Goal: Task Accomplishment & Management: Use online tool/utility

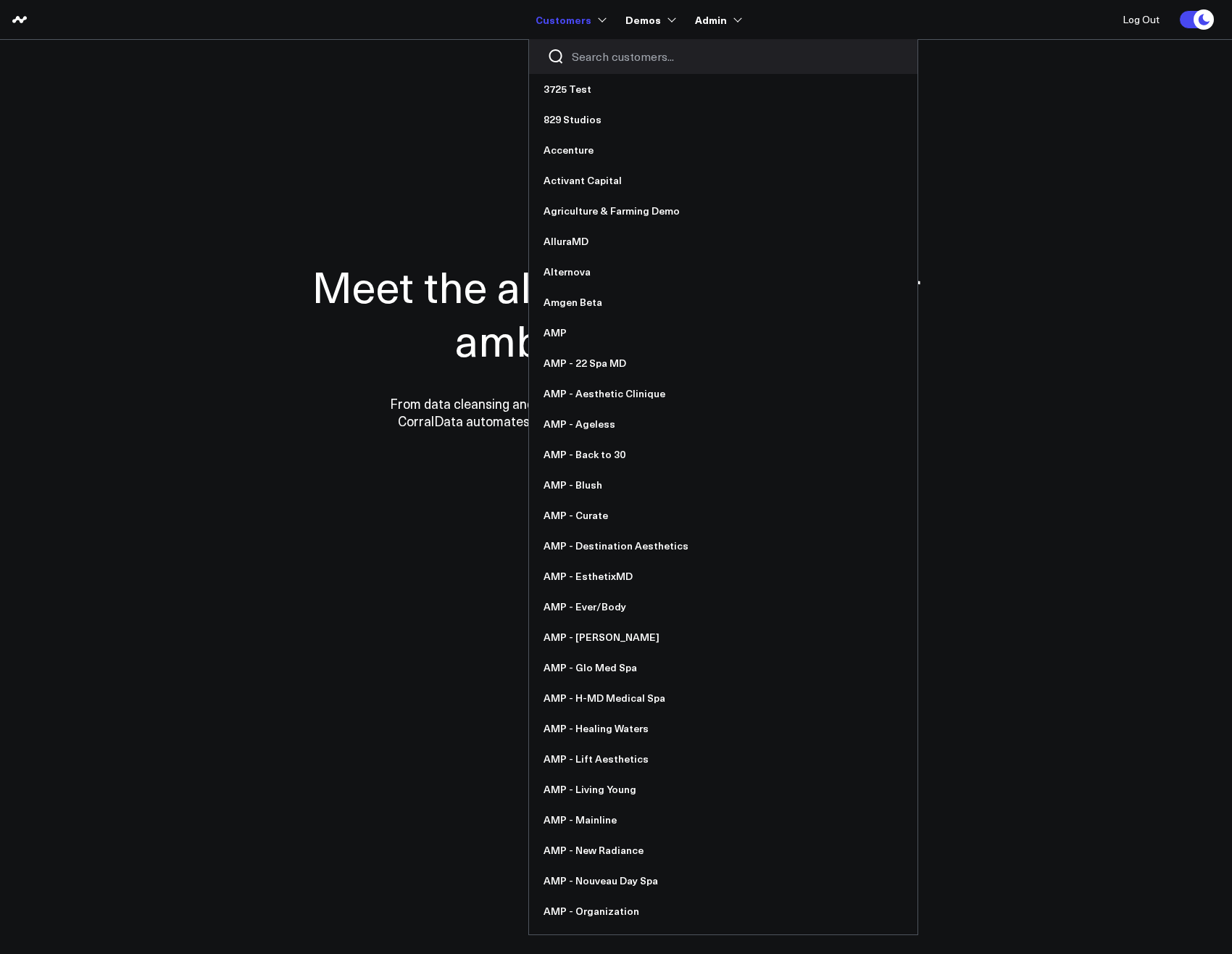
click at [607, 52] on input "Search customers input" at bounding box center [735, 57] width 327 height 16
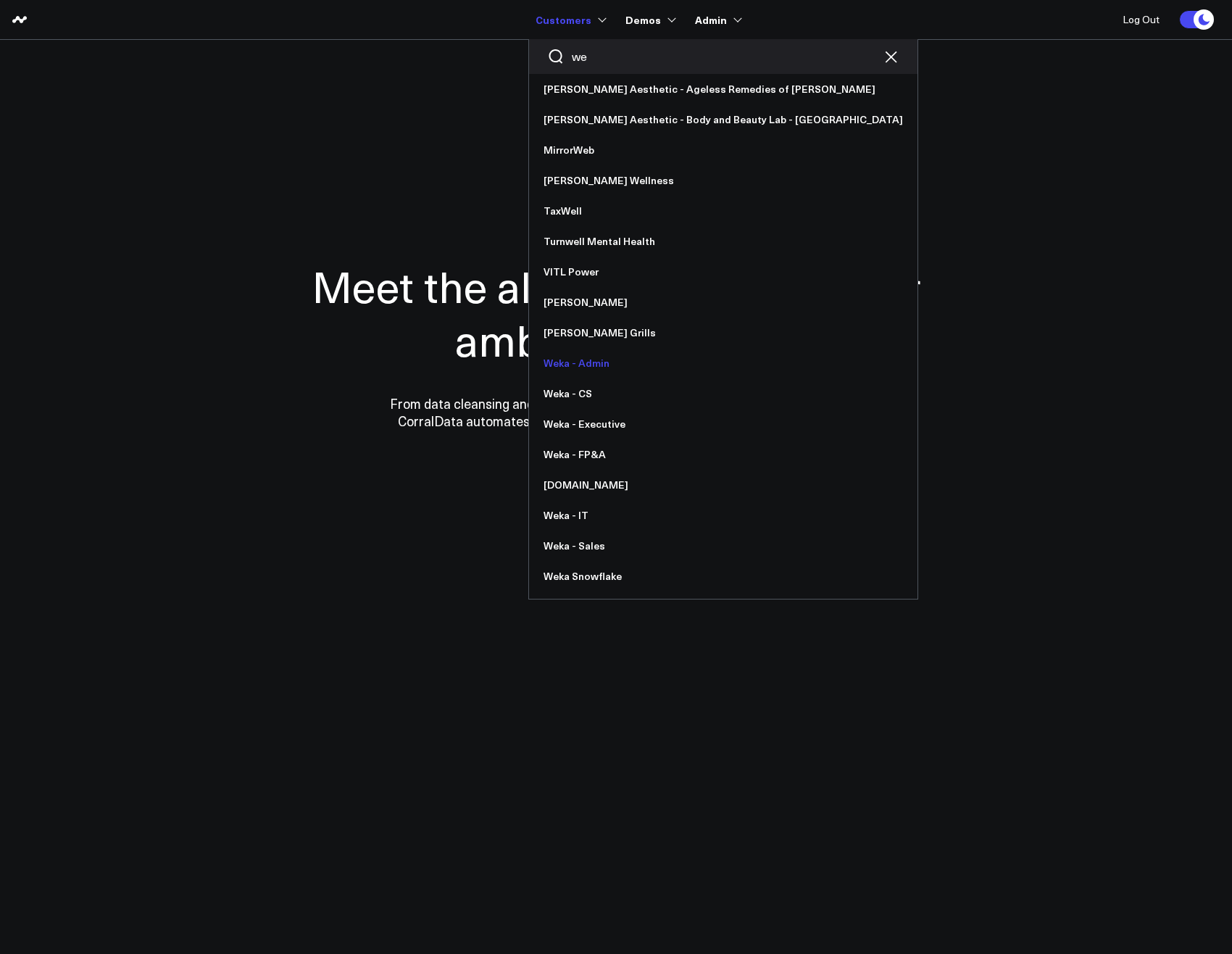
type input "we"
click at [602, 358] on link "Weka - Admin" at bounding box center [724, 363] width 388 height 31
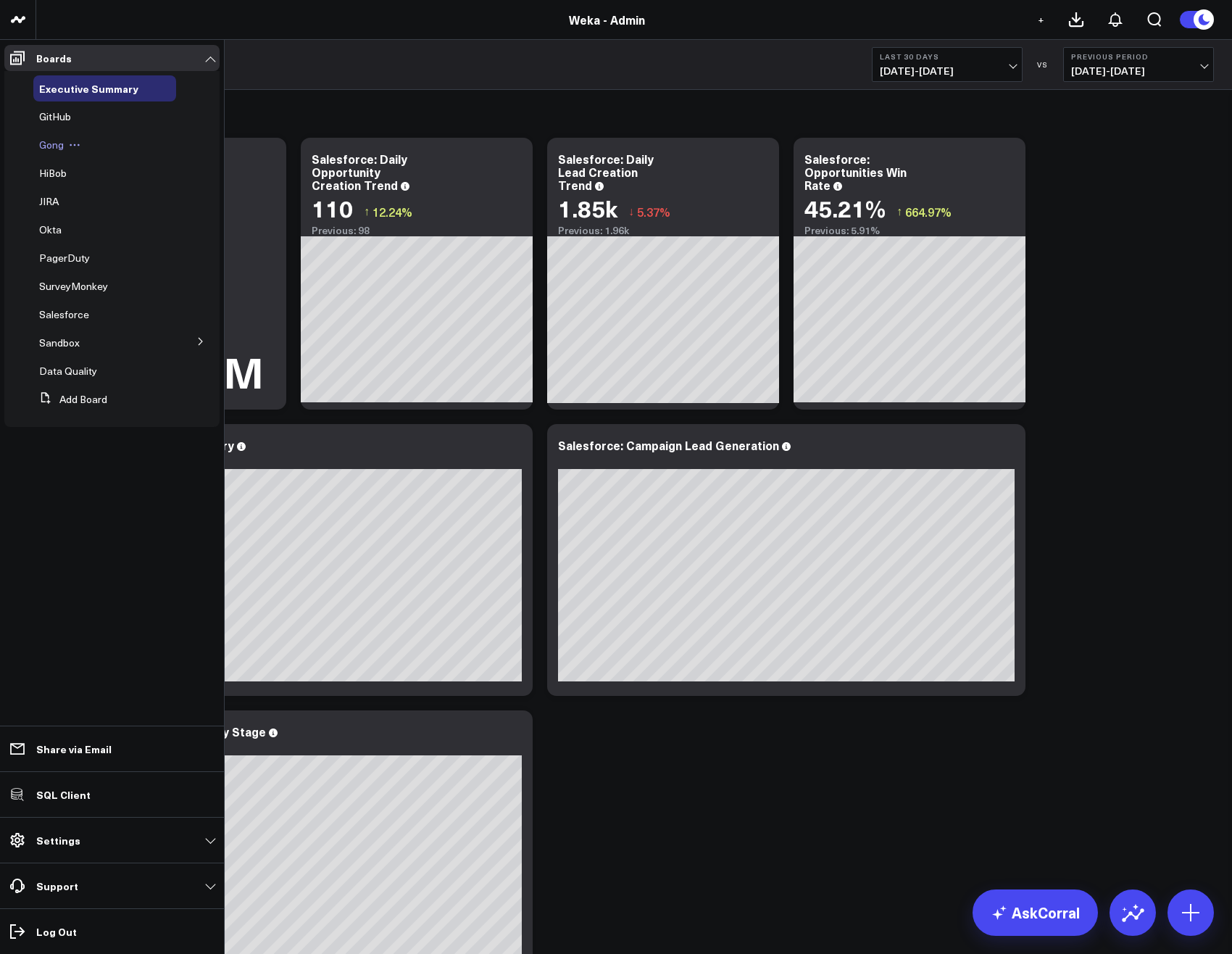
click at [52, 143] on span "Gong" at bounding box center [52, 144] width 25 height 14
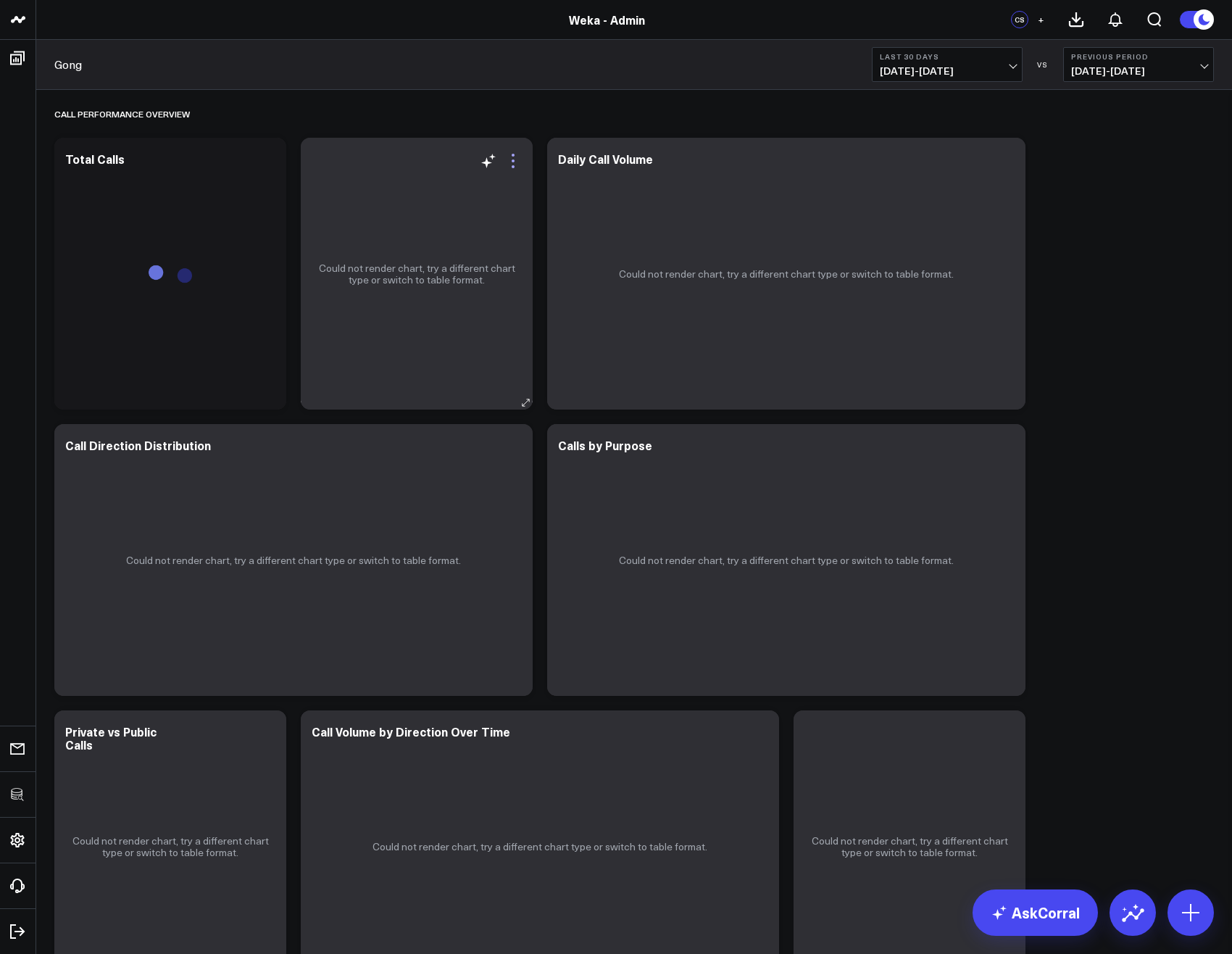
click at [517, 156] on icon at bounding box center [513, 161] width 17 height 17
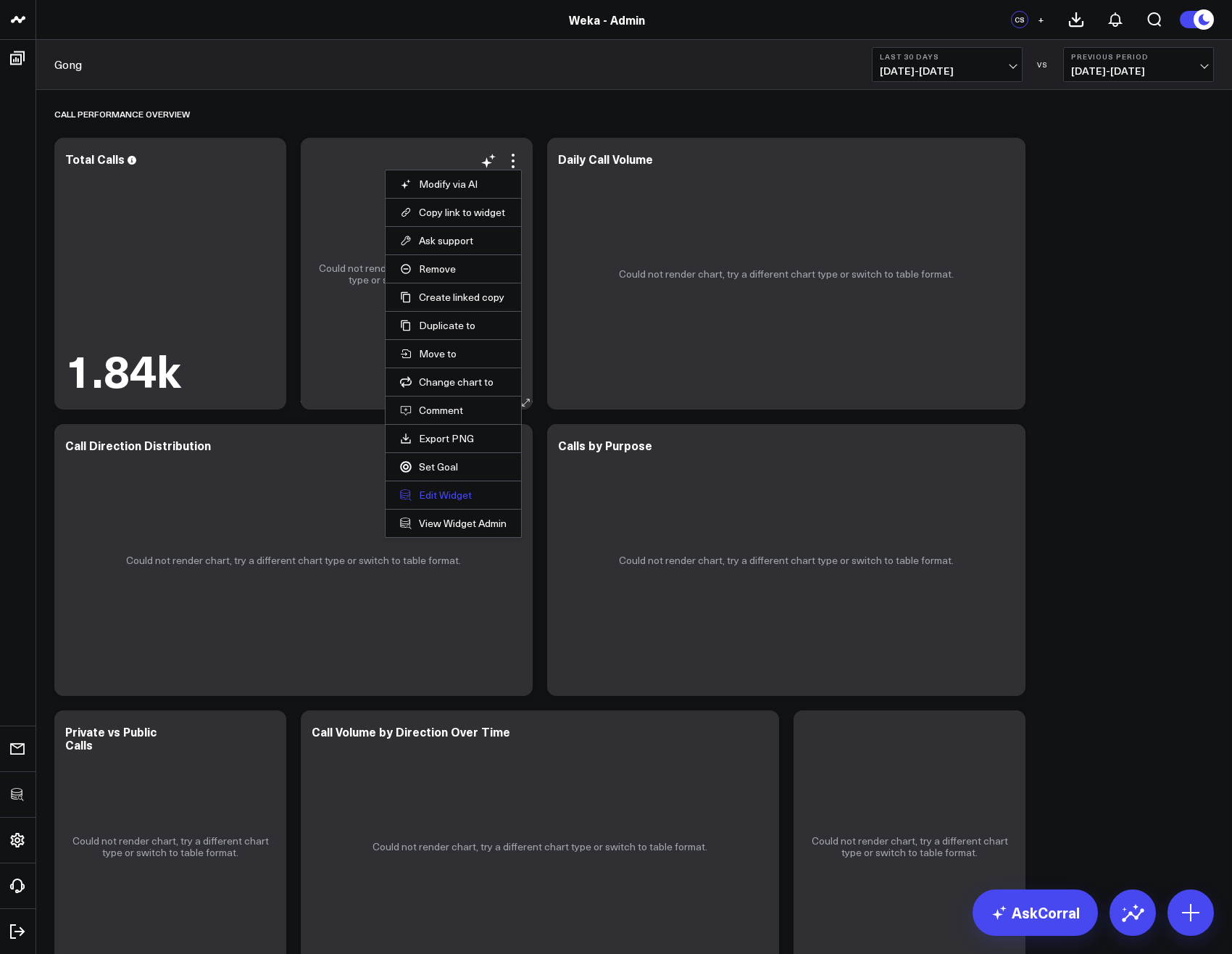
click at [442, 495] on button "Edit Widget" at bounding box center [453, 495] width 107 height 13
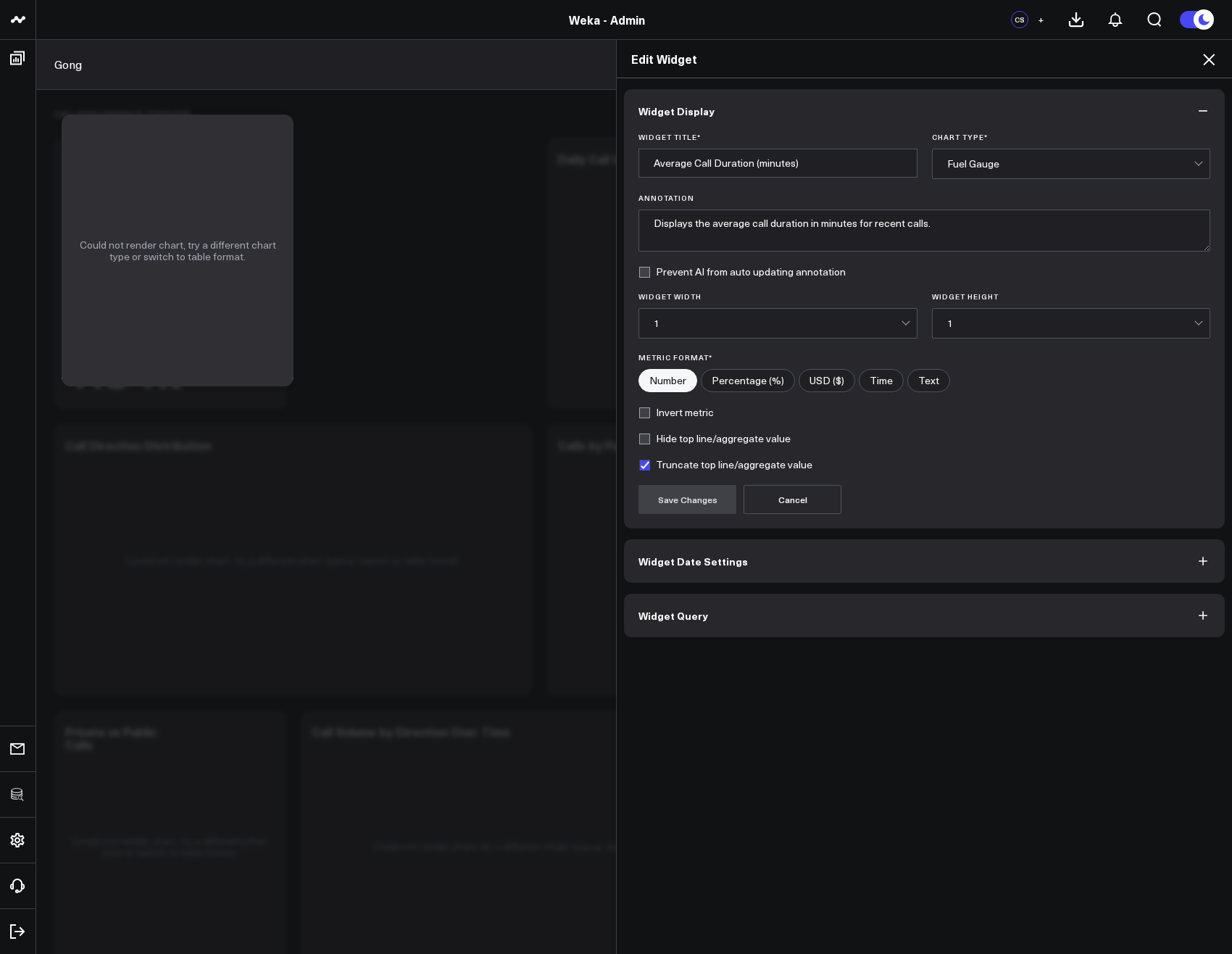
click at [755, 608] on button "Widget Query" at bounding box center [924, 615] width 601 height 44
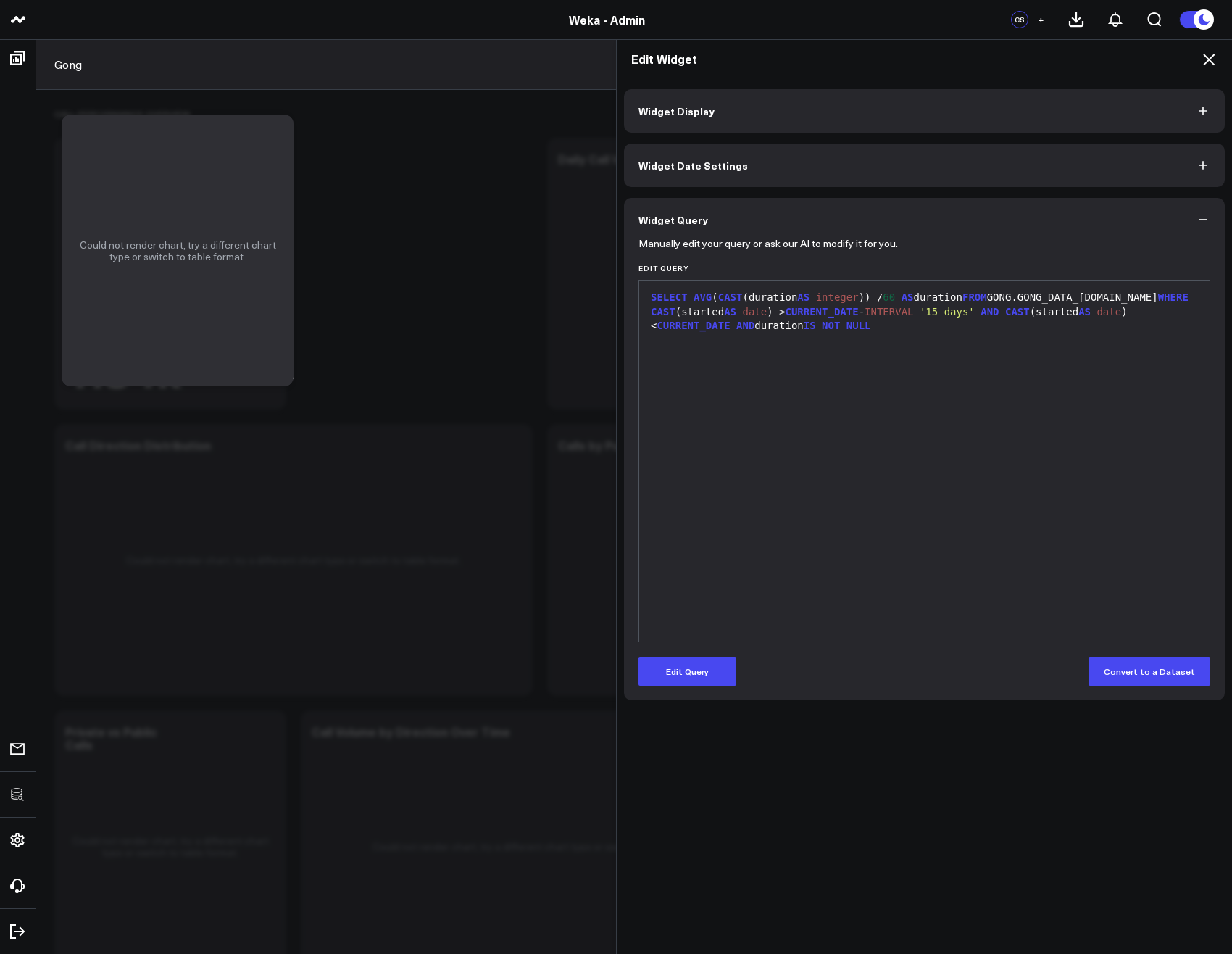
click at [1169, 281] on div "9 1 › SELECT AVG ( CAST (duration AS integer )) / 60 AS duration FROM GONG.GONG…" at bounding box center [924, 461] width 572 height 362
click at [1165, 294] on div "SELECT AVG ( CAST (duration AS integer )) / 60 AS duration FROM GONG.GONG_DATA_…" at bounding box center [924, 312] width 556 height 43
click at [852, 375] on div "SELECT AVG ( CAST (duration AS integer )) / 60 AS duration FROM GONG.GONG_DATA_…" at bounding box center [924, 461] width 556 height 346
click at [1167, 294] on div "SELECT AVG ( CAST (duration AS integer )) / 60 AS duration FROM GONG.GONG_DATA_…" at bounding box center [924, 312] width 556 height 43
click at [1209, 65] on icon at bounding box center [1209, 60] width 17 height 17
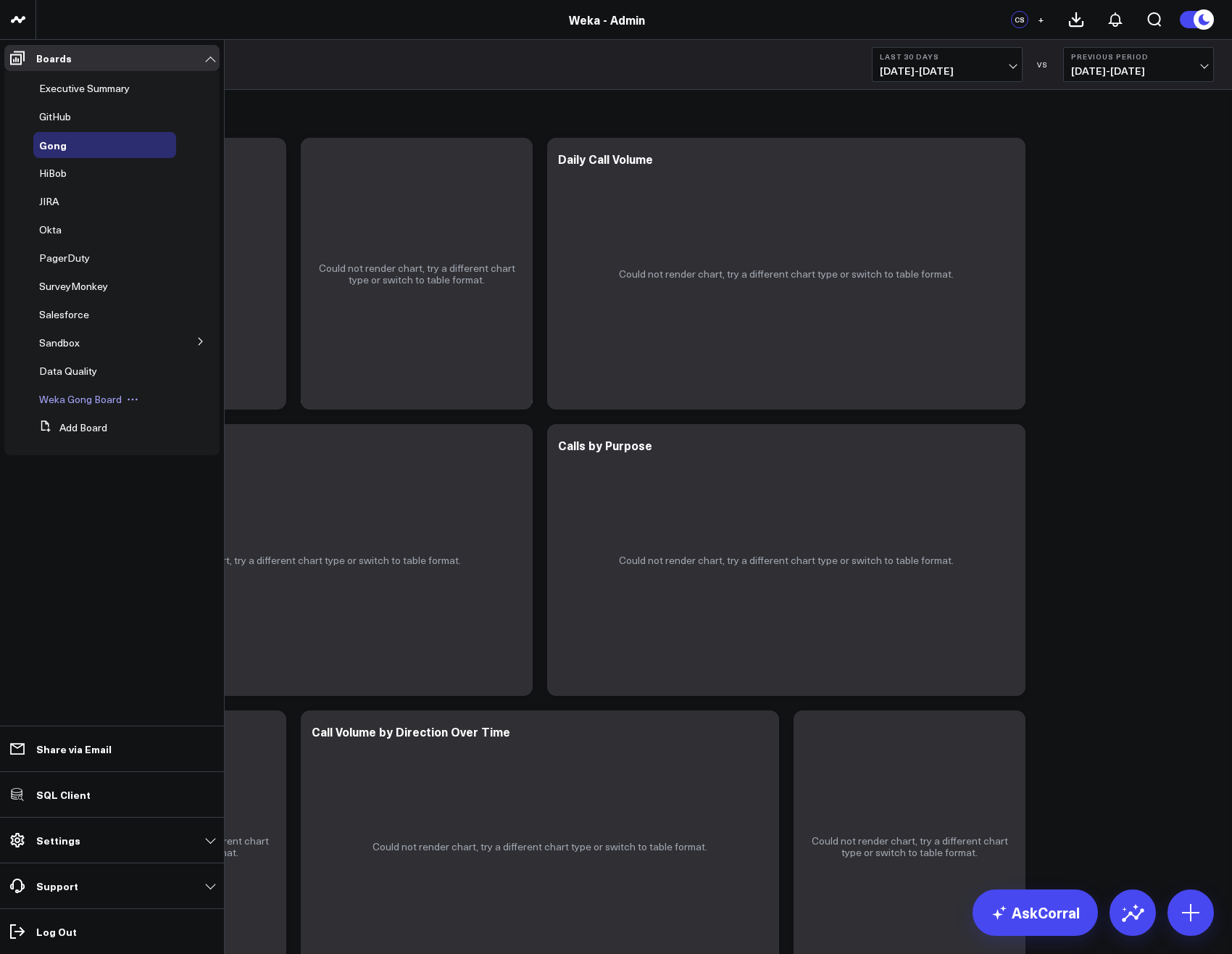
click at [76, 404] on span "Weka Gong Board" at bounding box center [81, 398] width 83 height 14
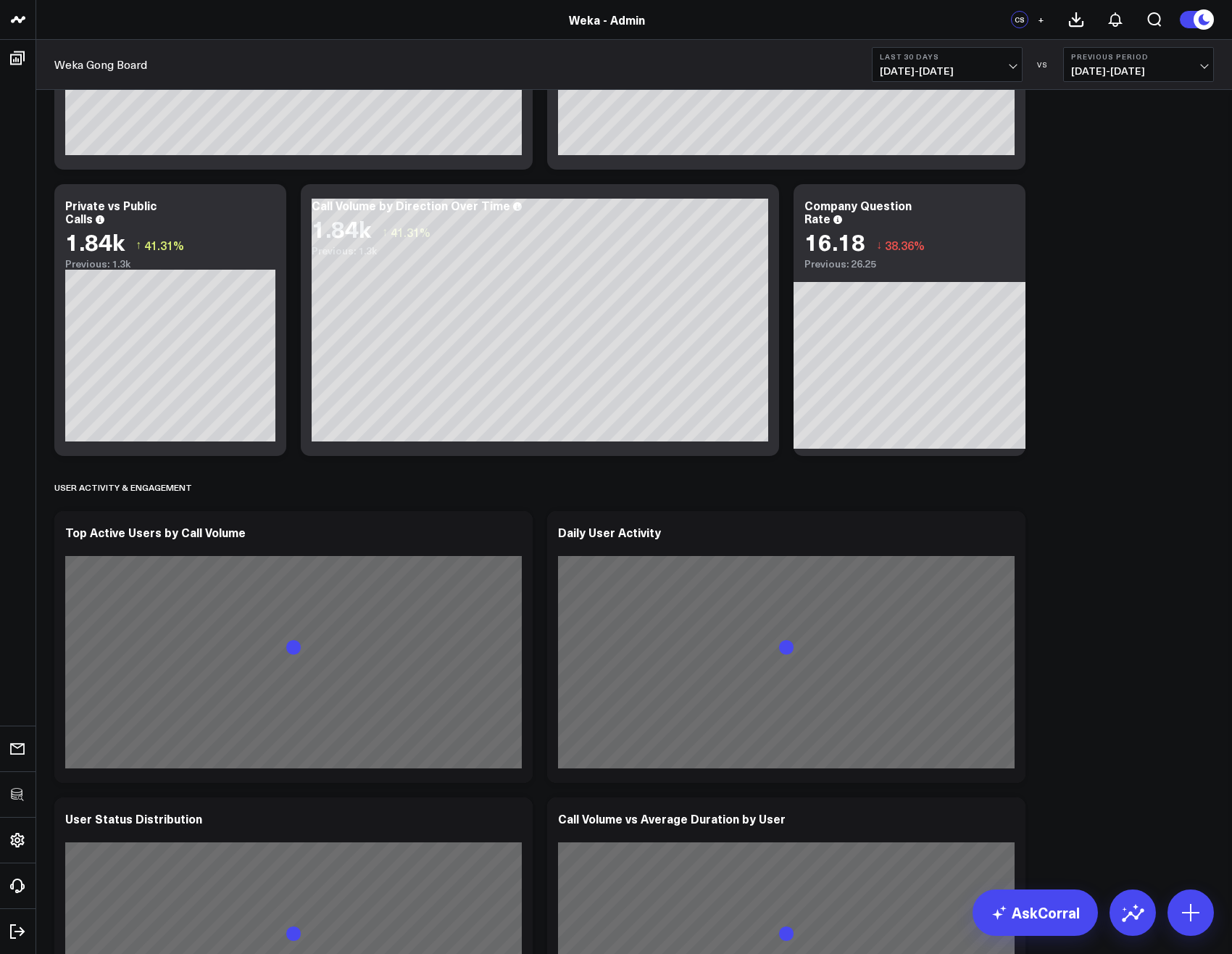
scroll to position [609, 0]
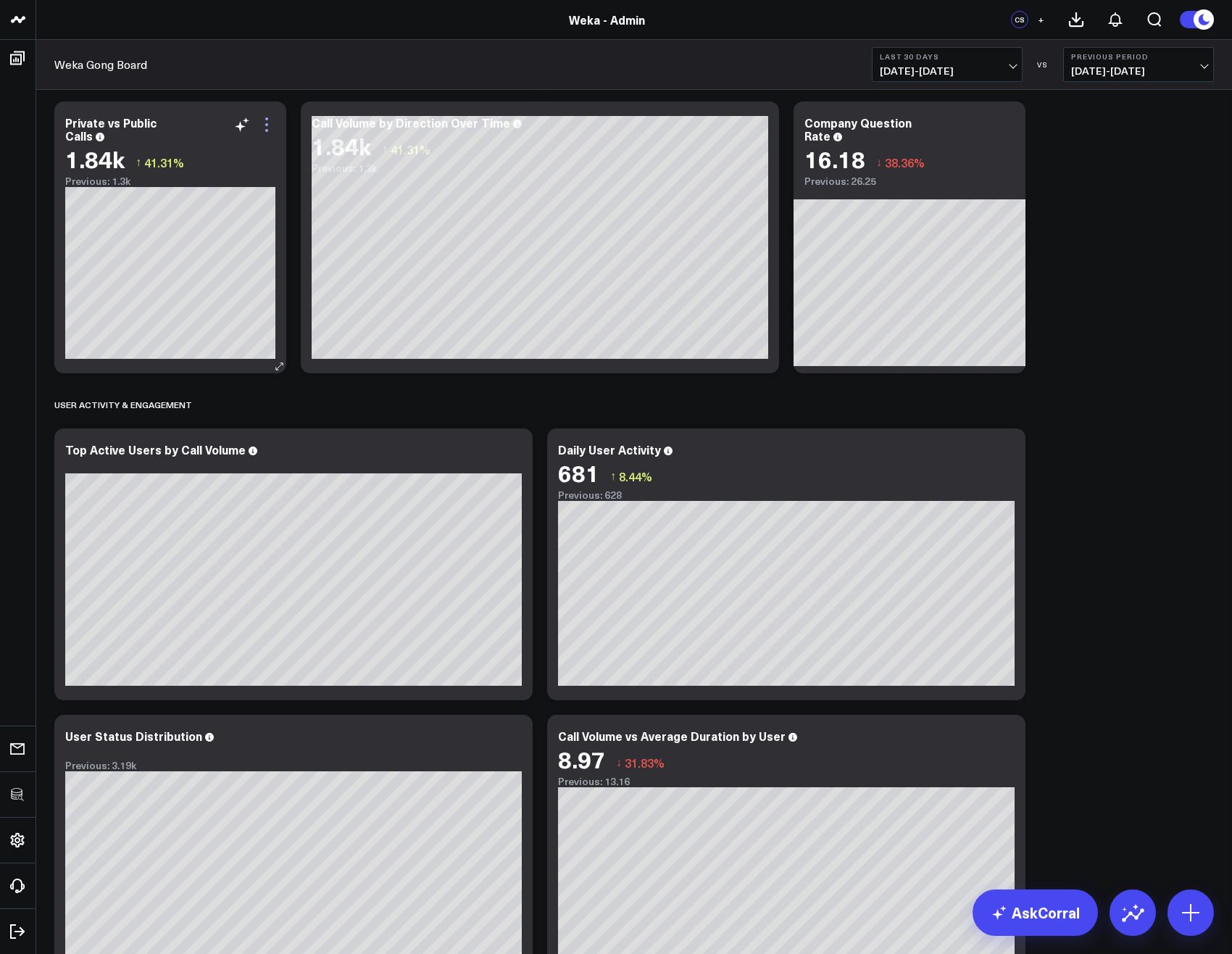
click at [260, 124] on icon at bounding box center [267, 124] width 17 height 17
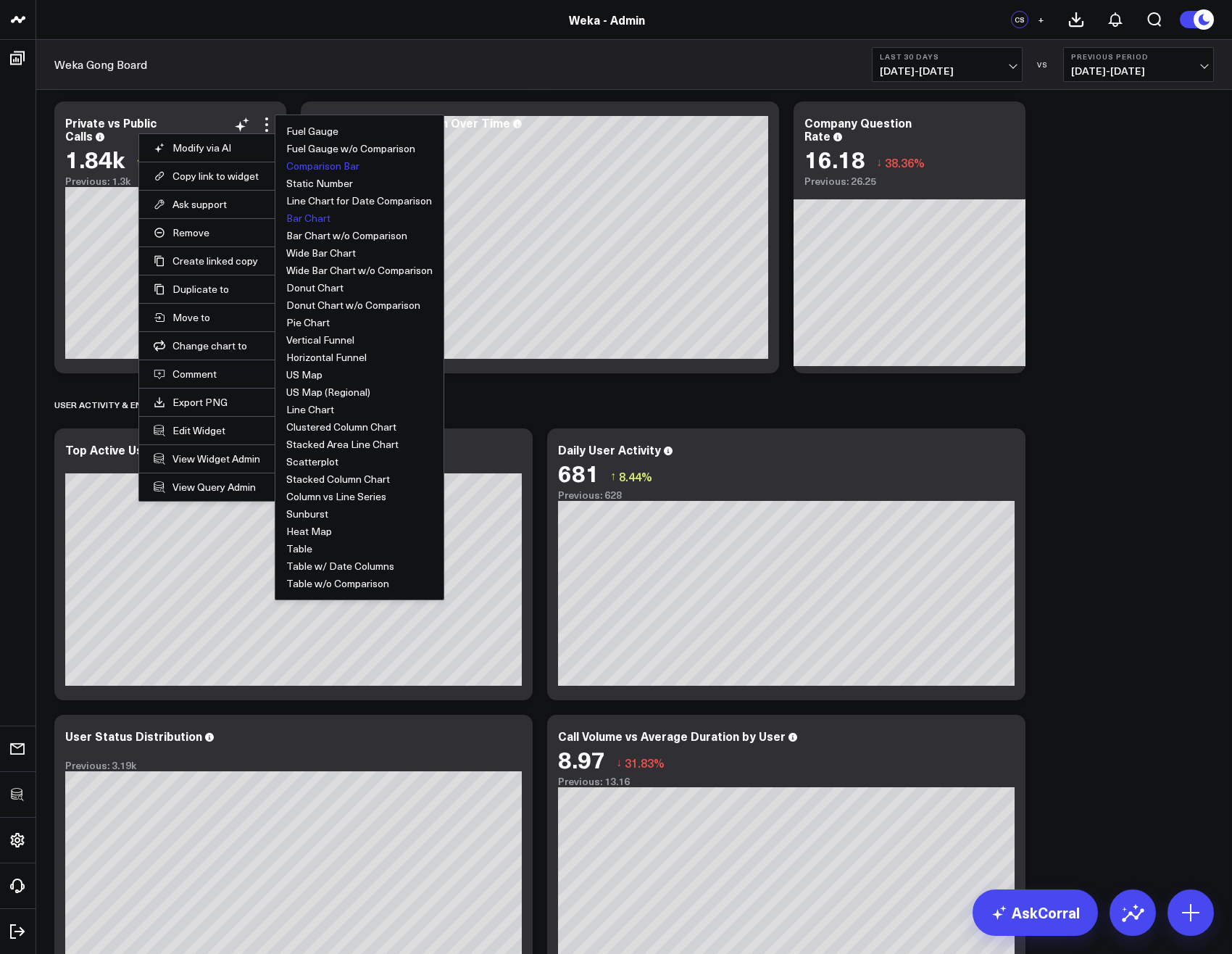
click at [313, 220] on button "Bar Chart" at bounding box center [308, 218] width 44 height 10
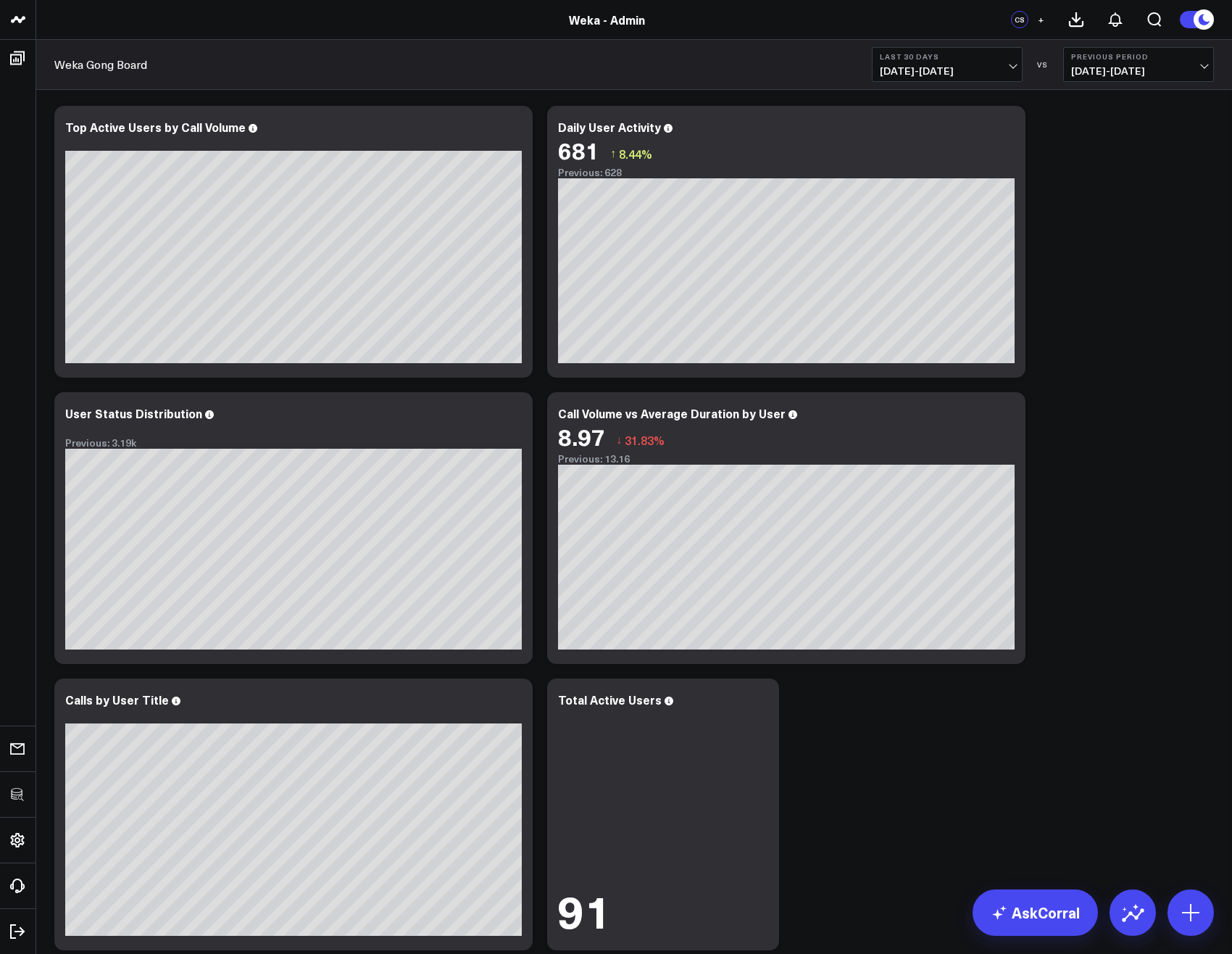
scroll to position [1392, 0]
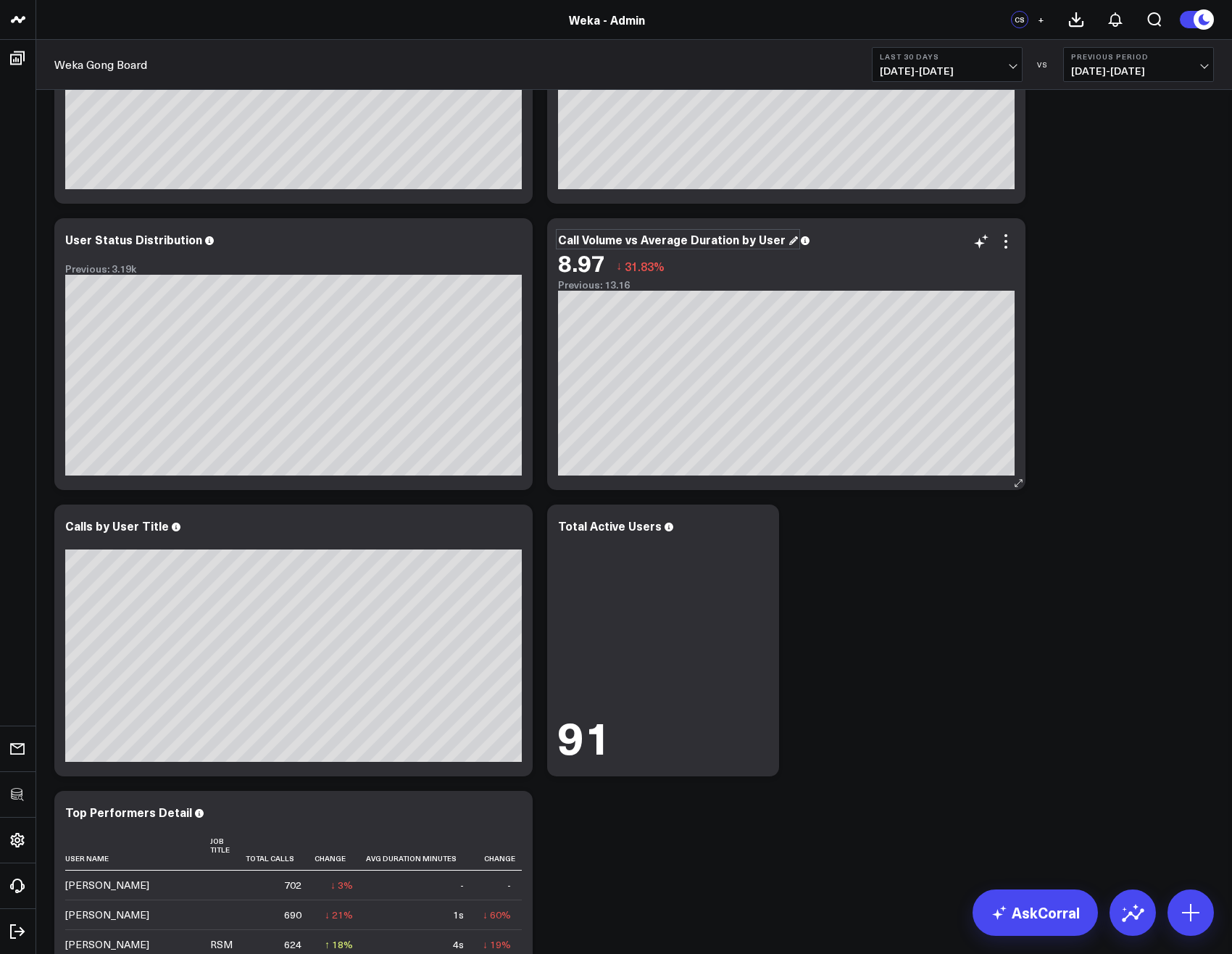
click at [721, 238] on div "Call Volume vs Average Duration by User" at bounding box center [678, 239] width 240 height 16
click at [1010, 239] on icon at bounding box center [1006, 241] width 17 height 17
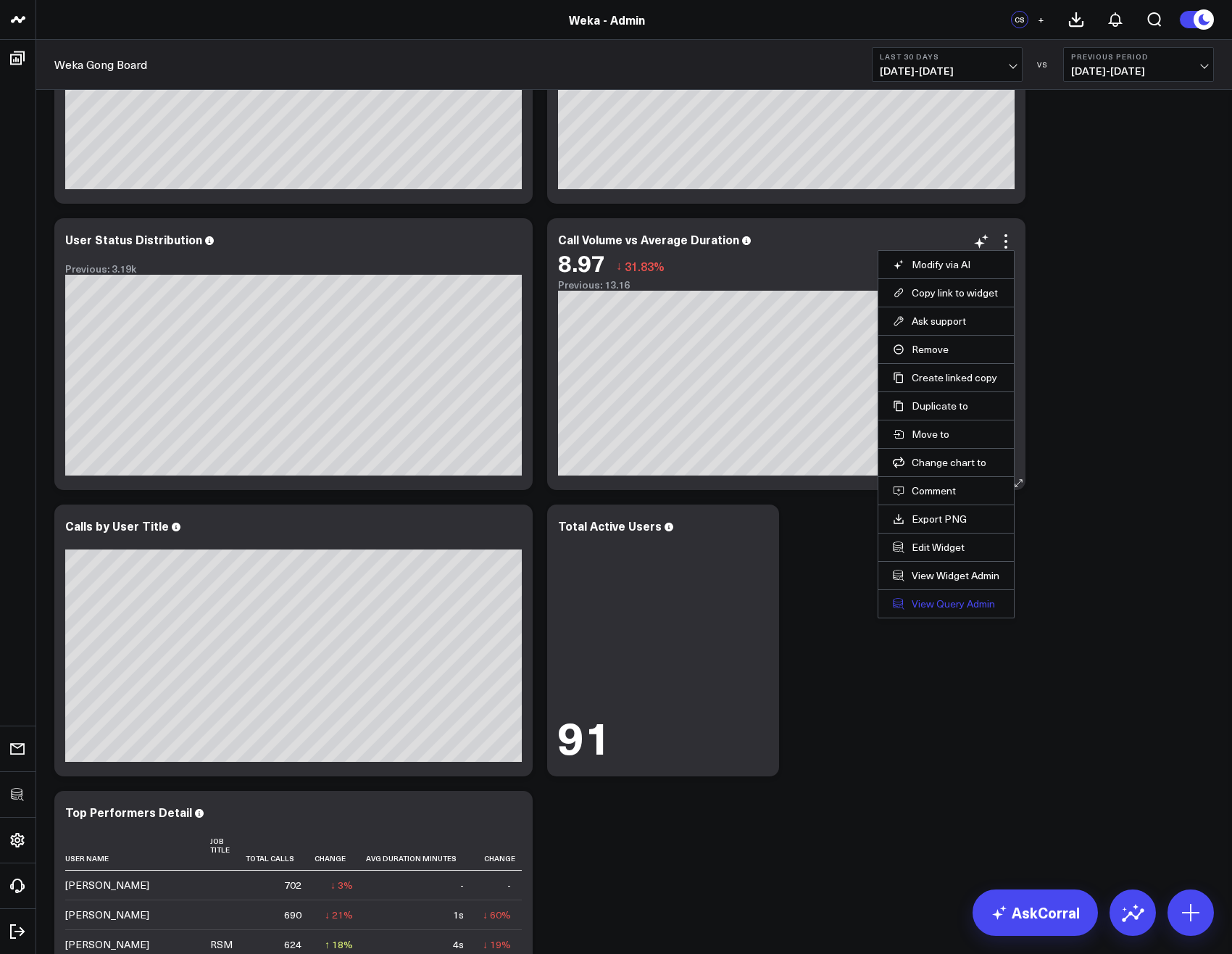
click at [953, 602] on link "View Query Admin" at bounding box center [946, 604] width 107 height 13
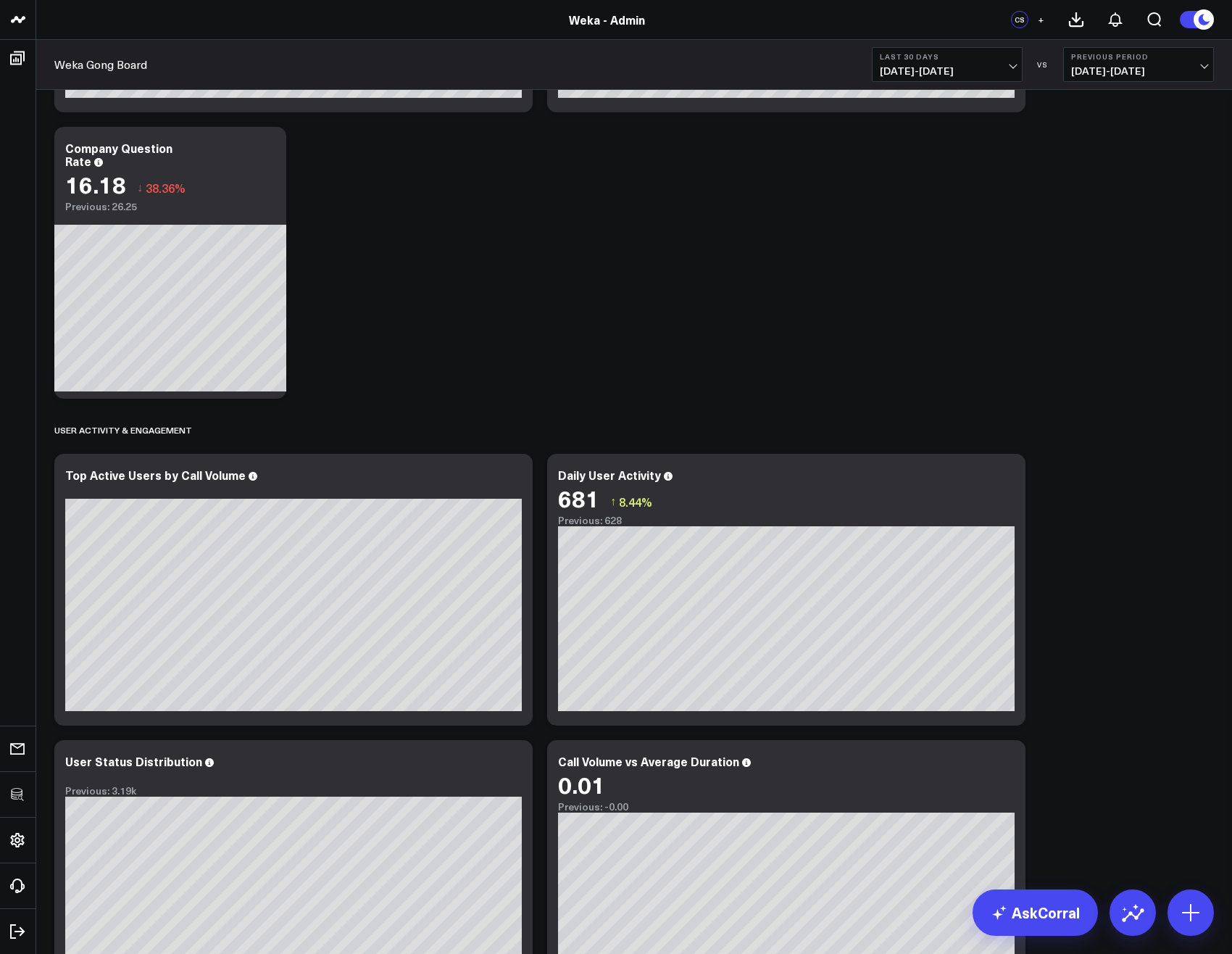
scroll to position [1217, 0]
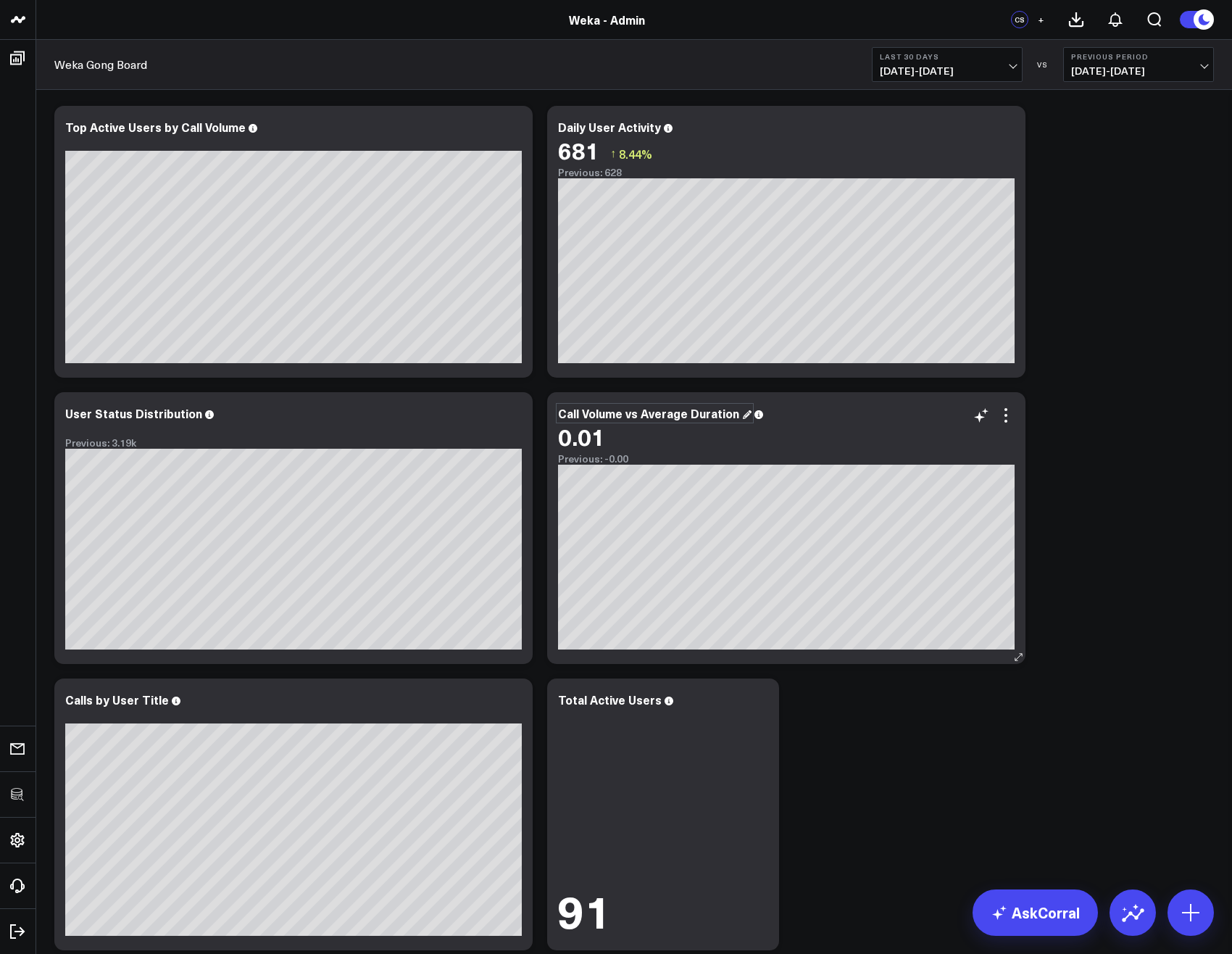
click at [669, 419] on div "Call Volume vs Average Duration" at bounding box center [655, 413] width 193 height 16
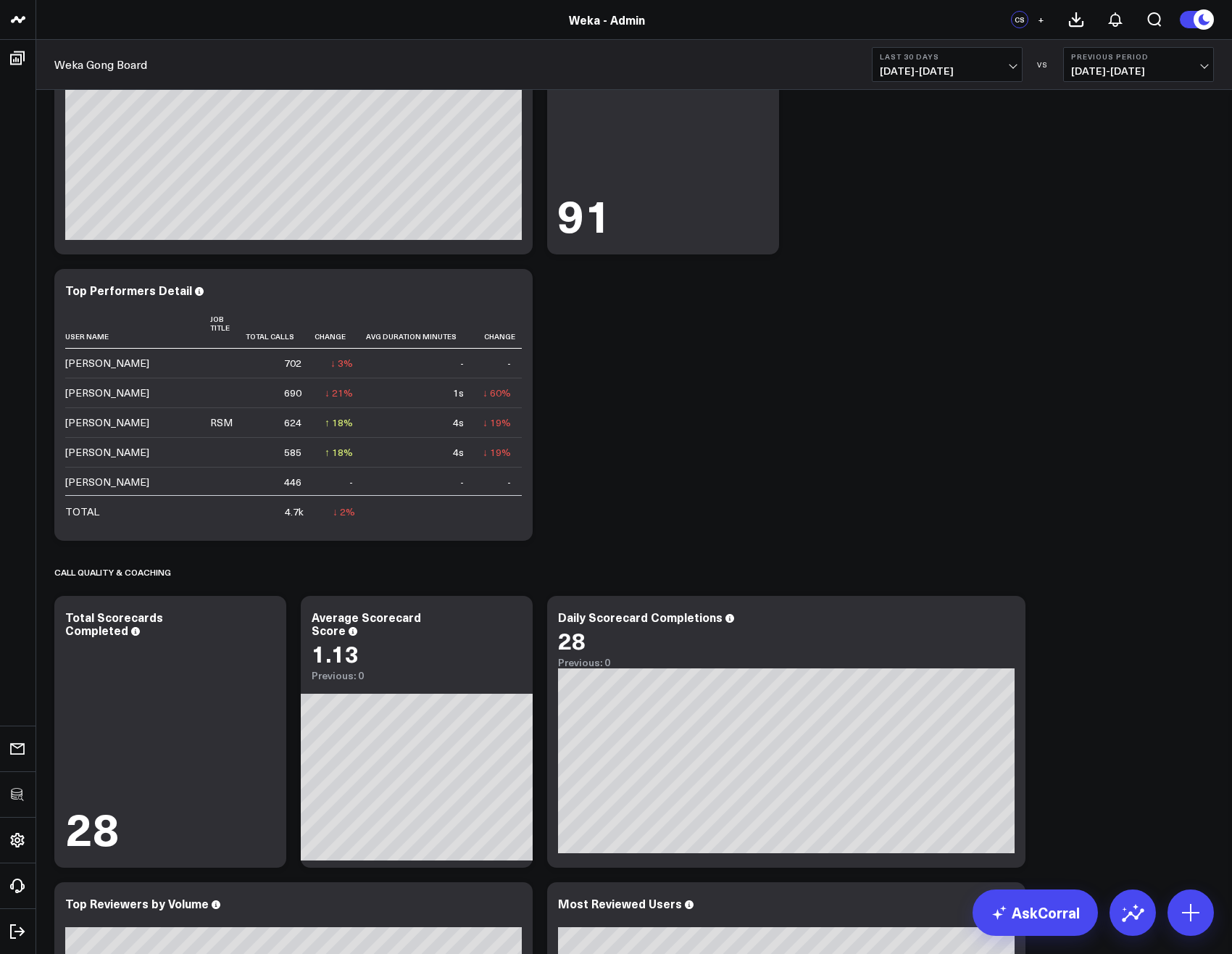
scroll to position [2000, 0]
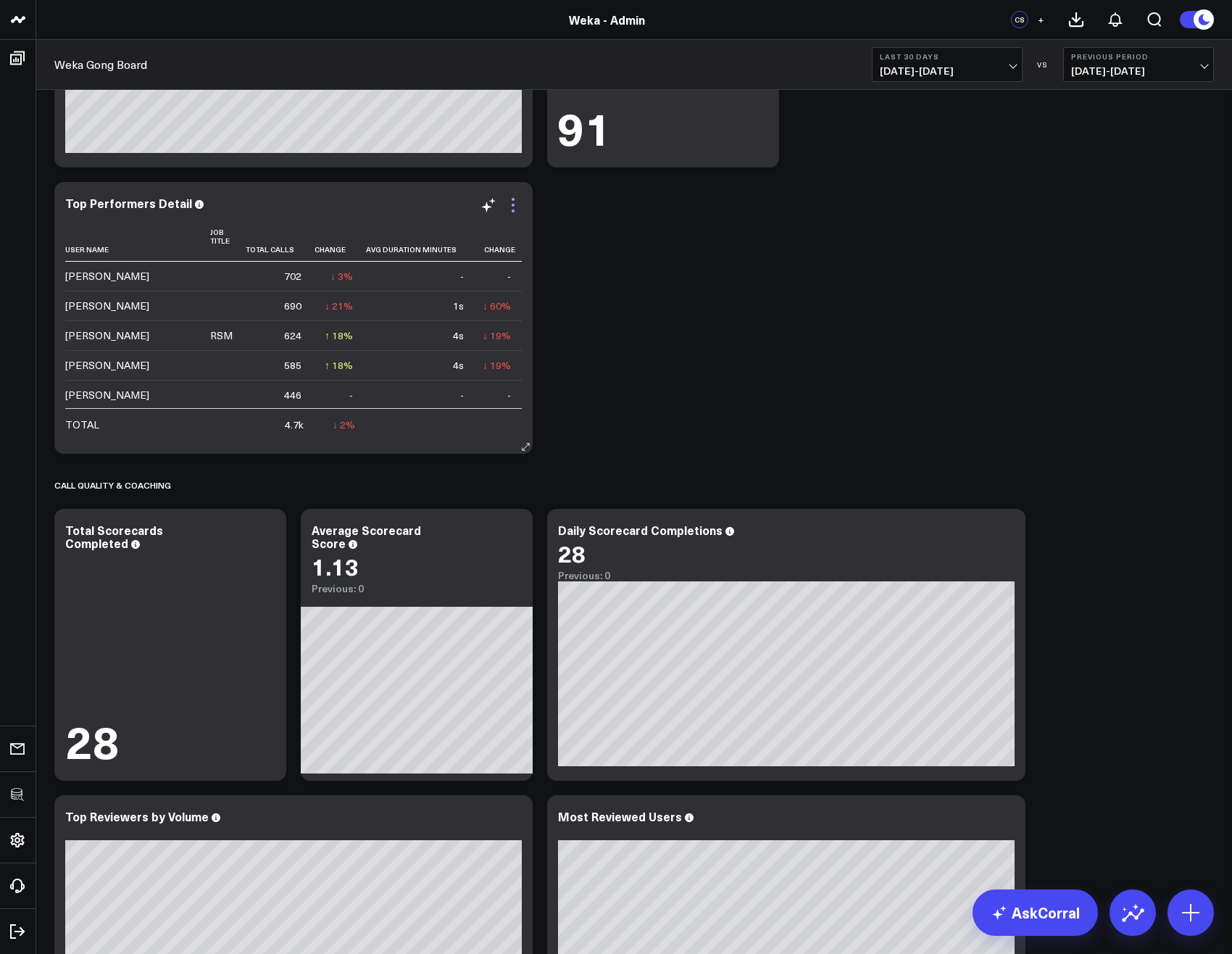
click at [508, 209] on icon at bounding box center [513, 205] width 17 height 17
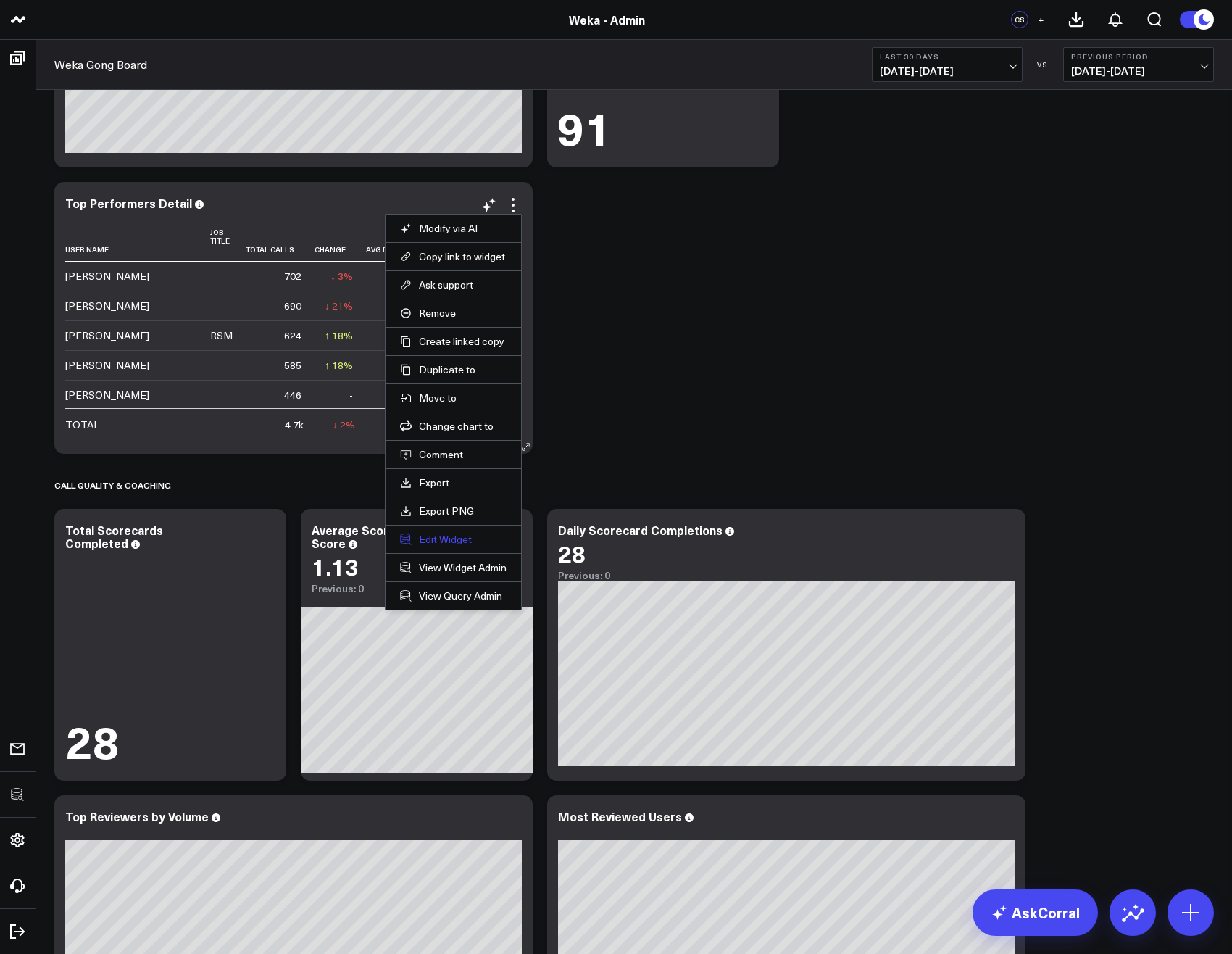
click at [429, 539] on button "Edit Widget" at bounding box center [453, 540] width 107 height 13
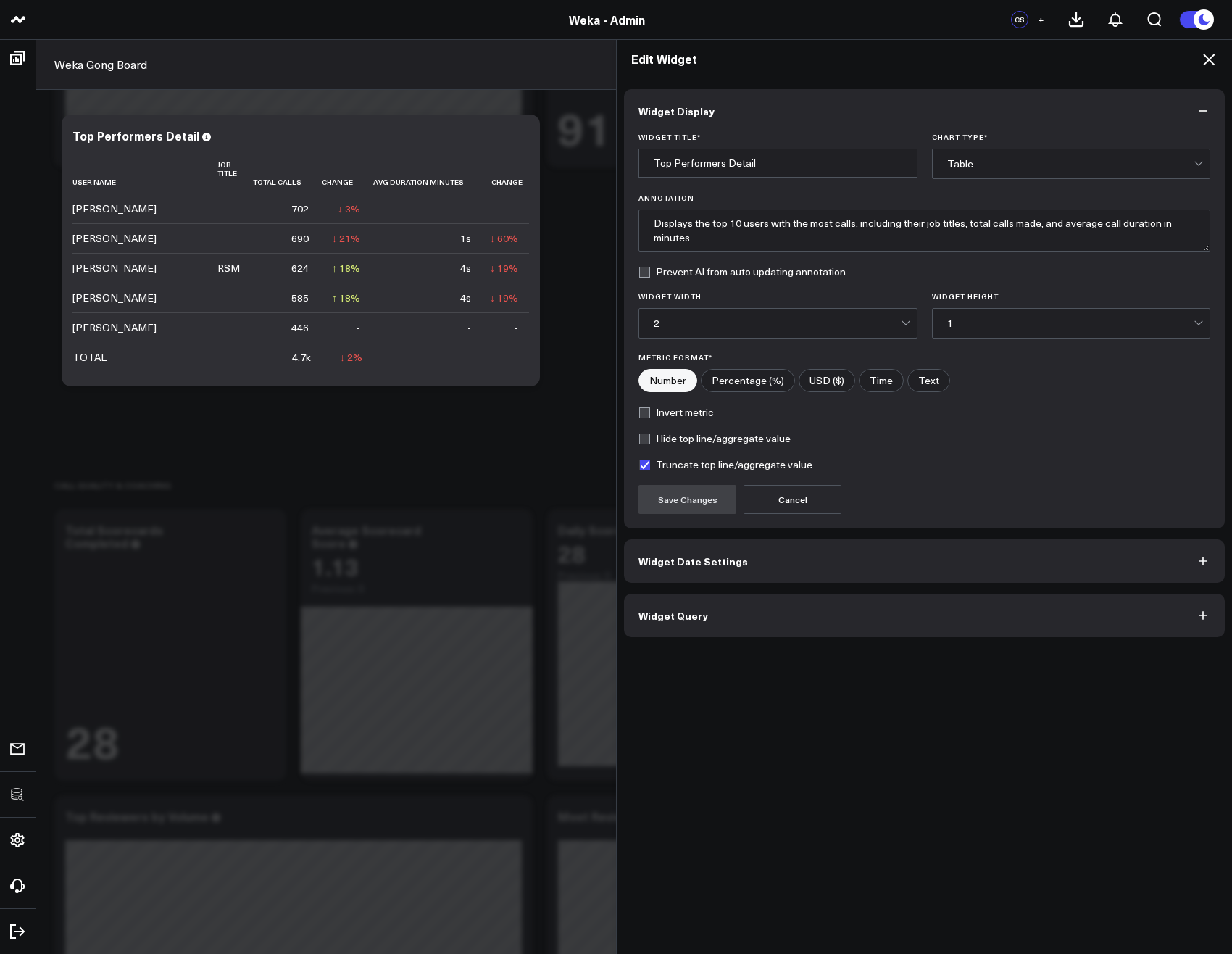
click at [700, 617] on button "Widget Query" at bounding box center [924, 615] width 601 height 44
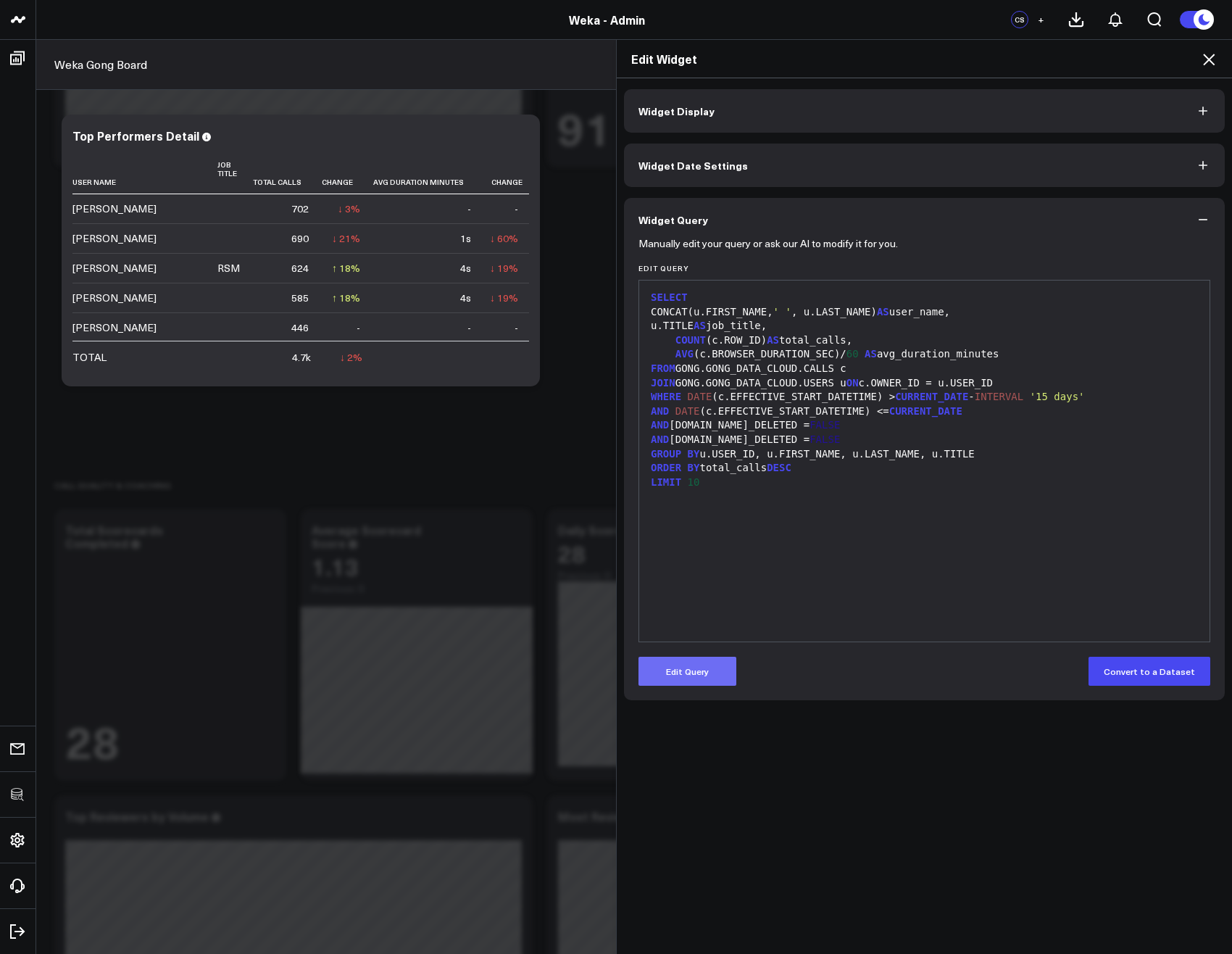
click at [710, 668] on button "Edit Query" at bounding box center [687, 671] width 98 height 29
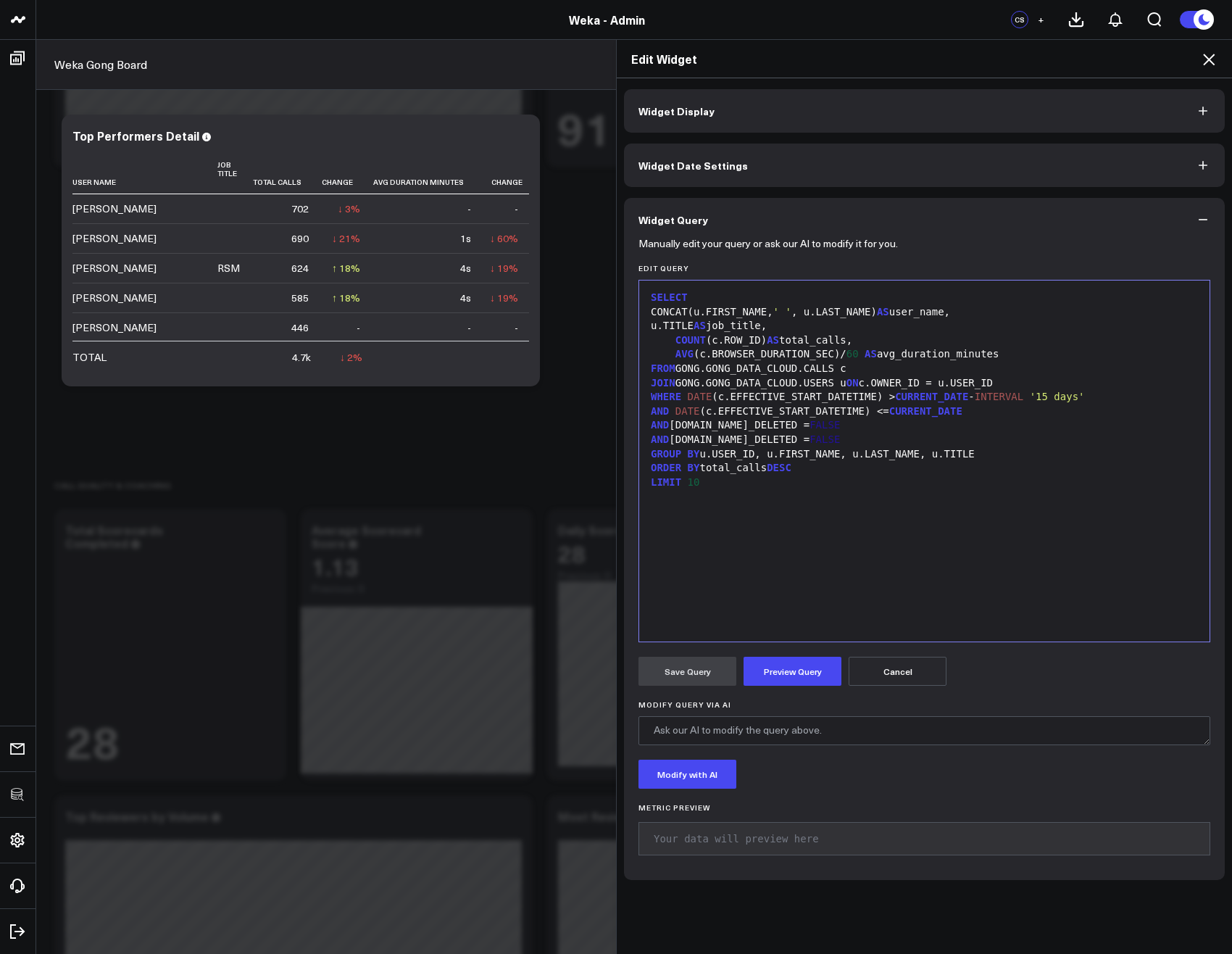
click at [851, 353] on span "60" at bounding box center [852, 353] width 12 height 12
drag, startPoint x: 981, startPoint y: 353, endPoint x: 935, endPoint y: 350, distance: 46.1
click at [935, 350] on div "AVG (c.BROWSER_DURATION_SEC) AS avg_duration_minutes" at bounding box center [924, 354] width 556 height 15
click at [785, 681] on button "Preview Query" at bounding box center [793, 671] width 98 height 29
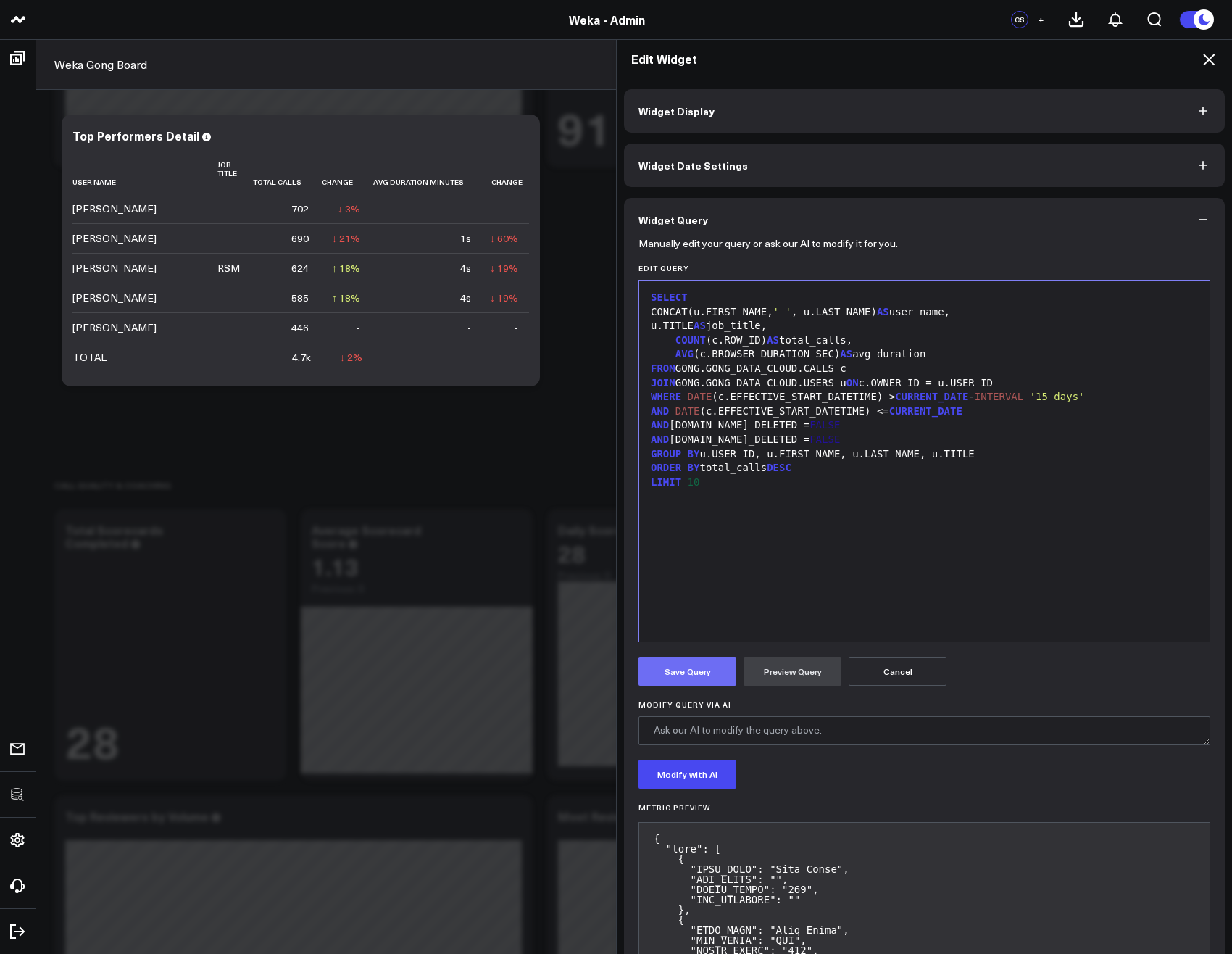
click at [662, 673] on button "Save Query" at bounding box center [687, 671] width 98 height 29
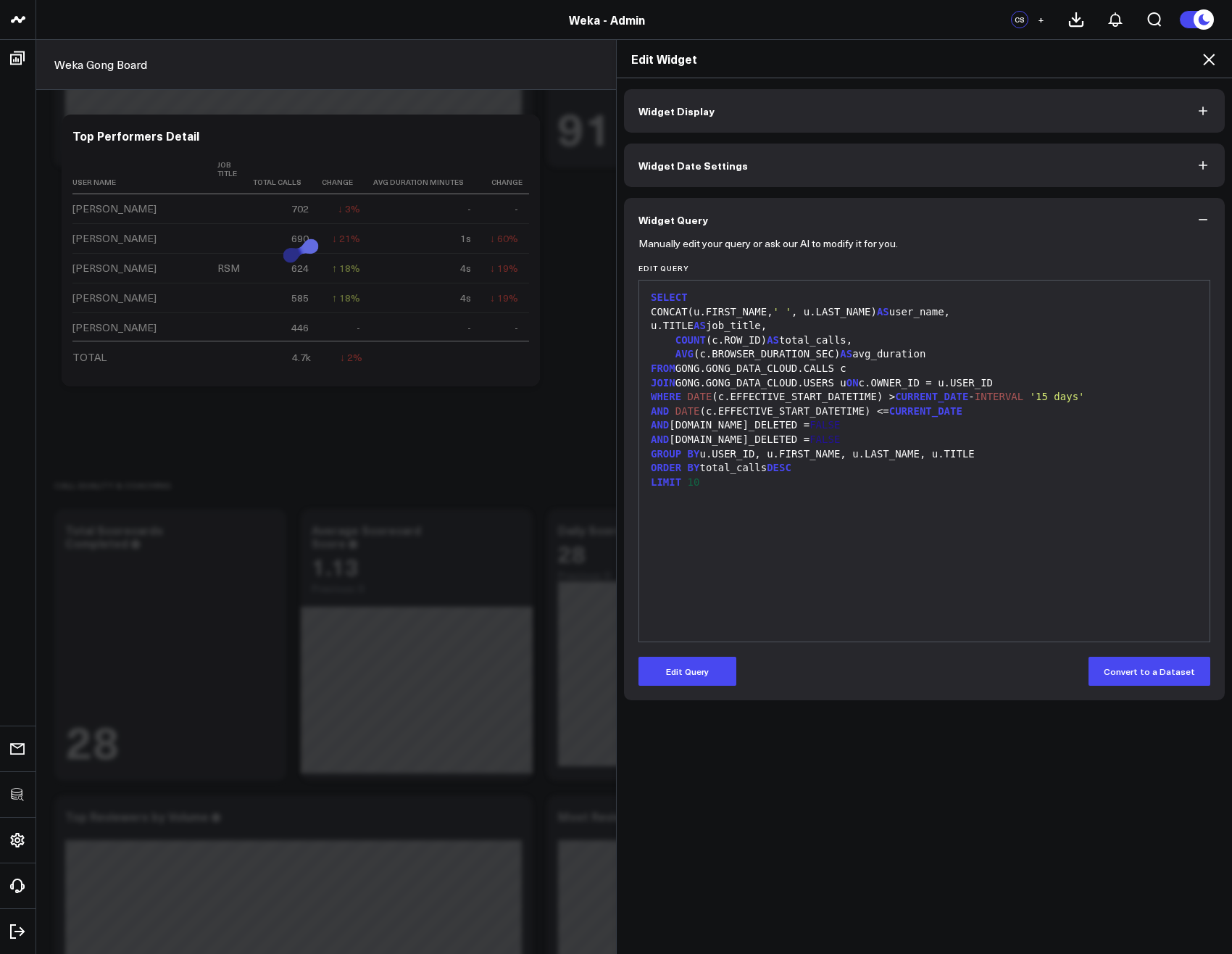
click at [1207, 60] on icon at bounding box center [1209, 60] width 17 height 17
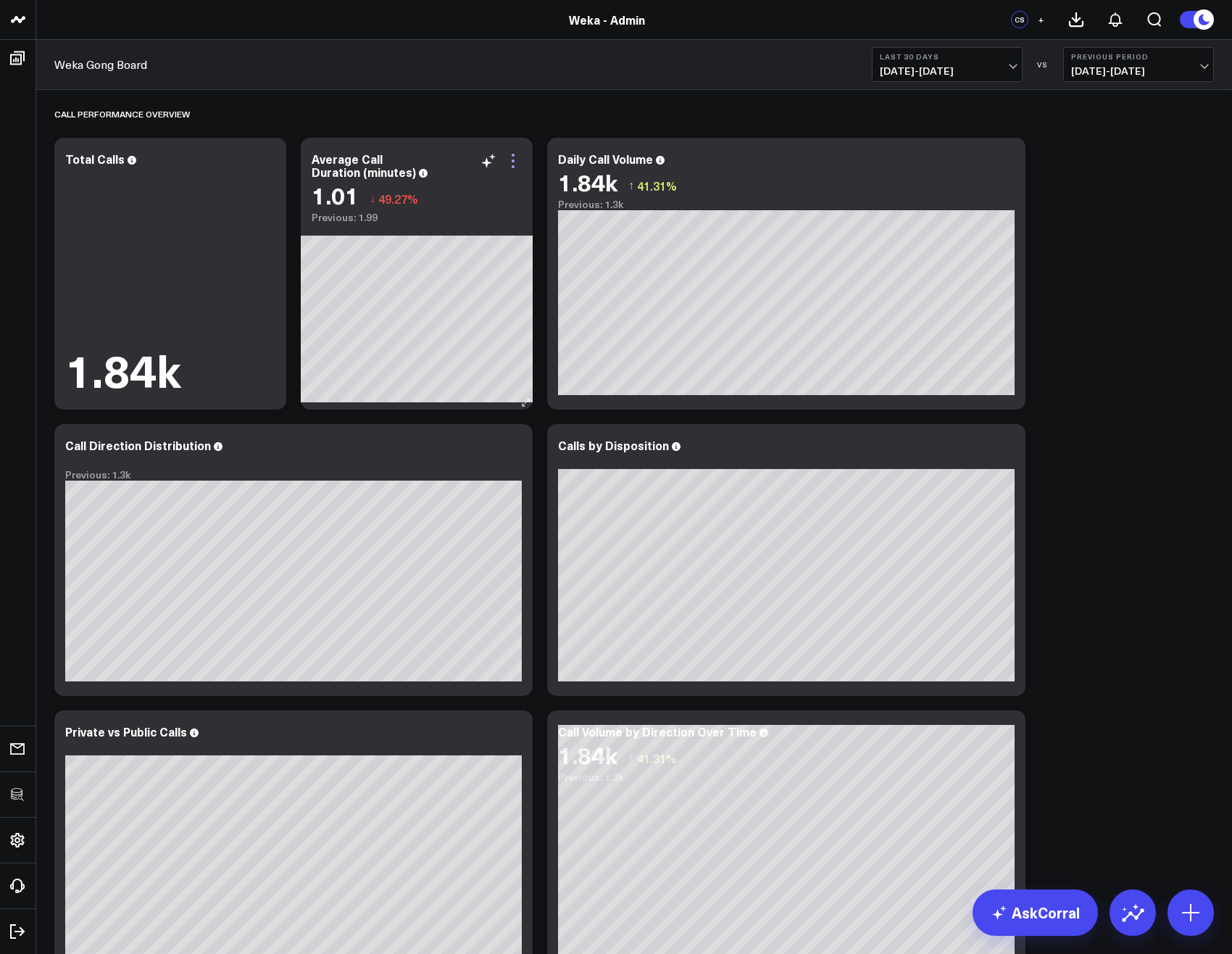
click at [505, 161] on icon at bounding box center [513, 161] width 17 height 17
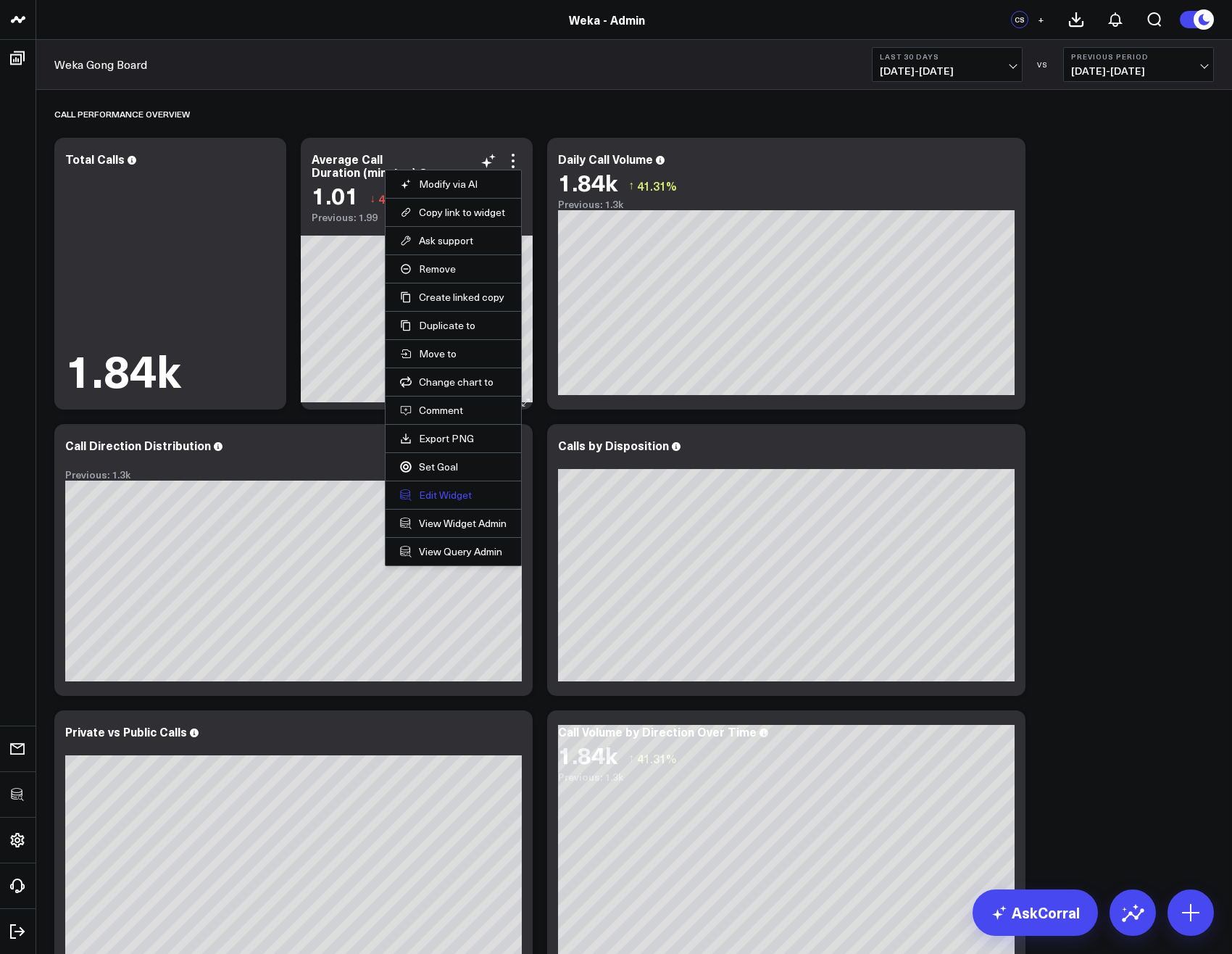
click at [445, 493] on button "Edit Widget" at bounding box center [453, 495] width 107 height 13
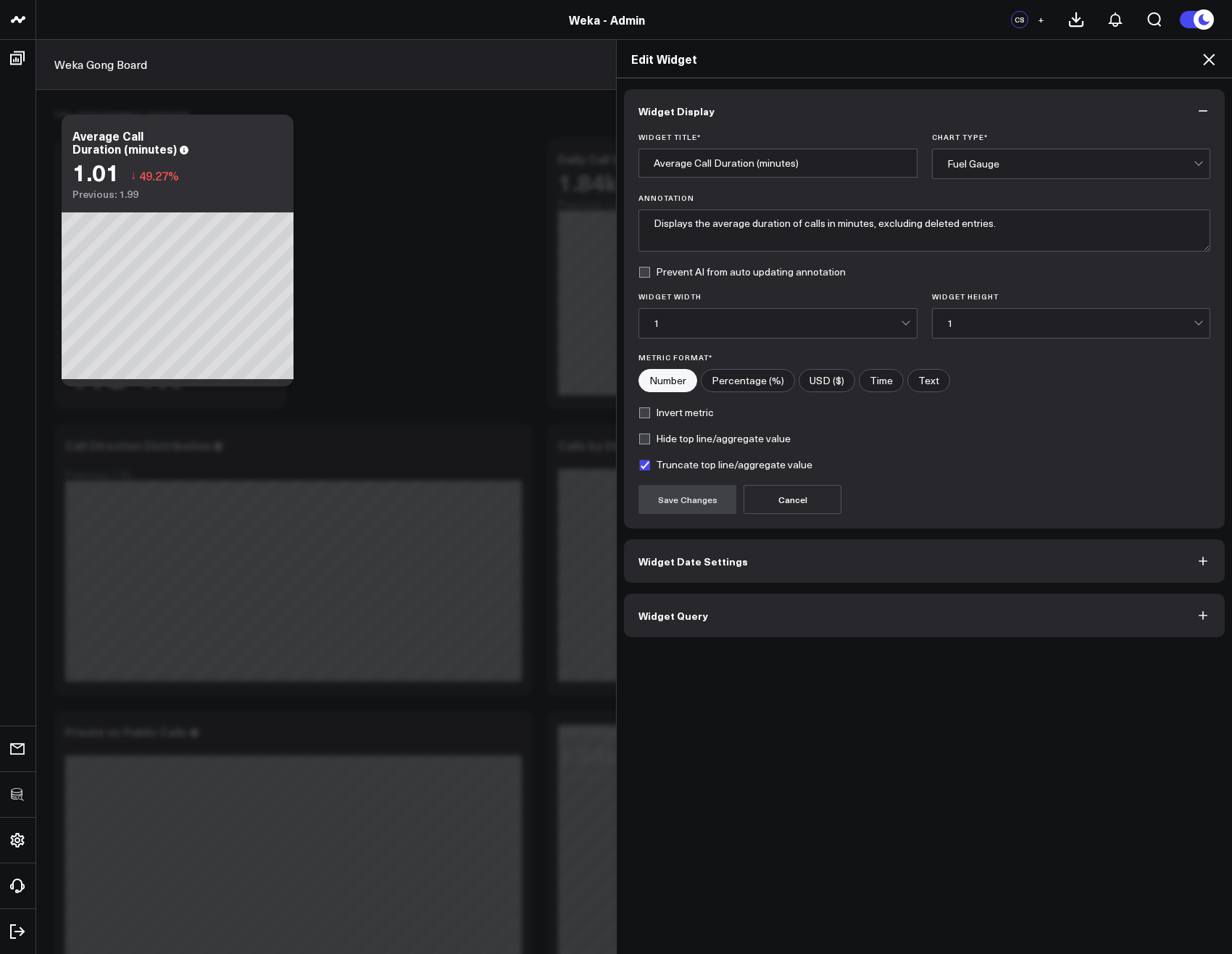
click at [872, 377] on input"] "Time" at bounding box center [881, 380] width 44 height 22
radio input"] "true"
click at [649, 500] on button "Save Changes" at bounding box center [687, 500] width 98 height 29
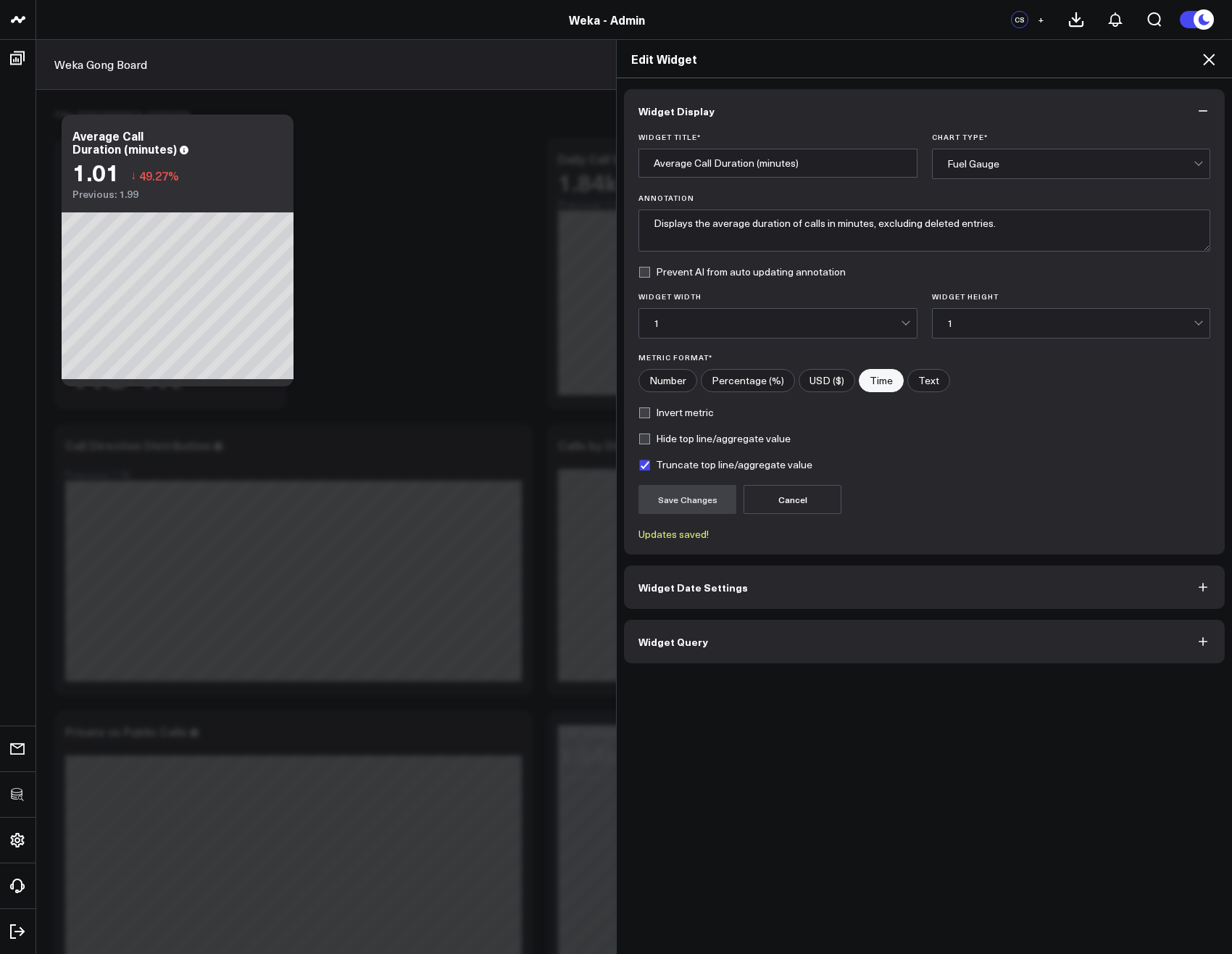
click at [721, 651] on button "Widget Query" at bounding box center [924, 641] width 601 height 44
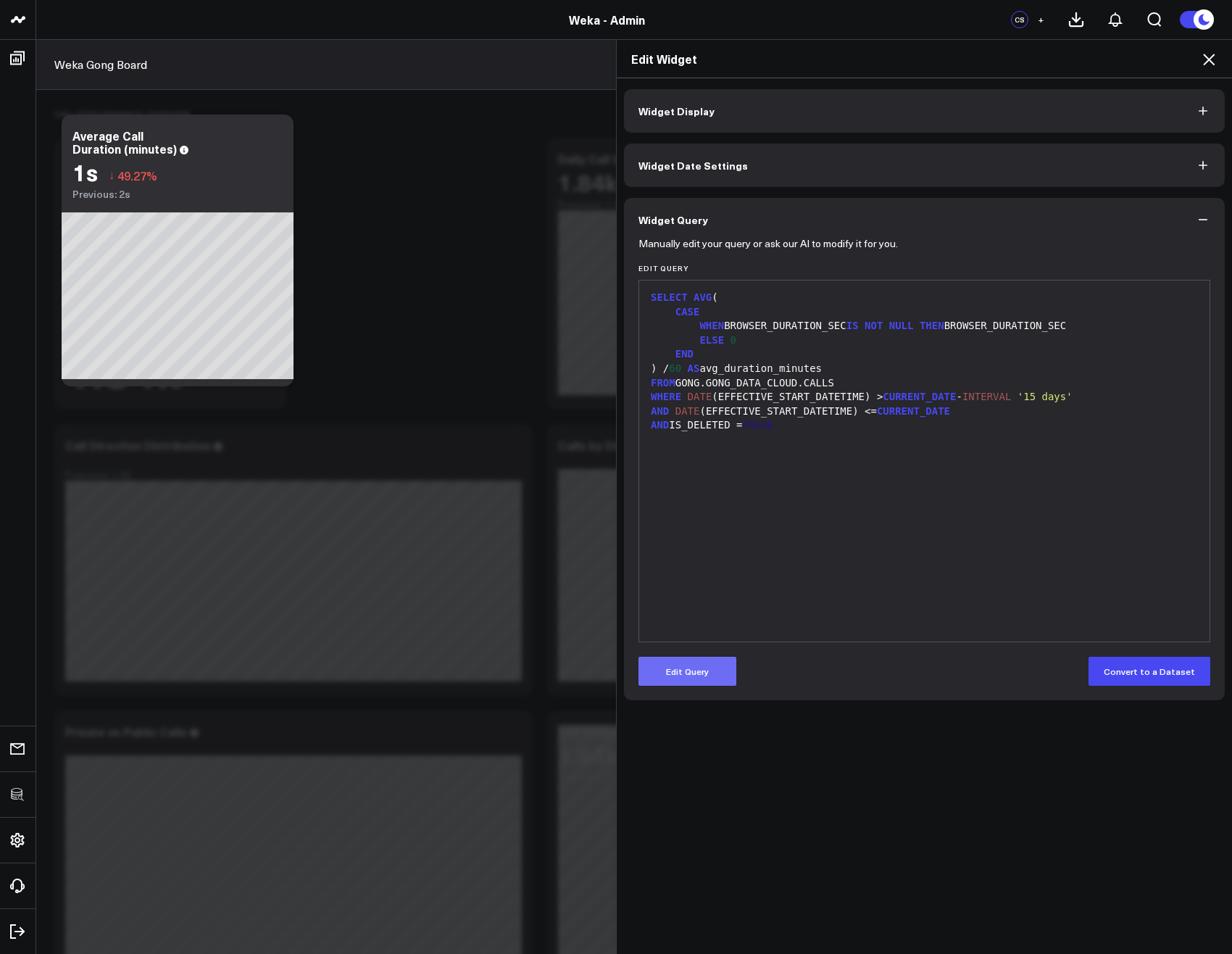
click at [687, 673] on button "Edit Query" at bounding box center [687, 671] width 98 height 29
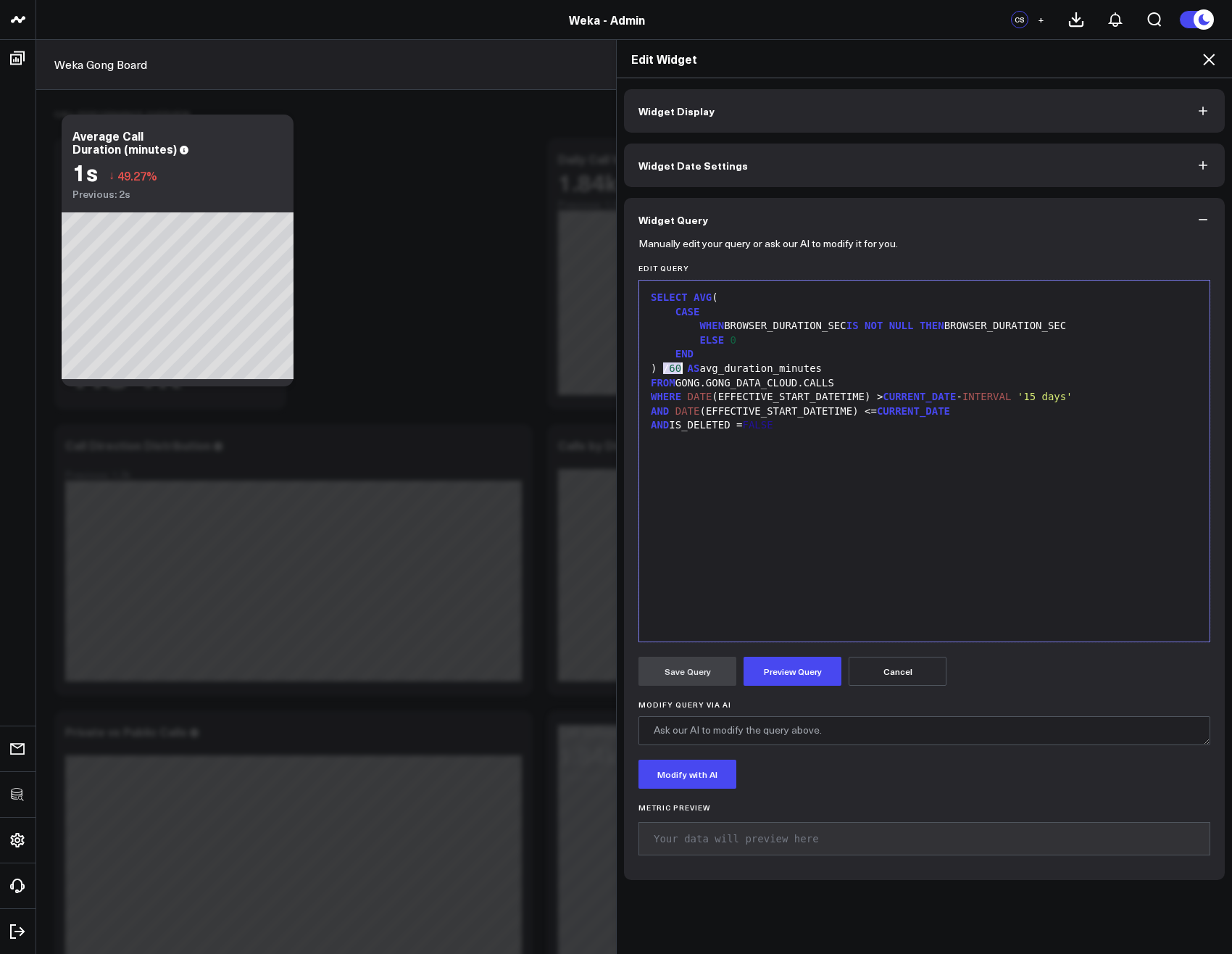
drag, startPoint x: 655, startPoint y: 369, endPoint x: 678, endPoint y: 369, distance: 23.0
click at [678, 369] on div ") / 60 AS avg_duration_minutes" at bounding box center [924, 369] width 556 height 15
click at [825, 372] on div ") AS avg_duration_minutes" at bounding box center [924, 369] width 556 height 15
click at [801, 682] on button "Preview Query" at bounding box center [793, 671] width 98 height 29
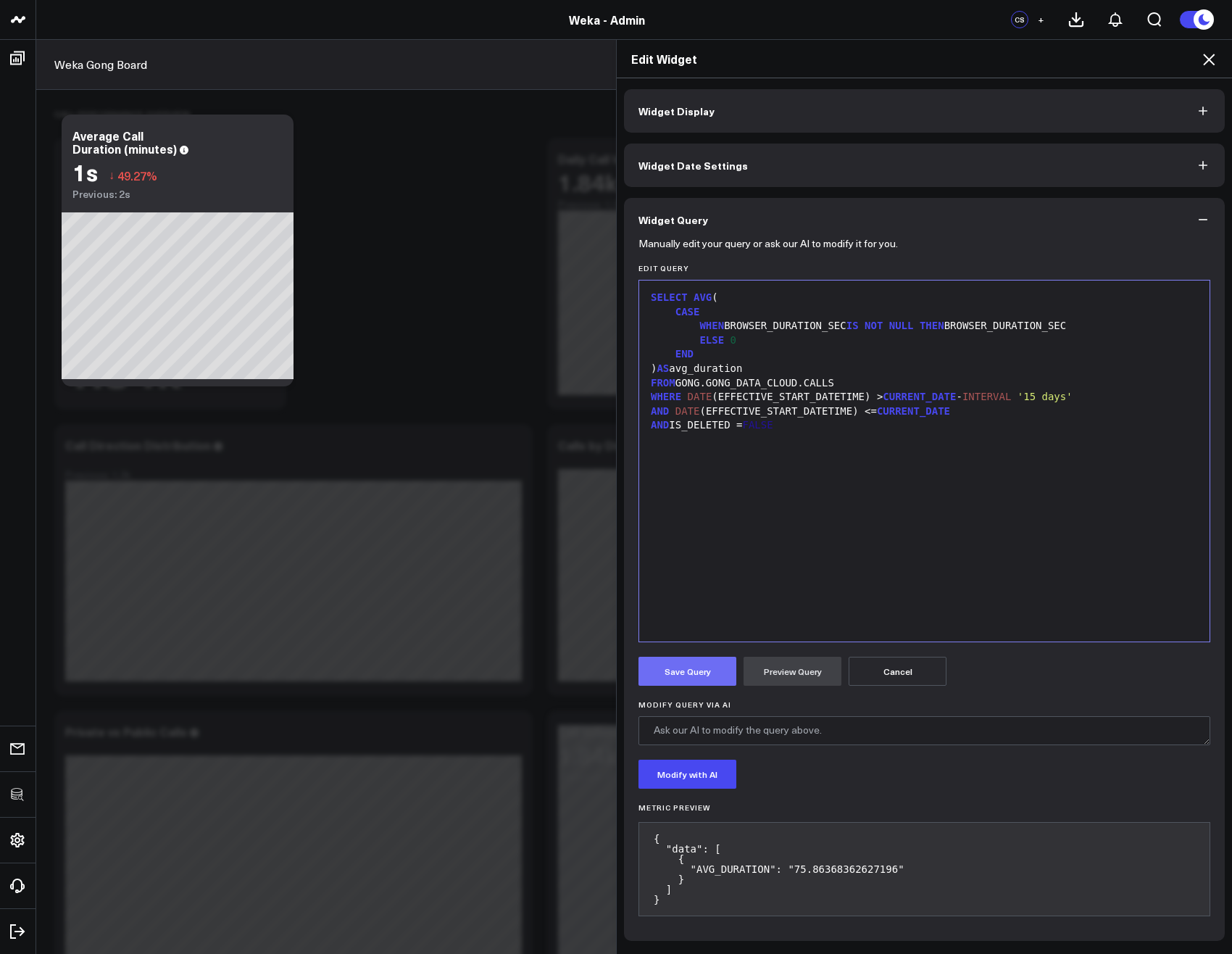
click at [679, 670] on button "Save Query" at bounding box center [687, 671] width 98 height 29
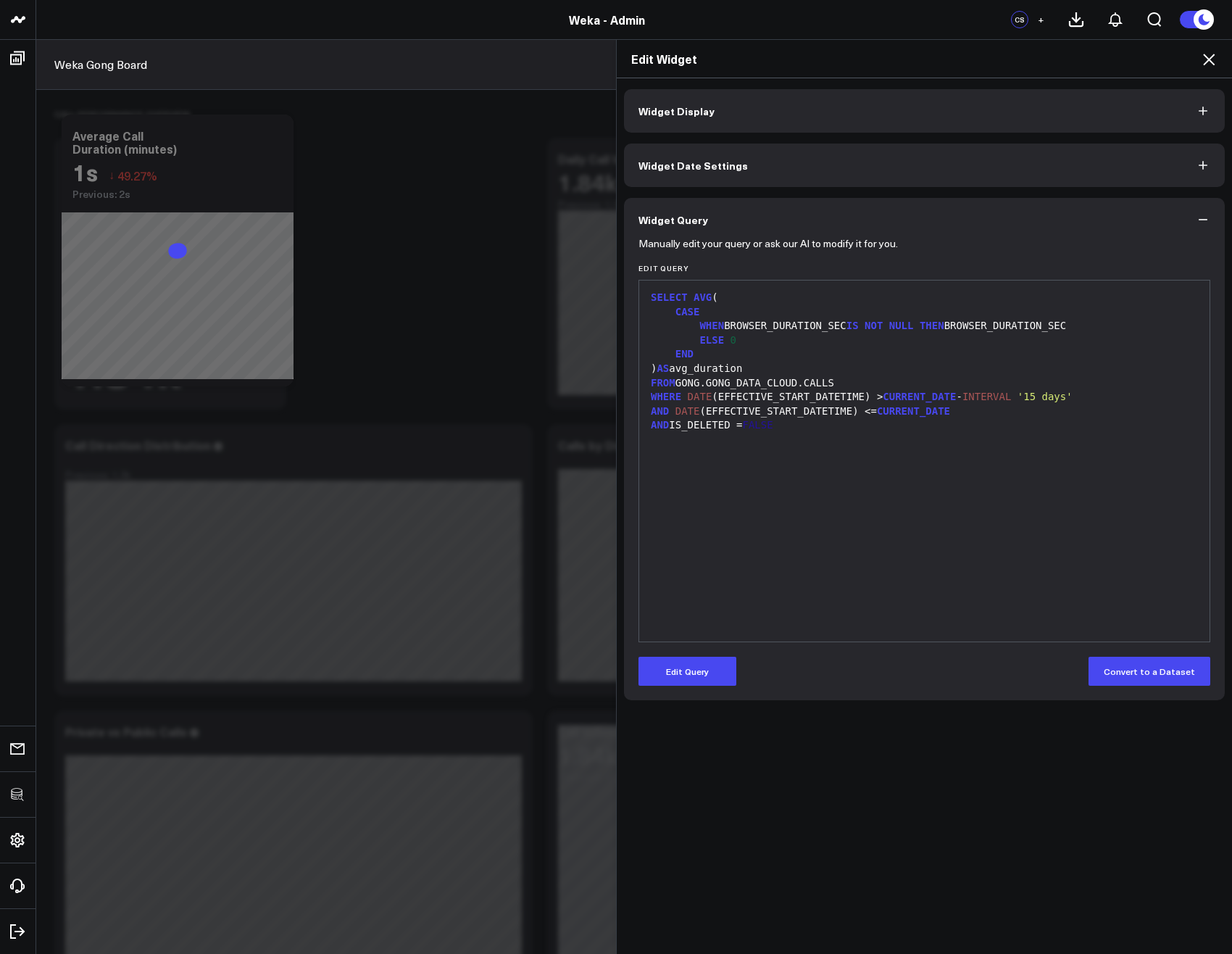
click at [1204, 56] on icon at bounding box center [1209, 60] width 12 height 12
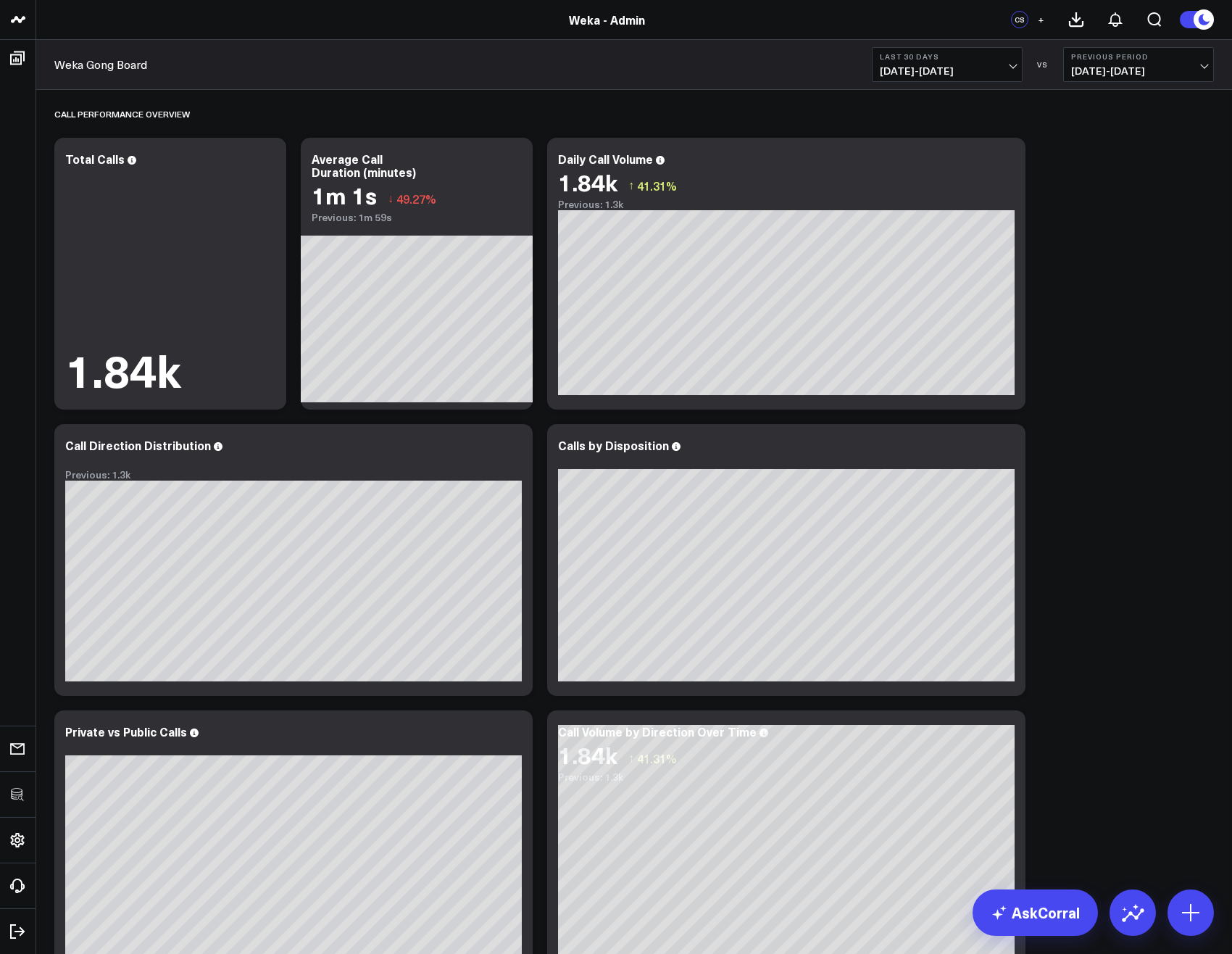
click at [377, 161] on div "Average Call Duration (minutes)" at bounding box center [364, 172] width 105 height 42
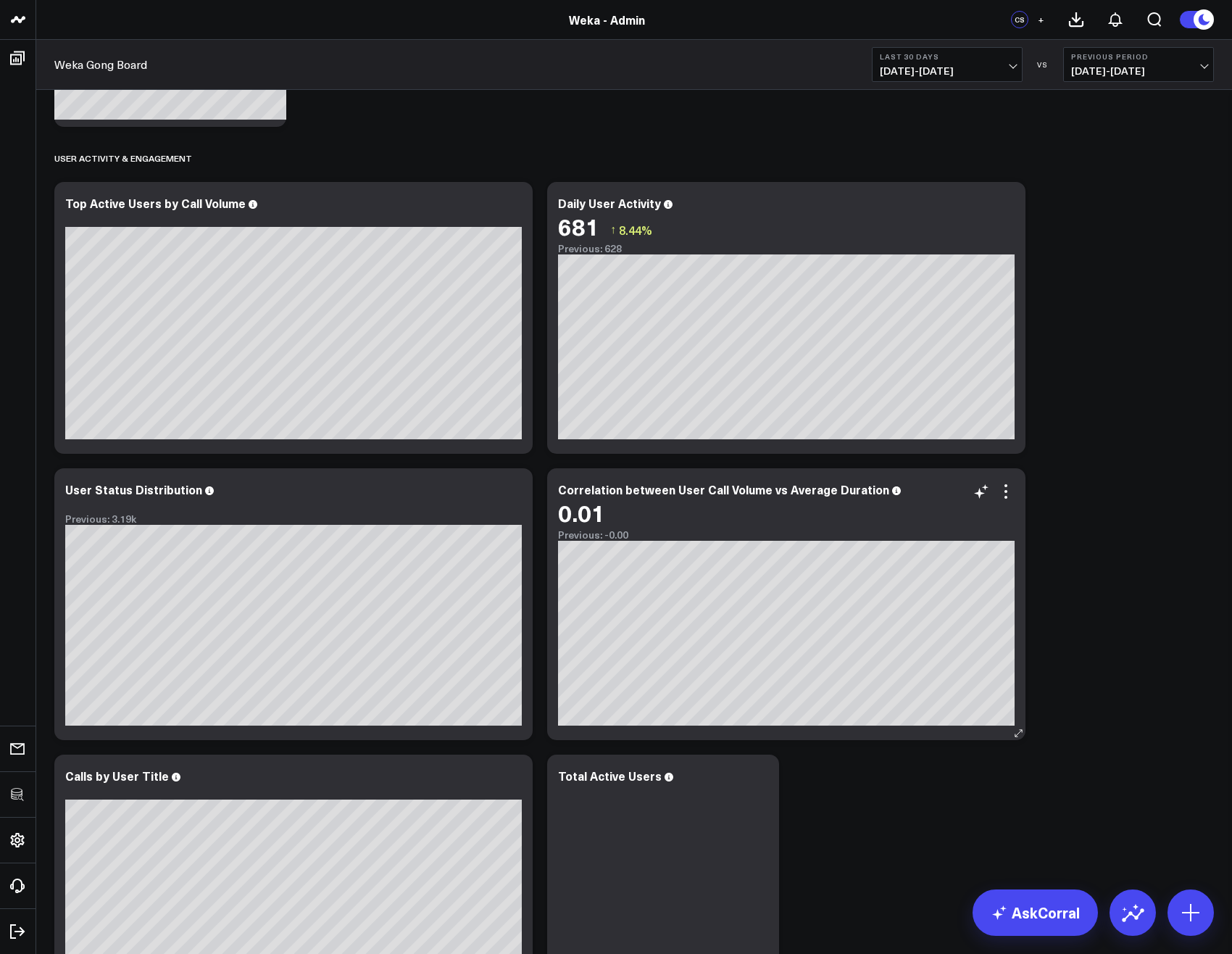
scroll to position [1131, 0]
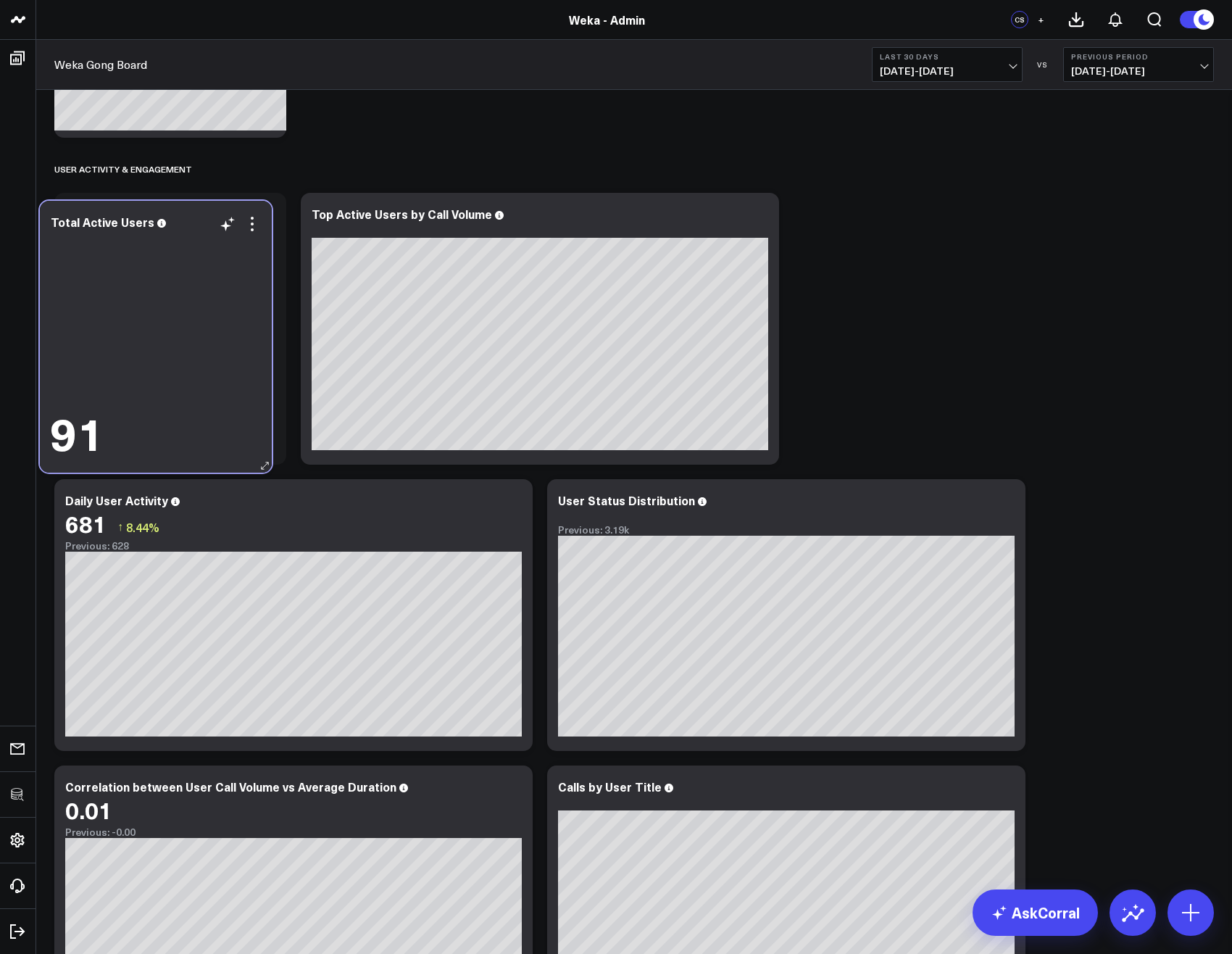
drag, startPoint x: 692, startPoint y: 791, endPoint x: 184, endPoint y: 227, distance: 759.1
click at [184, 227] on div "Total Active Users" at bounding box center [156, 222] width 210 height 13
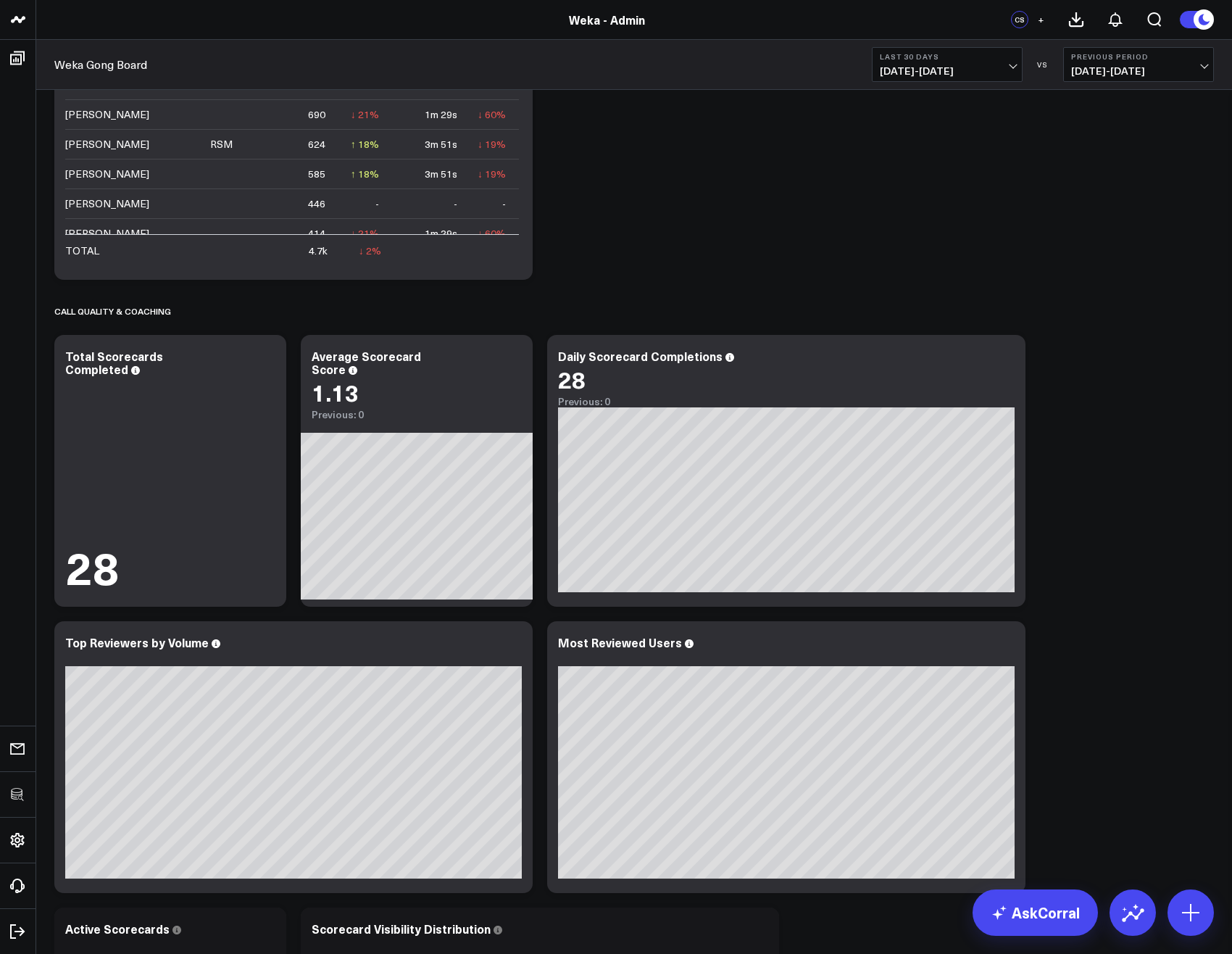
scroll to position [2261, 0]
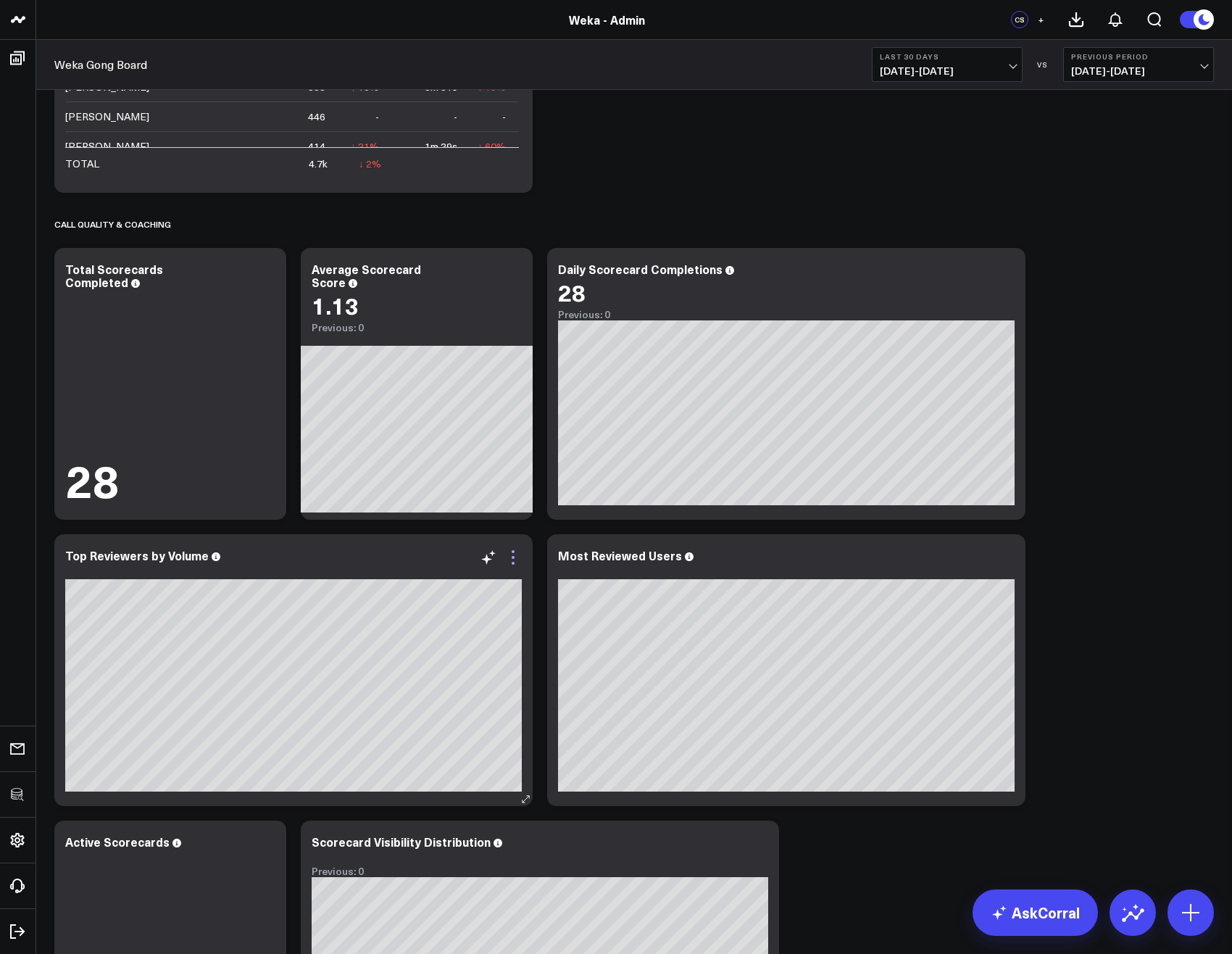
click at [518, 553] on icon at bounding box center [513, 557] width 17 height 17
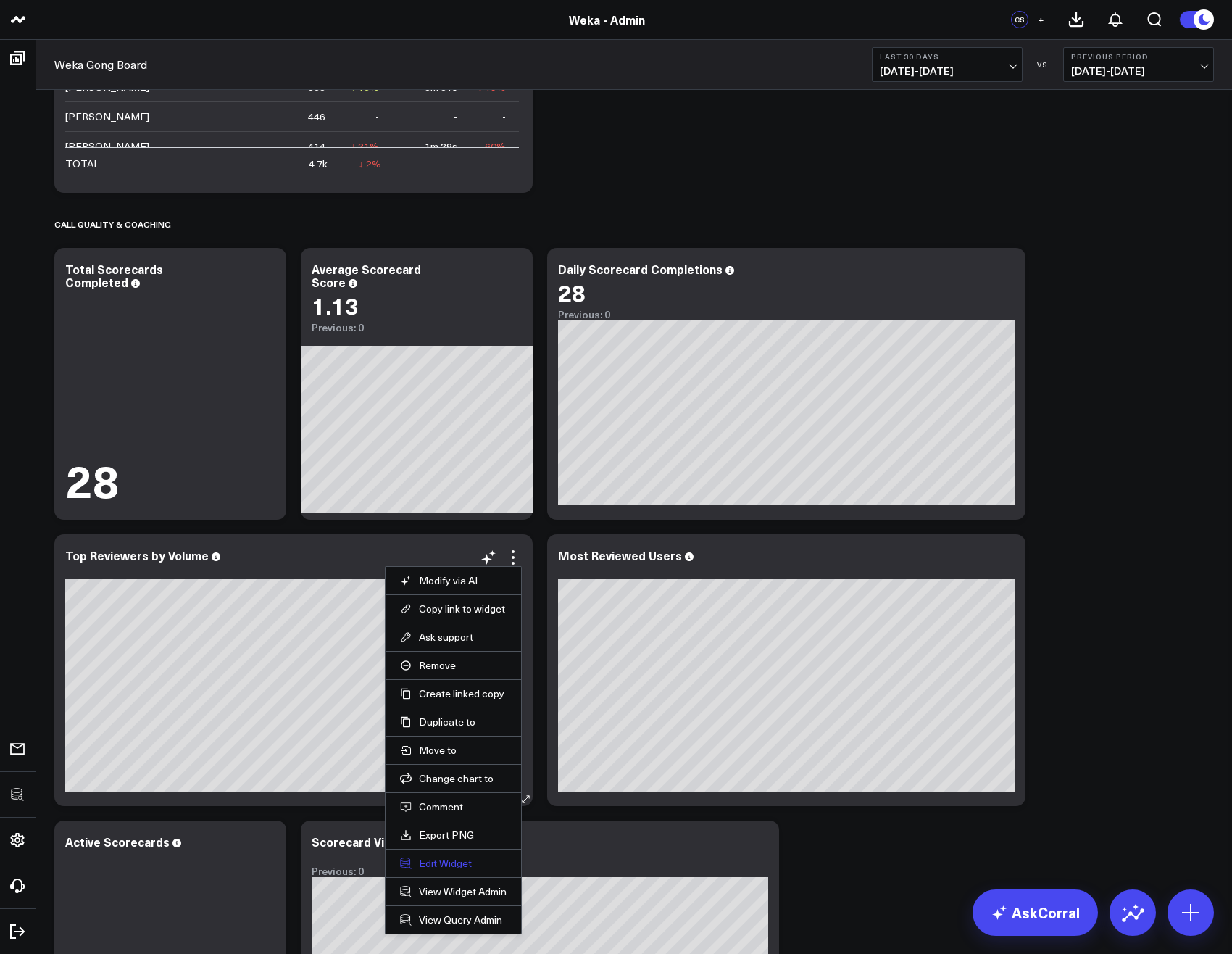
click at [451, 863] on button "Edit Widget" at bounding box center [453, 863] width 107 height 13
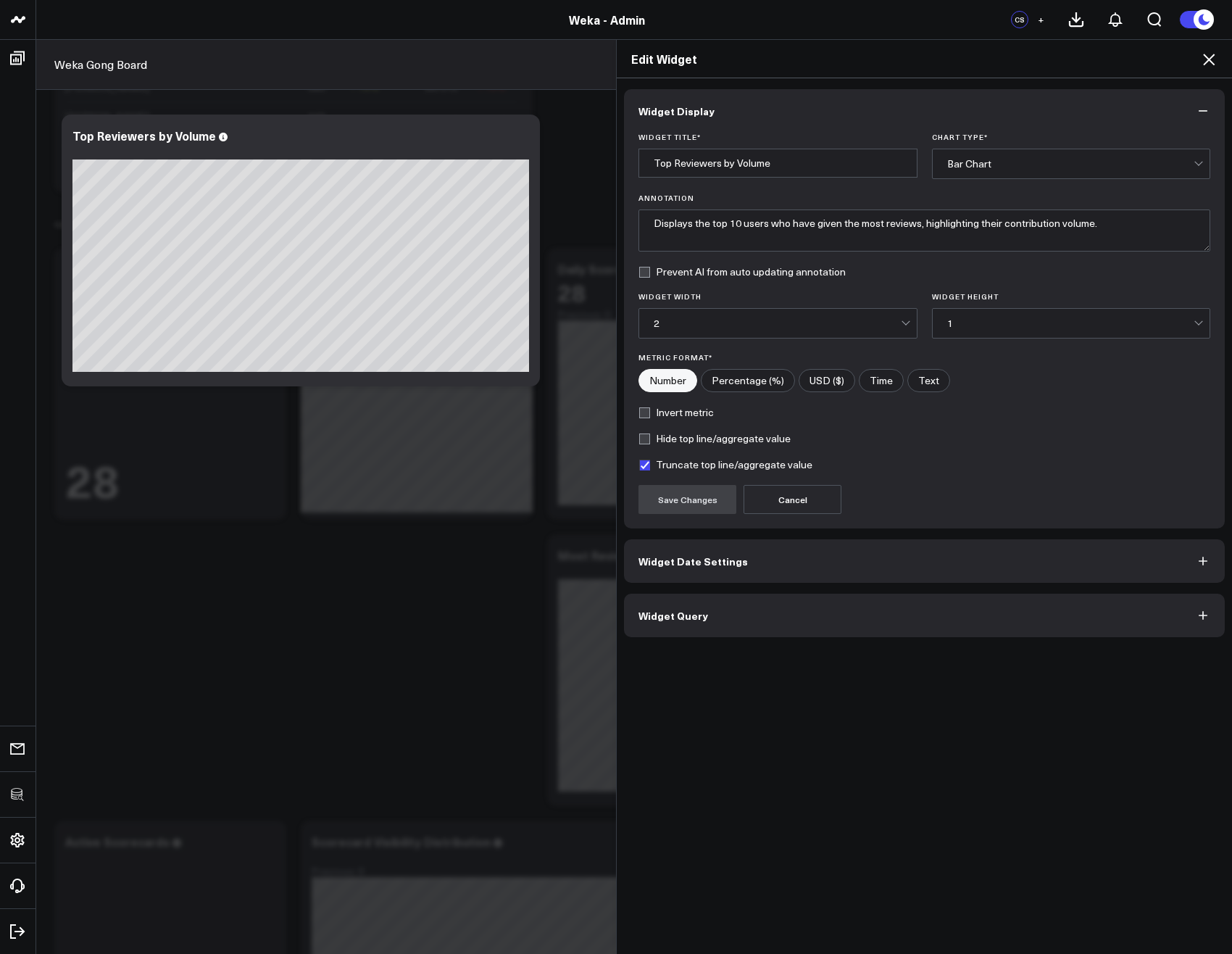
click at [700, 617] on button "Widget Query" at bounding box center [924, 615] width 601 height 44
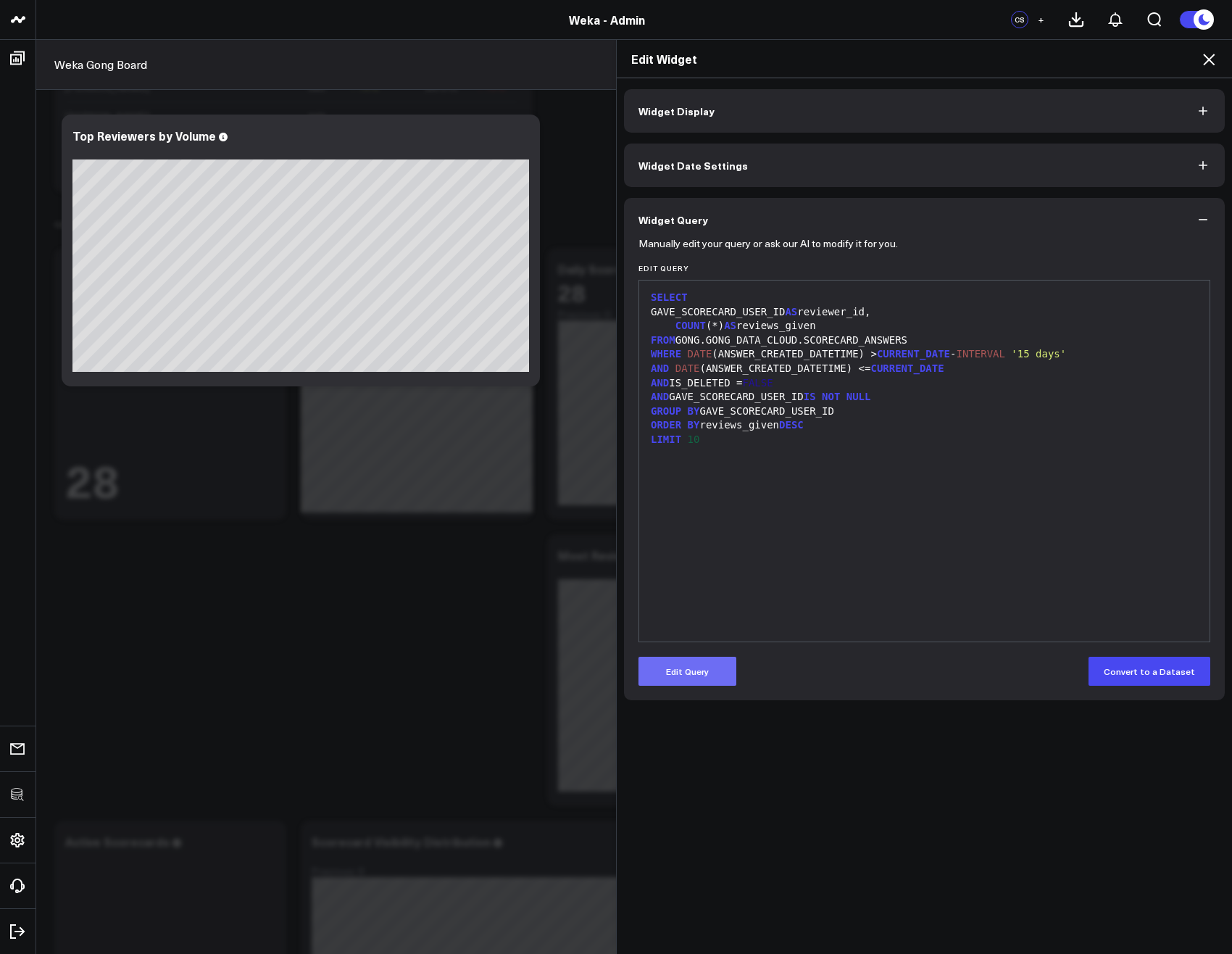
click at [693, 669] on button "Edit Query" at bounding box center [687, 671] width 98 height 29
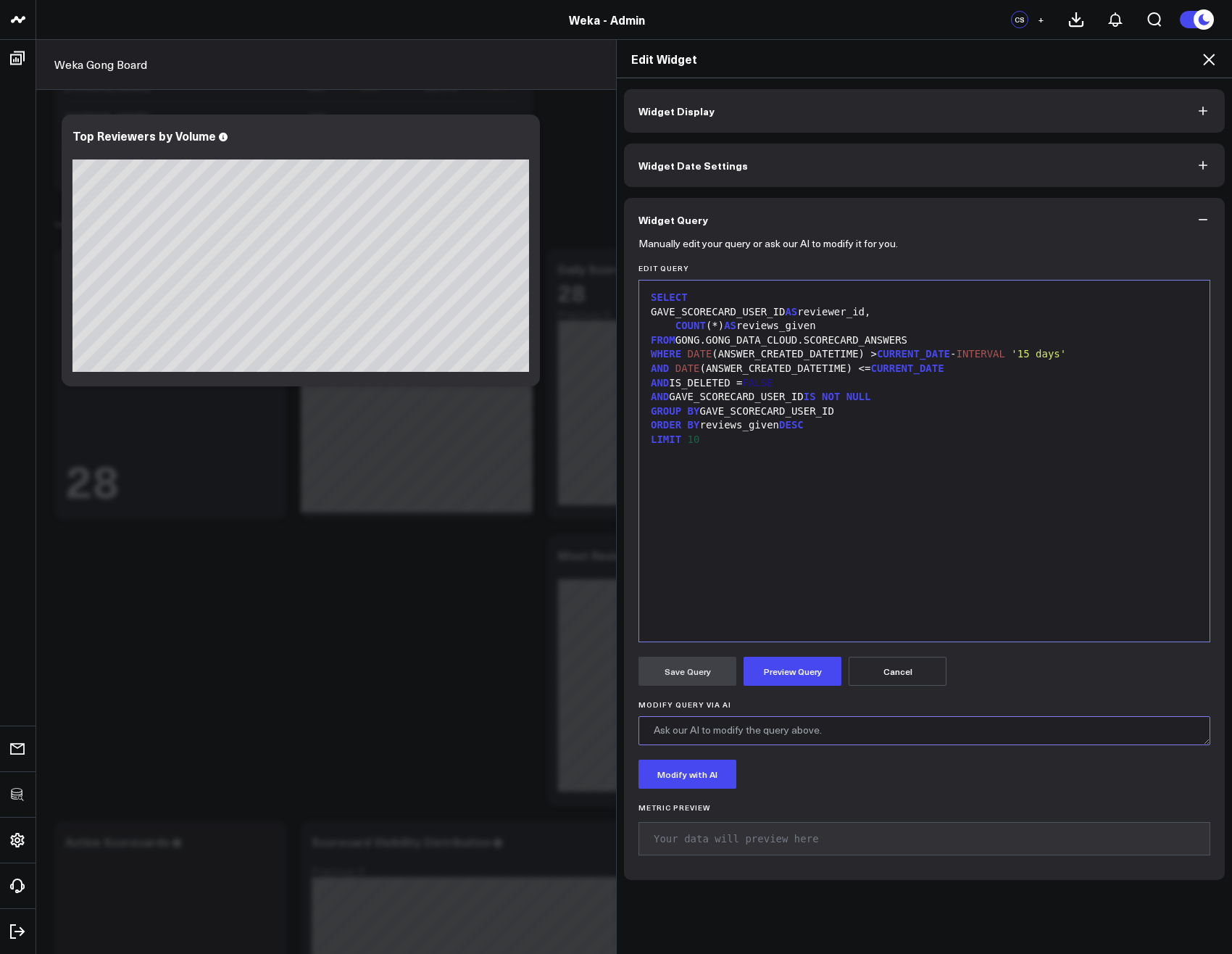
click at [755, 729] on textarea "Modify Query via AI" at bounding box center [924, 731] width 572 height 29
type textarea "Link to user table to show names"
click at [709, 769] on button "Modify with AI" at bounding box center [687, 774] width 98 height 29
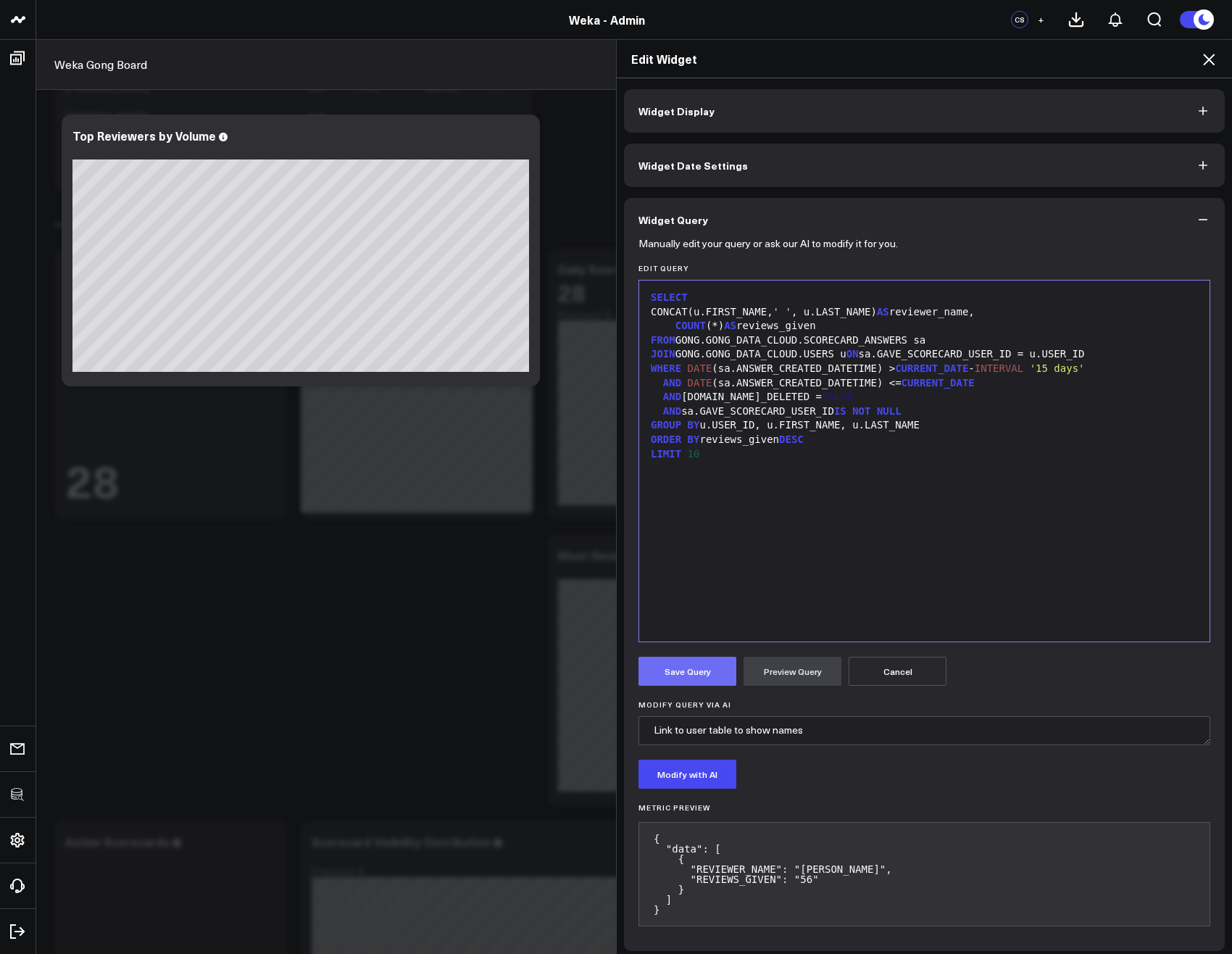
click at [675, 678] on button "Save Query" at bounding box center [687, 671] width 98 height 29
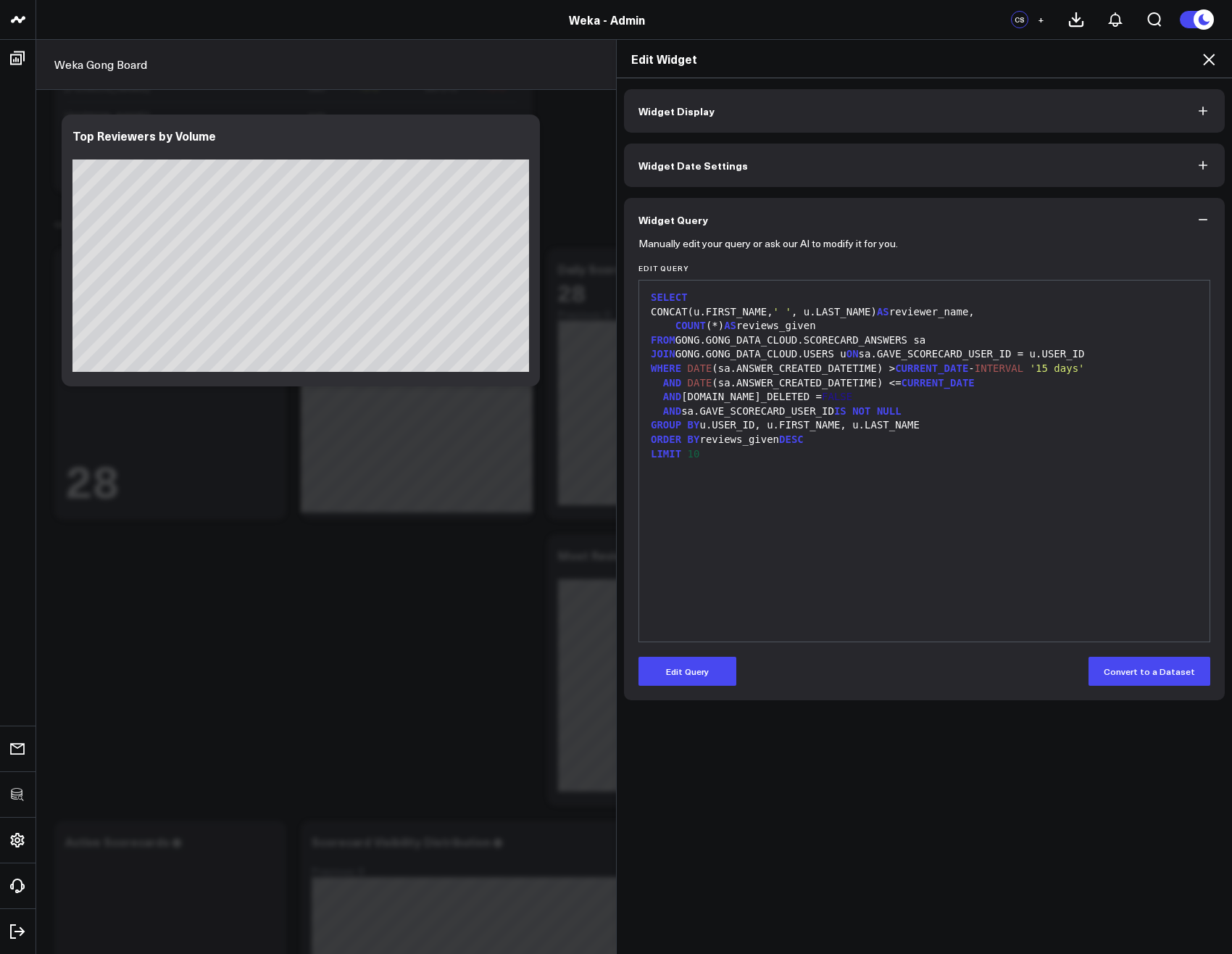
click at [1210, 59] on icon at bounding box center [1209, 60] width 12 height 12
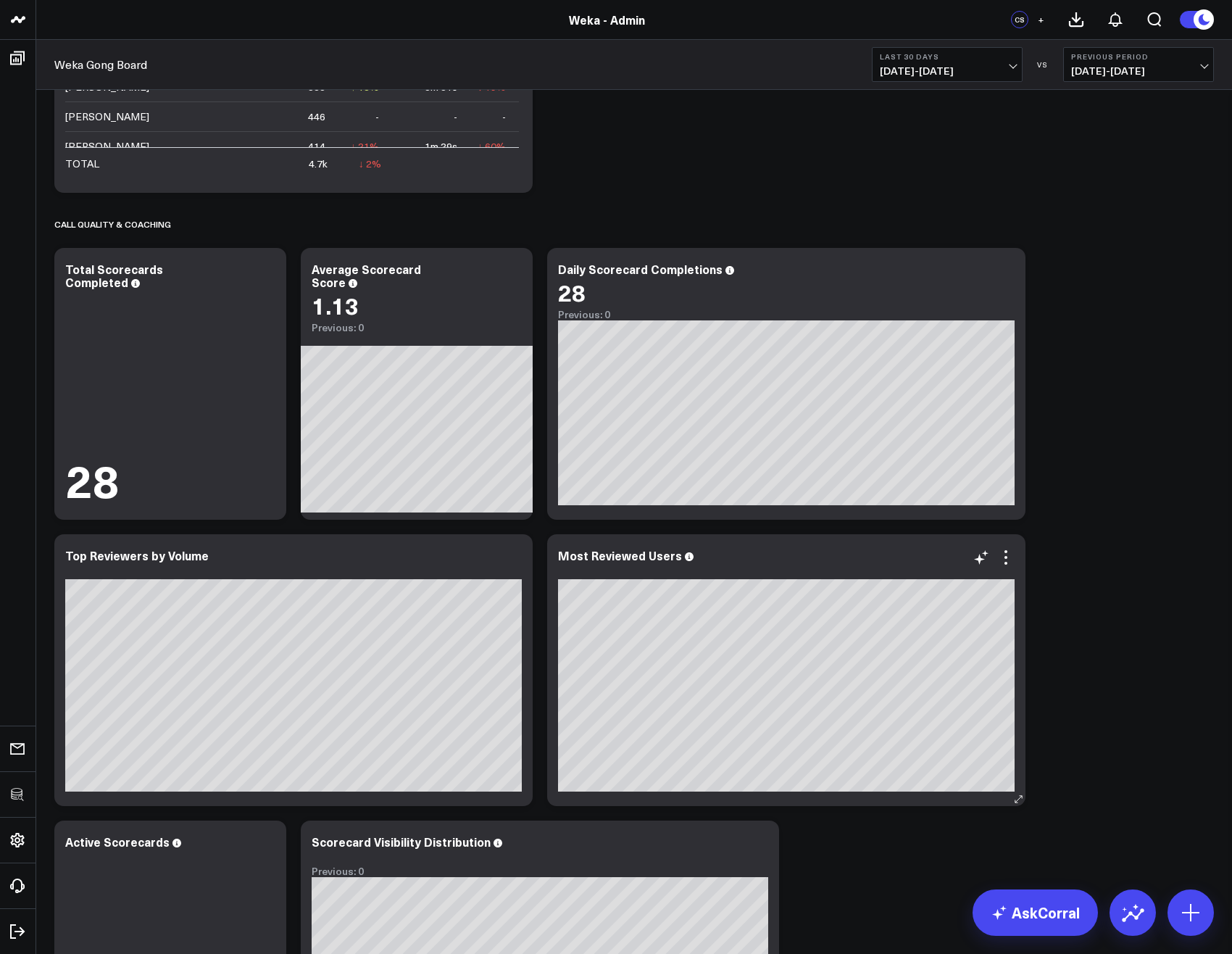
click at [1015, 556] on div "Most Reviewed Users" at bounding box center [786, 670] width 479 height 272
click at [1008, 559] on icon at bounding box center [1006, 557] width 17 height 17
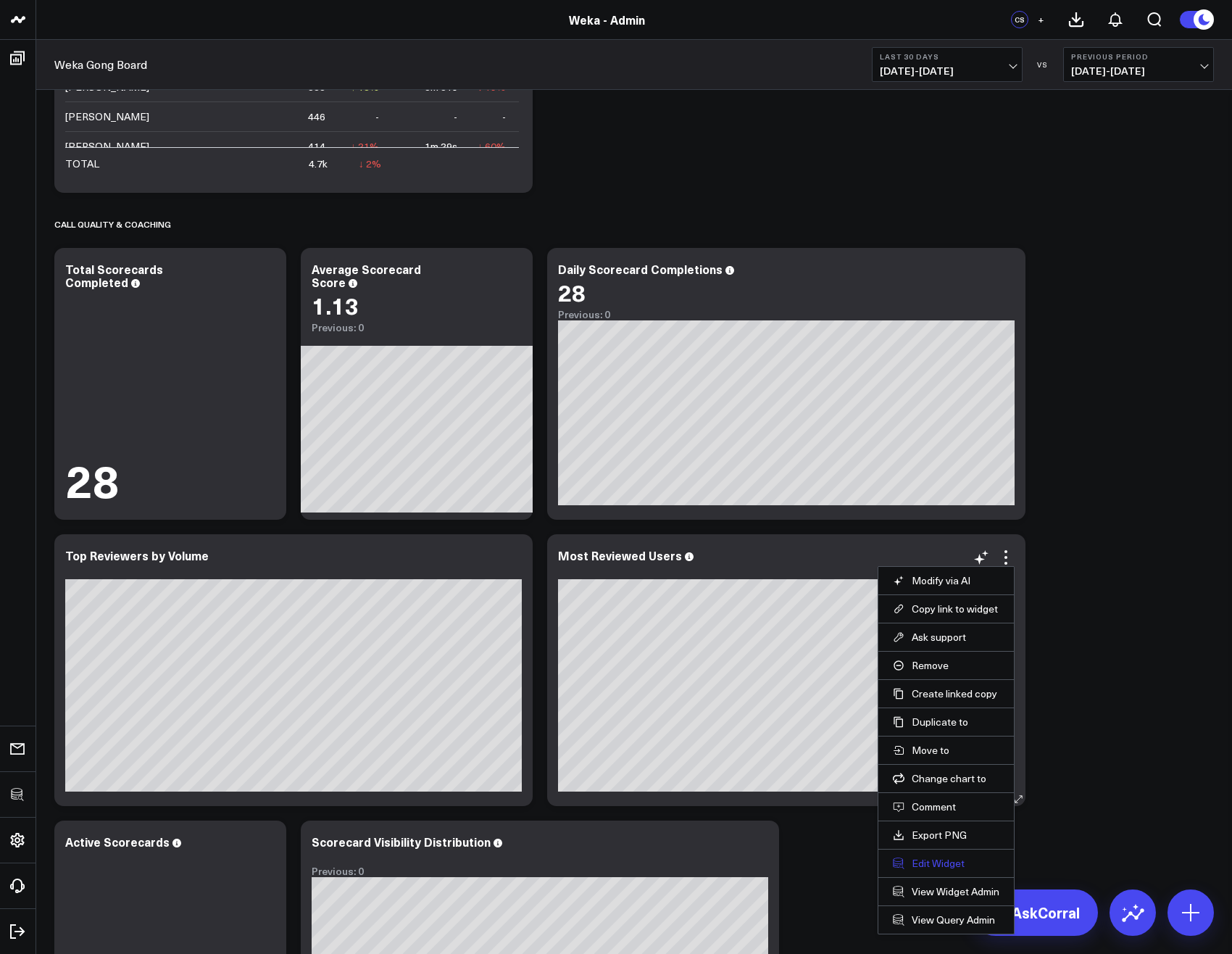
click at [926, 862] on button "Edit Widget" at bounding box center [946, 863] width 107 height 13
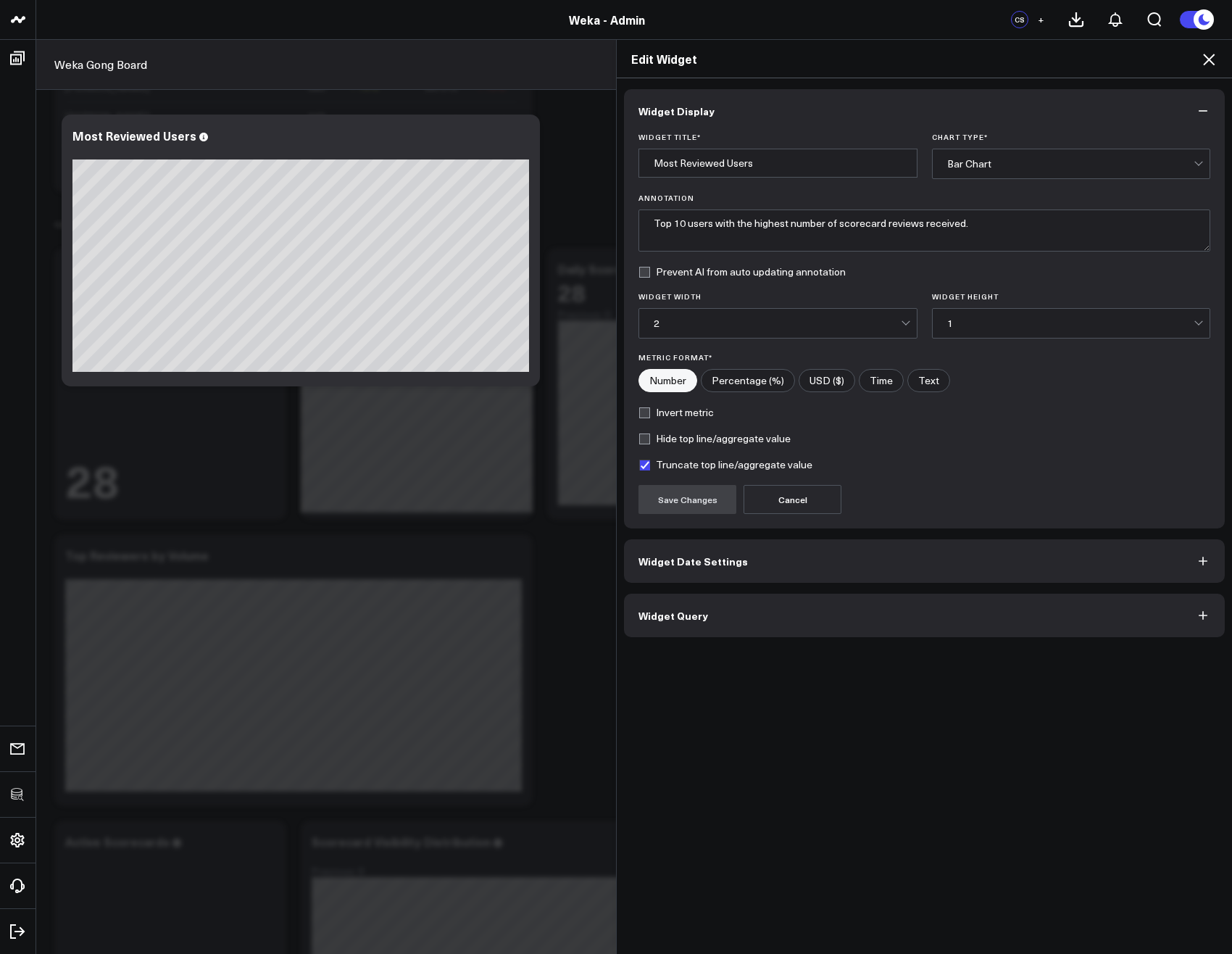
click at [676, 620] on button "Widget Query" at bounding box center [924, 615] width 601 height 44
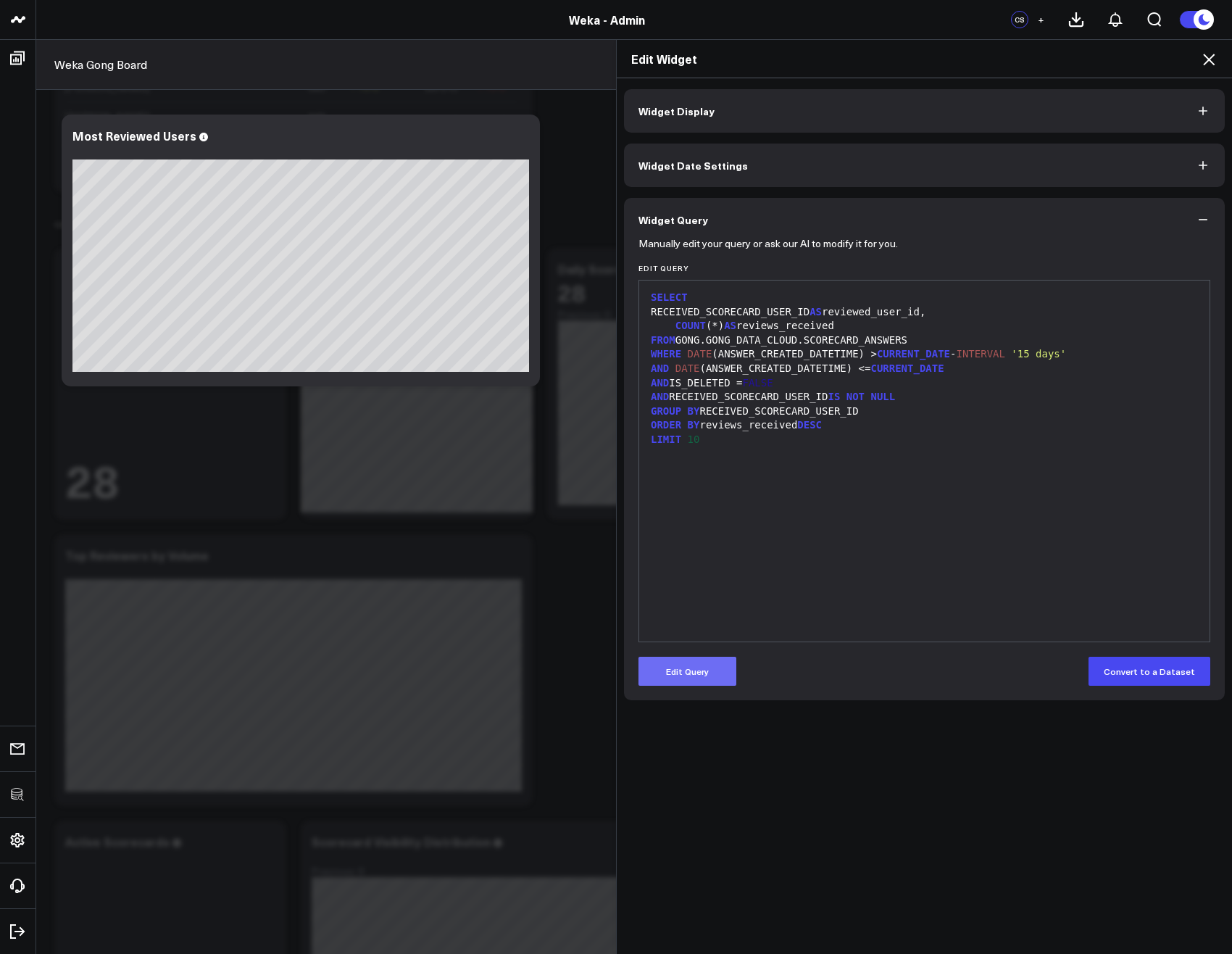
click at [691, 670] on button "Edit Query" at bounding box center [687, 671] width 98 height 29
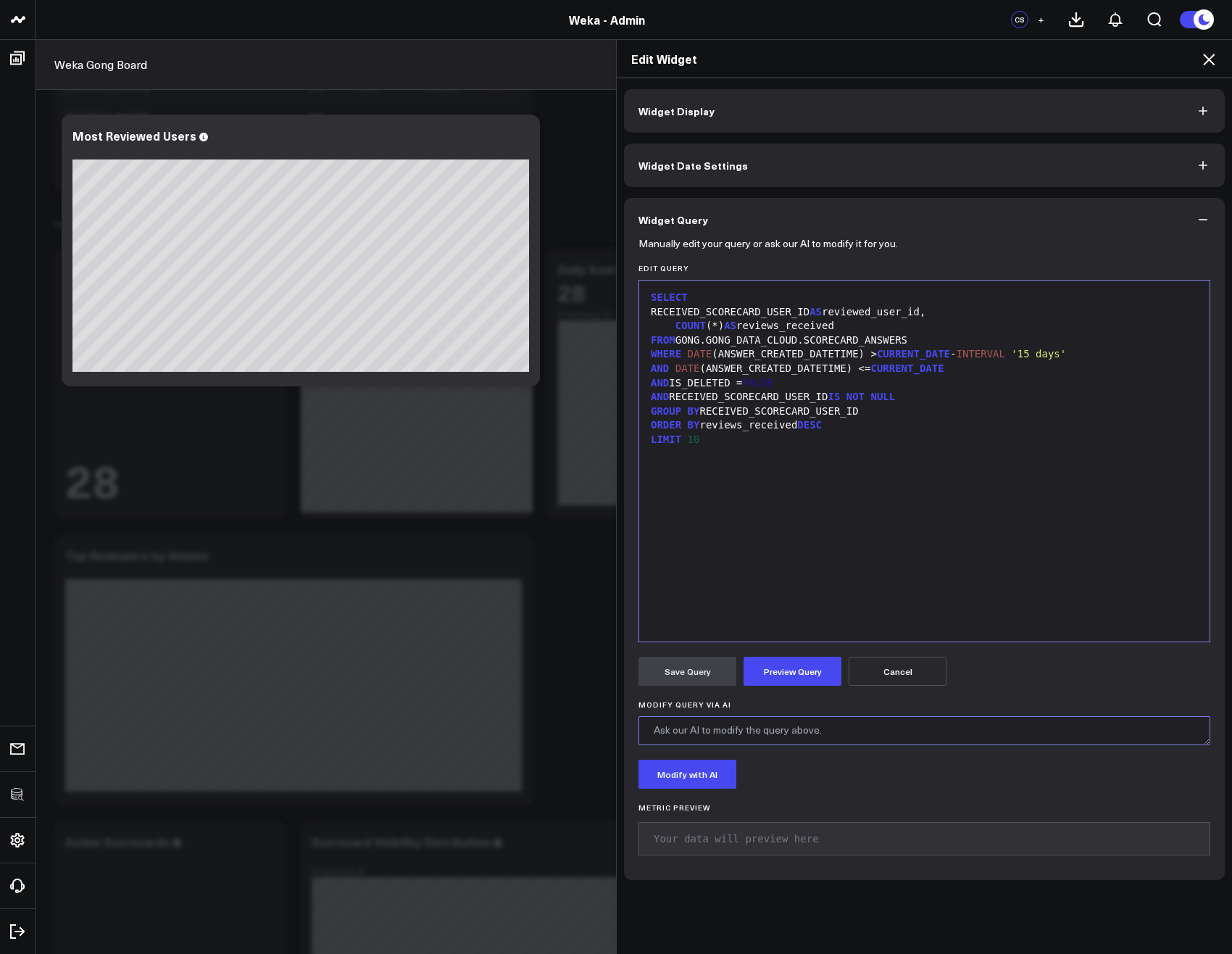
click at [759, 727] on textarea "Modify Query via AI" at bounding box center [924, 731] width 572 height 29
paste textarea "Link to user table to show names"
type textarea "Link to user table to show names"
click at [697, 782] on button "Modify with AI" at bounding box center [687, 774] width 98 height 29
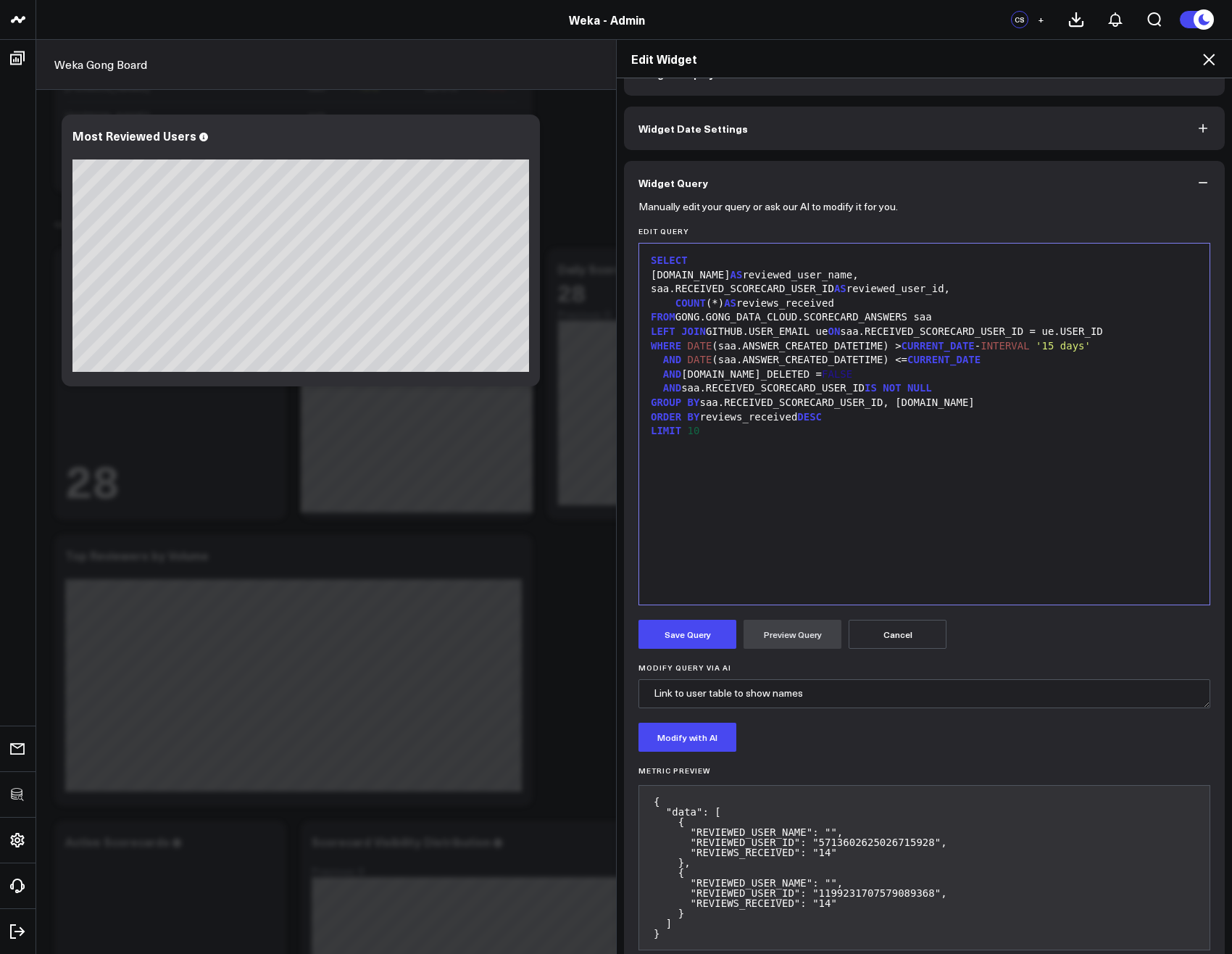
scroll to position [68, 0]
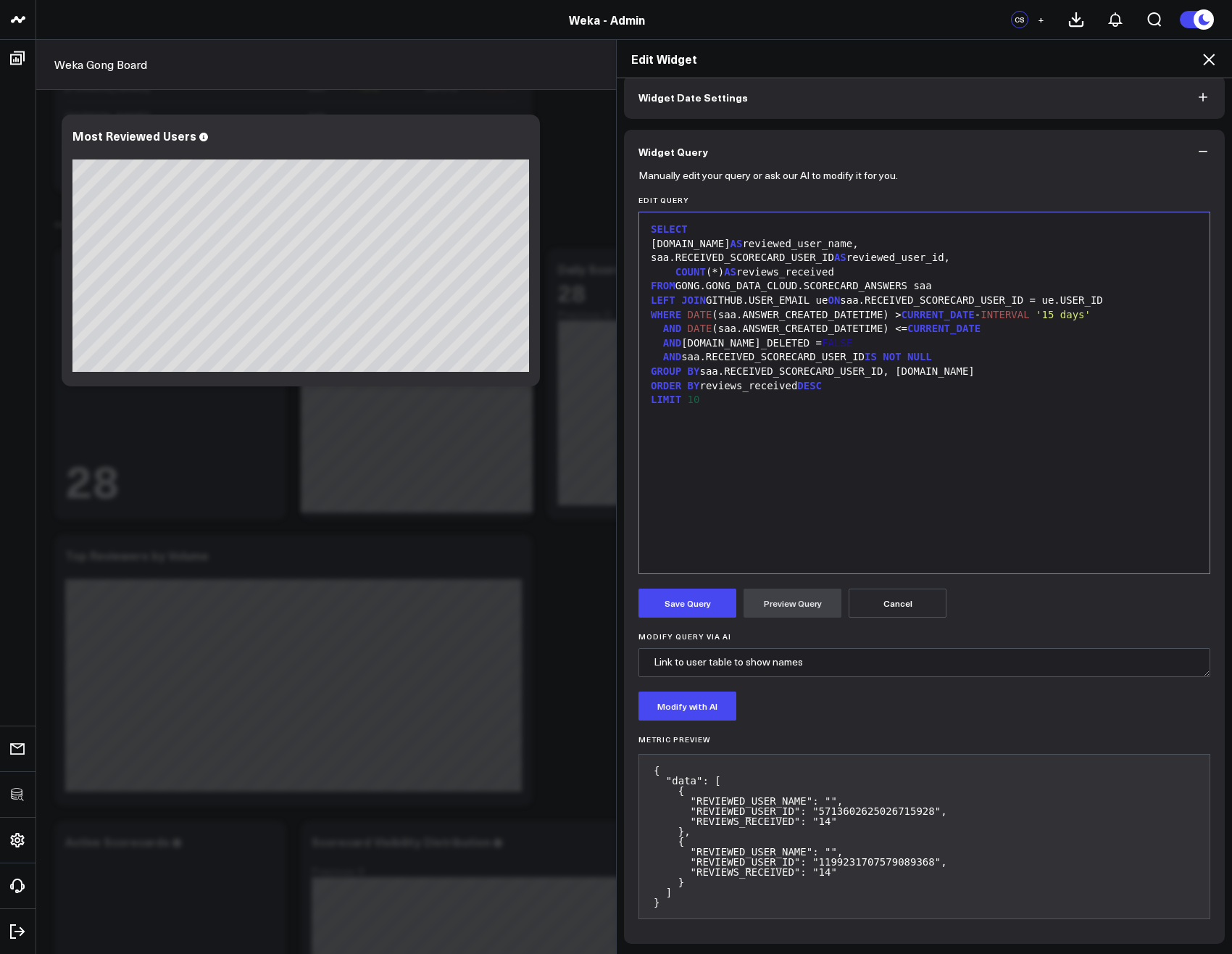
click at [860, 603] on button "Cancel" at bounding box center [897, 603] width 98 height 29
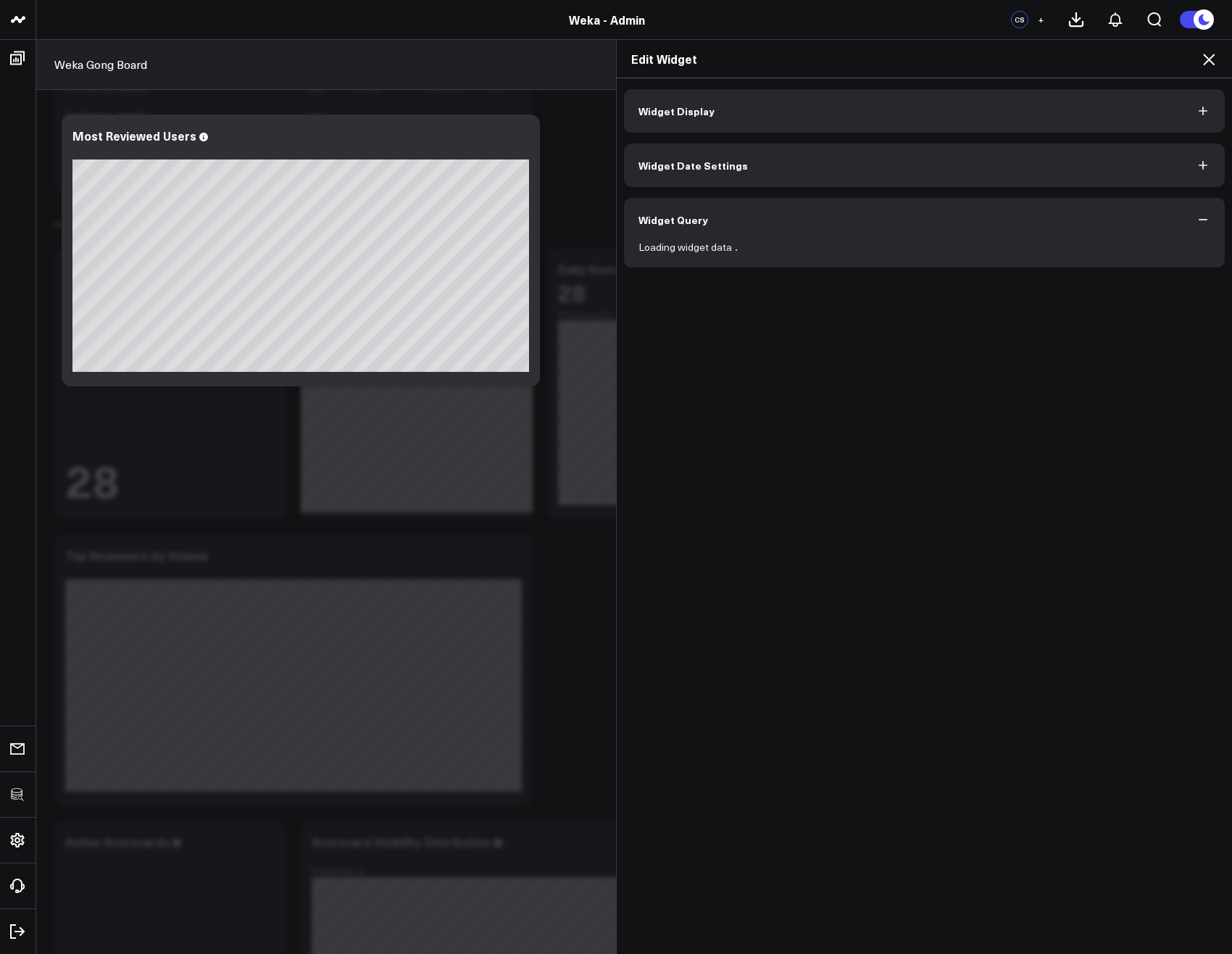
scroll to position [0, 0]
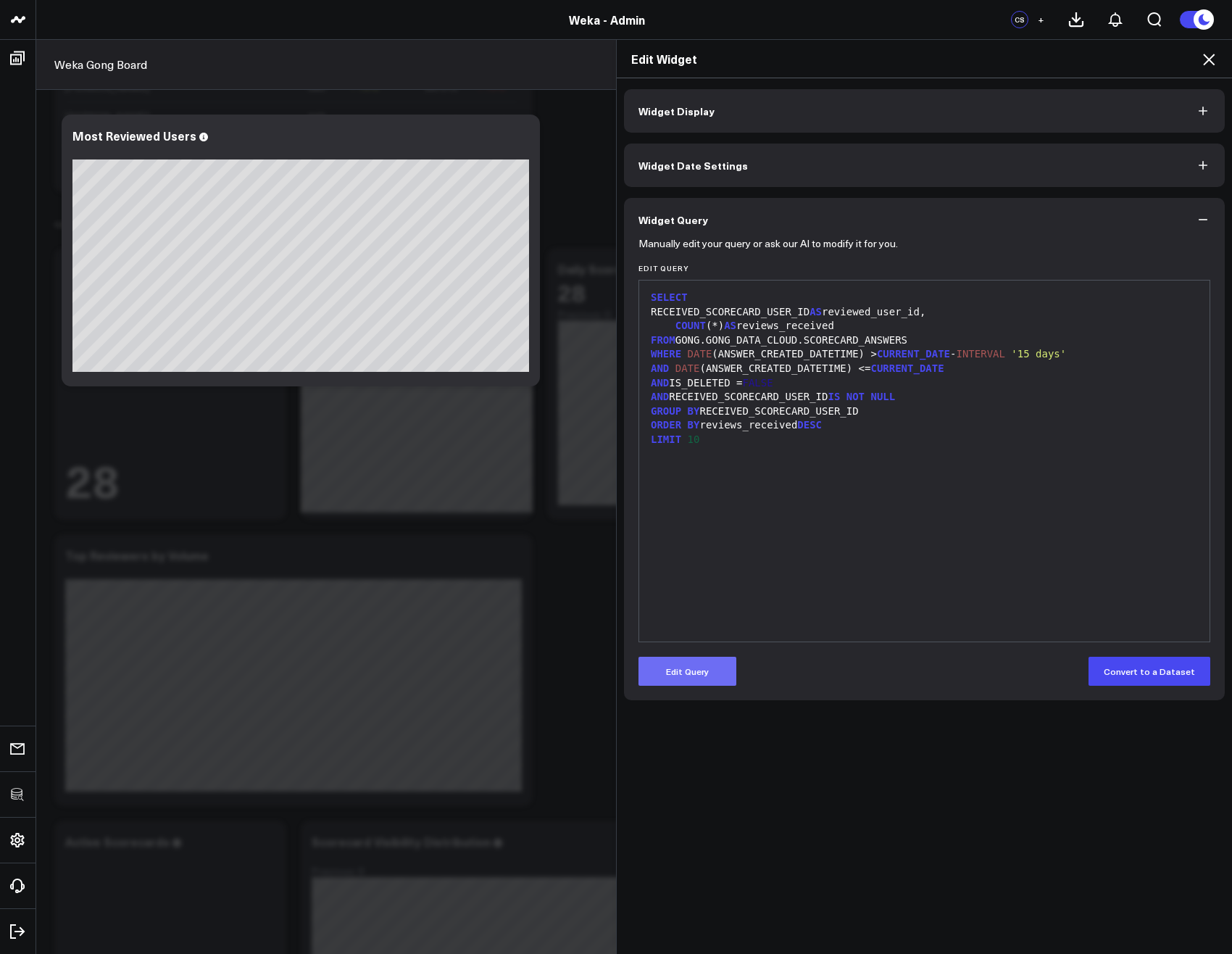
click at [679, 668] on button "Edit Query" at bounding box center [687, 671] width 98 height 29
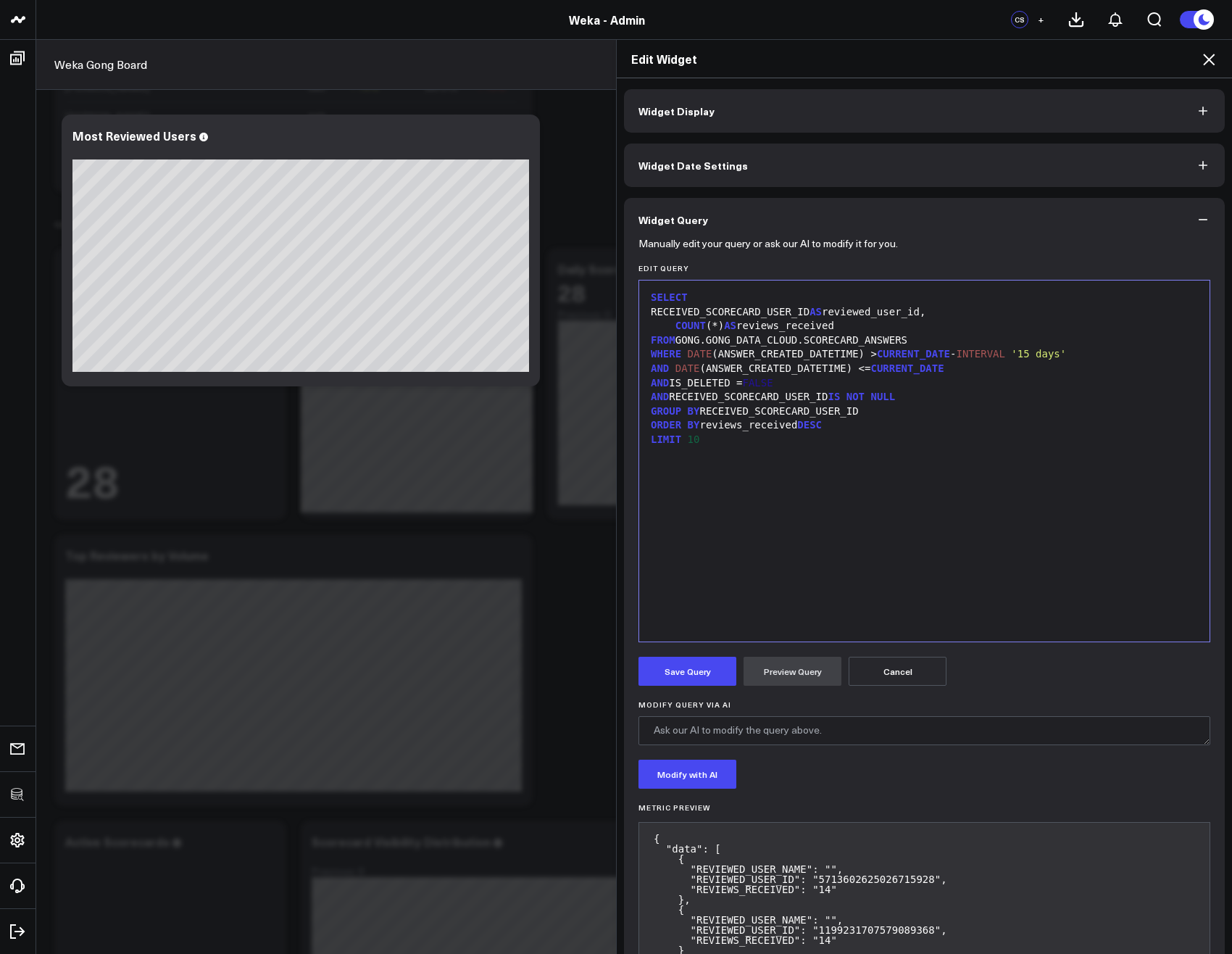
click at [748, 716] on div "Modify Query via AI" at bounding box center [924, 723] width 572 height 45
click at [751, 726] on textarea "Modify Query via AI" at bounding box center [924, 731] width 572 height 29
type textarea "Link to the Gong users table to show users by name"
click at [697, 777] on button "Modify with AI" at bounding box center [687, 774] width 98 height 29
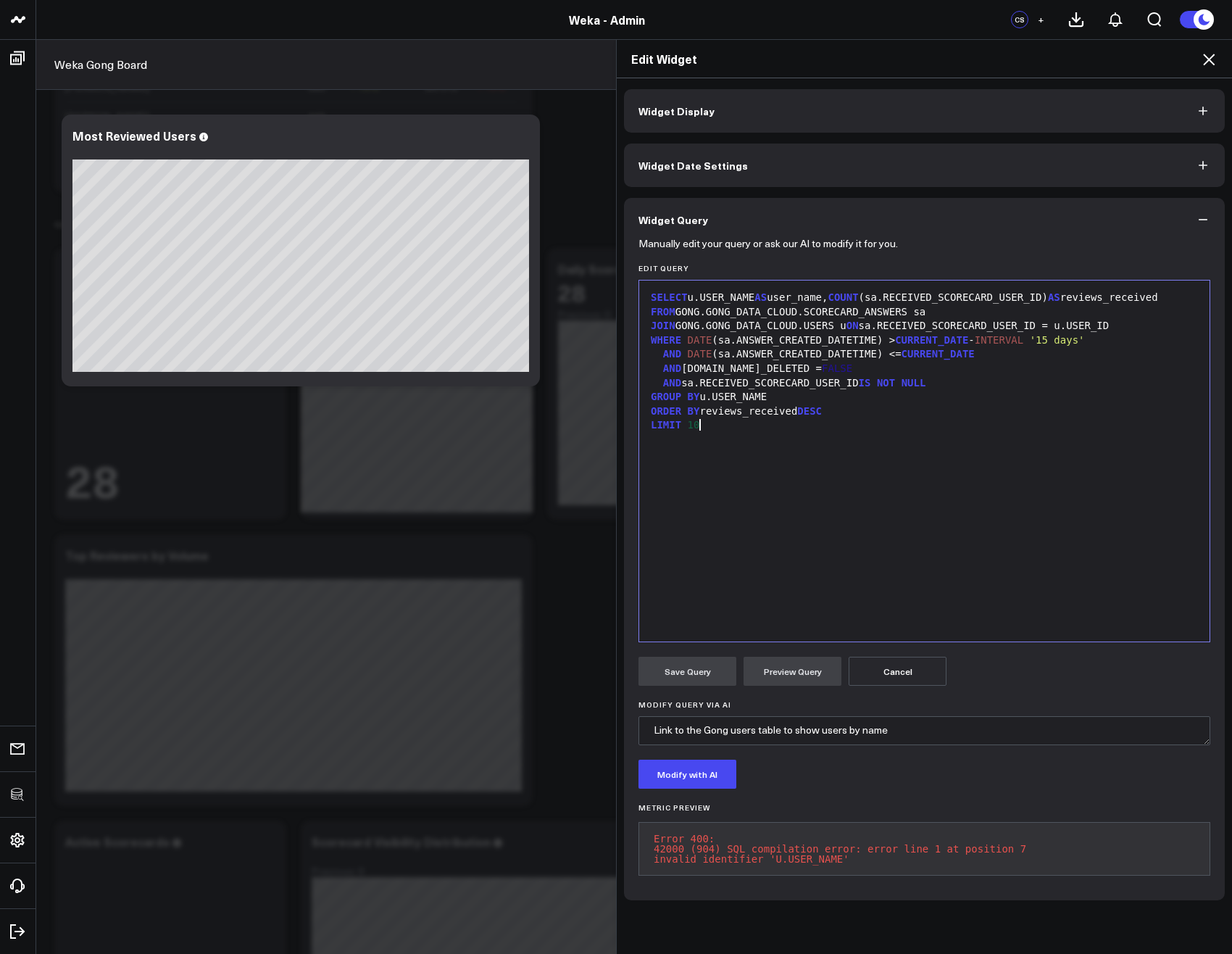
click at [895, 452] on div "SELECT u.USER_NAME AS user_name, COUNT (sa.RECEIVED_SCORECARD_USER_ID) AS revie…" at bounding box center [924, 461] width 556 height 346
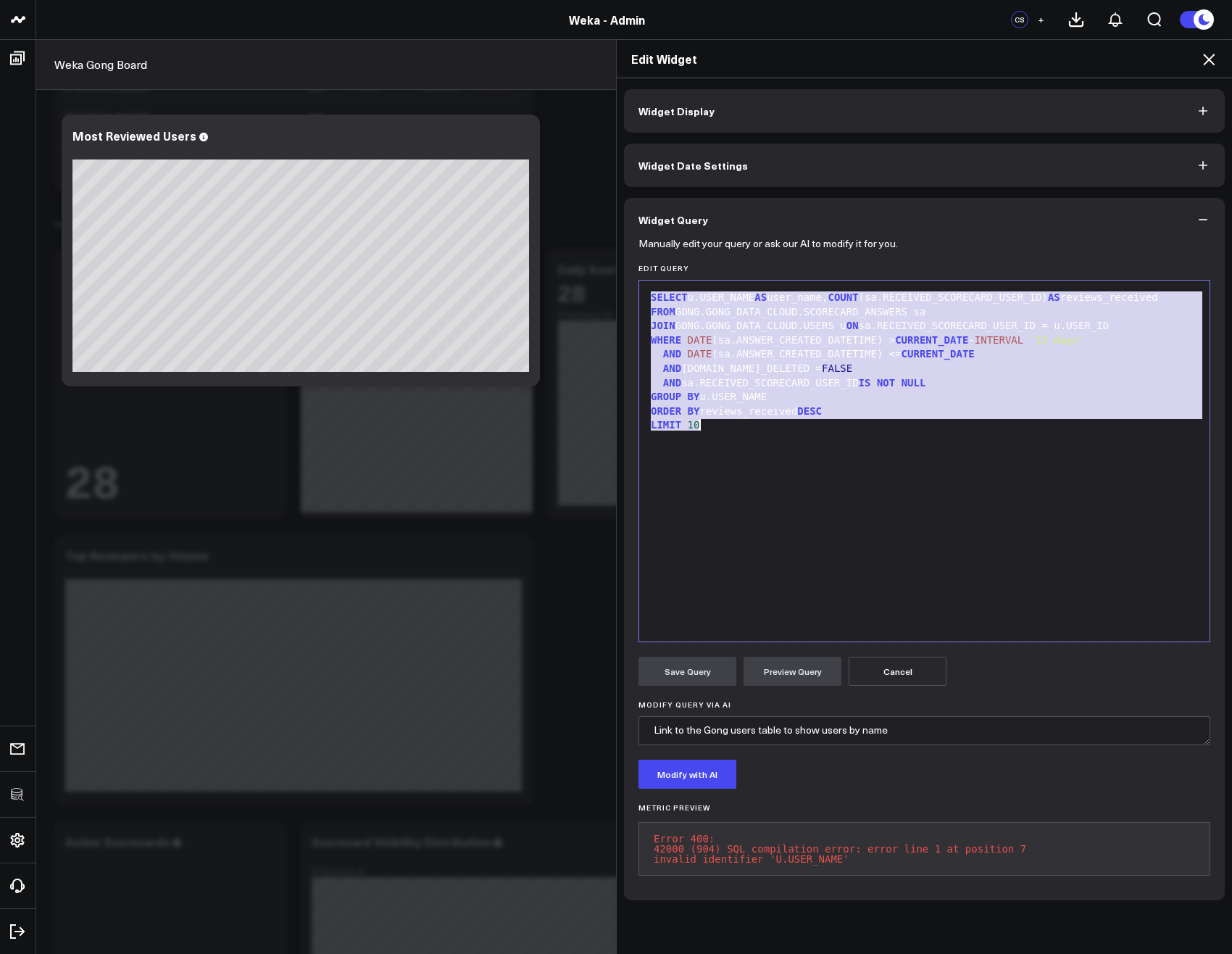
copy div "SELECT u.USER_NAME AS user_name, COUNT (sa.RECEIVED_SCORECARD_USER_ID) AS revie…"
click at [1206, 59] on icon at bounding box center [1209, 60] width 17 height 17
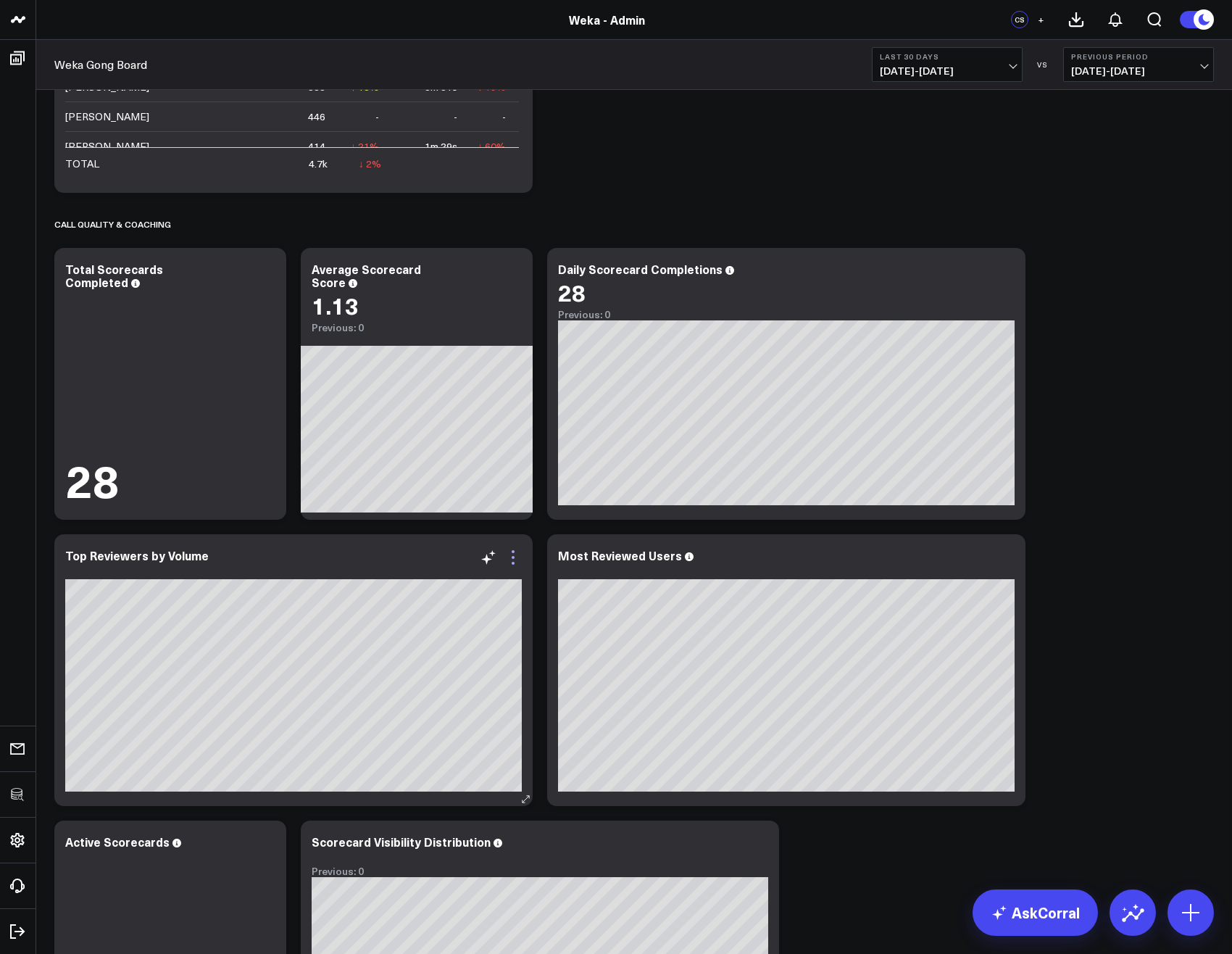
click at [515, 558] on icon at bounding box center [513, 557] width 17 height 17
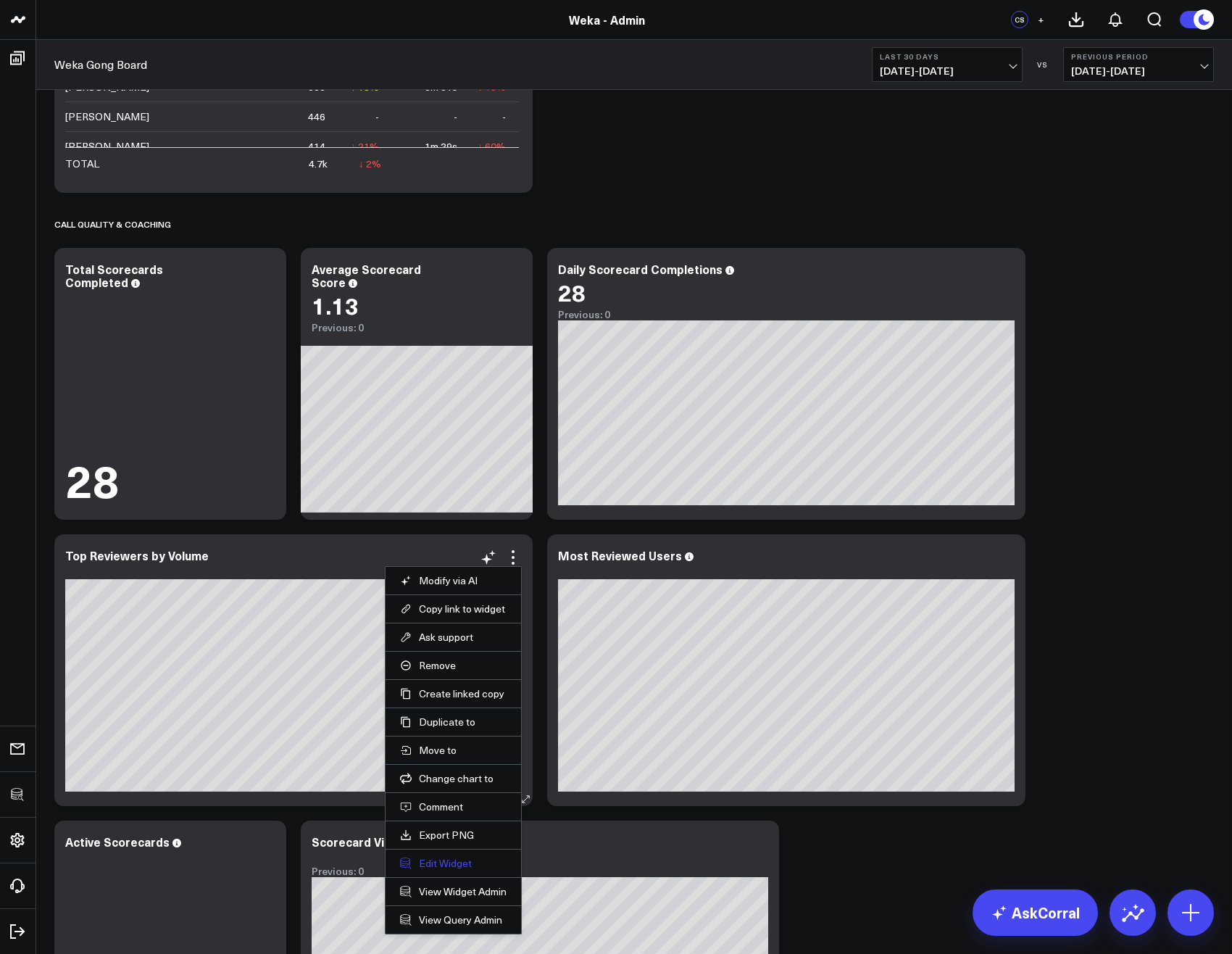
click at [444, 869] on button "Edit Widget" at bounding box center [453, 863] width 107 height 13
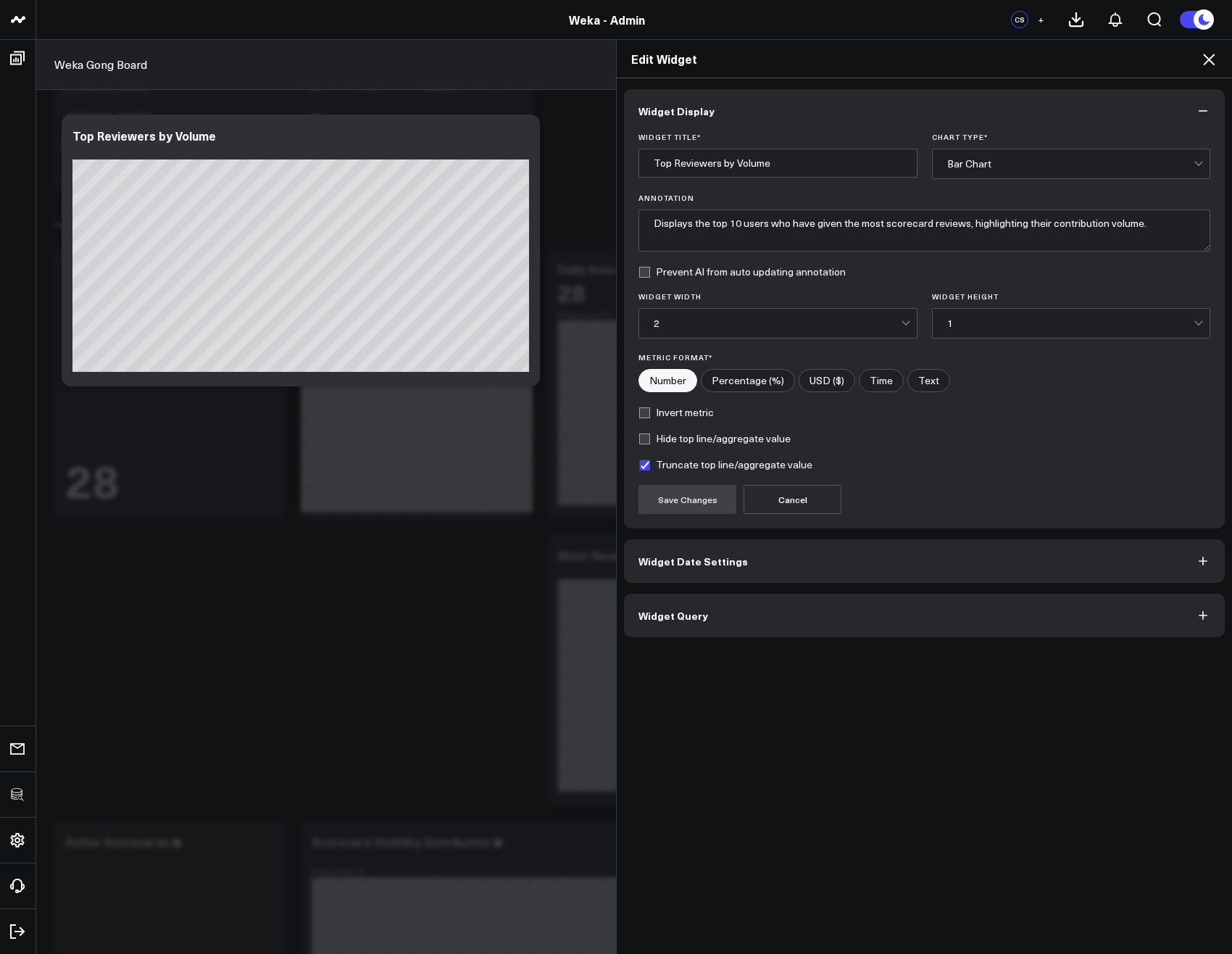
click at [699, 626] on button "Widget Query" at bounding box center [924, 615] width 601 height 44
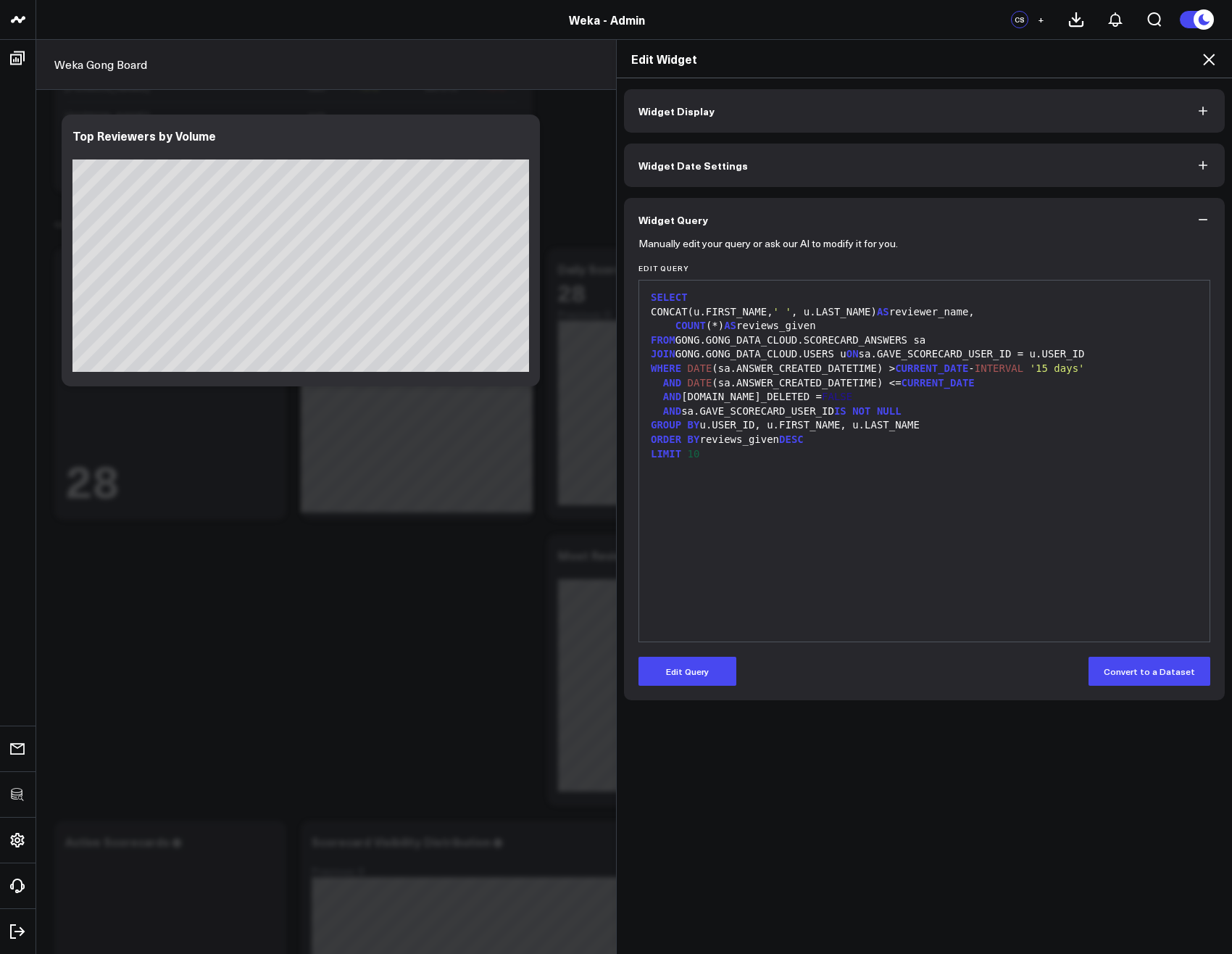
click at [1212, 56] on icon at bounding box center [1209, 60] width 12 height 12
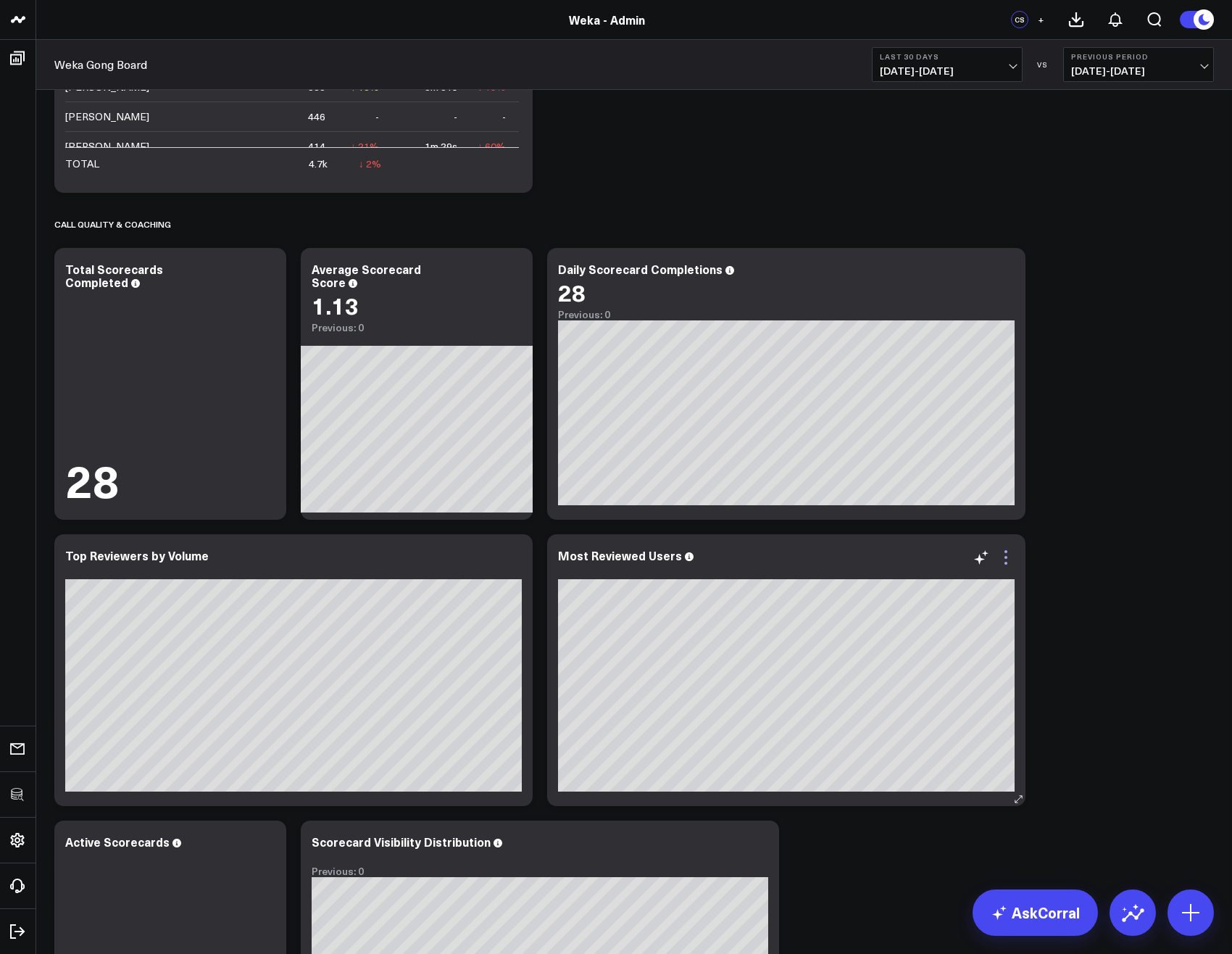
click at [1013, 556] on icon at bounding box center [1006, 557] width 17 height 17
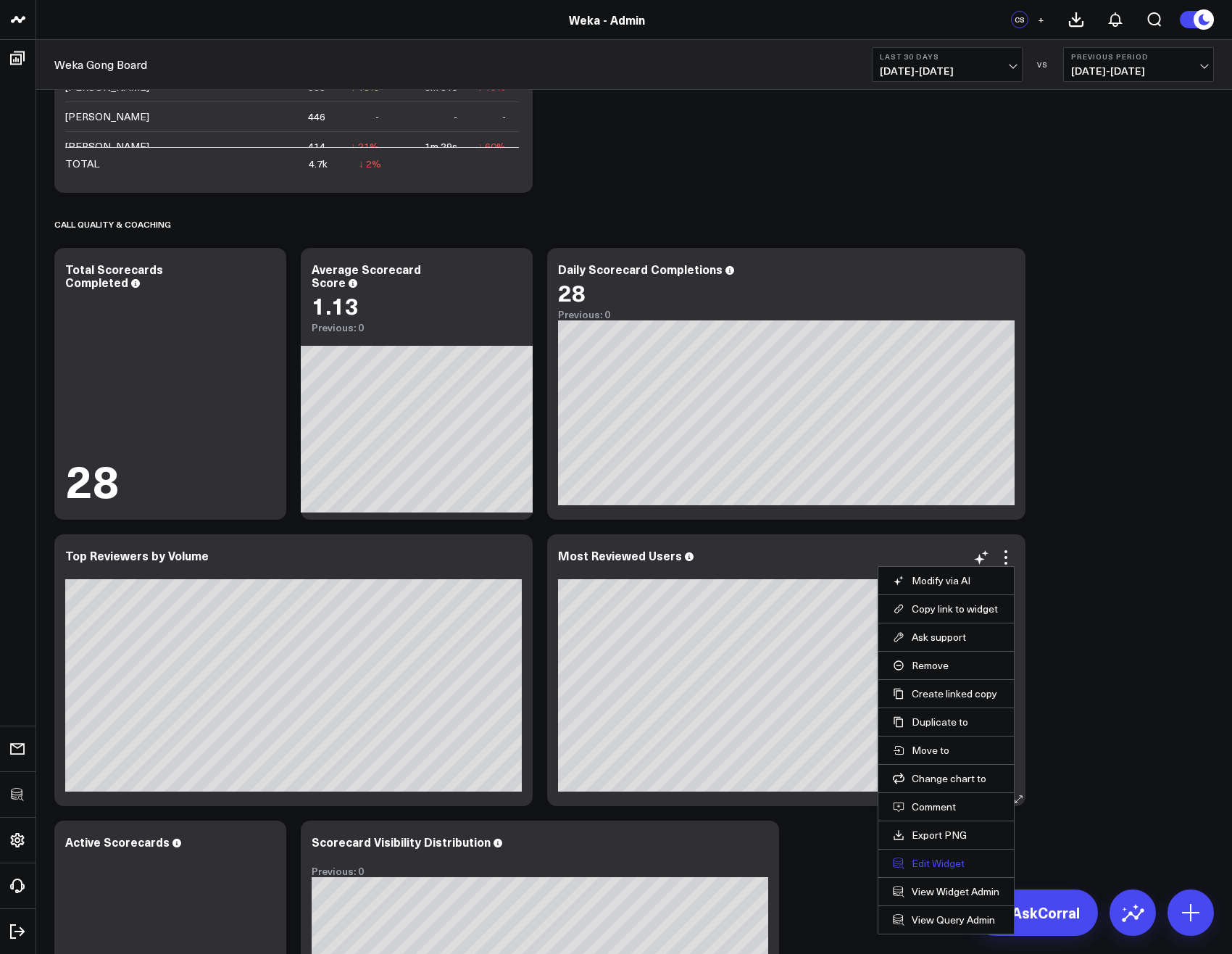
click at [951, 862] on button "Edit Widget" at bounding box center [946, 863] width 107 height 13
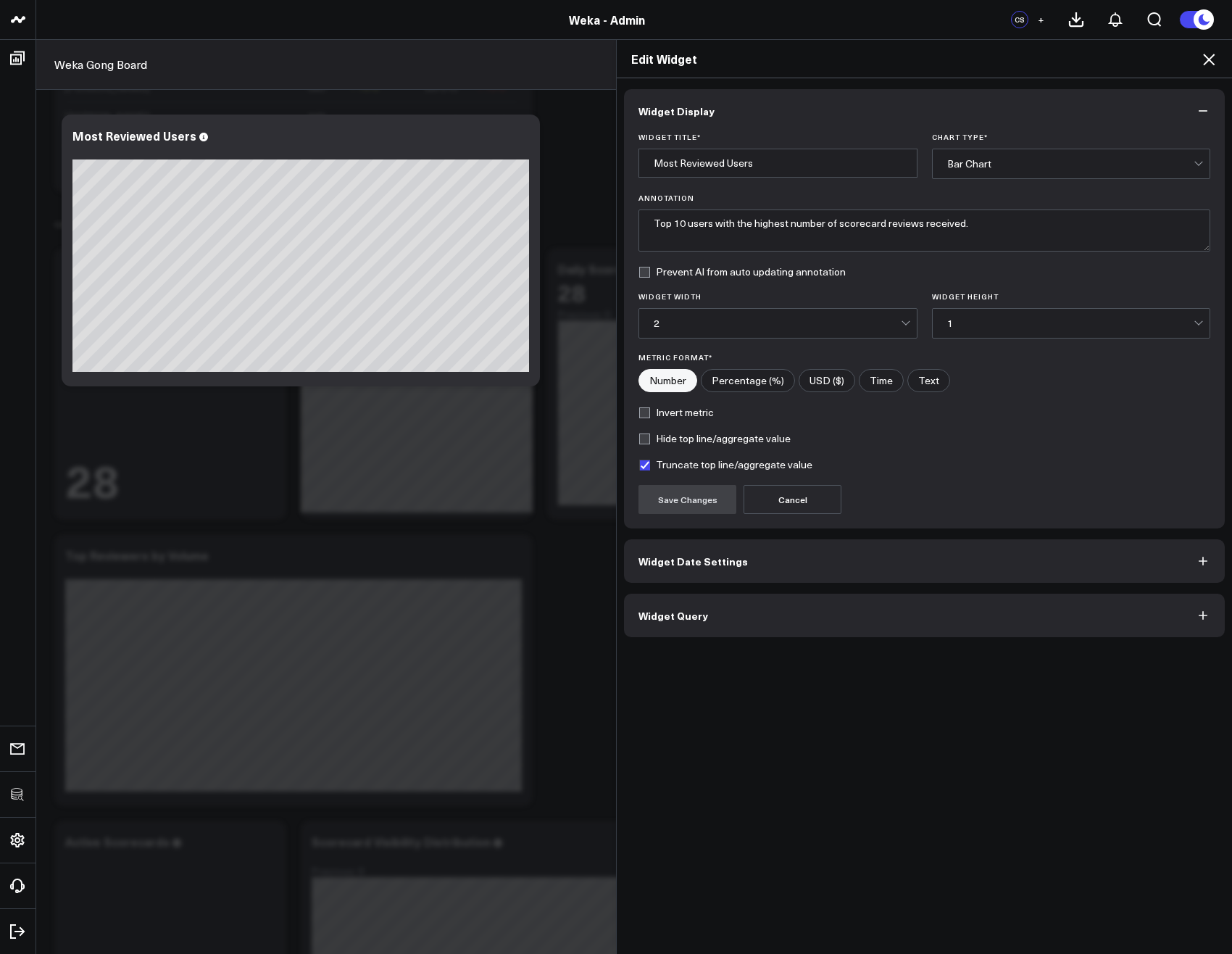
click at [694, 619] on span "Widget Query" at bounding box center [673, 615] width 70 height 12
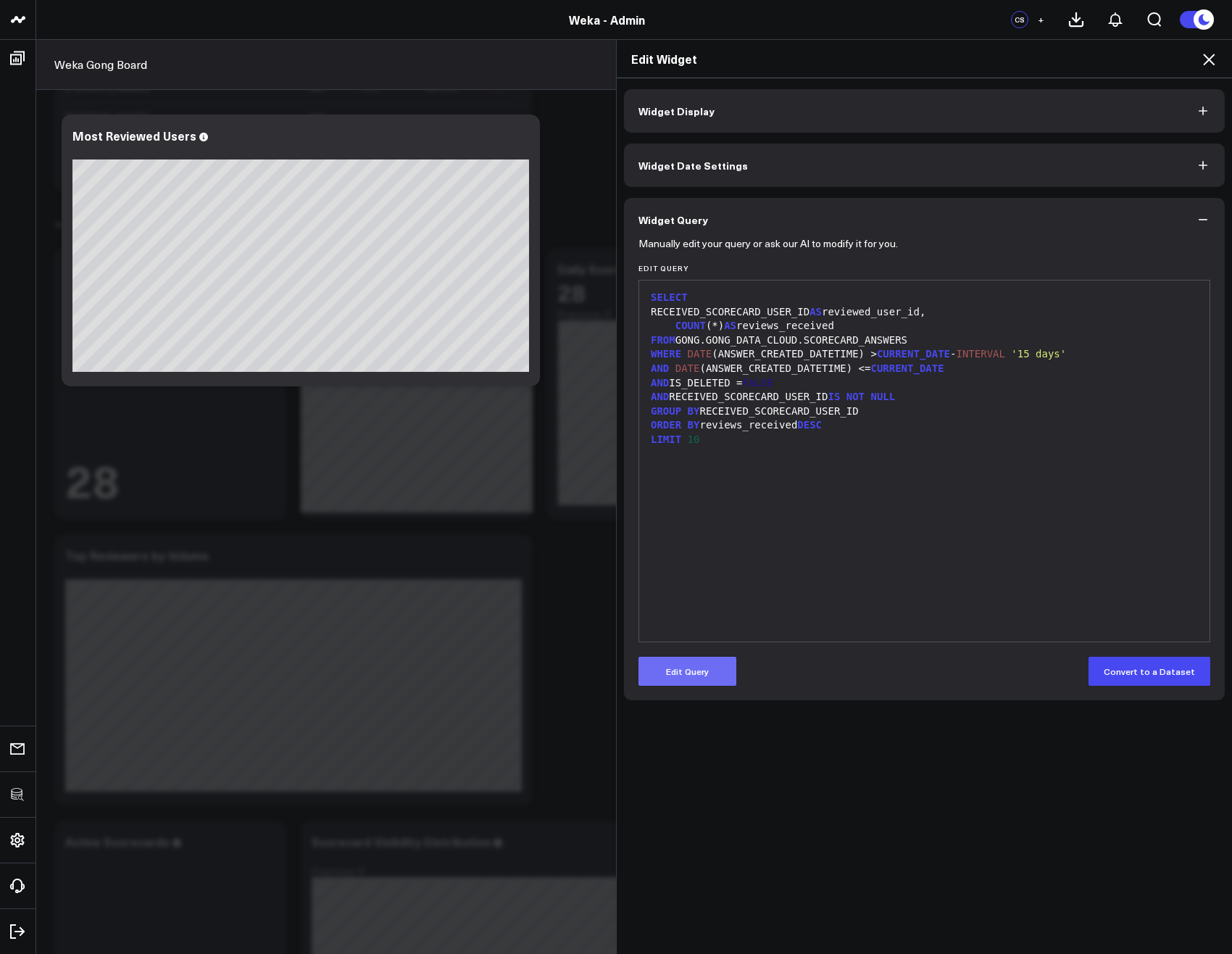
click at [676, 660] on button "Edit Query" at bounding box center [687, 671] width 98 height 29
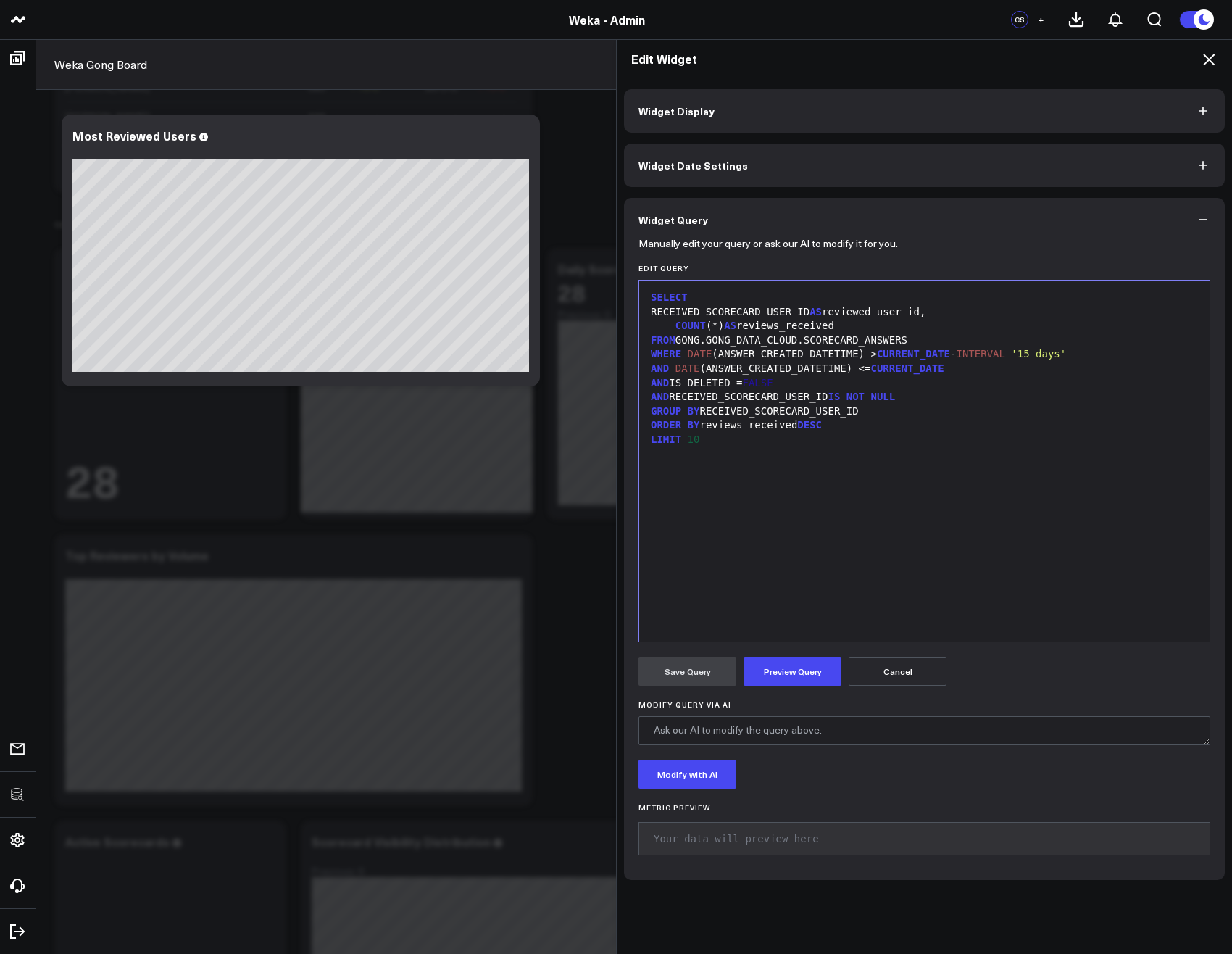
click at [698, 622] on div "SELECT RECEIVED_SCORECARD_USER_ID AS reviewed_user_id, COUNT (*) AS reviews_rec…" at bounding box center [924, 461] width 556 height 346
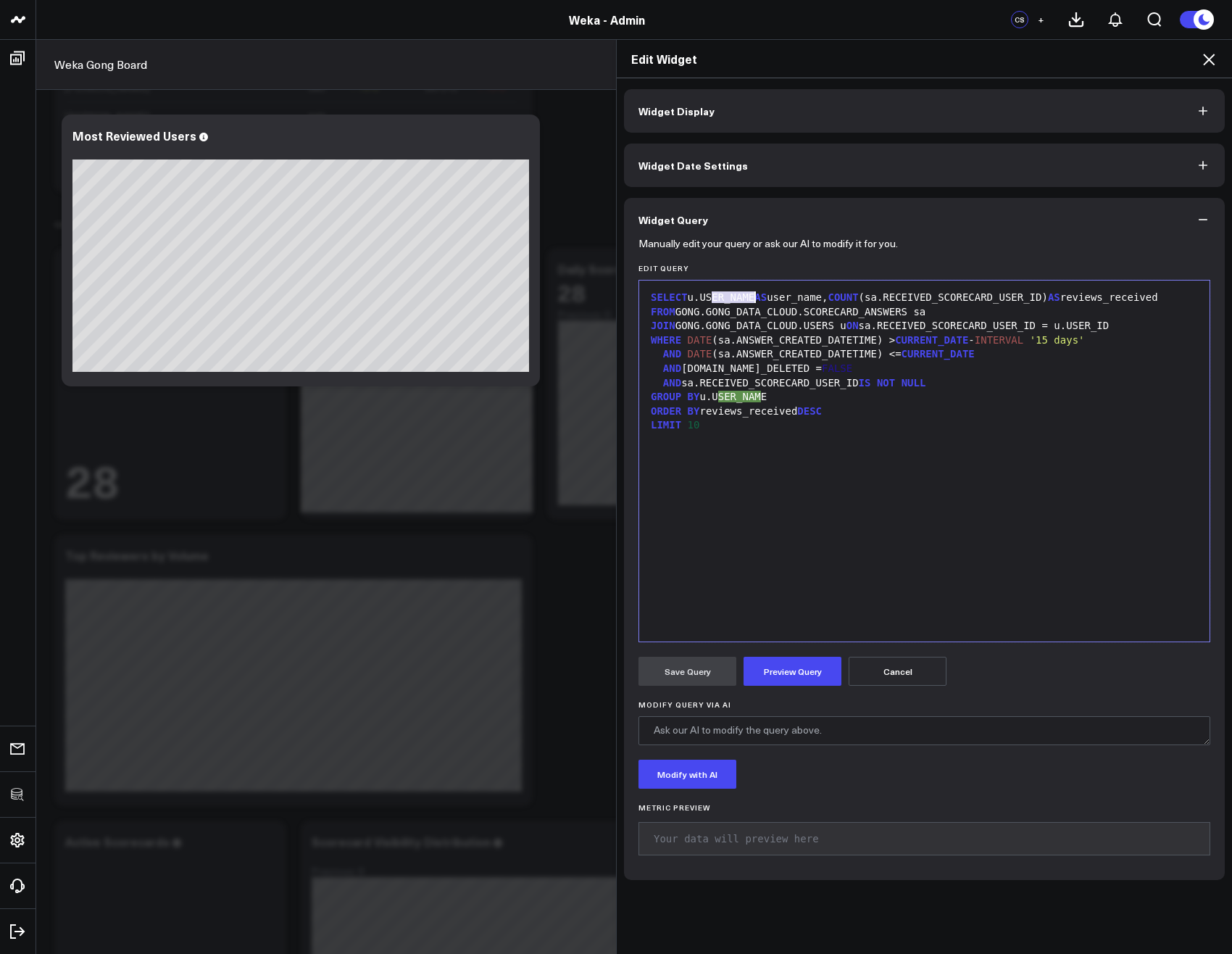
drag, startPoint x: 704, startPoint y: 297, endPoint x: 772, endPoint y: 297, distance: 68.0
click at [756, 295] on div "SELECT u.USER_NAME AS user_name, COUNT (sa.RECEIVED_SCORECARD_USER_ID) AS revie…" at bounding box center [924, 298] width 556 height 15
click at [774, 685] on button "Preview Query" at bounding box center [793, 671] width 98 height 29
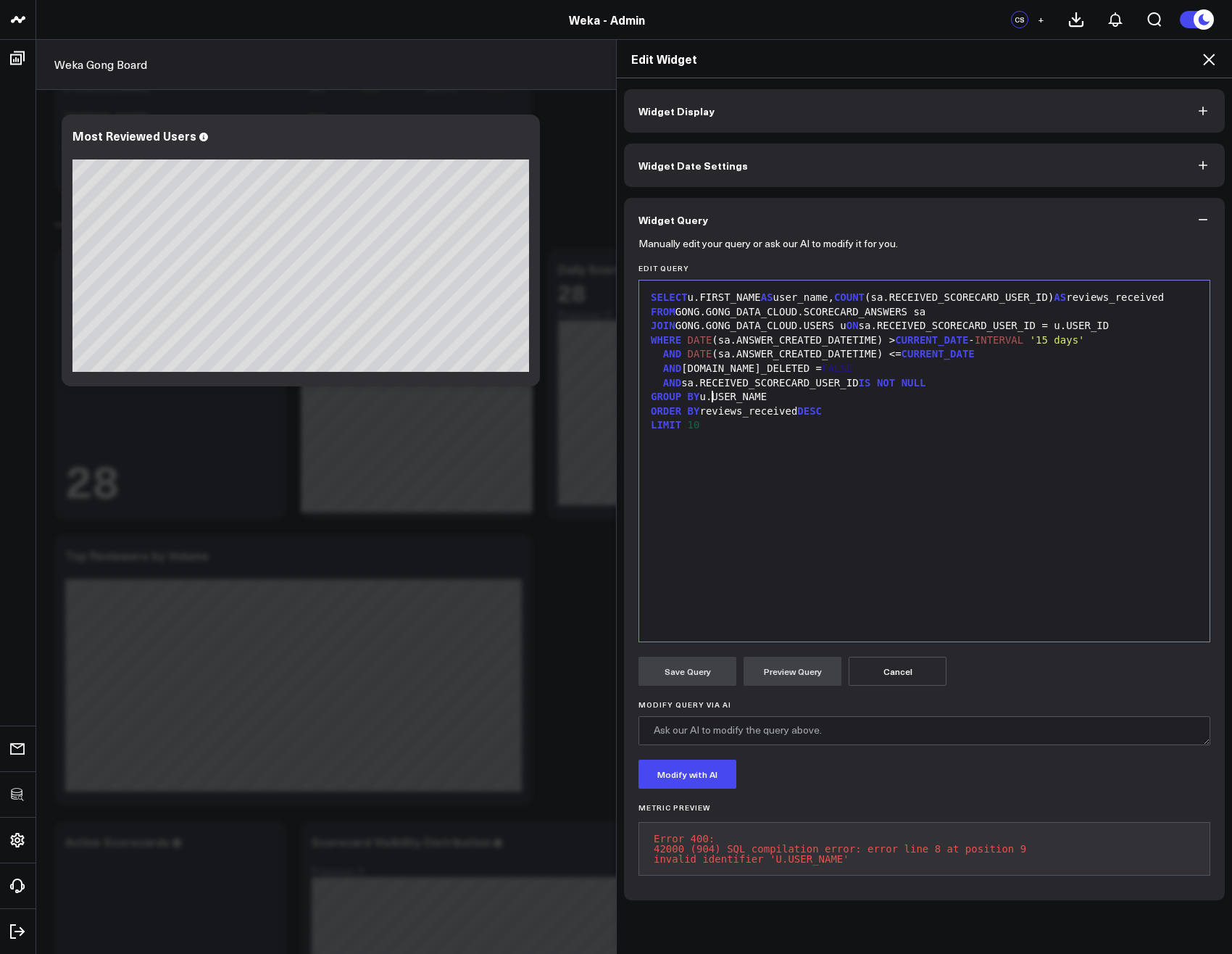
click at [708, 396] on div "GROUP BY u.USER_NAME" at bounding box center [924, 397] width 556 height 15
drag, startPoint x: 717, startPoint y: 396, endPoint x: 759, endPoint y: 398, distance: 42.0
click at [759, 398] on div "GROUP BY u.USER_NAME" at bounding box center [924, 397] width 556 height 15
click at [806, 673] on button "Preview Query" at bounding box center [793, 671] width 98 height 29
click at [724, 396] on div "GROUP BY u.USER_ID" at bounding box center [924, 397] width 556 height 15
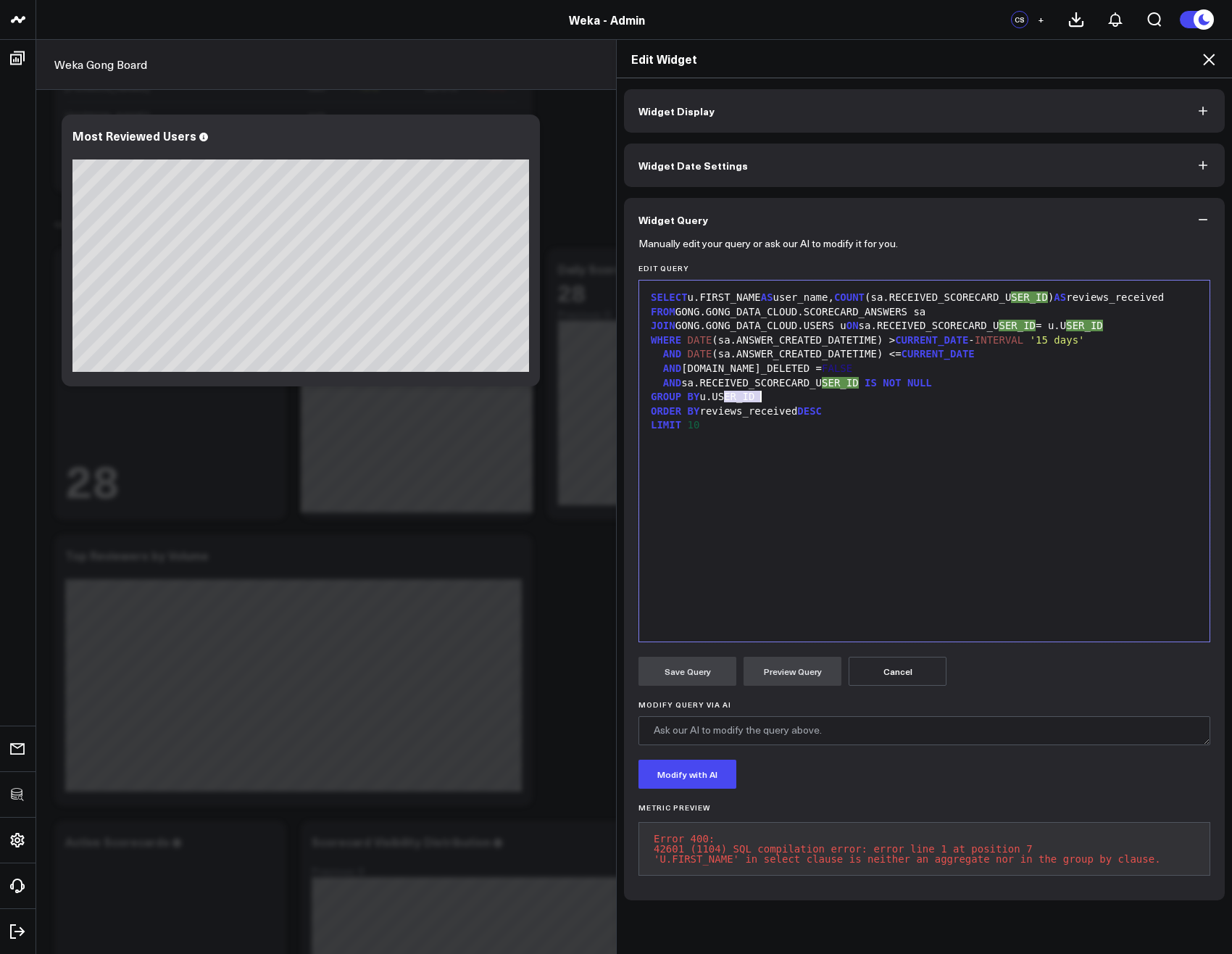
drag, startPoint x: 717, startPoint y: 396, endPoint x: 775, endPoint y: 397, distance: 58.0
click at [773, 397] on div "GROUP BY u.USER_ID" at bounding box center [924, 397] width 556 height 15
click at [775, 397] on div "GROUP BY u.FIRST" at bounding box center [924, 397] width 556 height 15
click at [793, 659] on button "Preview Query" at bounding box center [793, 671] width 98 height 29
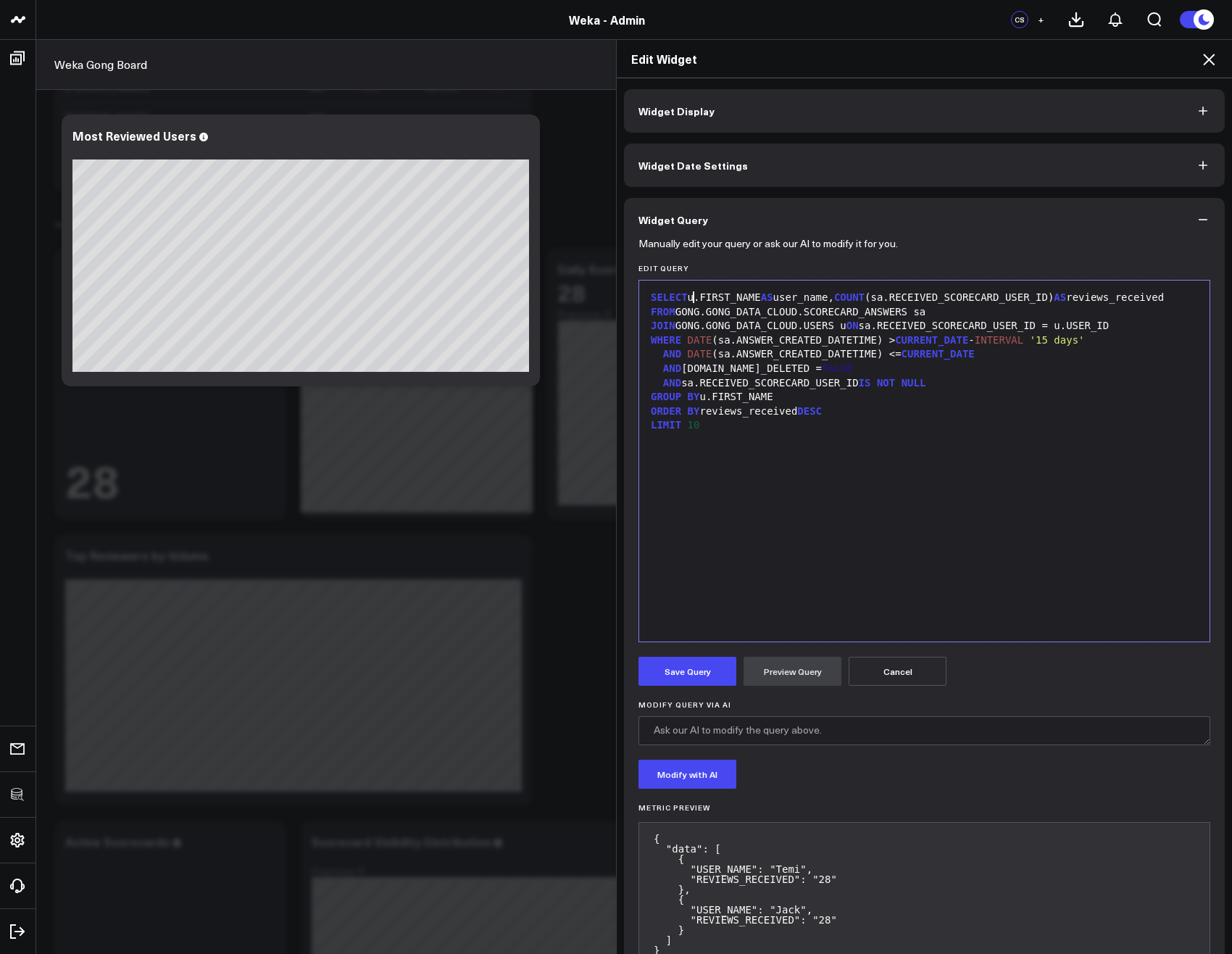
click at [689, 298] on div "SELECT u.FIRST_NAME AS user_name, COUNT (sa.RECEIVED_SCORECARD_USER_ID) AS revi…" at bounding box center [924, 298] width 556 height 15
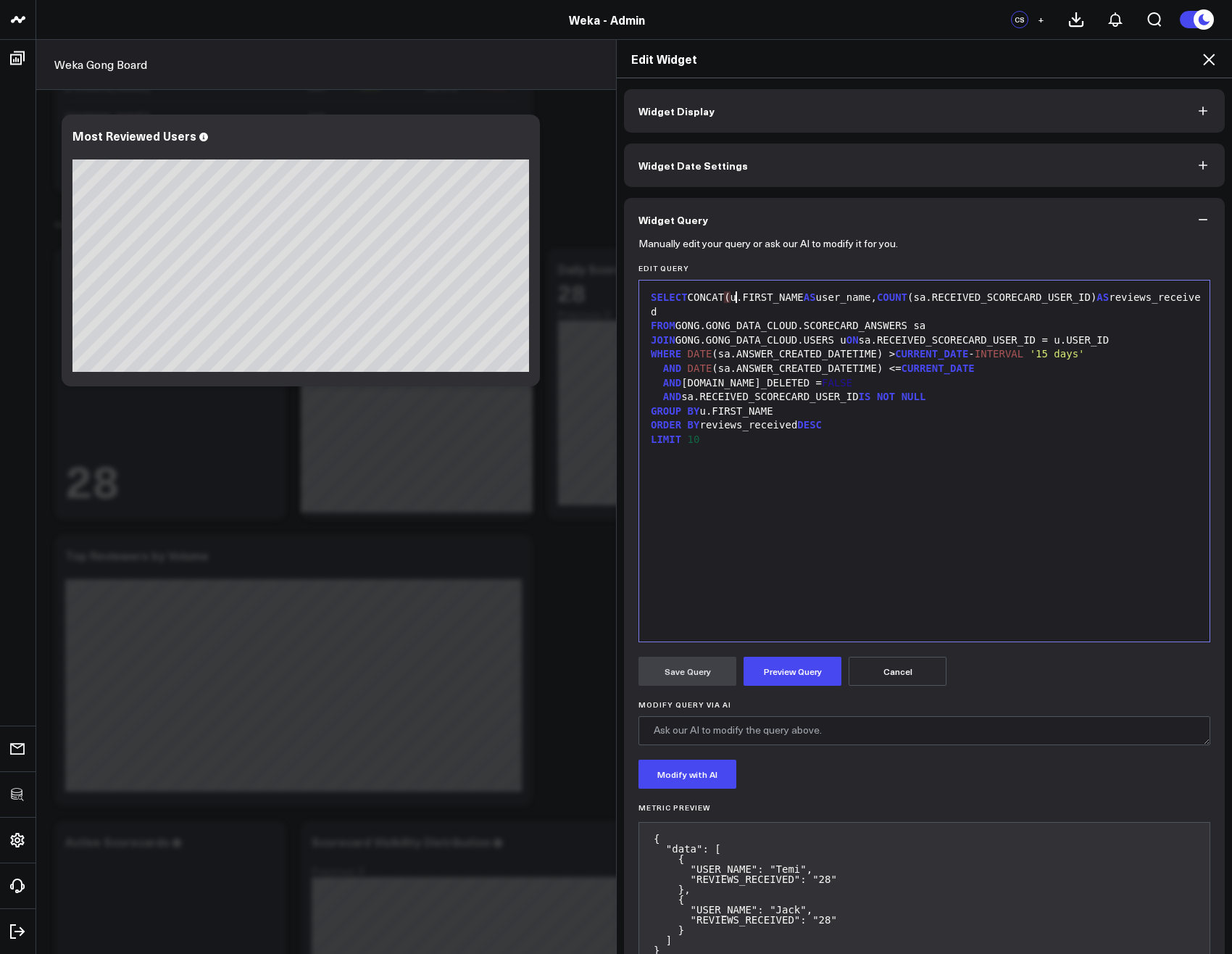
click at [804, 297] on div "SELECT CONCAT ( u.FIRST_NAME AS user_name, COUNT (sa.RECEIVED_SCORECARD_USER_ID…" at bounding box center [924, 305] width 556 height 28
click at [887, 294] on div "SELECT CONCAT(u.FIRST_NAME, ' ' , u.LAST_ AS user_name, COUNT (sa.RECEIVED_SCOR…" at bounding box center [924, 305] width 556 height 28
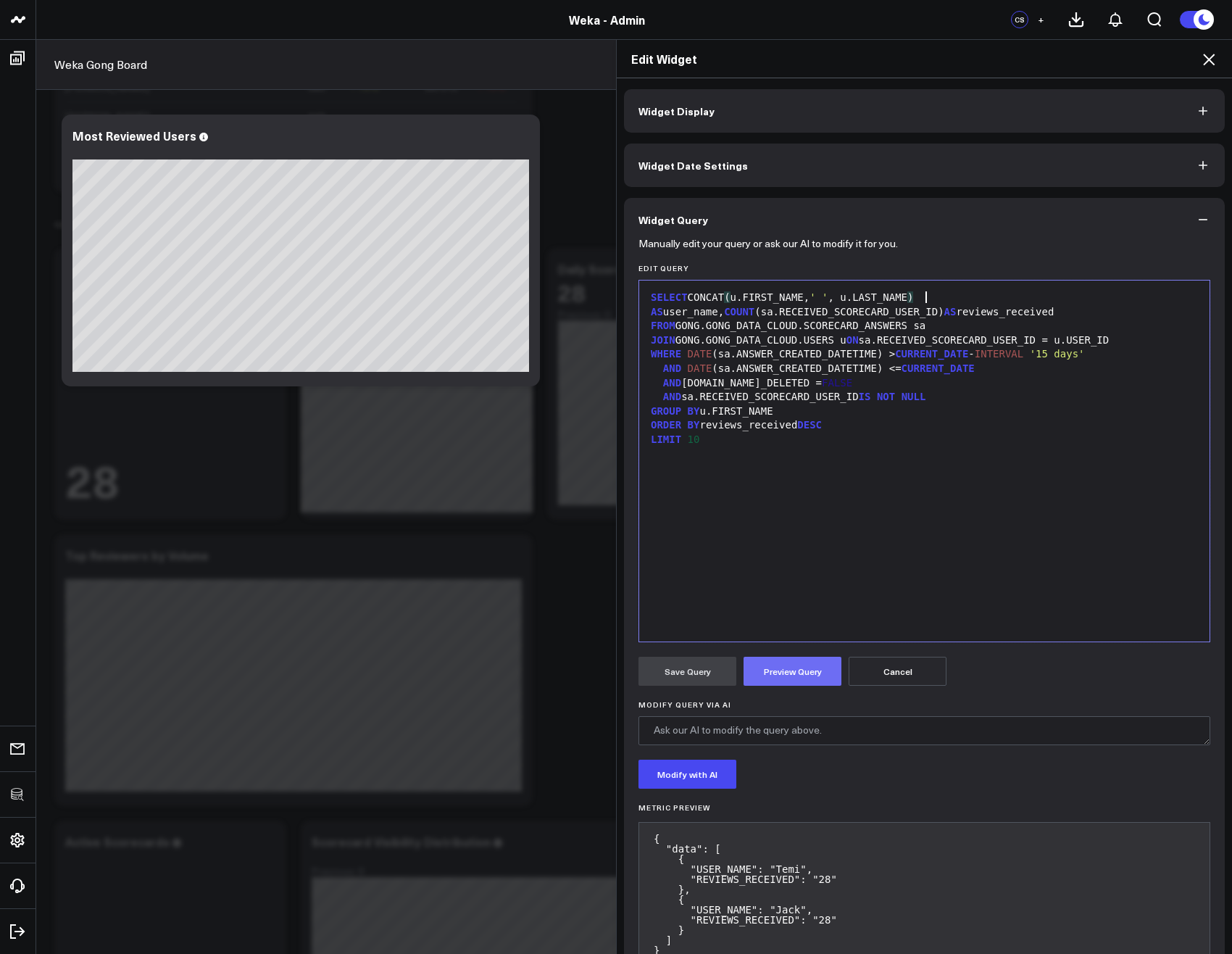
click at [809, 676] on button "Preview Query" at bounding box center [793, 671] width 98 height 29
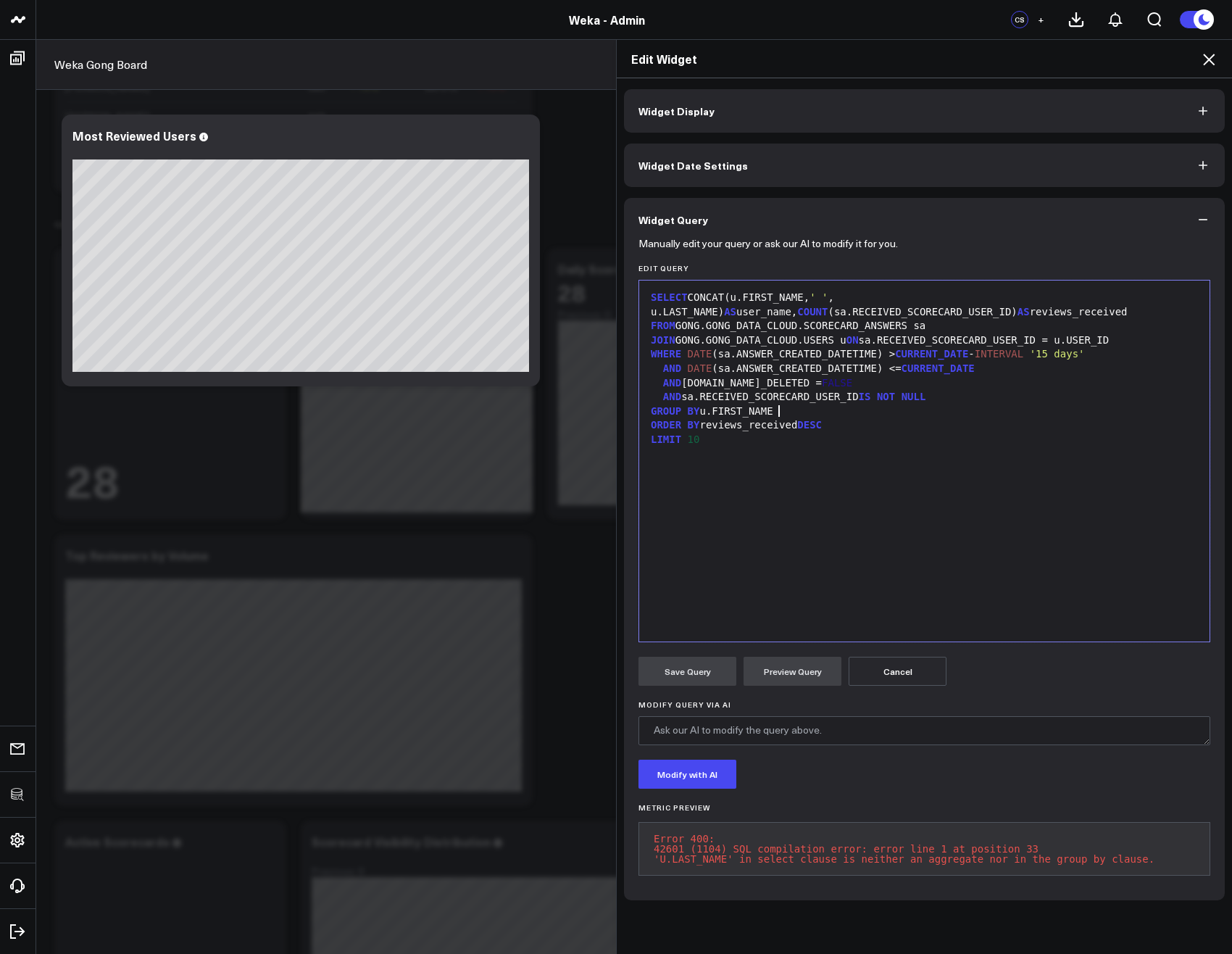
click at [801, 406] on div "GROUP BY u.FIRST_NAME" at bounding box center [924, 412] width 556 height 15
click at [833, 407] on div "GROUP BY u.FIRST_NAME, u.LAS" at bounding box center [924, 412] width 556 height 15
click at [772, 666] on button "Preview Query" at bounding box center [793, 671] width 98 height 29
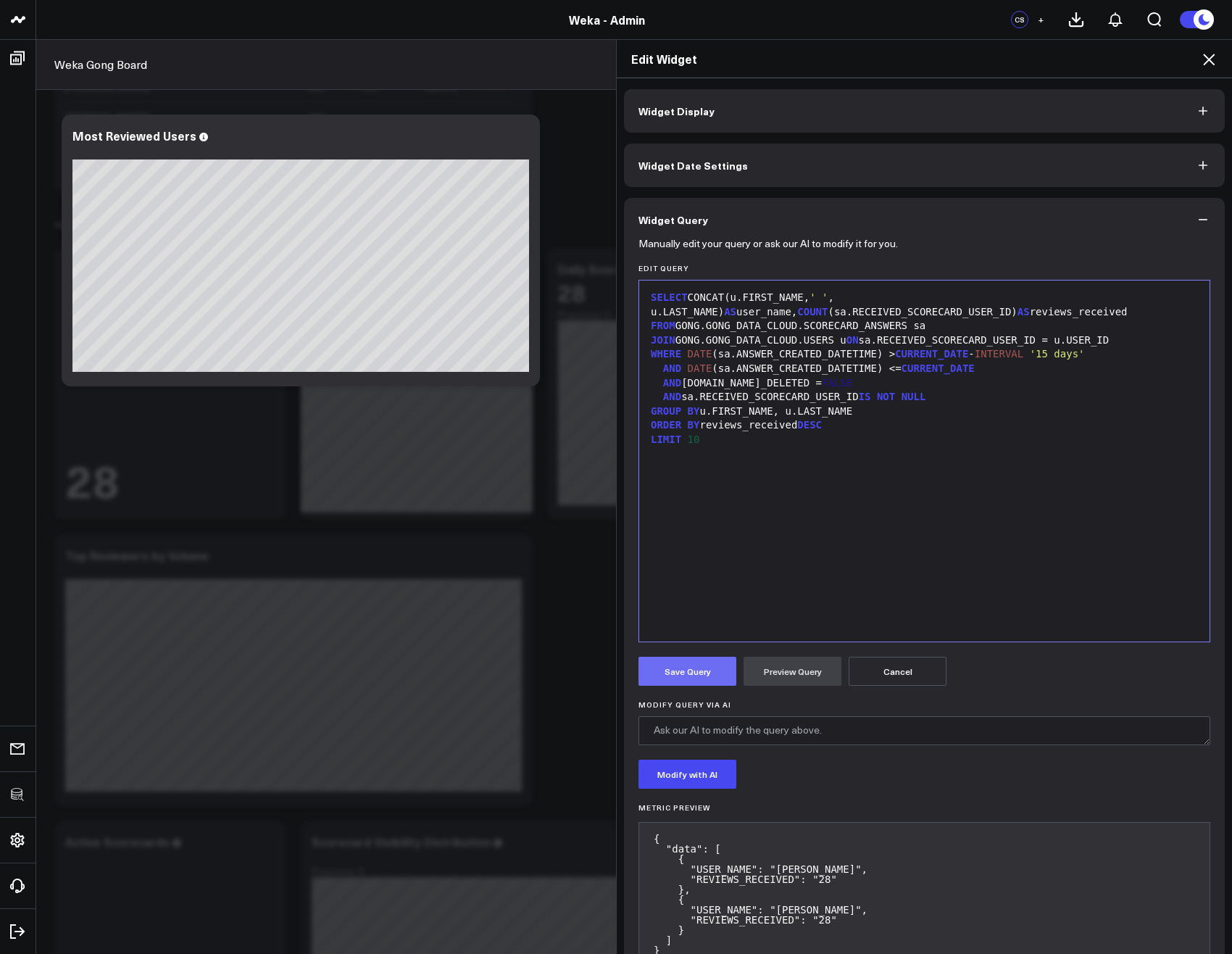
click at [683, 677] on button "Save Query" at bounding box center [687, 671] width 98 height 29
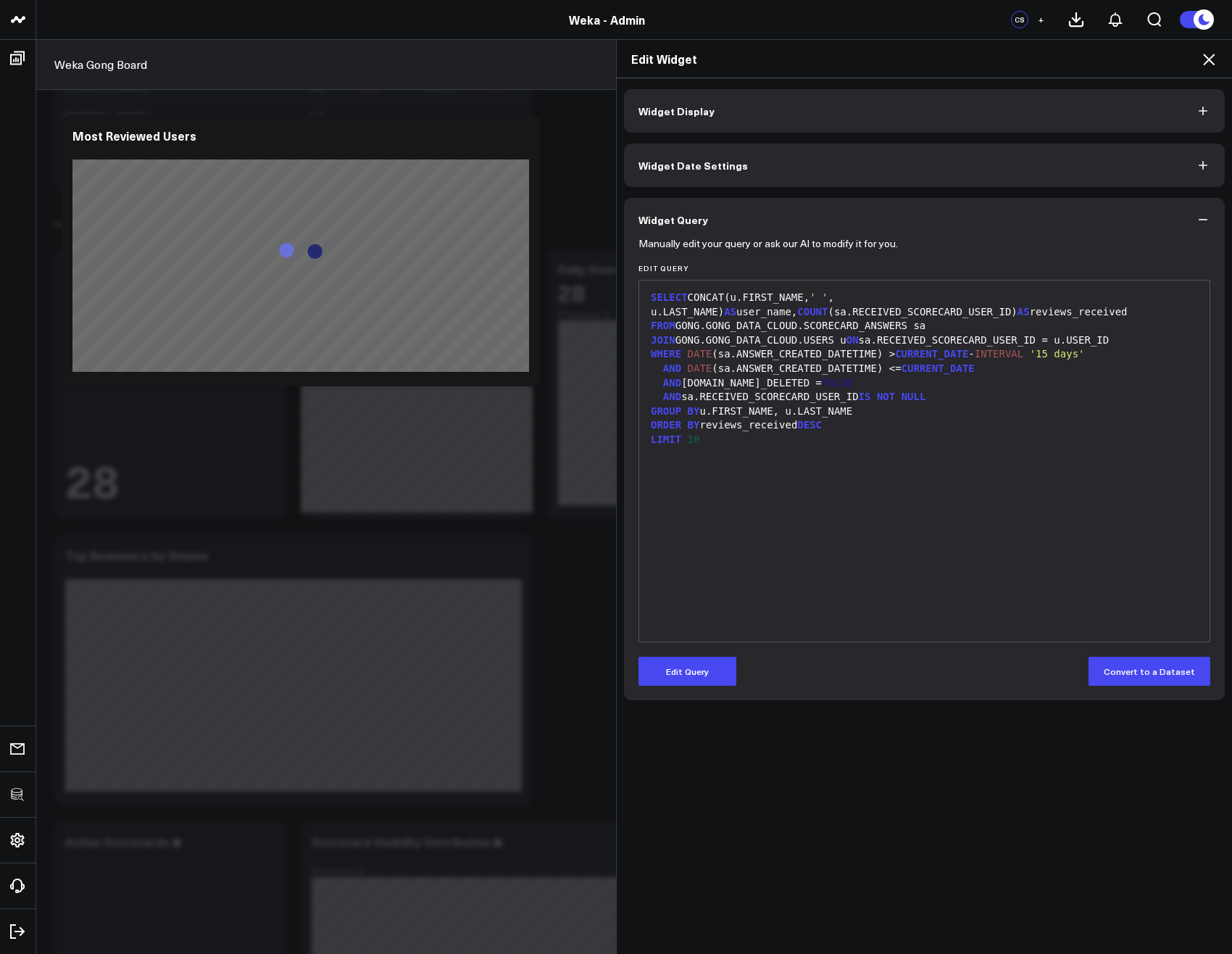
click at [1207, 52] on icon at bounding box center [1209, 60] width 17 height 17
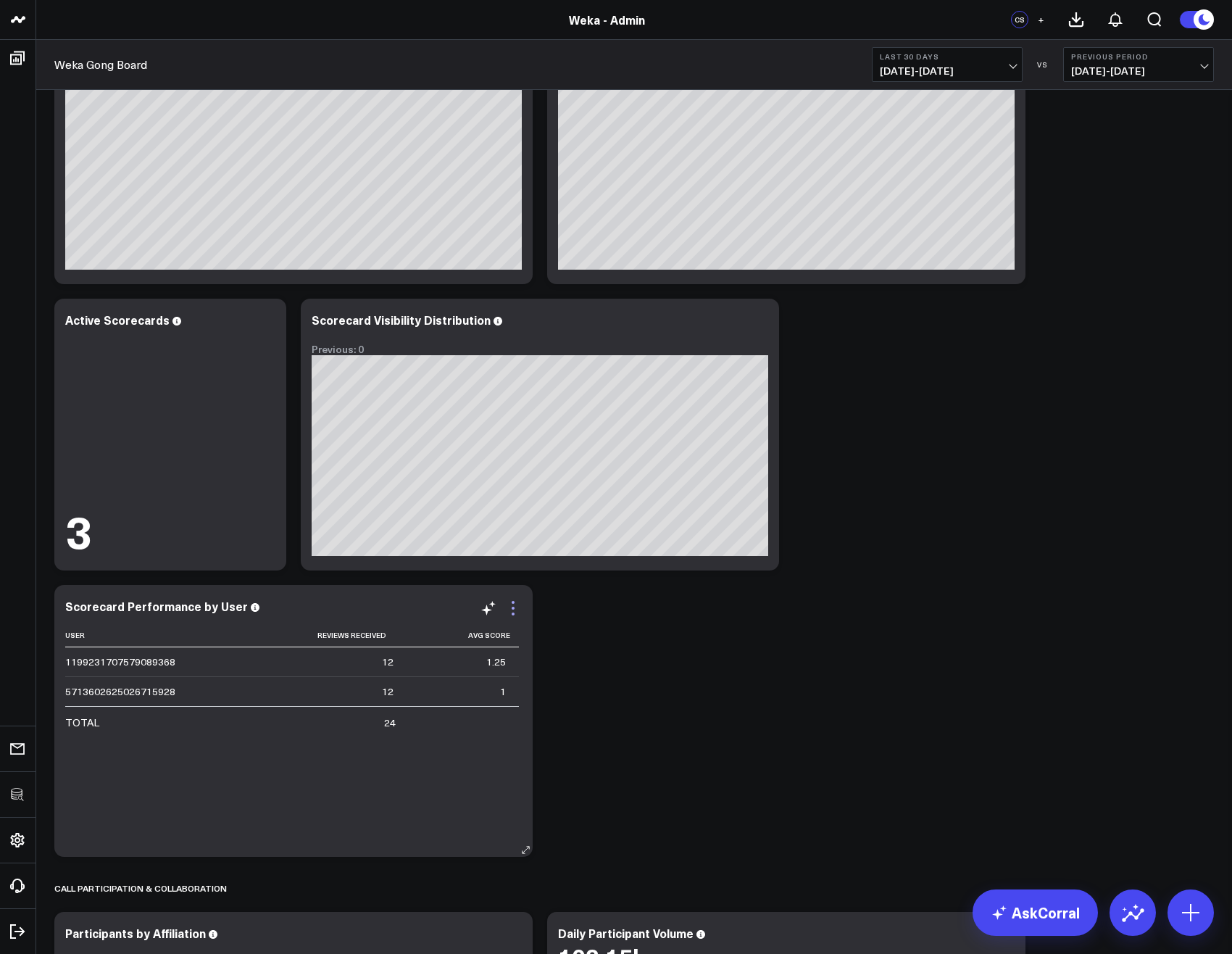
scroll to position [2522, 0]
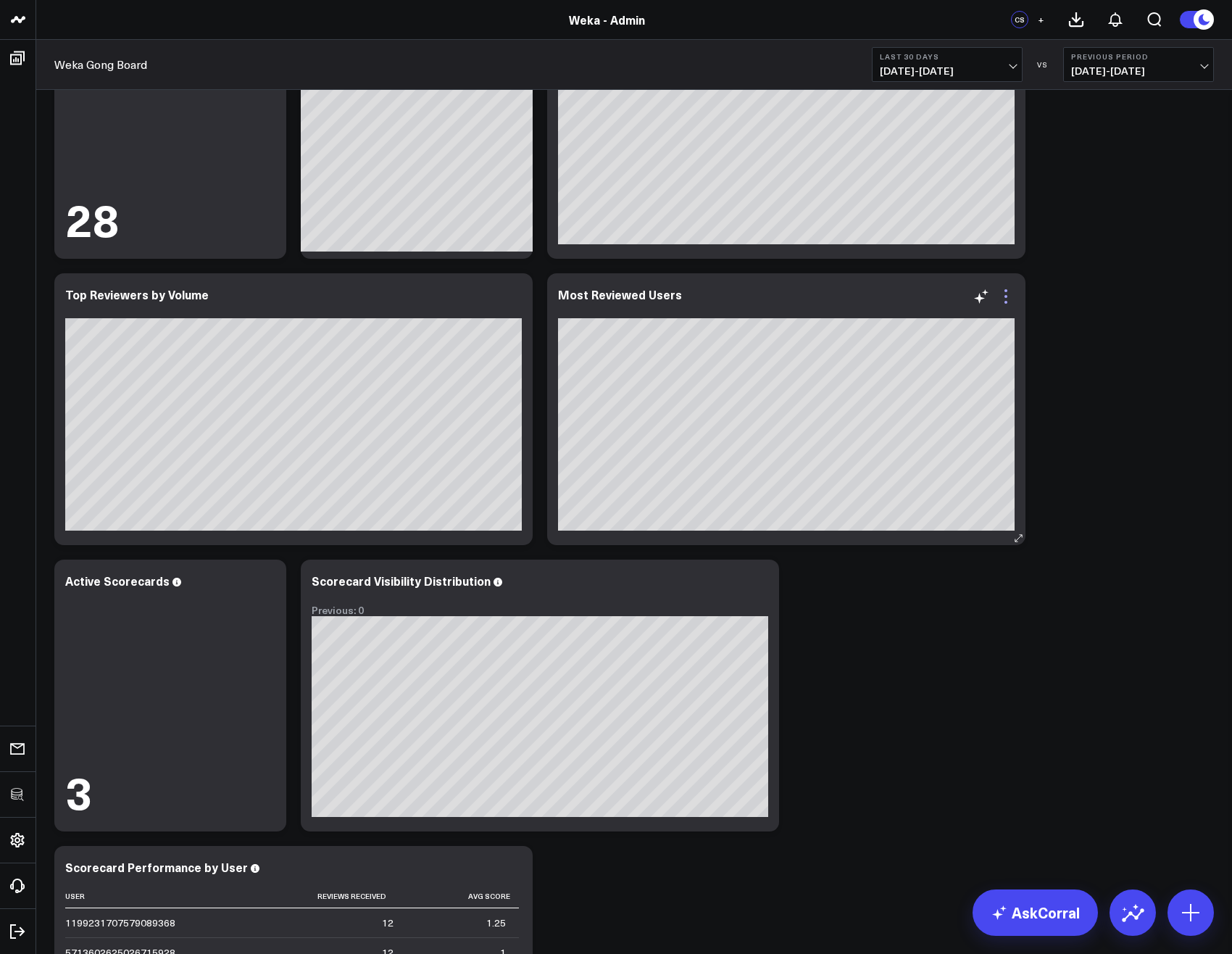
click at [1012, 298] on icon at bounding box center [1006, 297] width 17 height 17
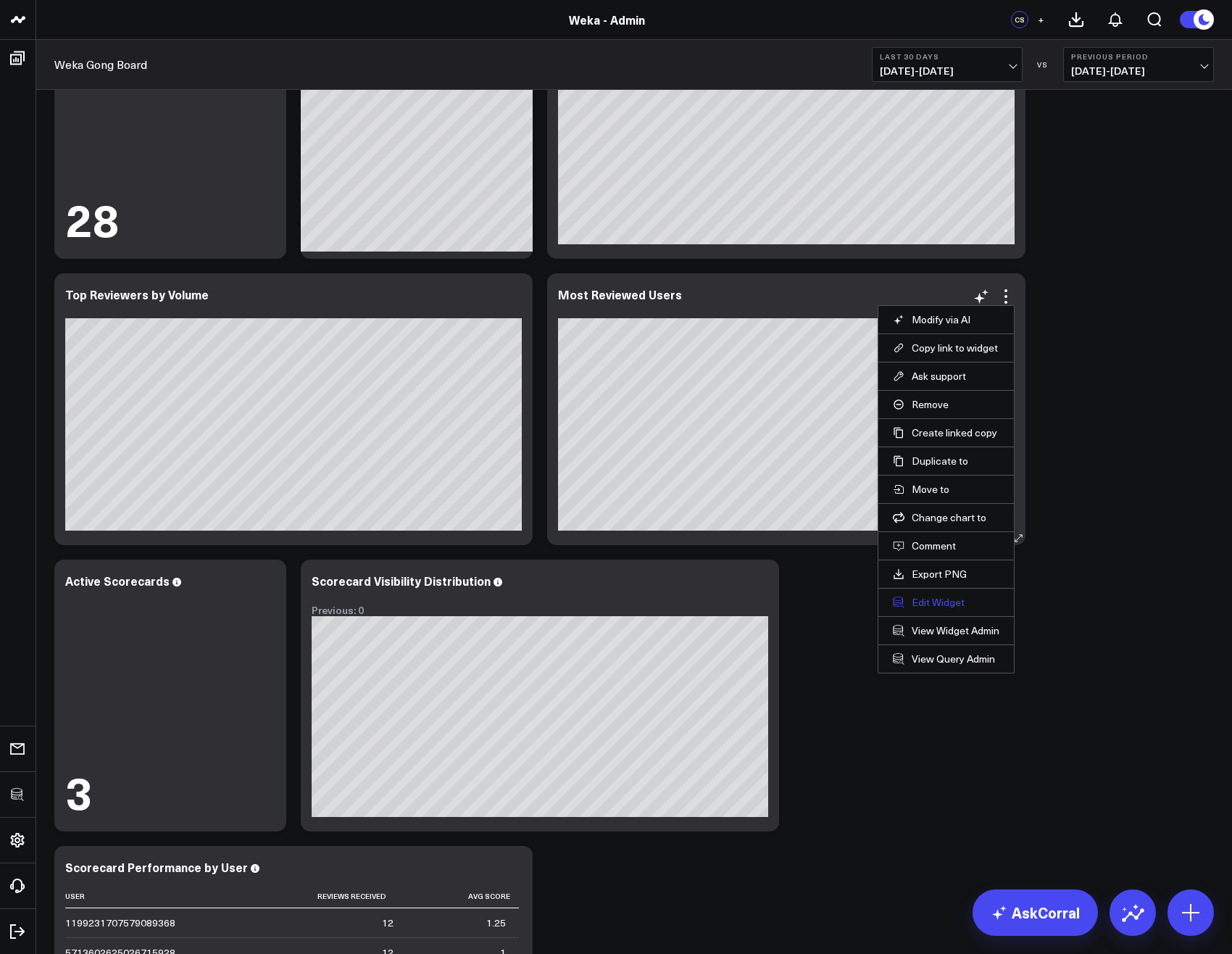
click at [931, 601] on button "Edit Widget" at bounding box center [946, 602] width 107 height 13
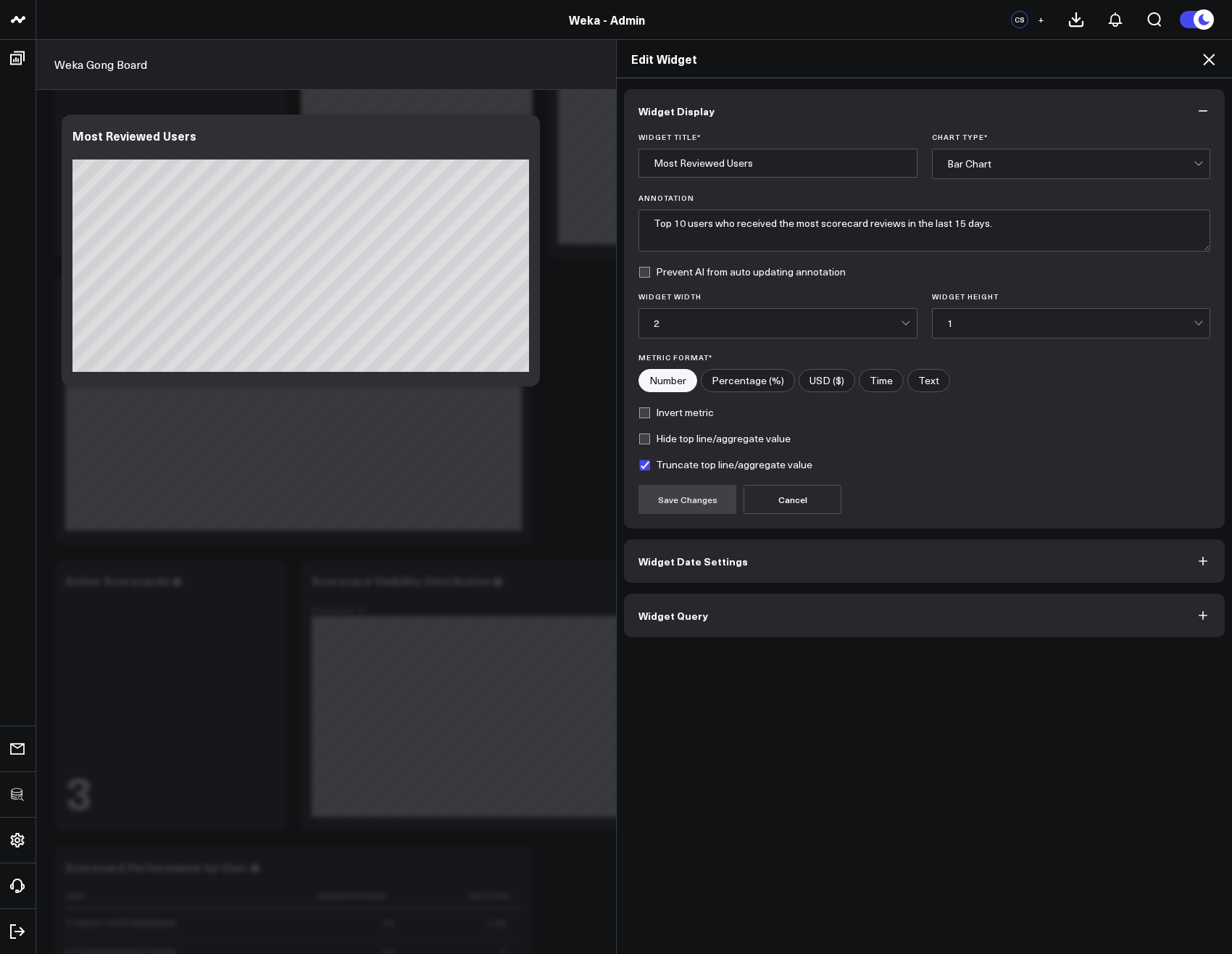
click at [799, 606] on button "Widget Query" at bounding box center [924, 615] width 601 height 44
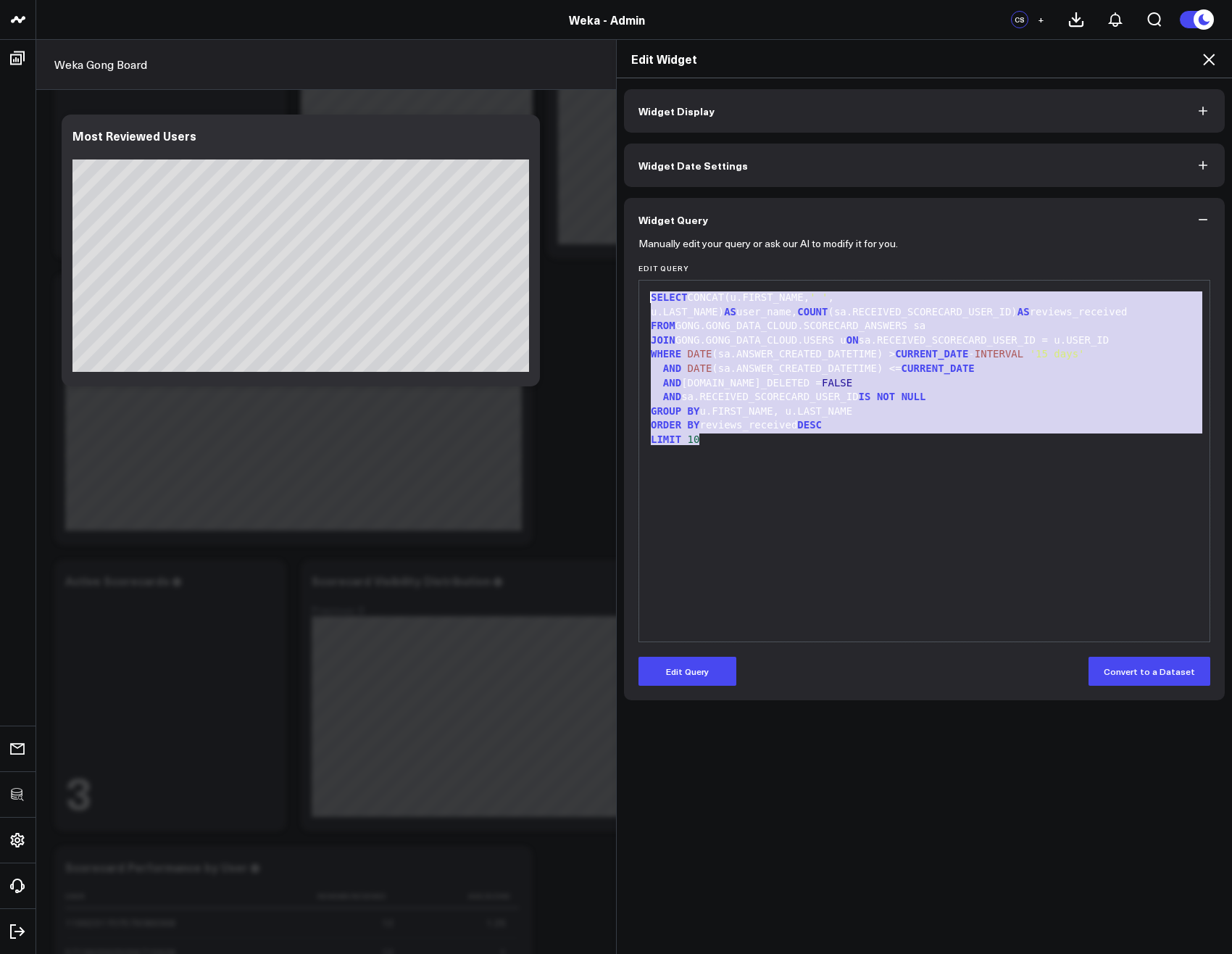
drag, startPoint x: 815, startPoint y: 474, endPoint x: 626, endPoint y: 226, distance: 311.8
click at [603, 232] on div "Edit Widget Widget Display Widget Date Settings Widget Query Manually edit your…" at bounding box center [616, 497] width 1232 height 915
copy div "SELECT CONCAT(u.FIRST_NAME, ' ' , u.LAST_NAME) AS user_name, COUNT (sa.RECEIVED…"
click at [1204, 59] on icon at bounding box center [1209, 60] width 17 height 17
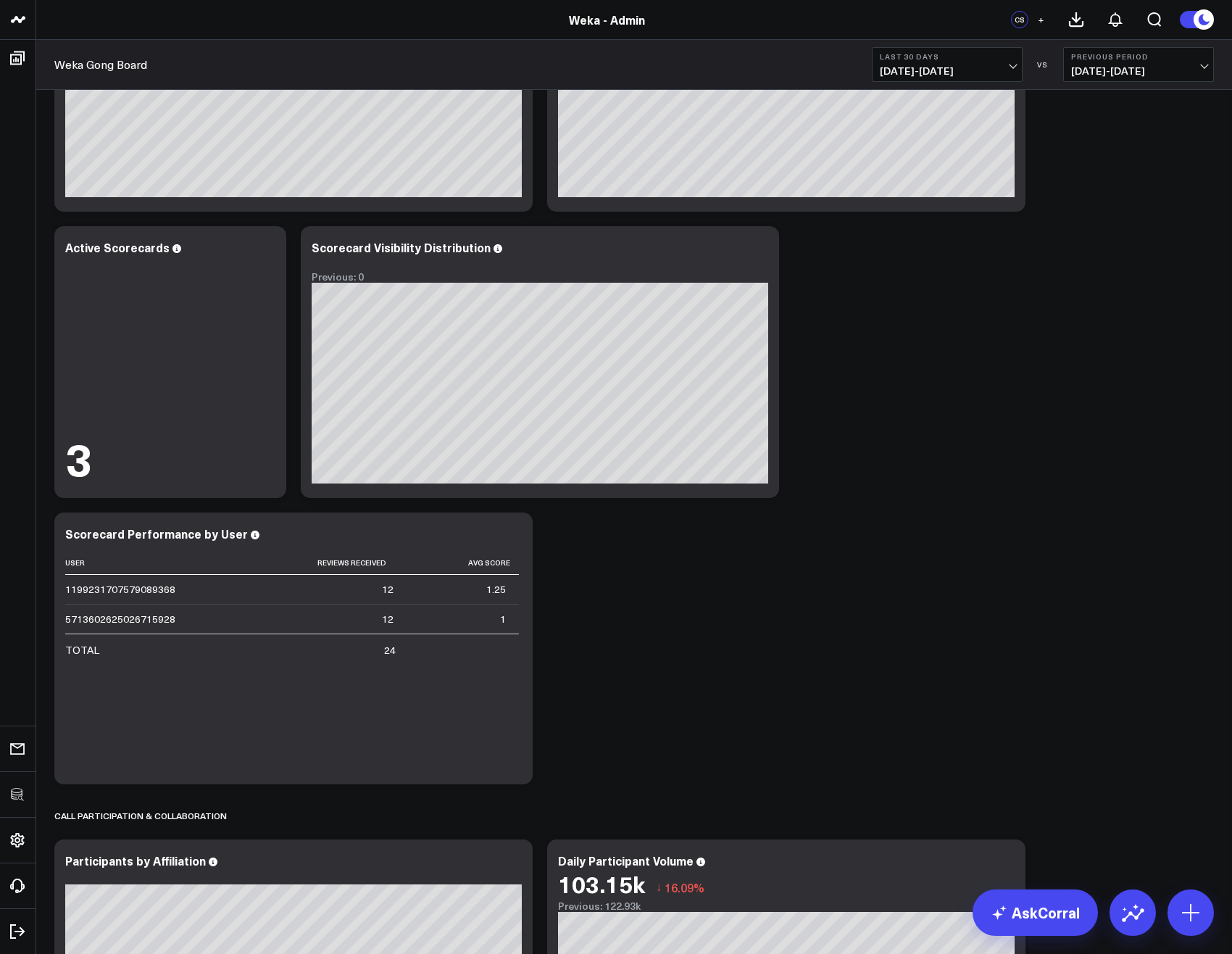
scroll to position [2870, 0]
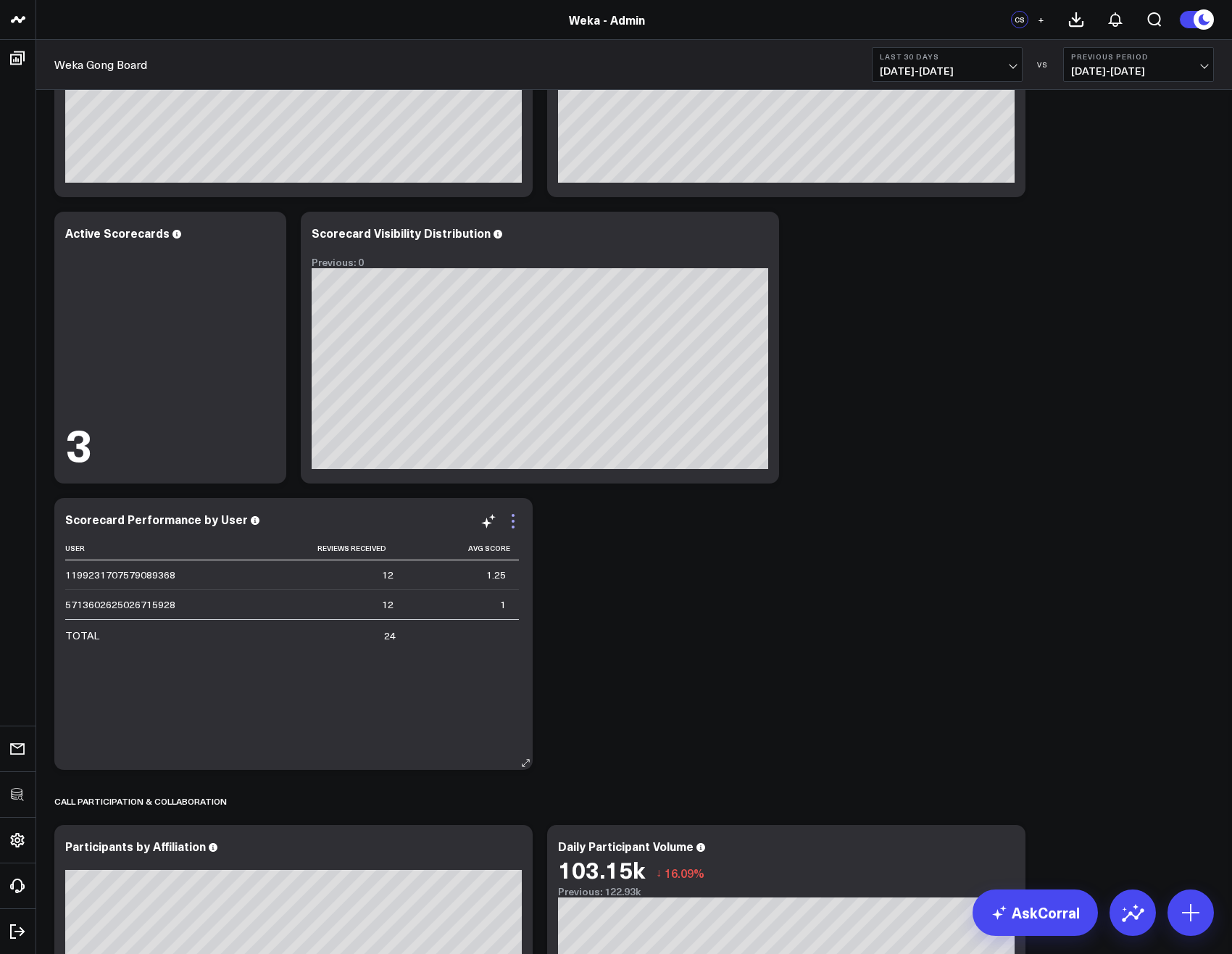
click at [511, 522] on icon at bounding box center [513, 521] width 17 height 17
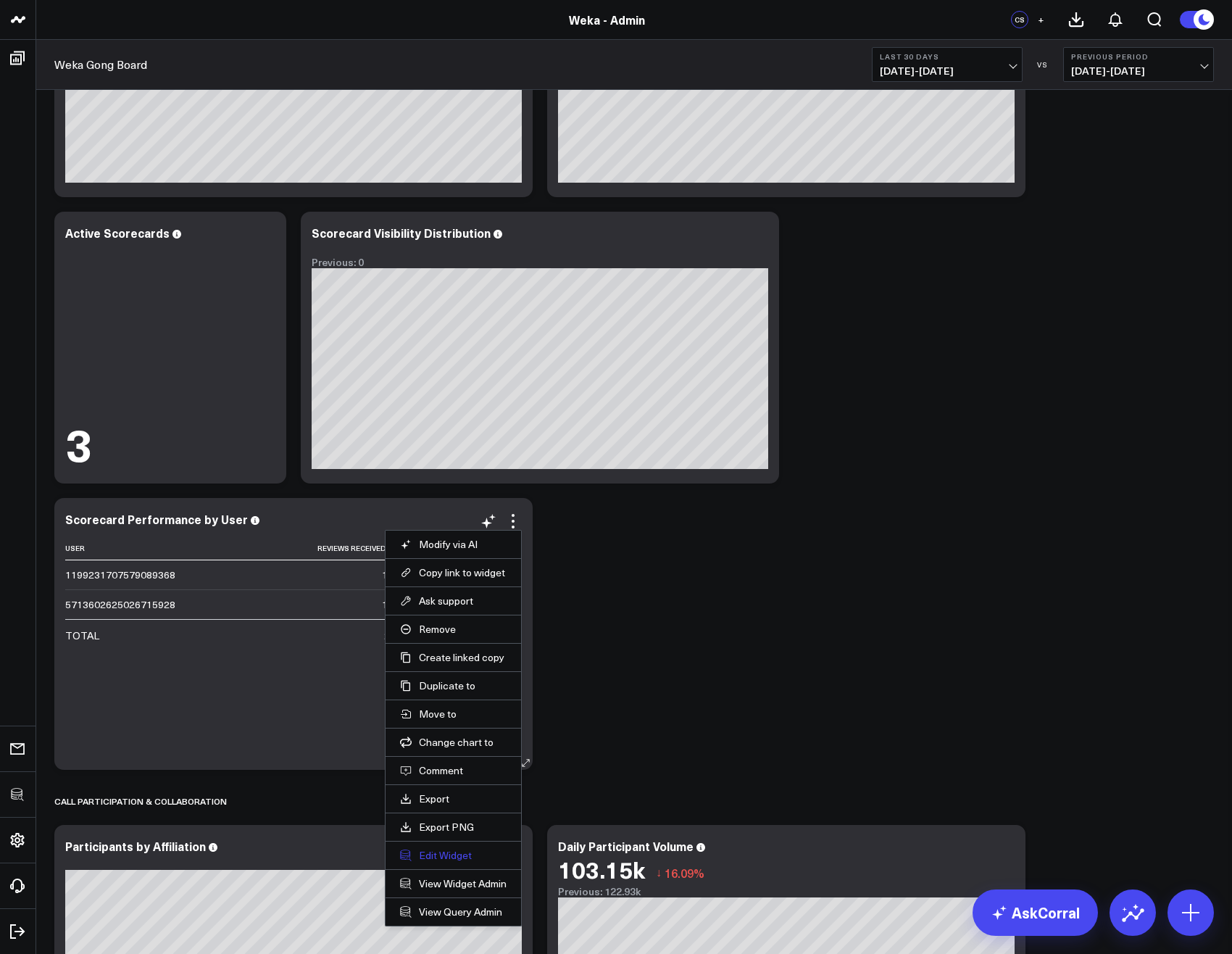
click at [455, 850] on button "Edit Widget" at bounding box center [453, 855] width 107 height 13
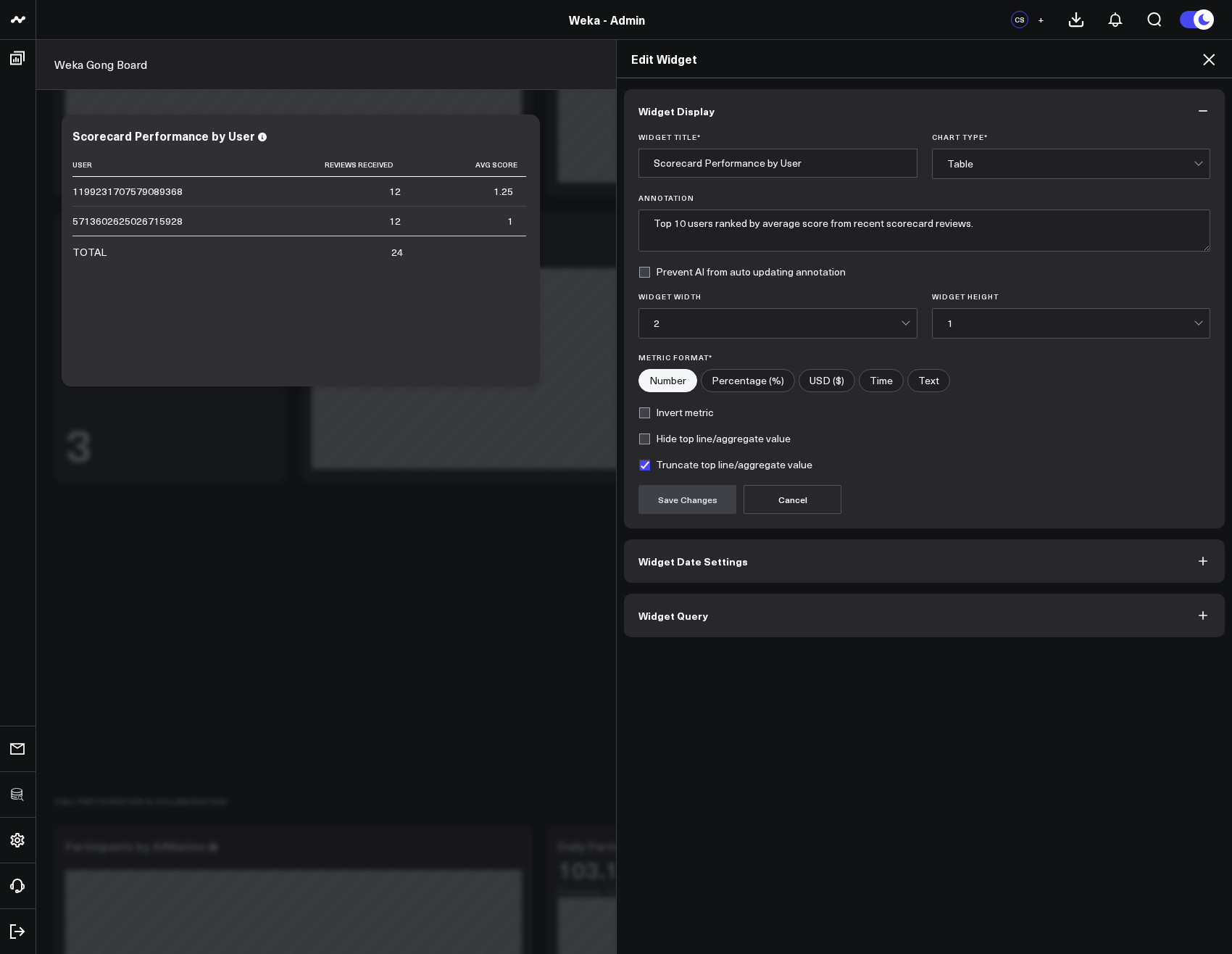
click at [675, 596] on button "Widget Query" at bounding box center [924, 615] width 601 height 44
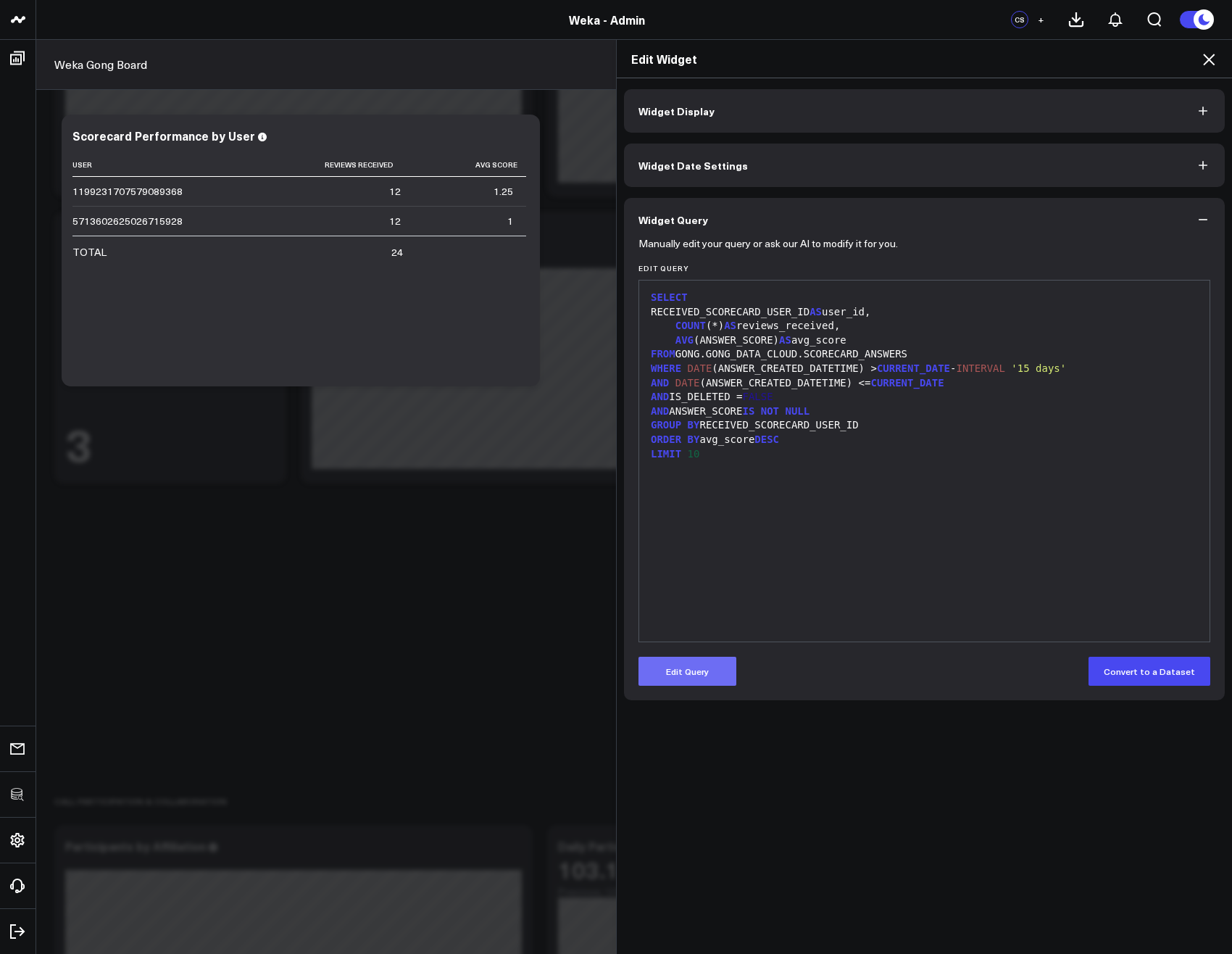
click at [684, 674] on button "Edit Query" at bounding box center [687, 671] width 98 height 29
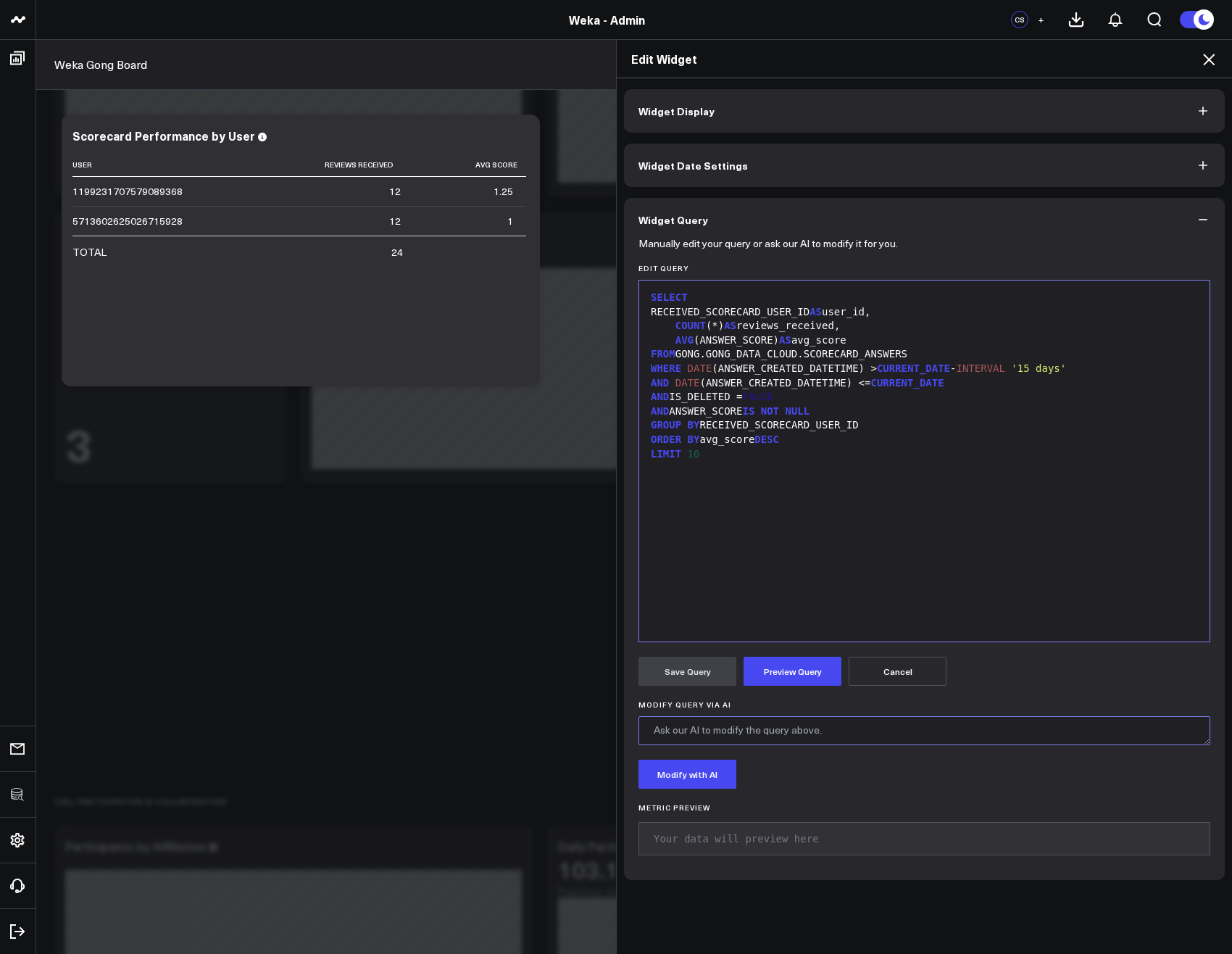
click at [727, 736] on textarea "Modify Query via AI" at bounding box center [924, 731] width 572 height 29
type textarea "Link the Gong USERS table to get the user's name and show as a concat of FIRST_…"
click at [709, 779] on button "Modify with AI" at bounding box center [687, 774] width 98 height 29
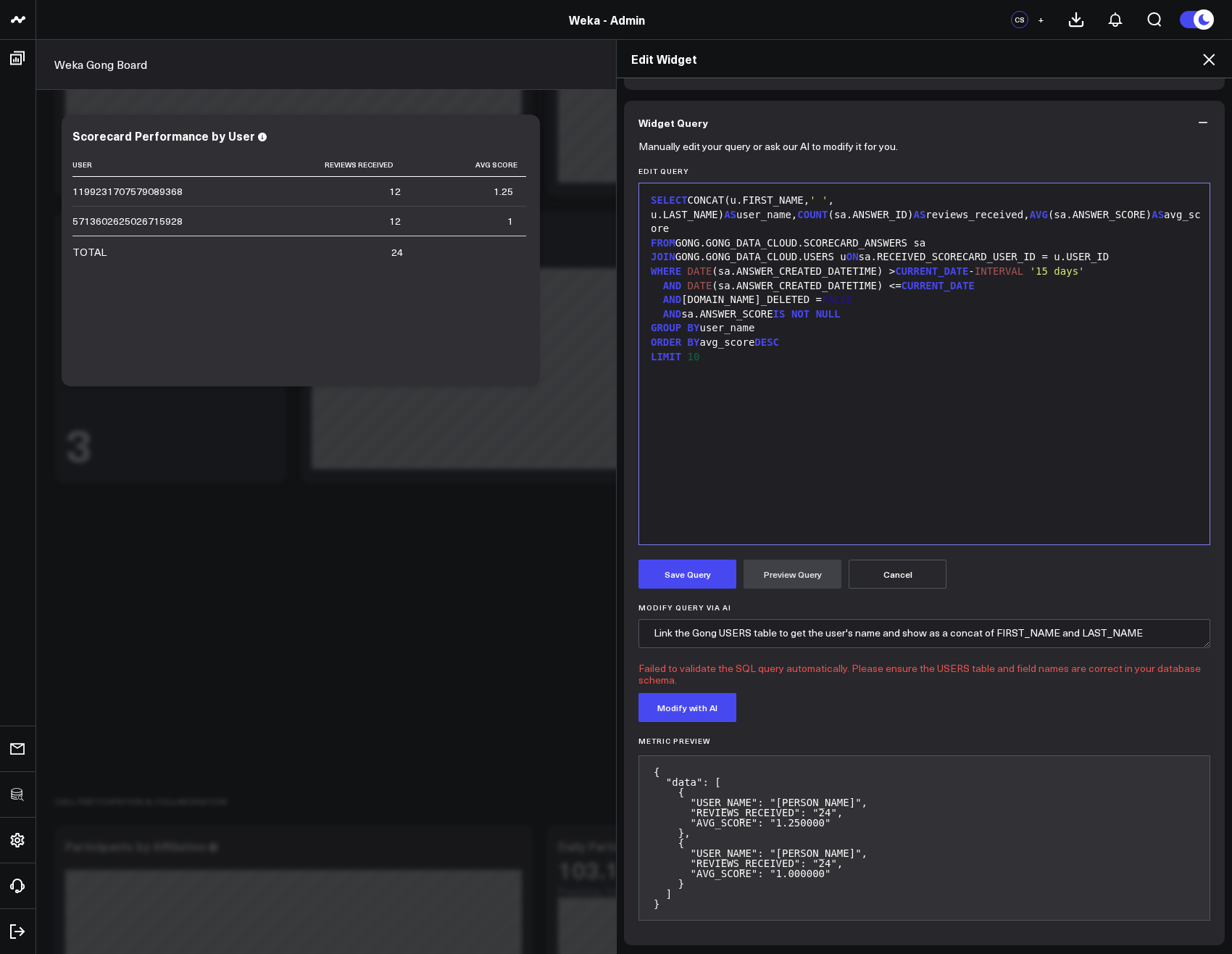
scroll to position [99, 0]
click at [902, 359] on div "SELECT CONCAT(u.FIRST_NAME, ' ' , u.LAST_NAME) AS user_name, COUNT (sa.ANSWER_I…" at bounding box center [924, 362] width 556 height 346
click at [784, 581] on button "Preview Query" at bounding box center [793, 572] width 98 height 29
drag, startPoint x: 732, startPoint y: 344, endPoint x: 645, endPoint y: 340, distance: 87.1
click at [647, 348] on div "LIMIT 10" at bounding box center [924, 356] width 556 height 15
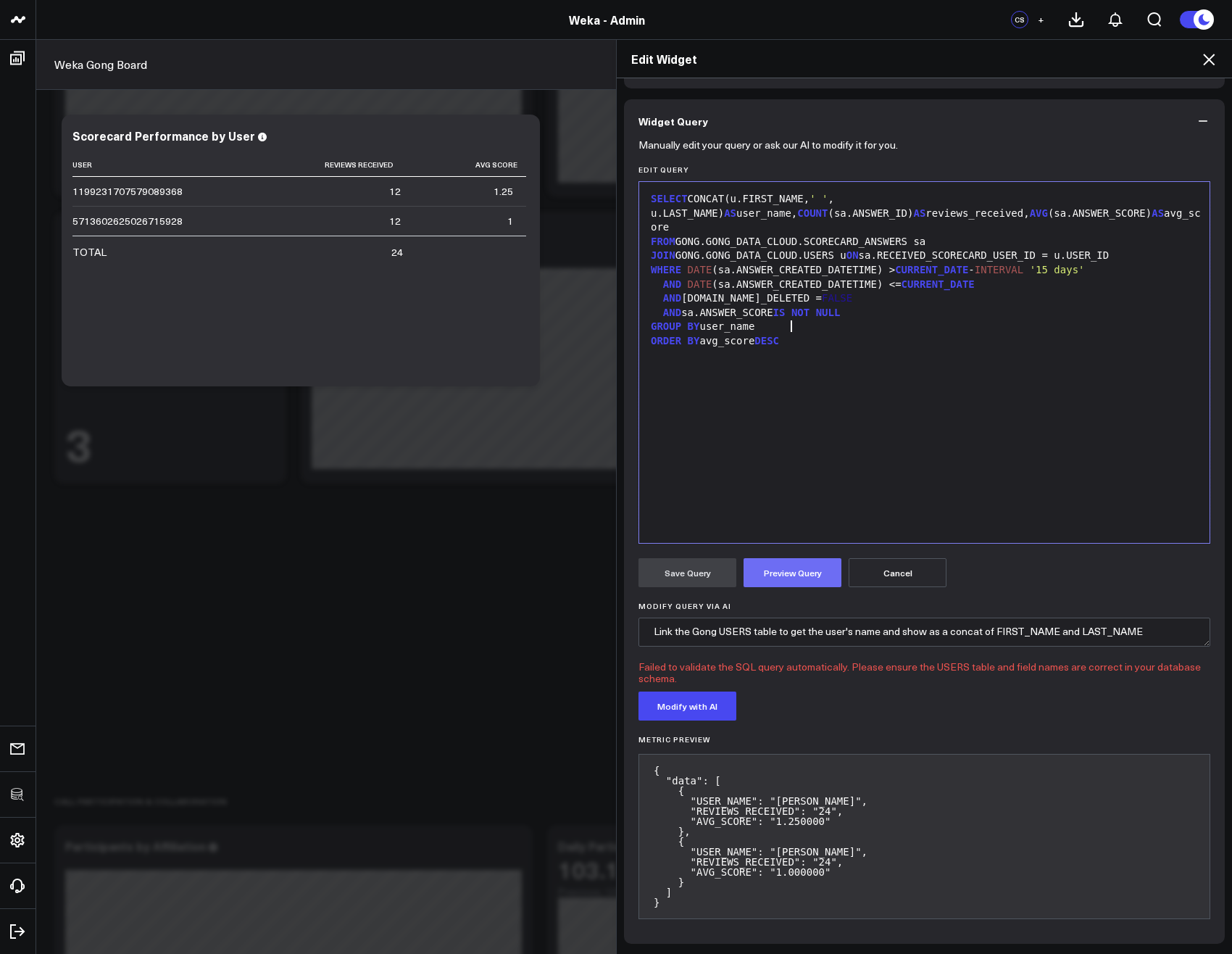
click at [793, 582] on button "Preview Query" at bounding box center [793, 572] width 98 height 29
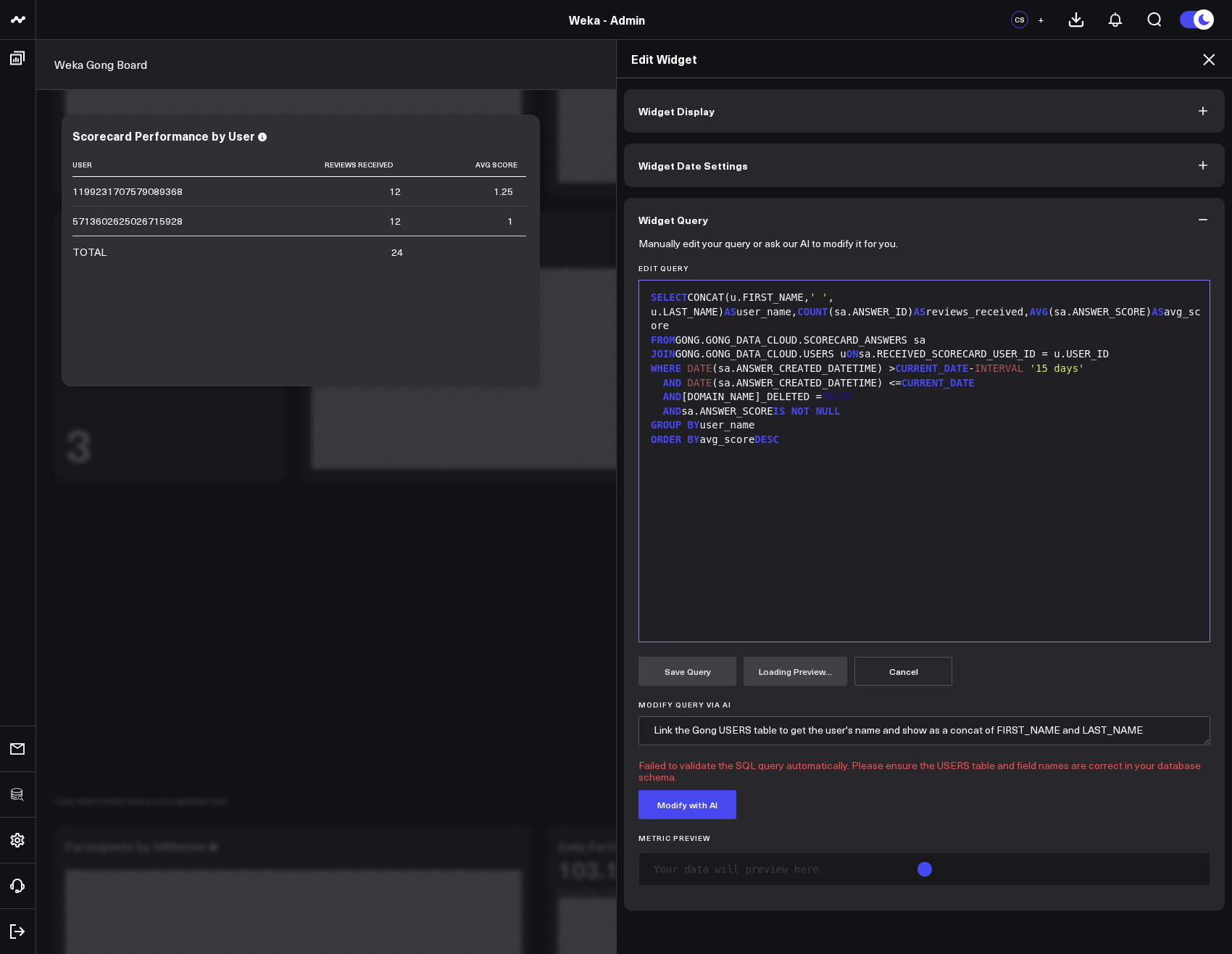
scroll to position [0, 0]
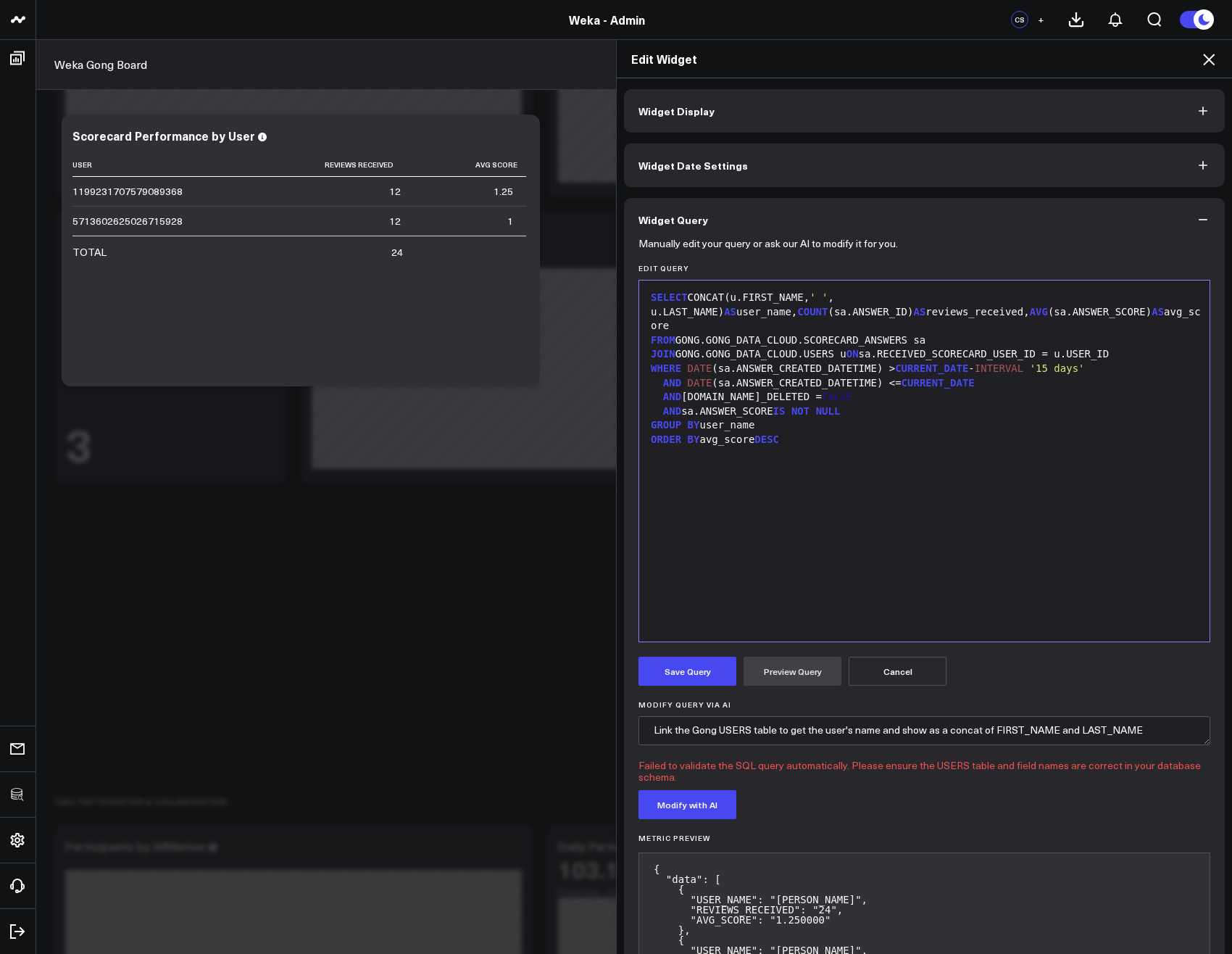
click at [914, 448] on div "SELECT CONCAT(u.FIRST_NAME, ' ' , u.LAST_NAME) AS user_name, COUNT (sa.ANSWER_I…" at bounding box center [924, 461] width 556 height 346
click at [812, 667] on button "Preview Query" at bounding box center [793, 671] width 98 height 29
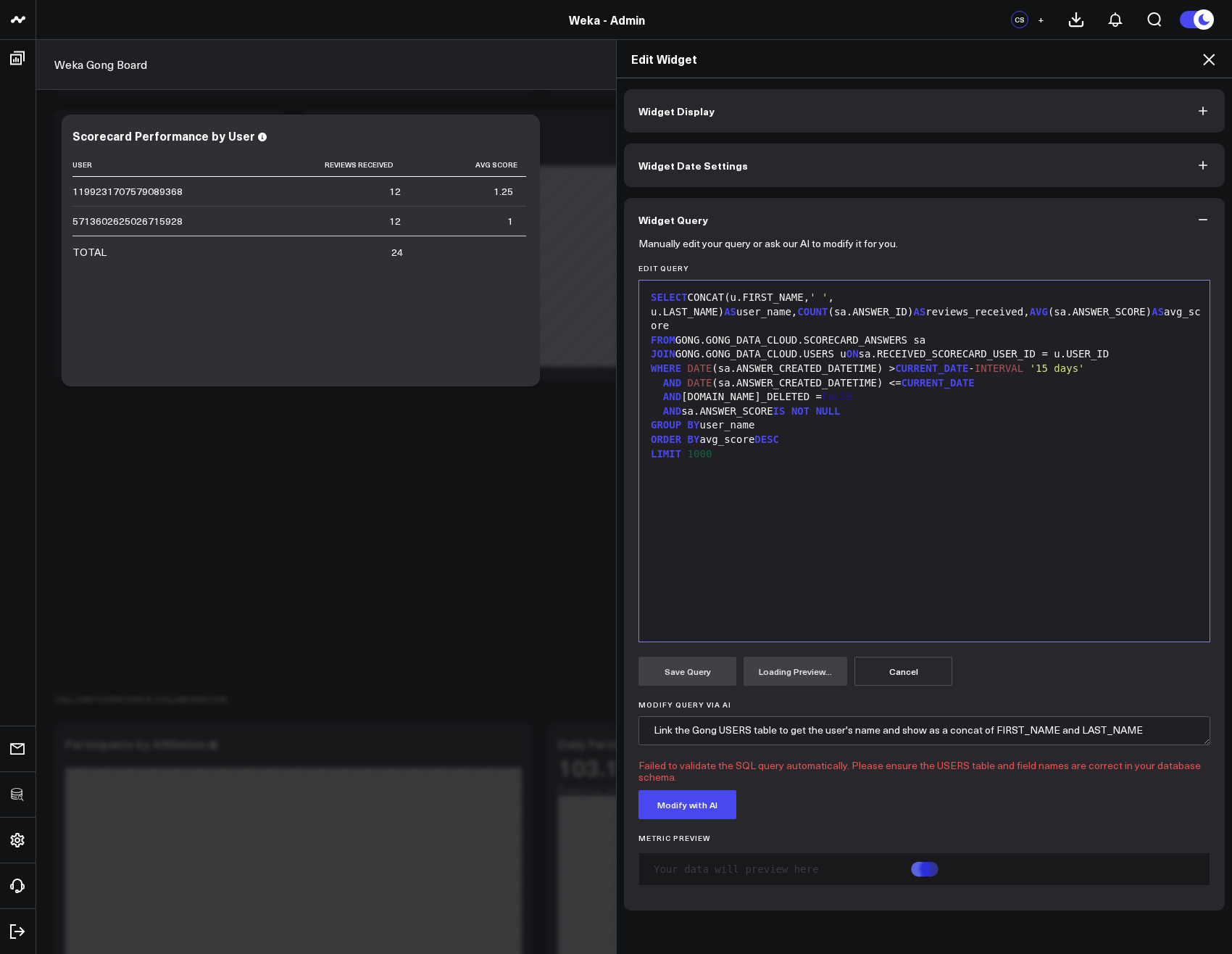
scroll to position [3044, 0]
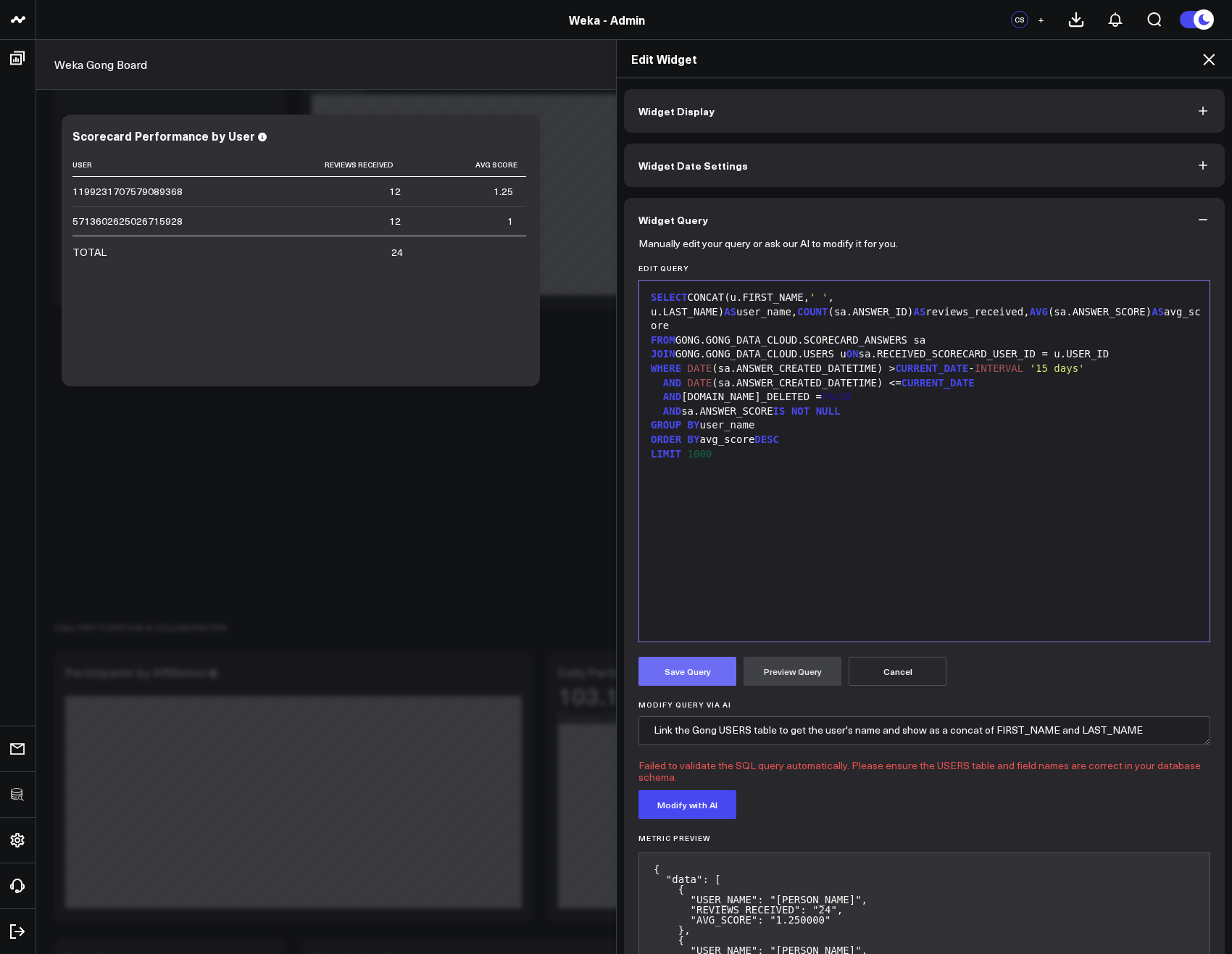
click at [691, 670] on button "Save Query" at bounding box center [687, 671] width 98 height 29
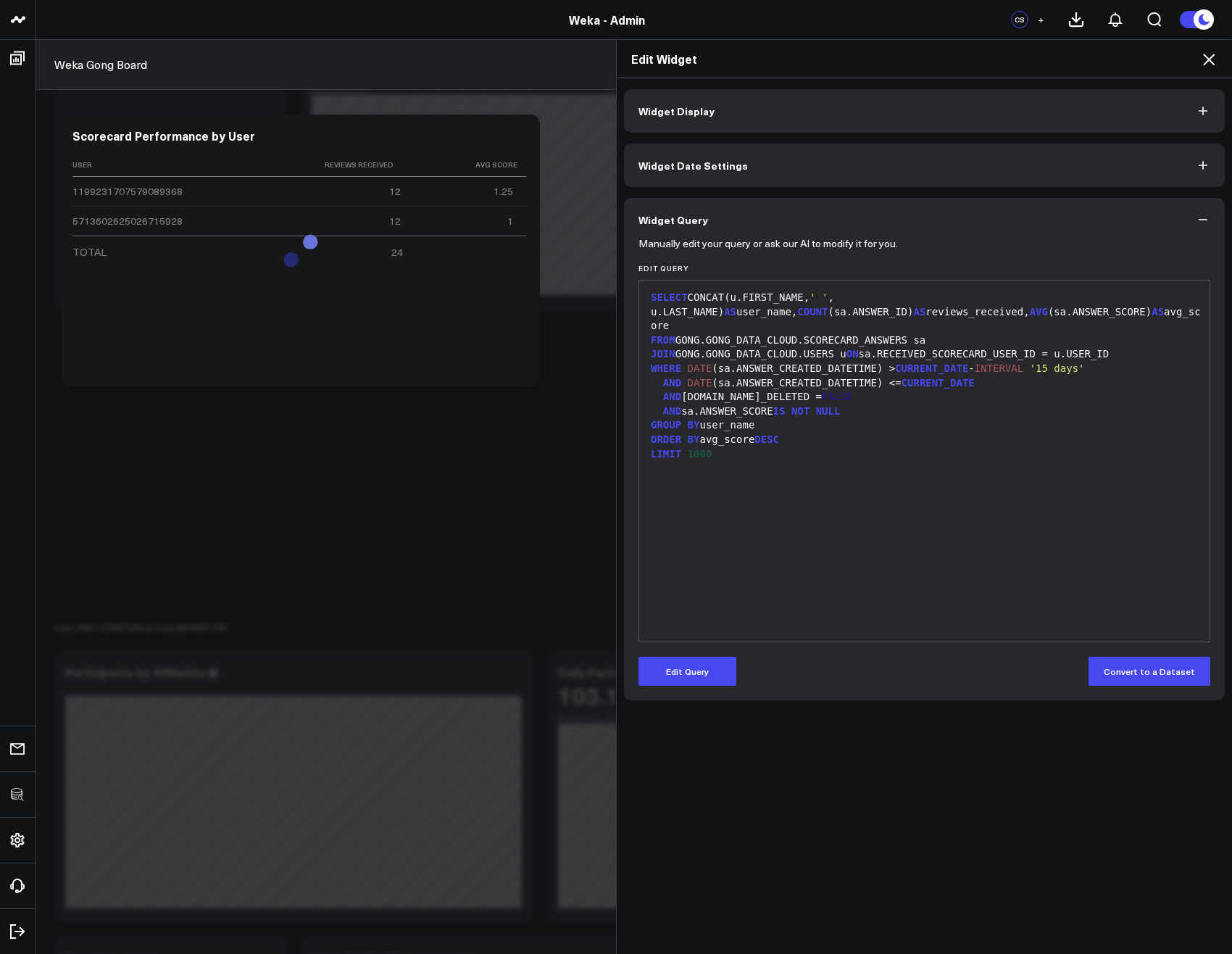
click at [1205, 62] on icon at bounding box center [1209, 60] width 17 height 17
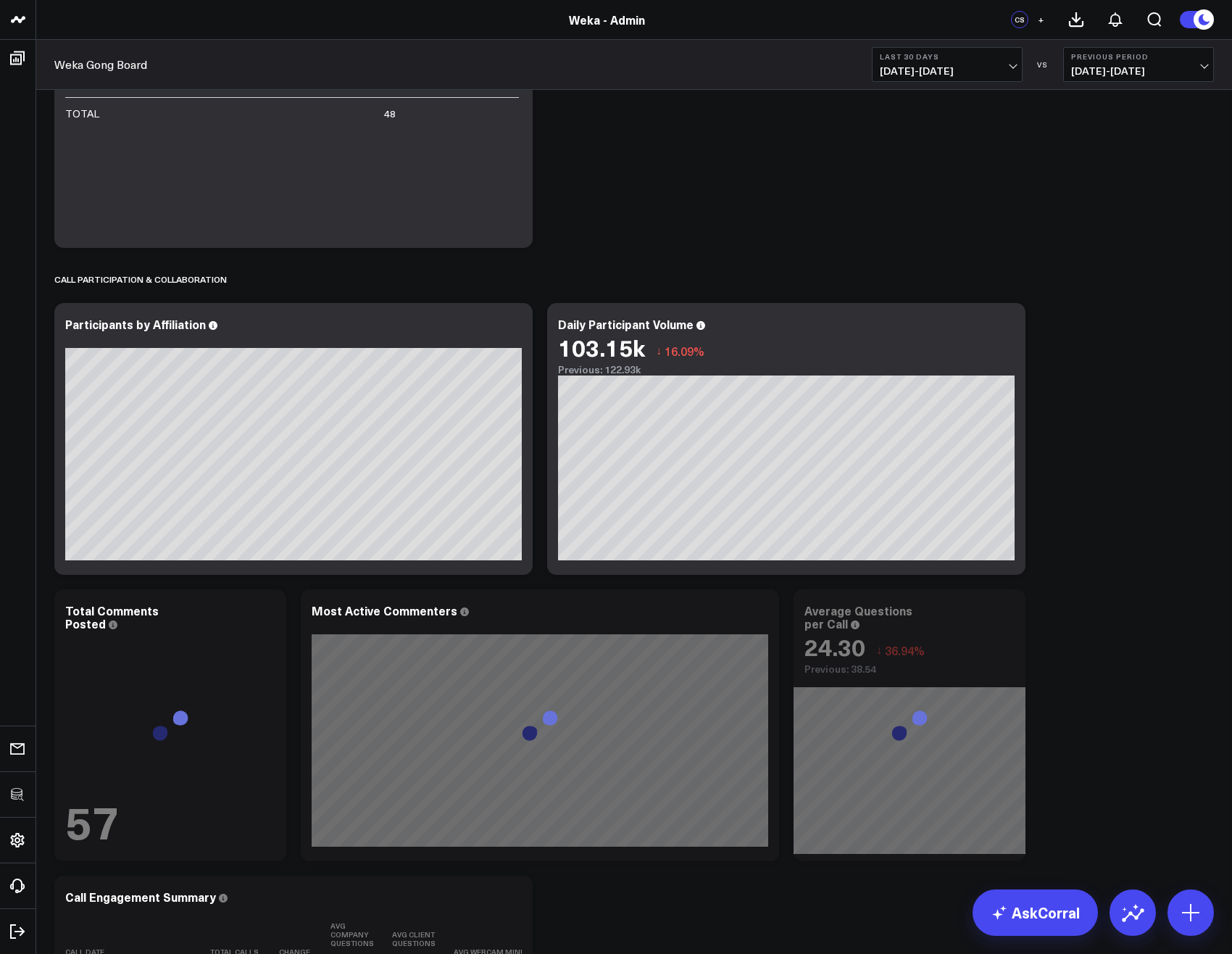
scroll to position [3565, 0]
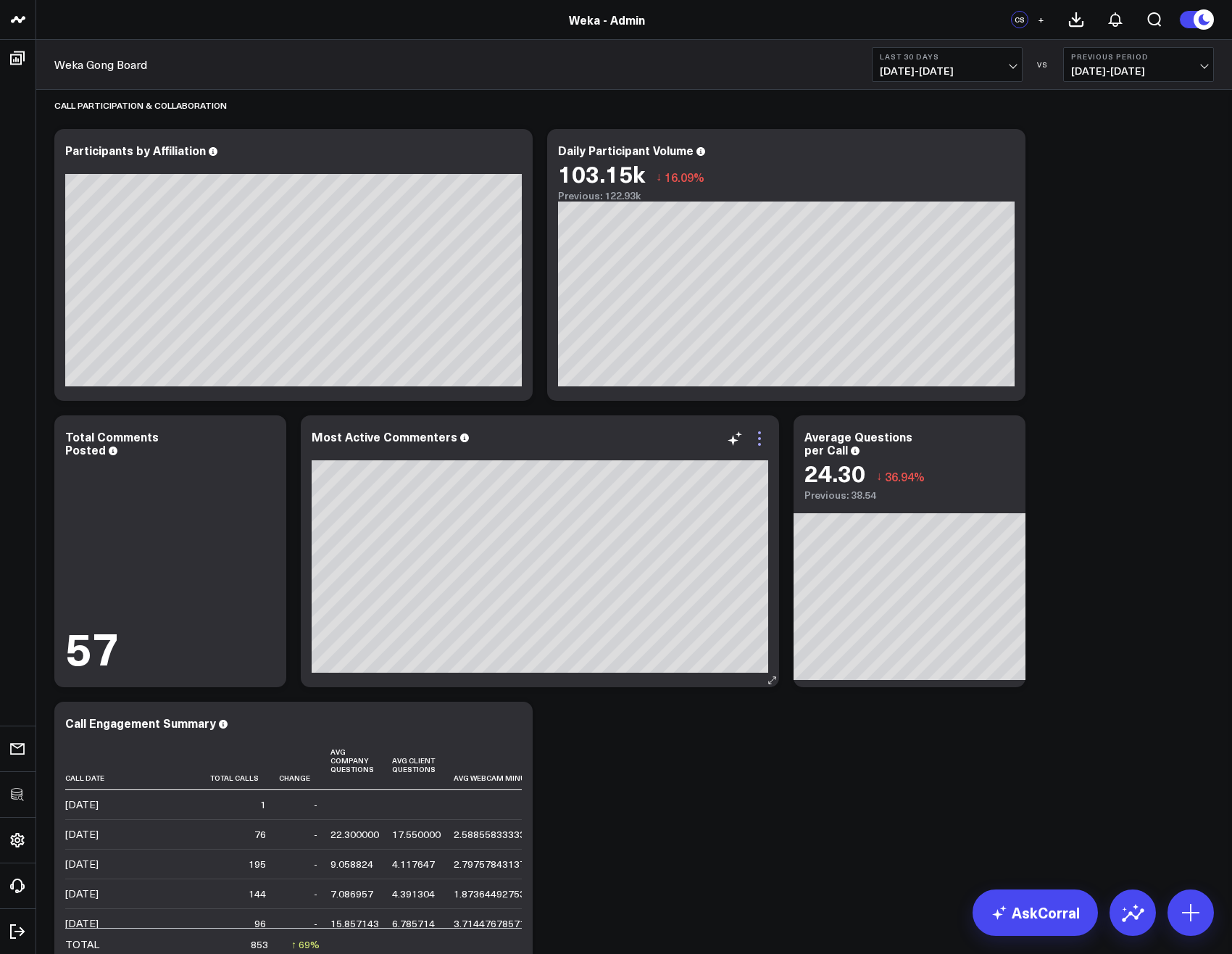
click at [761, 436] on icon at bounding box center [760, 438] width 17 height 17
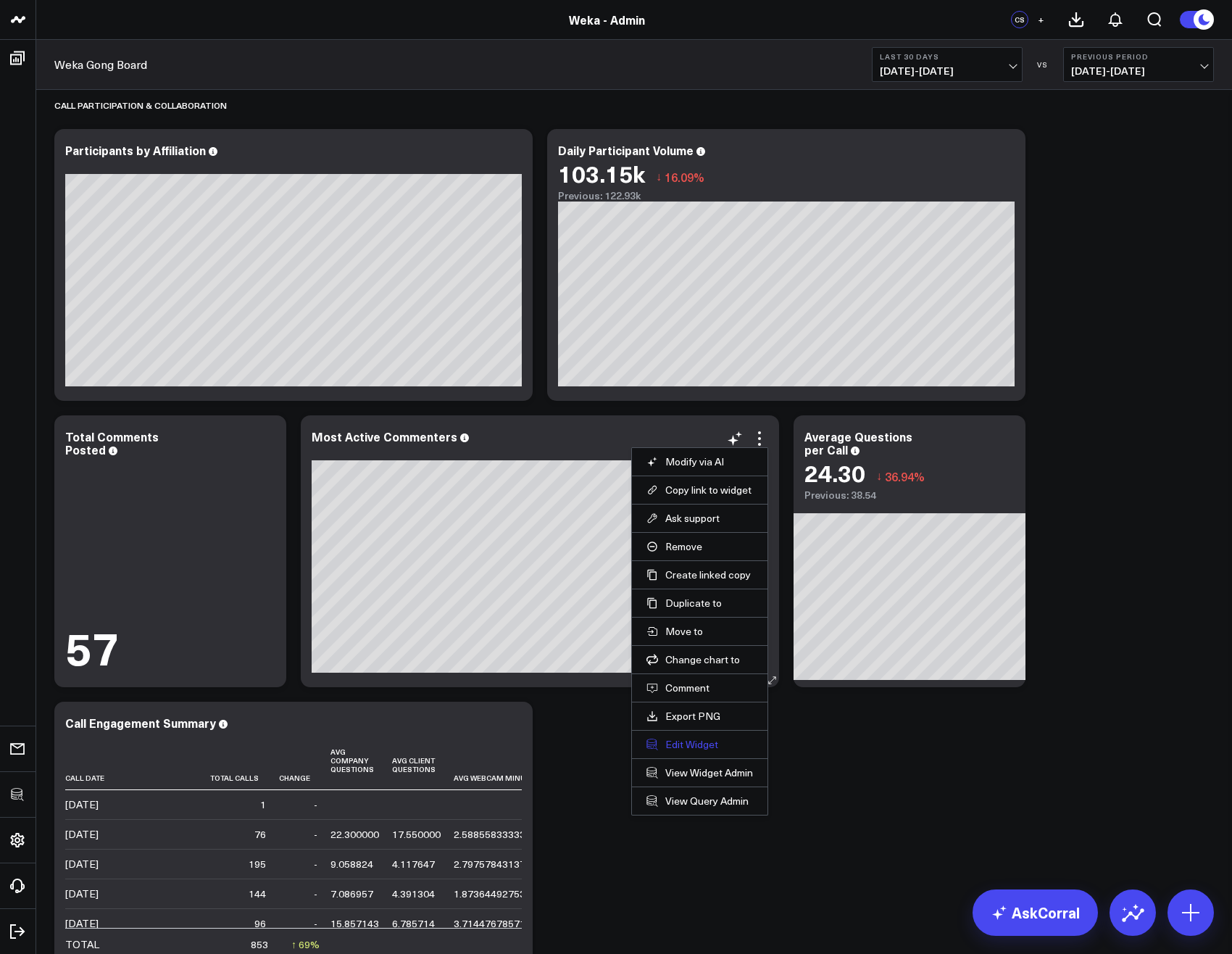
click at [671, 744] on button "Edit Widget" at bounding box center [700, 745] width 107 height 13
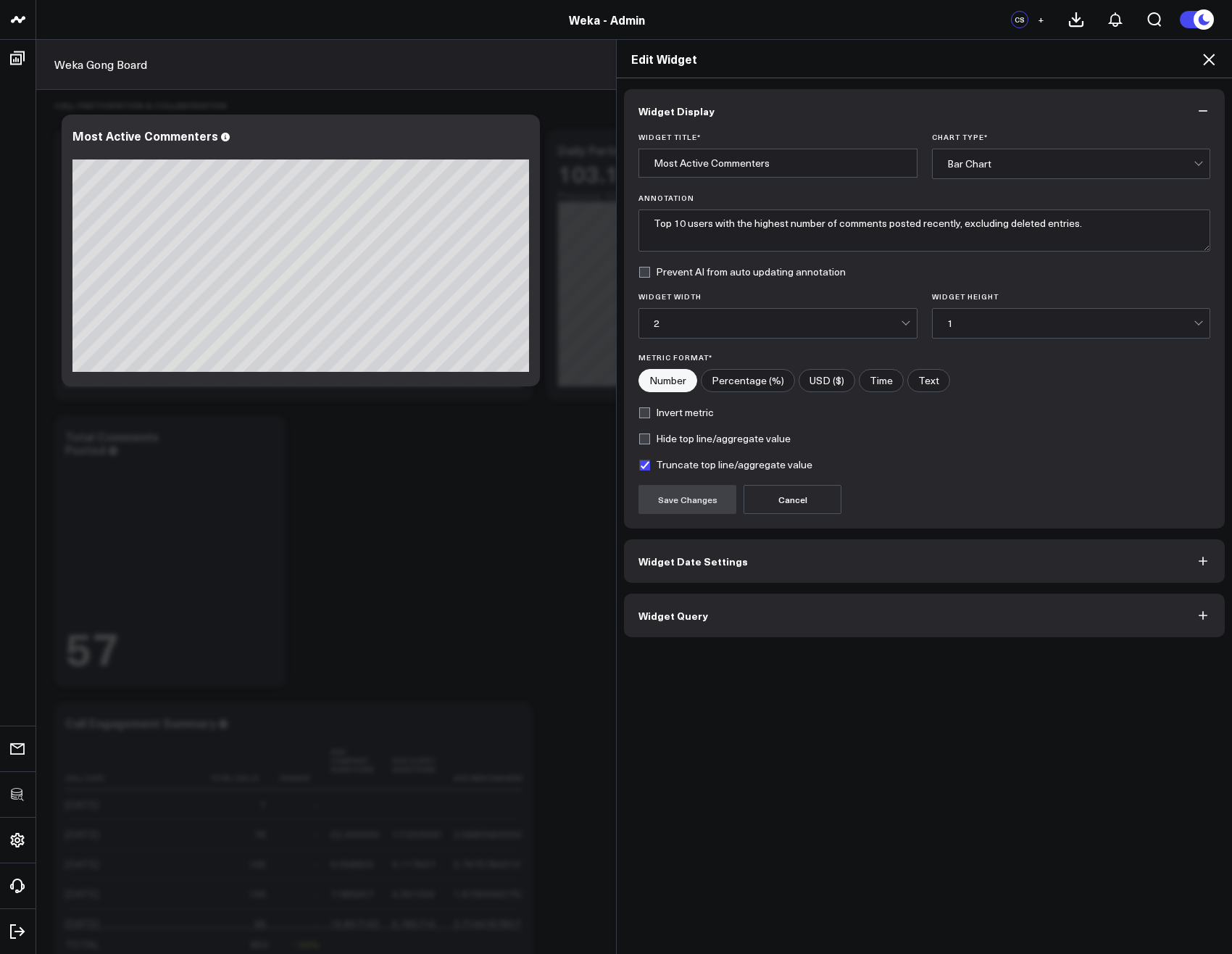
click at [688, 620] on span "Widget Query" at bounding box center [673, 615] width 70 height 12
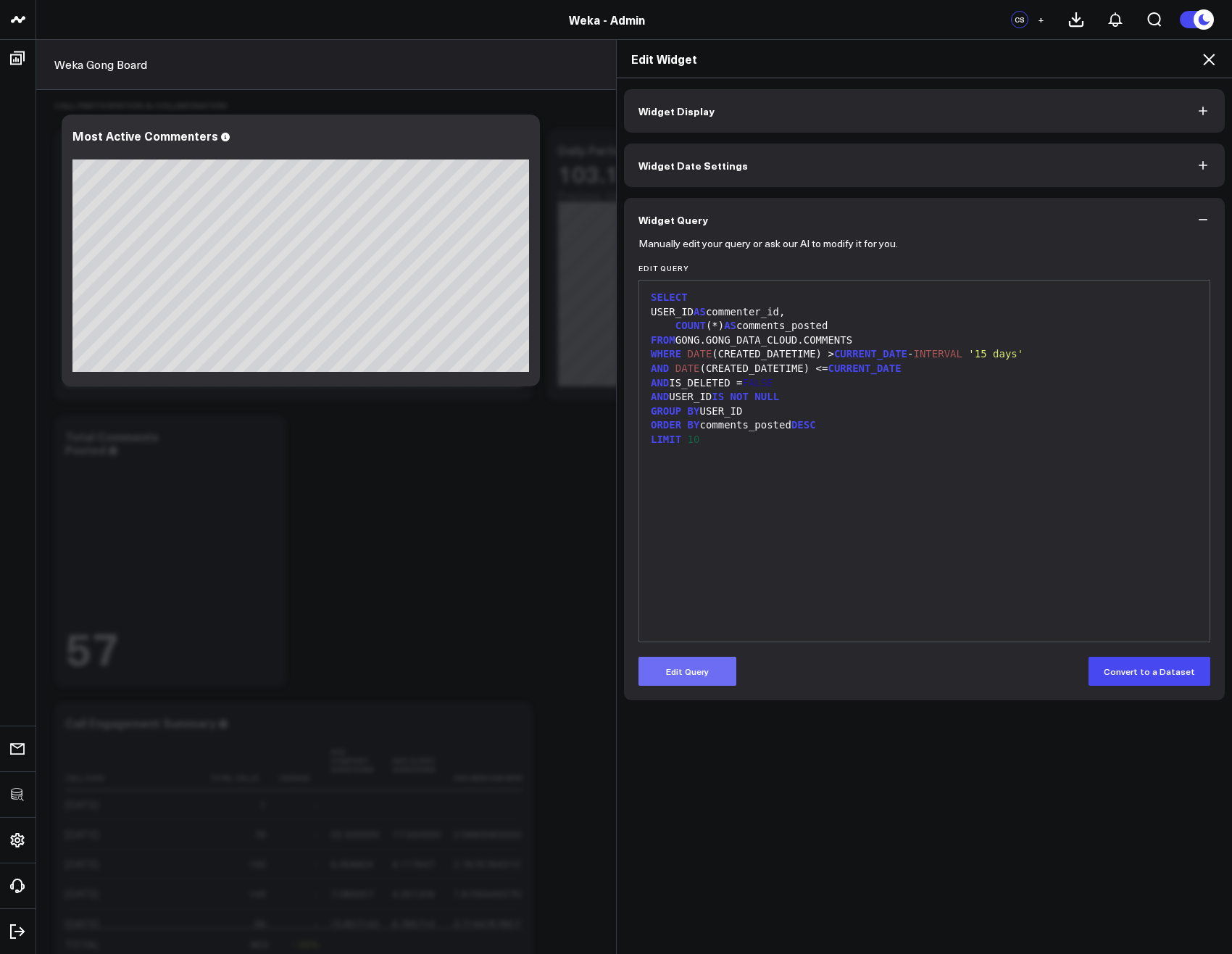
click at [676, 684] on button "Edit Query" at bounding box center [687, 671] width 98 height 29
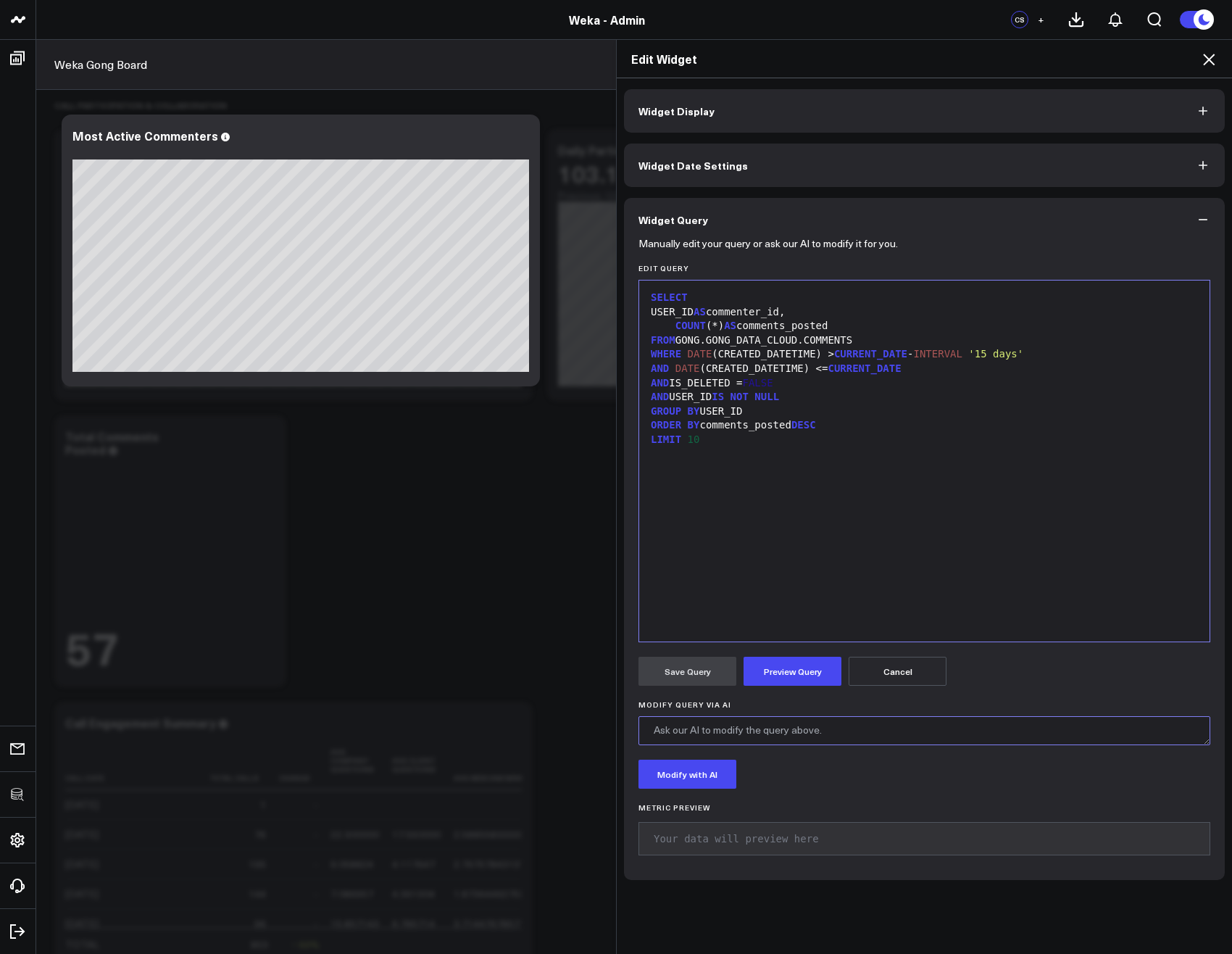
click at [744, 731] on textarea "Modify Query via AI" at bounding box center [924, 731] width 572 height 29
paste textarea "Link the Gong USERS table to get the user's name and show as a concat of FIRST_…"
type textarea "Link the Gong USERS table to get the user's name and show as a concat of FIRST_…"
click at [688, 782] on button "Modify with AI" at bounding box center [687, 774] width 98 height 29
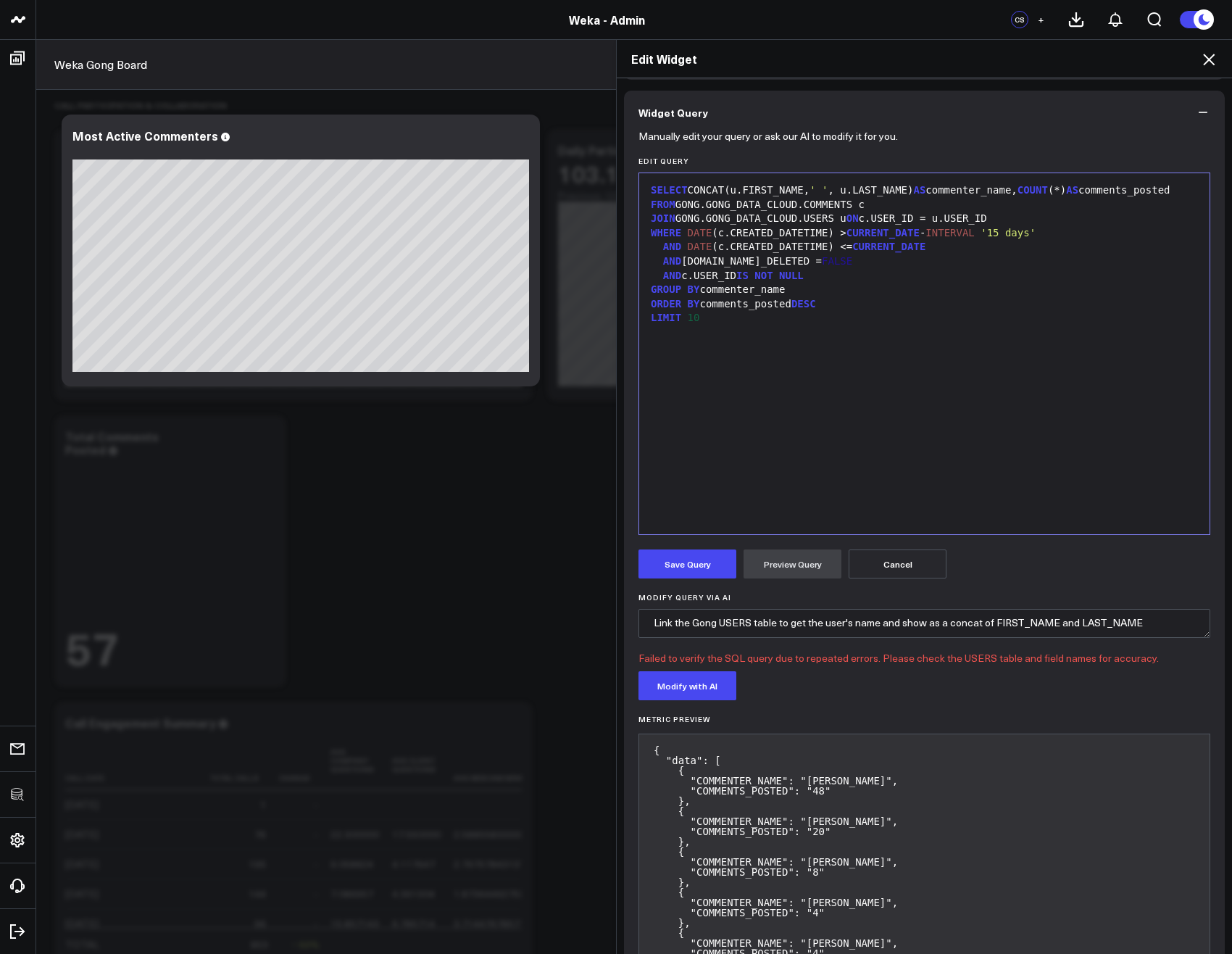
scroll to position [87, 0]
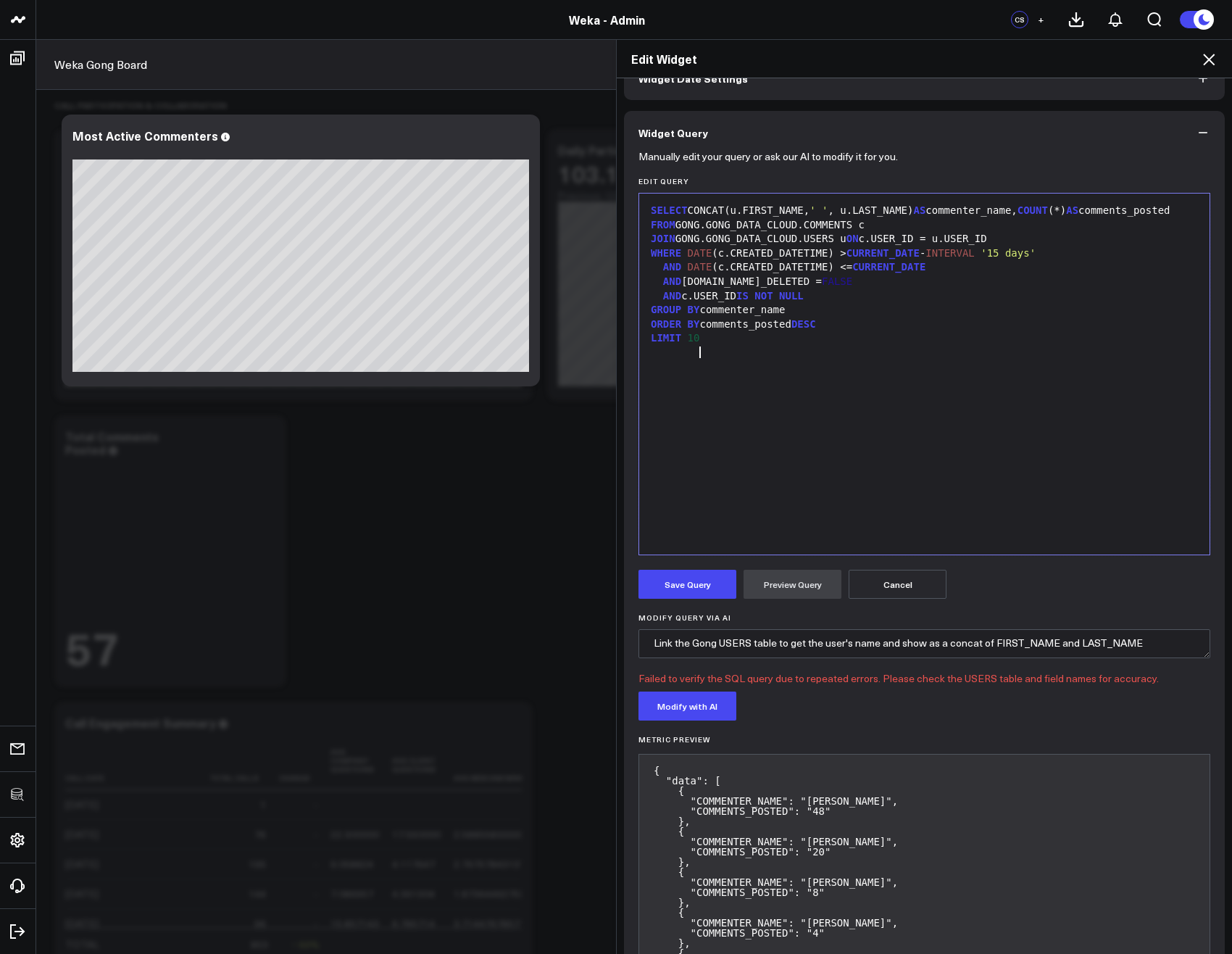
click at [781, 489] on div "SELECT CONCAT(u.FIRST_NAME, ' ' , u.LAST_NAME) AS commenter_name, COUNT (*) AS …" at bounding box center [924, 374] width 556 height 346
click at [778, 591] on button "Preview Query" at bounding box center [793, 584] width 98 height 29
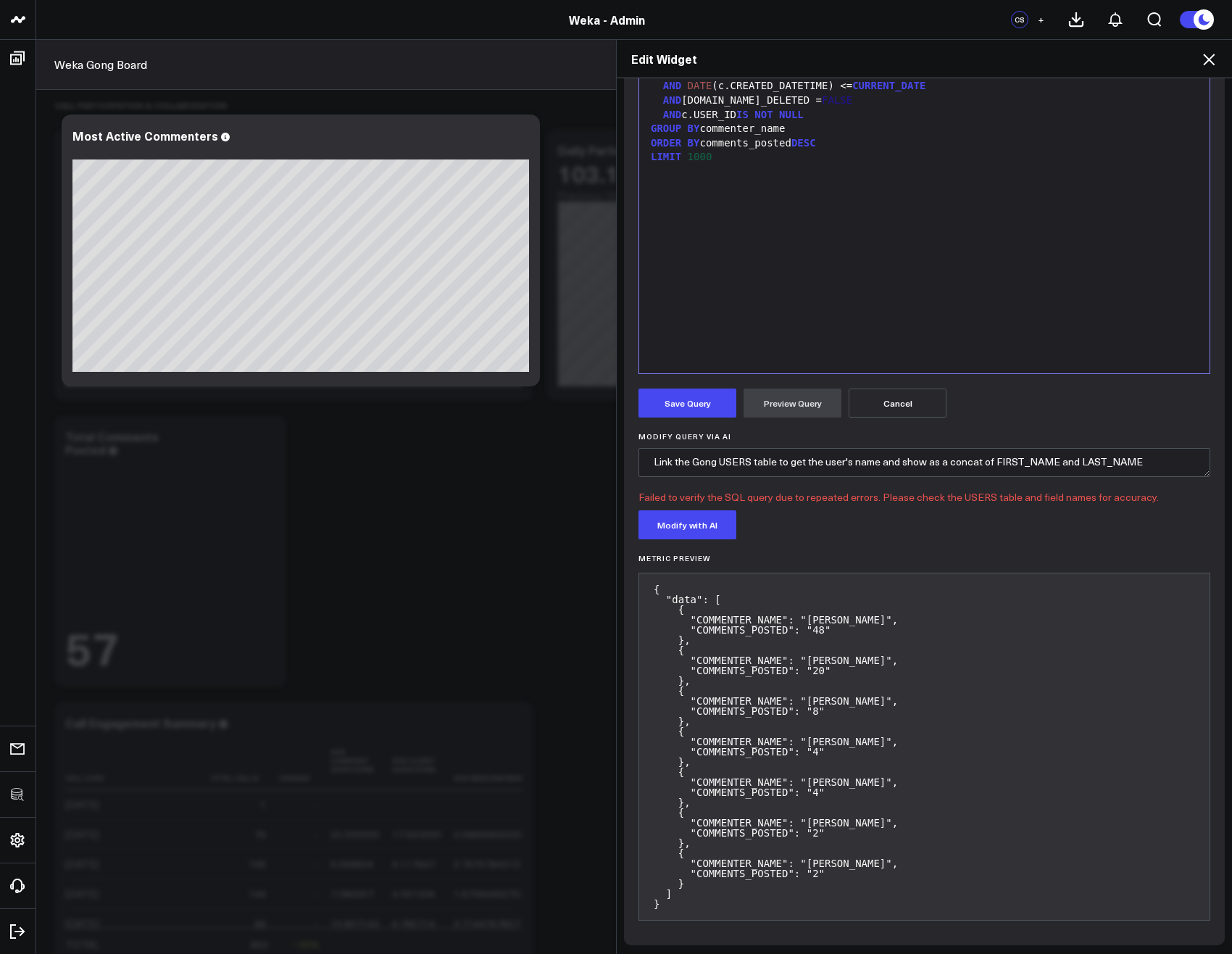
scroll to position [270, 0]
click at [728, 243] on div "SELECT CONCAT(u.FIRST_NAME, ' ' , u.LAST_NAME) AS commenter_name, COUNT (*) AS …" at bounding box center [924, 191] width 556 height 346
click at [797, 401] on button "Preview Query" at bounding box center [793, 401] width 98 height 29
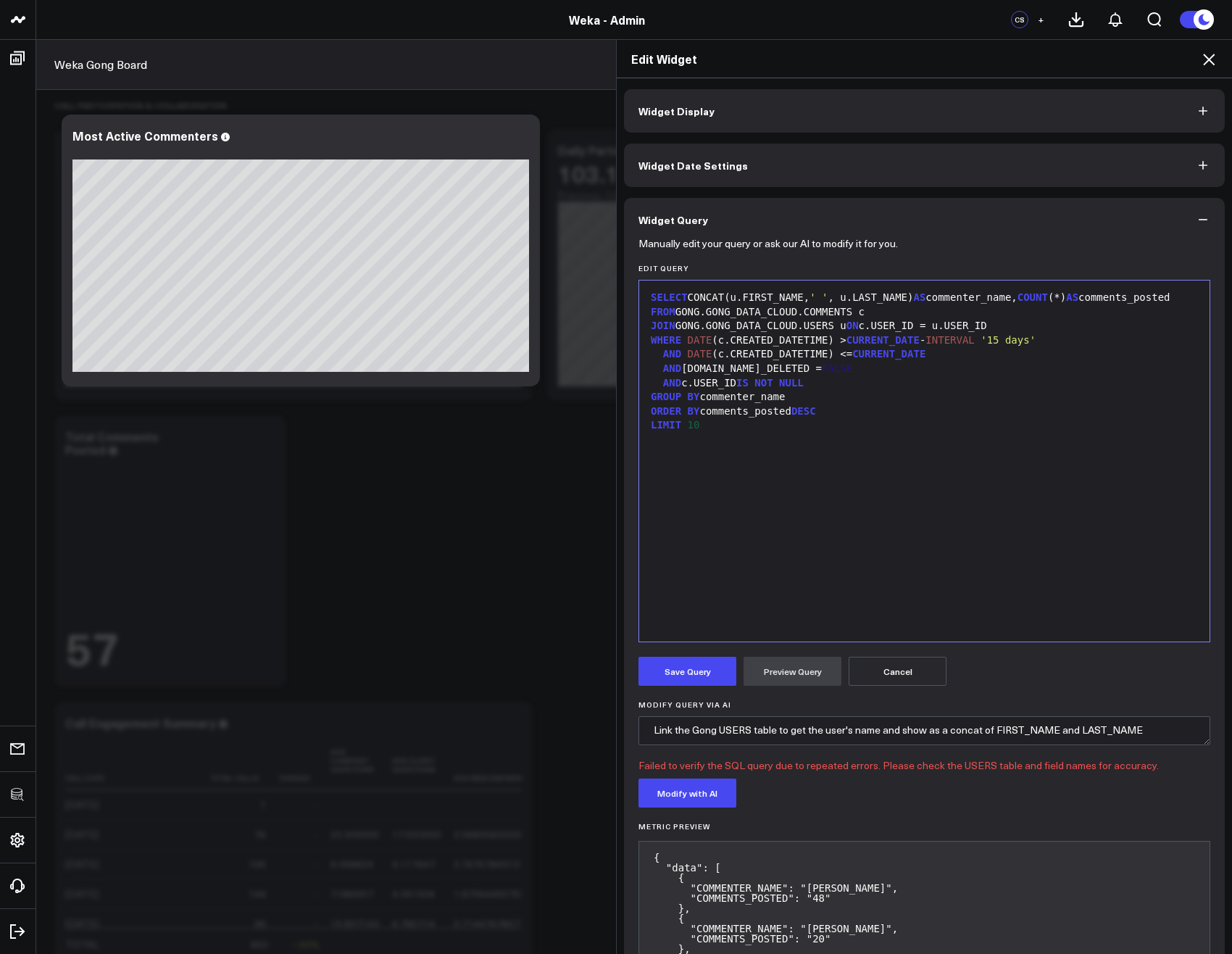
scroll to position [174, 0]
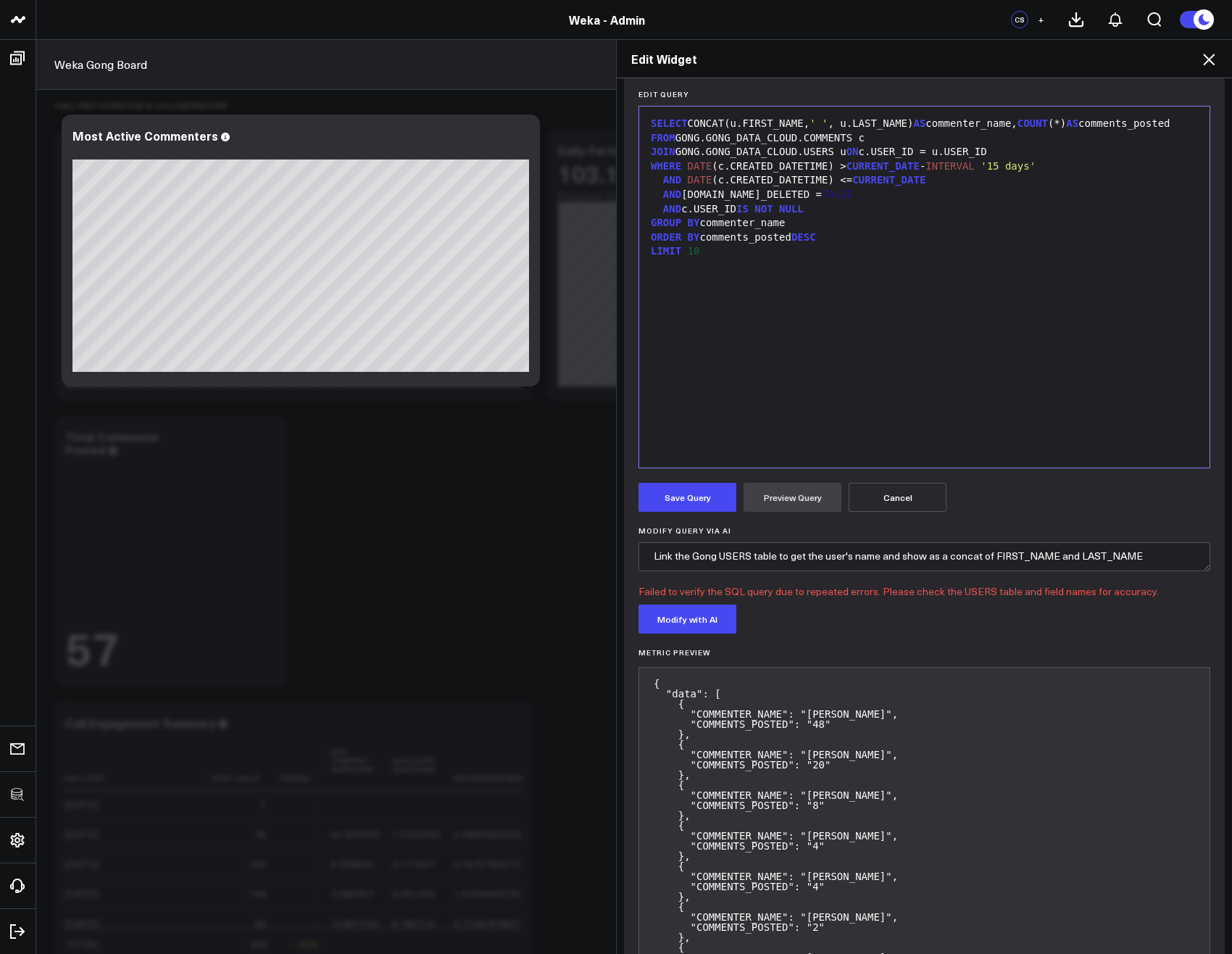
click at [782, 348] on div "SELECT CONCAT(u.FIRST_NAME, ' ' , u.LAST_NAME) AS commenter_name, COUNT (*) AS …" at bounding box center [924, 286] width 556 height 346
click at [782, 502] on button "Preview Query" at bounding box center [793, 497] width 98 height 29
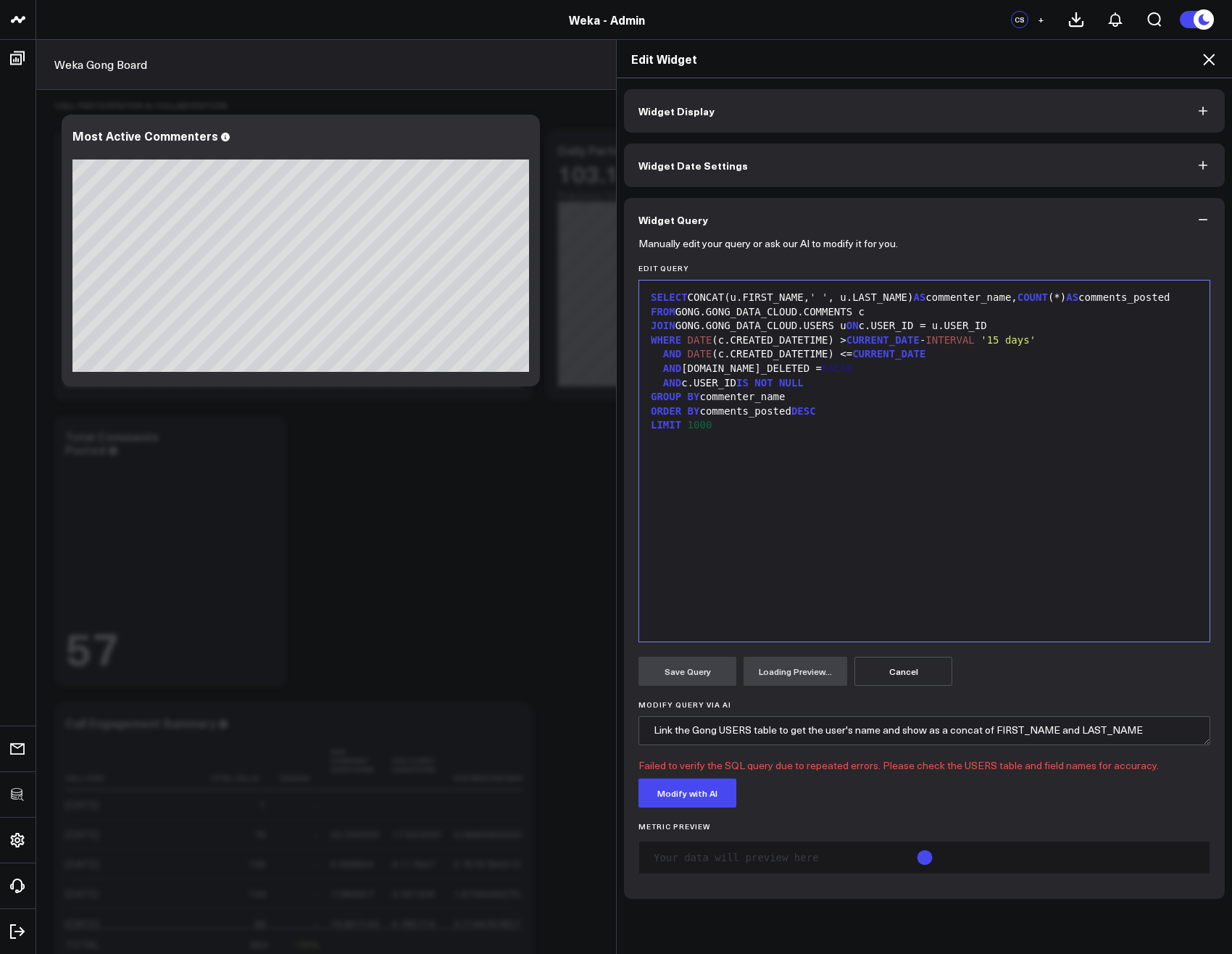
scroll to position [0, 0]
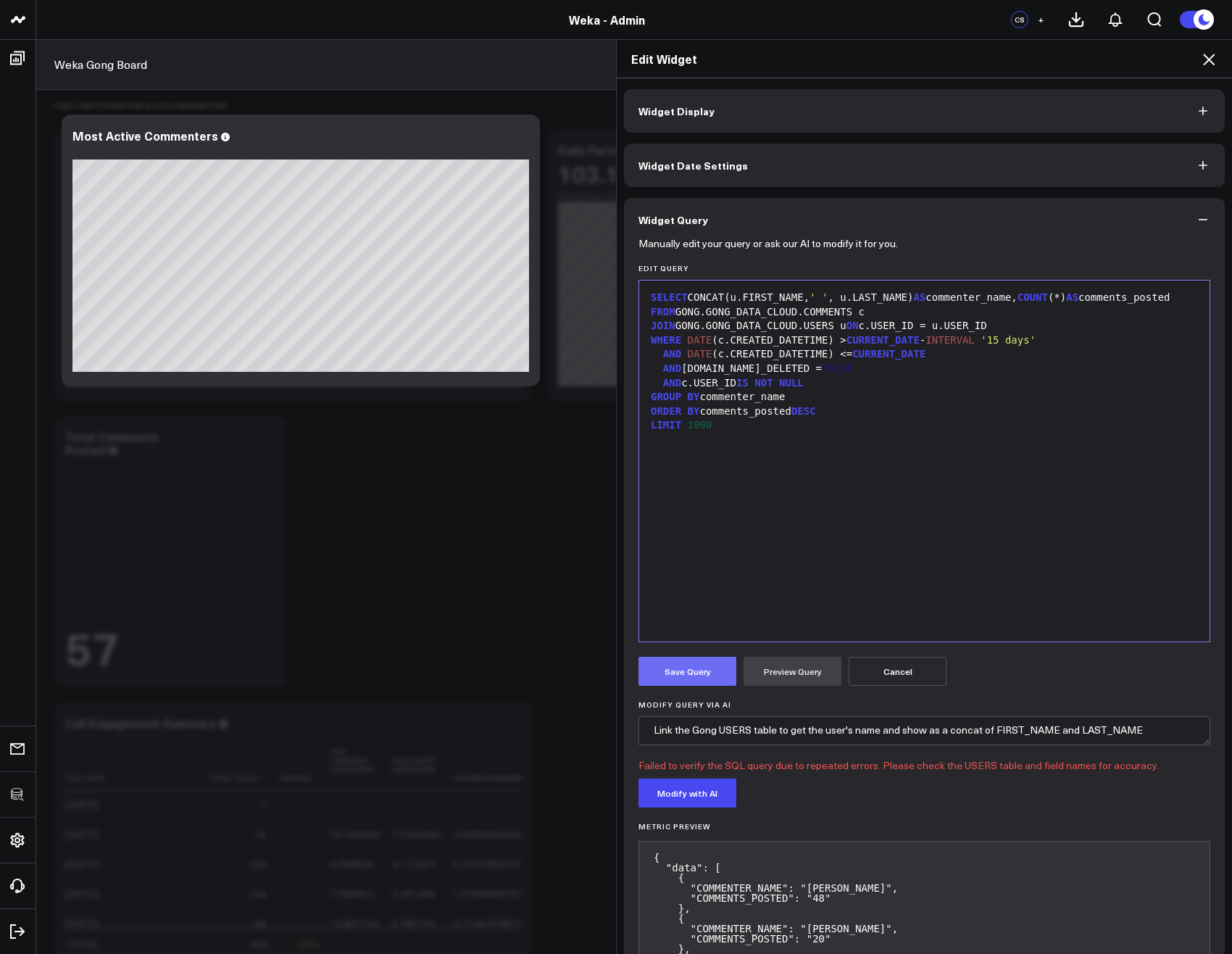
click at [665, 681] on button "Save Query" at bounding box center [687, 671] width 98 height 29
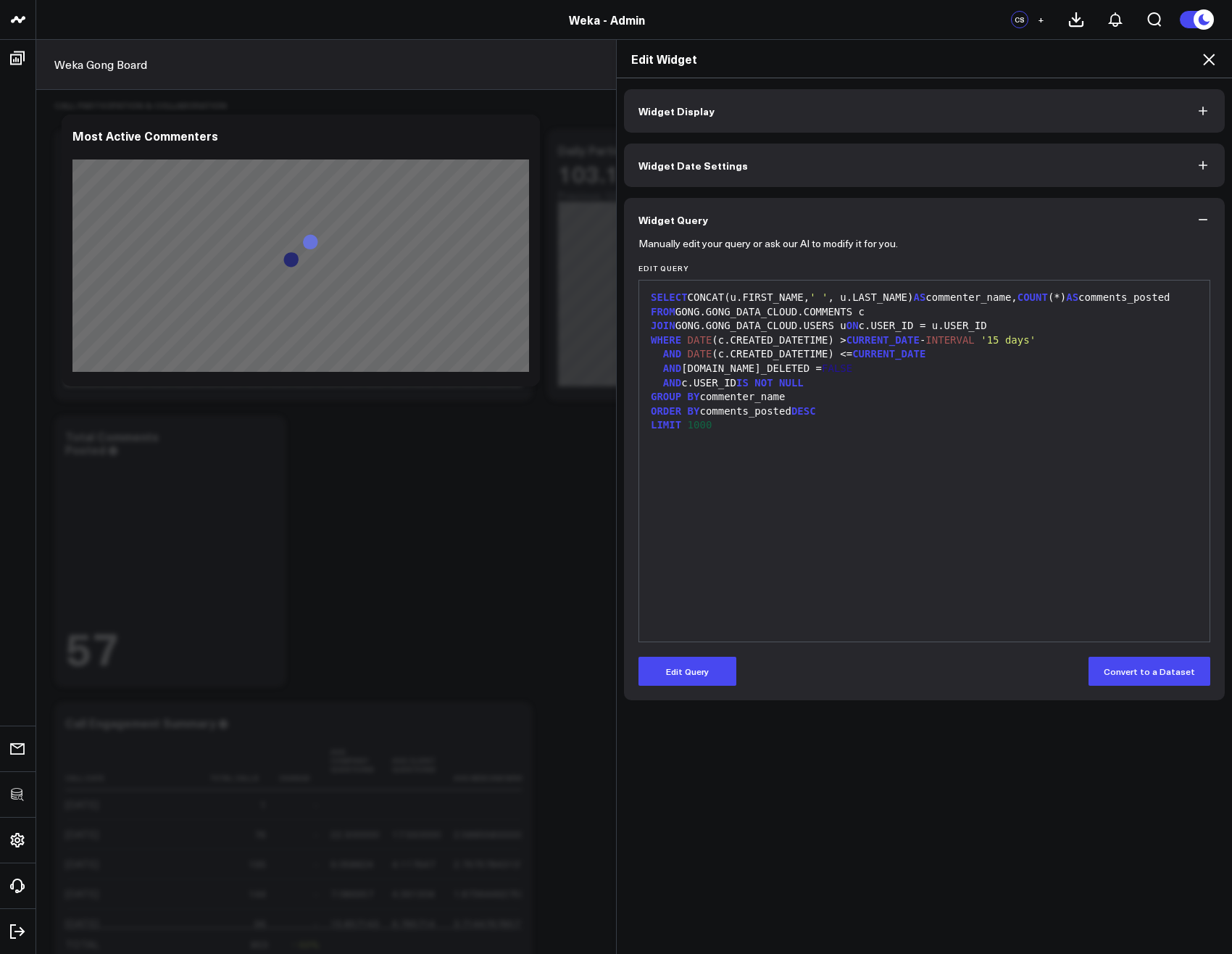
click at [1207, 62] on icon at bounding box center [1209, 60] width 12 height 12
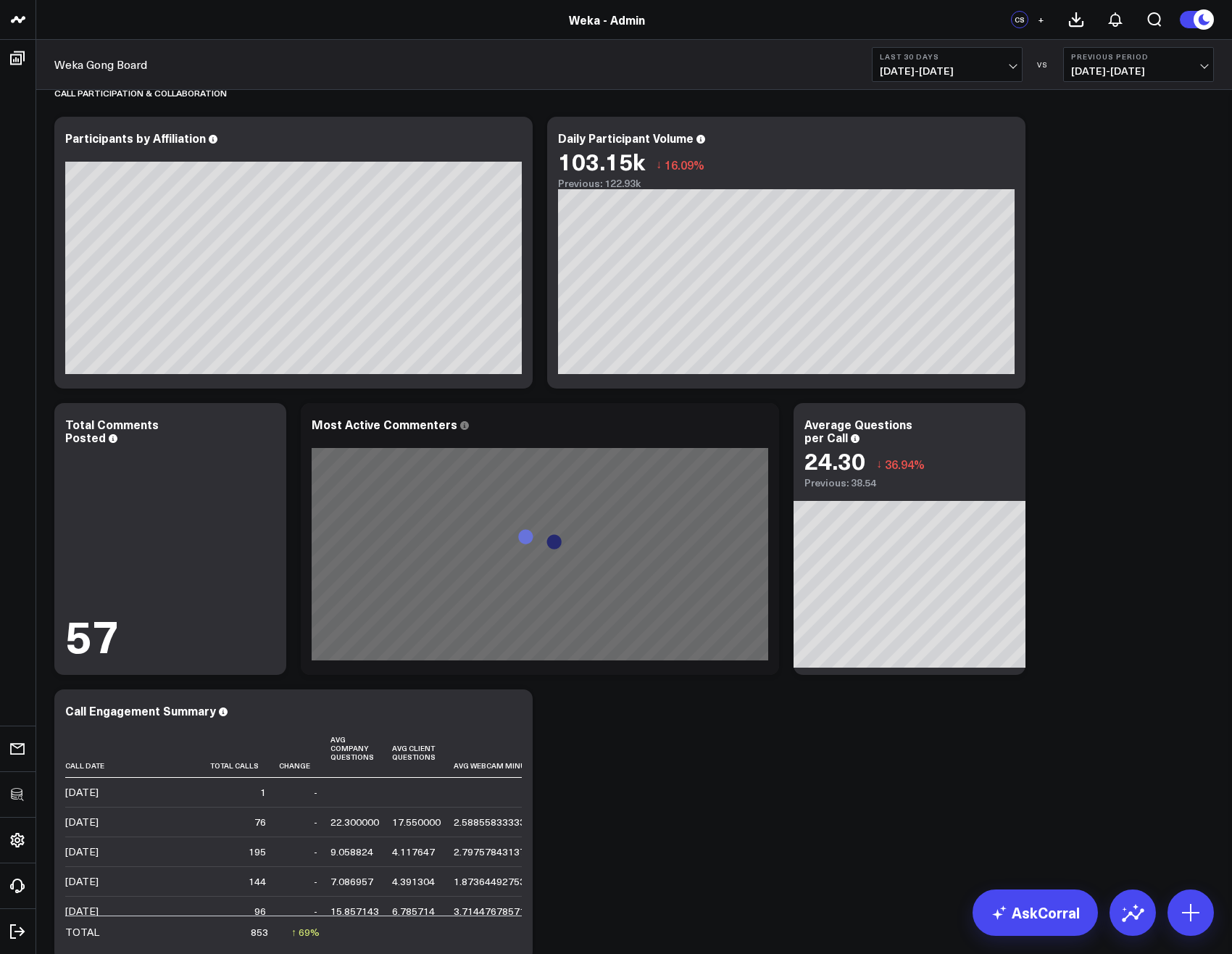
scroll to position [3826, 0]
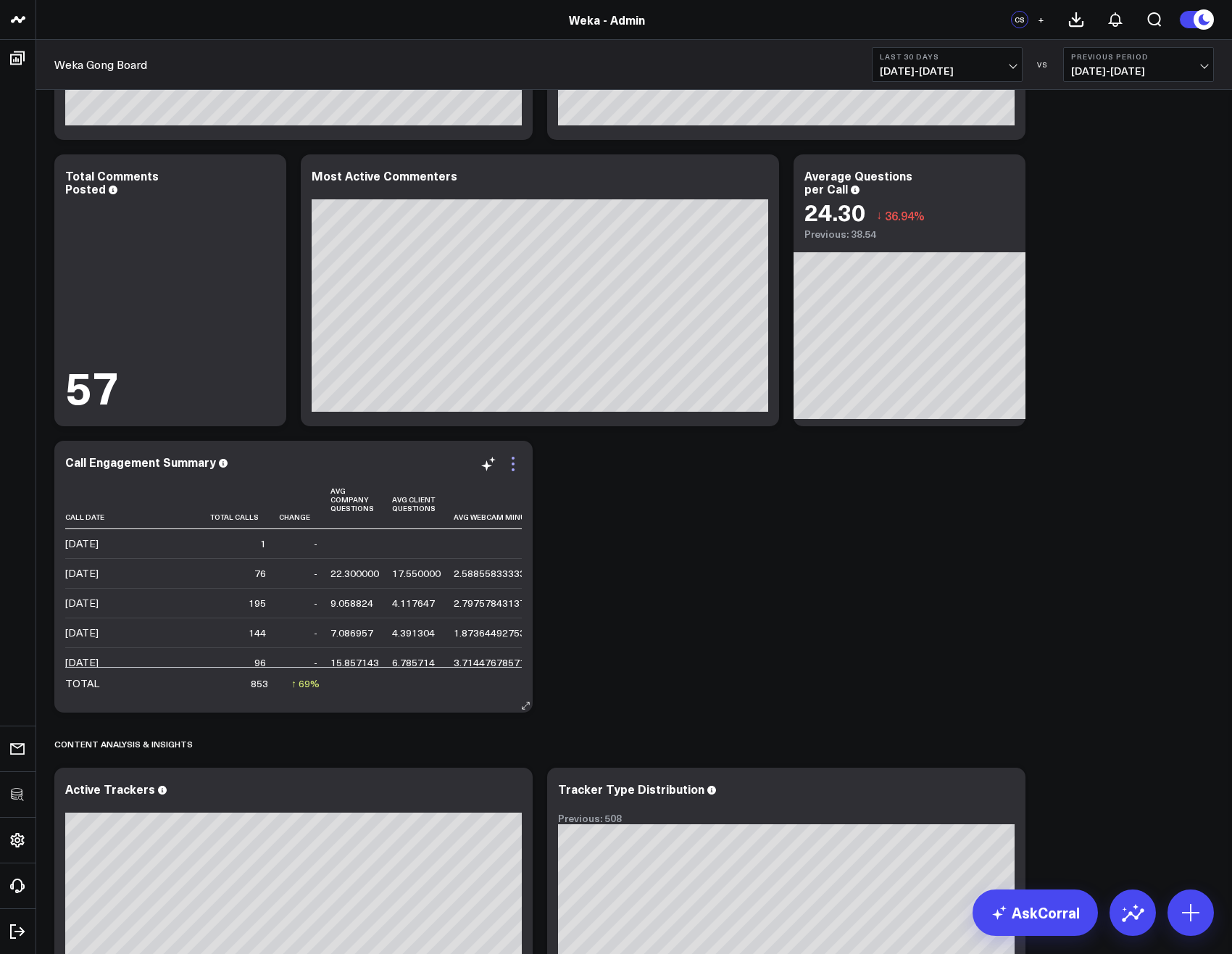
click at [512, 463] on icon at bounding box center [513, 464] width 17 height 17
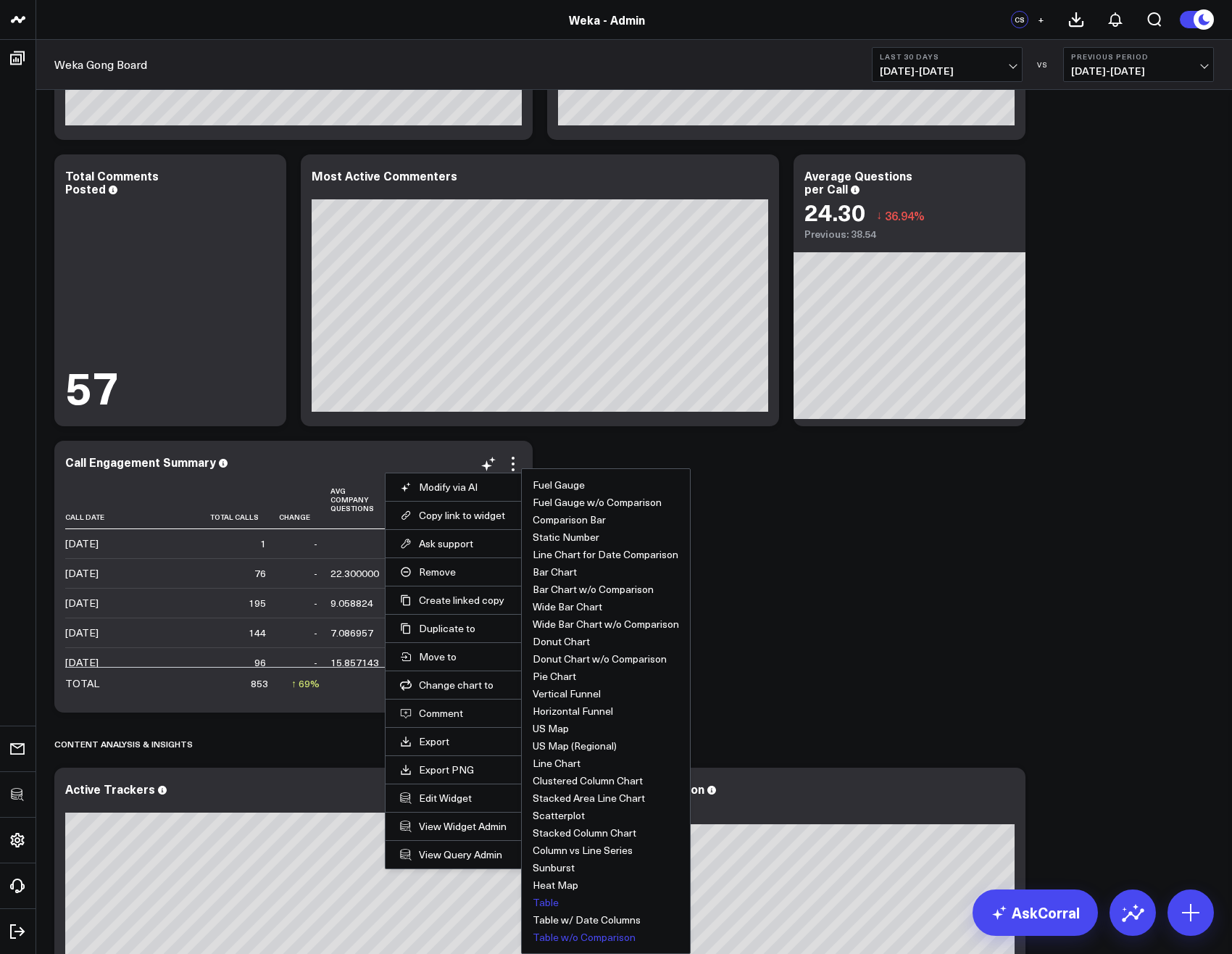
click at [582, 942] on button "Table w/o Comparison" at bounding box center [585, 937] width 103 height 10
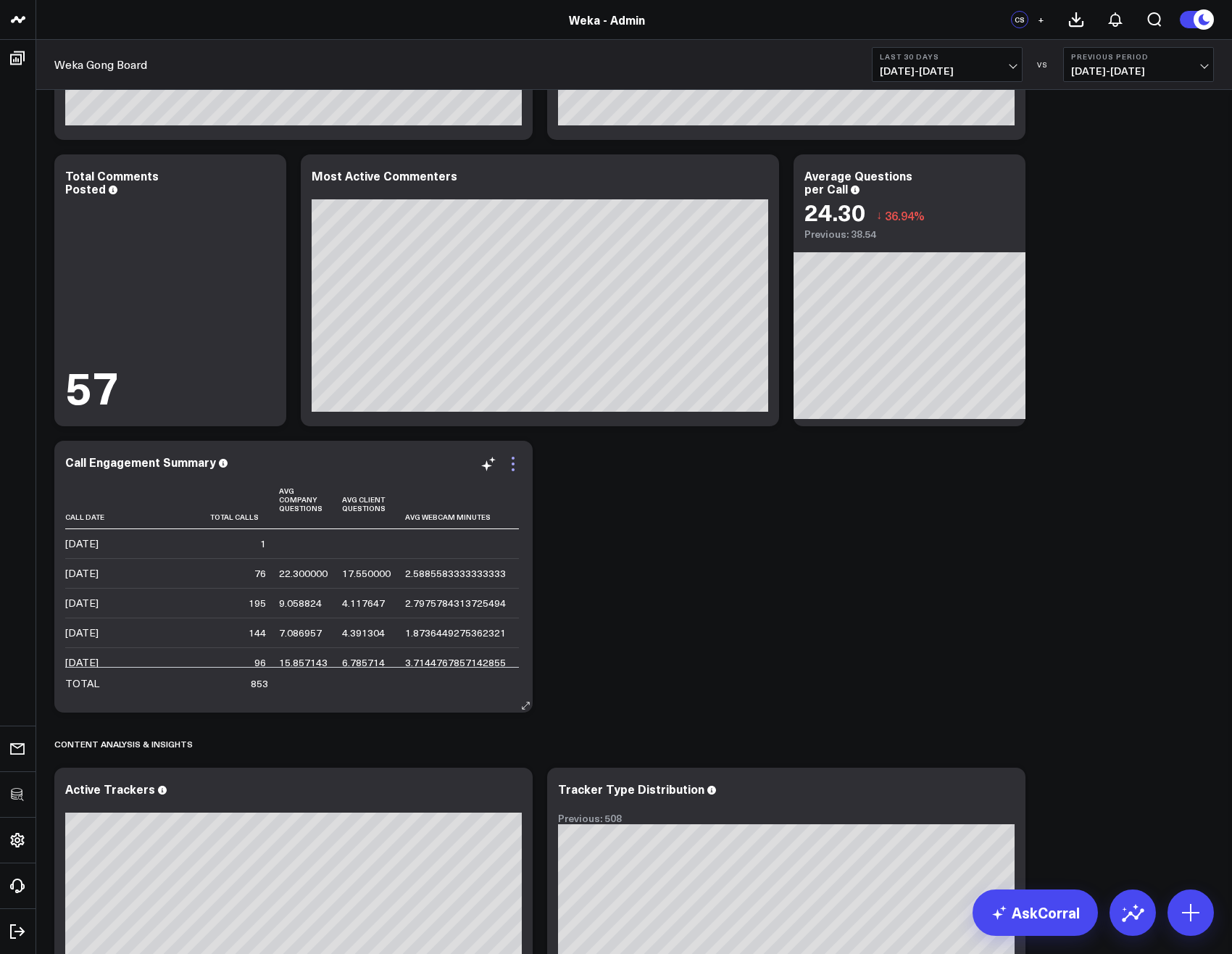
click at [513, 463] on icon at bounding box center [513, 464] width 3 height 3
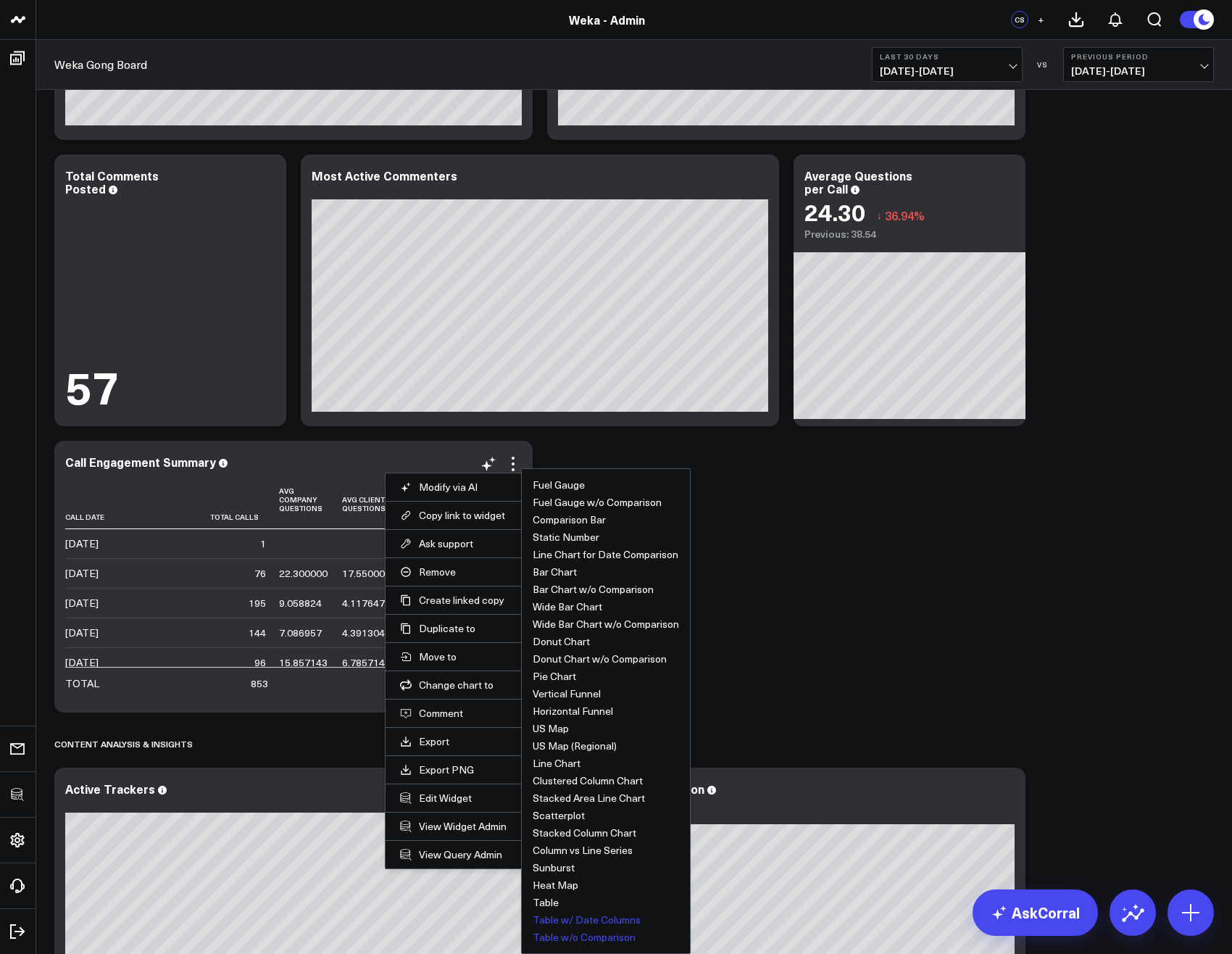
click at [601, 920] on button "Table w/ Date Columns" at bounding box center [587, 920] width 108 height 10
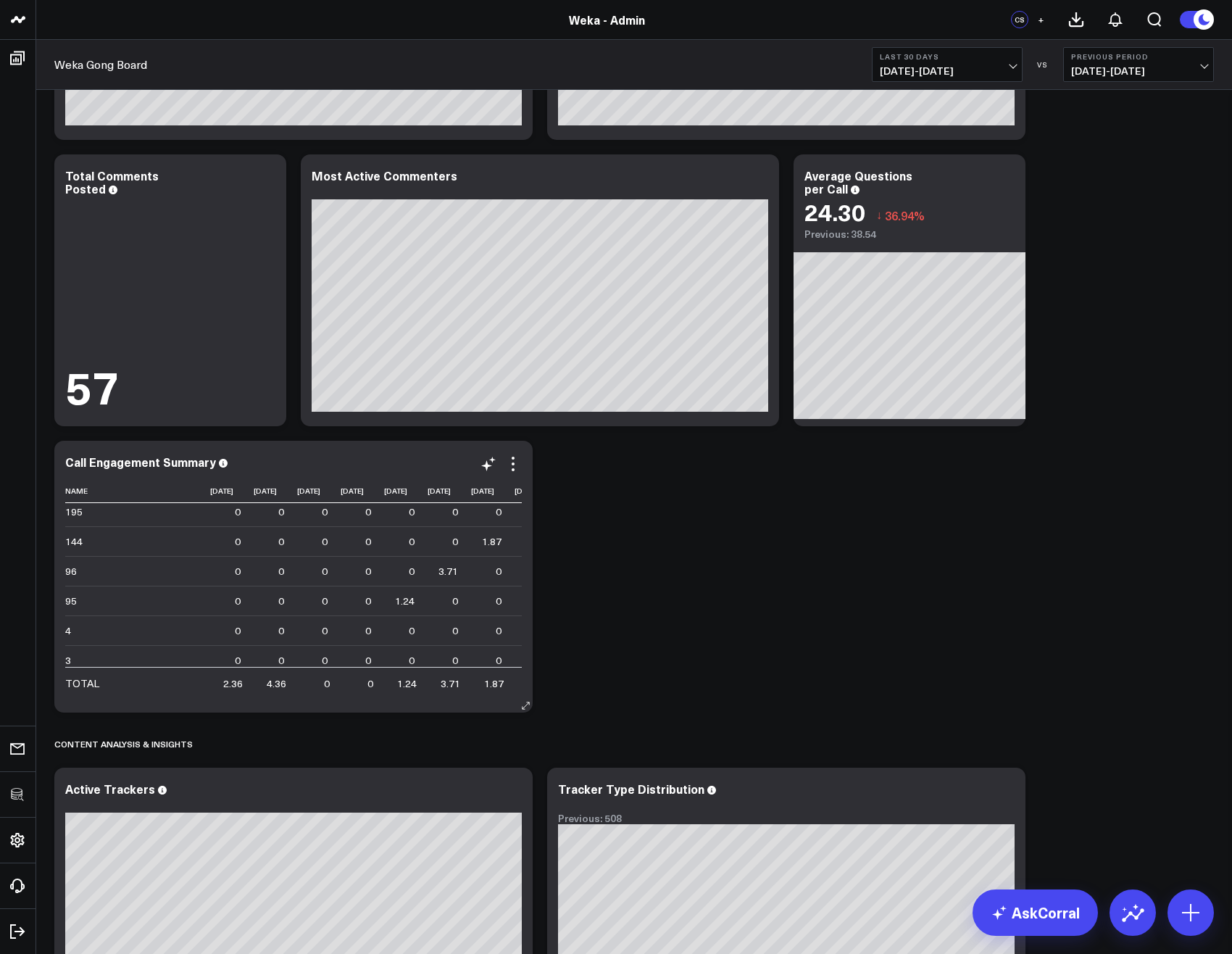
scroll to position [0, 0]
click at [517, 470] on icon at bounding box center [513, 464] width 17 height 17
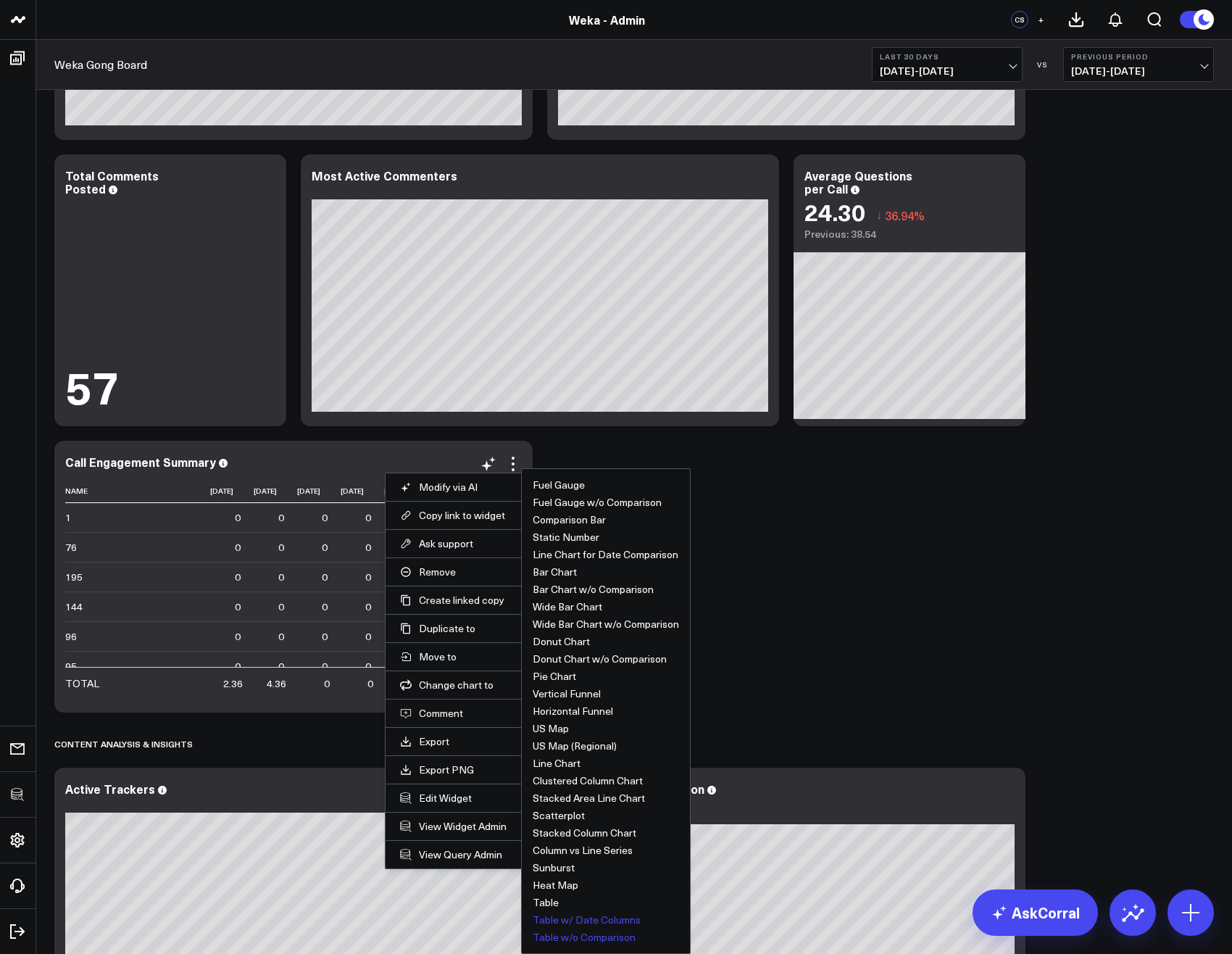
click at [558, 932] on button "Table w/o Comparison" at bounding box center [585, 937] width 103 height 10
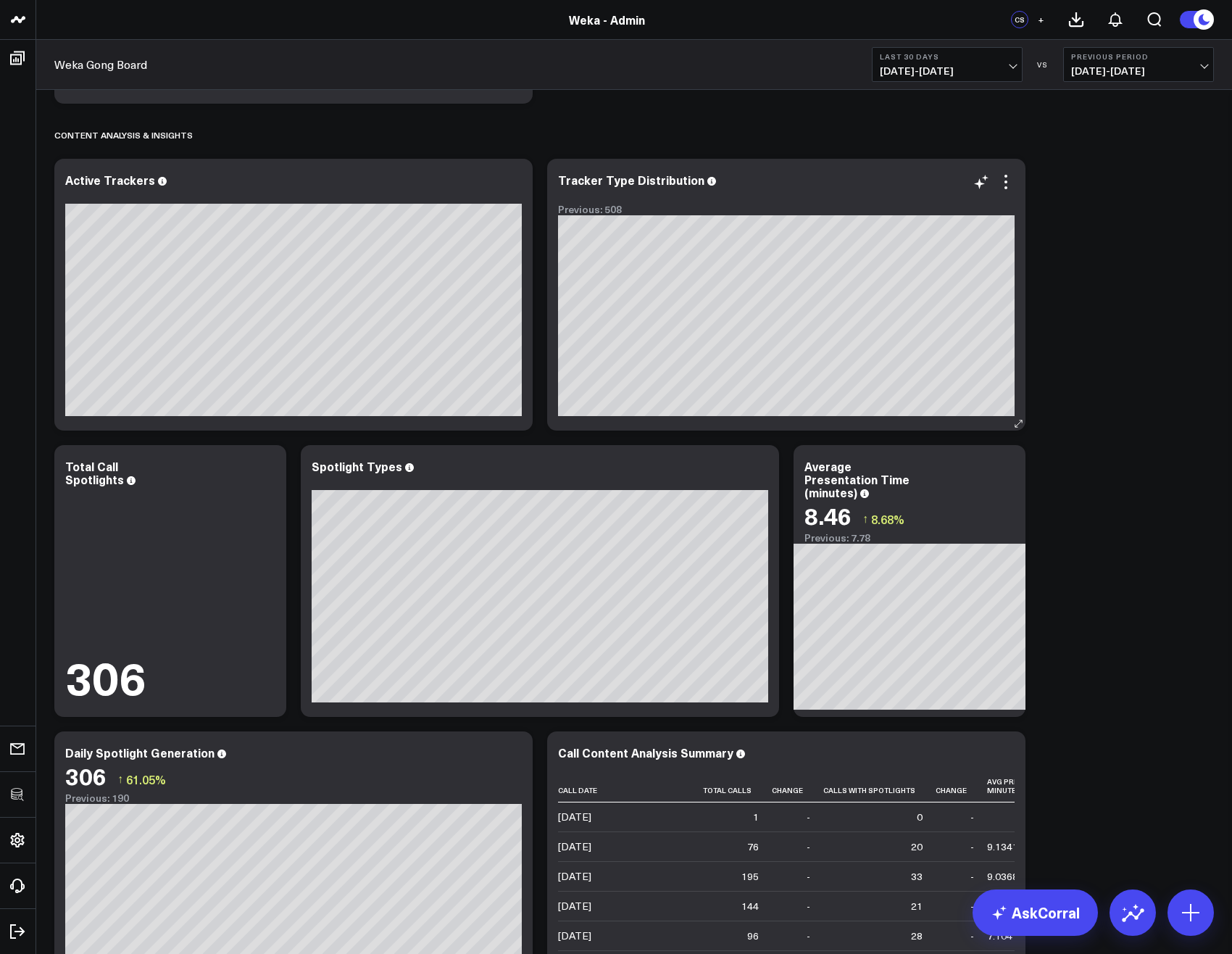
scroll to position [4522, 0]
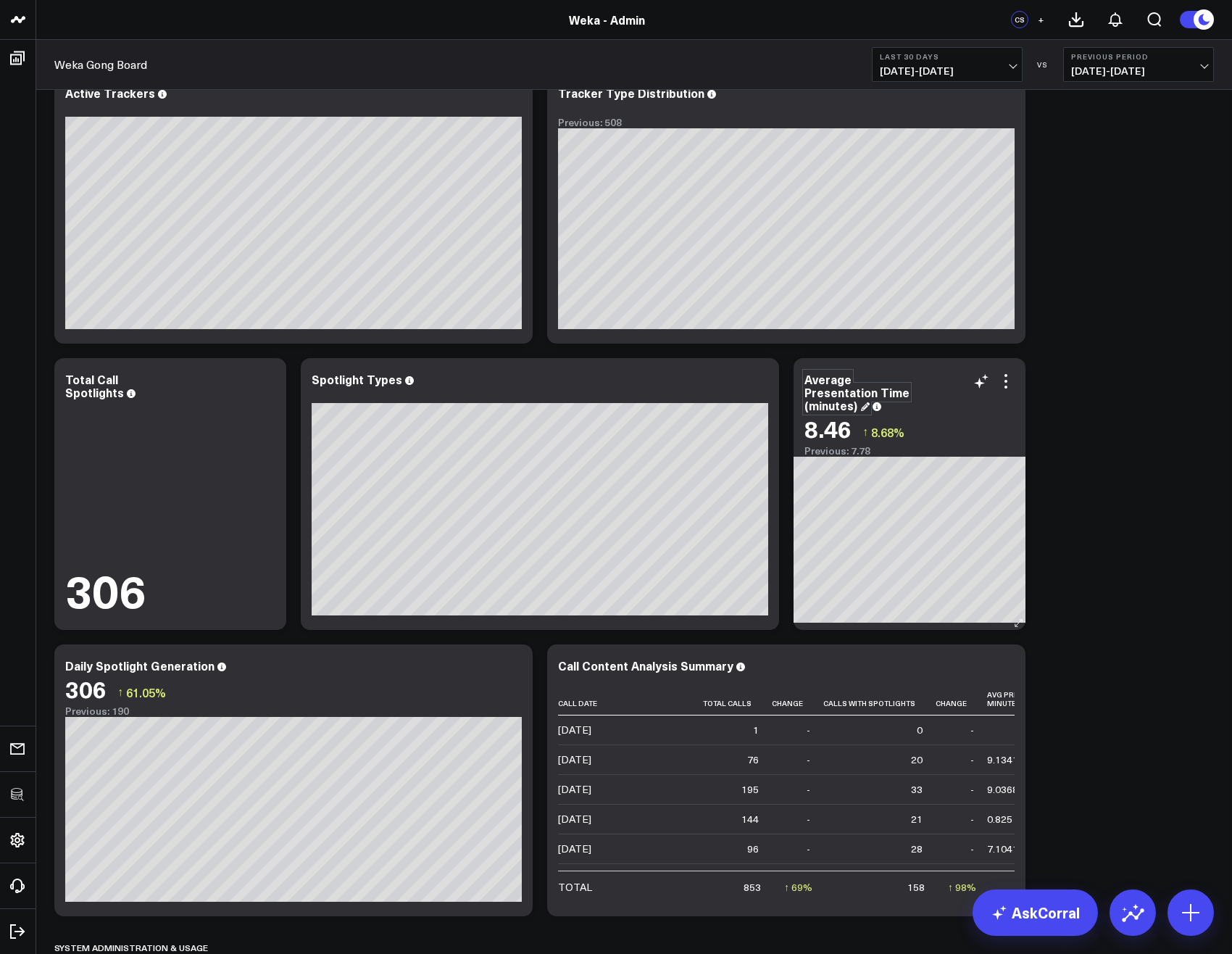
click at [829, 405] on div "Average Presentation Time (minutes)" at bounding box center [857, 392] width 105 height 42
click at [1000, 381] on icon at bounding box center [1006, 381] width 17 height 17
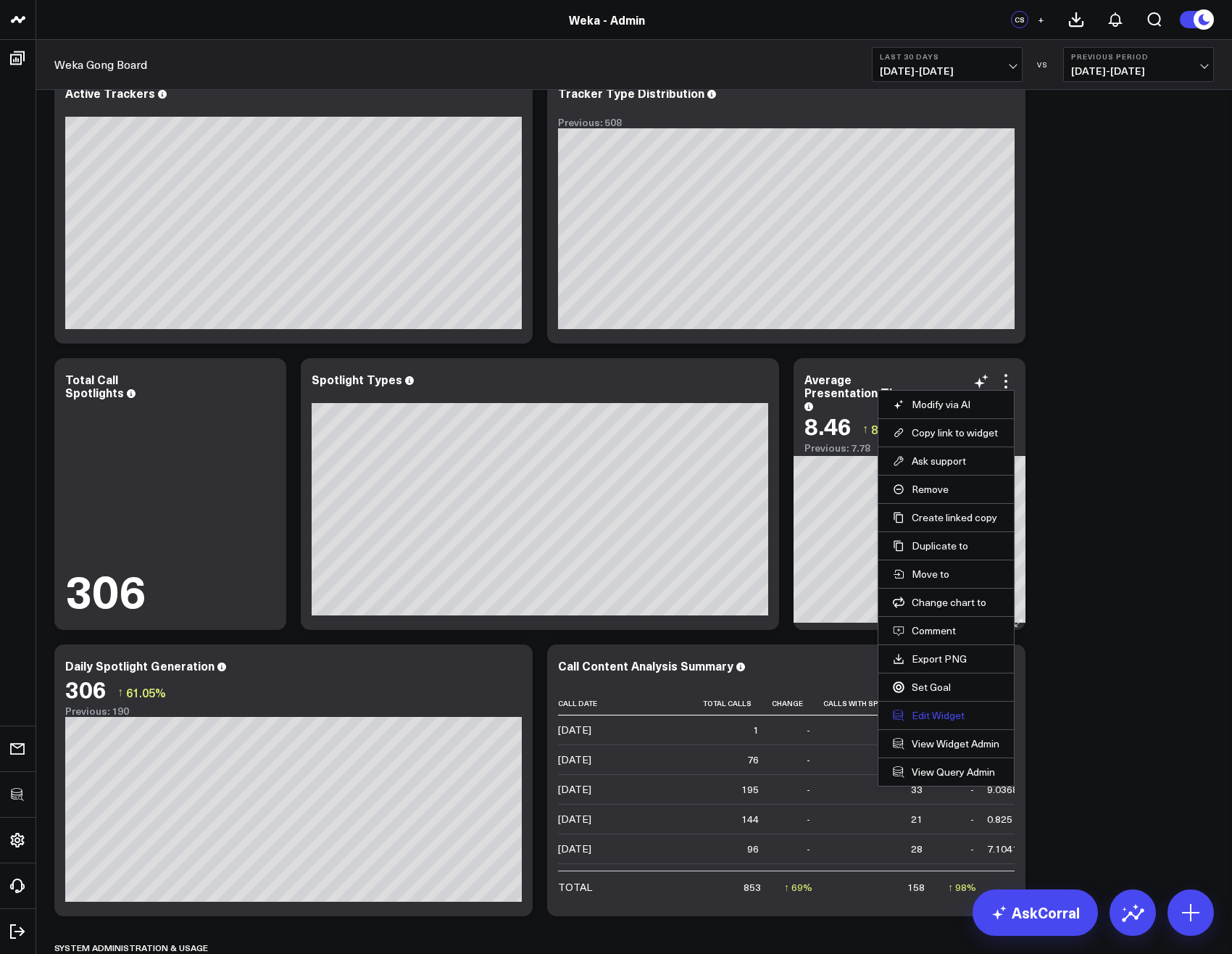
click at [928, 713] on button "Edit Widget" at bounding box center [946, 716] width 107 height 13
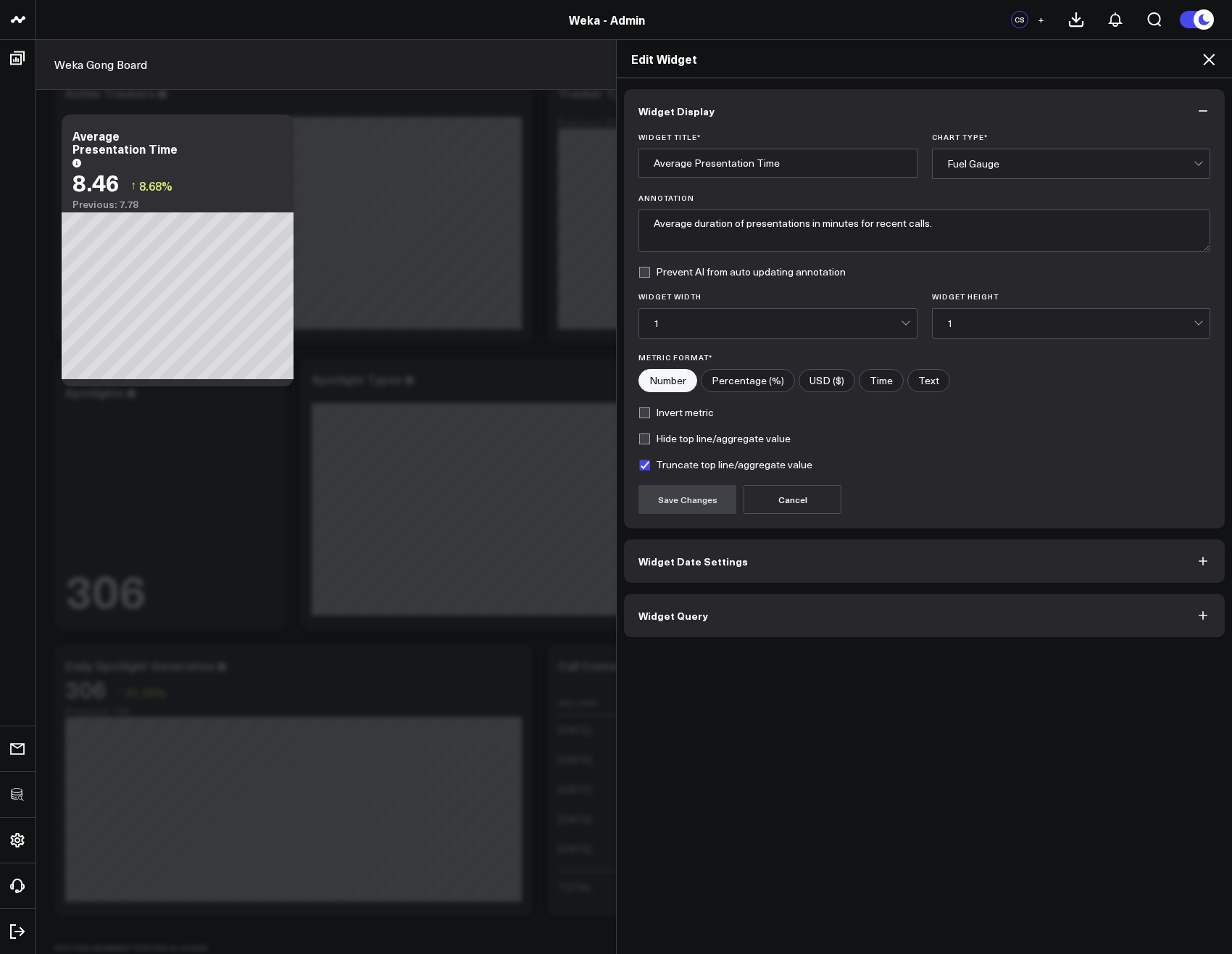
click at [727, 616] on button "Widget Query" at bounding box center [924, 615] width 601 height 44
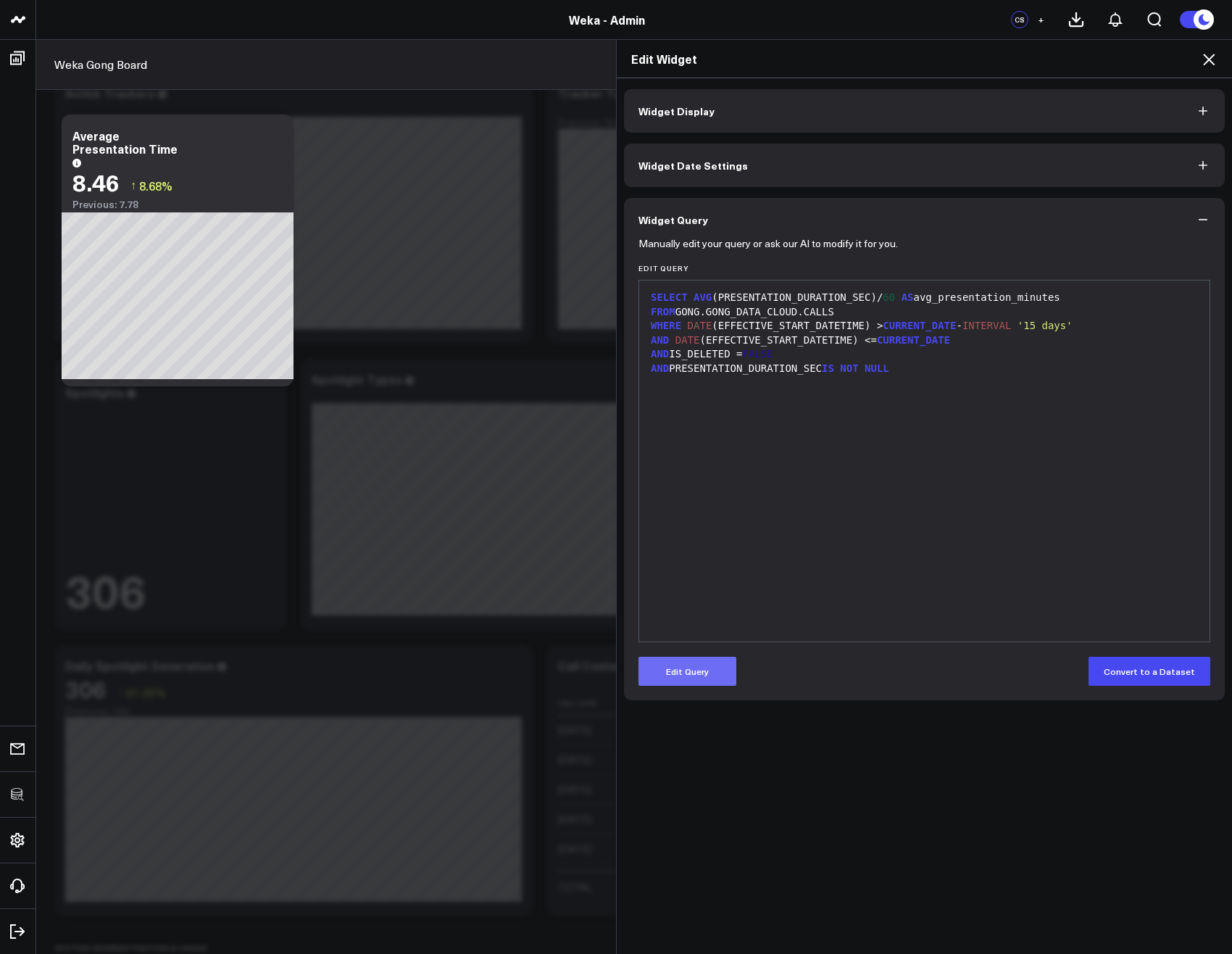
click at [692, 667] on button "Edit Query" at bounding box center [687, 671] width 98 height 29
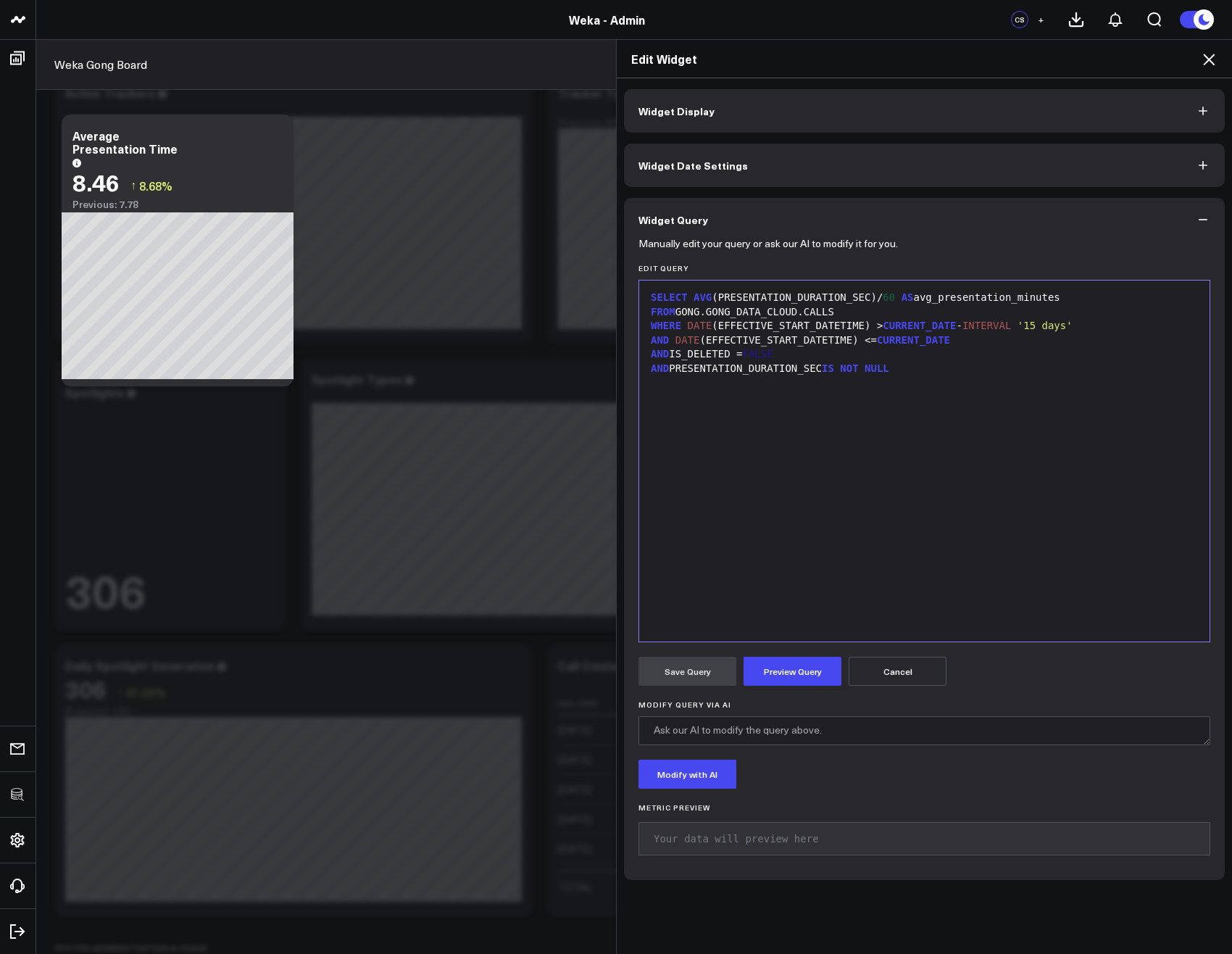
click at [886, 295] on span "60" at bounding box center [889, 297] width 12 height 12
drag, startPoint x: 1050, startPoint y: 291, endPoint x: 994, endPoint y: 297, distance: 56.3
click at [994, 297] on div "SELECT AVG (PRESENTATION_DURATION_SEC) AS avg_presentation_minutes" at bounding box center [924, 298] width 556 height 15
click at [1049, 303] on div "SELECT AVG (PRESENTATION_DURATION_SEC) AS avg_presentation_durat" at bounding box center [924, 298] width 556 height 15
click at [771, 681] on button "Preview Query" at bounding box center [793, 671] width 98 height 29
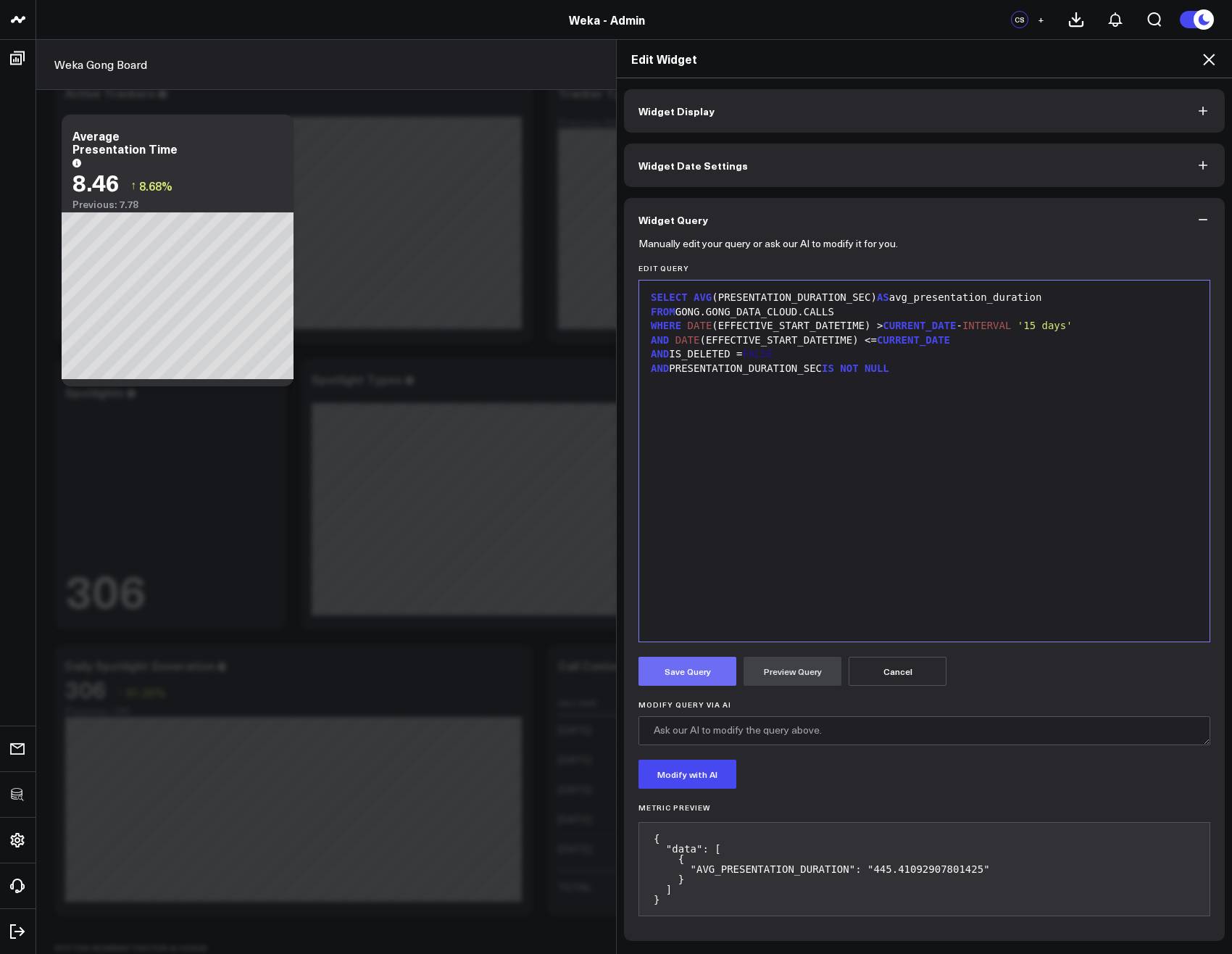
click at [676, 674] on button "Save Query" at bounding box center [687, 671] width 98 height 29
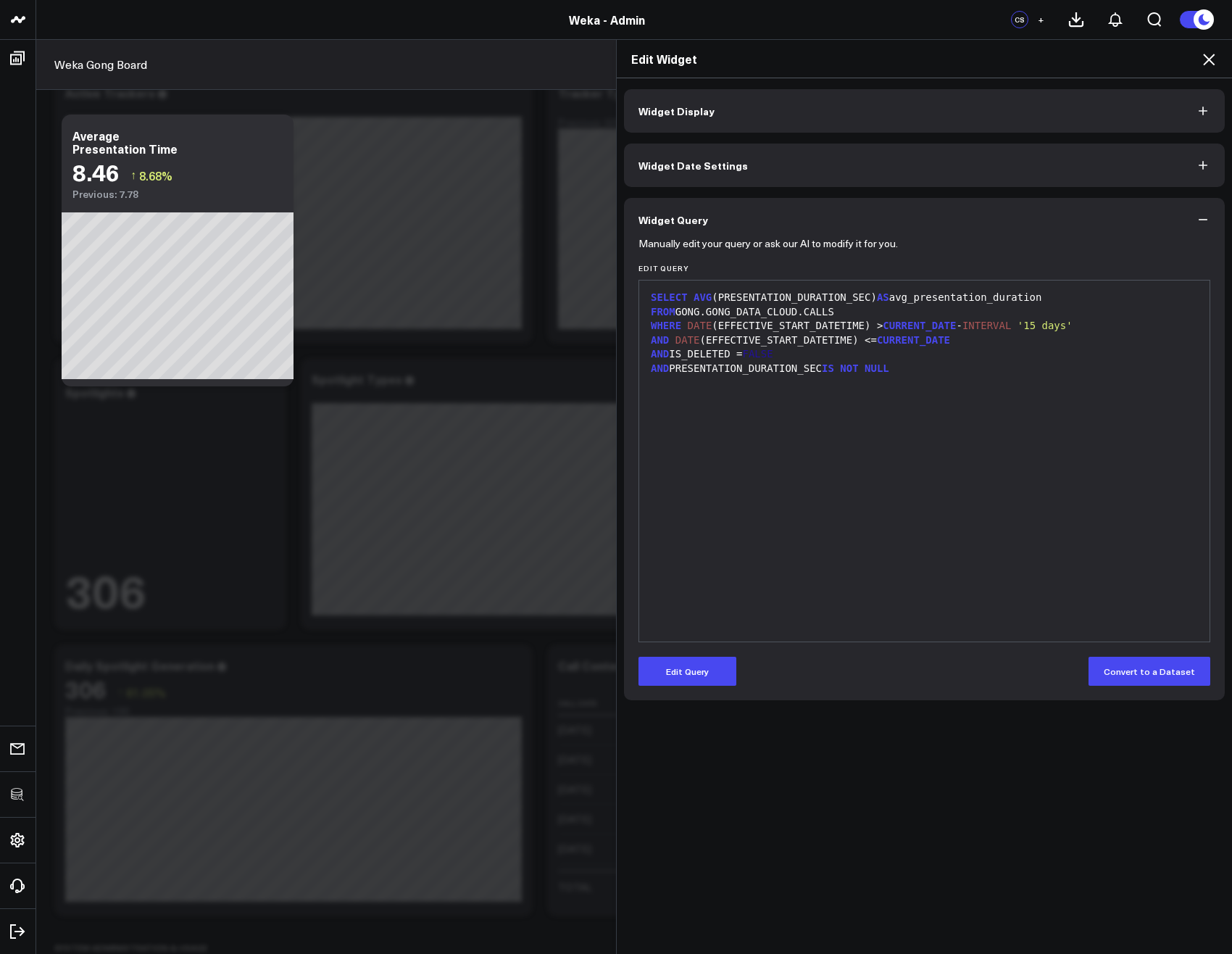
click at [793, 134] on div "Widget Display Widget Date Settings Widget Query Manually edit your query or as…" at bounding box center [924, 395] width 601 height 611
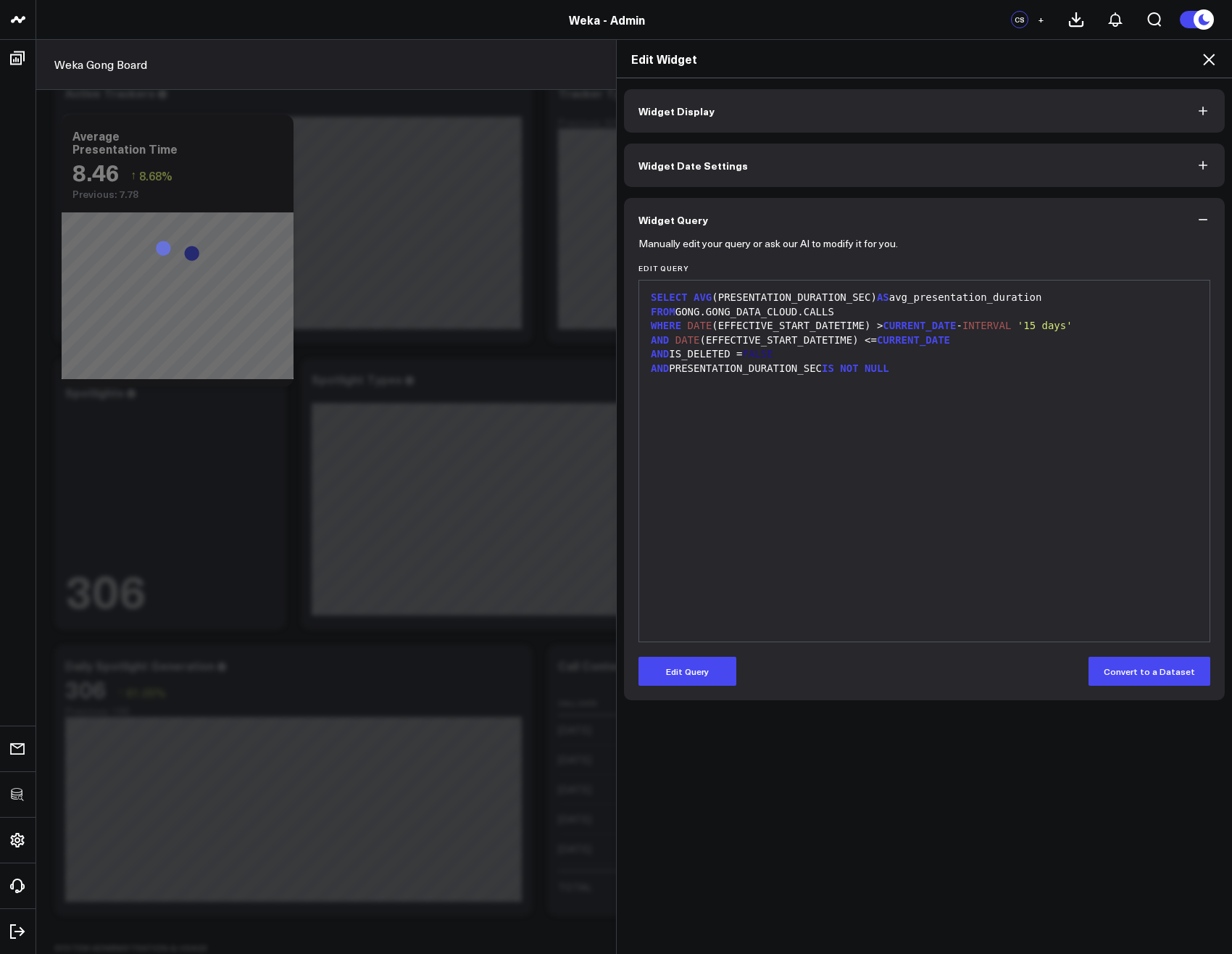
click at [788, 123] on button "Widget Display" at bounding box center [924, 111] width 601 height 44
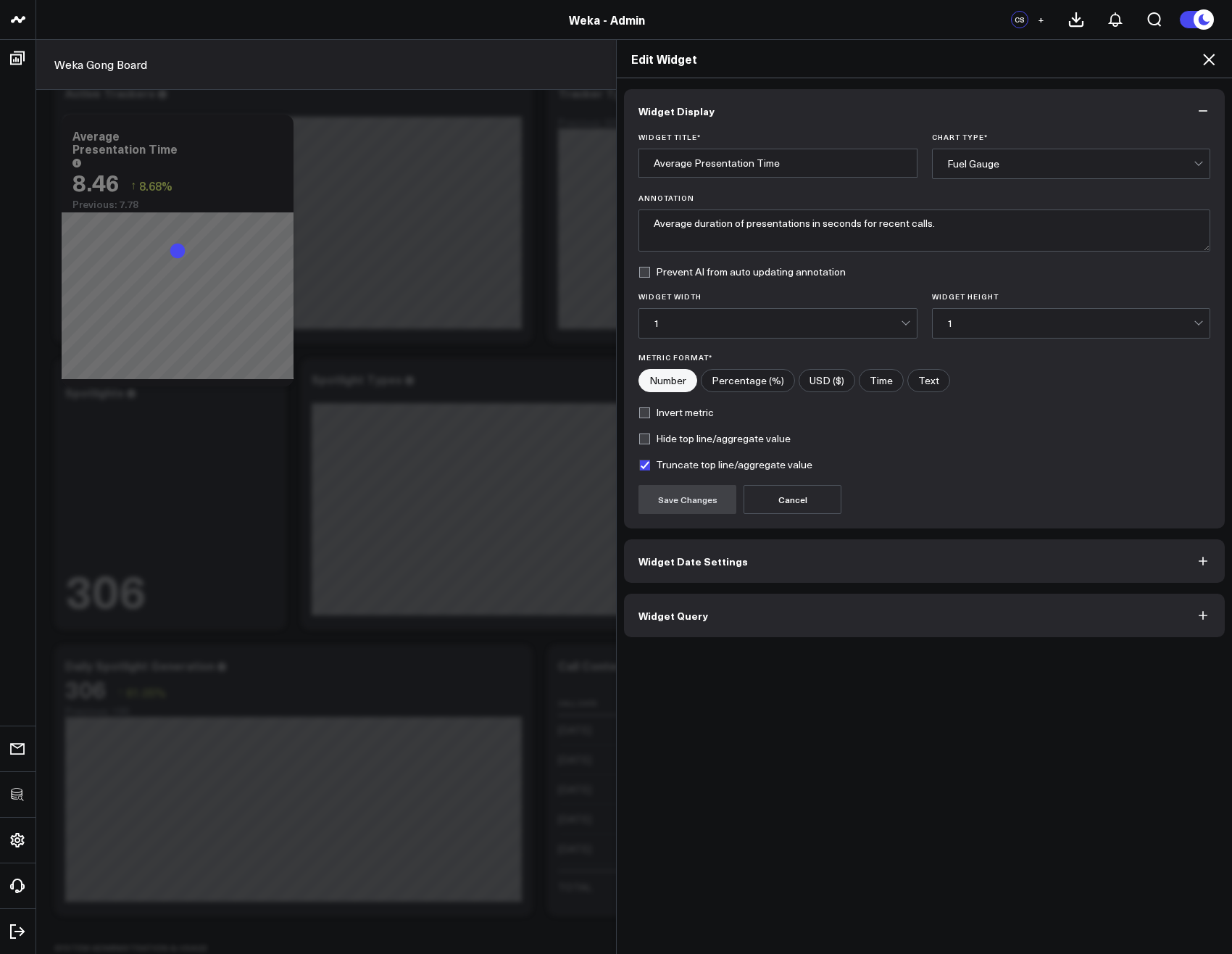
click at [865, 382] on input"] "Time" at bounding box center [881, 380] width 44 height 22
radio input"] "true"
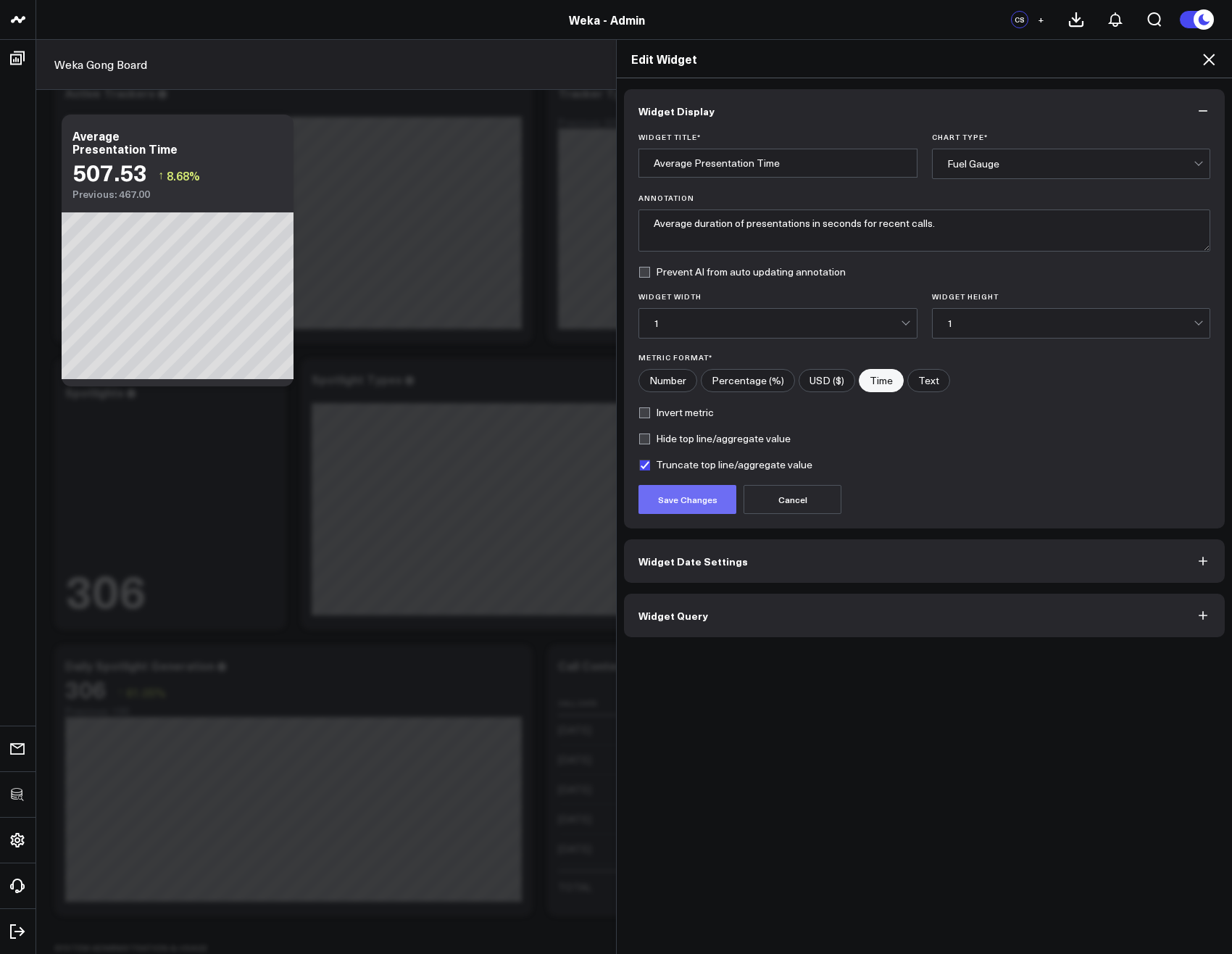
click at [687, 500] on button "Save Changes" at bounding box center [687, 500] width 98 height 29
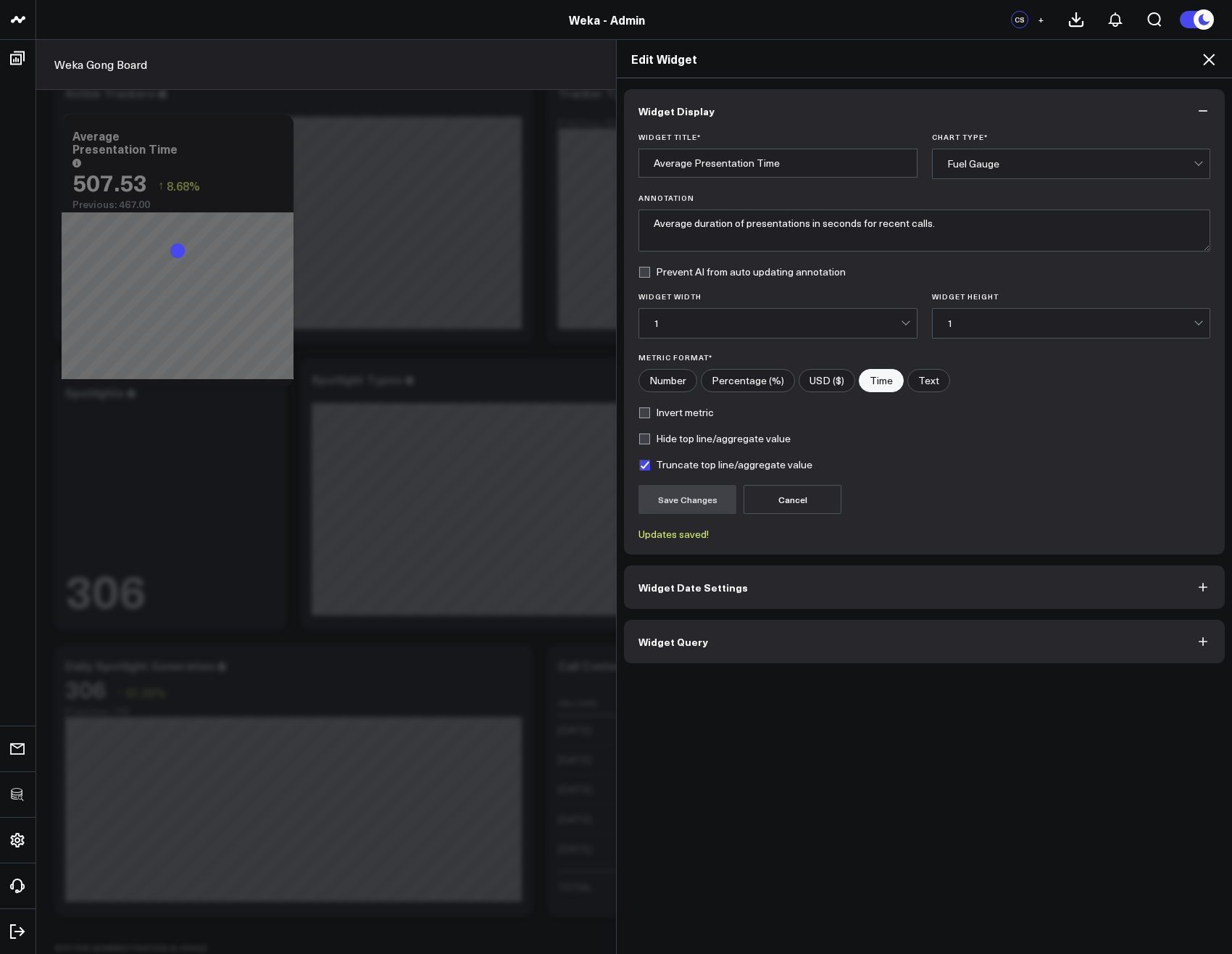
click at [1208, 60] on icon at bounding box center [1209, 60] width 12 height 12
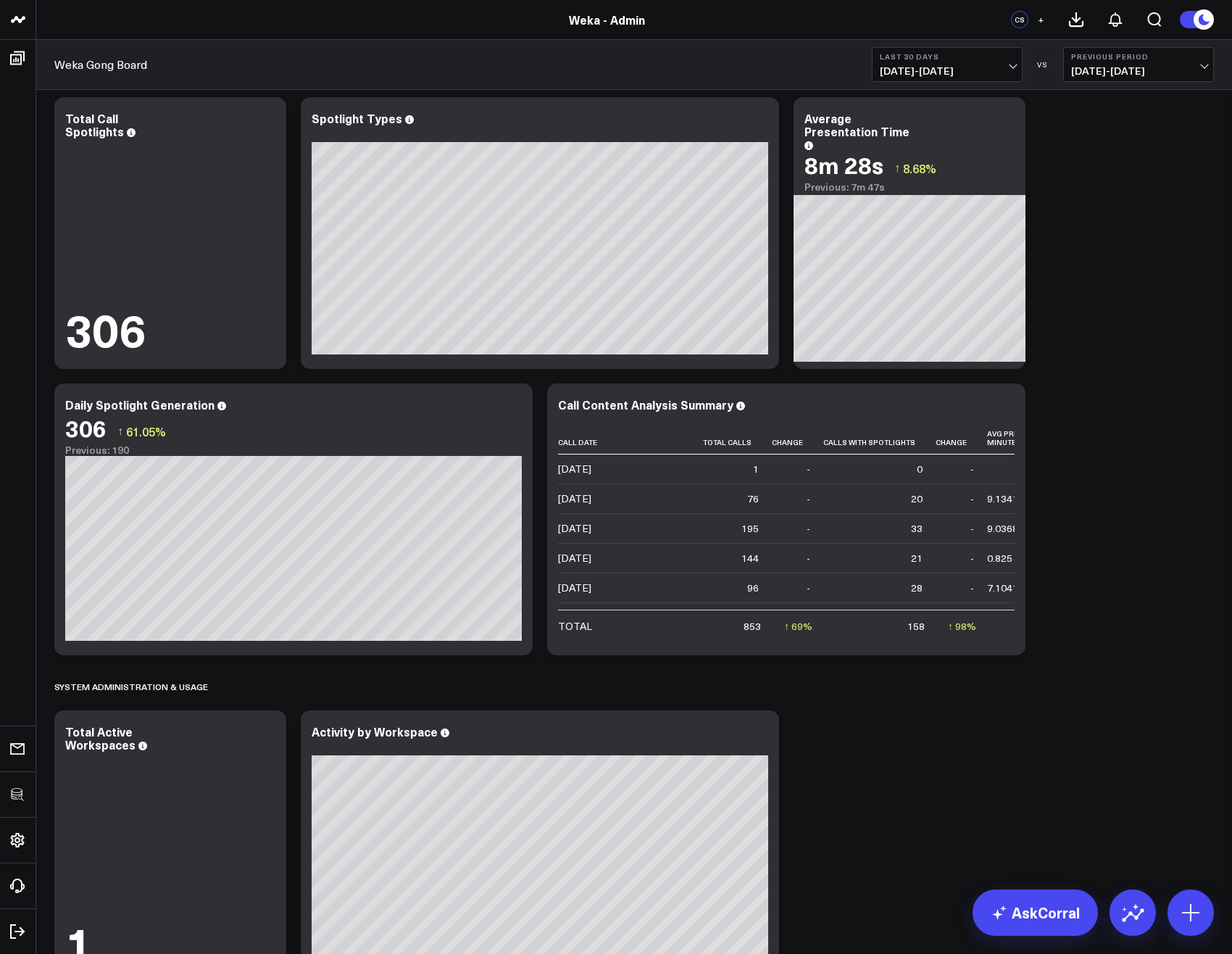
scroll to position [4957, 0]
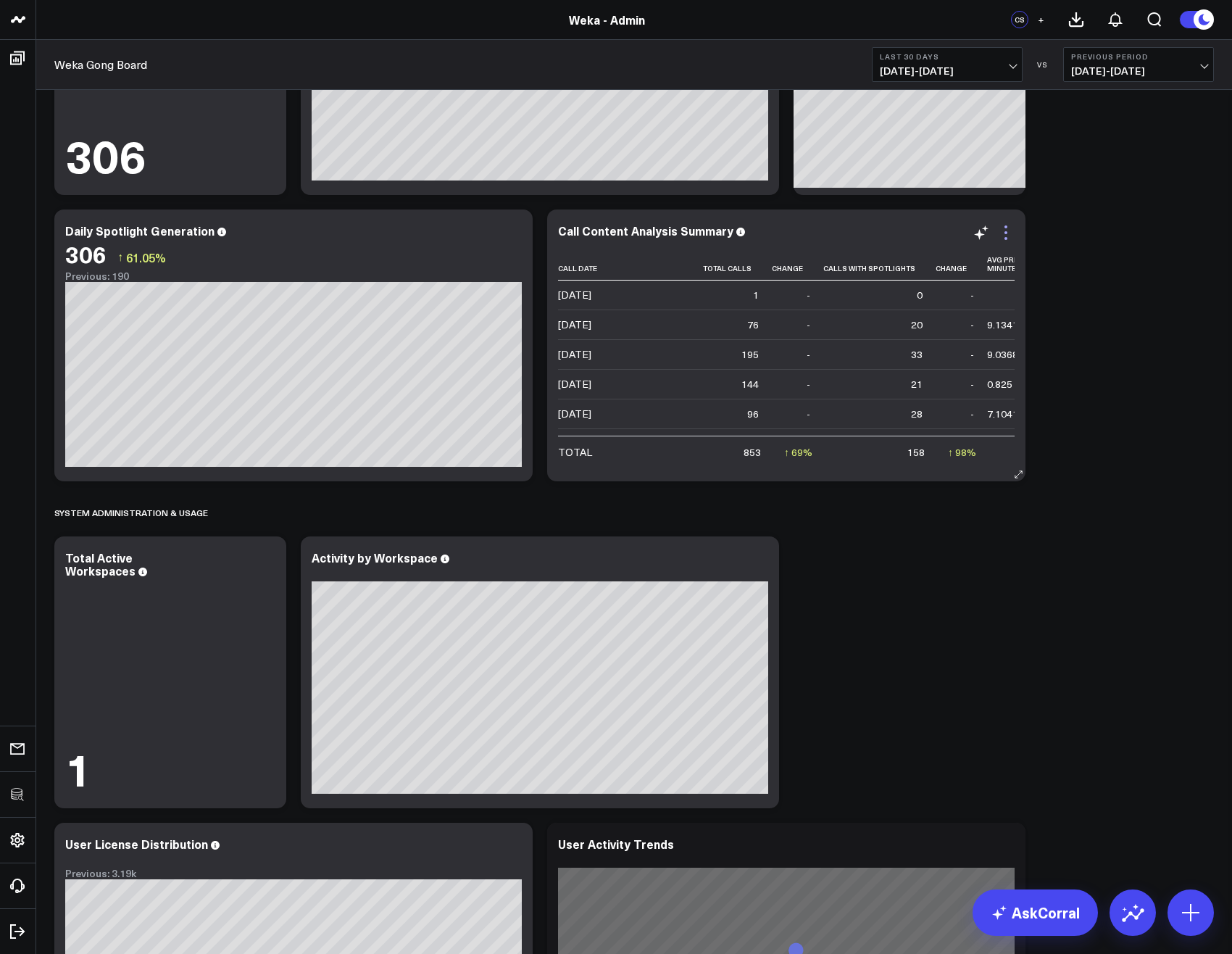
click at [1007, 234] on icon at bounding box center [1006, 233] width 17 height 17
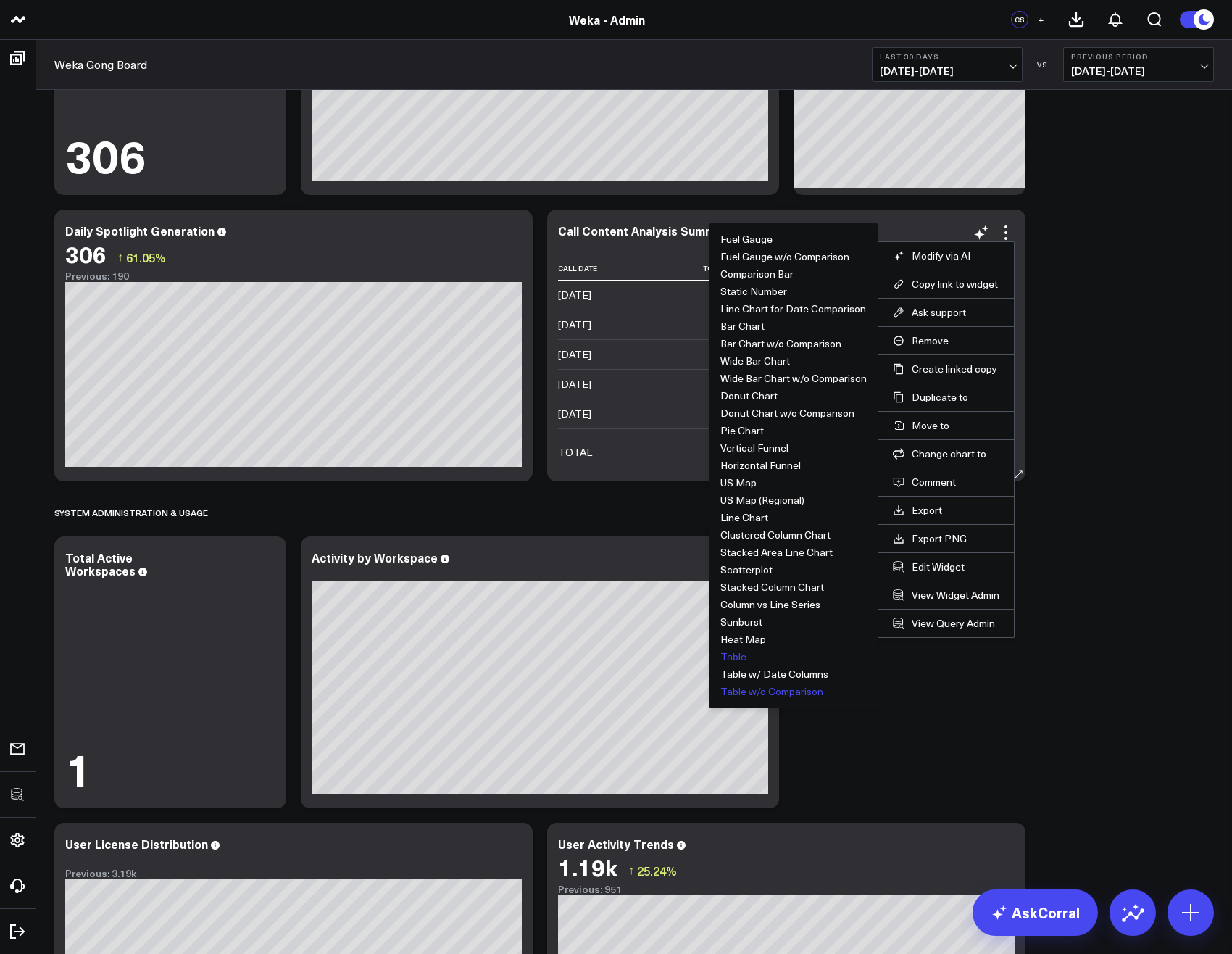
click at [732, 694] on button "Table w/o Comparison" at bounding box center [772, 692] width 103 height 10
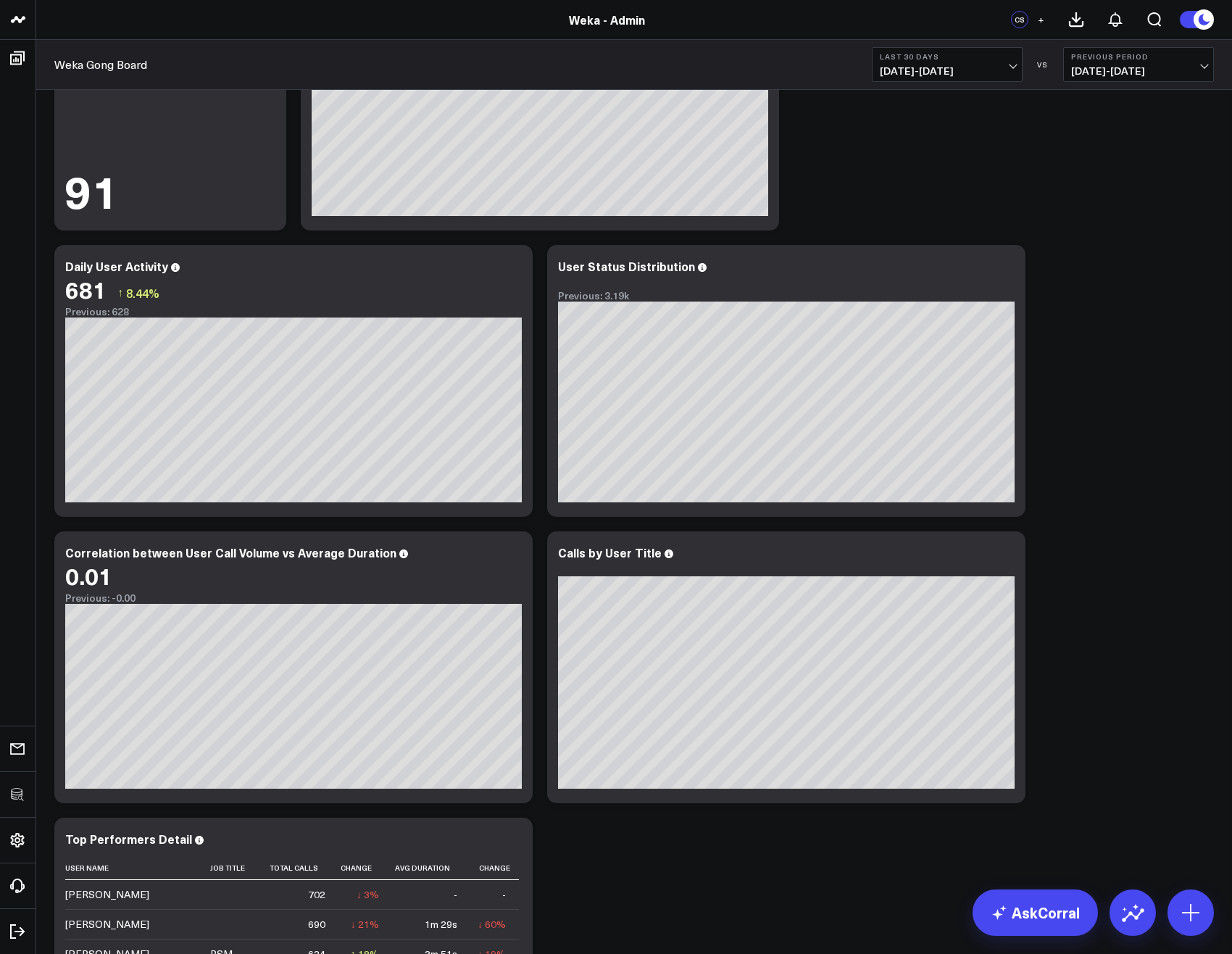
scroll to position [0, 0]
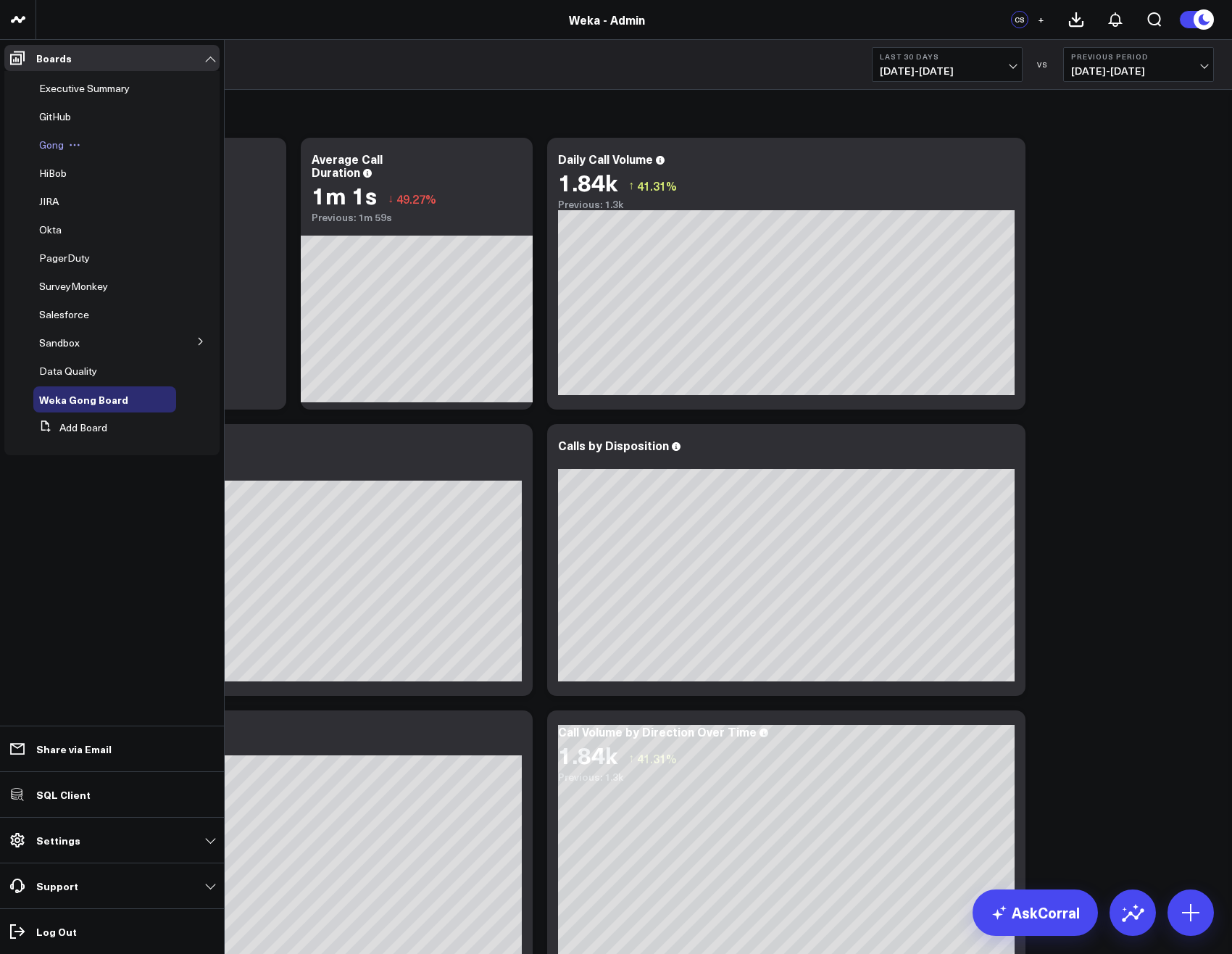
click at [47, 147] on span "Gong" at bounding box center [52, 144] width 25 height 14
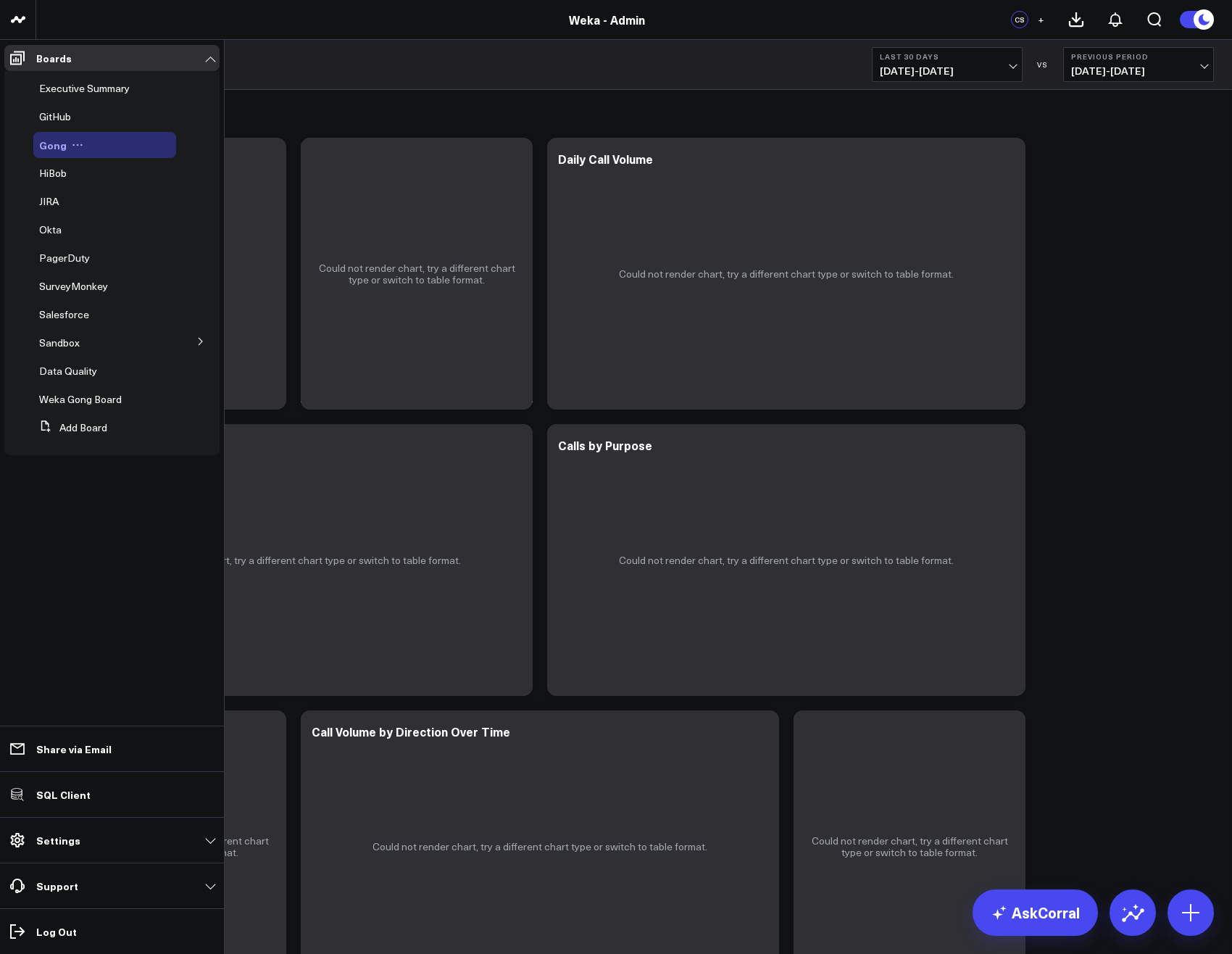
click at [75, 143] on icon at bounding box center [78, 145] width 12 height 12
click at [138, 244] on button "Delete Board" at bounding box center [143, 249] width 117 height 28
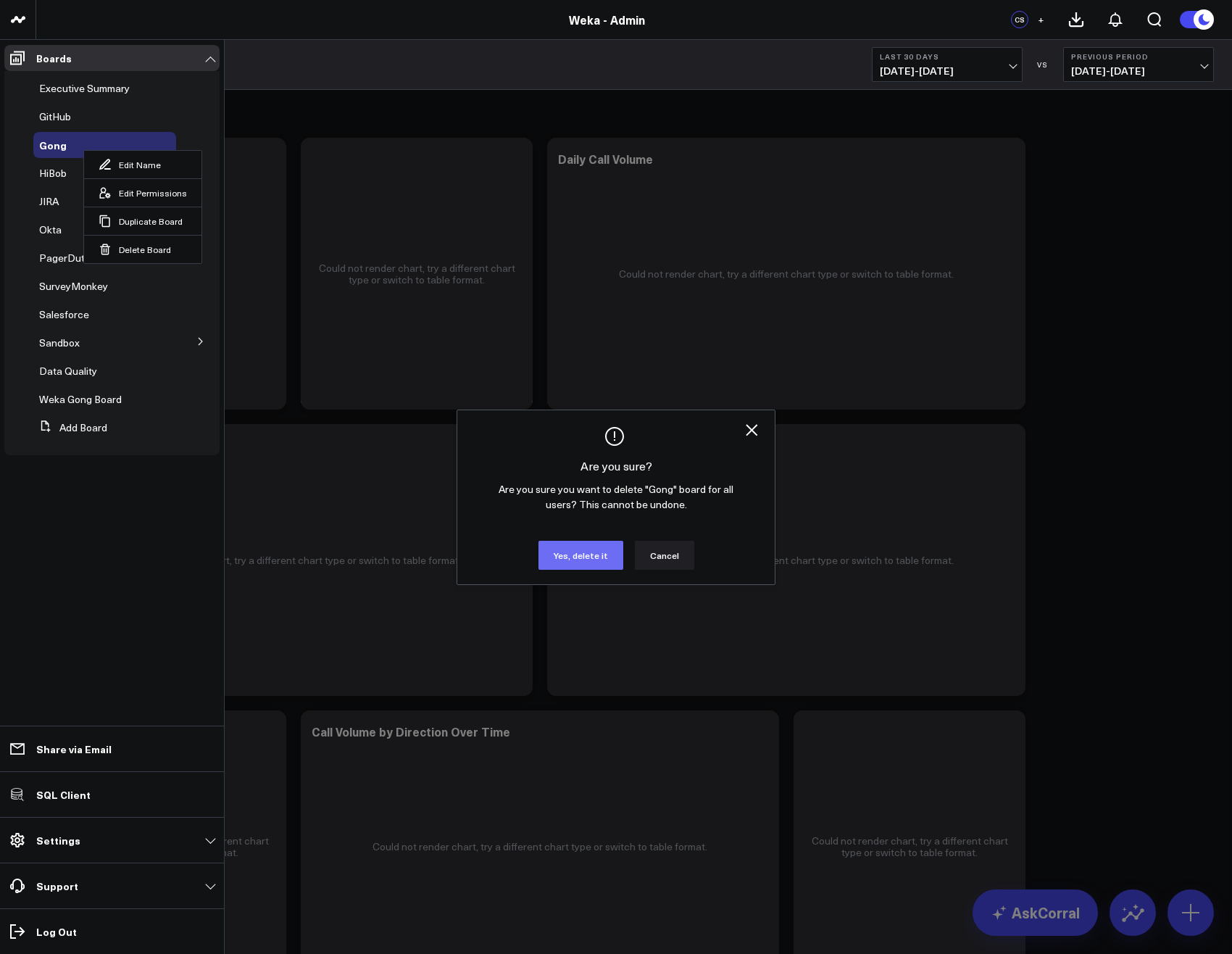
click at [594, 563] on button "Yes, delete it" at bounding box center [581, 555] width 85 height 29
click at [584, 550] on button "Yes, delete it" at bounding box center [581, 555] width 85 height 29
click at [575, 555] on button "Yes, delete it" at bounding box center [581, 555] width 85 height 29
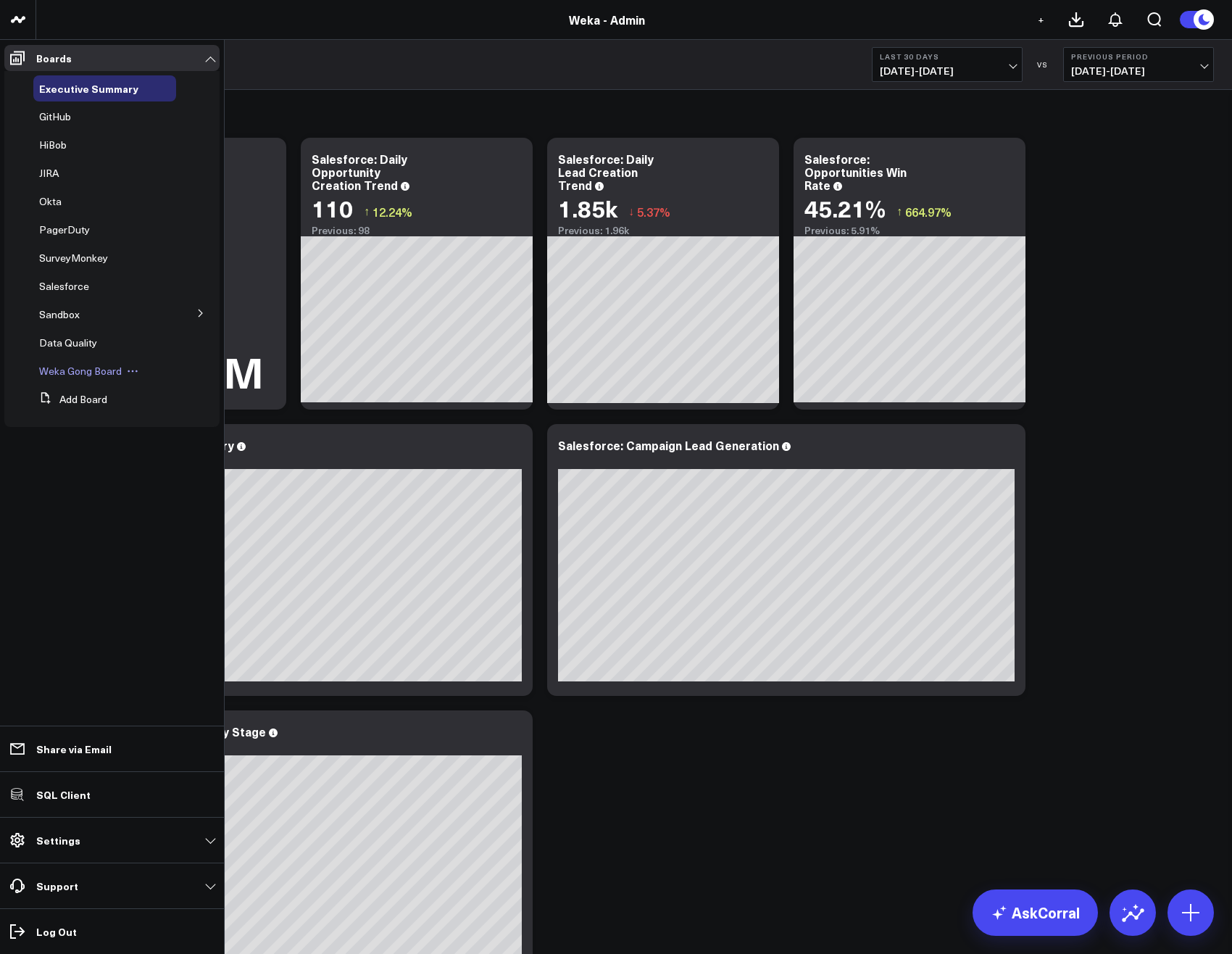
click at [129, 374] on icon at bounding box center [132, 371] width 12 height 12
click at [174, 393] on button "Edit Name" at bounding box center [198, 390] width 117 height 28
type input "Gong"
click at [186, 375] on icon at bounding box center [189, 372] width 13 height 13
click at [191, 372] on icon at bounding box center [189, 372] width 13 height 13
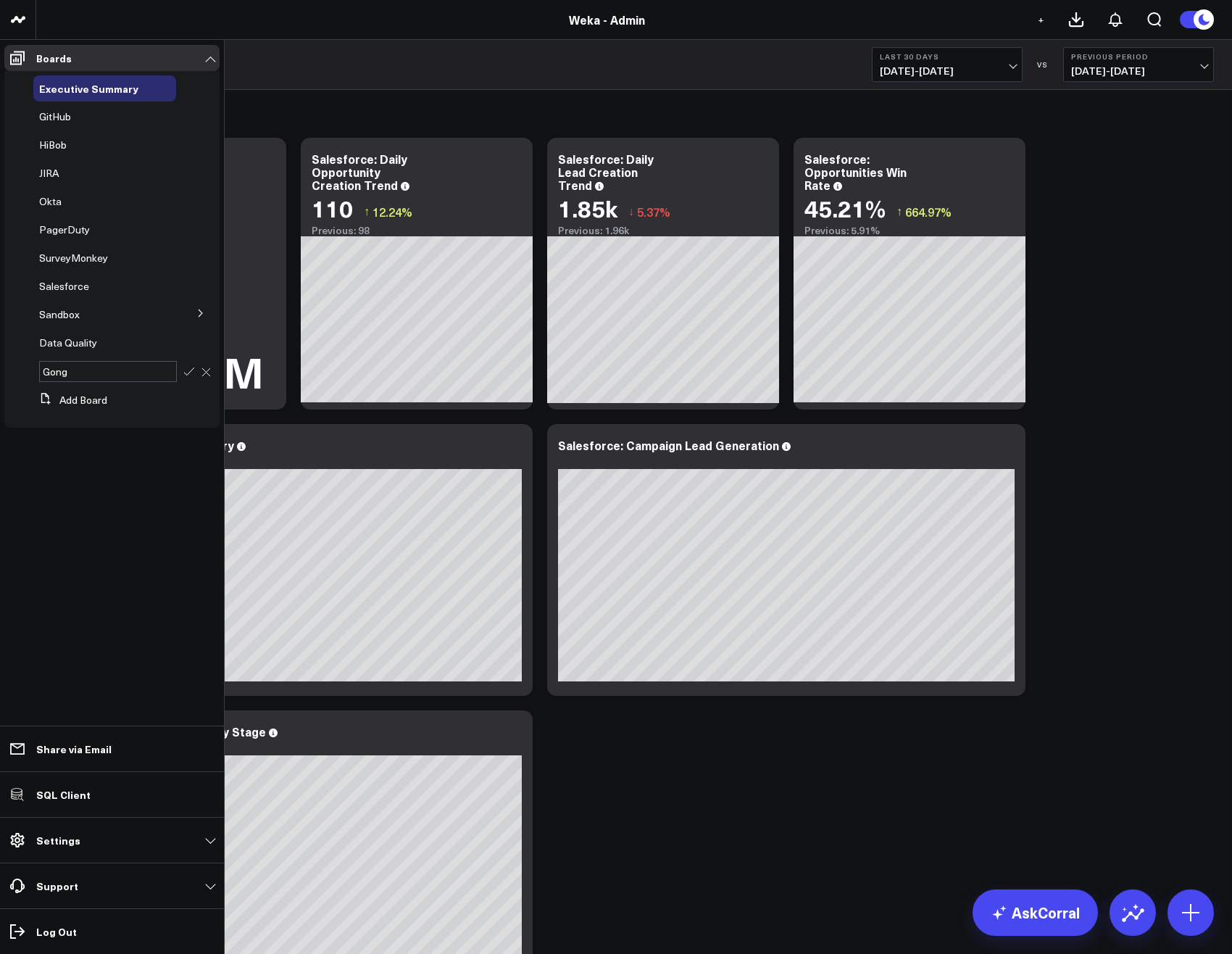
drag, startPoint x: 191, startPoint y: 369, endPoint x: 223, endPoint y: 375, distance: 32.6
click at [191, 370] on icon at bounding box center [189, 371] width 10 height 8
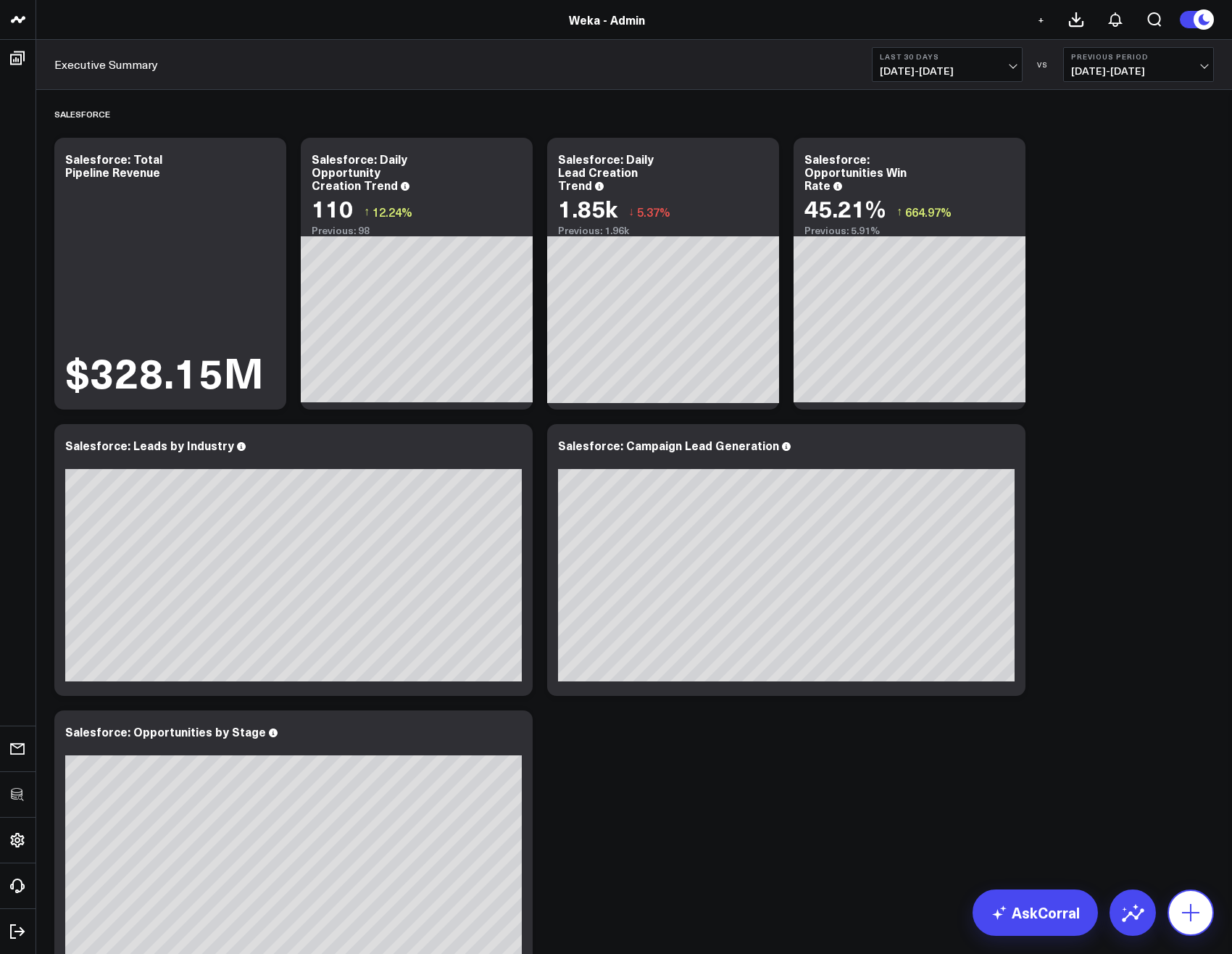
click at [1196, 908] on icon at bounding box center [1191, 913] width 23 height 23
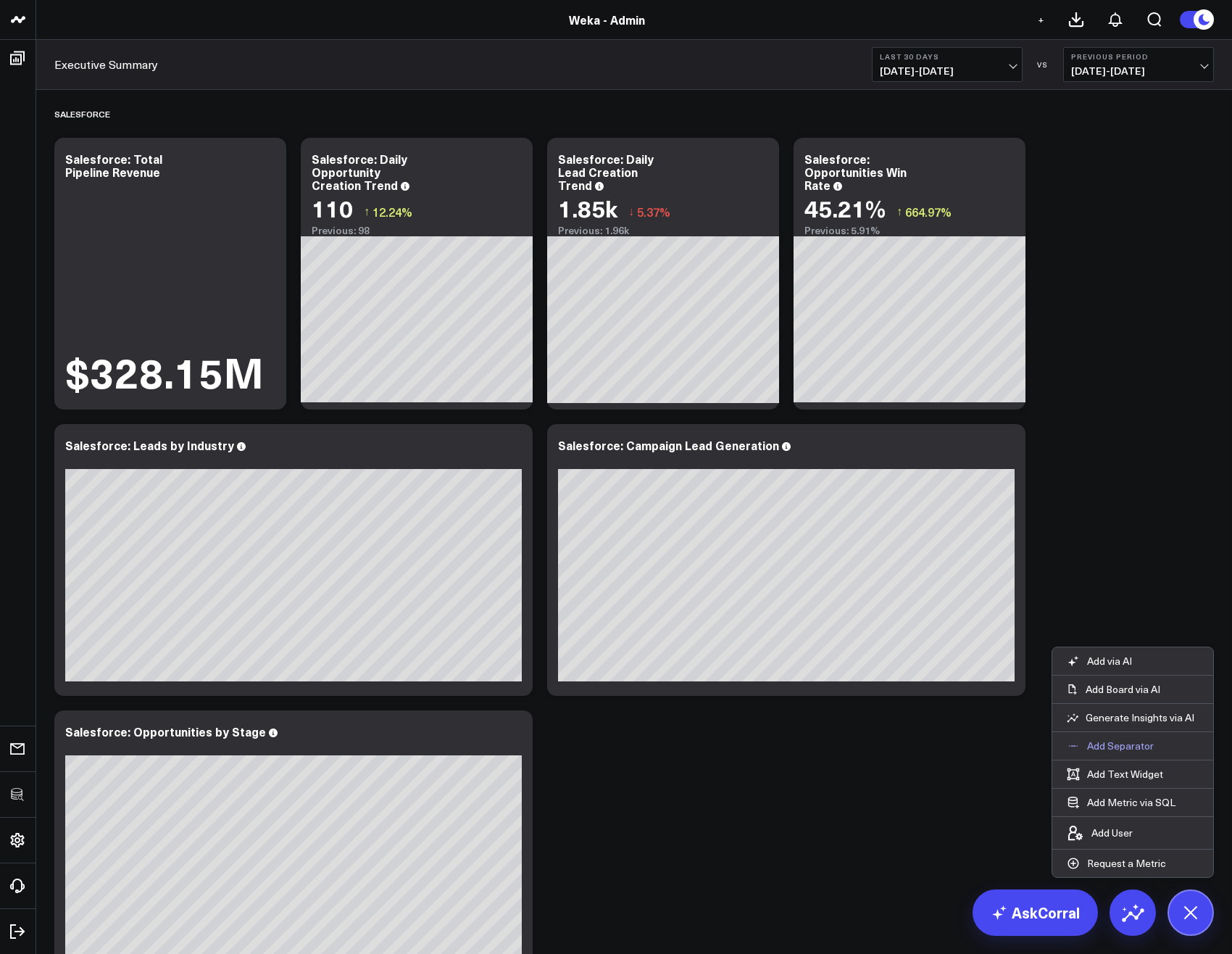
click at [1127, 748] on p "Add Separator" at bounding box center [1121, 746] width 67 height 13
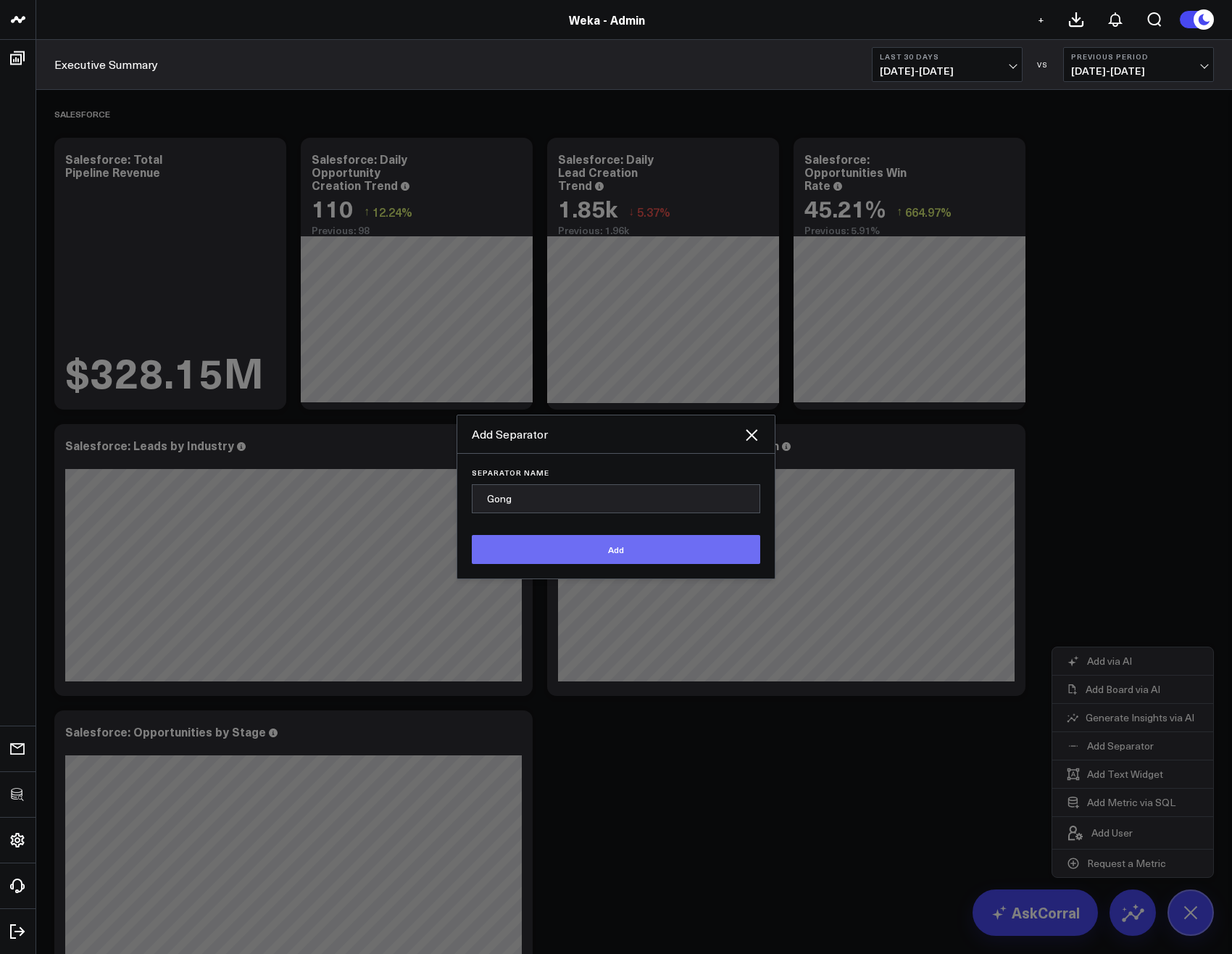
type input "Gong"
click at [600, 552] on button "Add" at bounding box center [616, 550] width 289 height 29
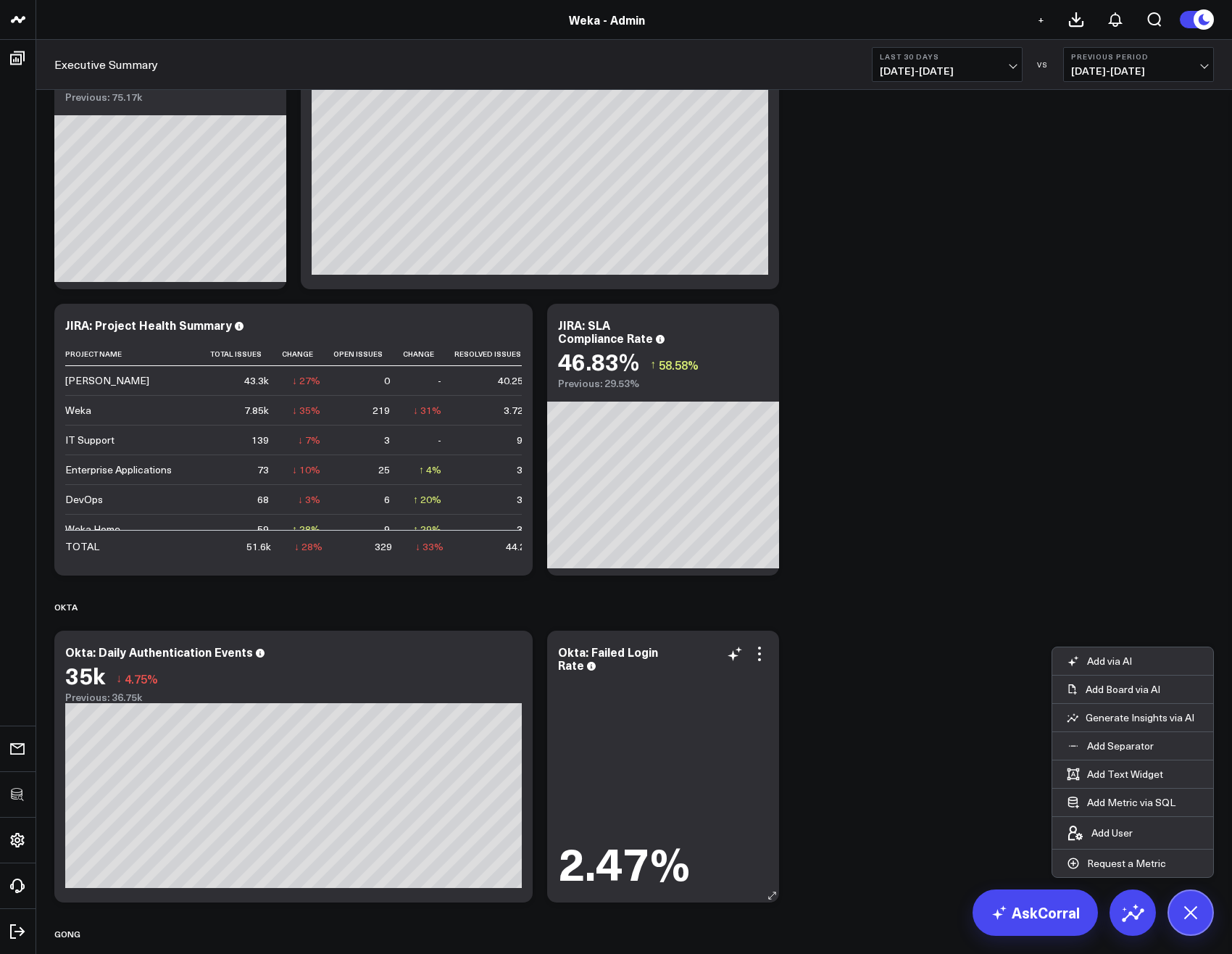
scroll to position [2616, 0]
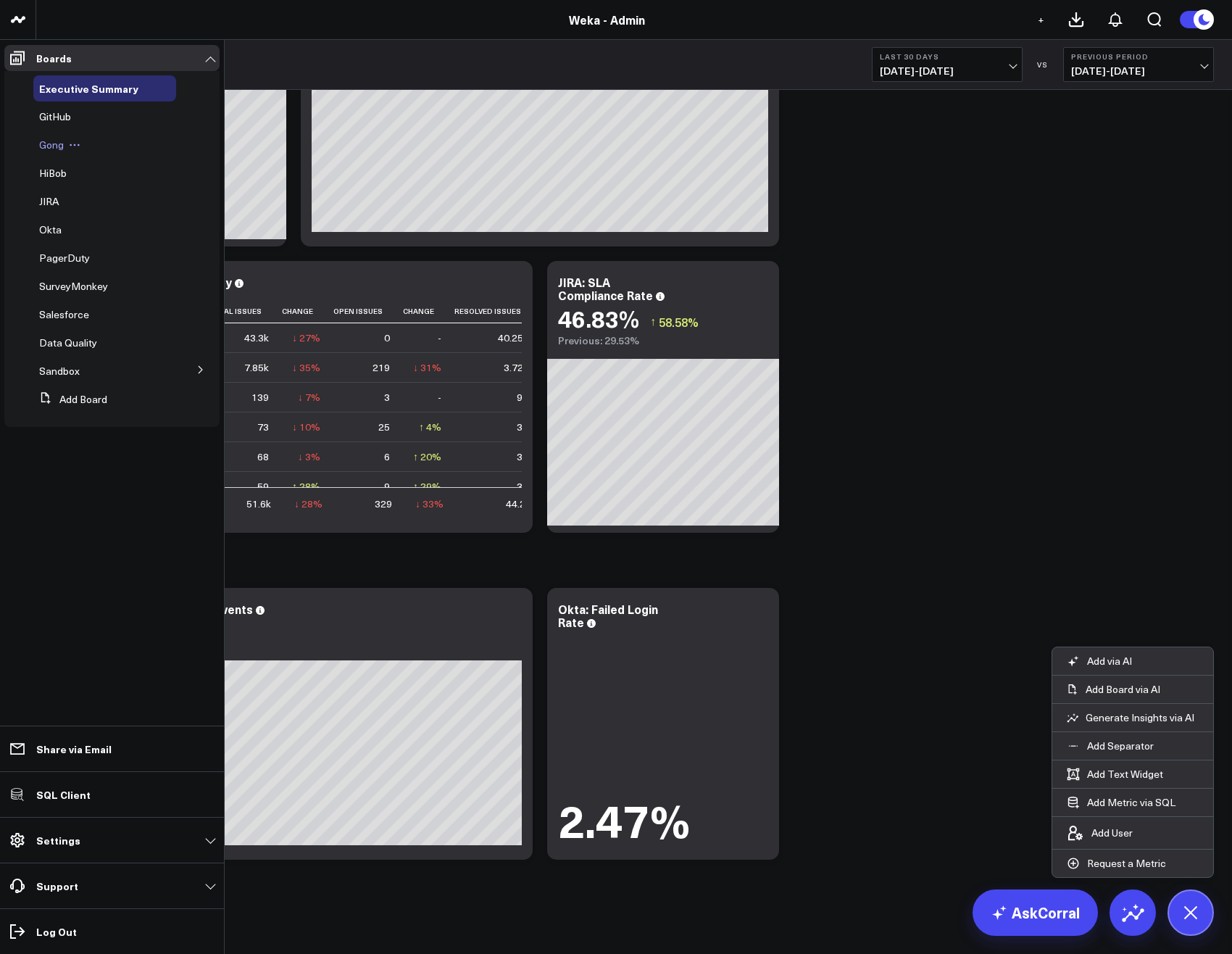
click at [51, 147] on span "Gong" at bounding box center [52, 144] width 25 height 14
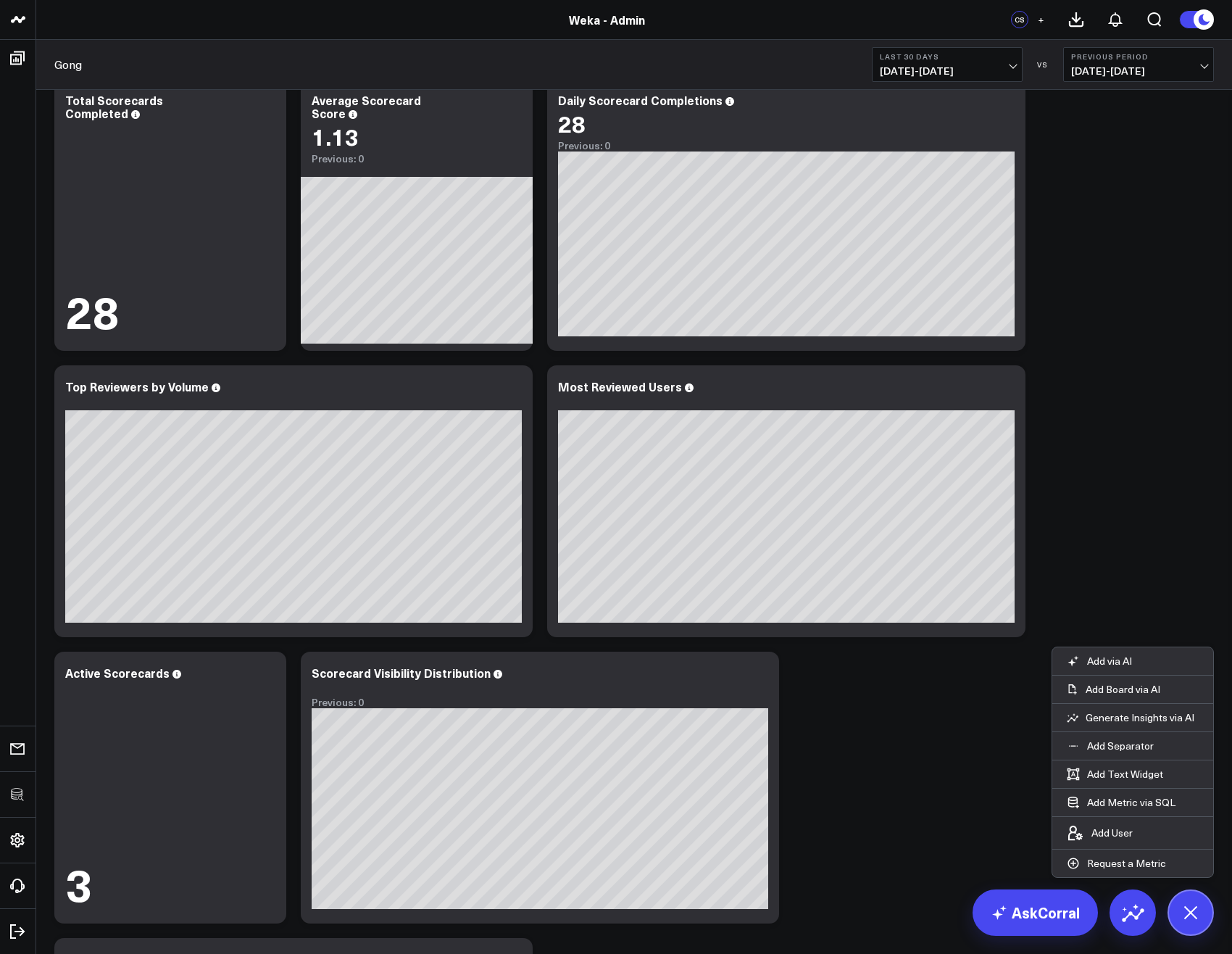
scroll to position [2261, 0]
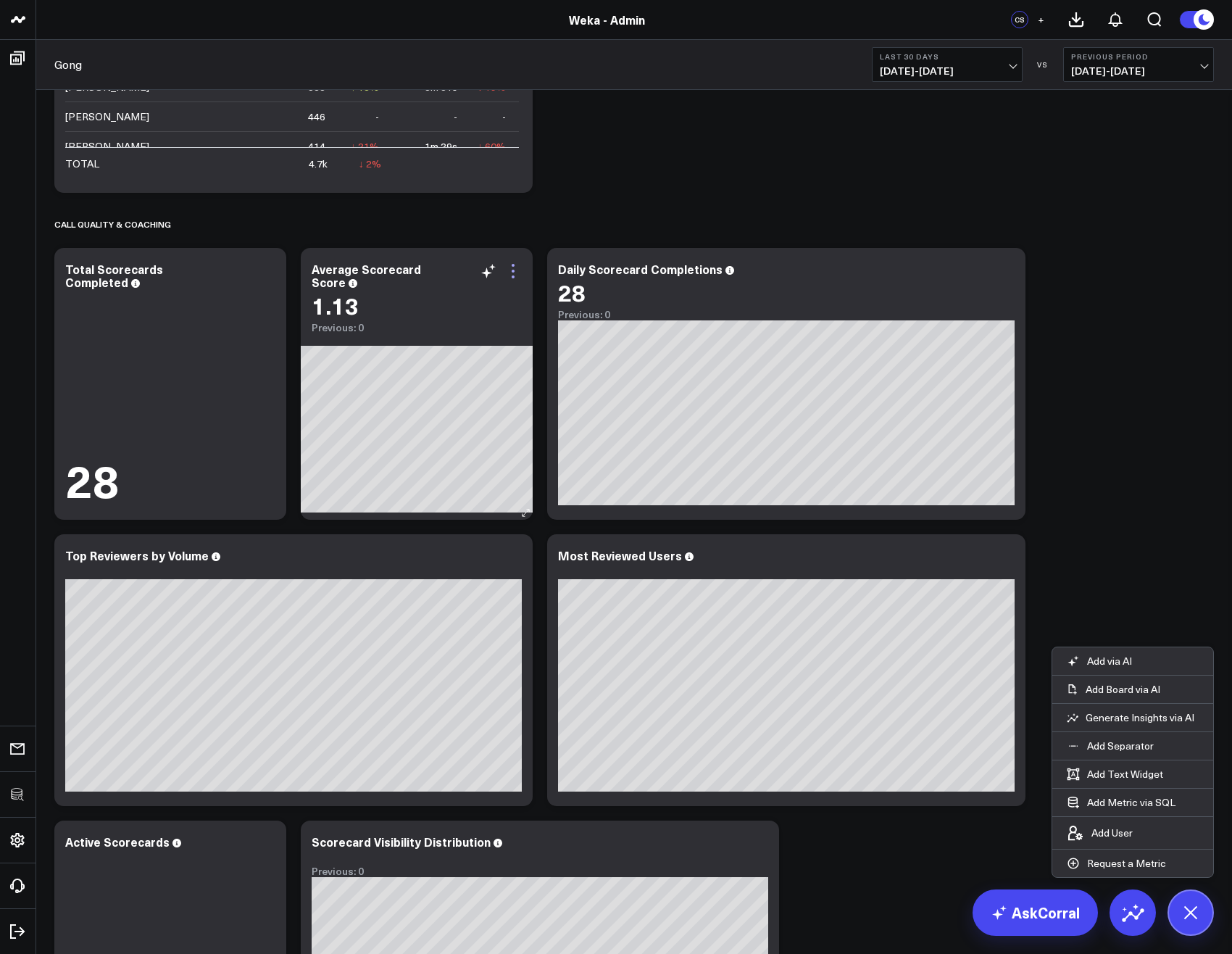
click at [508, 278] on icon at bounding box center [513, 271] width 17 height 17
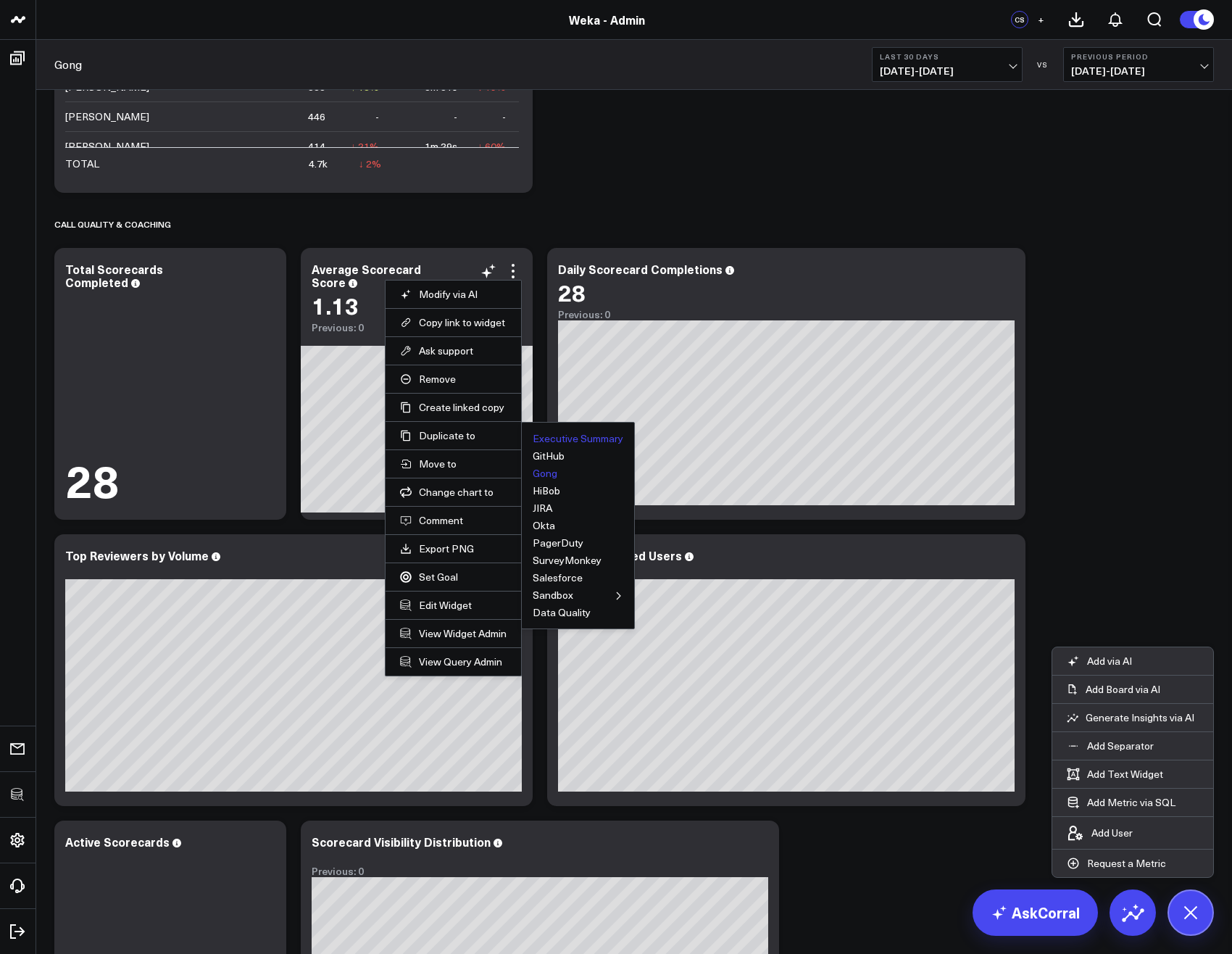
click at [565, 441] on button "Executive Summary" at bounding box center [578, 438] width 91 height 10
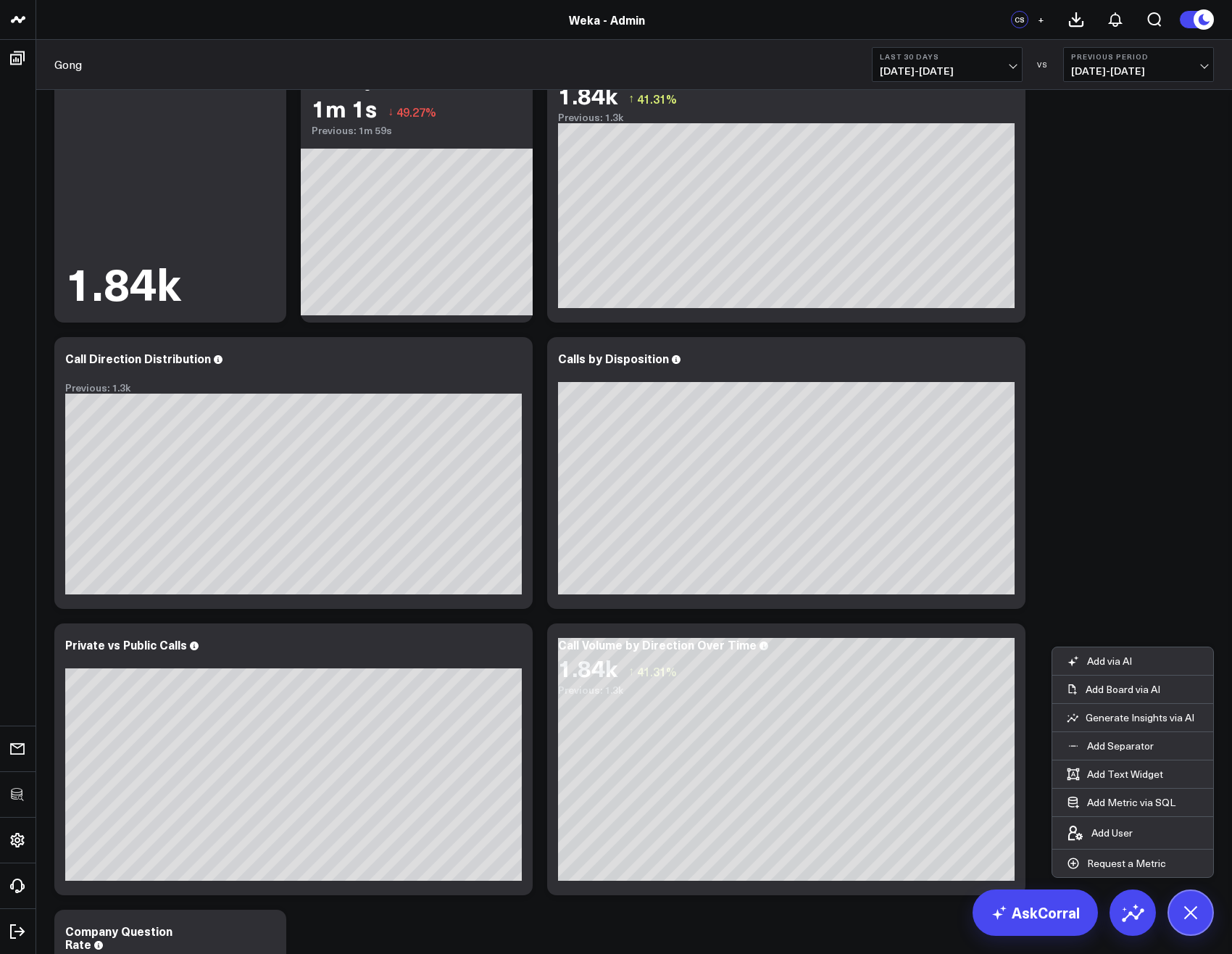
scroll to position [0, 0]
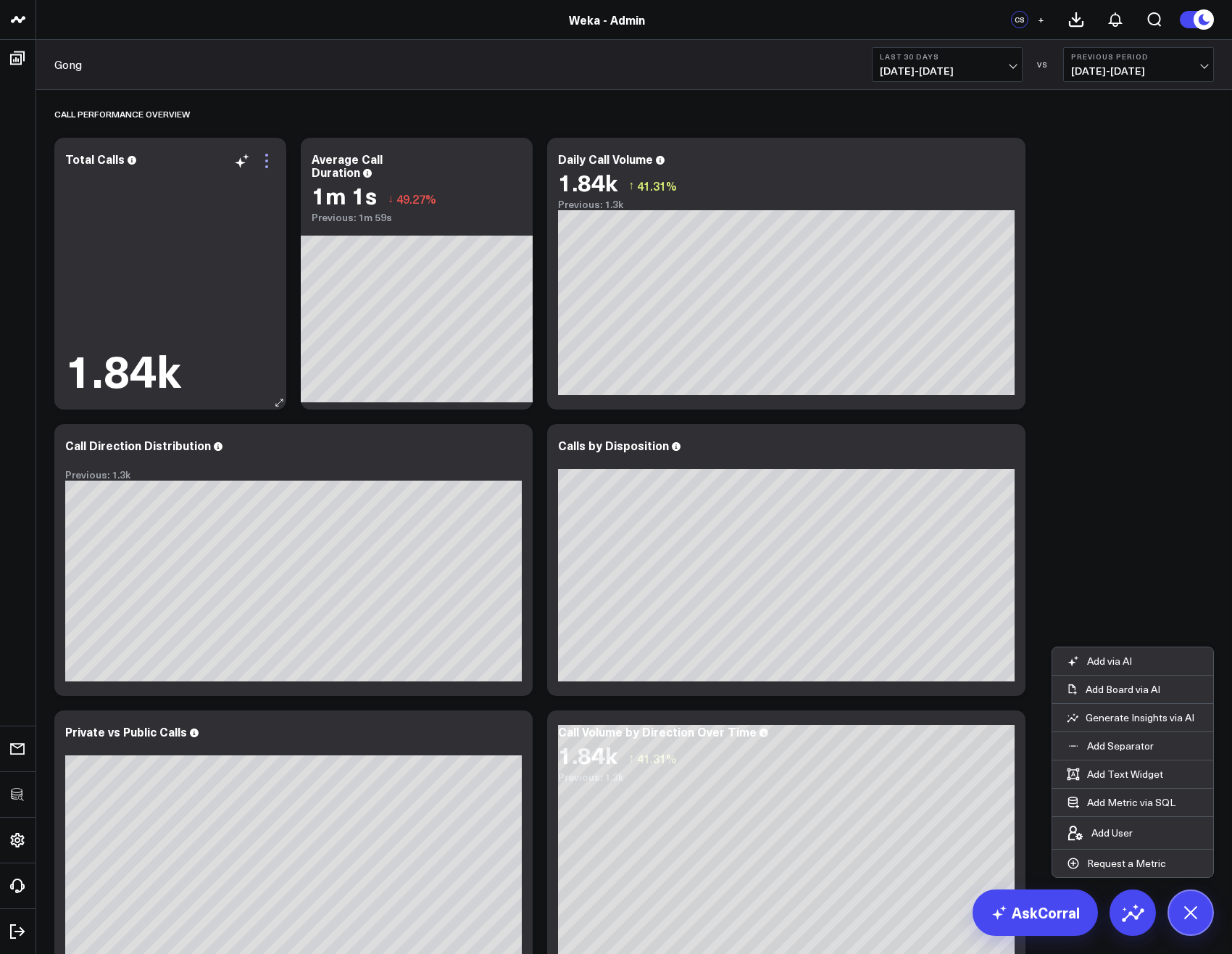
click at [269, 159] on icon at bounding box center [267, 161] width 17 height 17
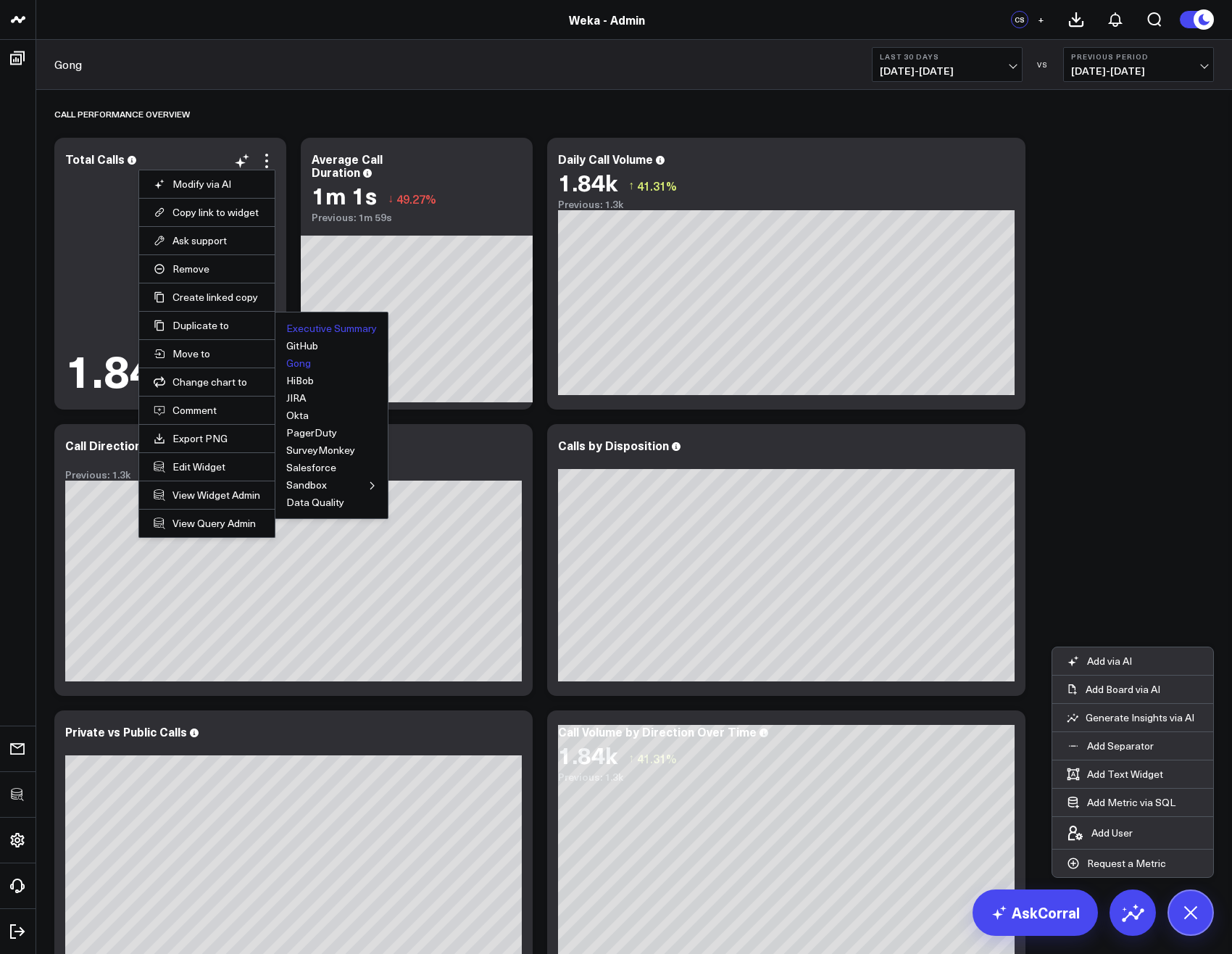
click at [305, 329] on button "Executive Summary" at bounding box center [332, 329] width 91 height 10
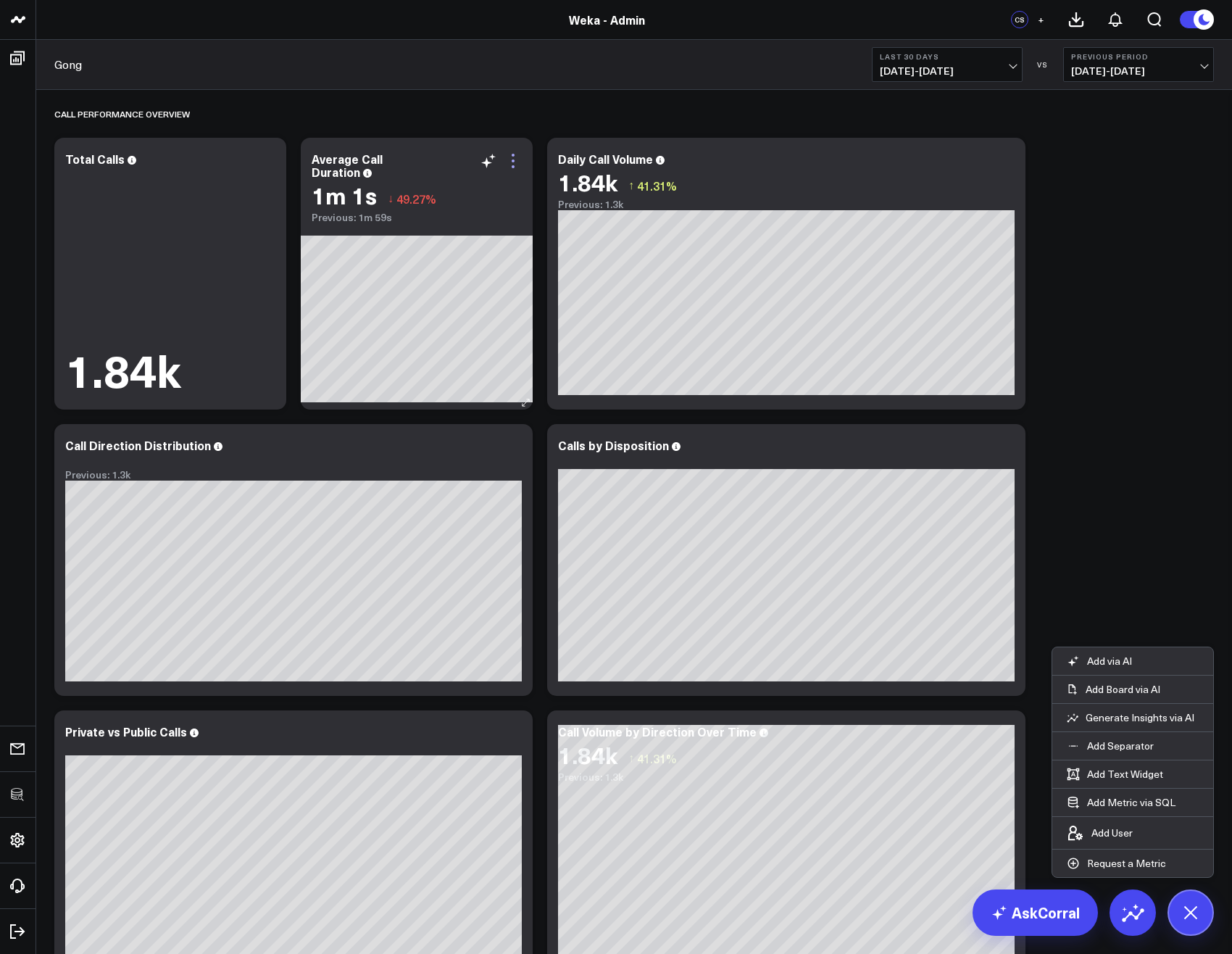
click at [514, 161] on icon at bounding box center [513, 161] width 3 height 3
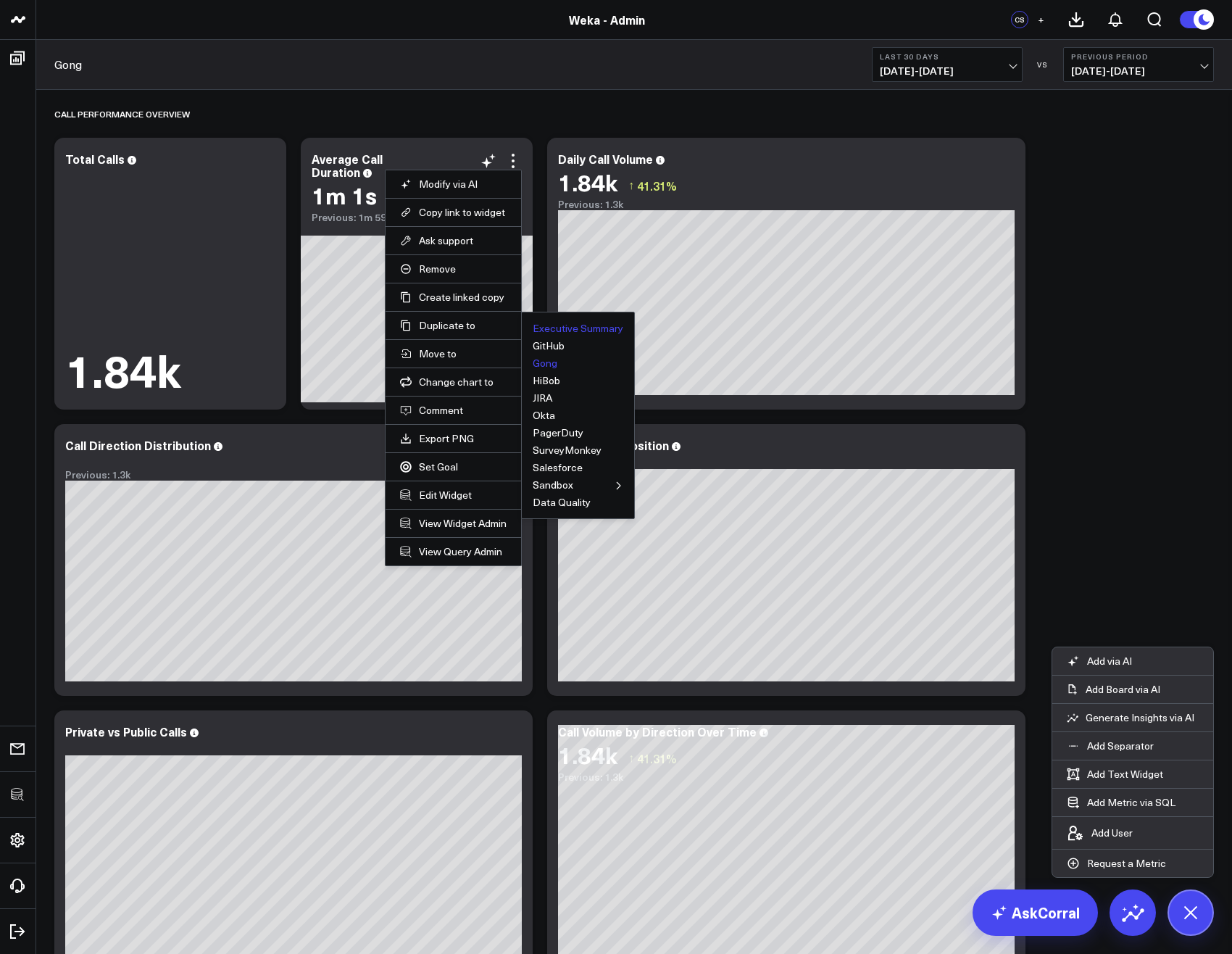
click at [546, 330] on button "Executive Summary" at bounding box center [578, 329] width 91 height 10
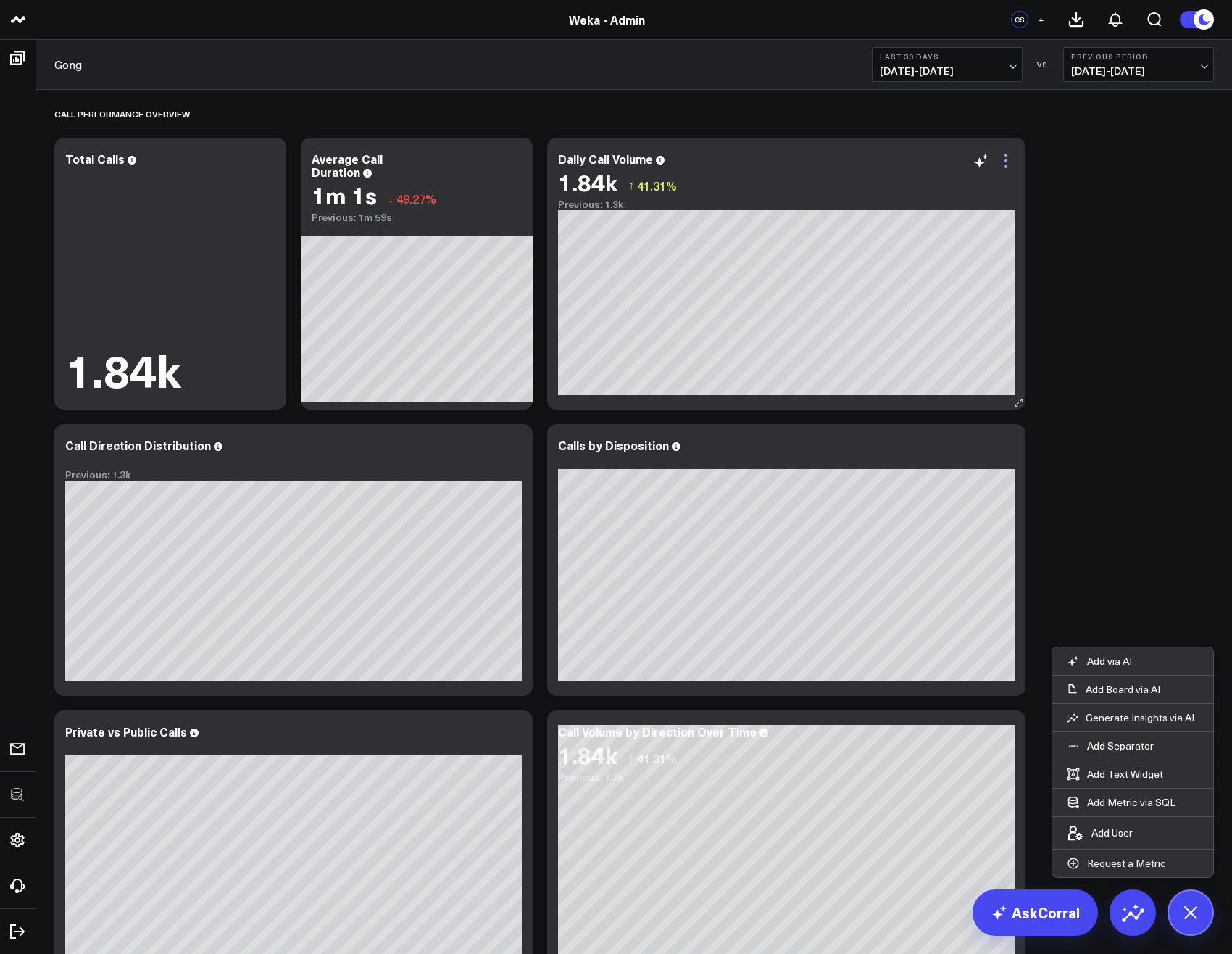
click at [1007, 161] on icon at bounding box center [1006, 161] width 3 height 3
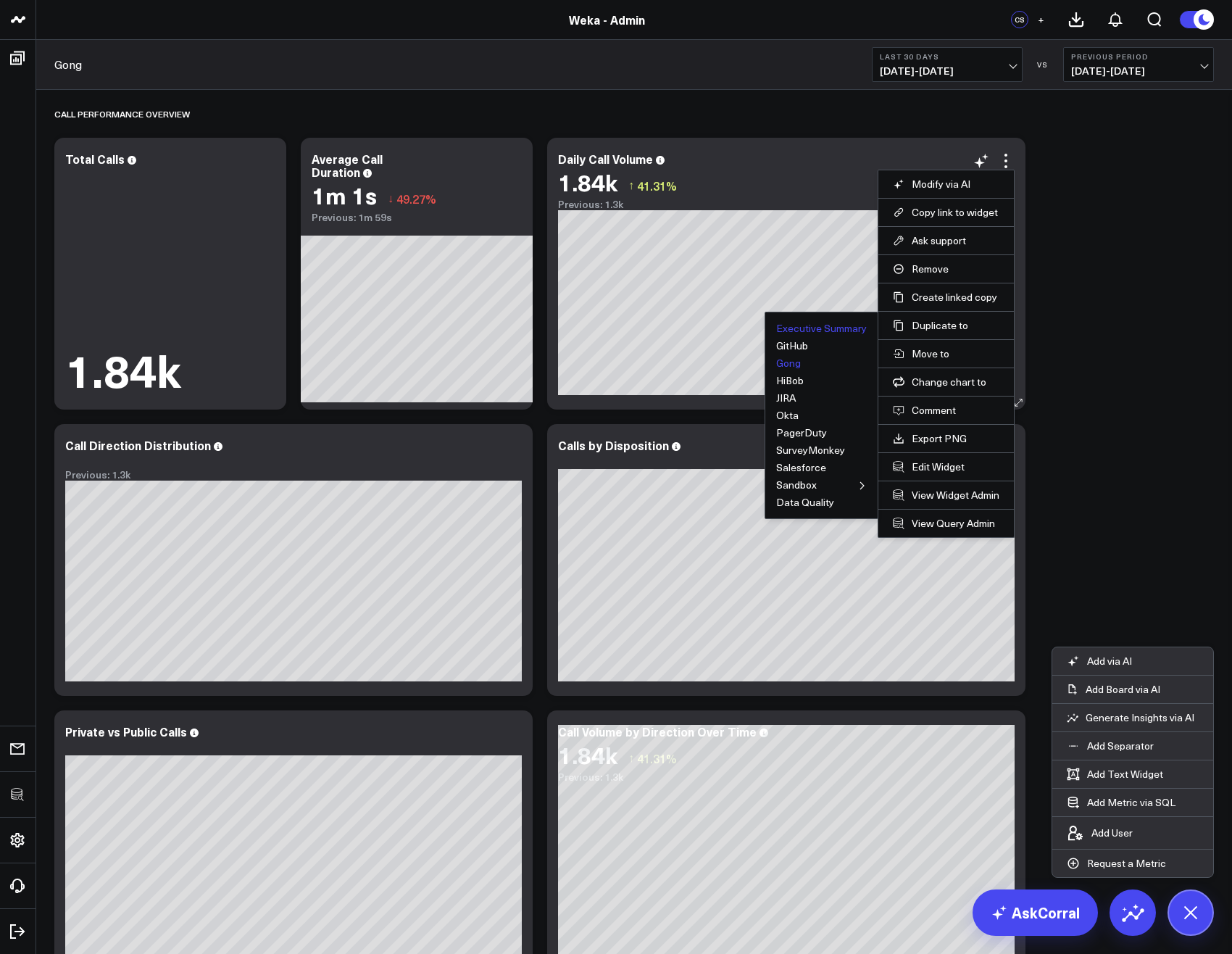
click at [819, 329] on button "Executive Summary" at bounding box center [821, 329] width 91 height 10
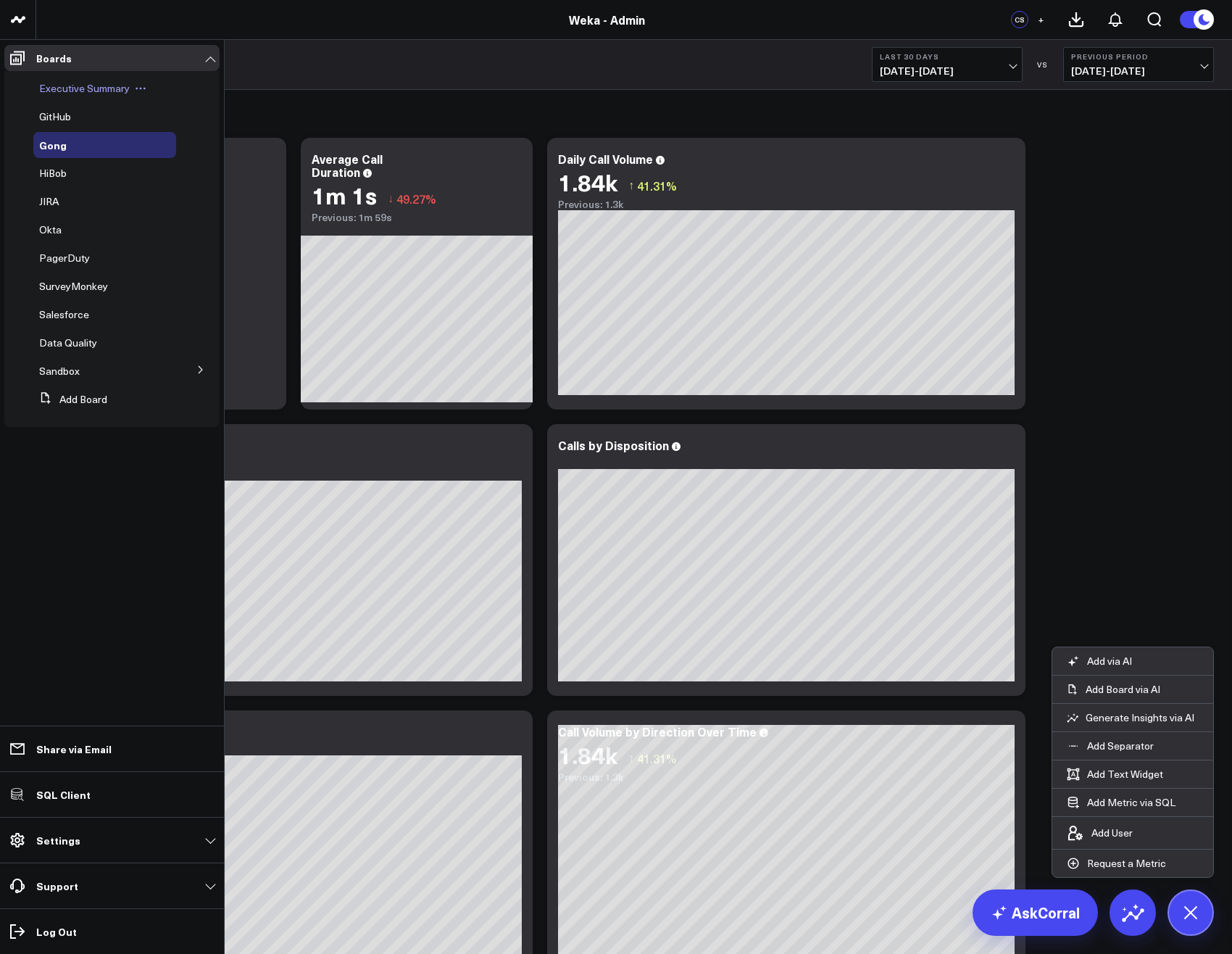
click at [49, 87] on span "Executive Summary" at bounding box center [84, 88] width 91 height 14
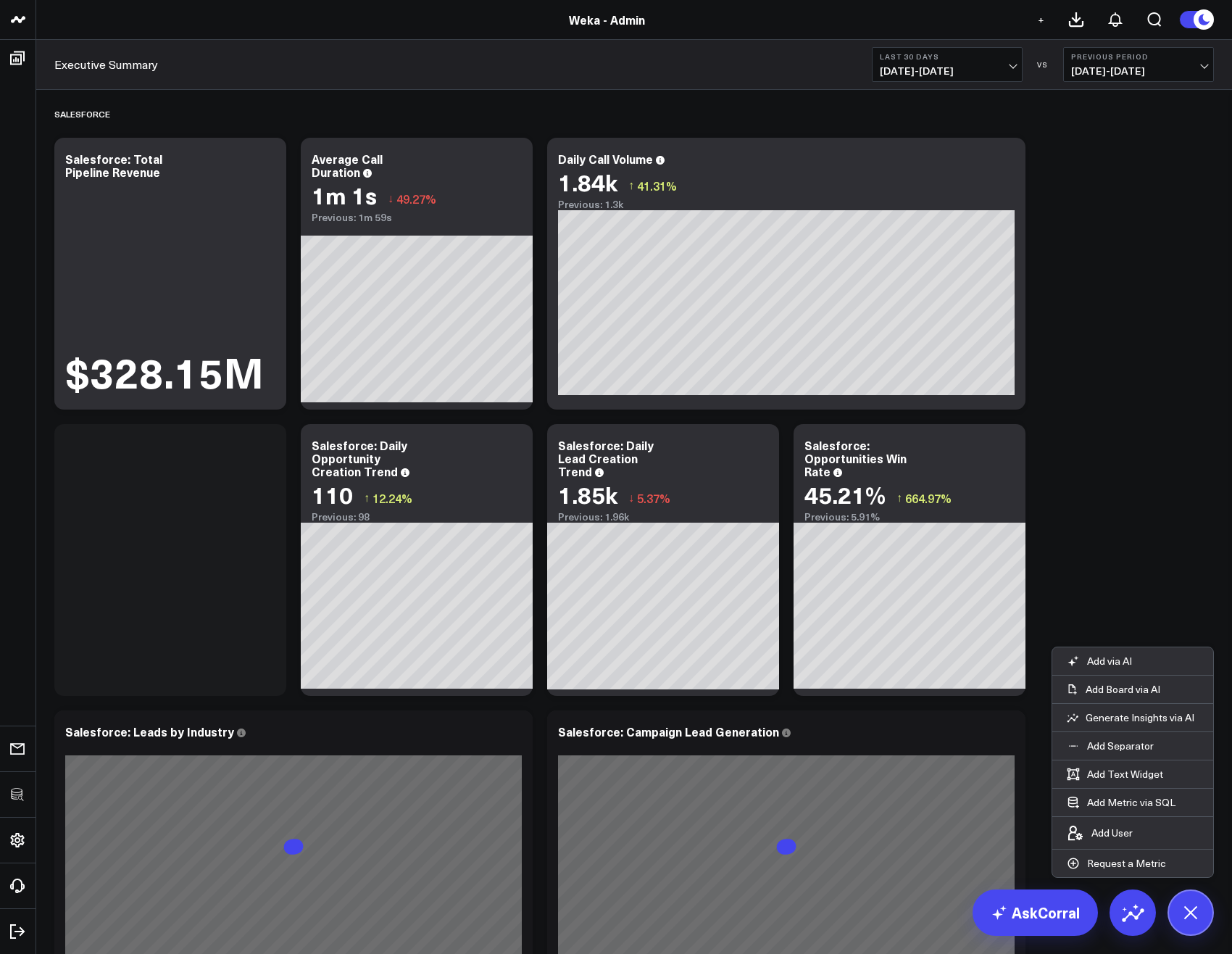
scroll to position [957, 0]
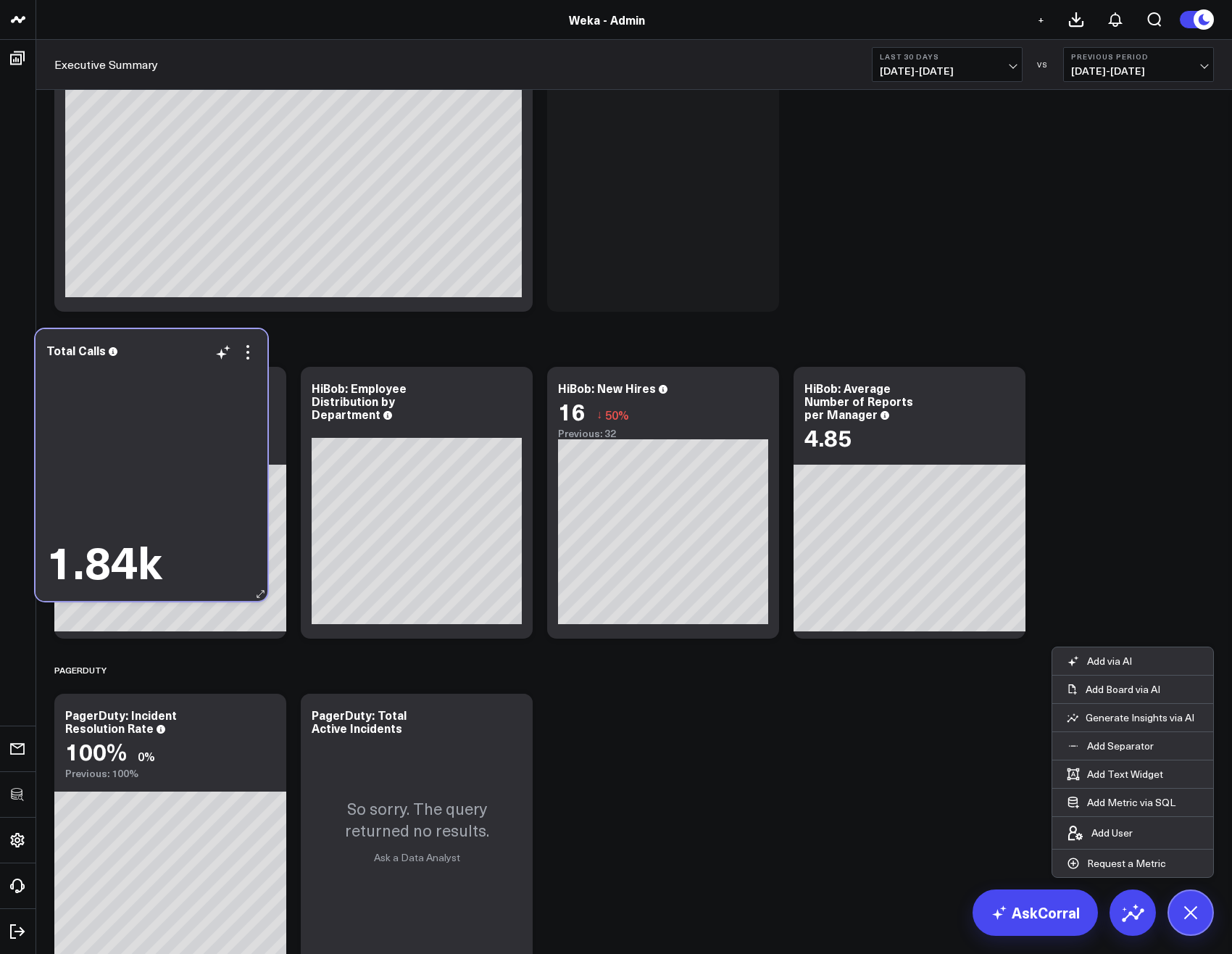
drag, startPoint x: 422, startPoint y: 172, endPoint x: 194, endPoint y: 385, distance: 312.0
click at [158, 364] on div "1.84k" at bounding box center [151, 473] width 210 height 226
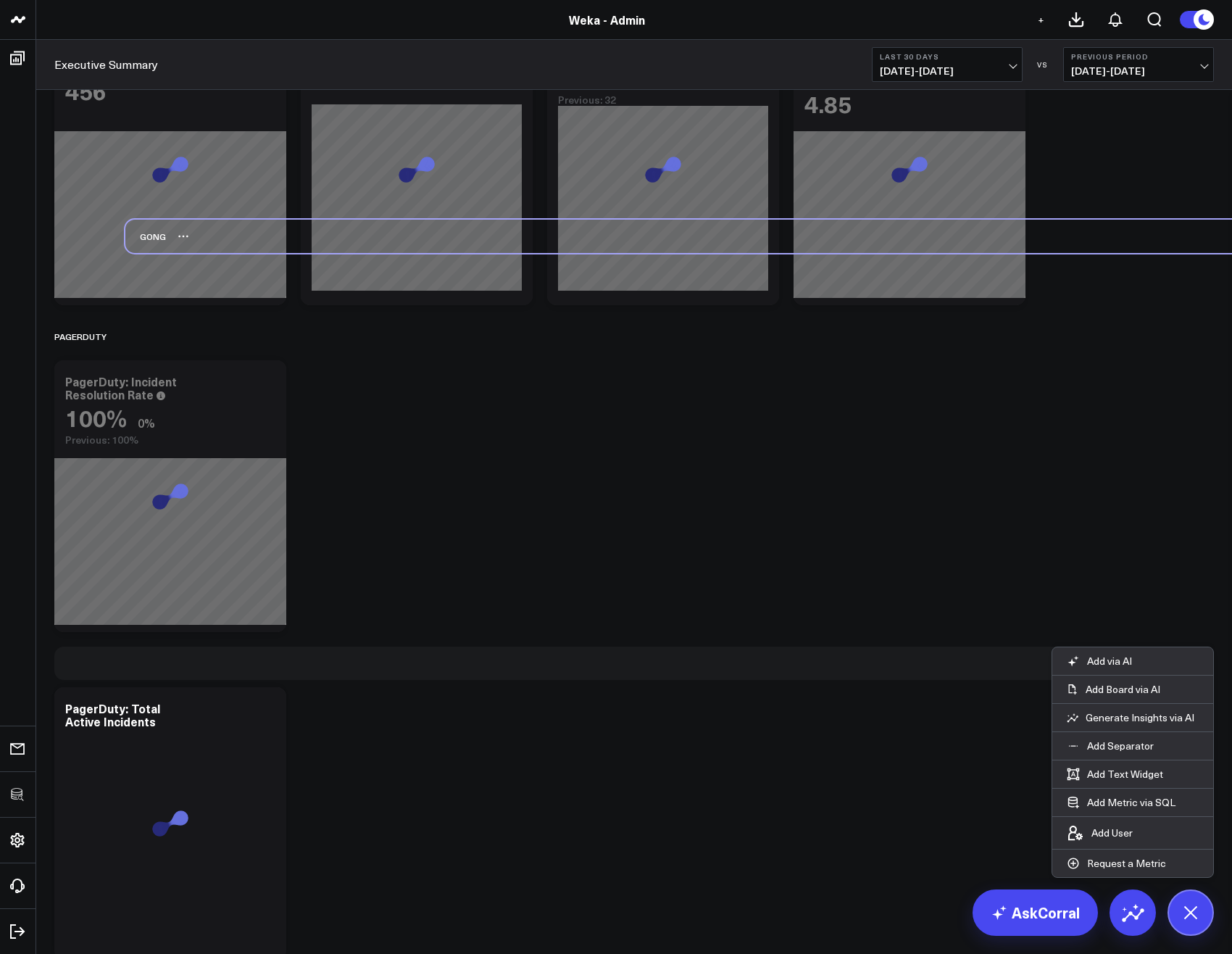
scroll to position [855, 0]
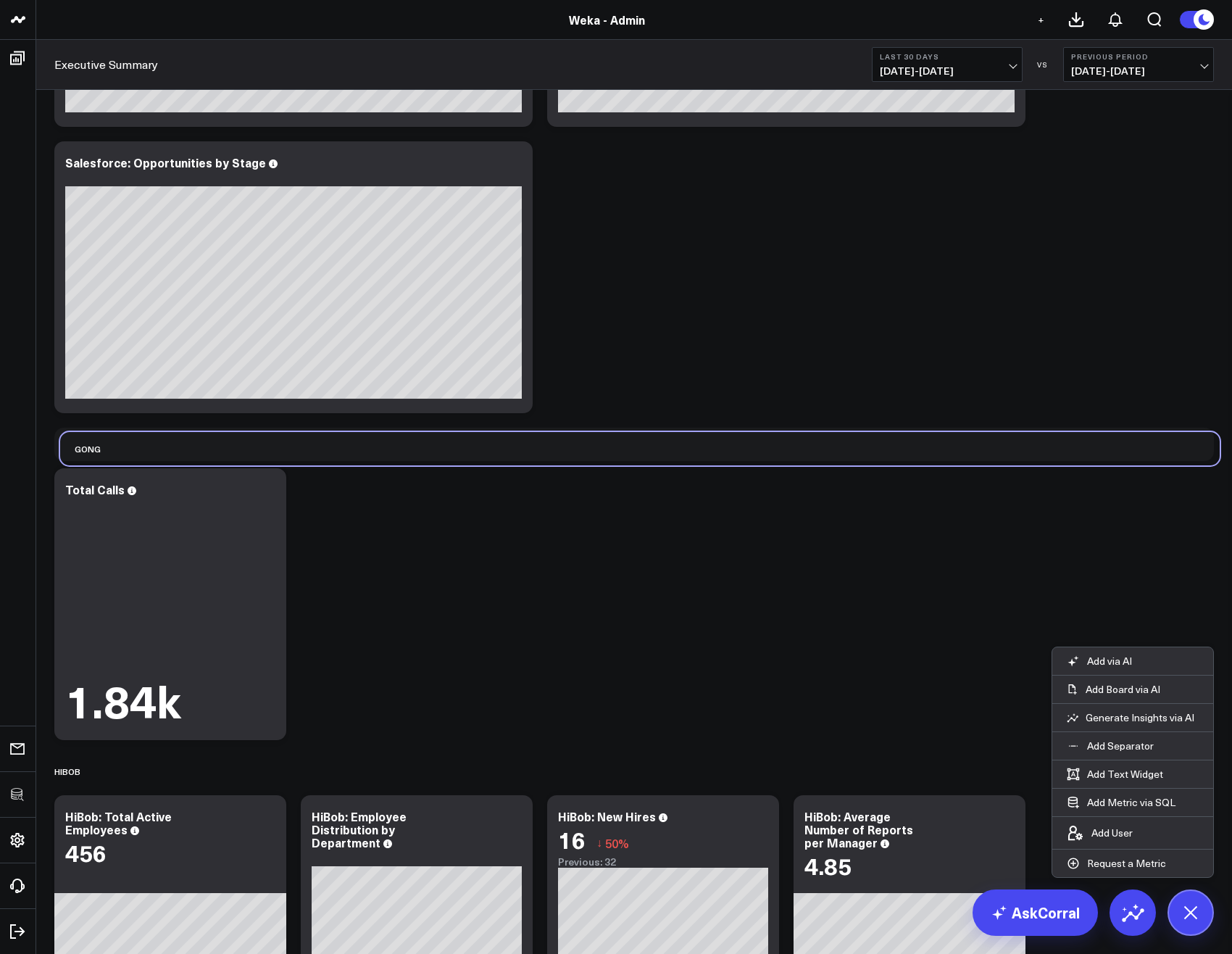
drag, startPoint x: 56, startPoint y: 855, endPoint x: 62, endPoint y: 454, distance: 401.0
click at [62, 454] on div "Gong" at bounding box center [81, 449] width 41 height 33
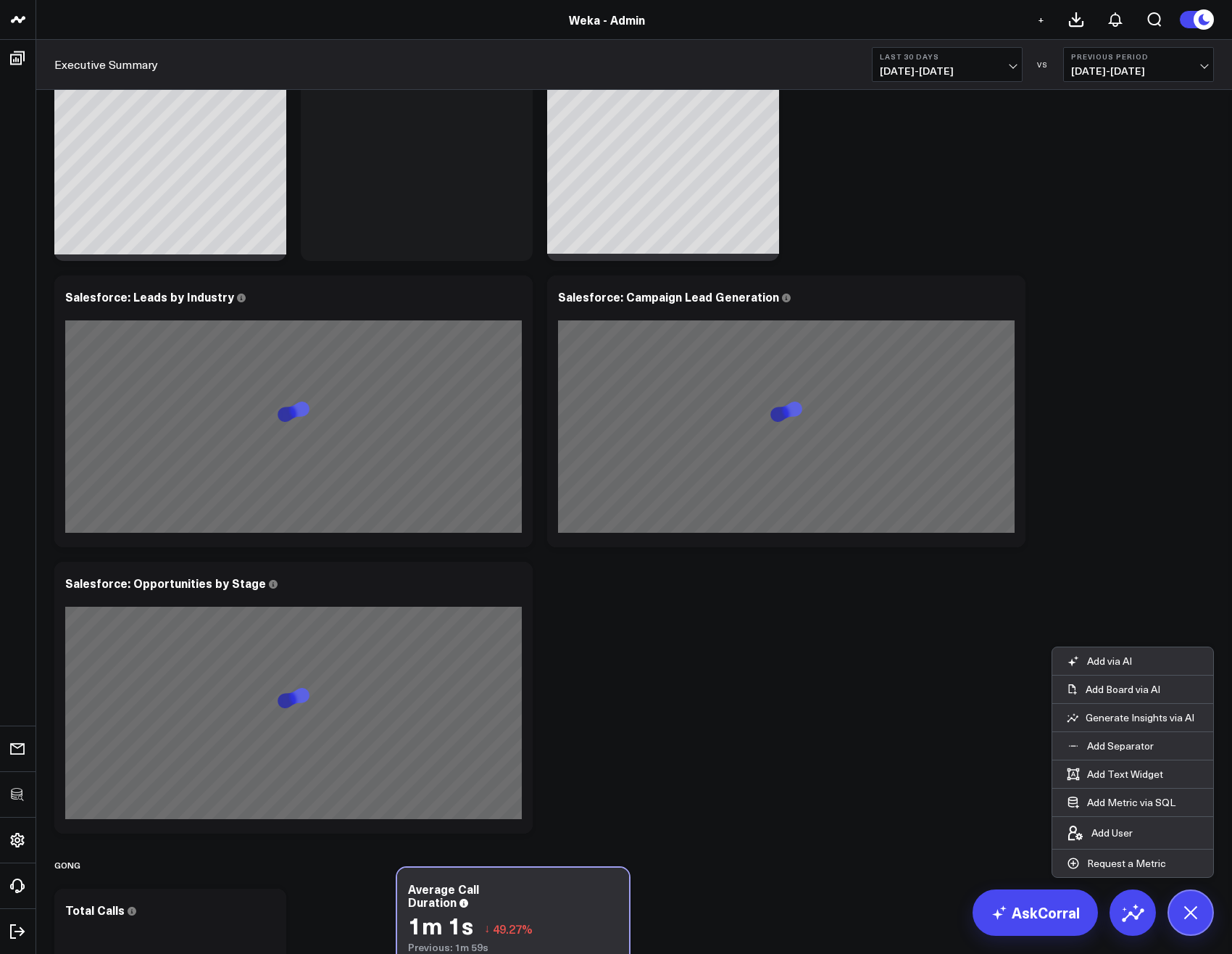
scroll to position [870, 0]
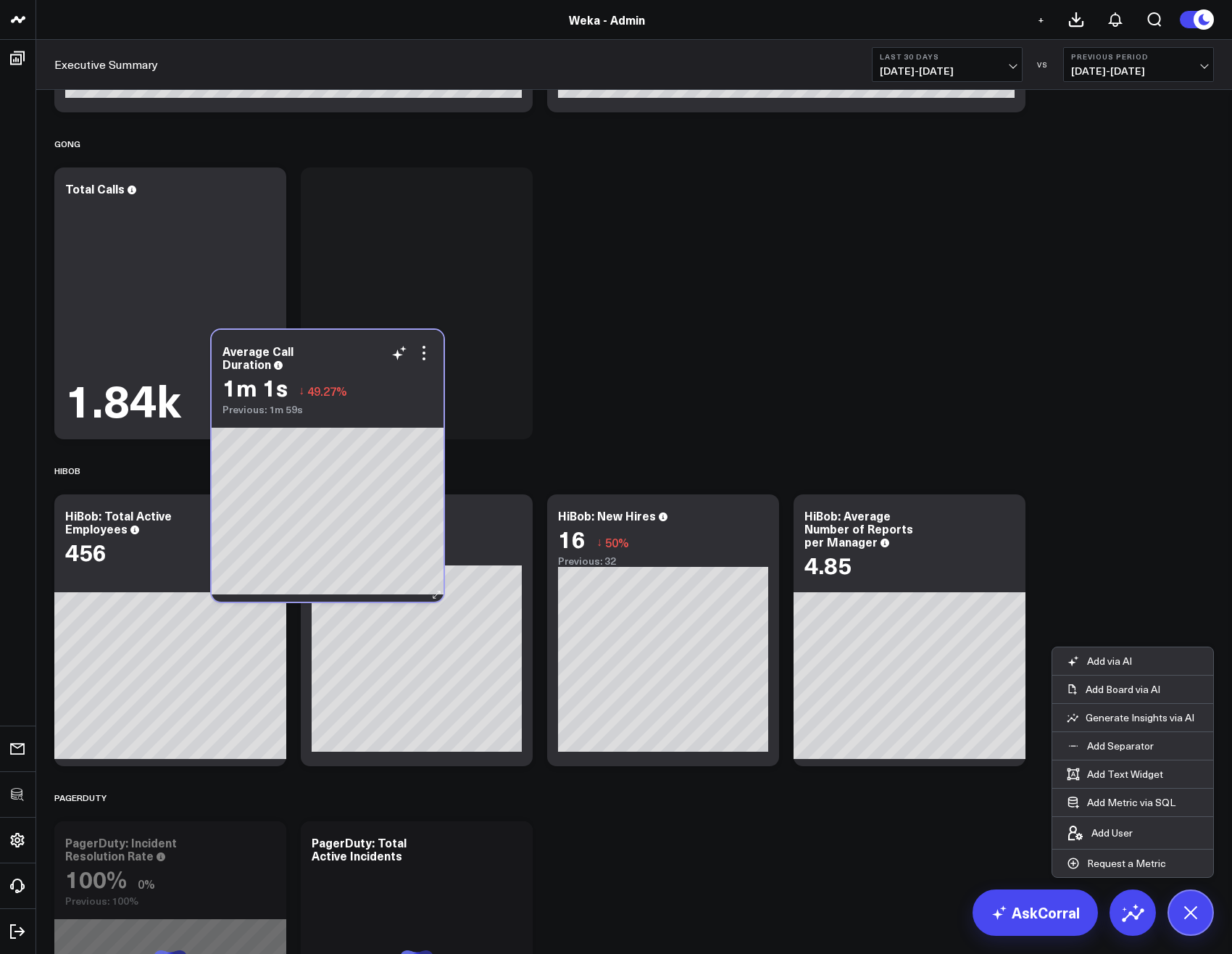
drag, startPoint x: 455, startPoint y: 152, endPoint x: 364, endPoint y: 339, distance: 208.0
click at [364, 344] on div "Average Call Duration" at bounding box center [327, 357] width 210 height 26
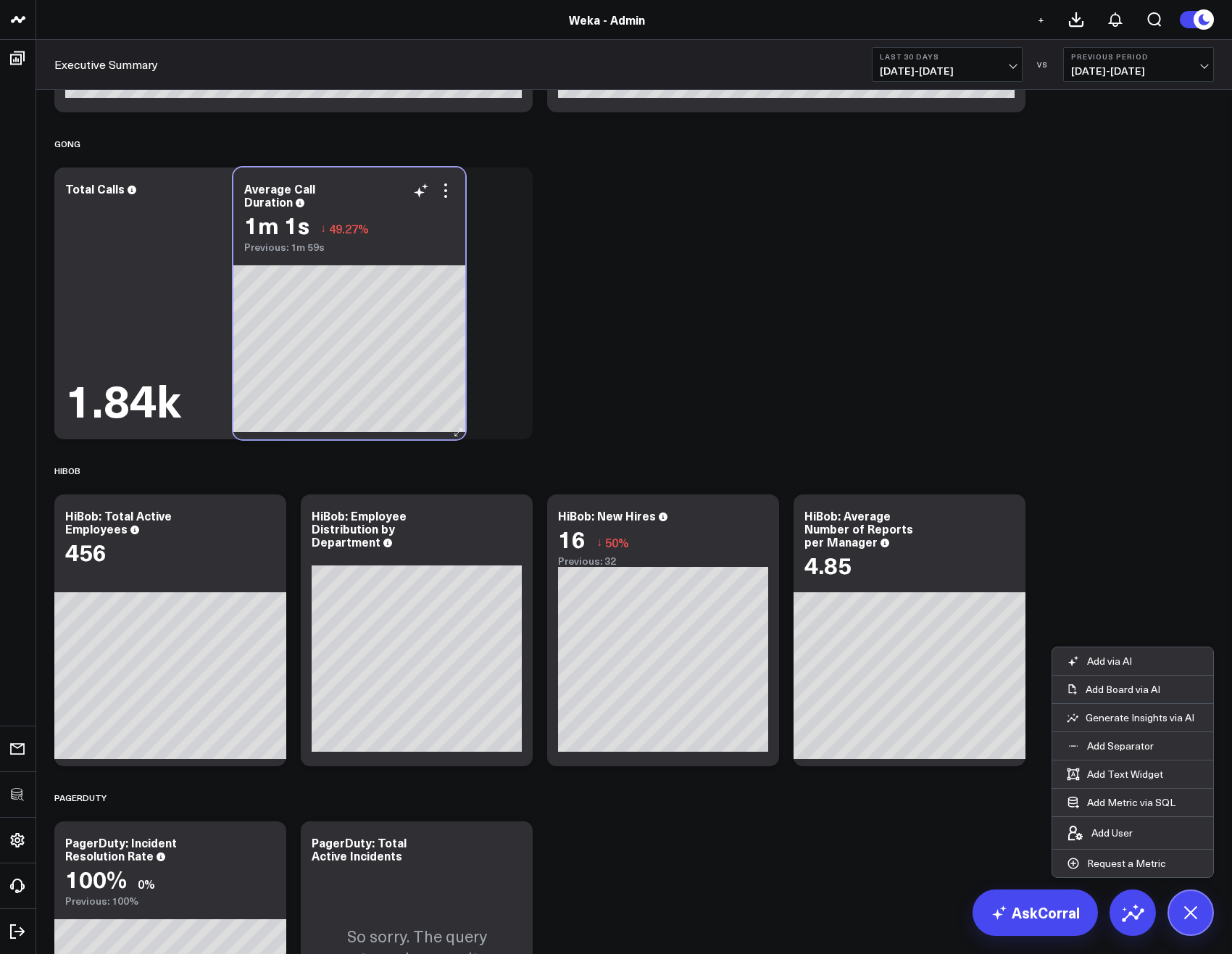
drag, startPoint x: 177, startPoint y: 521, endPoint x: 356, endPoint y: 193, distance: 373.7
click at [356, 193] on div "Average Call Duration" at bounding box center [349, 195] width 210 height 26
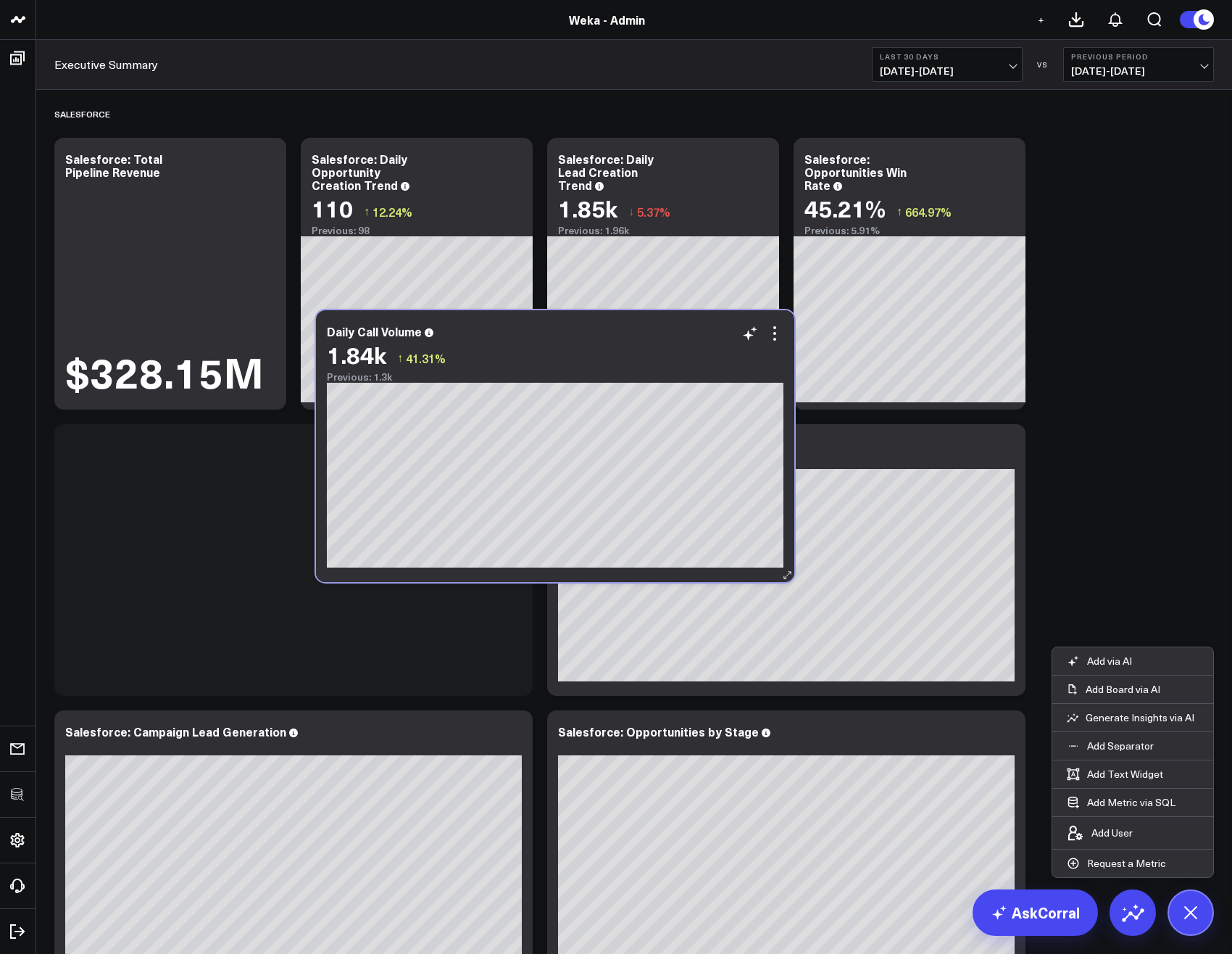
scroll to position [348, 0]
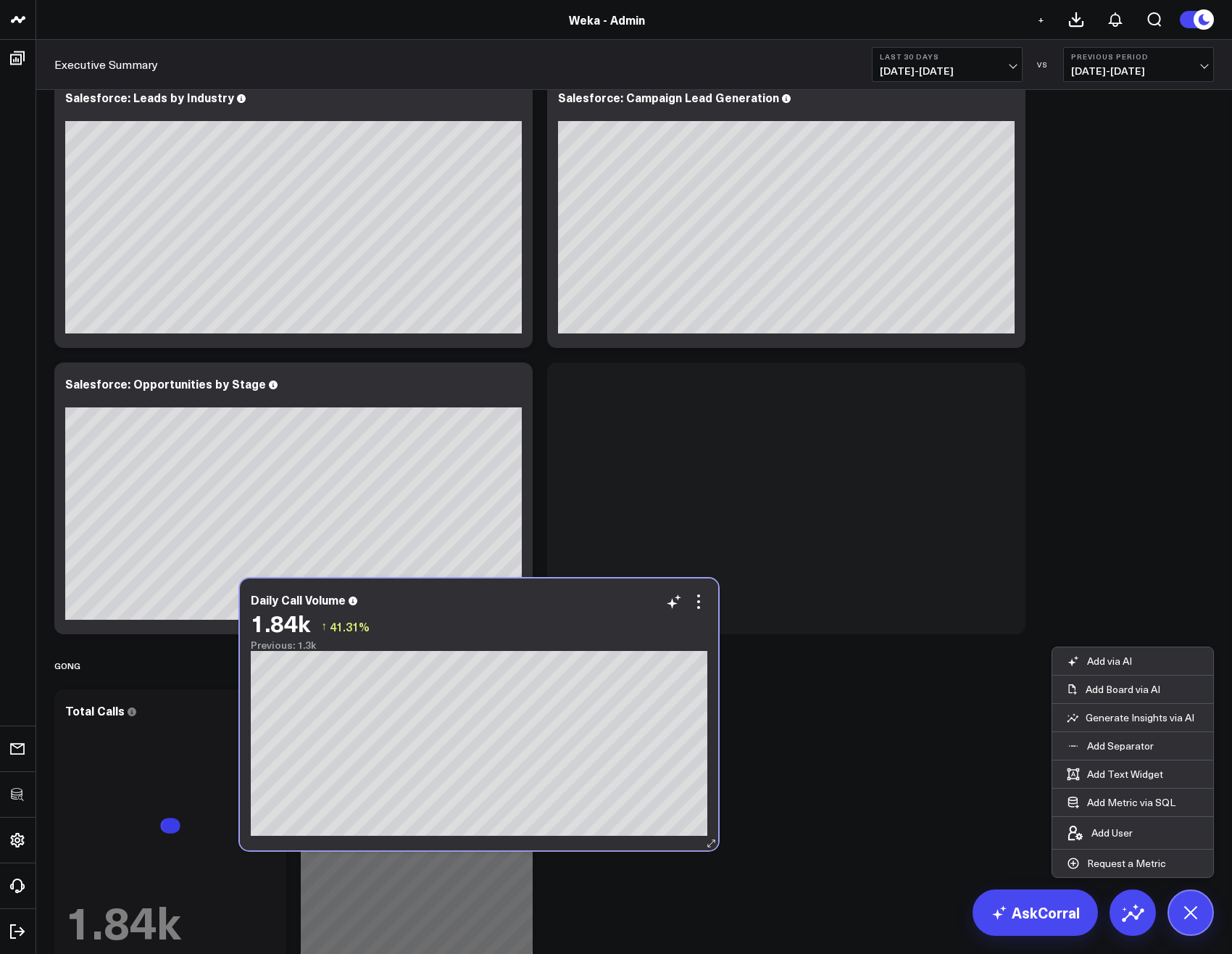
drag, startPoint x: 616, startPoint y: 164, endPoint x: 569, endPoint y: 617, distance: 455.4
click at [549, 624] on div "Daily Call Volume 1.84k ↑ 41.31% Previous: 1.3k" at bounding box center [479, 622] width 457 height 58
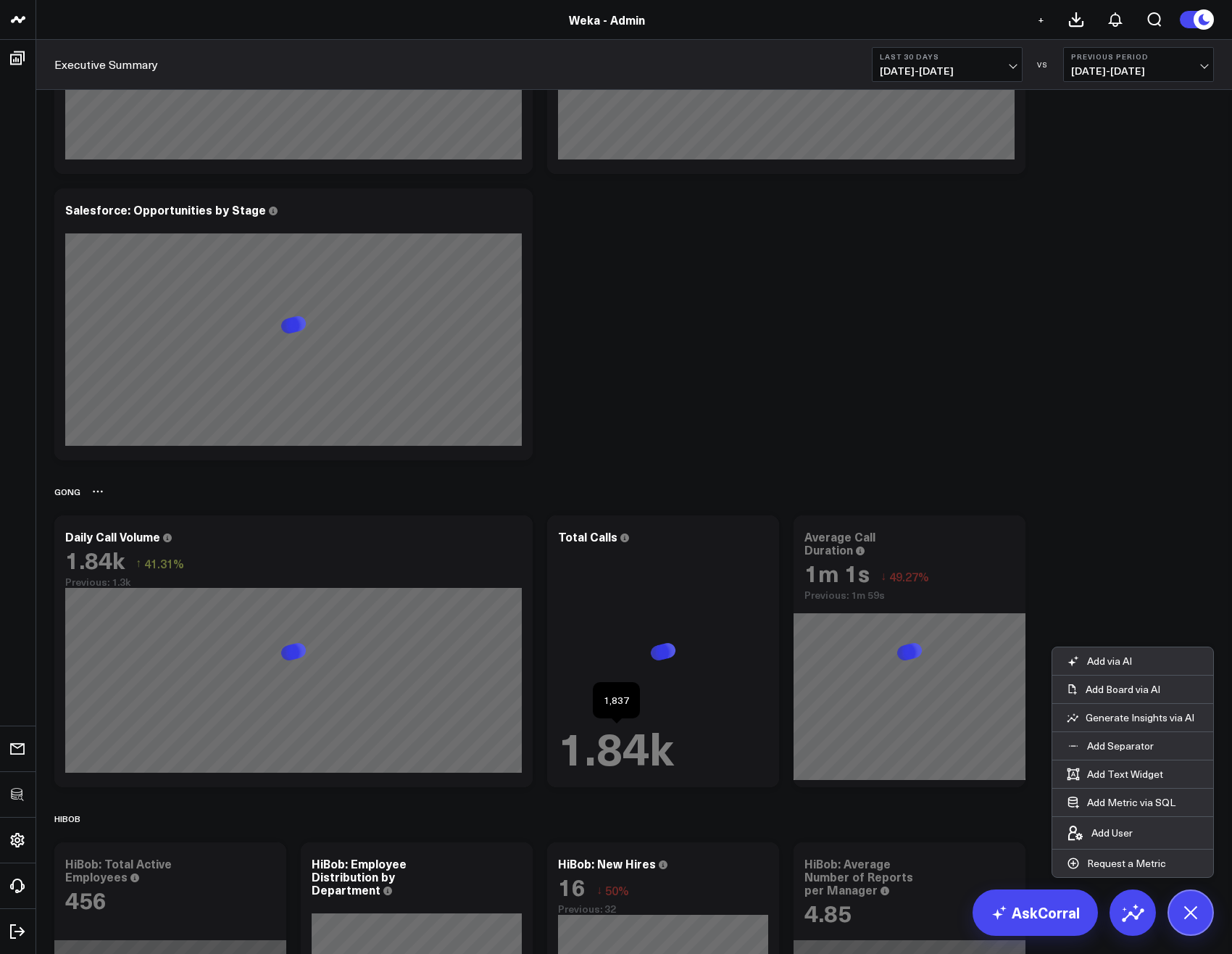
scroll to position [696, 0]
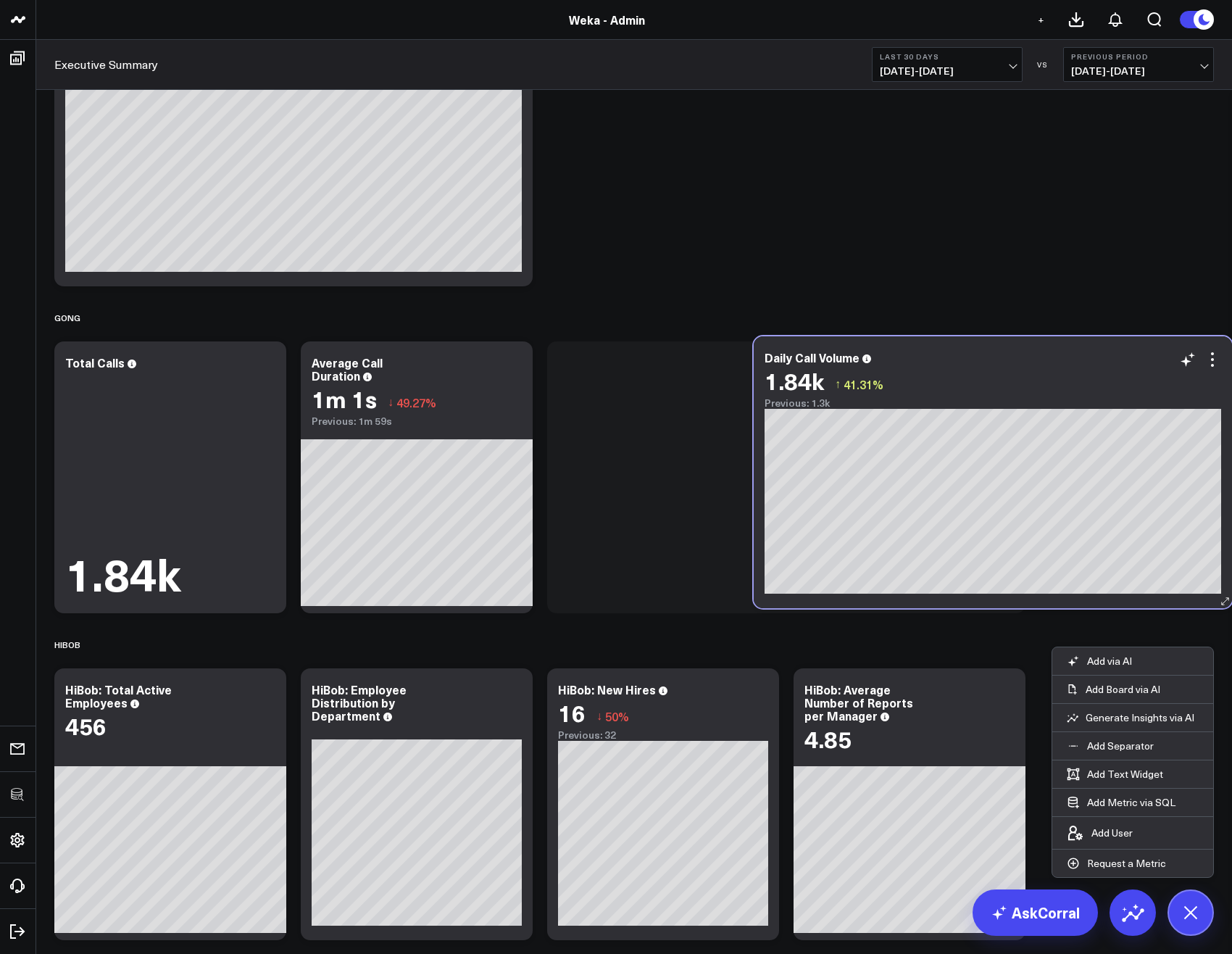
drag, startPoint x: 373, startPoint y: 366, endPoint x: 769, endPoint y: 402, distance: 397.6
click at [1058, 361] on div "Daily Call Volume" at bounding box center [993, 357] width 457 height 13
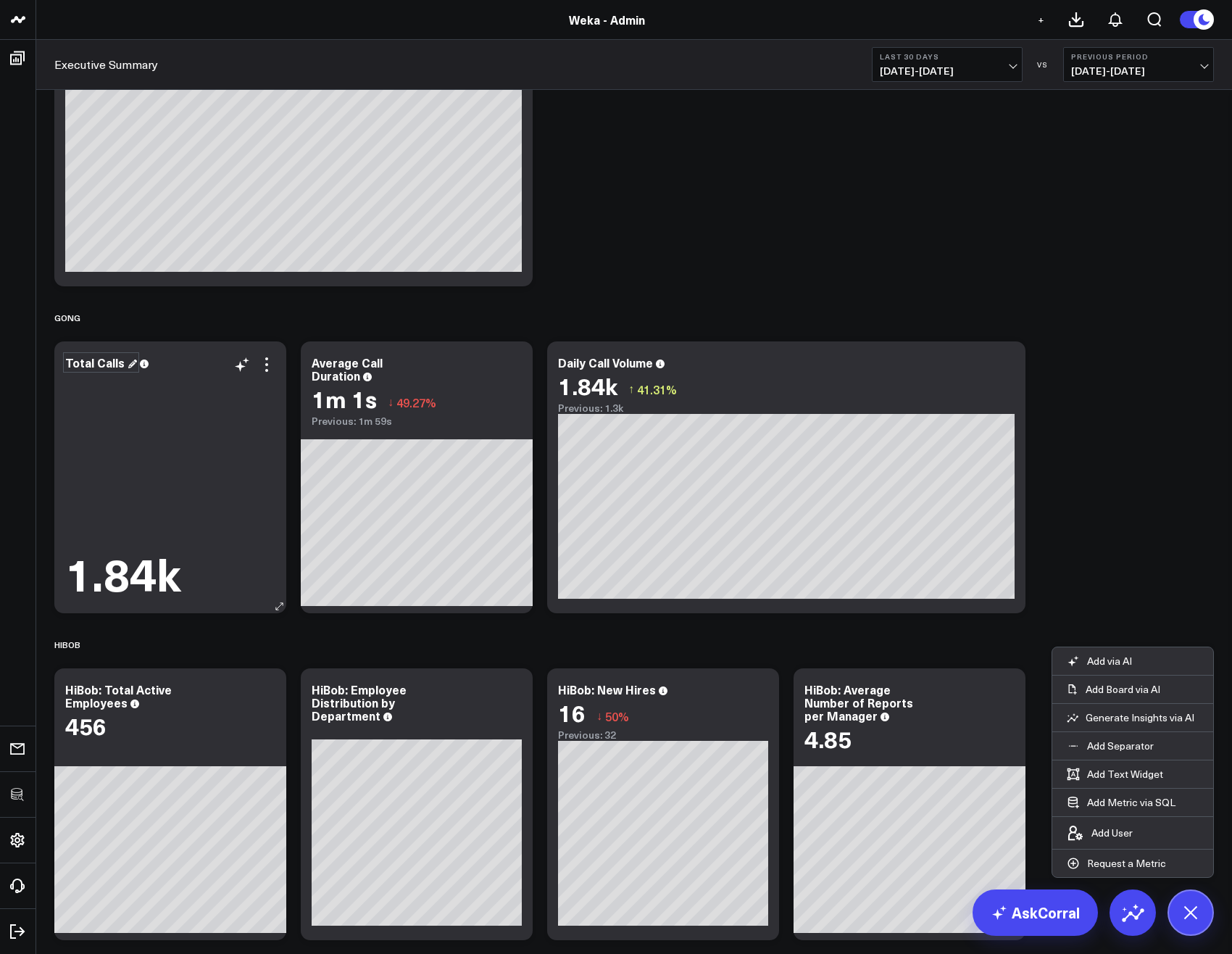
click at [103, 358] on div "Total Calls" at bounding box center [101, 362] width 72 height 16
click at [319, 367] on div "Average Call Duration" at bounding box center [348, 369] width 71 height 29
click at [623, 365] on div "Daily Call Volume" at bounding box center [612, 362] width 108 height 16
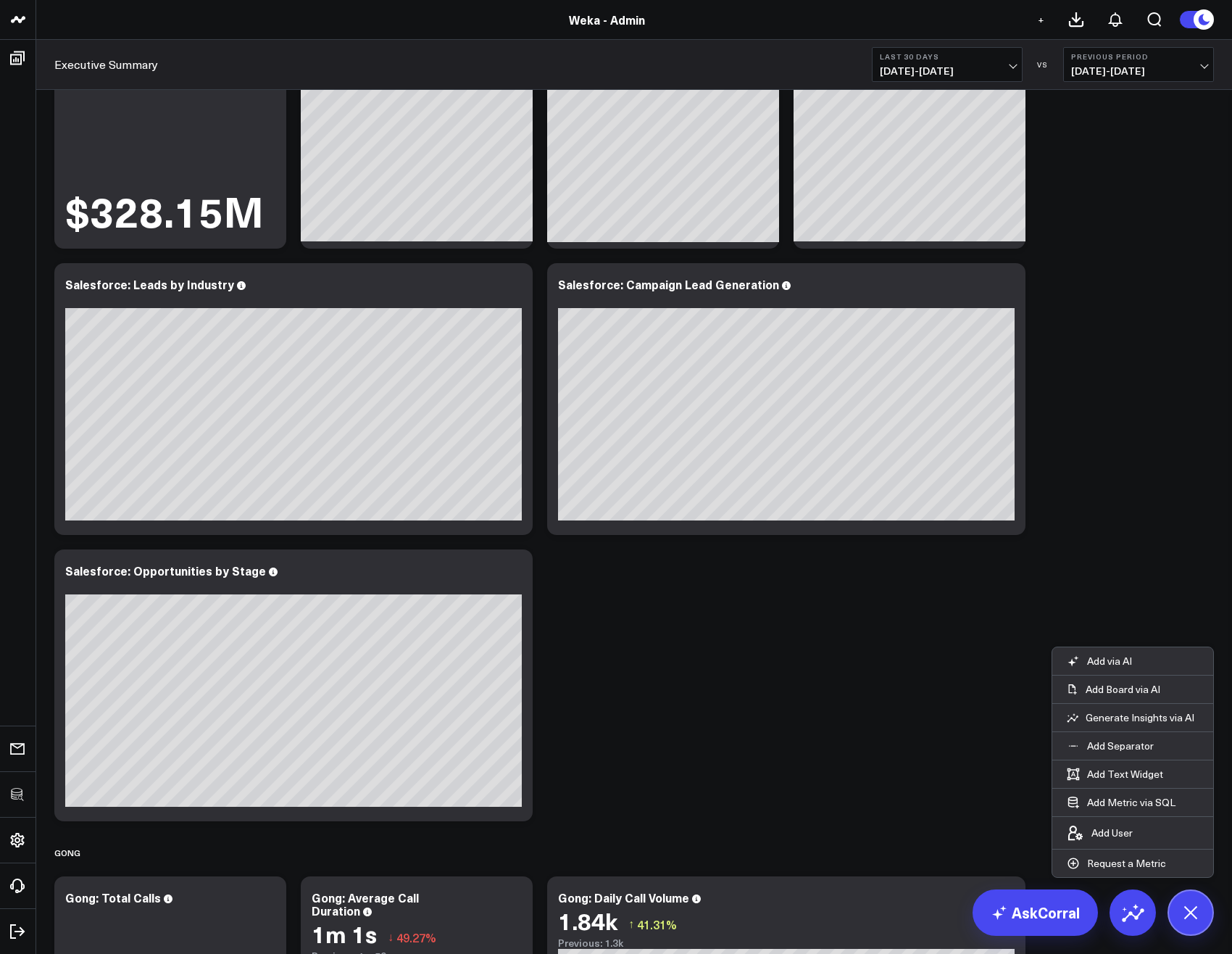
scroll to position [0, 0]
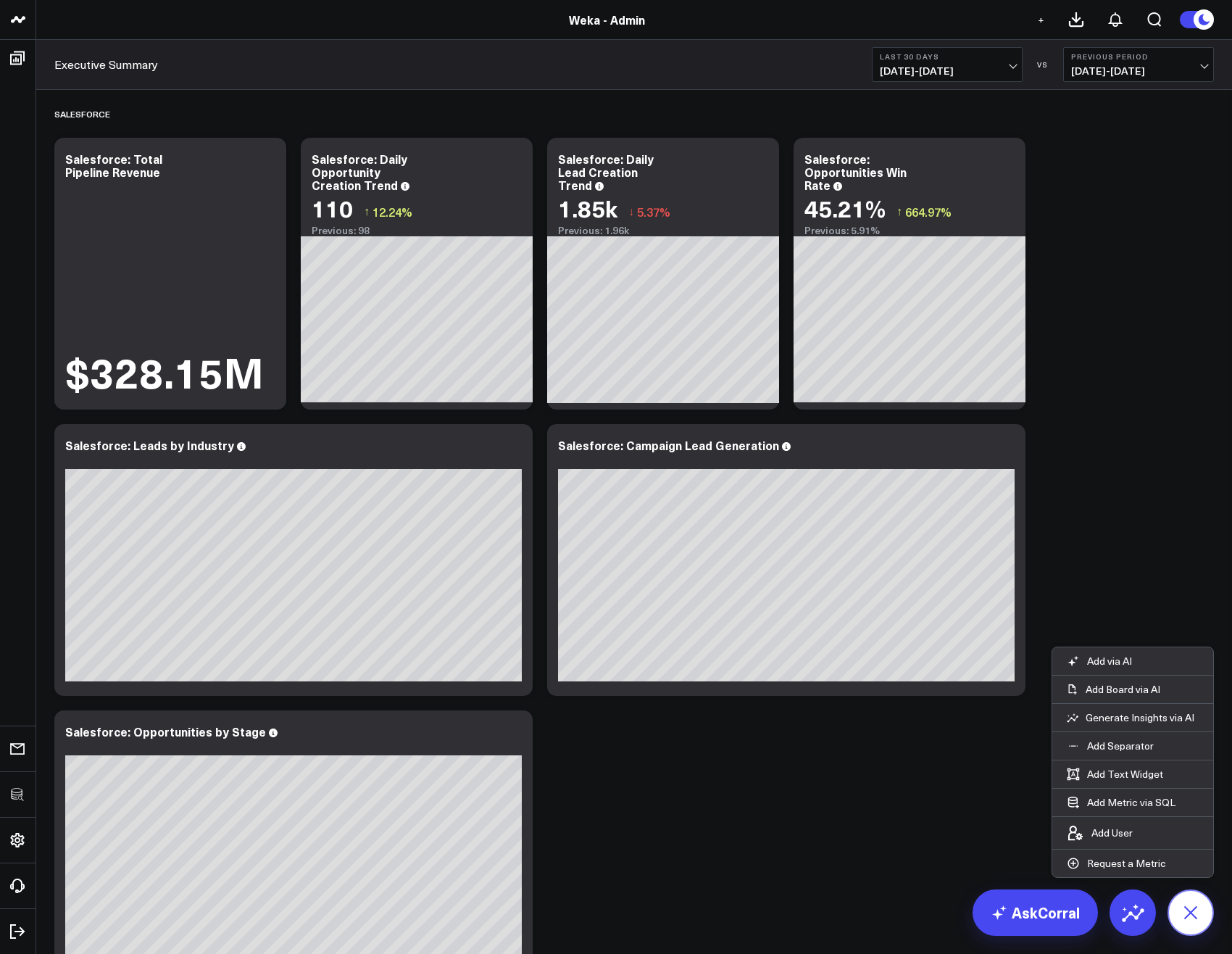
click at [1179, 916] on icon at bounding box center [1191, 912] width 33 height 33
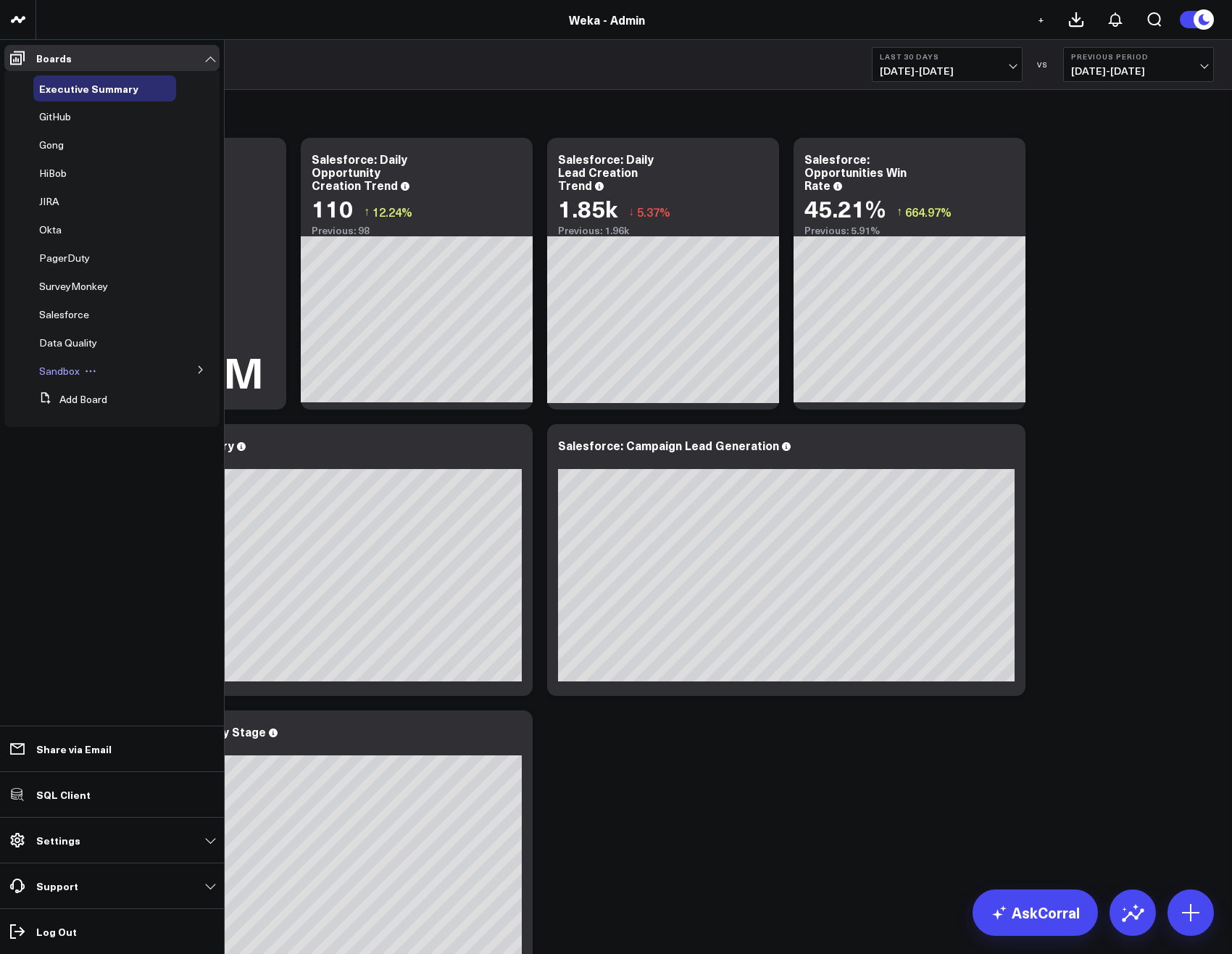
click at [62, 370] on span "Sandbox" at bounding box center [60, 370] width 41 height 14
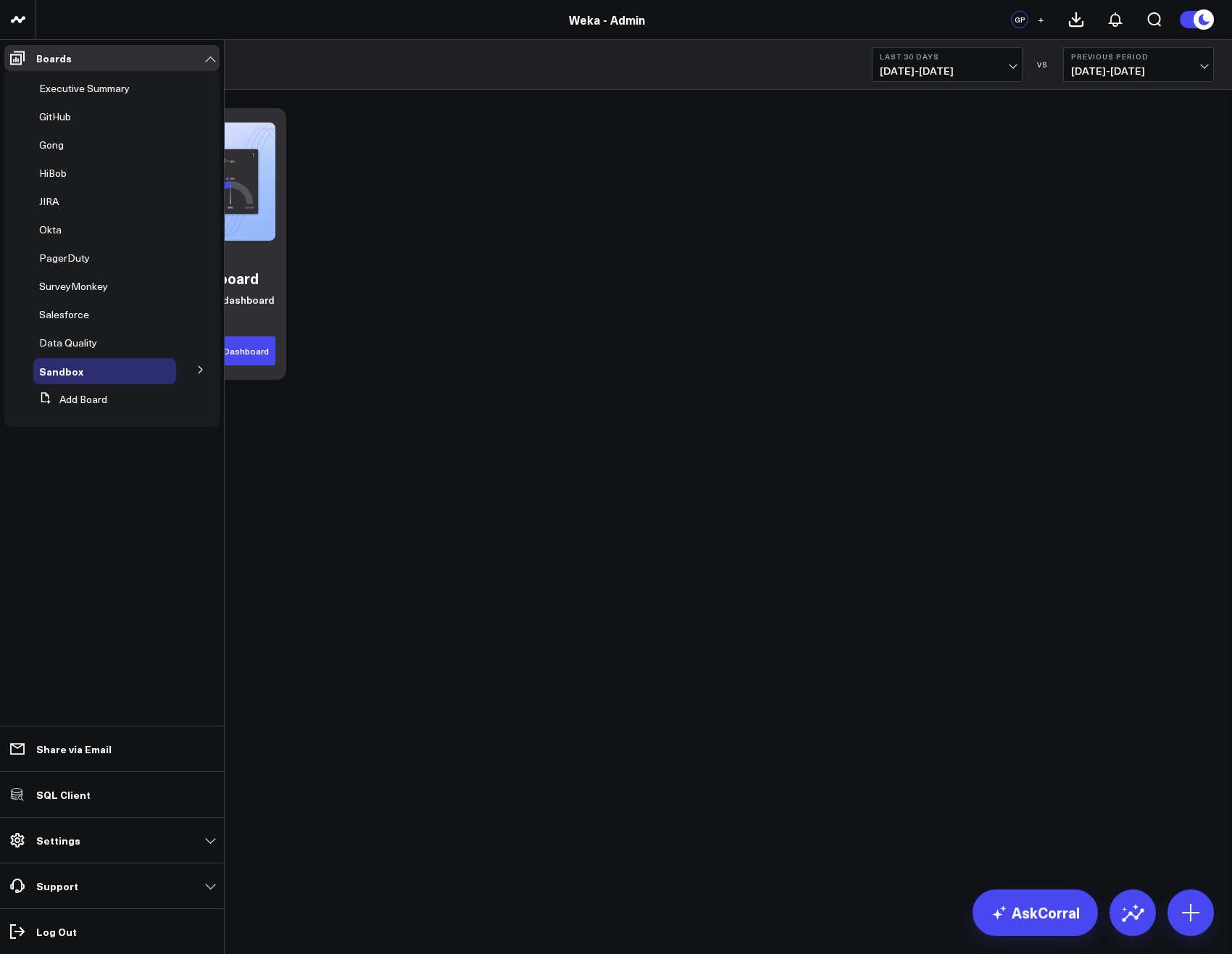
click at [196, 369] on icon at bounding box center [201, 369] width 9 height 9
click at [87, 400] on span "Salesforce Test" at bounding box center [84, 396] width 73 height 14
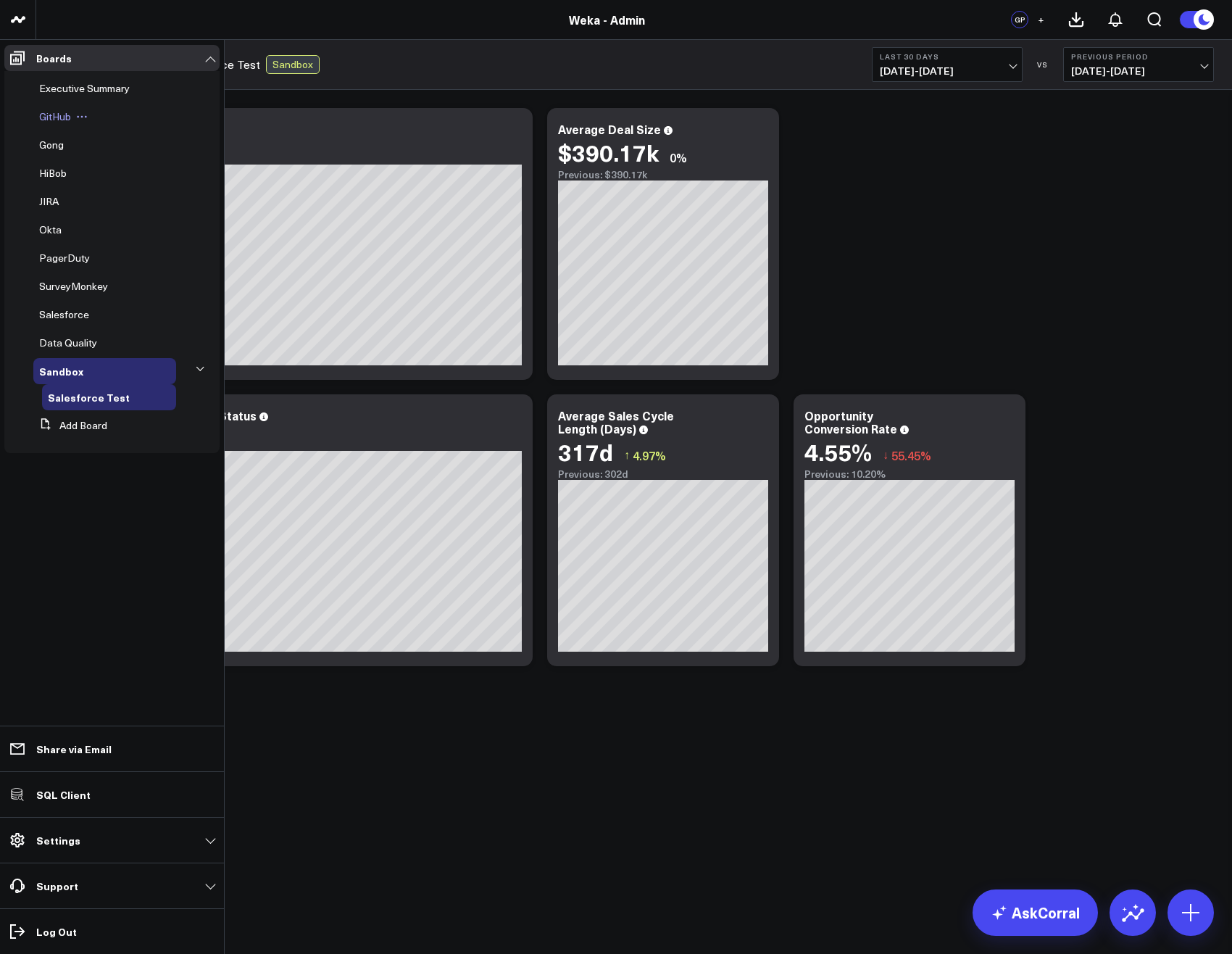
click at [57, 119] on span "GitHub" at bounding box center [55, 116] width 32 height 14
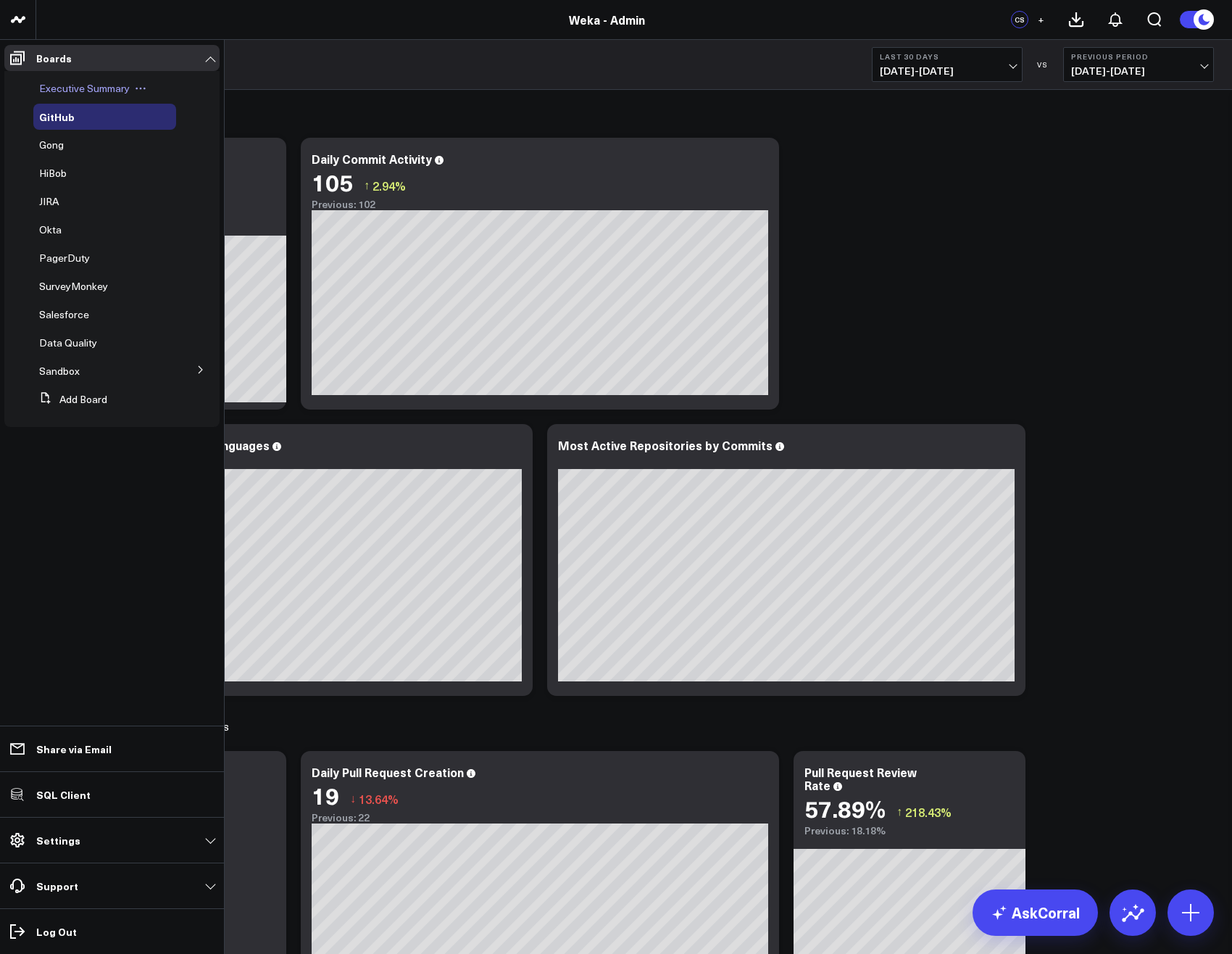
click at [73, 84] on span "Executive Summary" at bounding box center [84, 88] width 91 height 14
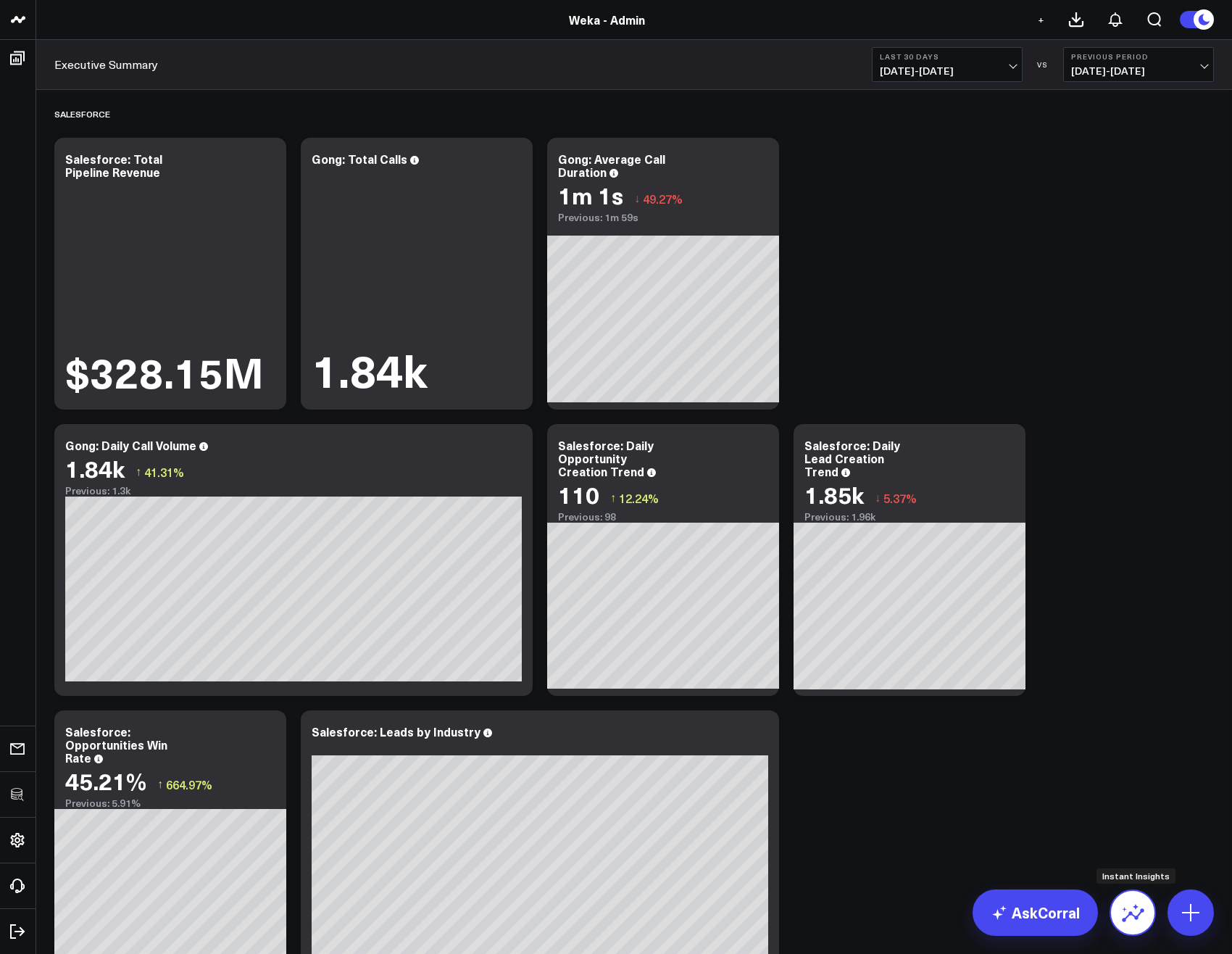
click at [1135, 921] on icon at bounding box center [1133, 913] width 23 height 23
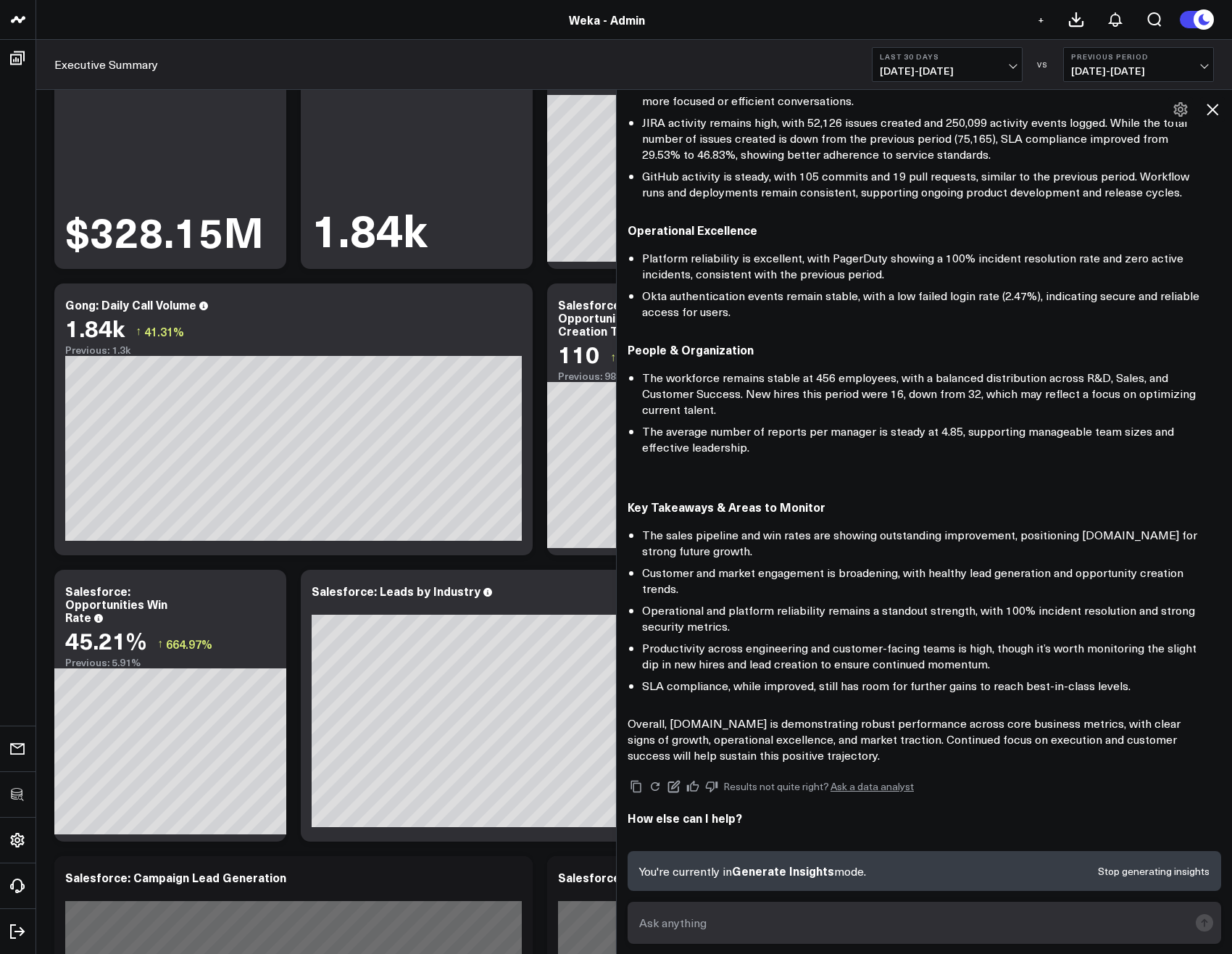
scroll to position [174, 0]
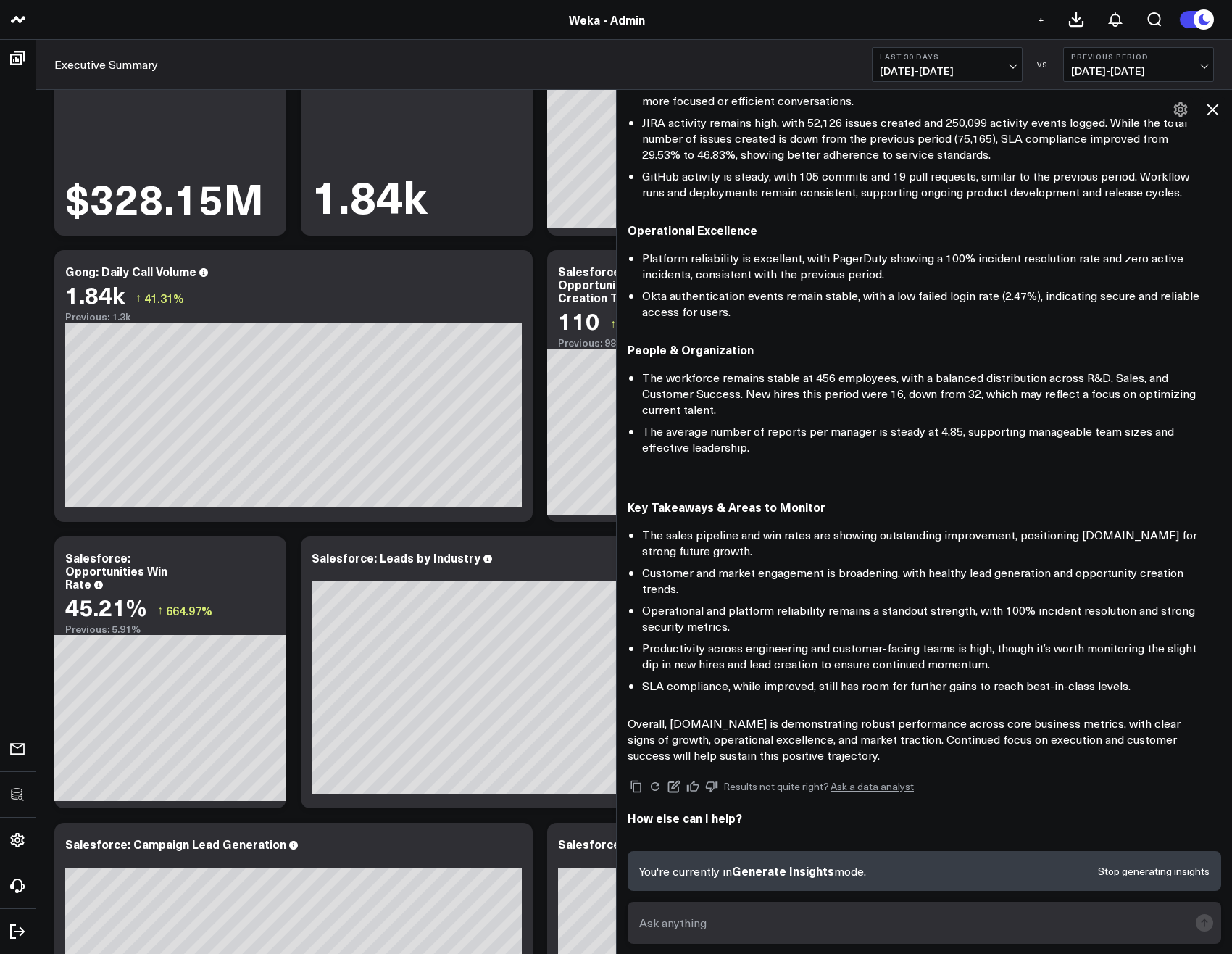
click at [1223, 118] on button at bounding box center [1212, 110] width 25 height 25
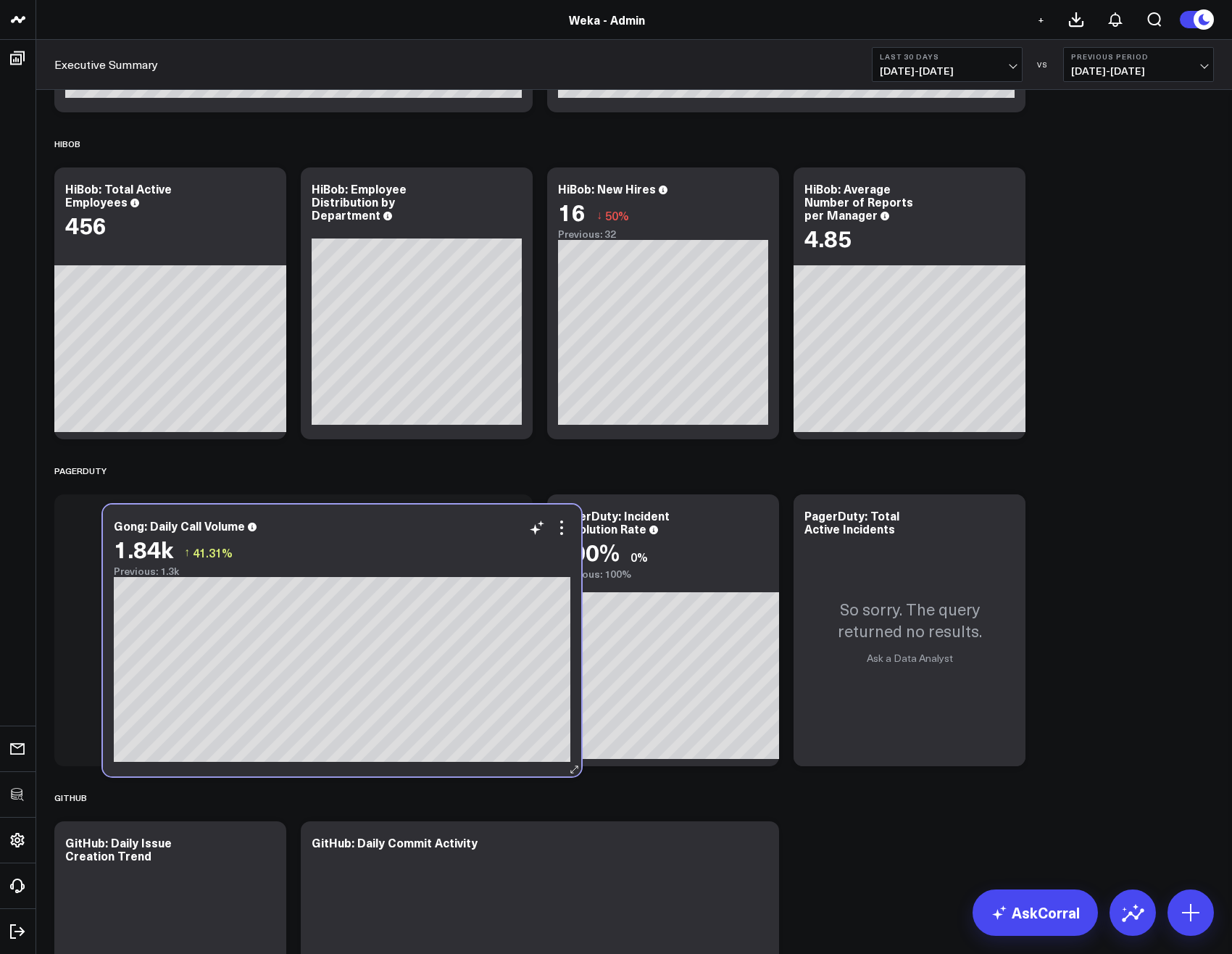
scroll to position [650, 0]
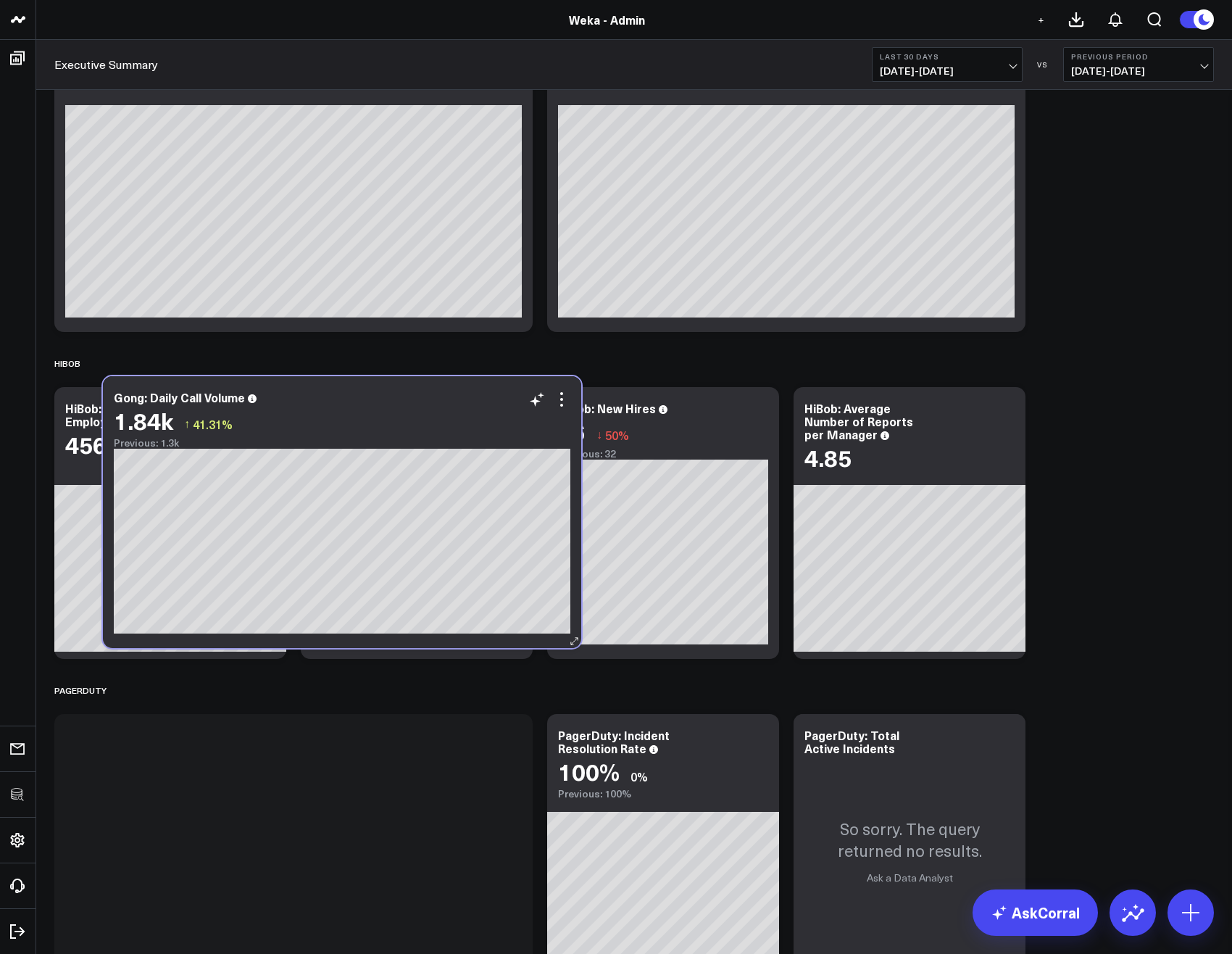
drag, startPoint x: 327, startPoint y: 459, endPoint x: 377, endPoint y: 539, distance: 94.3
click at [377, 433] on div "1.84k ↑ 41.31%" at bounding box center [342, 420] width 457 height 26
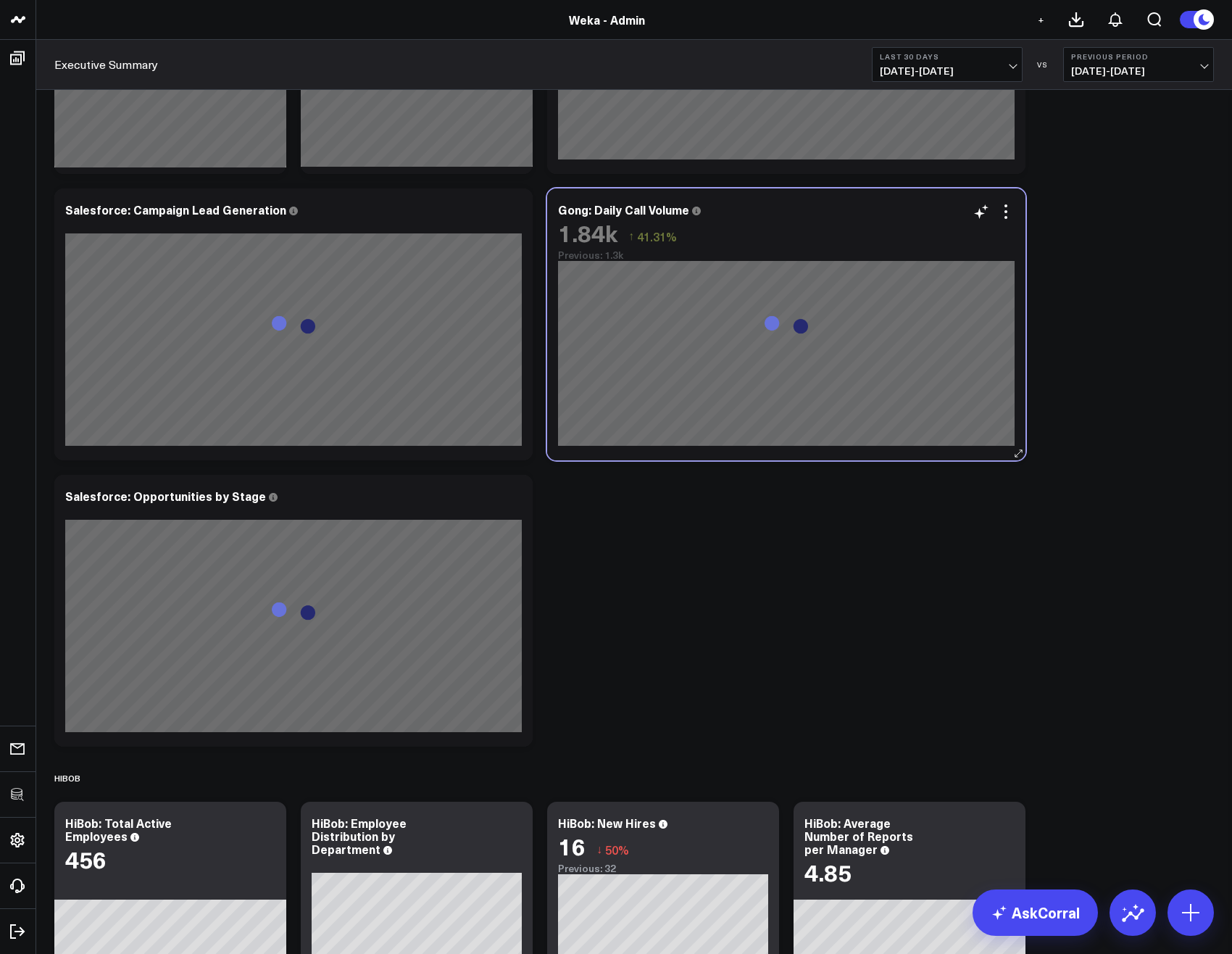
scroll to position [389, 0]
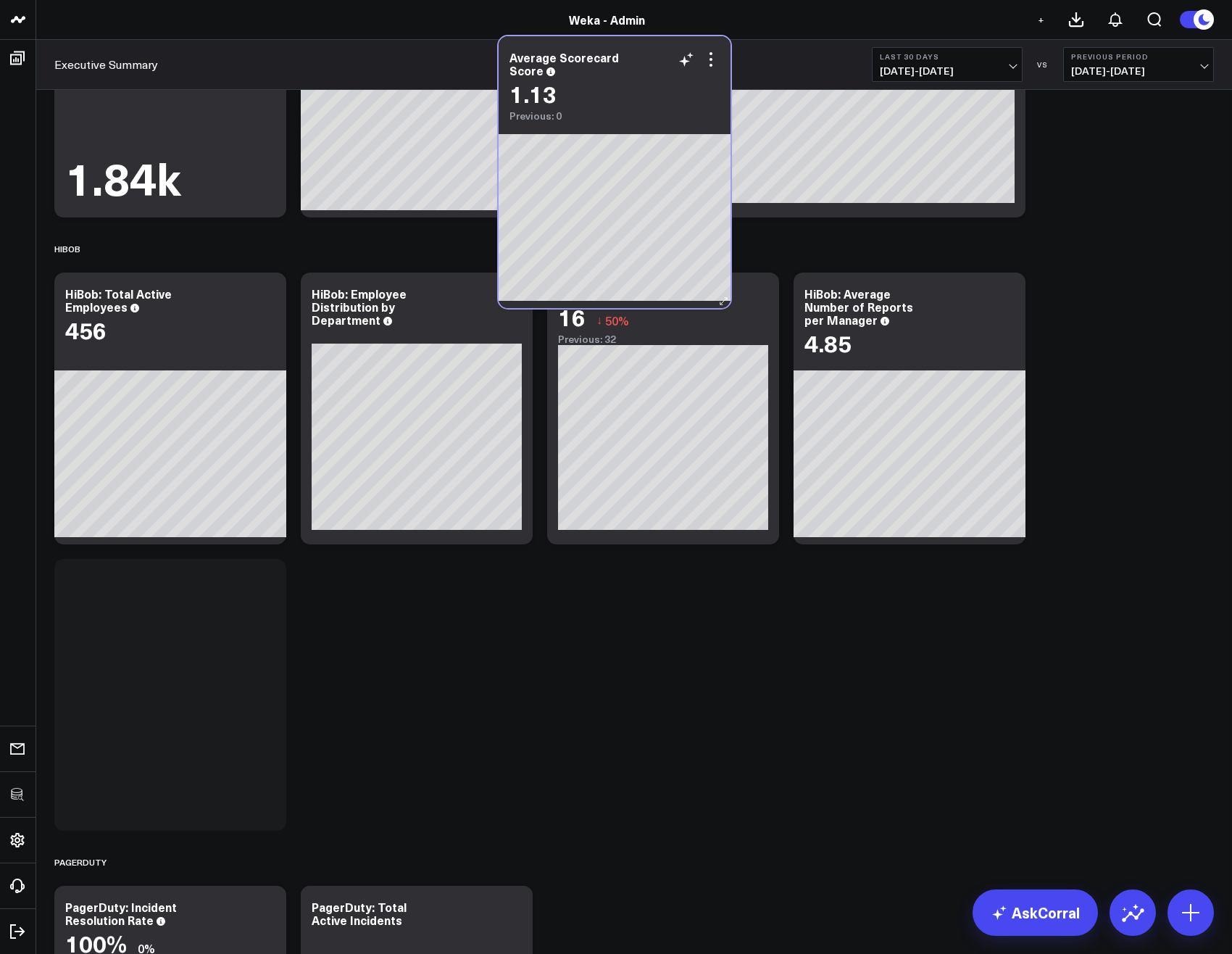
scroll to position [782, 0]
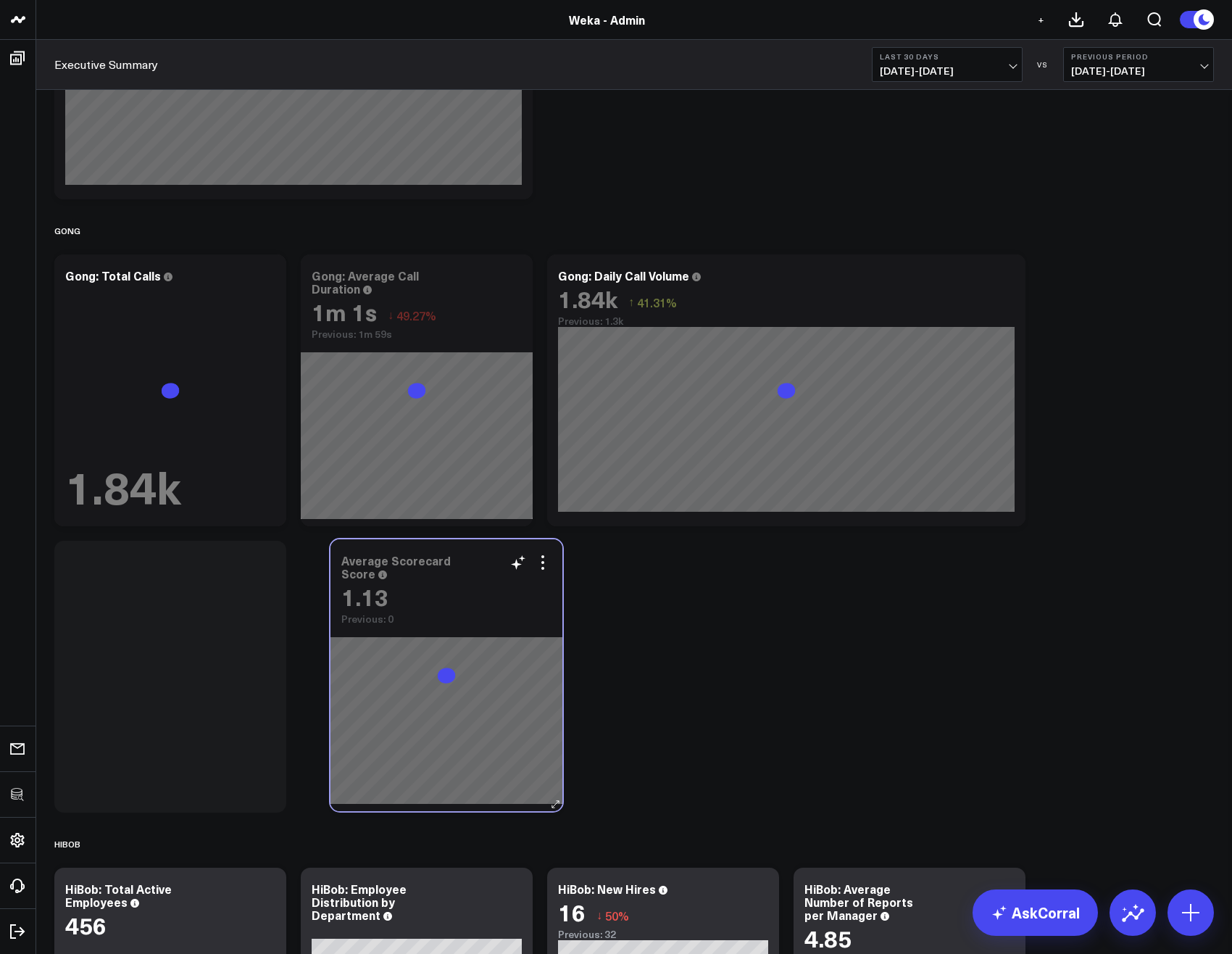
drag, startPoint x: 708, startPoint y: 437, endPoint x: 491, endPoint y: 585, distance: 262.7
click at [491, 585] on div "1.13" at bounding box center [446, 596] width 210 height 26
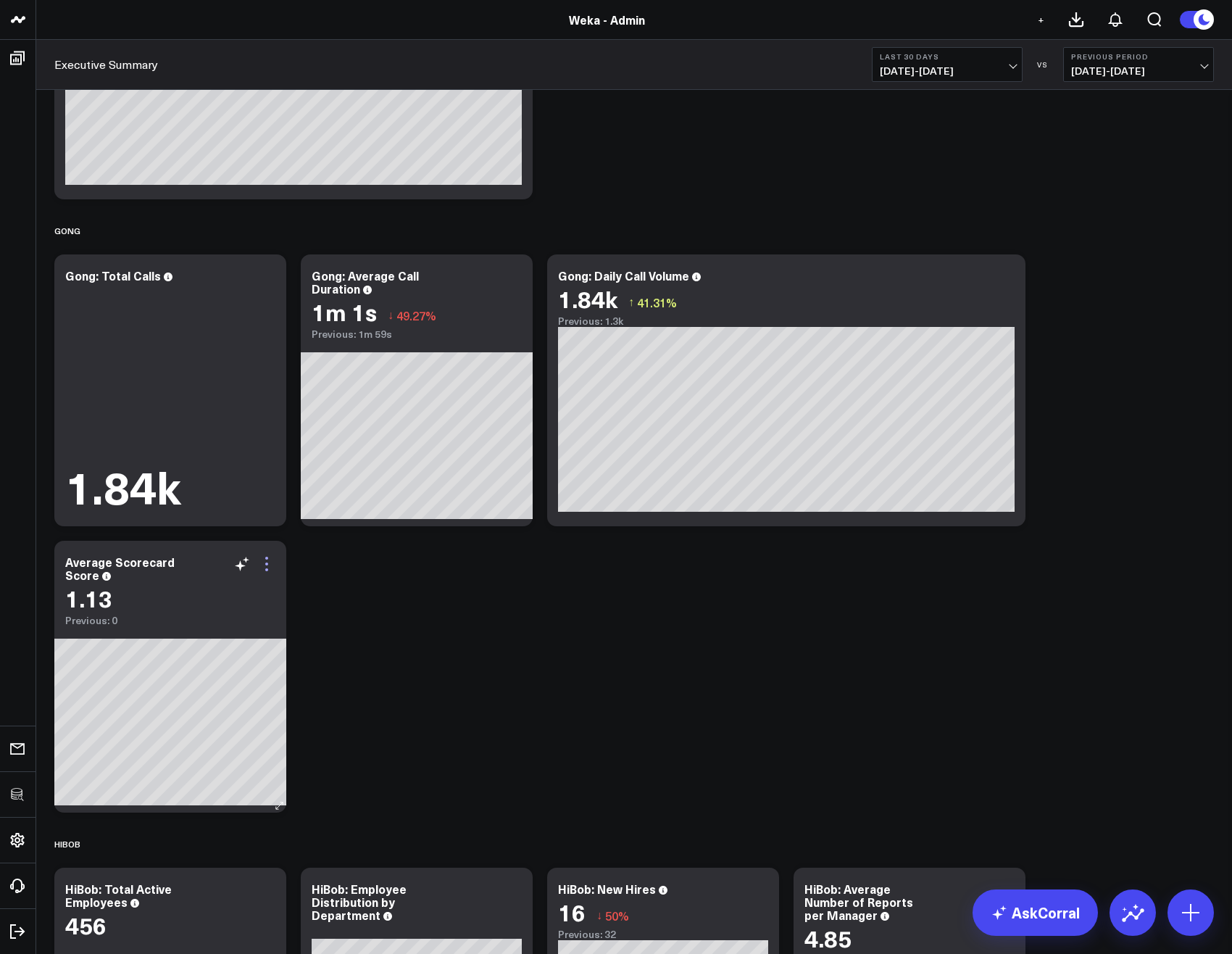
click at [269, 569] on icon at bounding box center [267, 564] width 17 height 17
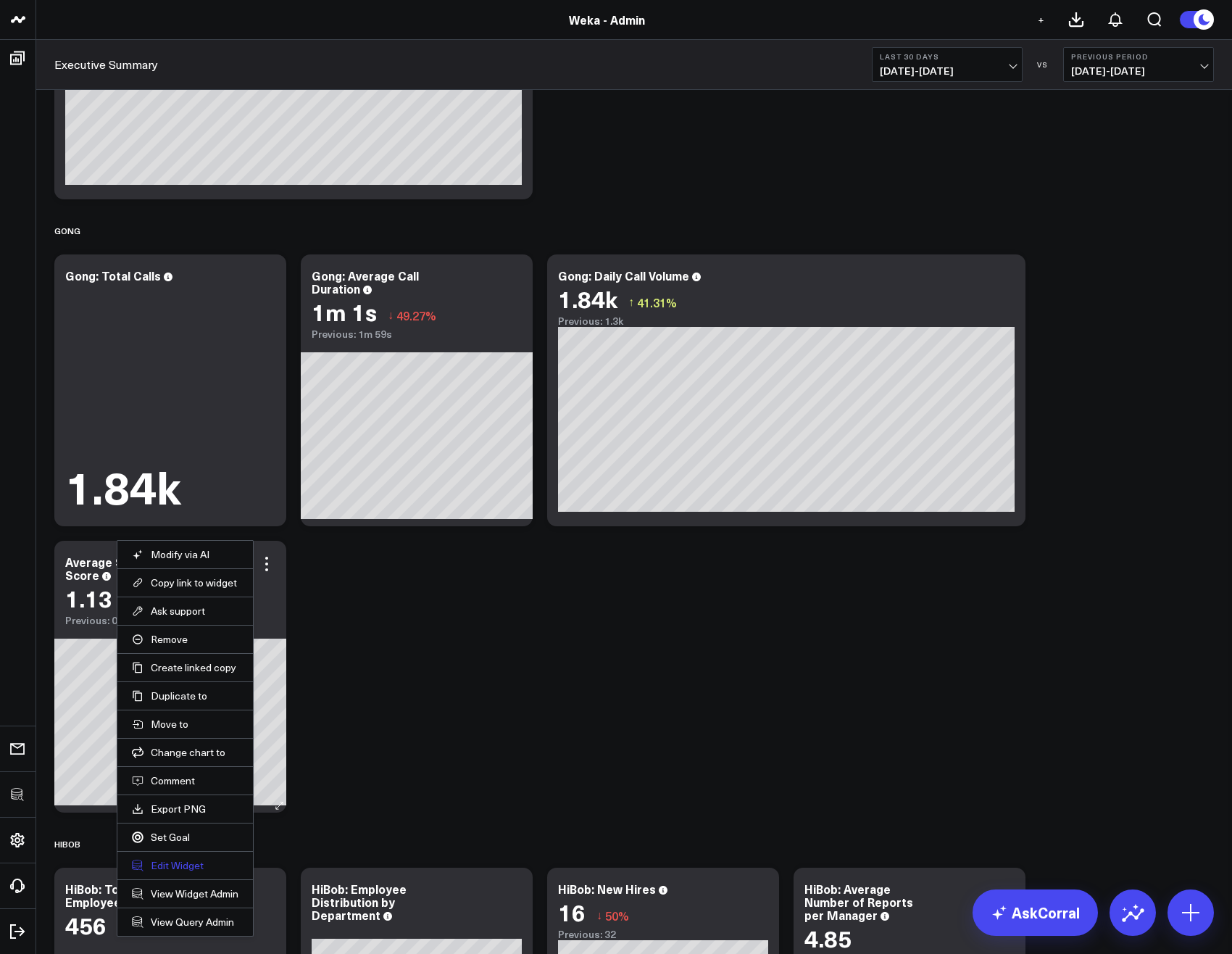
click at [182, 865] on button "Edit Widget" at bounding box center [185, 865] width 107 height 13
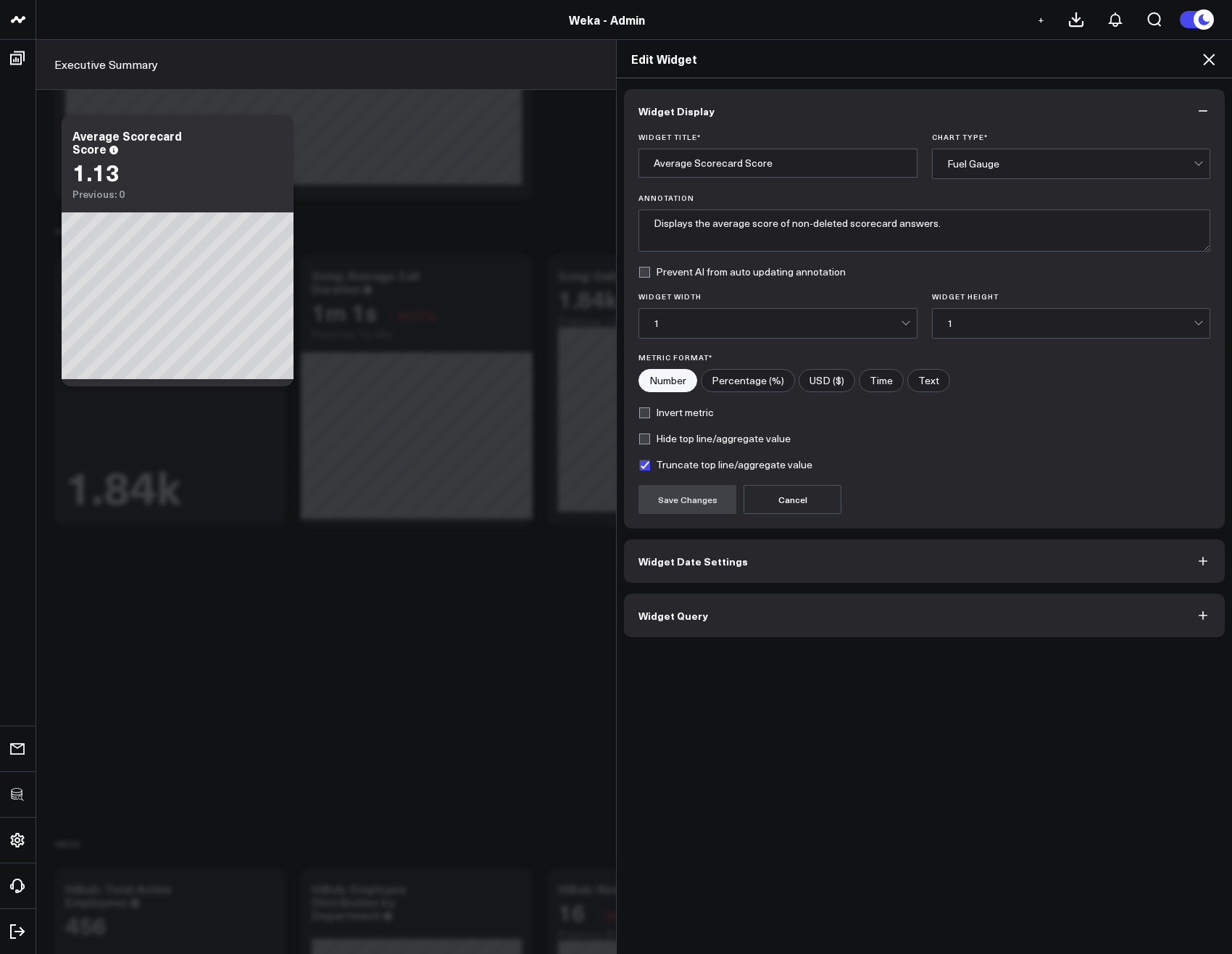
click at [667, 624] on button "Widget Query" at bounding box center [924, 615] width 601 height 44
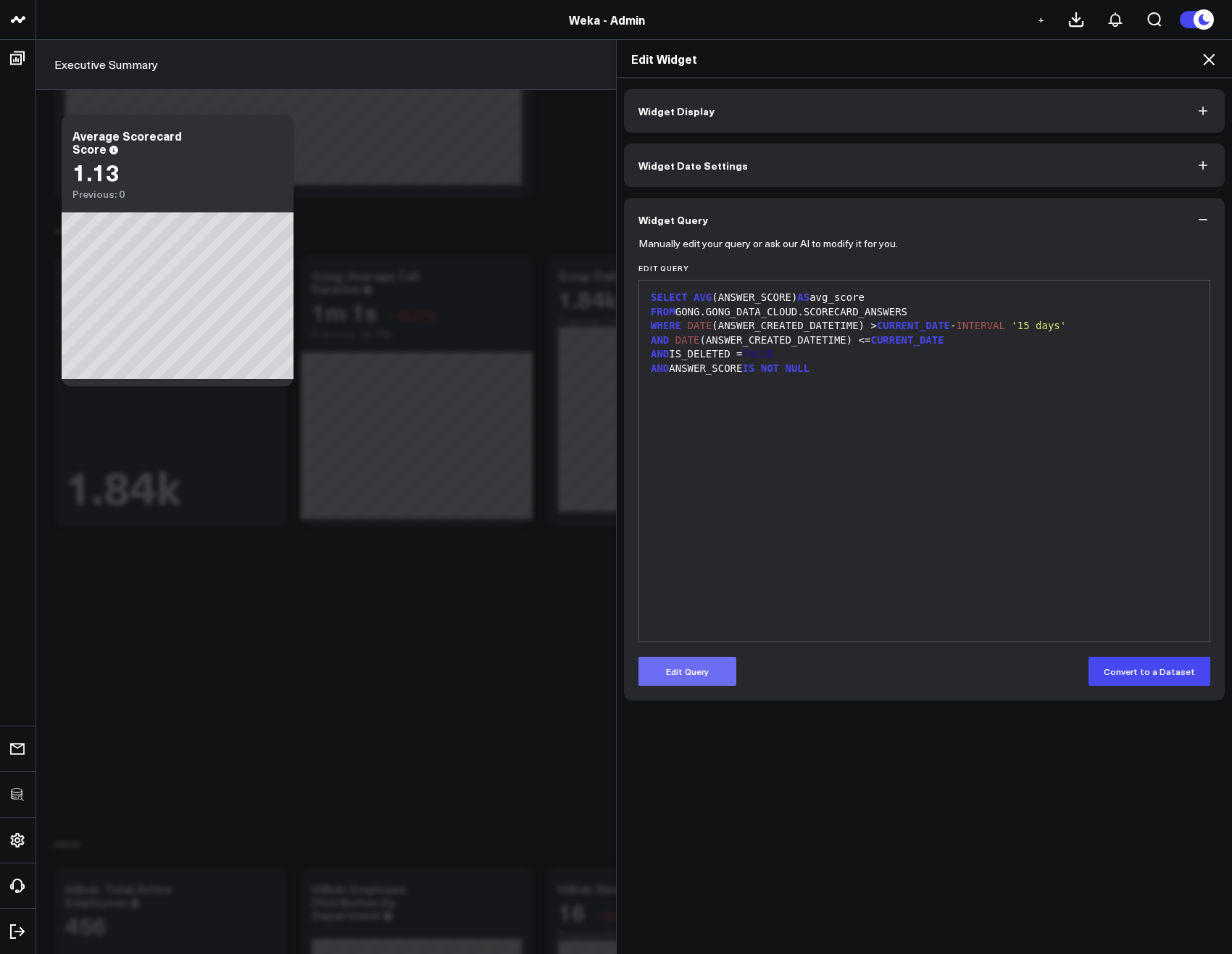
click at [703, 673] on button "Edit Query" at bounding box center [687, 671] width 98 height 29
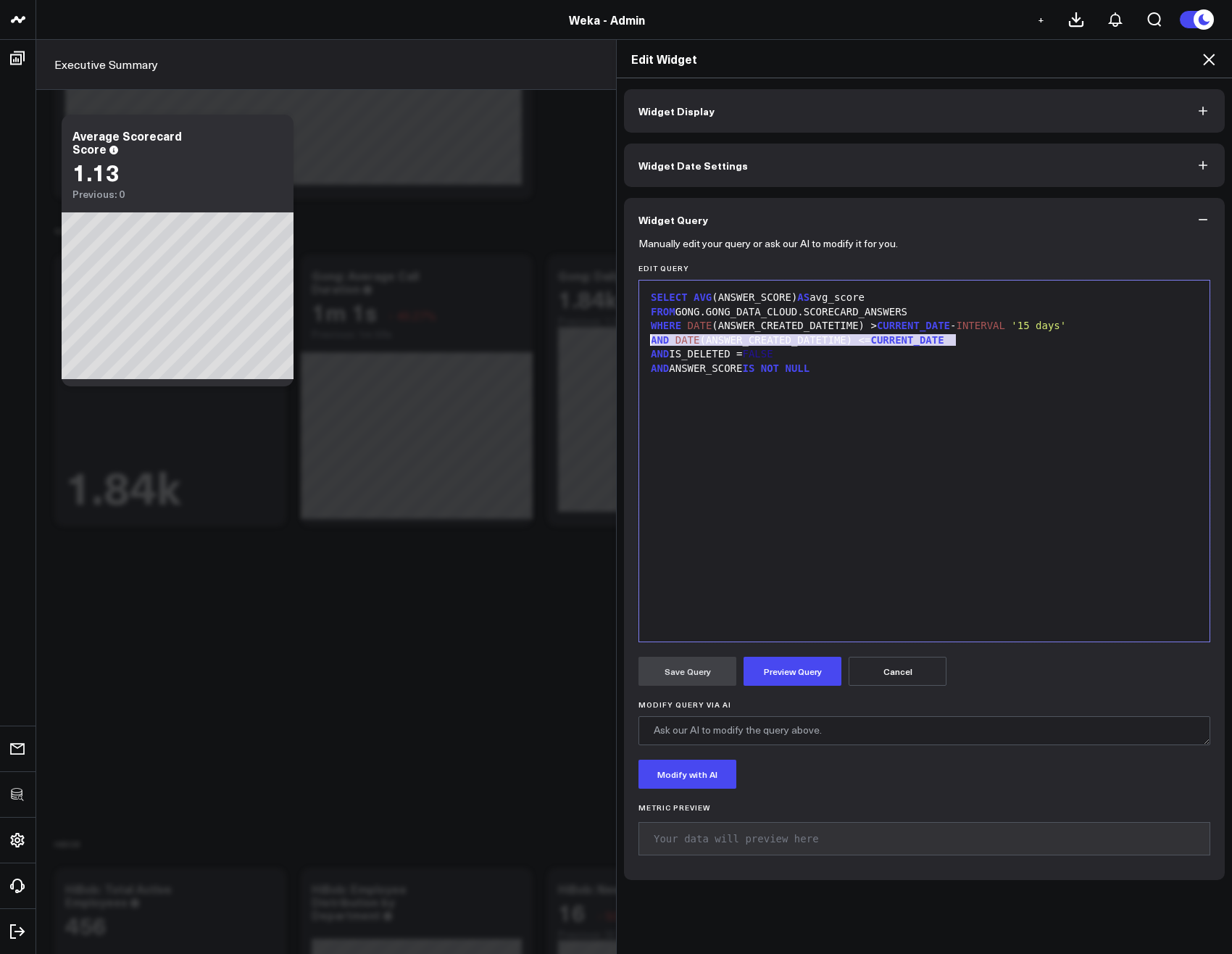
drag, startPoint x: 949, startPoint y: 339, endPoint x: 634, endPoint y: 337, distance: 315.0
click at [639, 337] on div "9 1 2 3 4 5 6 › ⌄ SELECT AVG (ANSWER_SCORE) AS avg_score FROM GONG.GONG_DATA_CL…" at bounding box center [924, 461] width 572 height 362
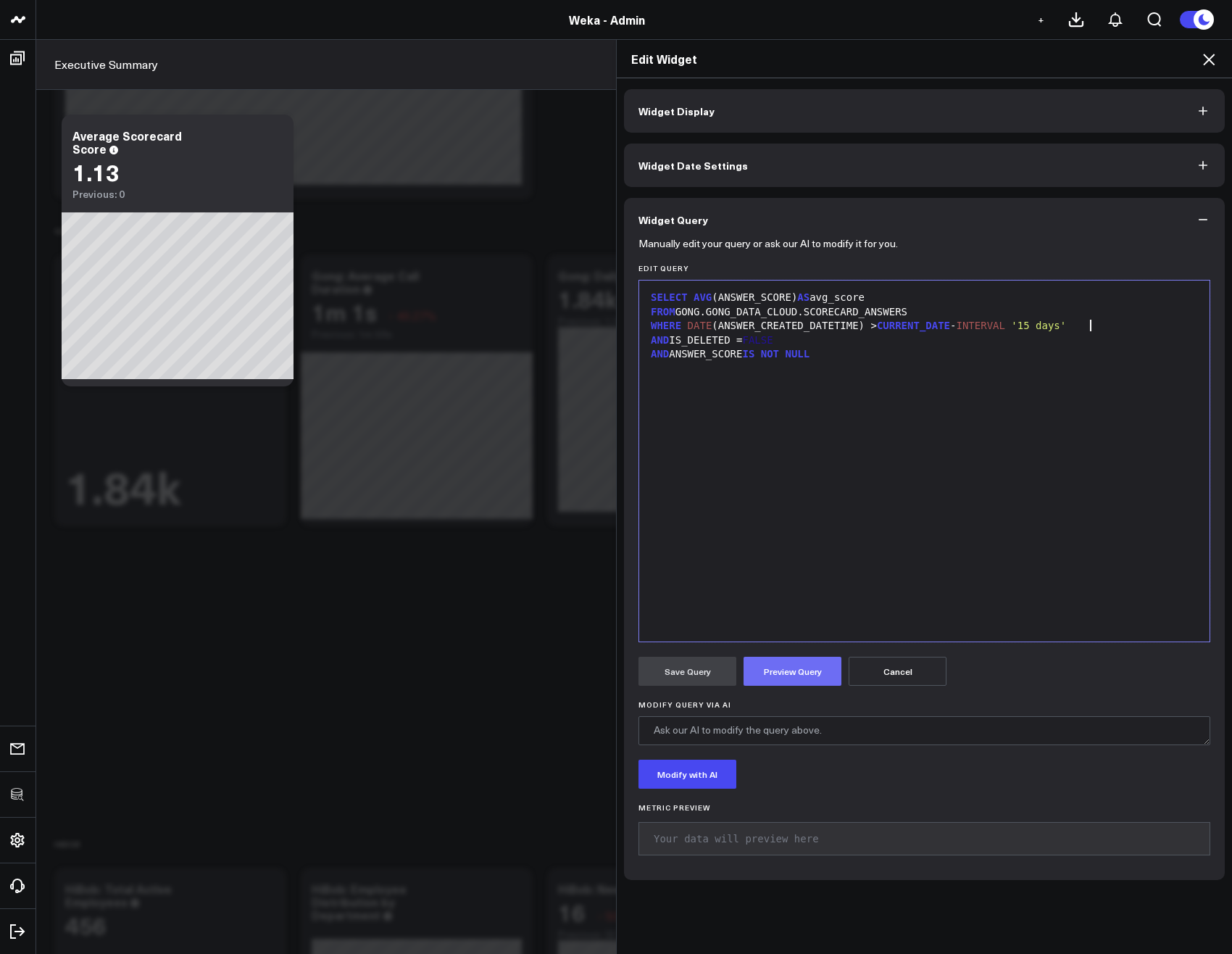
click at [781, 673] on button "Preview Query" at bounding box center [793, 671] width 98 height 29
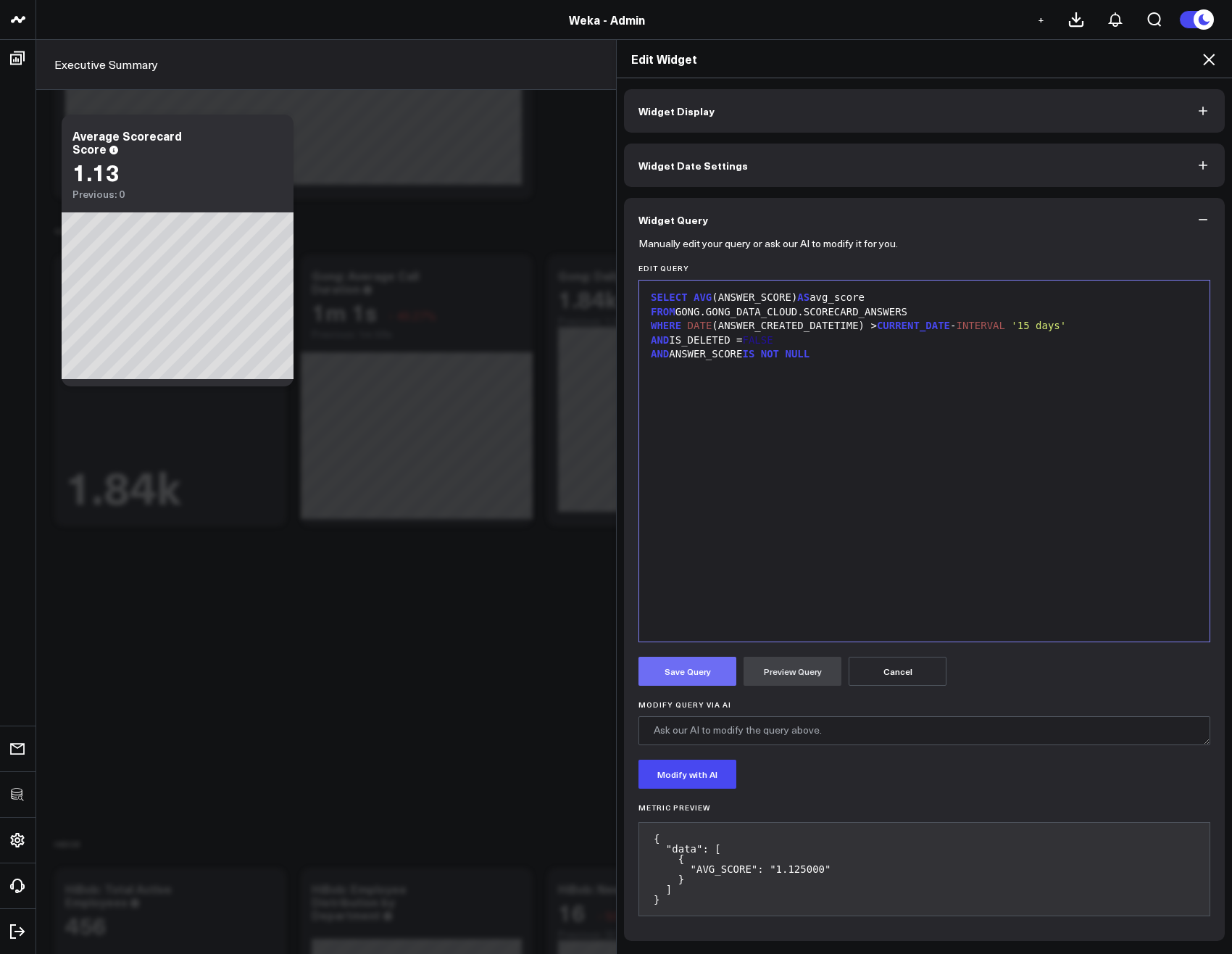
click at [673, 673] on button "Save Query" at bounding box center [687, 671] width 98 height 29
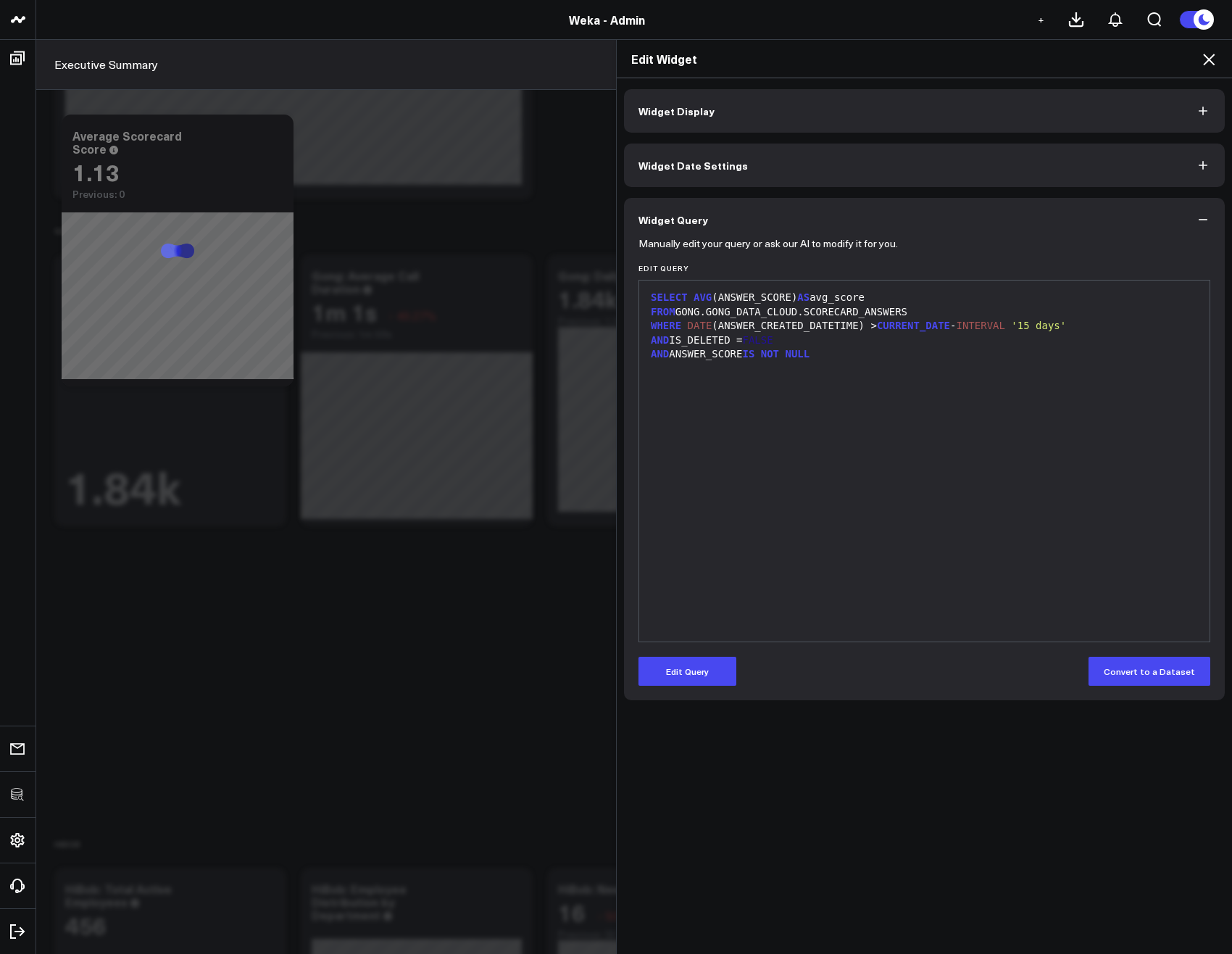
click at [1206, 59] on icon at bounding box center [1209, 60] width 17 height 17
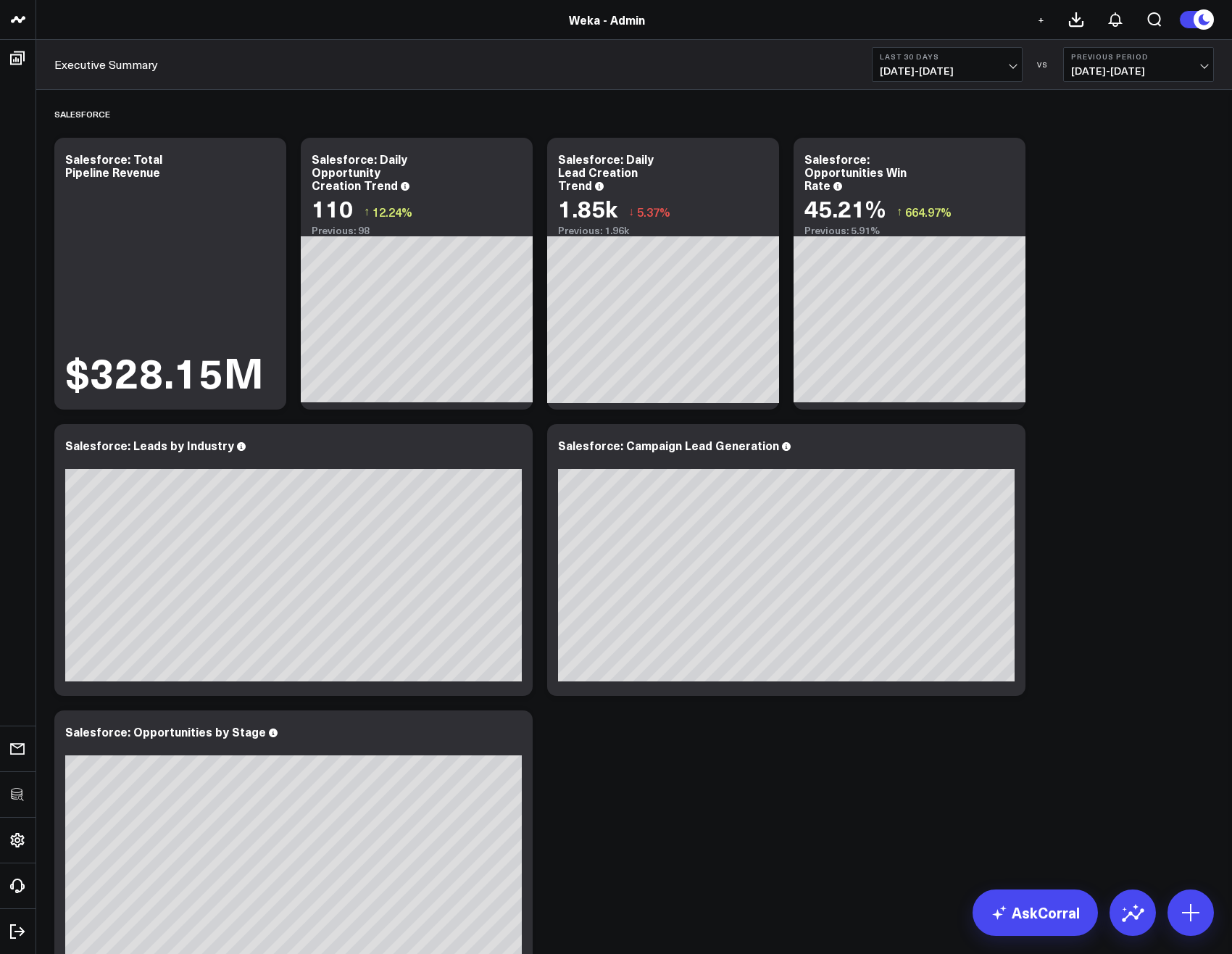
click at [973, 68] on span "[DATE] - [DATE]" at bounding box center [947, 71] width 135 height 12
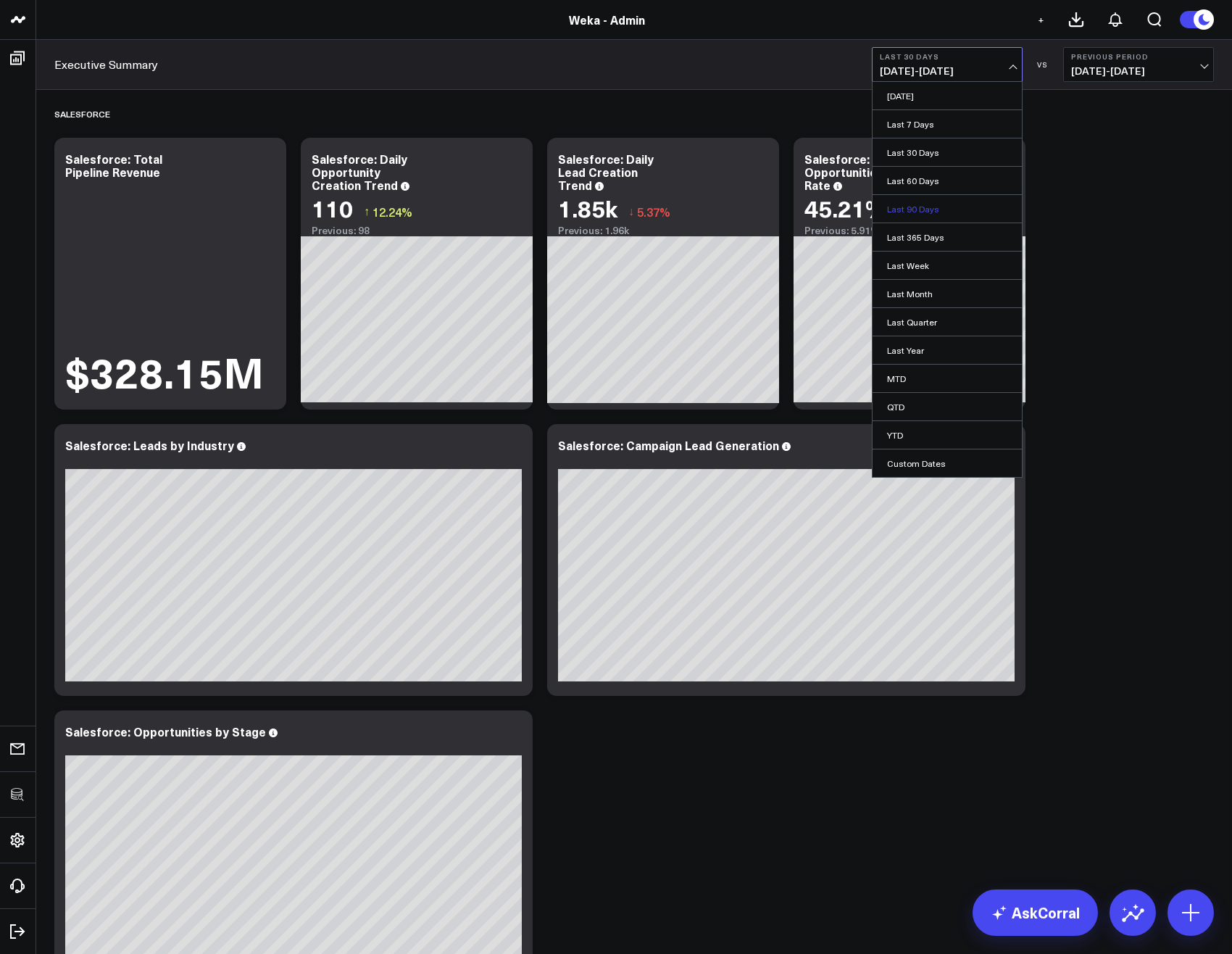
click at [913, 210] on link "Last 90 Days" at bounding box center [947, 209] width 149 height 28
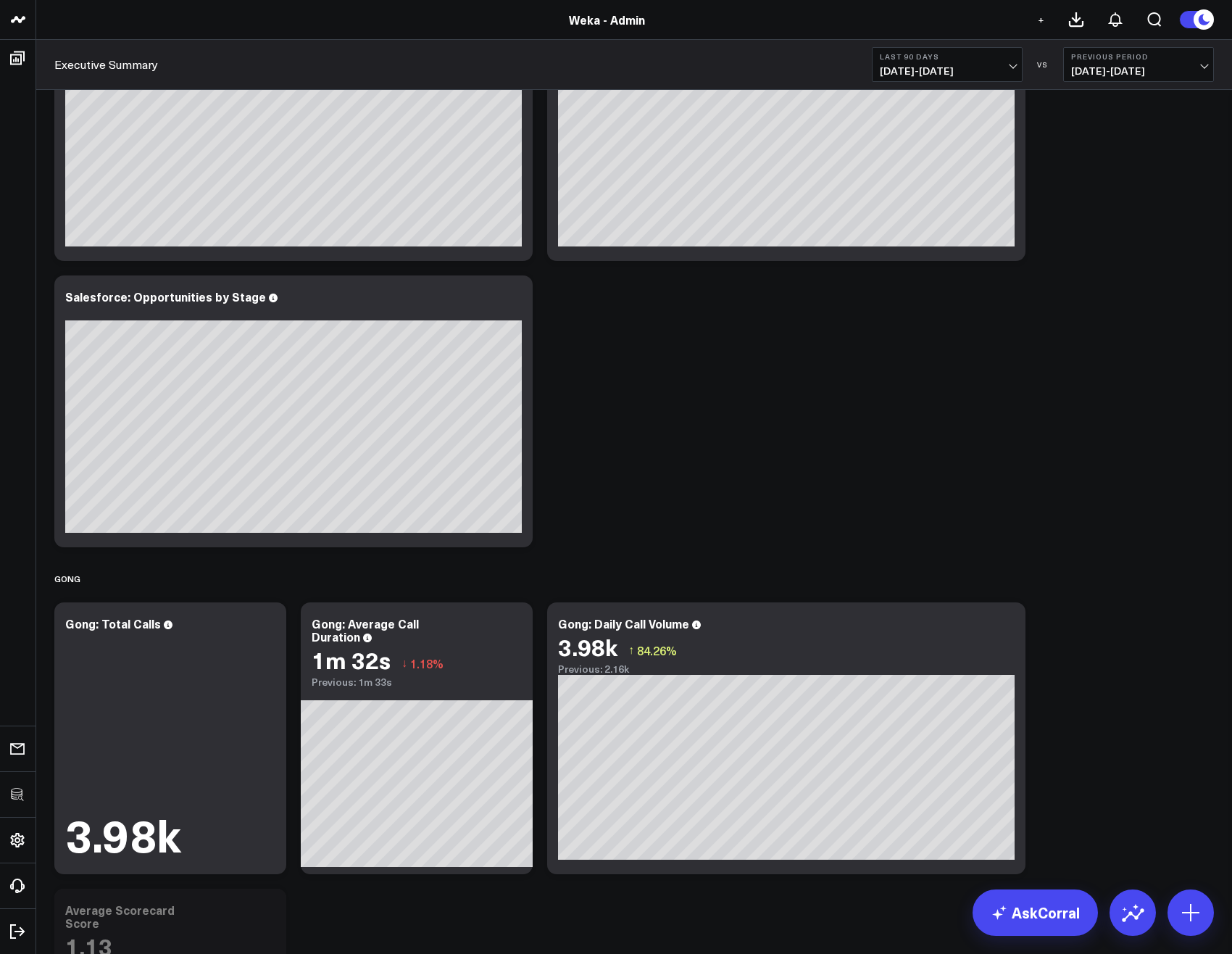
scroll to position [261, 0]
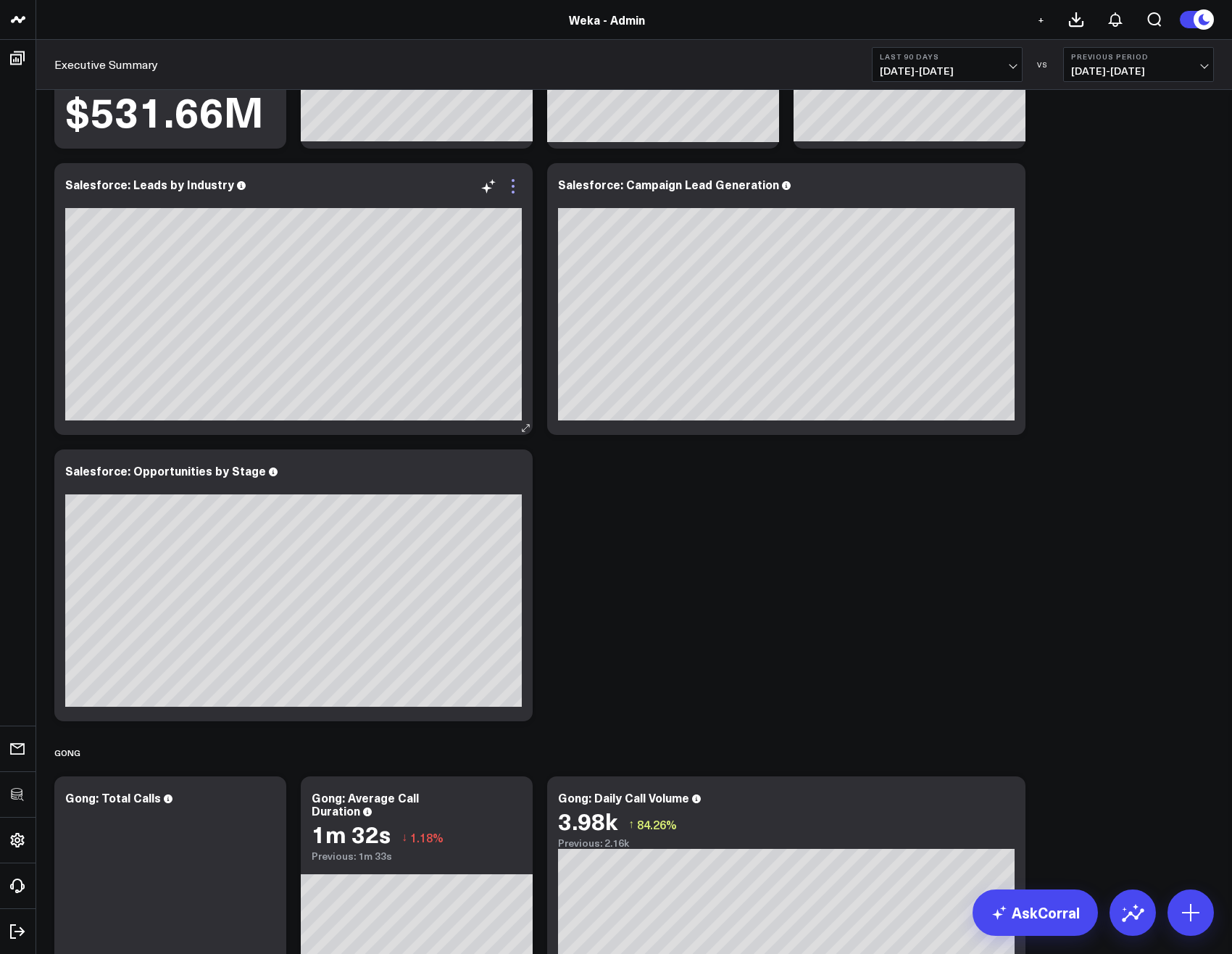
click at [517, 186] on icon at bounding box center [513, 186] width 17 height 17
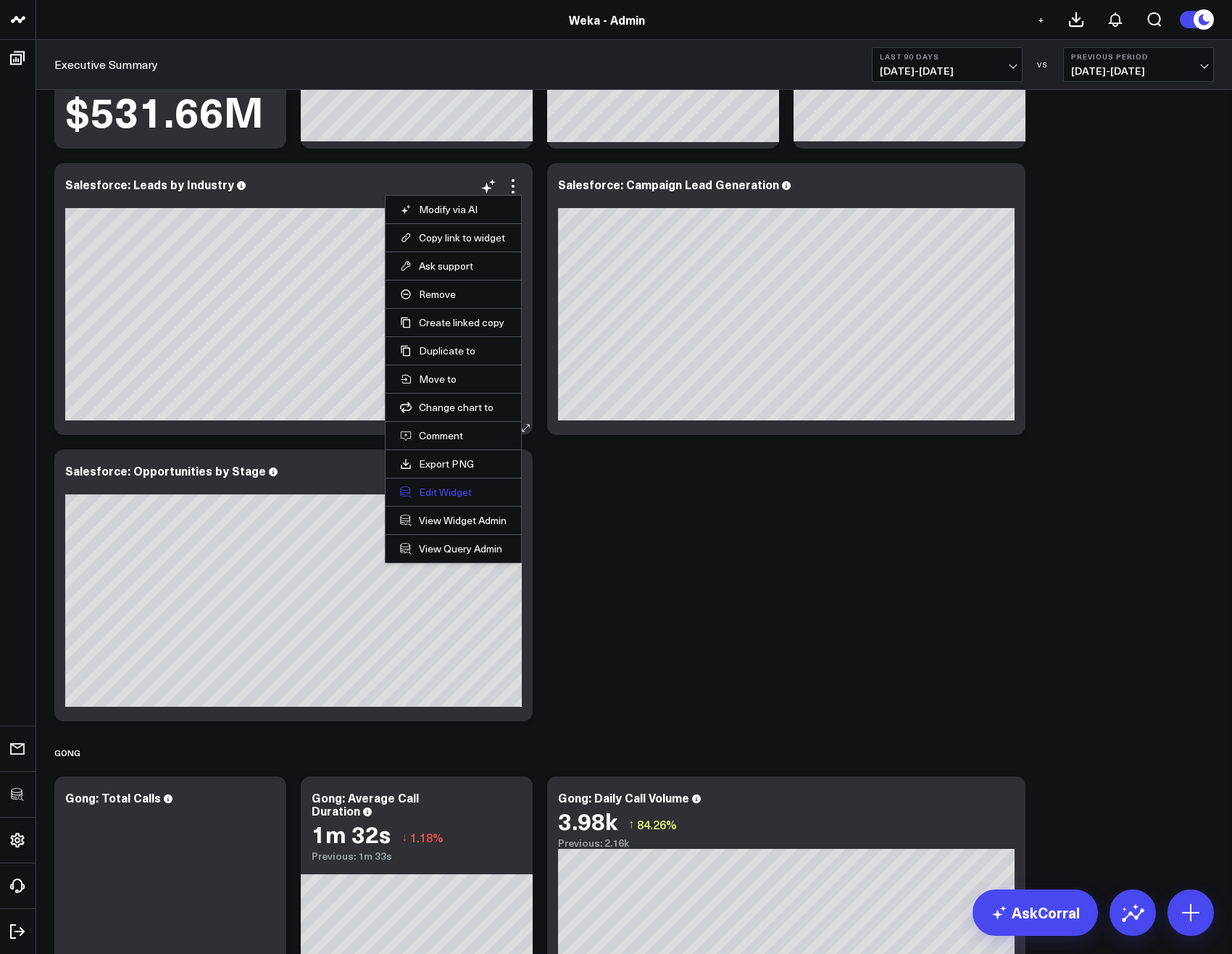
click at [440, 494] on button "Edit Widget" at bounding box center [453, 492] width 107 height 13
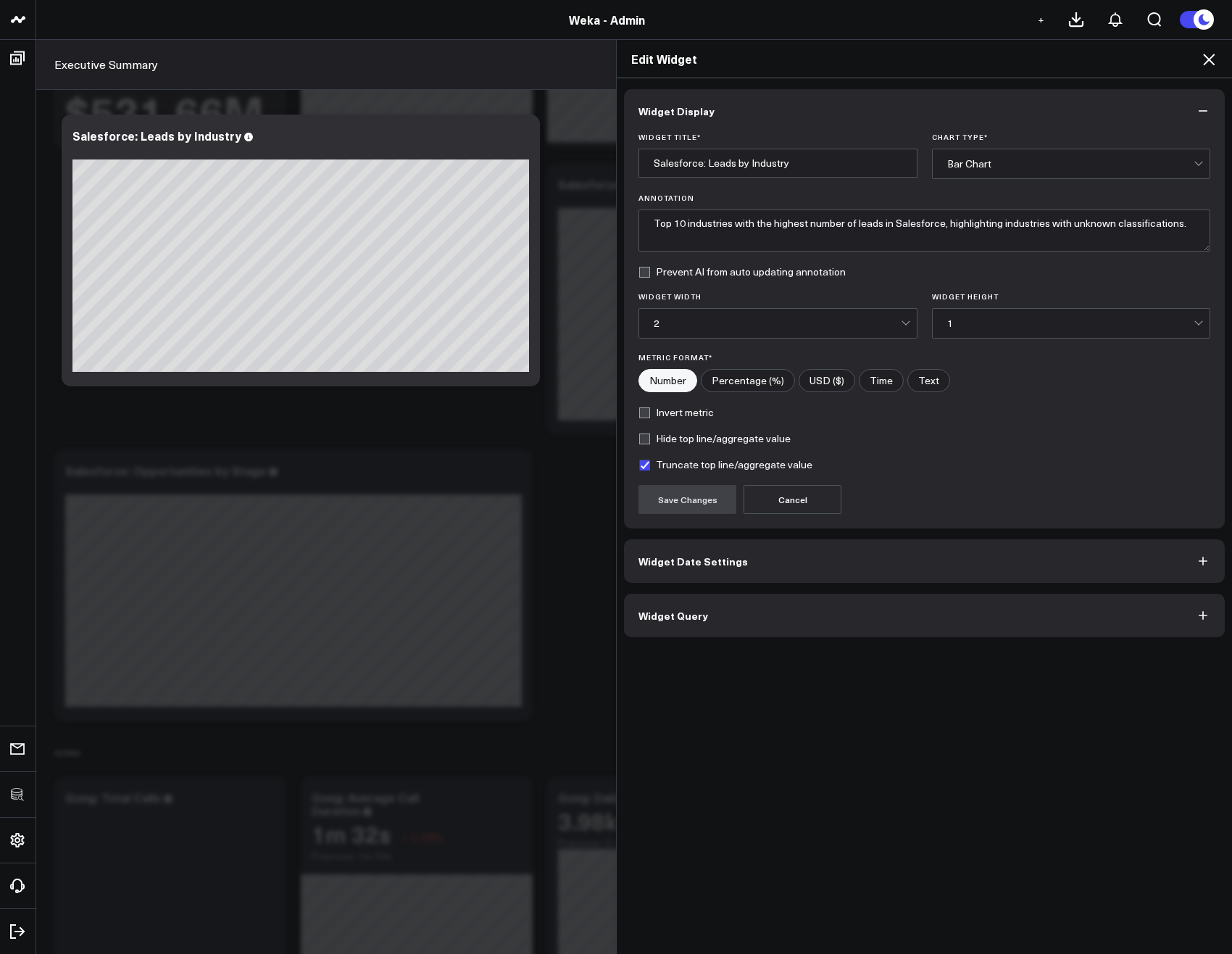
click at [710, 607] on button "Widget Query" at bounding box center [924, 615] width 601 height 44
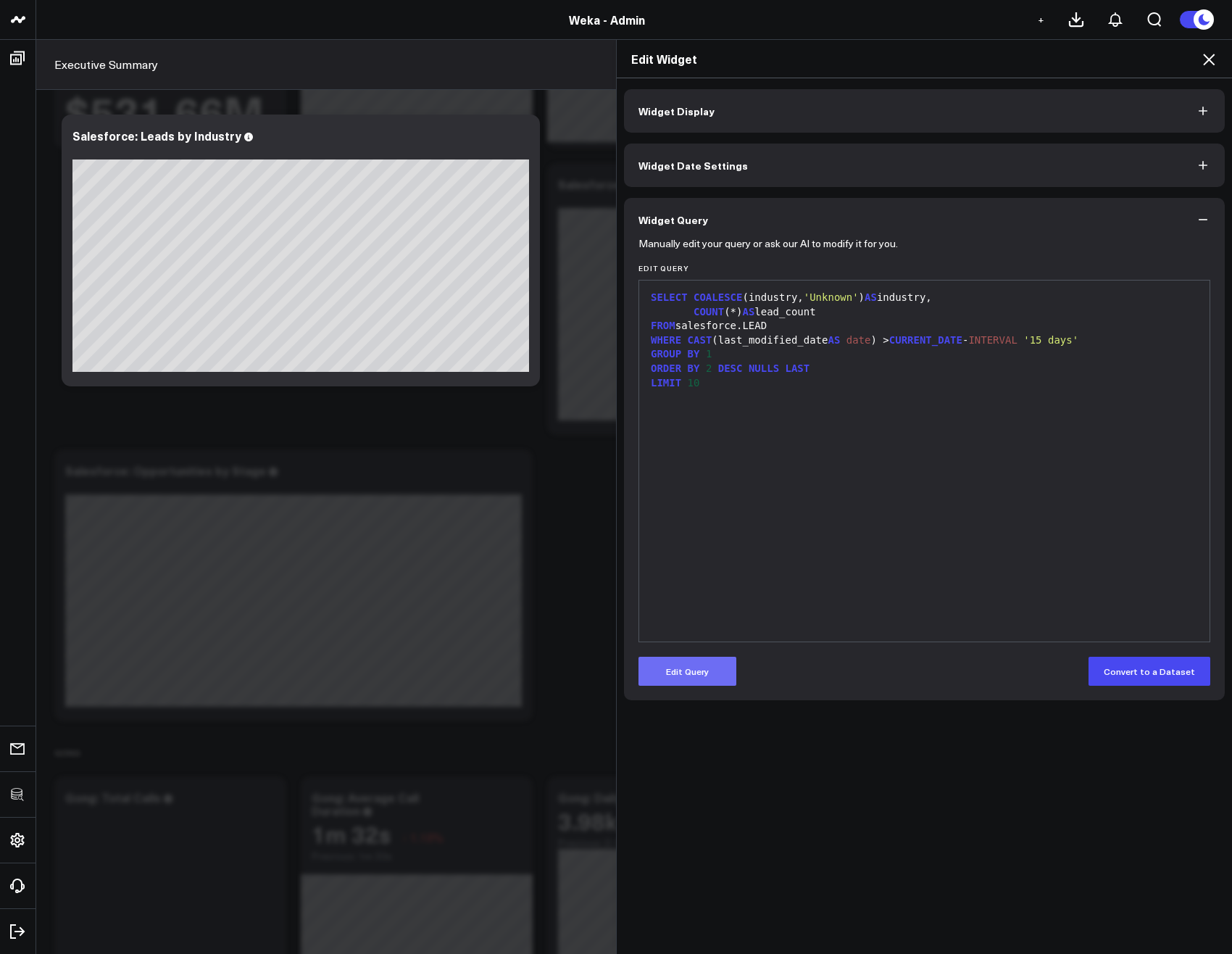
click at [689, 675] on button "Edit Query" at bounding box center [687, 671] width 98 height 29
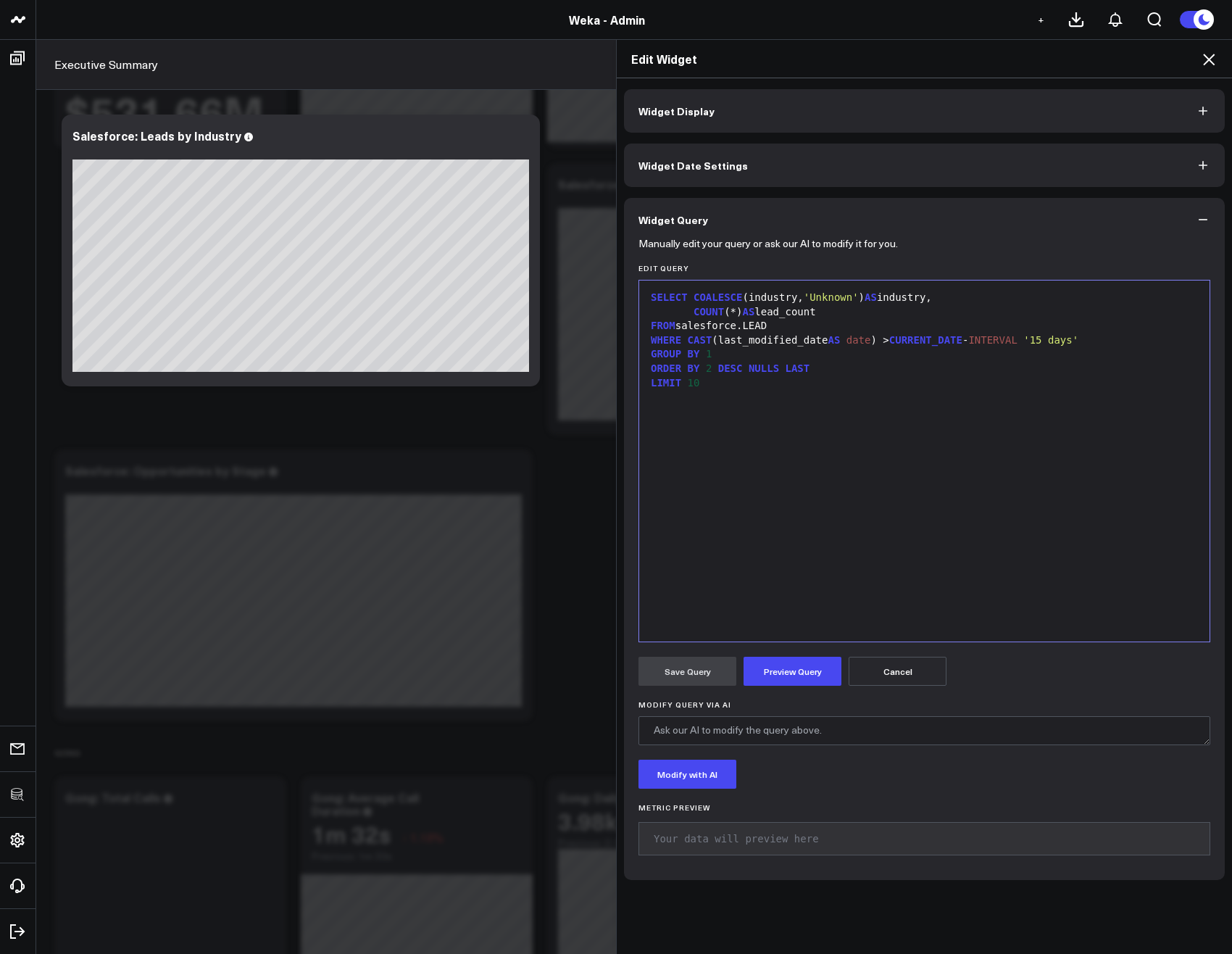
click at [811, 436] on div "SELECT COALESCE (industry, 'Unknown' ) AS industry, COUNT (*) AS lead_count FRO…" at bounding box center [924, 461] width 556 height 346
click at [817, 297] on span "'Unknown'" at bounding box center [831, 297] width 55 height 12
click at [764, 677] on button "Preview Query" at bounding box center [793, 671] width 98 height 29
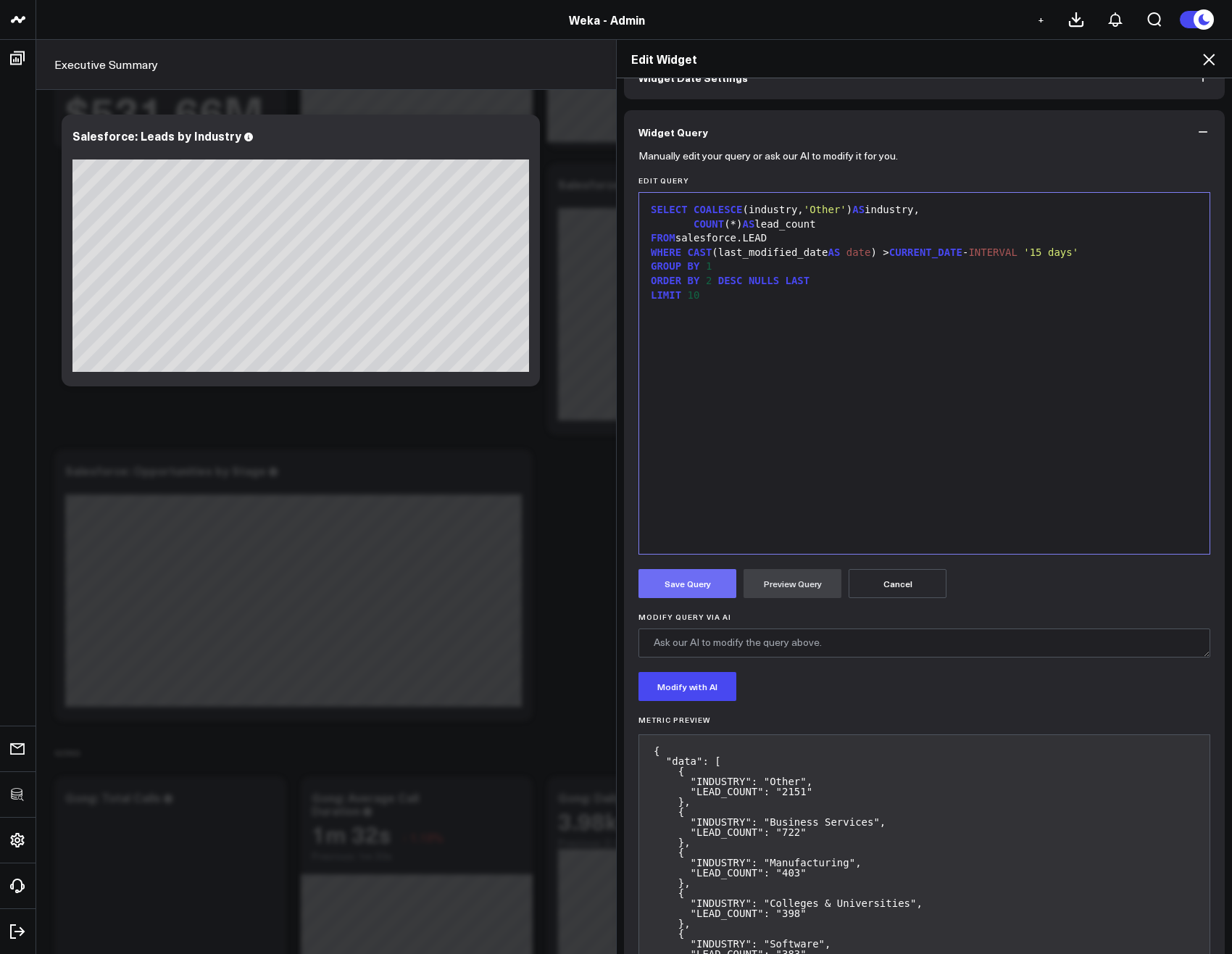
scroll to position [87, 0]
click at [686, 594] on button "Save Query" at bounding box center [687, 584] width 98 height 29
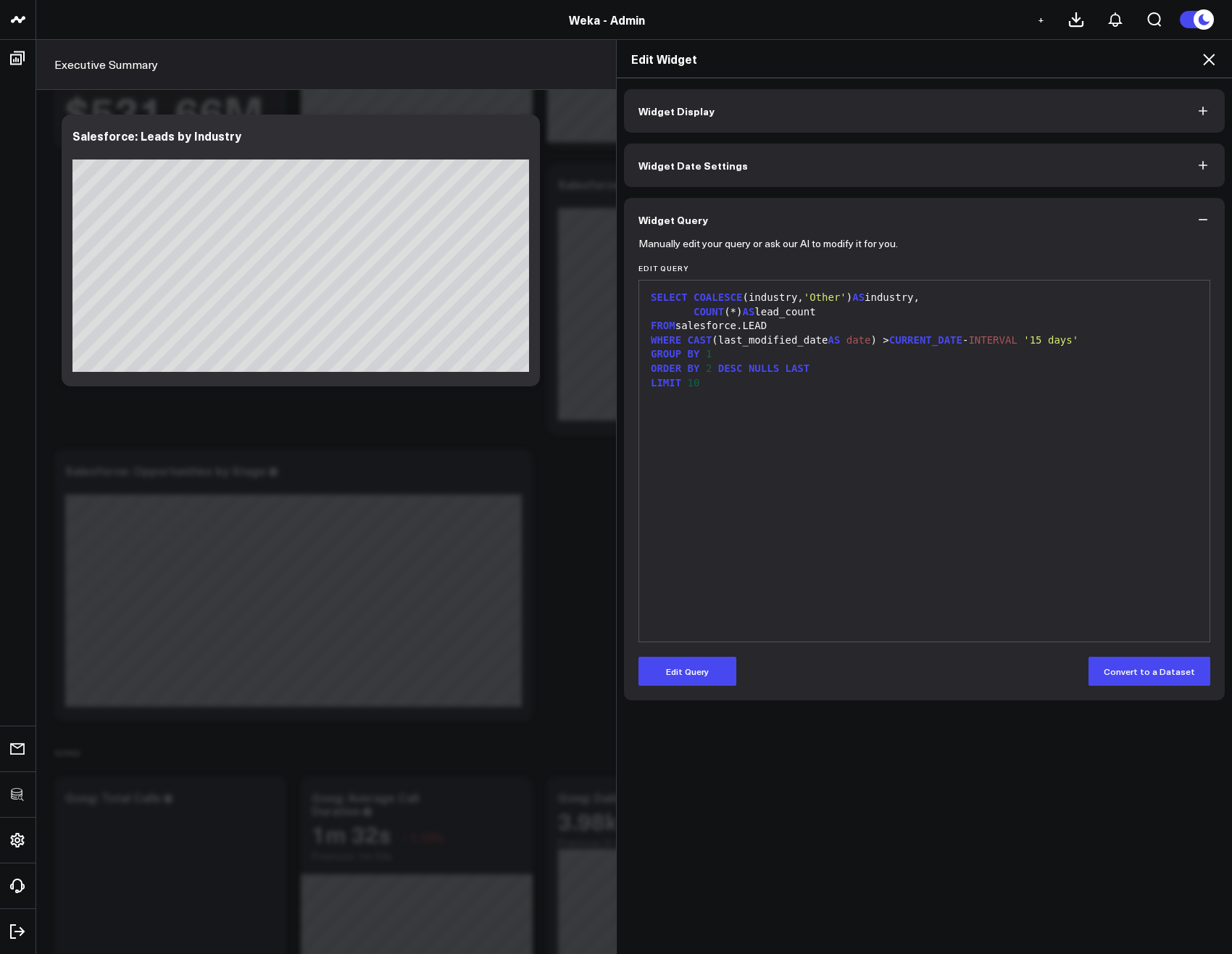
scroll to position [0, 0]
click at [696, 675] on button "Edit Query" at bounding box center [687, 671] width 98 height 29
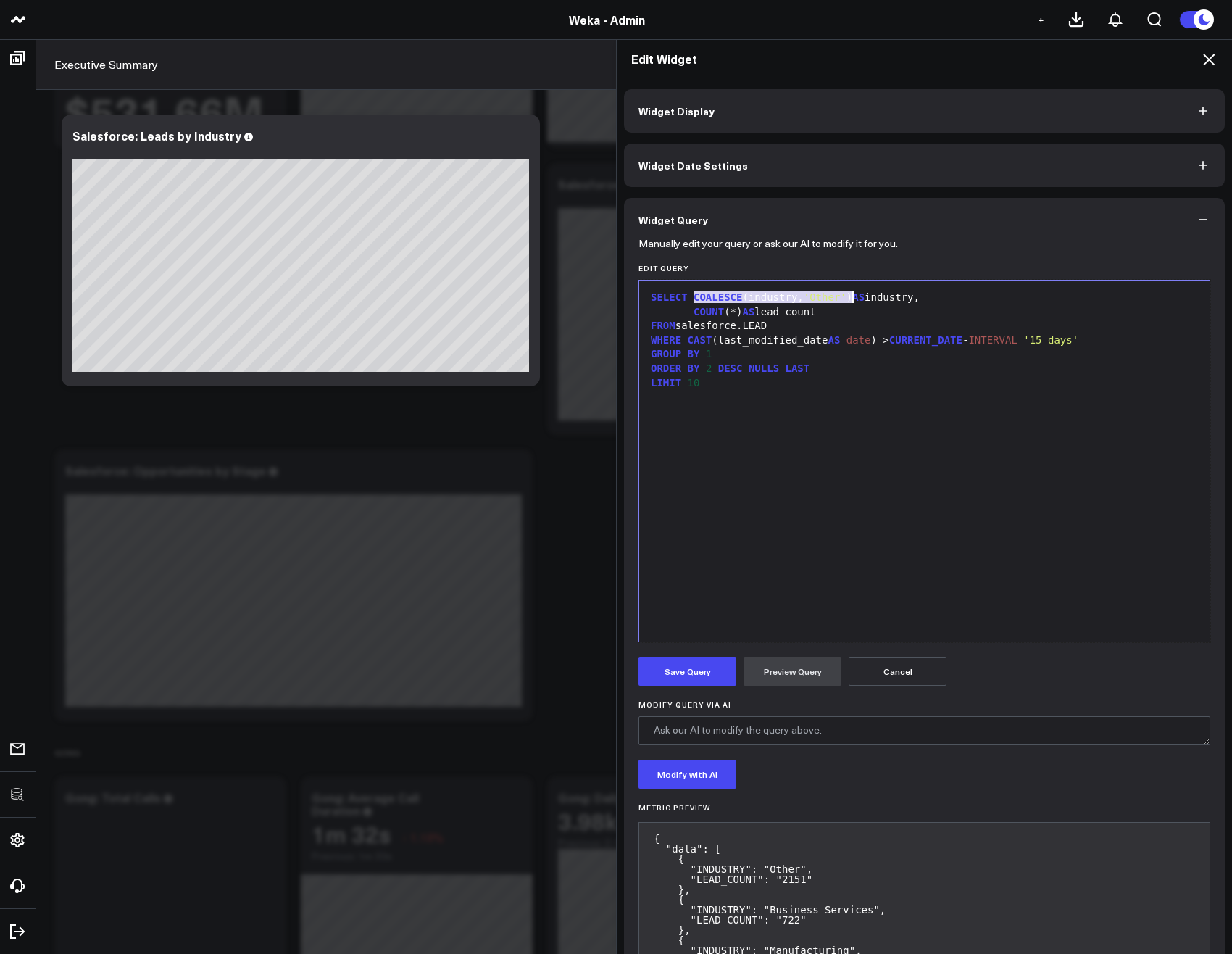
drag, startPoint x: 687, startPoint y: 298, endPoint x: 848, endPoint y: 296, distance: 161.0
click at [848, 296] on div "SELECT COALESCE (industry, 'Other' ) AS industry," at bounding box center [924, 298] width 556 height 15
click at [873, 298] on div "SELECT COALESCE (industry, 'Other' ) AS industry," at bounding box center [924, 298] width 556 height 15
click at [1119, 341] on div "WHERE CAST (last_modified_date AS date ) > CURRENT_DATE - INTERVAL '15 days'" at bounding box center [924, 340] width 556 height 15
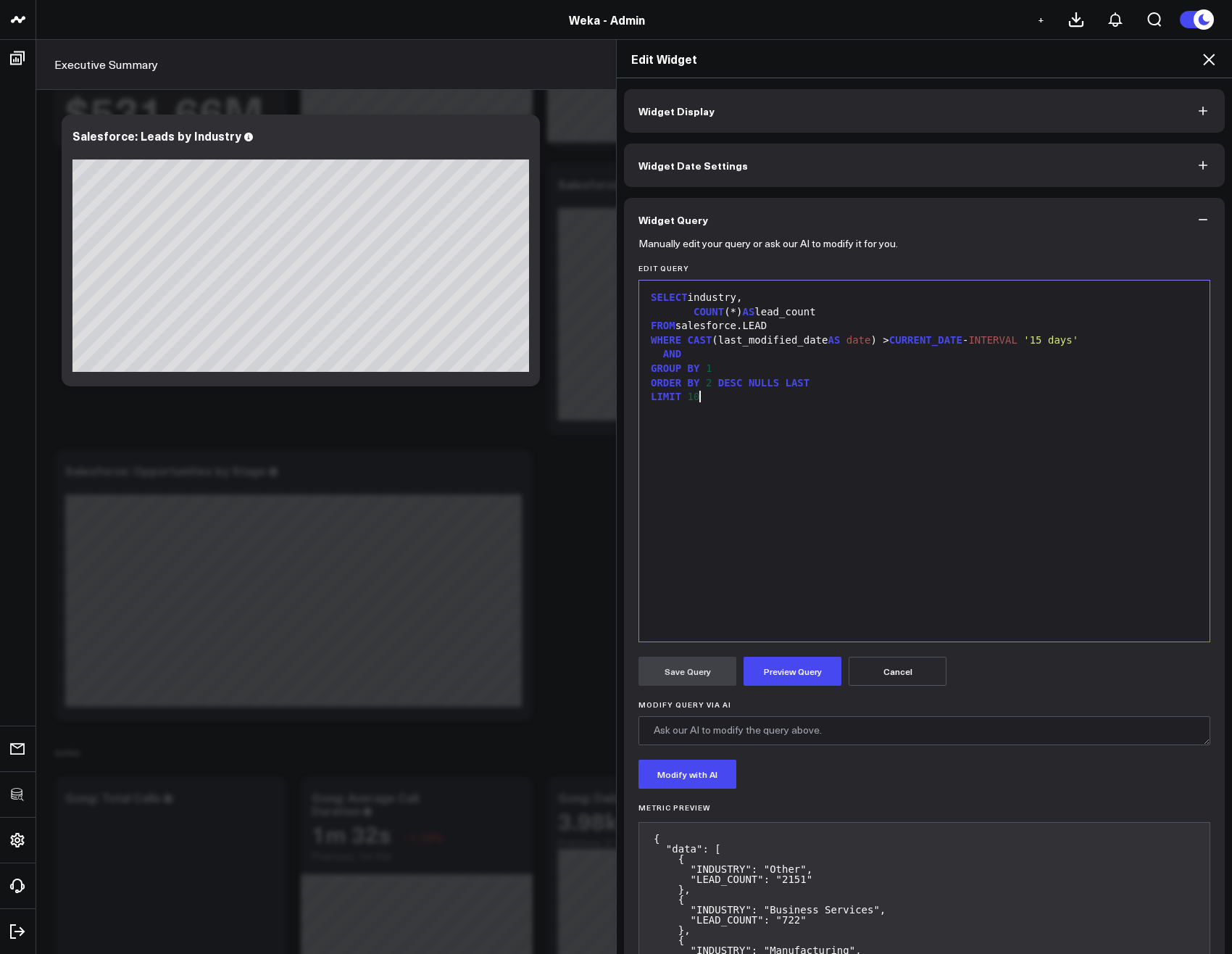
click at [1049, 505] on div "SELECT industry, COUNT (*) AS lead_count FROM salesforce.LEAD WHERE CAST (last_…" at bounding box center [924, 461] width 556 height 346
click at [777, 360] on div "AND" at bounding box center [924, 354] width 556 height 15
click at [777, 360] on div "AND industry IS N" at bounding box center [924, 354] width 556 height 15
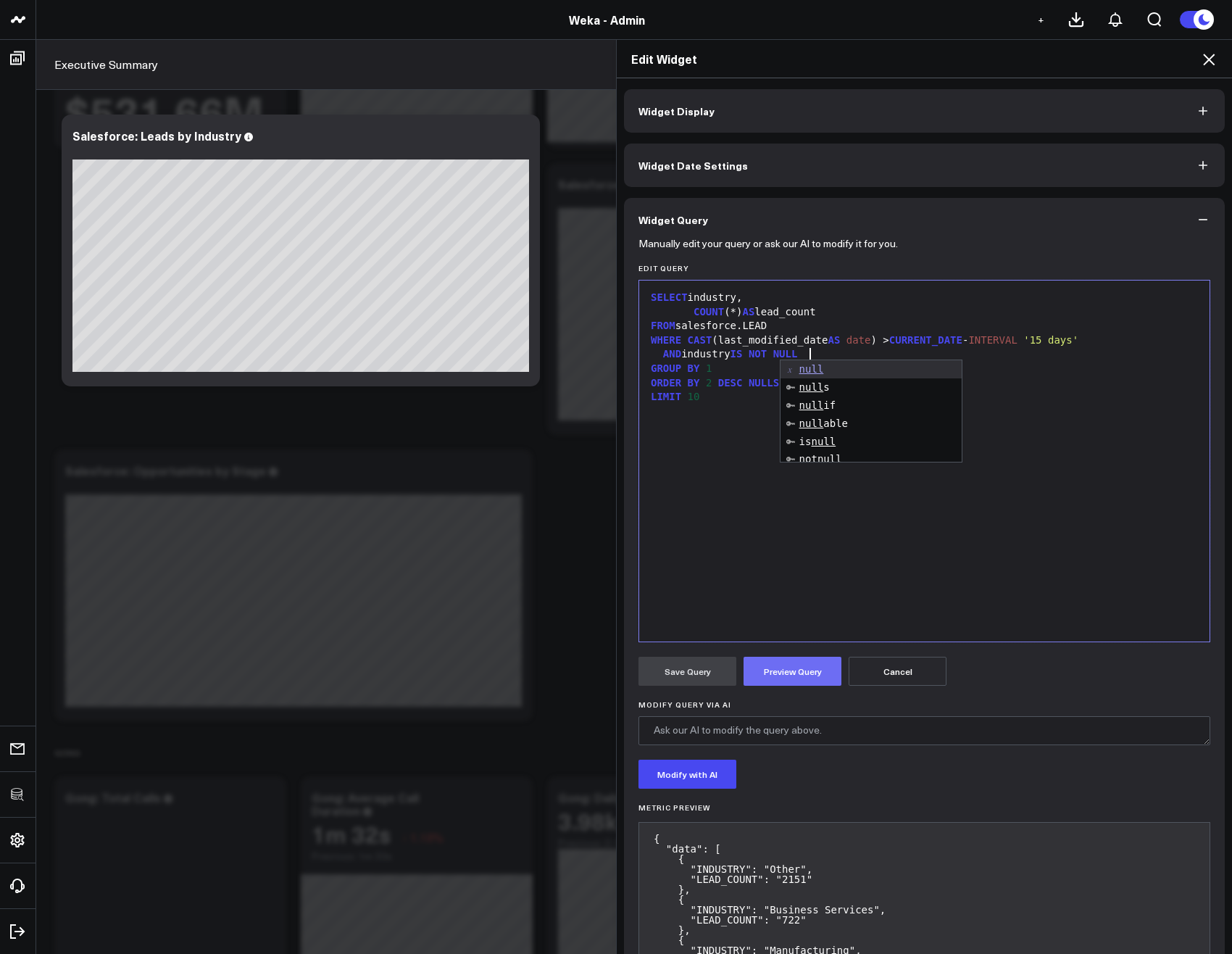
click at [794, 673] on button "Preview Query" at bounding box center [793, 671] width 98 height 29
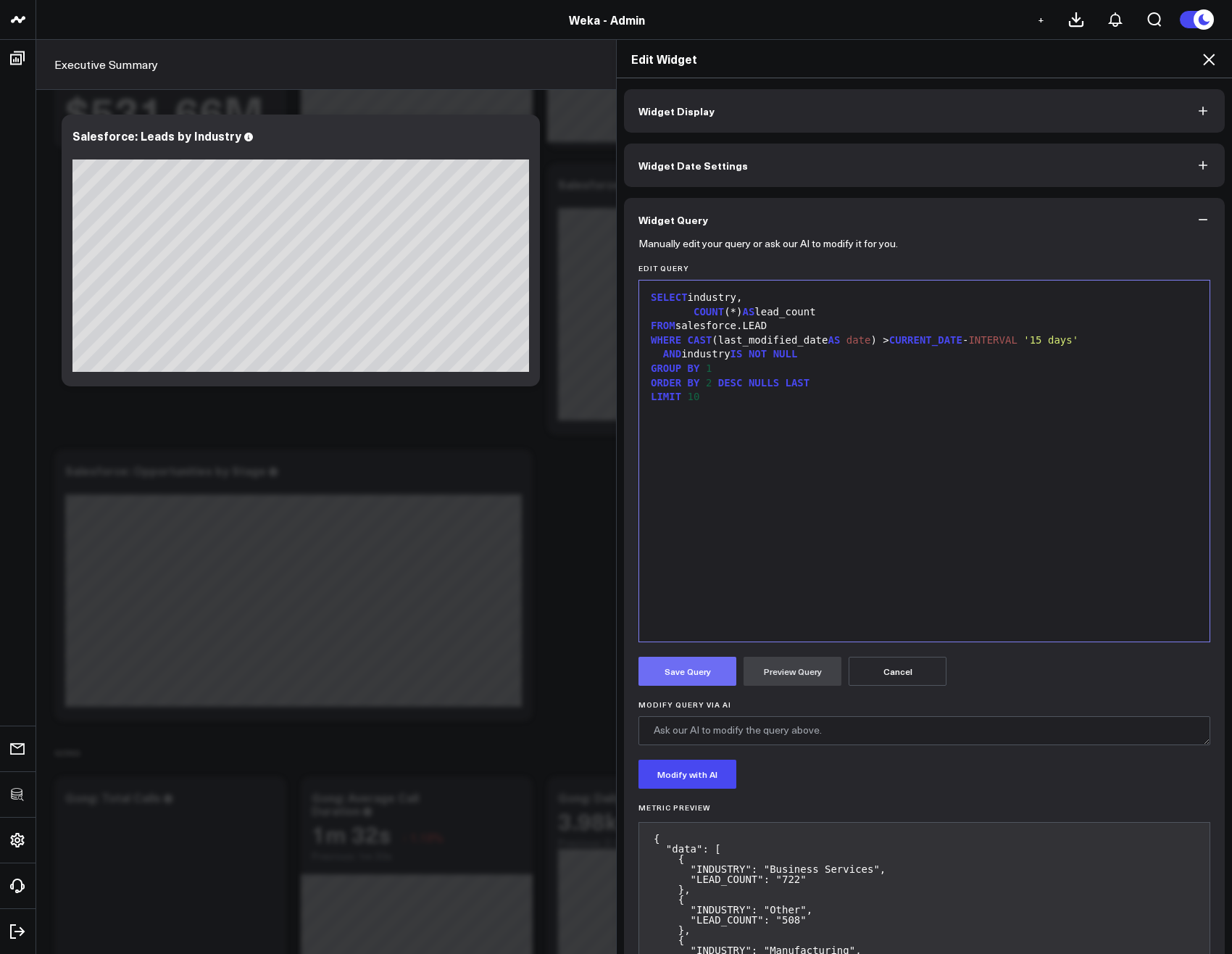
click at [674, 676] on button "Save Query" at bounding box center [687, 671] width 98 height 29
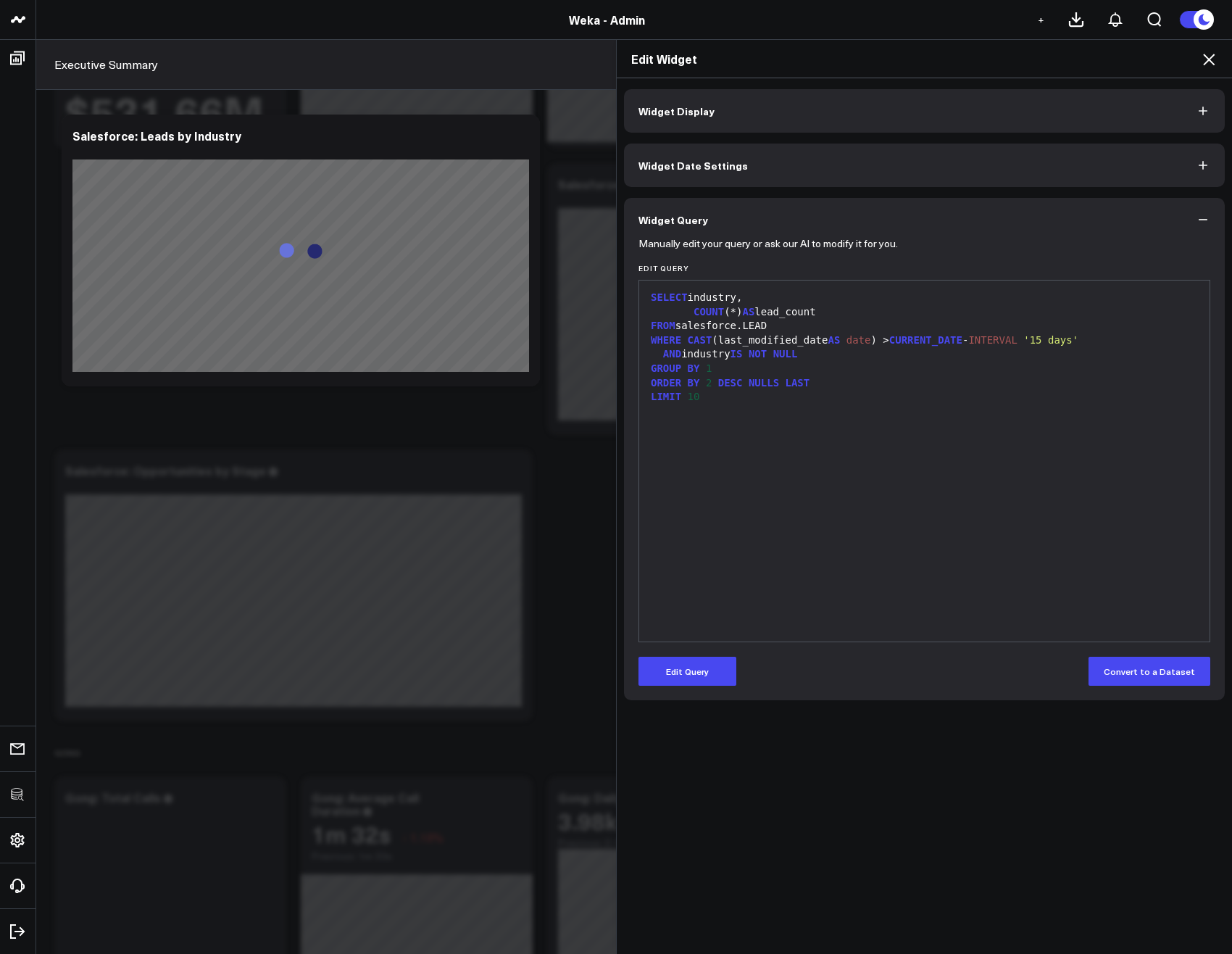
click at [1201, 57] on icon at bounding box center [1209, 60] width 17 height 17
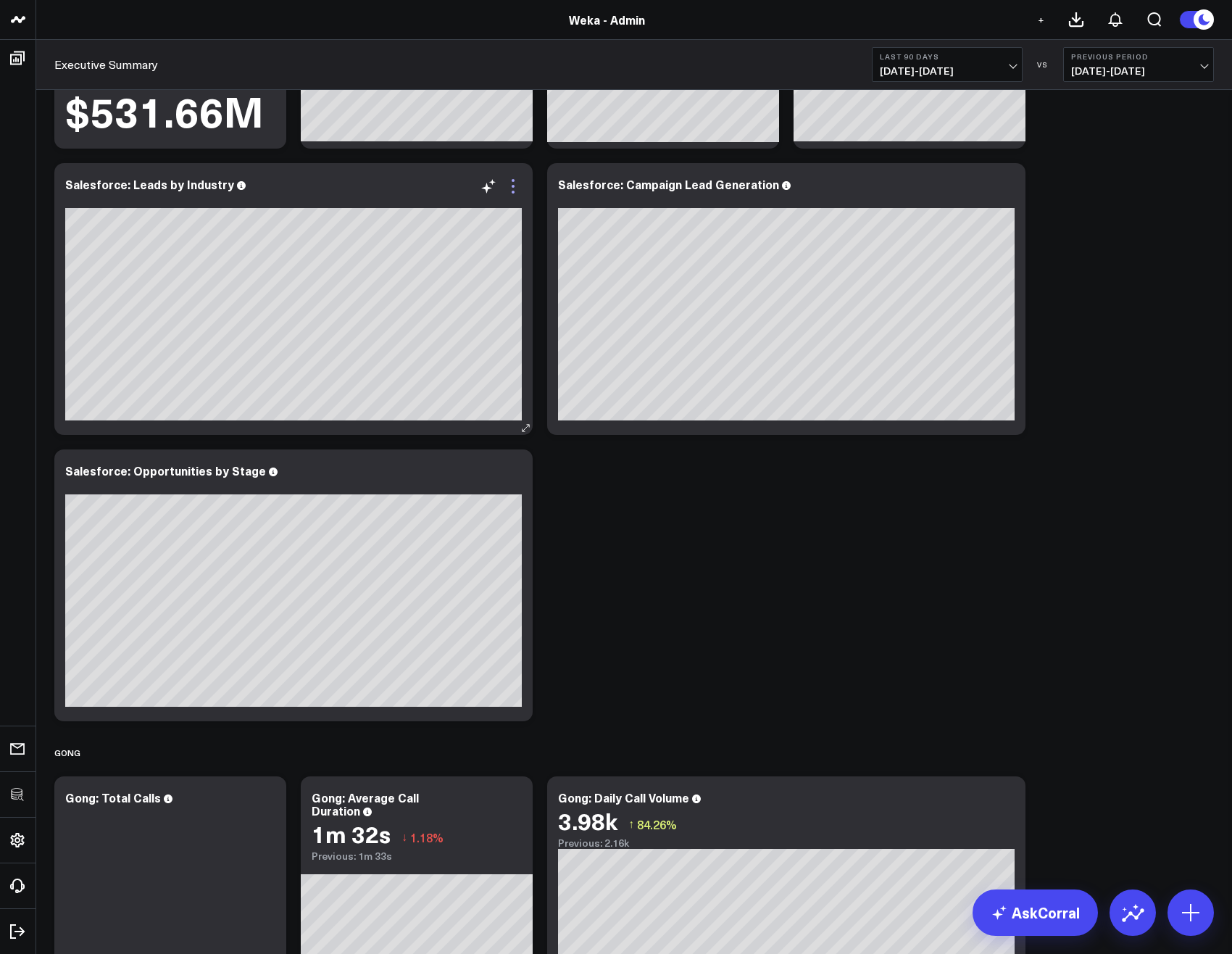
click at [517, 187] on icon at bounding box center [513, 186] width 17 height 17
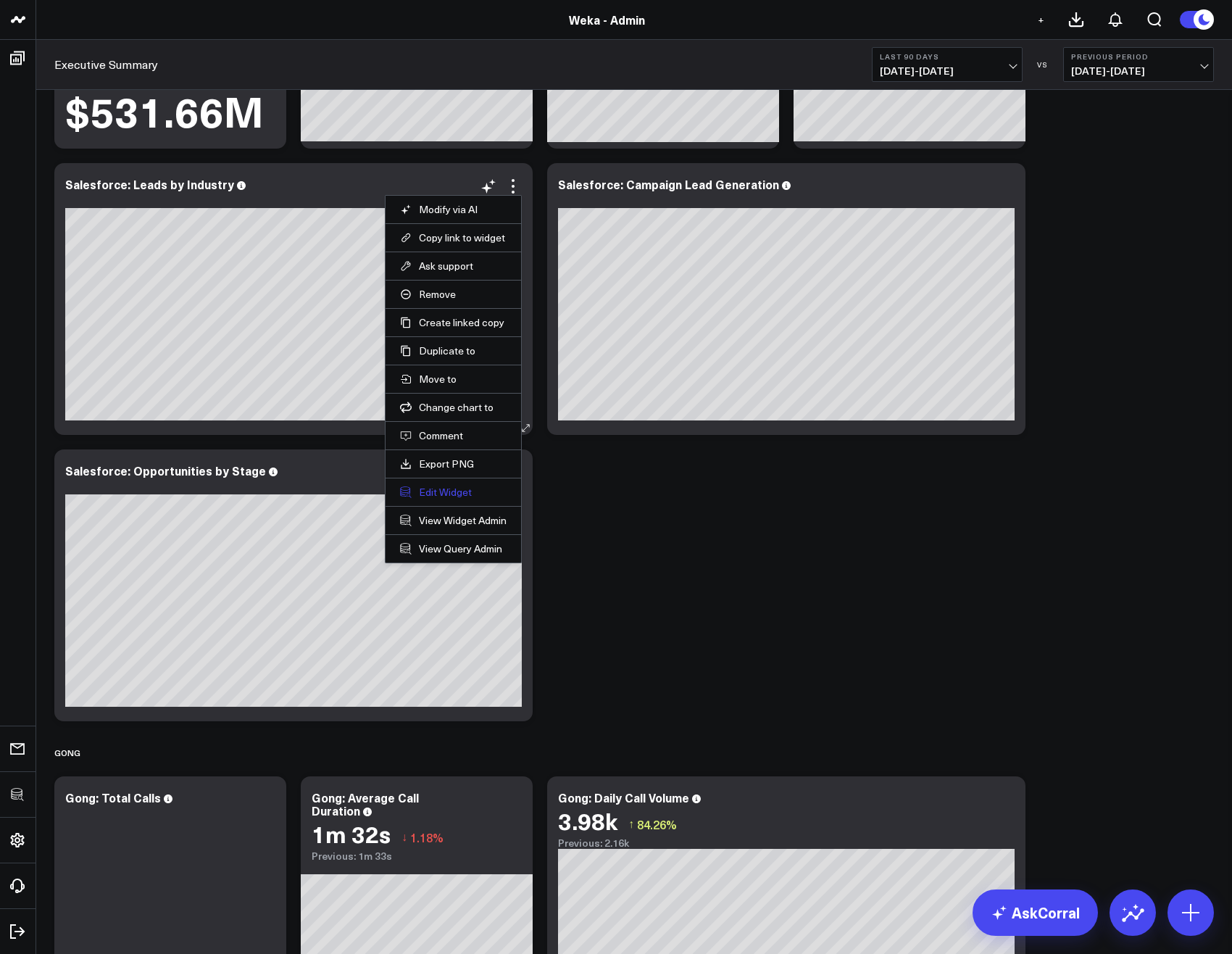
click at [468, 495] on button "Edit Widget" at bounding box center [453, 492] width 107 height 13
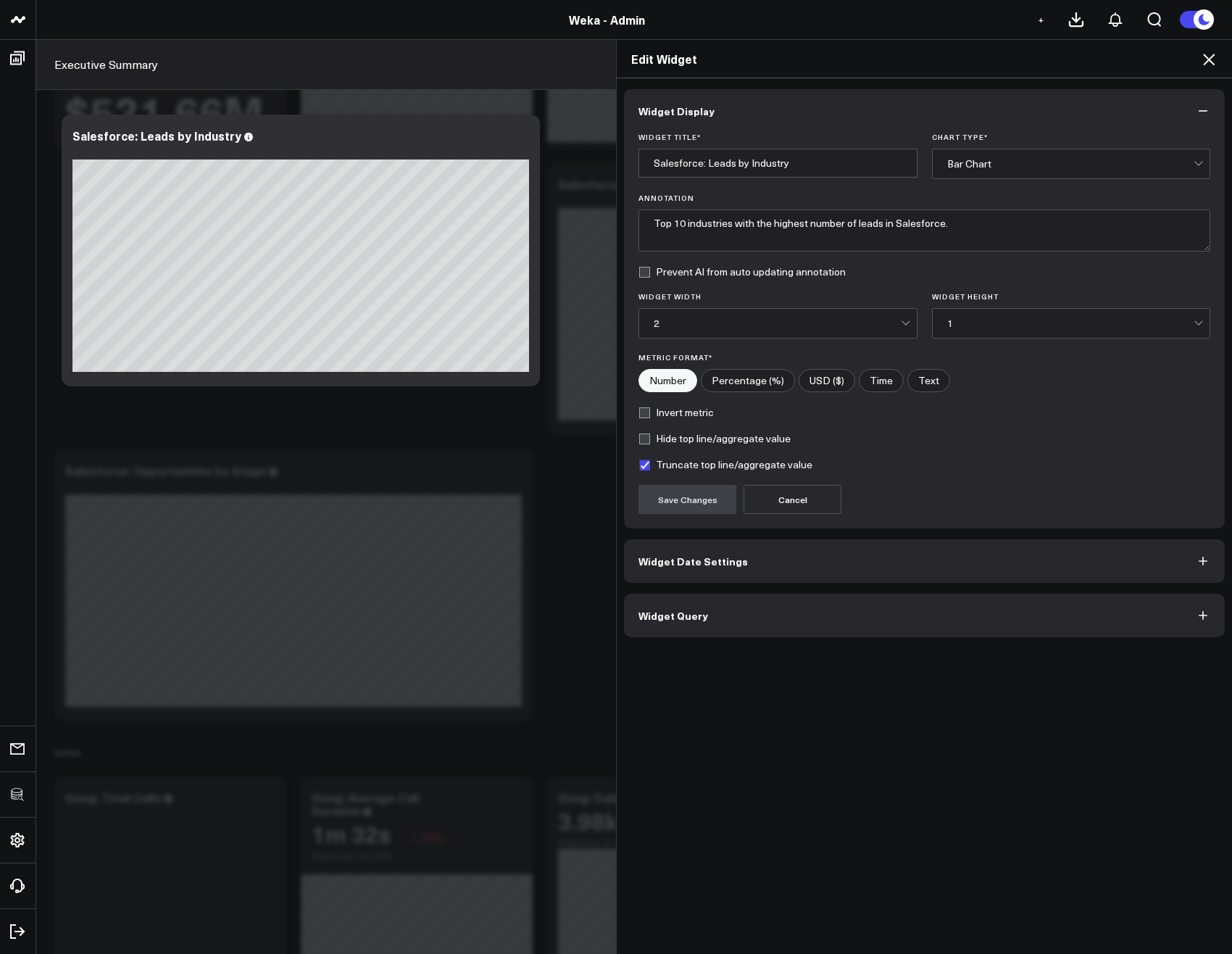
click at [655, 609] on span "Widget Query" at bounding box center [673, 615] width 70 height 12
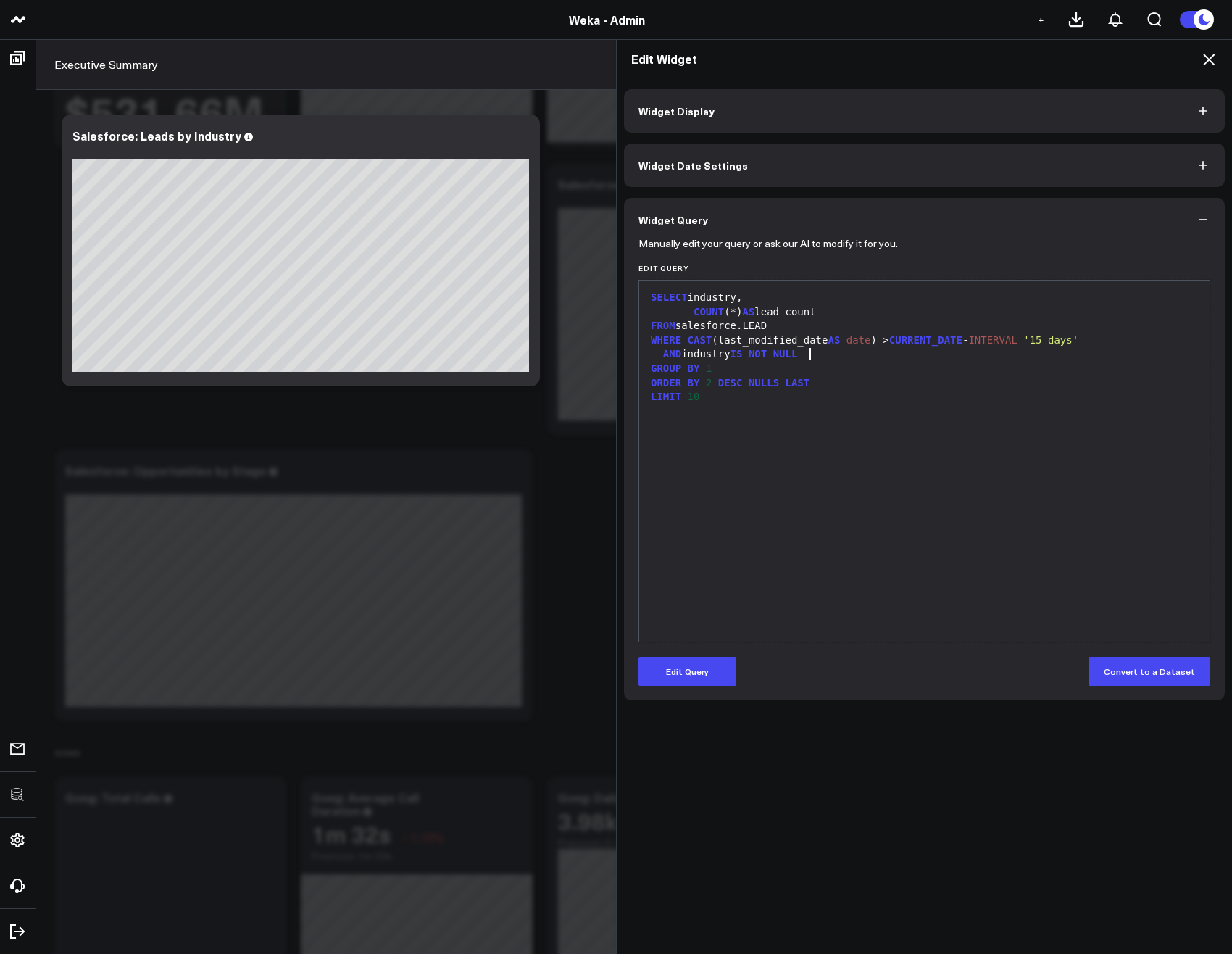
click at [822, 352] on div "AND industry IS NOT NULL" at bounding box center [924, 354] width 556 height 15
click at [681, 660] on button "Edit Query" at bounding box center [687, 671] width 98 height 29
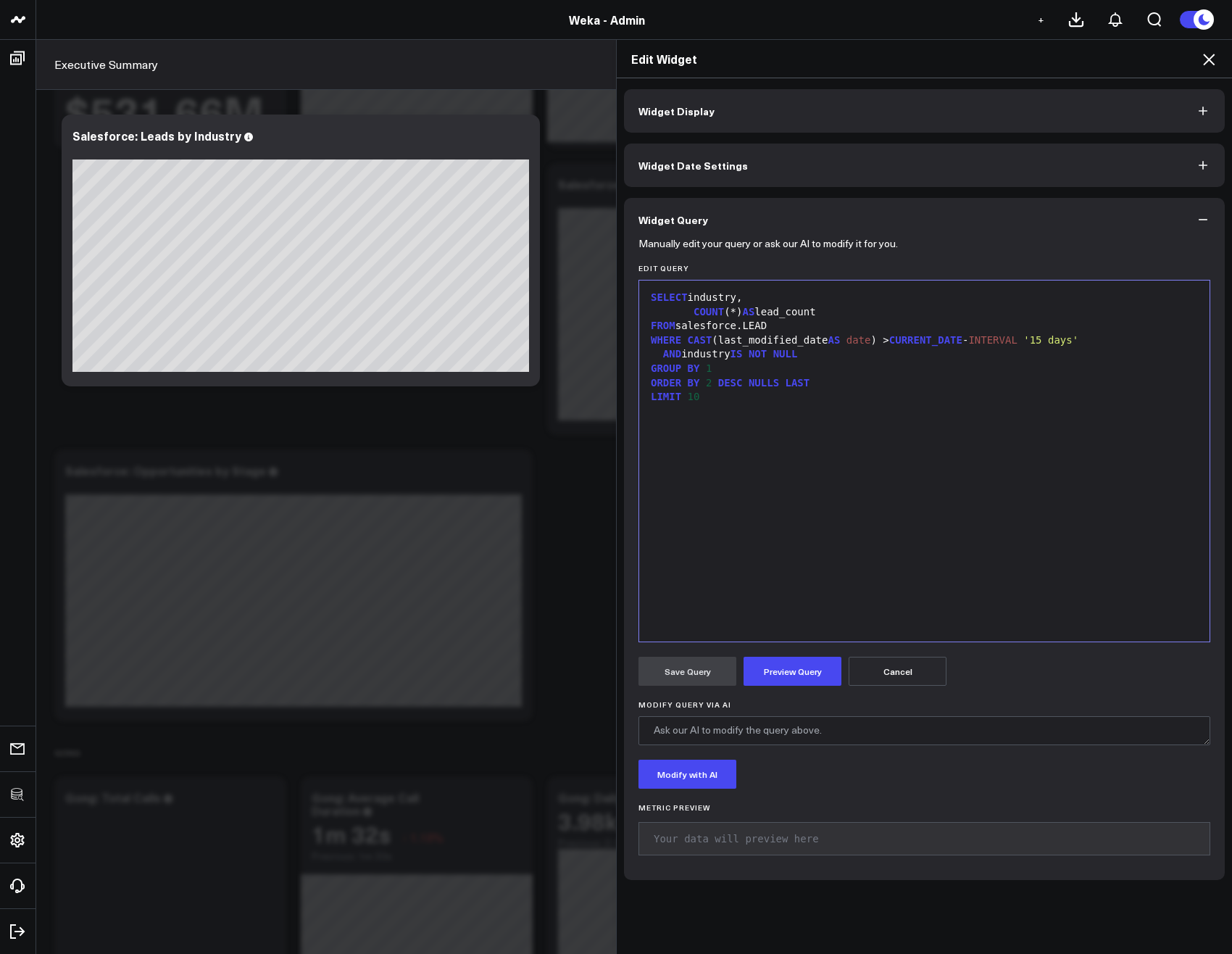
click at [845, 356] on div "AND industry IS NOT NULL" at bounding box center [924, 354] width 556 height 15
click at [845, 374] on div "AND industry IS" at bounding box center [924, 369] width 556 height 15
click at [804, 675] on button "Preview Query" at bounding box center [793, 671] width 98 height 29
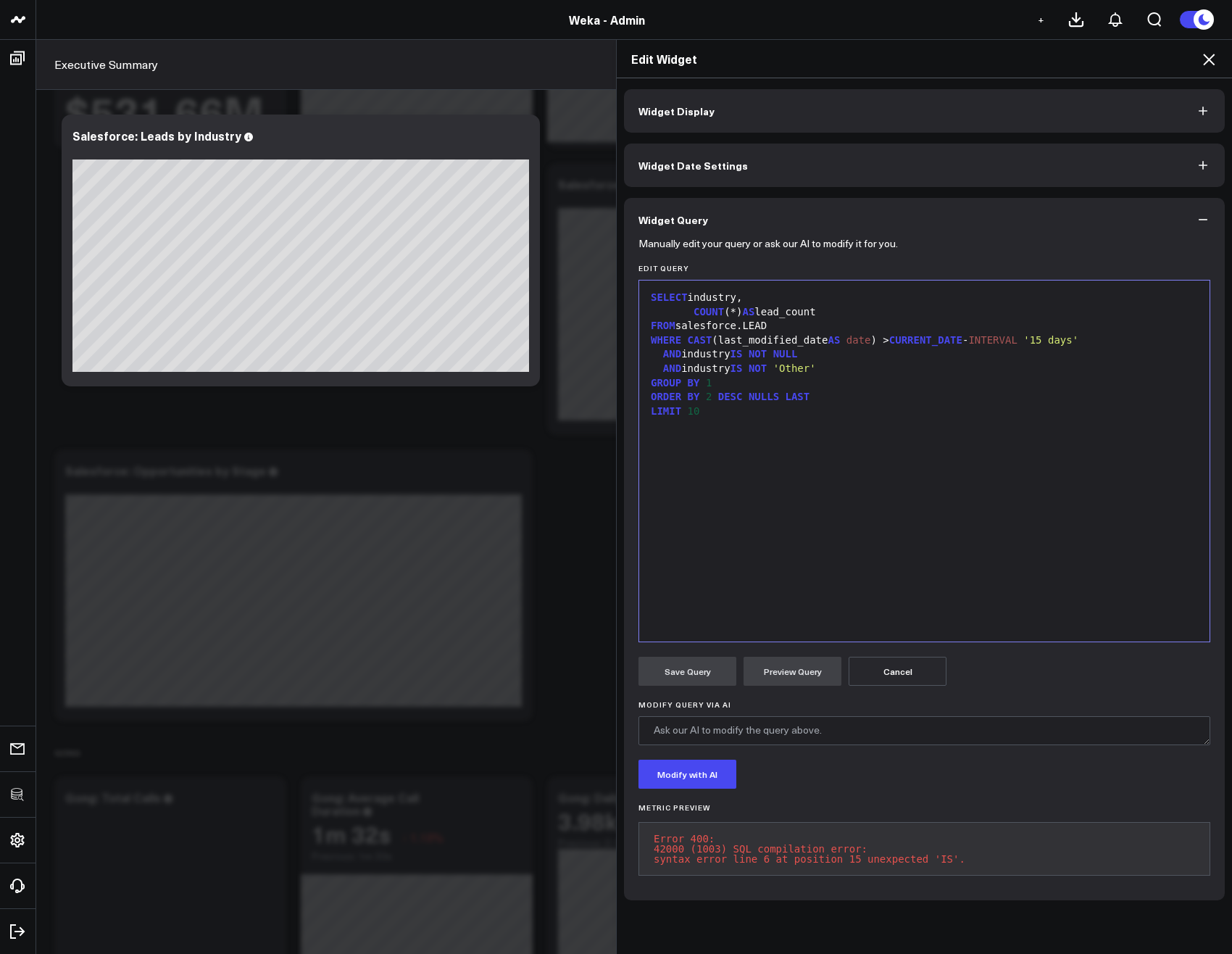
click at [856, 438] on div "SELECT industry, COUNT (*) AS lead_count FROM salesforce.LEAD WHERE CAST (last_…" at bounding box center [924, 461] width 556 height 346
click at [767, 365] on span "NOT" at bounding box center [758, 368] width 18 height 12
click at [799, 659] on button "Preview Query" at bounding box center [793, 671] width 98 height 29
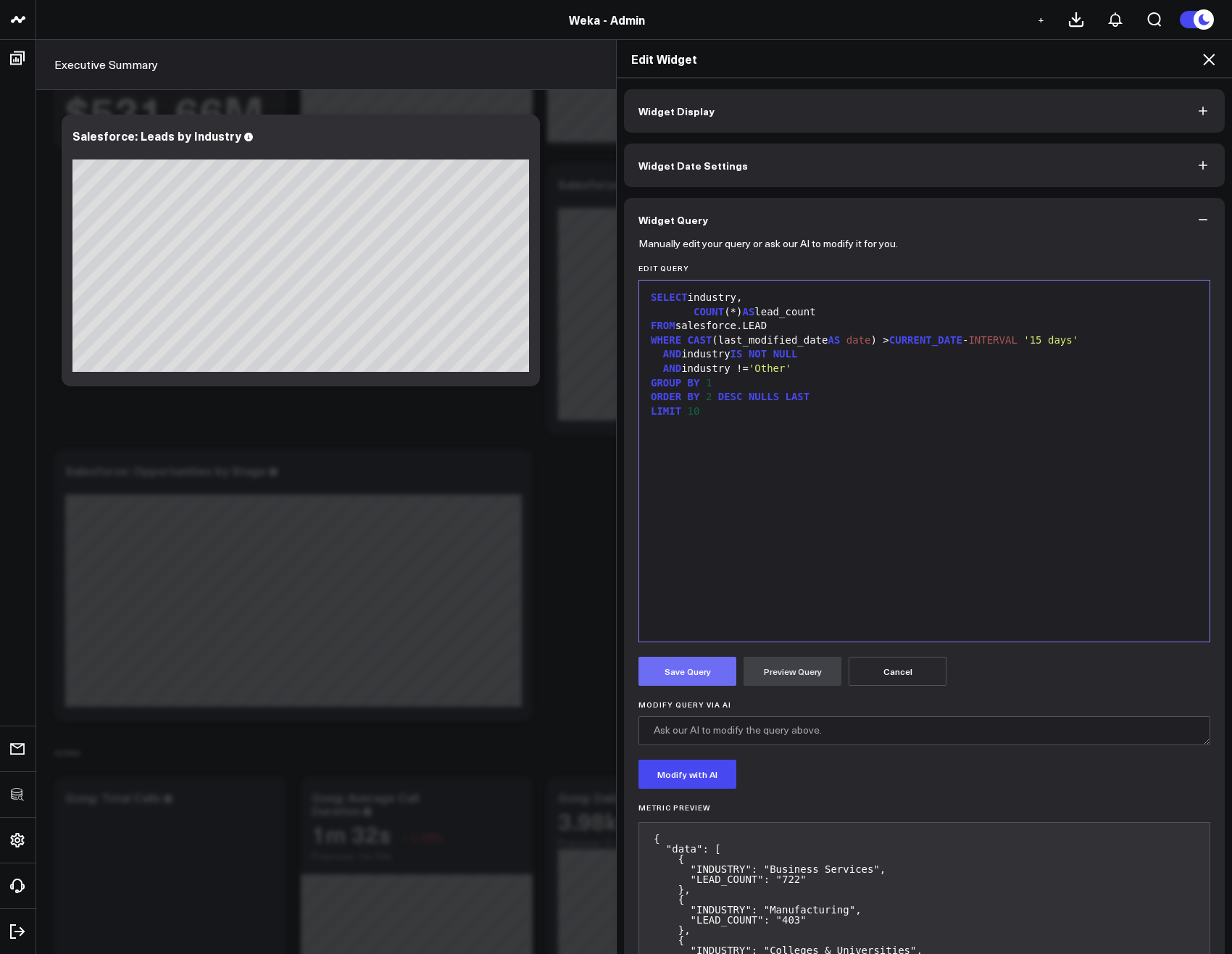
click at [685, 675] on button "Save Query" at bounding box center [687, 671] width 98 height 29
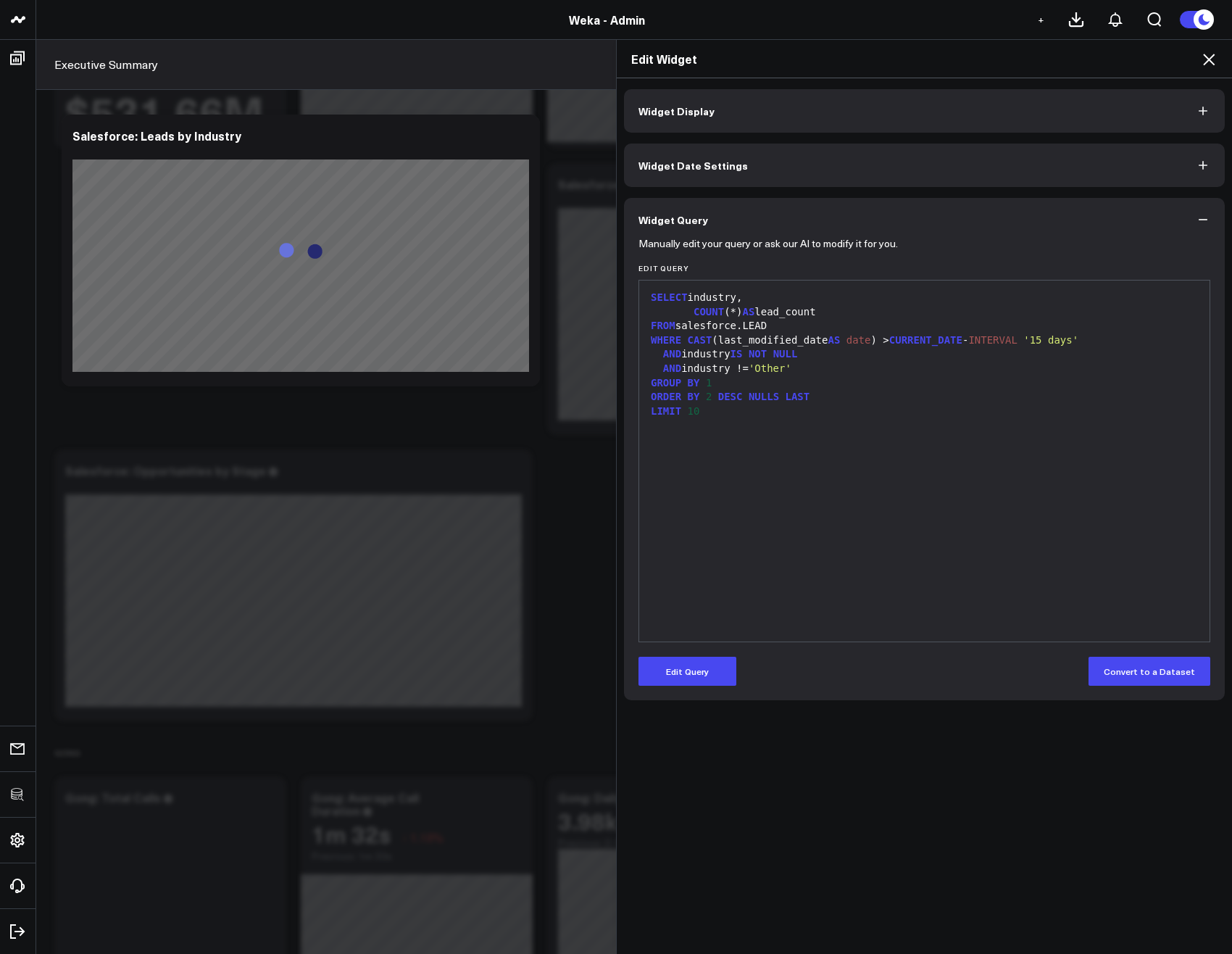
click at [824, 124] on button "Widget Display" at bounding box center [924, 111] width 601 height 44
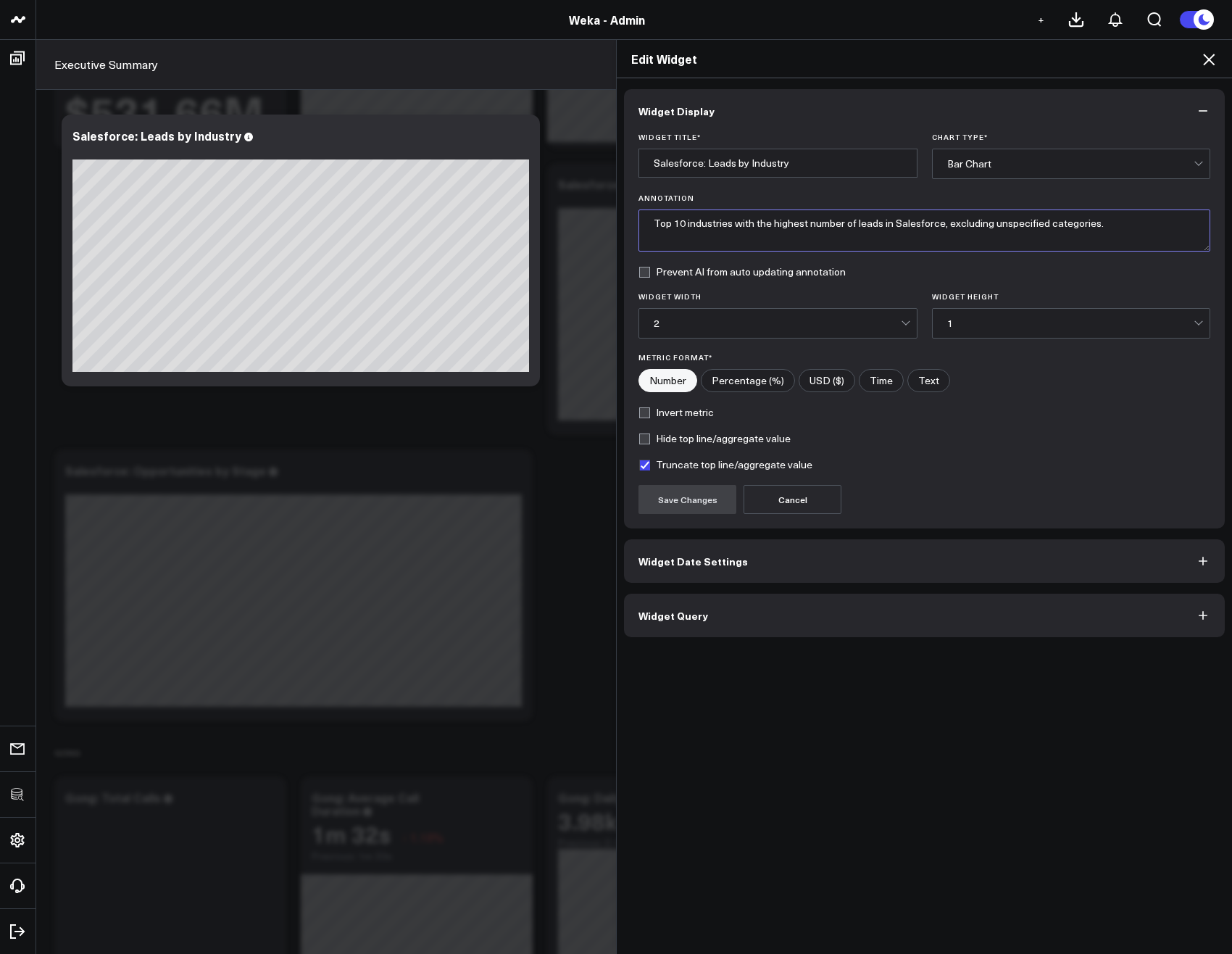
click at [1115, 223] on textarea "Top 10 industries with the highest number of leads in Salesforce, excluding uns…" at bounding box center [924, 231] width 572 height 42
click at [1213, 59] on icon at bounding box center [1209, 60] width 17 height 17
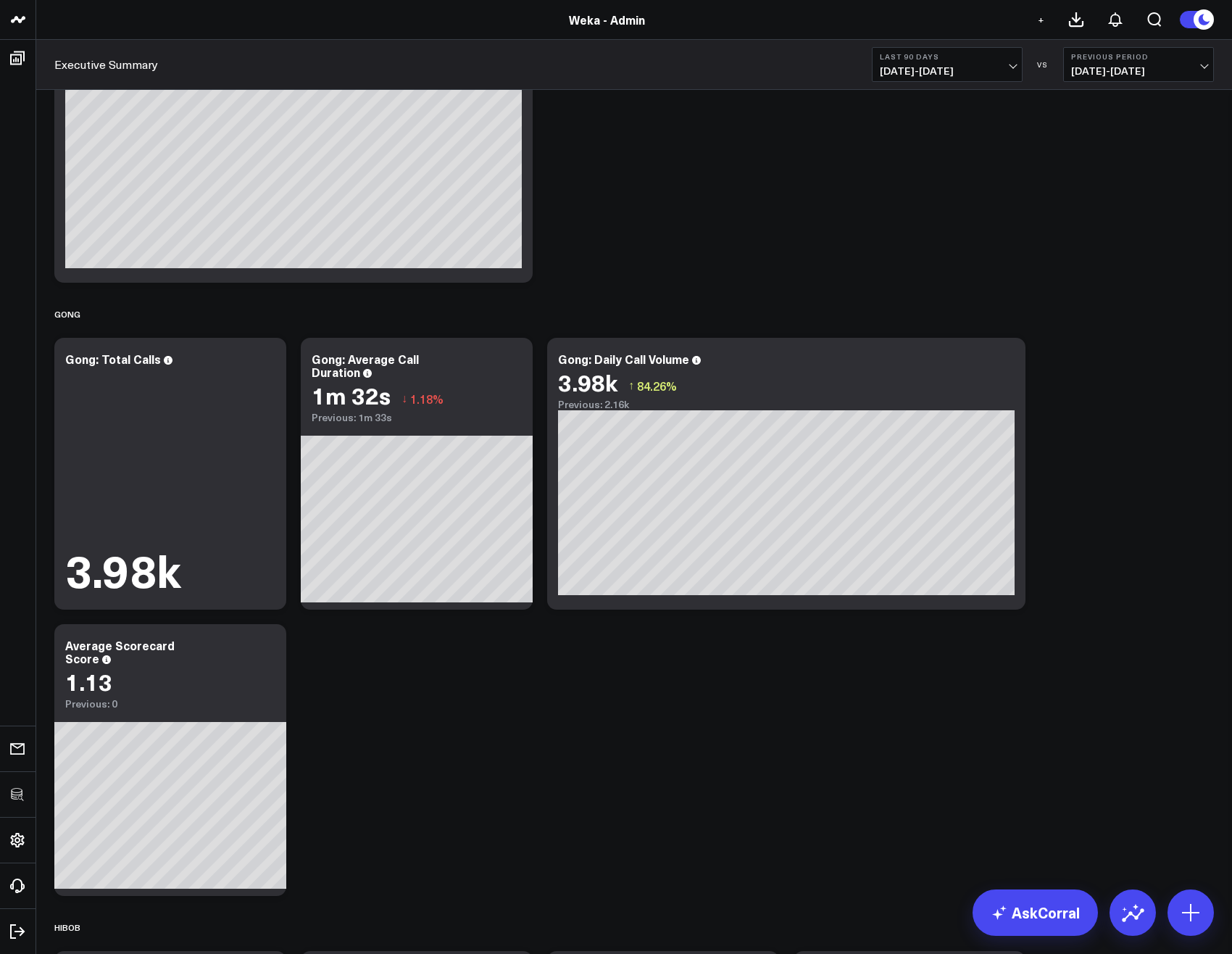
scroll to position [696, 0]
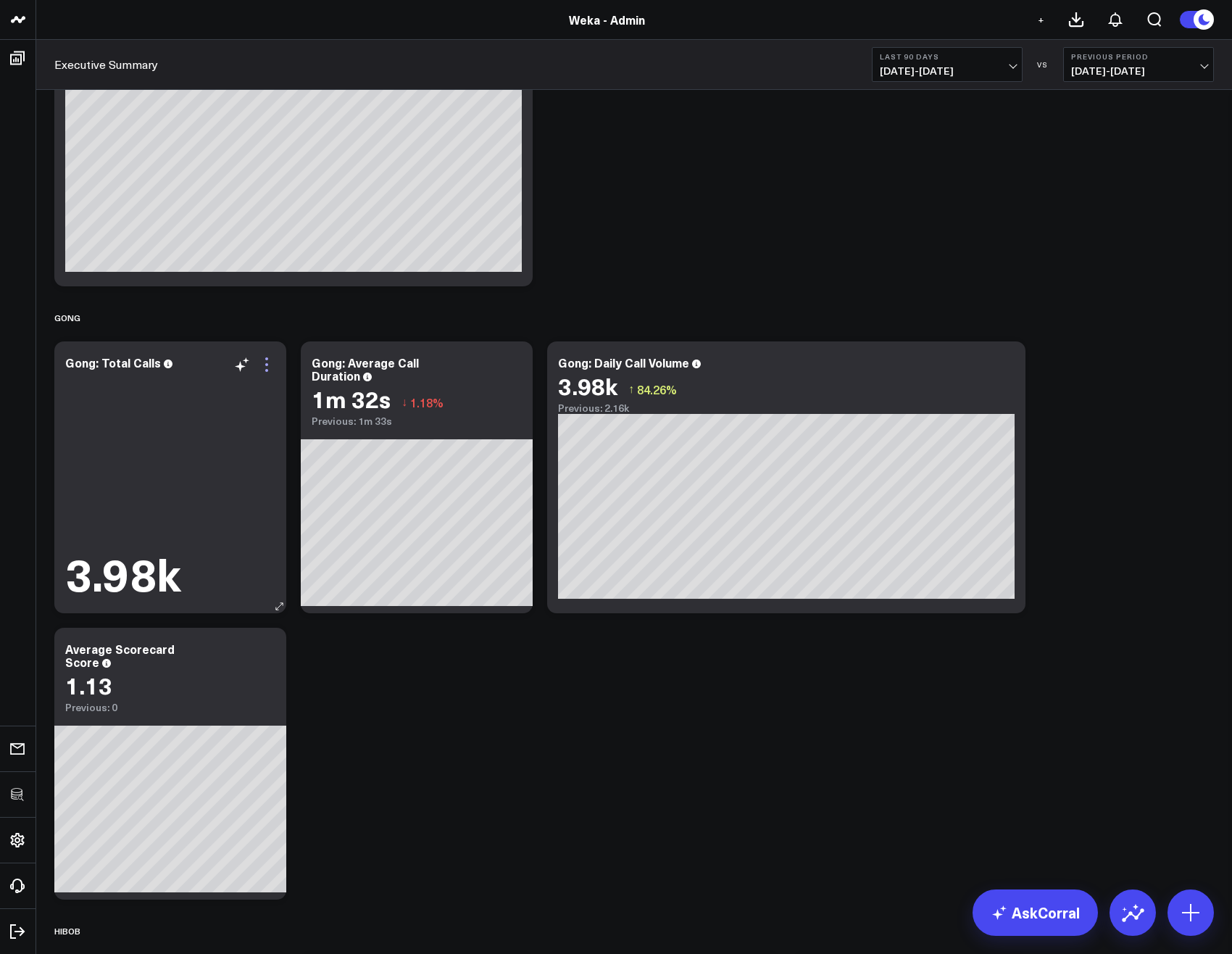
click at [269, 366] on icon at bounding box center [267, 364] width 17 height 17
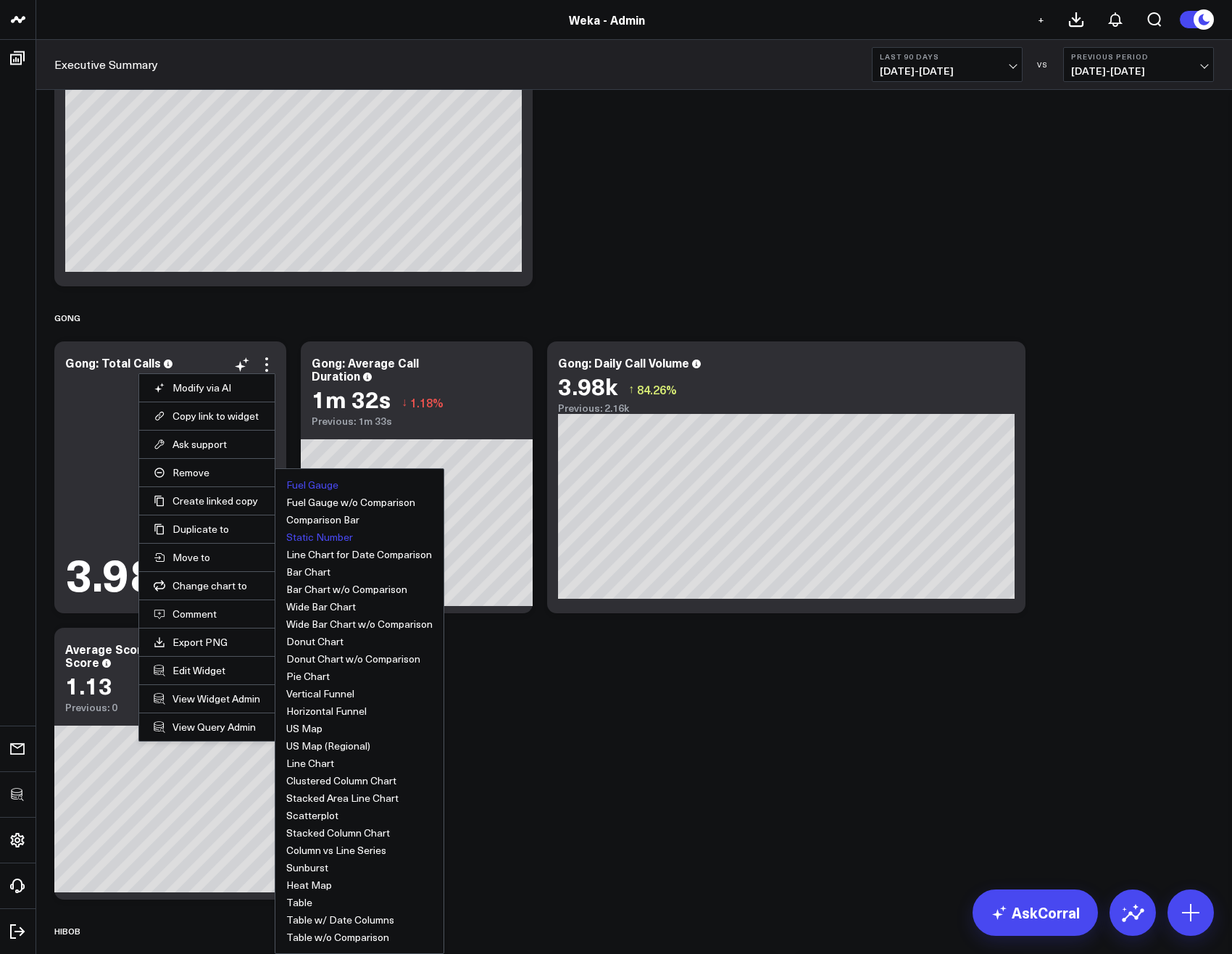
click at [323, 481] on button "Fuel Gauge" at bounding box center [313, 485] width 52 height 10
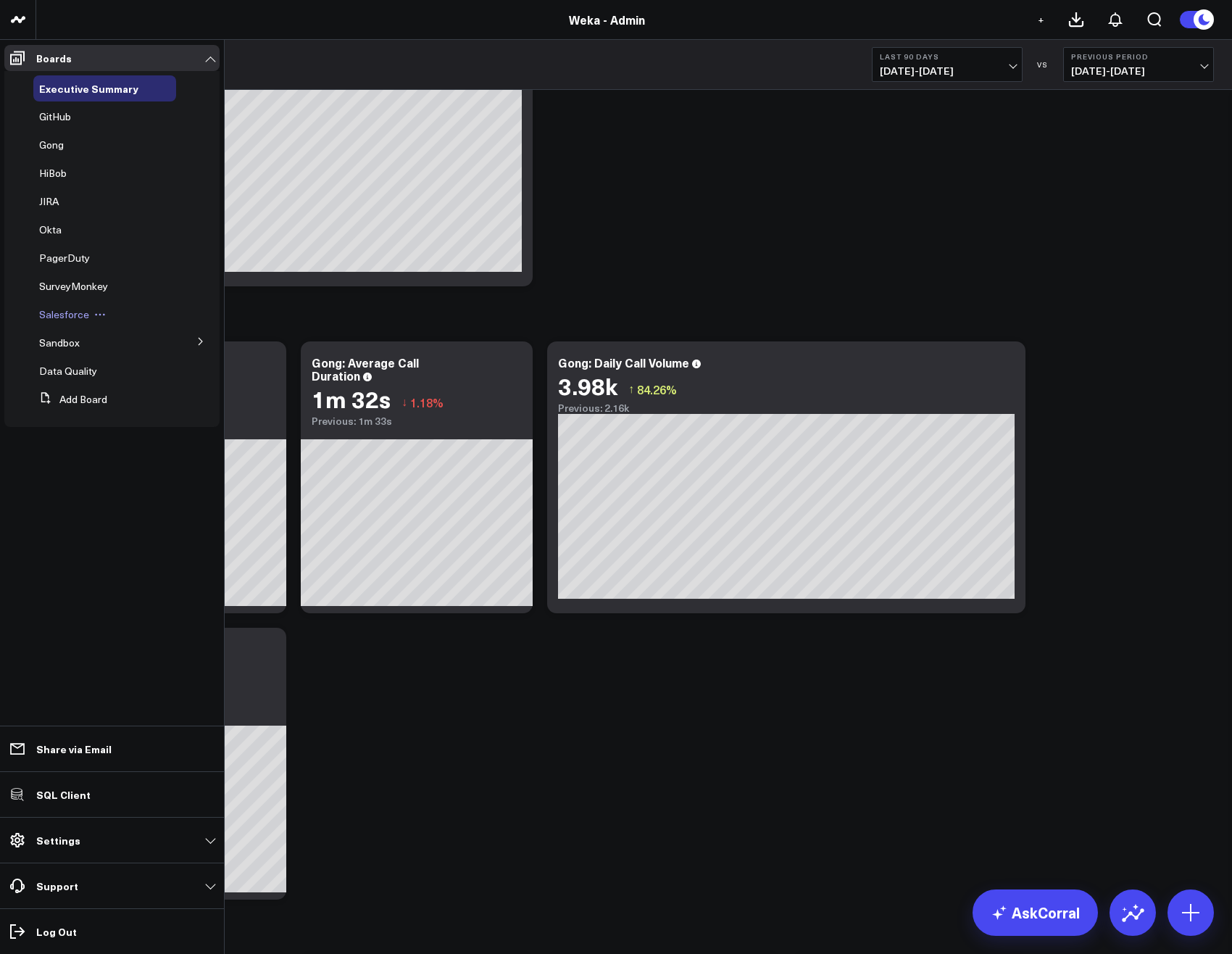
click at [63, 310] on span "Salesforce" at bounding box center [64, 314] width 50 height 14
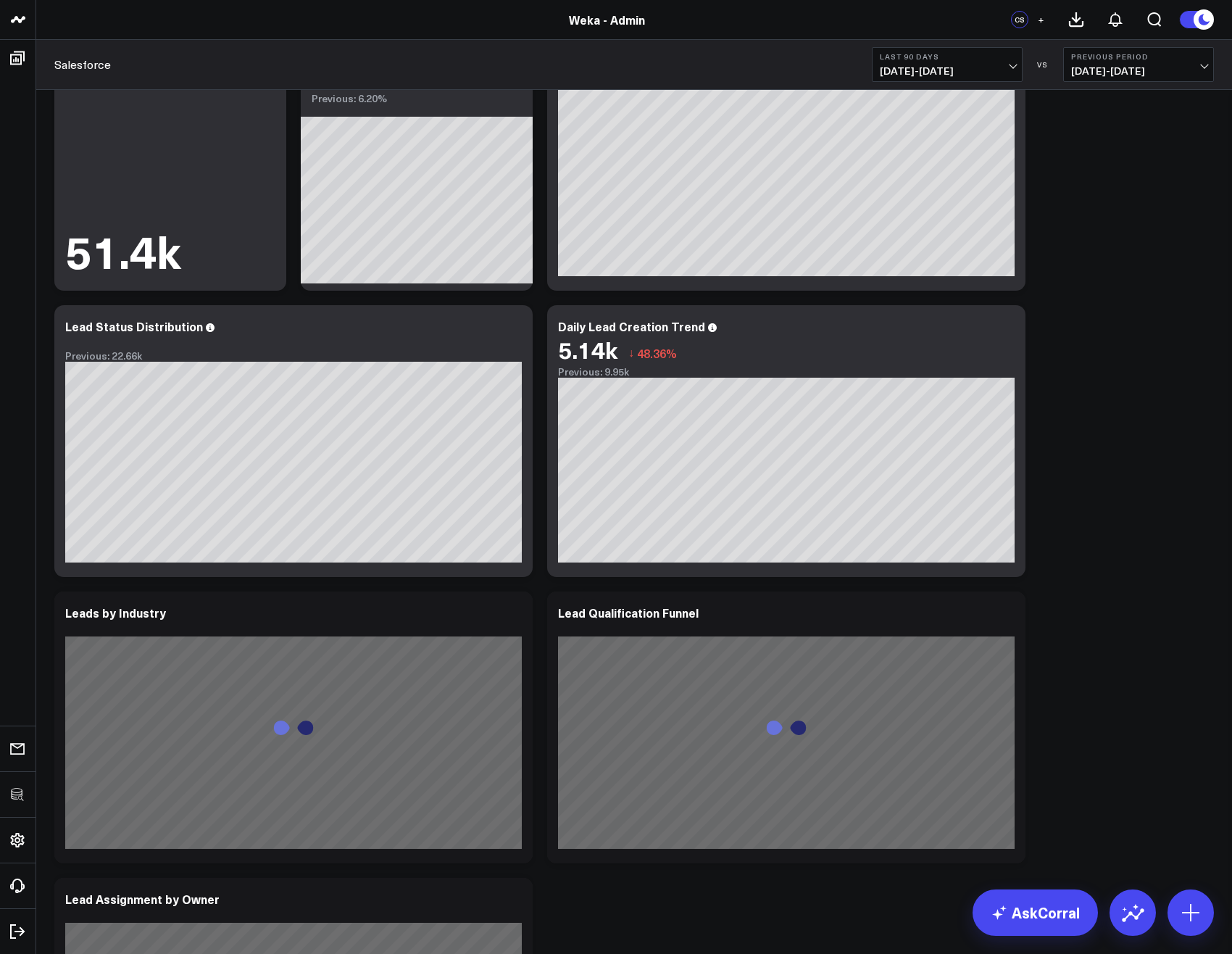
scroll to position [1566, 0]
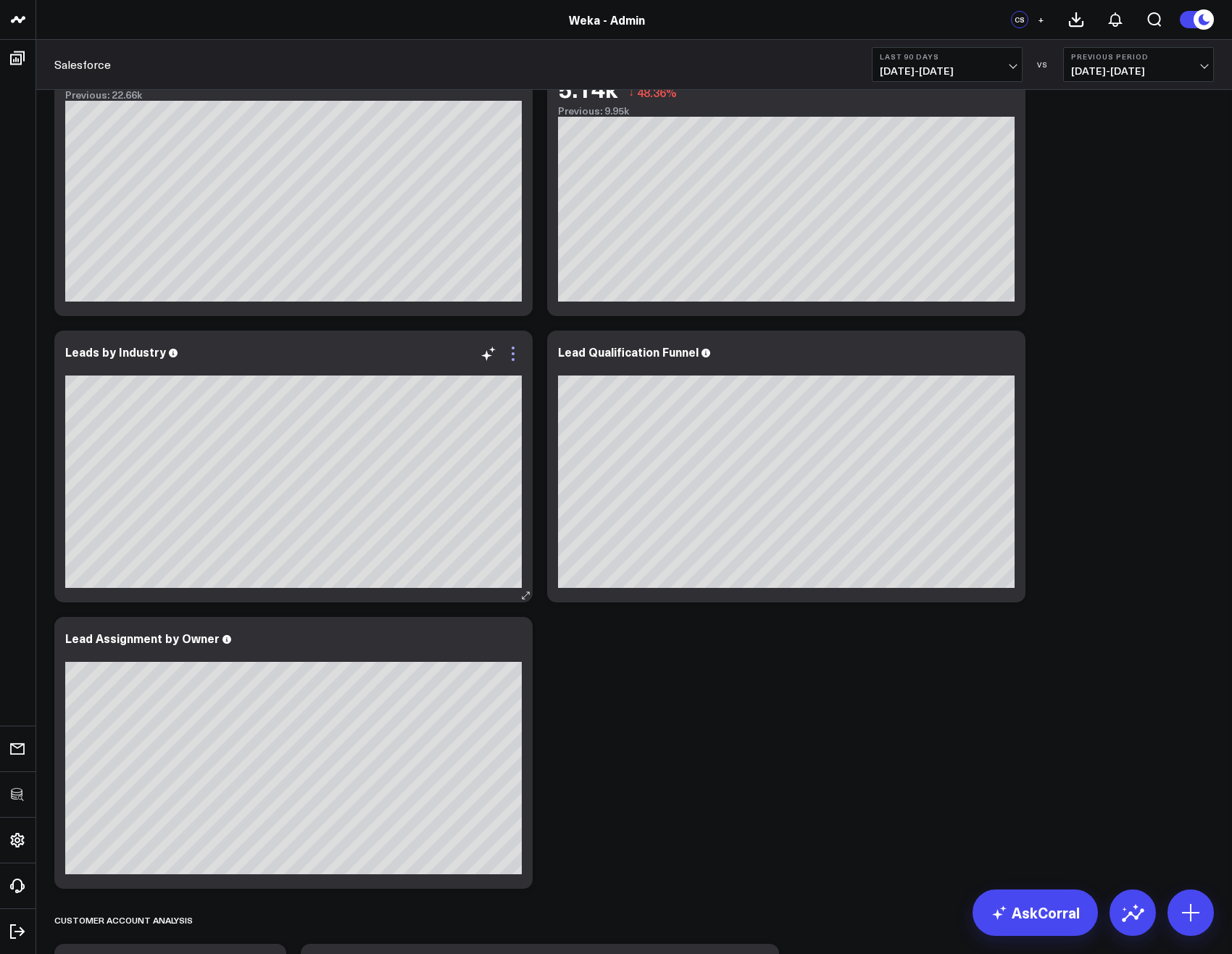
click at [509, 355] on icon at bounding box center [513, 353] width 17 height 17
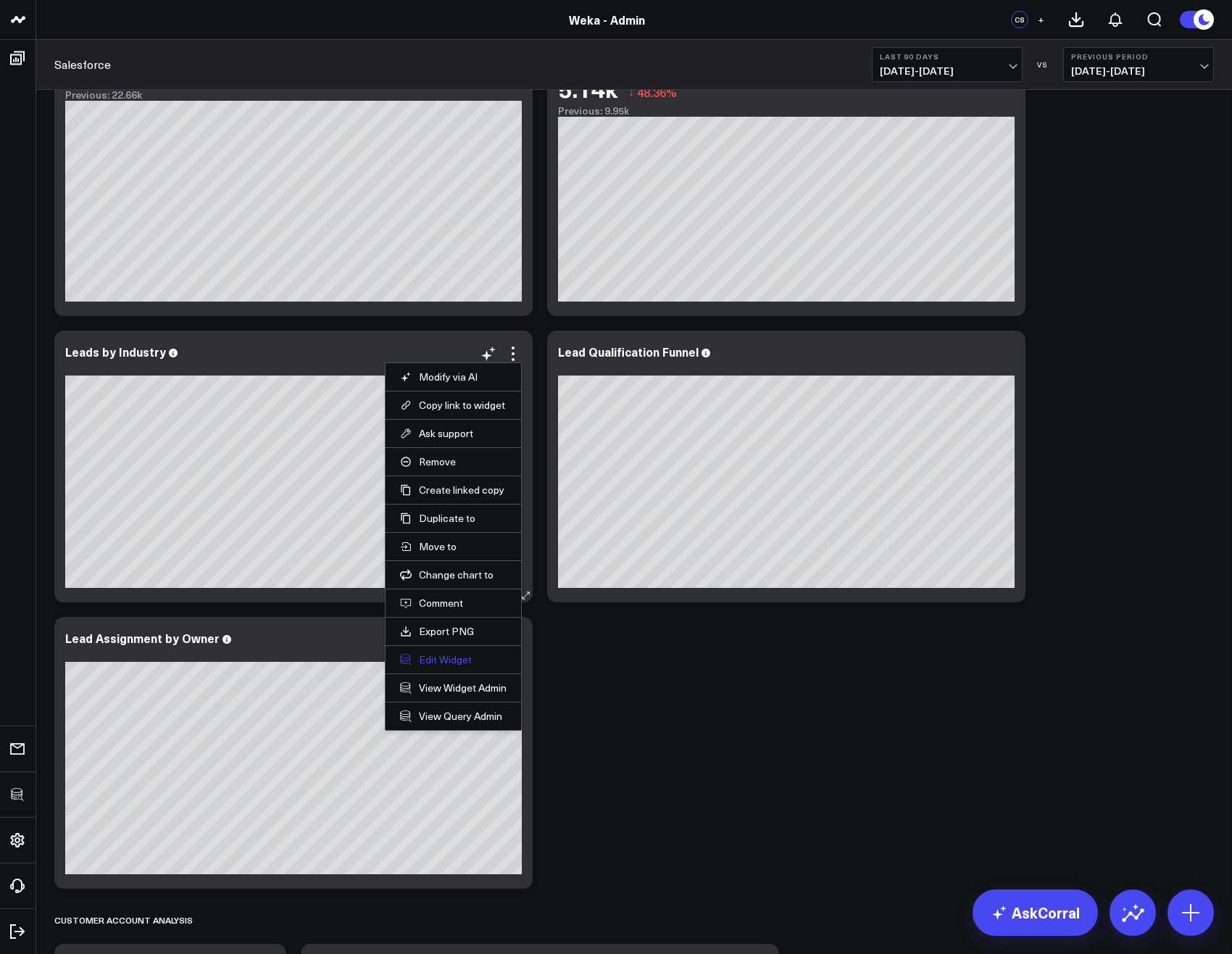
click at [445, 665] on button "Edit Widget" at bounding box center [453, 660] width 107 height 13
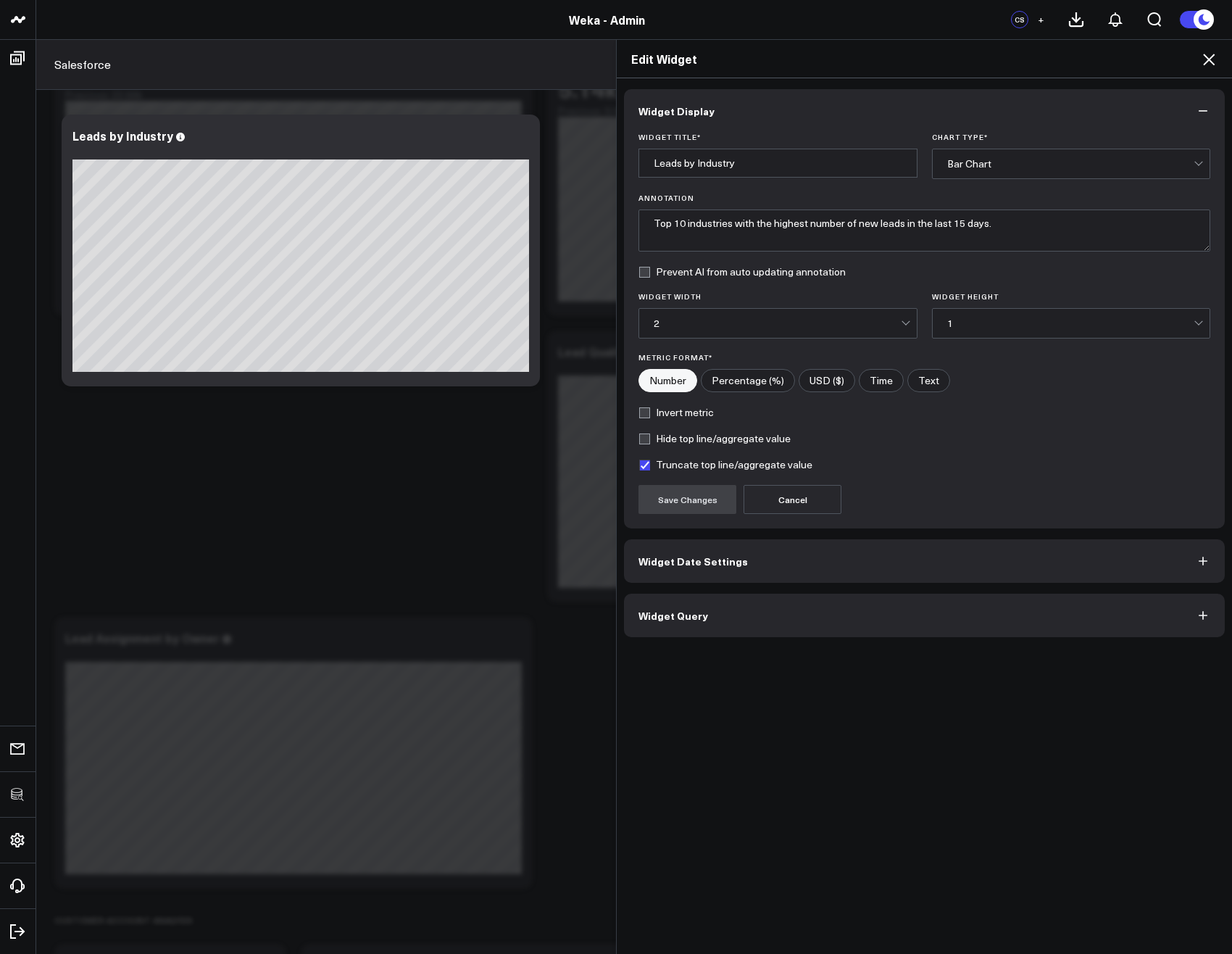
click at [680, 617] on span "Widget Query" at bounding box center [673, 615] width 70 height 12
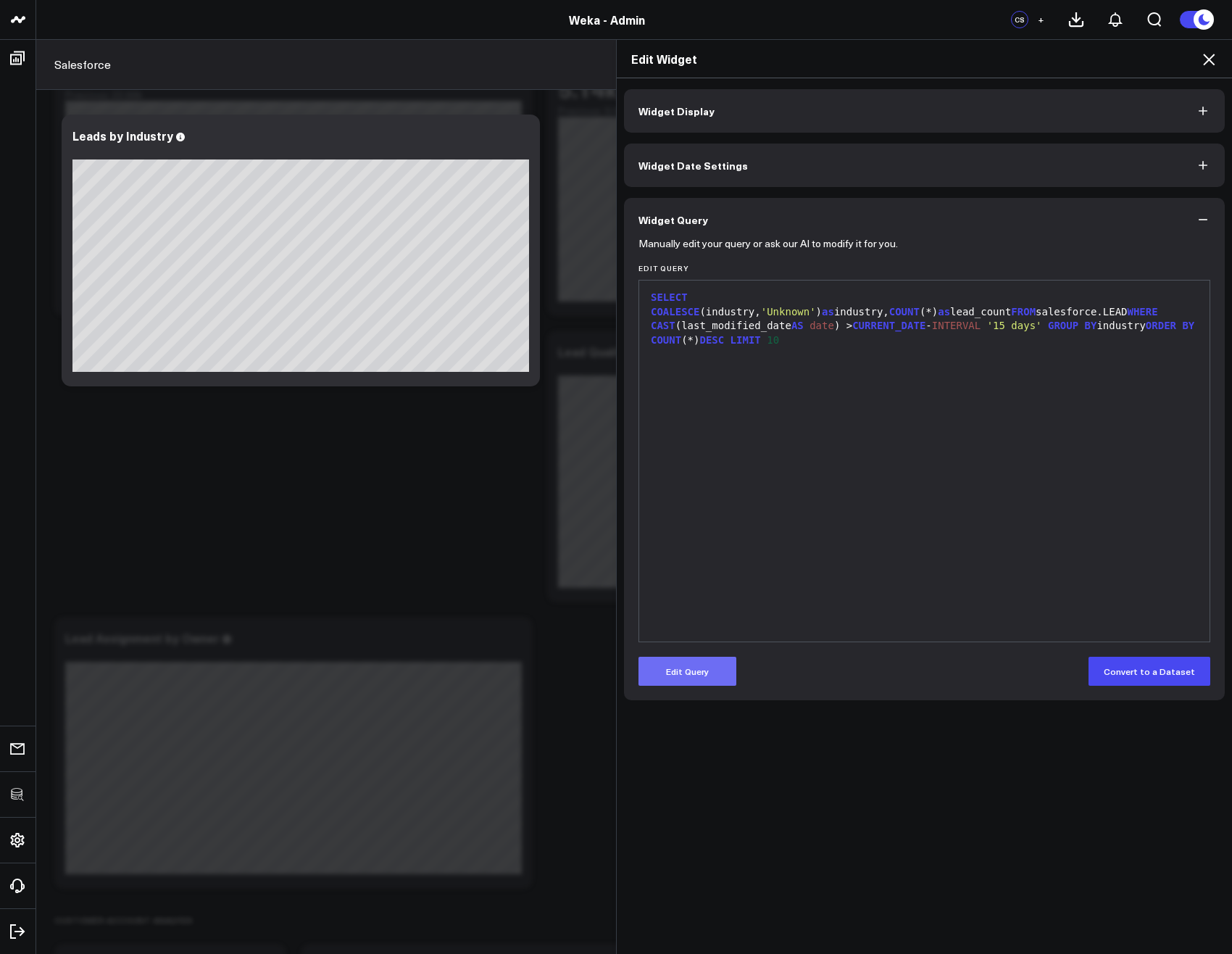
click at [681, 675] on button "Edit Query" at bounding box center [687, 671] width 98 height 29
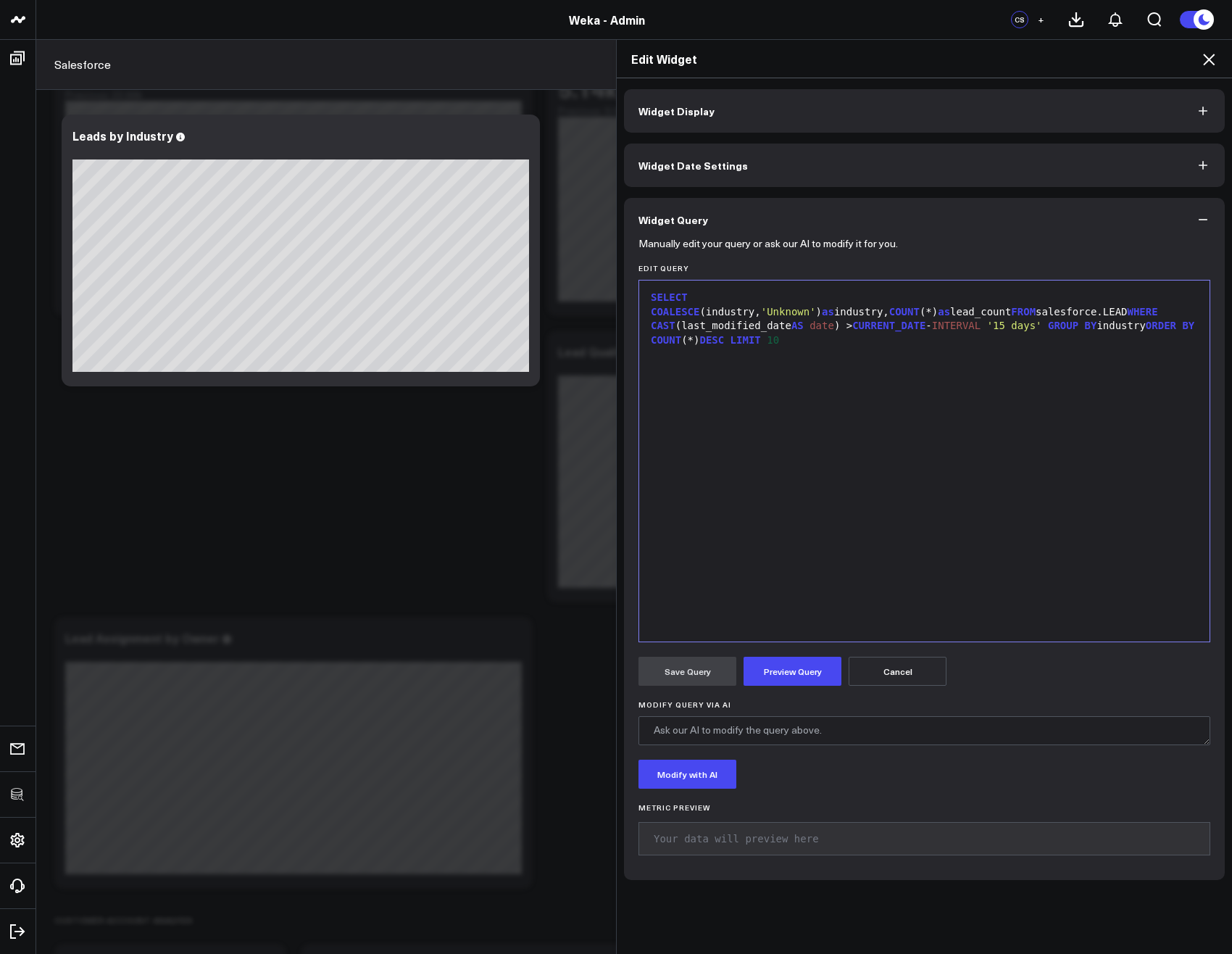
click at [970, 416] on div "SELECT COALESCE (industry, 'Unknown' ) as industry, COUNT (*) as lead_count FRO…" at bounding box center [924, 461] width 556 height 346
drag, startPoint x: 689, startPoint y: 297, endPoint x: 891, endPoint y: 297, distance: 202.0
click at [891, 297] on div "SELECT COALESCE (industry, 'Unknown' ) as industry, COUNT (*) as lead_count FRO…" at bounding box center [924, 319] width 556 height 57
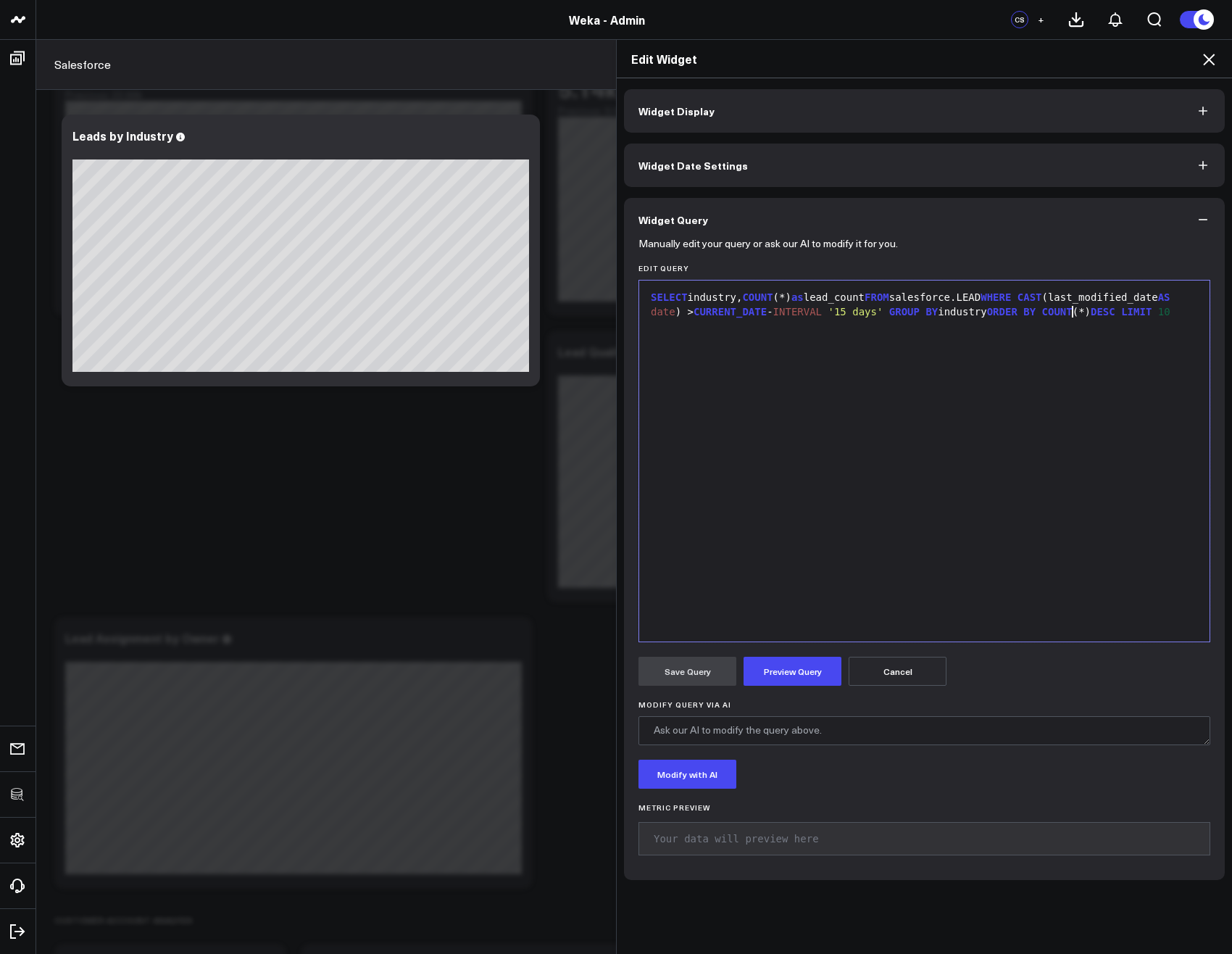
click at [1065, 311] on div "SELECT industry, COUNT (*) as lead_count FROM salesforce.LEAD WHERE CAST (last_…" at bounding box center [924, 305] width 556 height 28
click at [1130, 316] on div "SELECT industry, COUNT (*) as lead_count FROM salesforce.LEAD WHERE CAST (last_…" at bounding box center [924, 312] width 556 height 43
click at [748, 329] on div "SELECT industry, COUNT (*) as lead_count FROM salesforce.LEAD WHERE CAST (last_…" at bounding box center [924, 312] width 556 height 43
click at [797, 674] on button "Preview Query" at bounding box center [793, 671] width 98 height 29
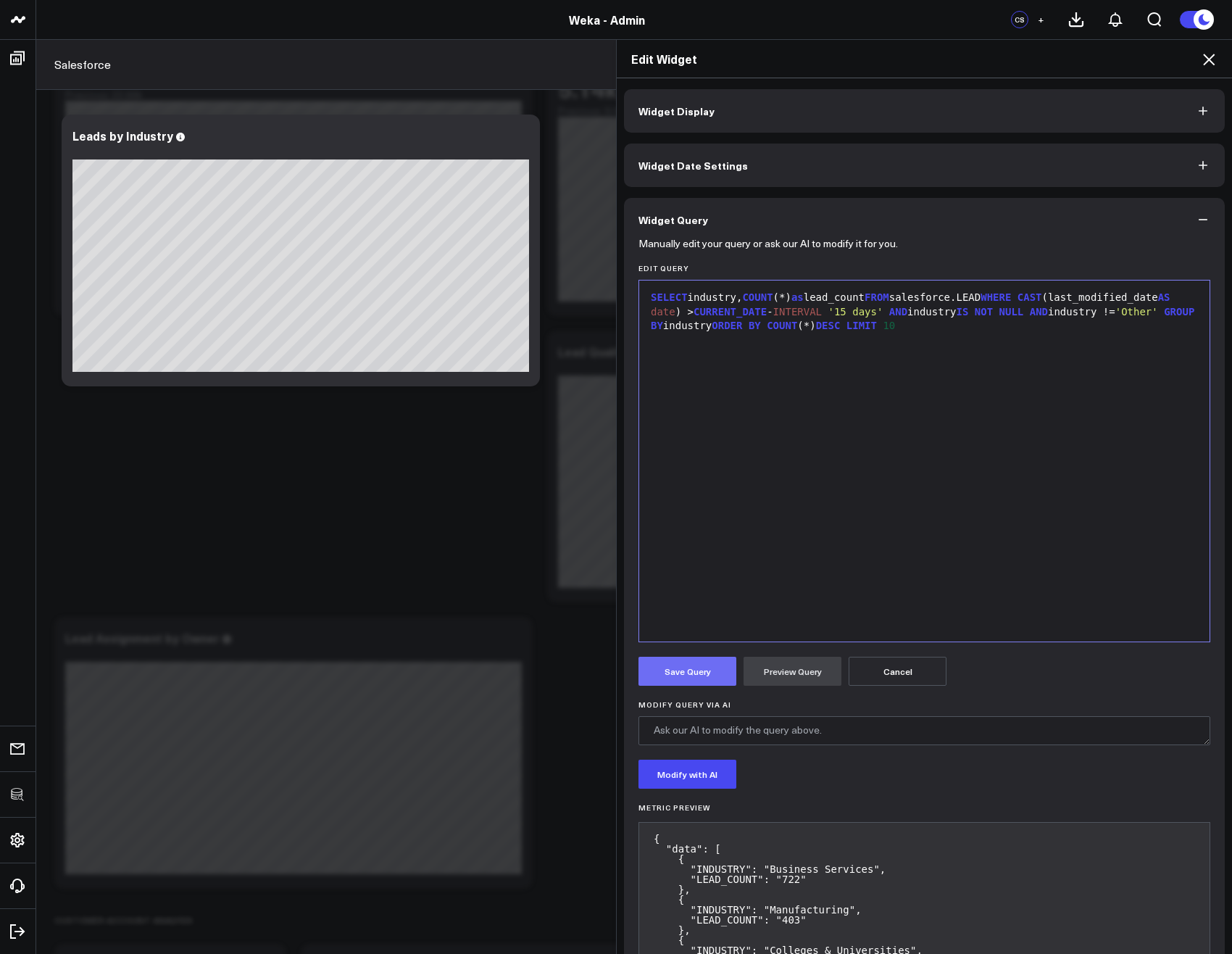
click at [683, 678] on button "Save Query" at bounding box center [687, 671] width 98 height 29
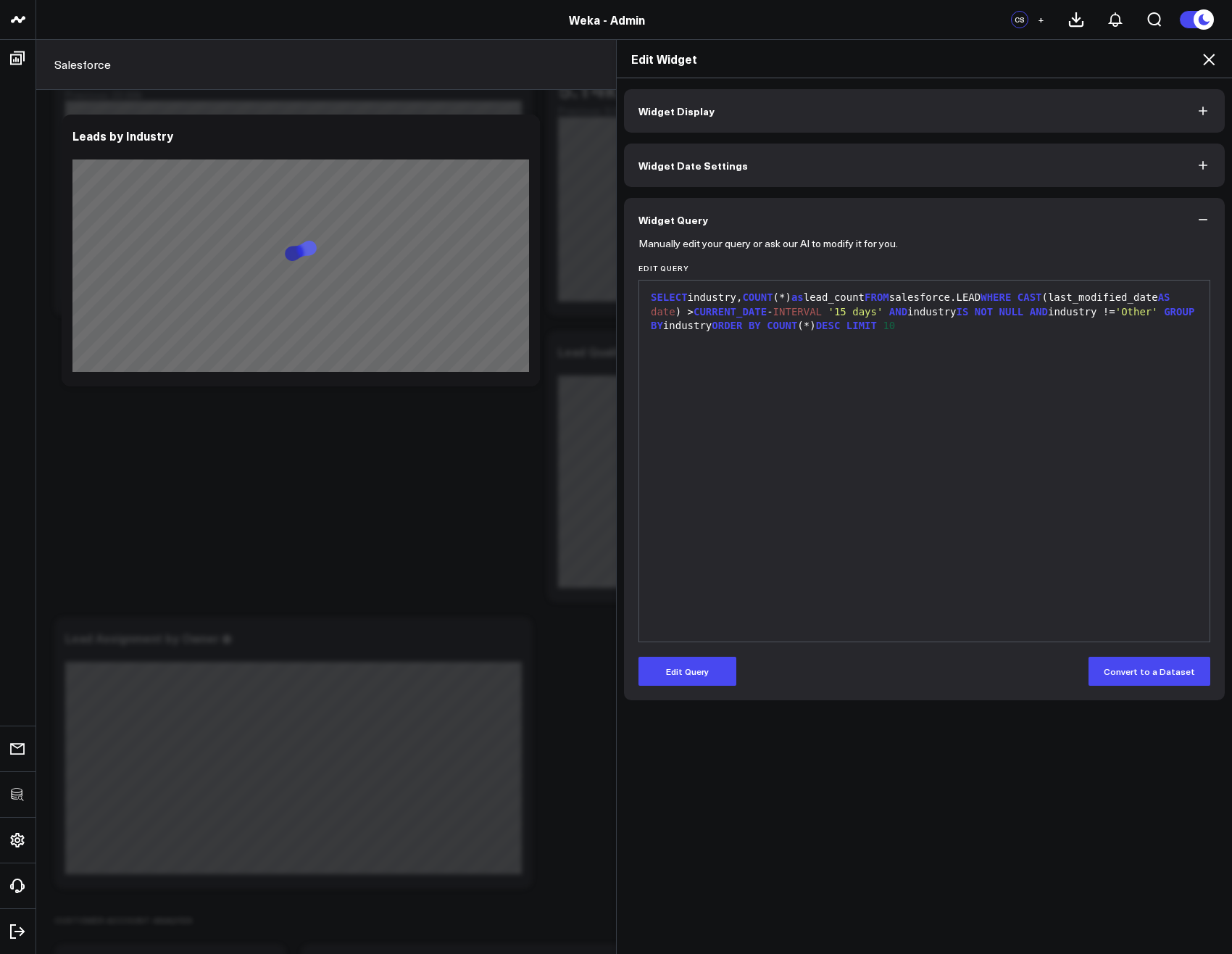
click at [1208, 63] on icon at bounding box center [1209, 60] width 17 height 17
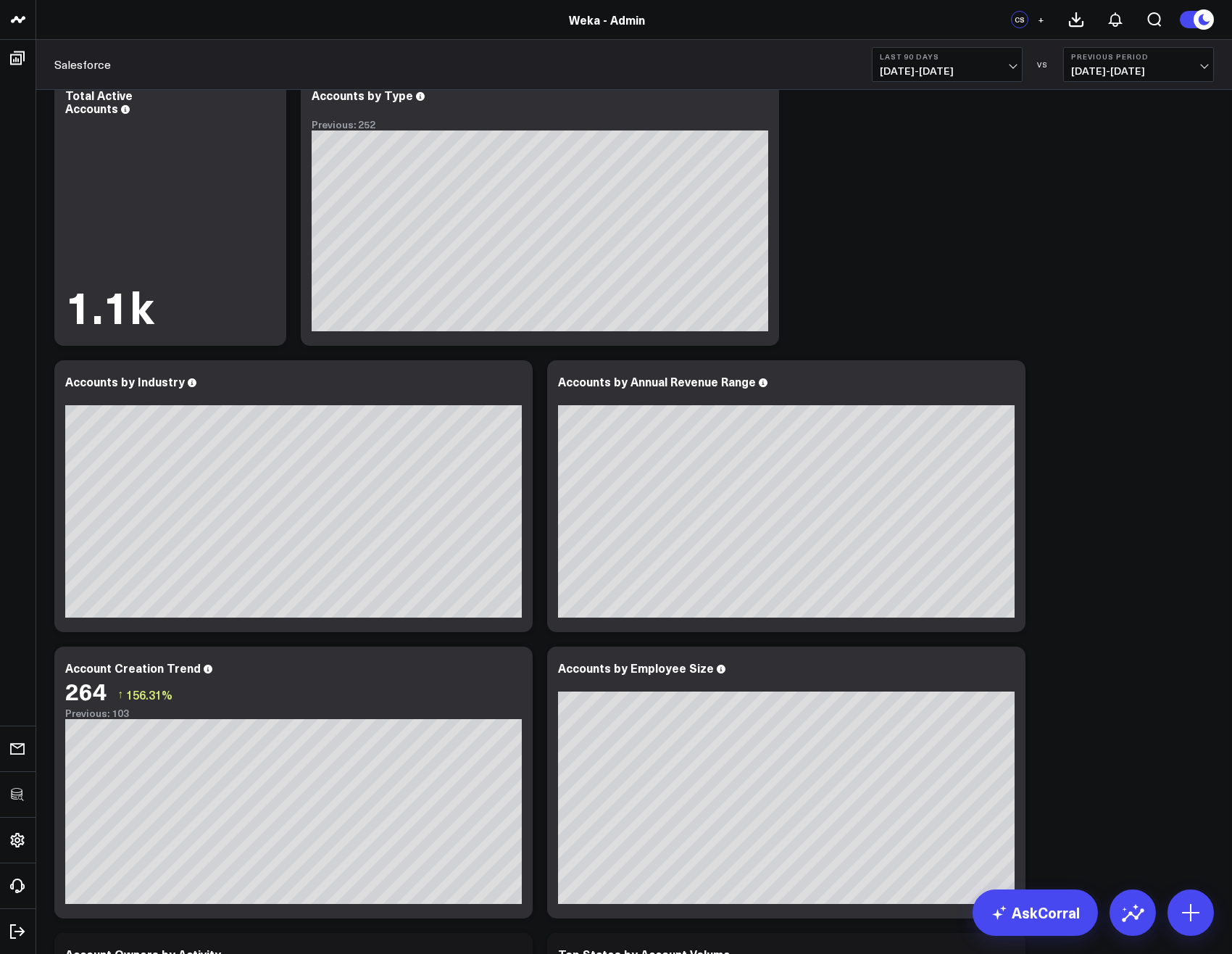
scroll to position [2695, 0]
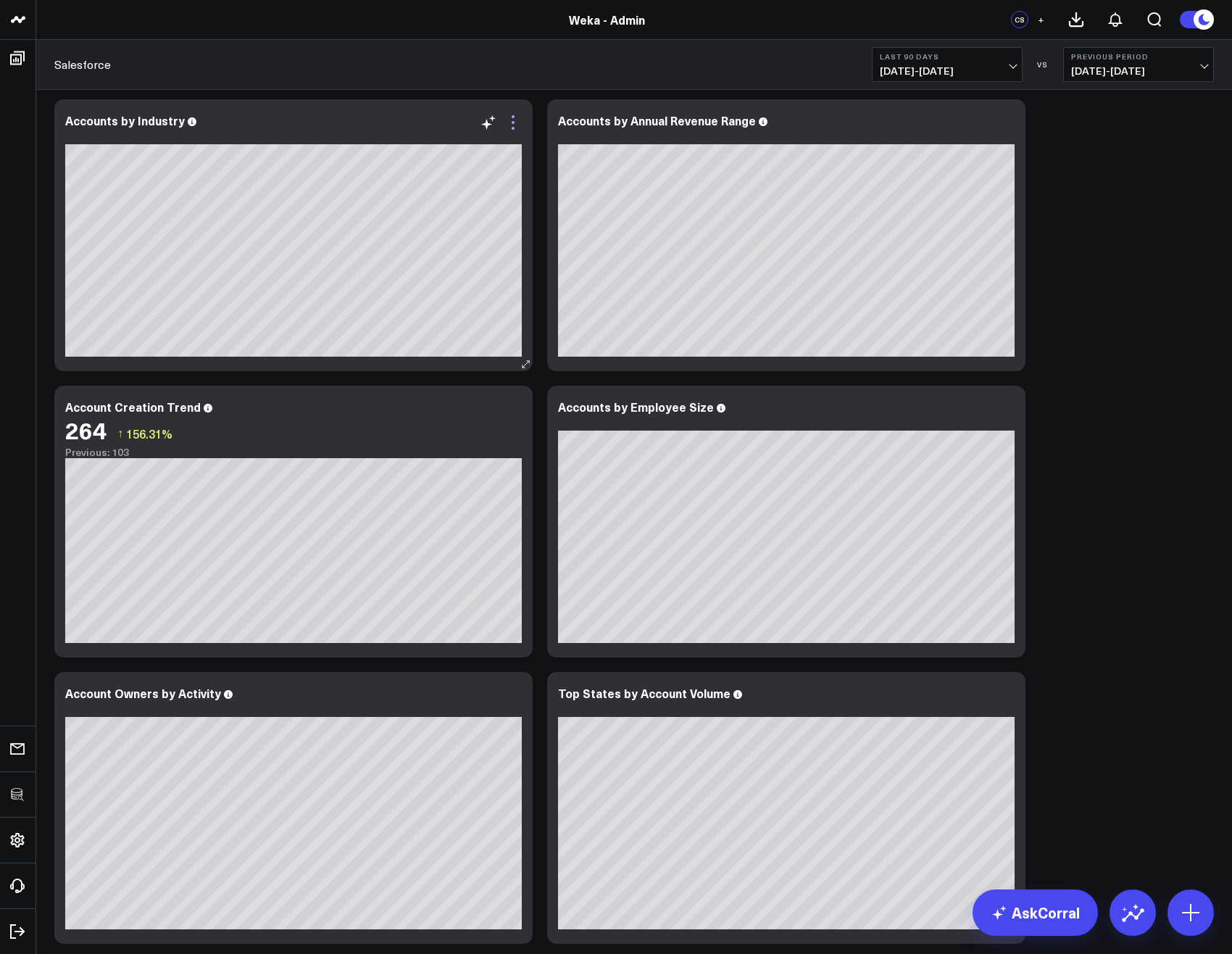
click at [511, 121] on icon at bounding box center [513, 122] width 17 height 17
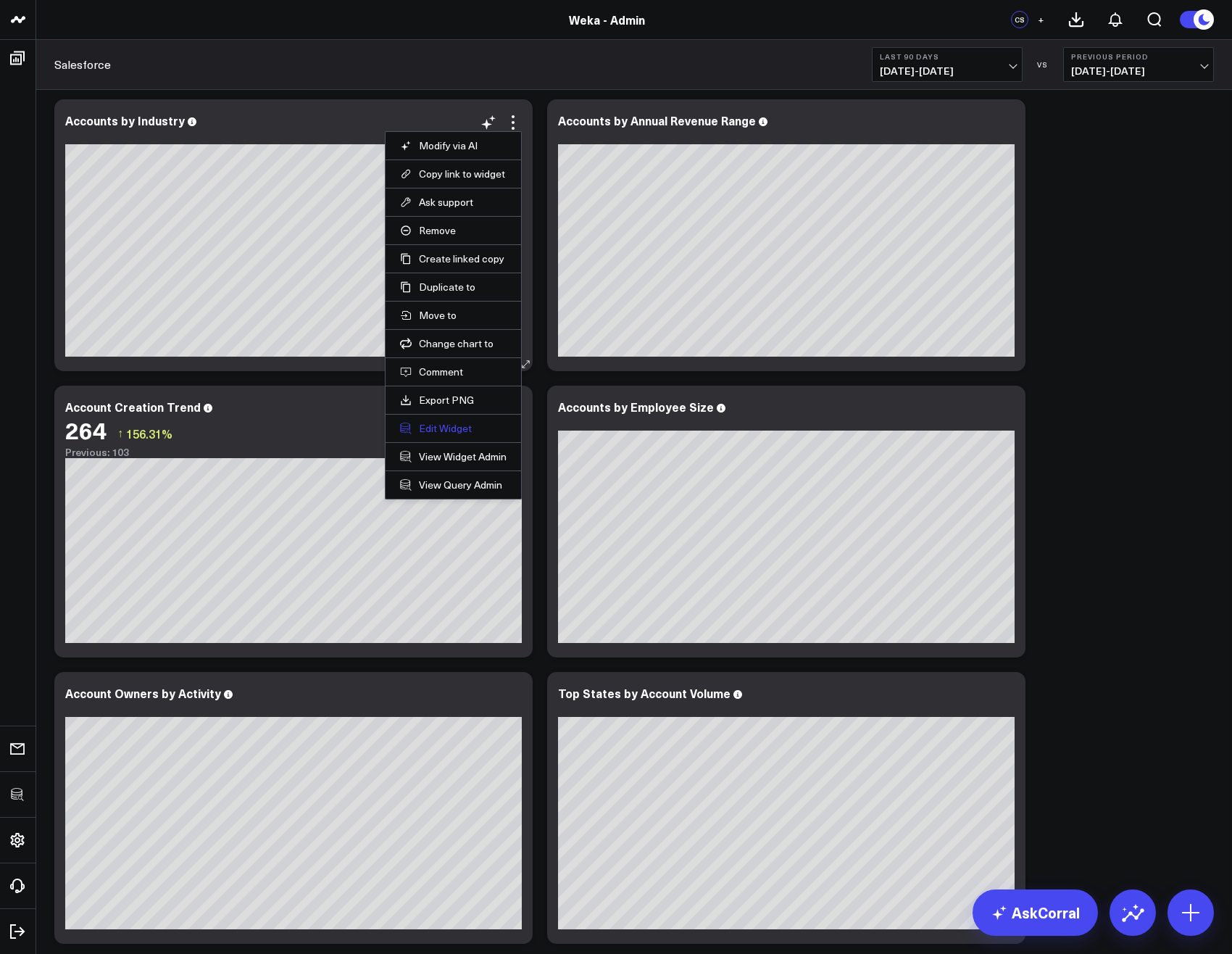
click at [448, 431] on button "Edit Widget" at bounding box center [453, 428] width 107 height 13
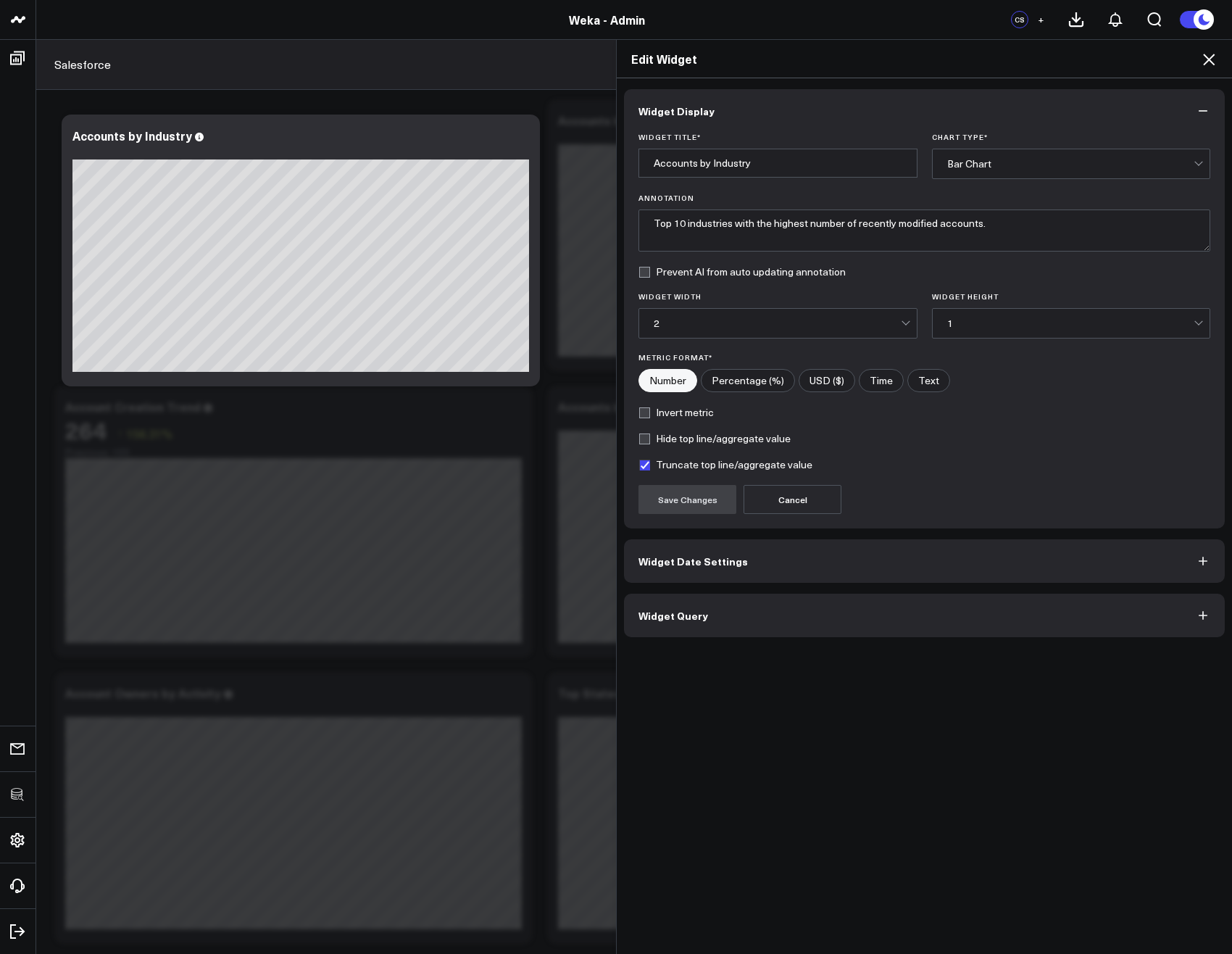
click at [677, 616] on span "Widget Query" at bounding box center [673, 615] width 70 height 12
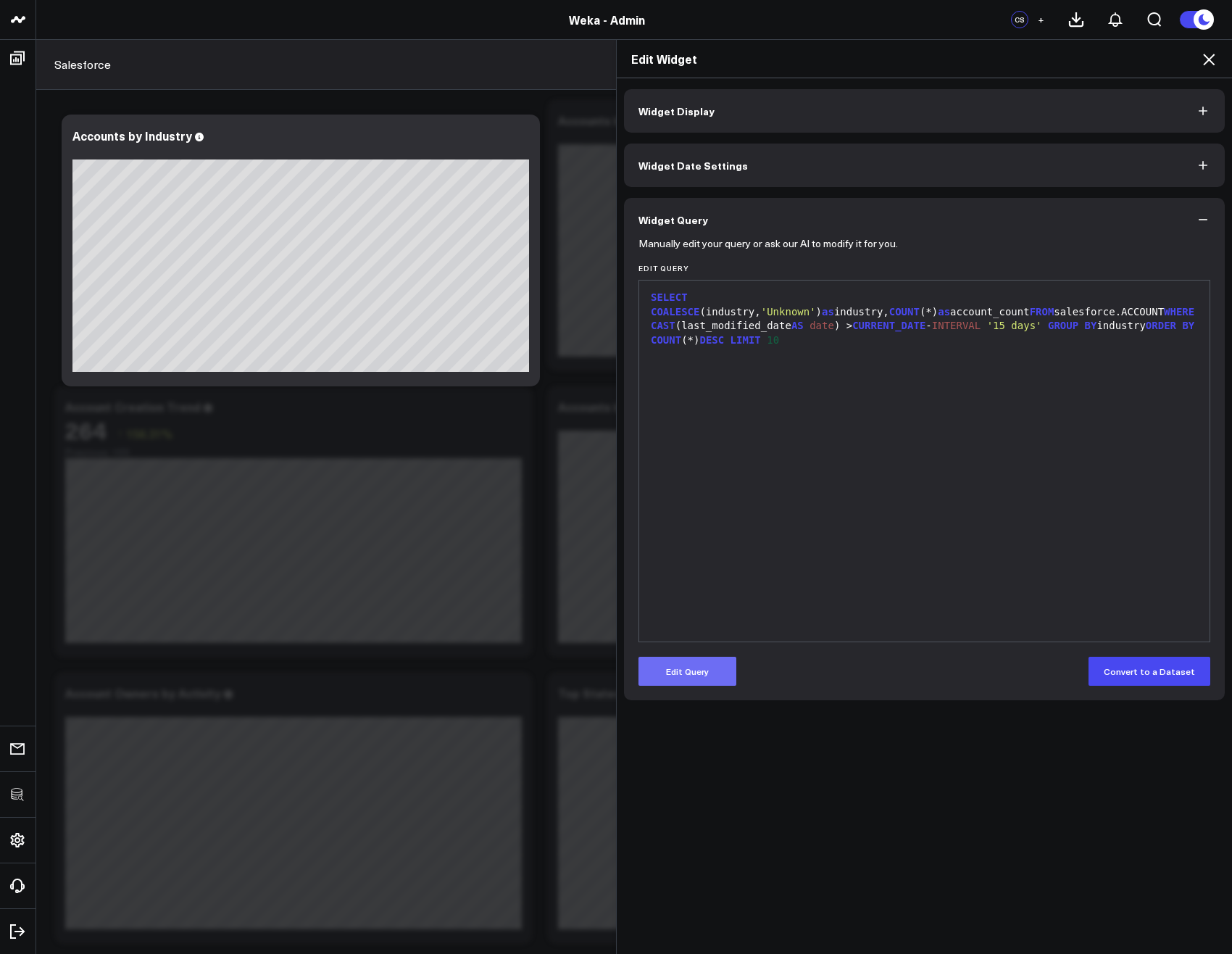
click at [691, 676] on button "Edit Query" at bounding box center [687, 671] width 98 height 29
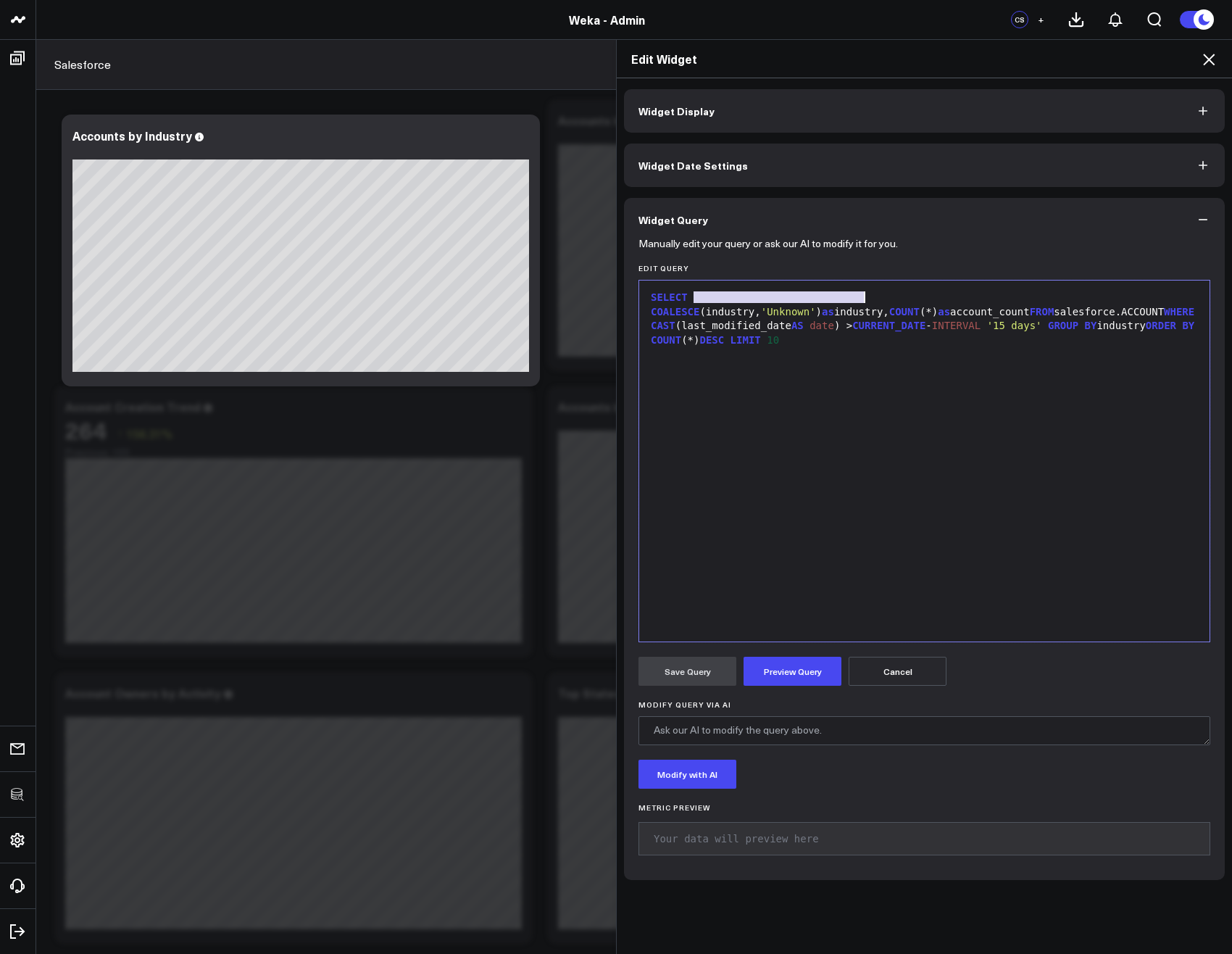
drag, startPoint x: 691, startPoint y: 297, endPoint x: 880, endPoint y: 294, distance: 189.0
click at [860, 296] on div "SELECT COALESCE (industry, 'Unknown' ) as industry, COUNT (*) as account_count …" at bounding box center [924, 319] width 556 height 57
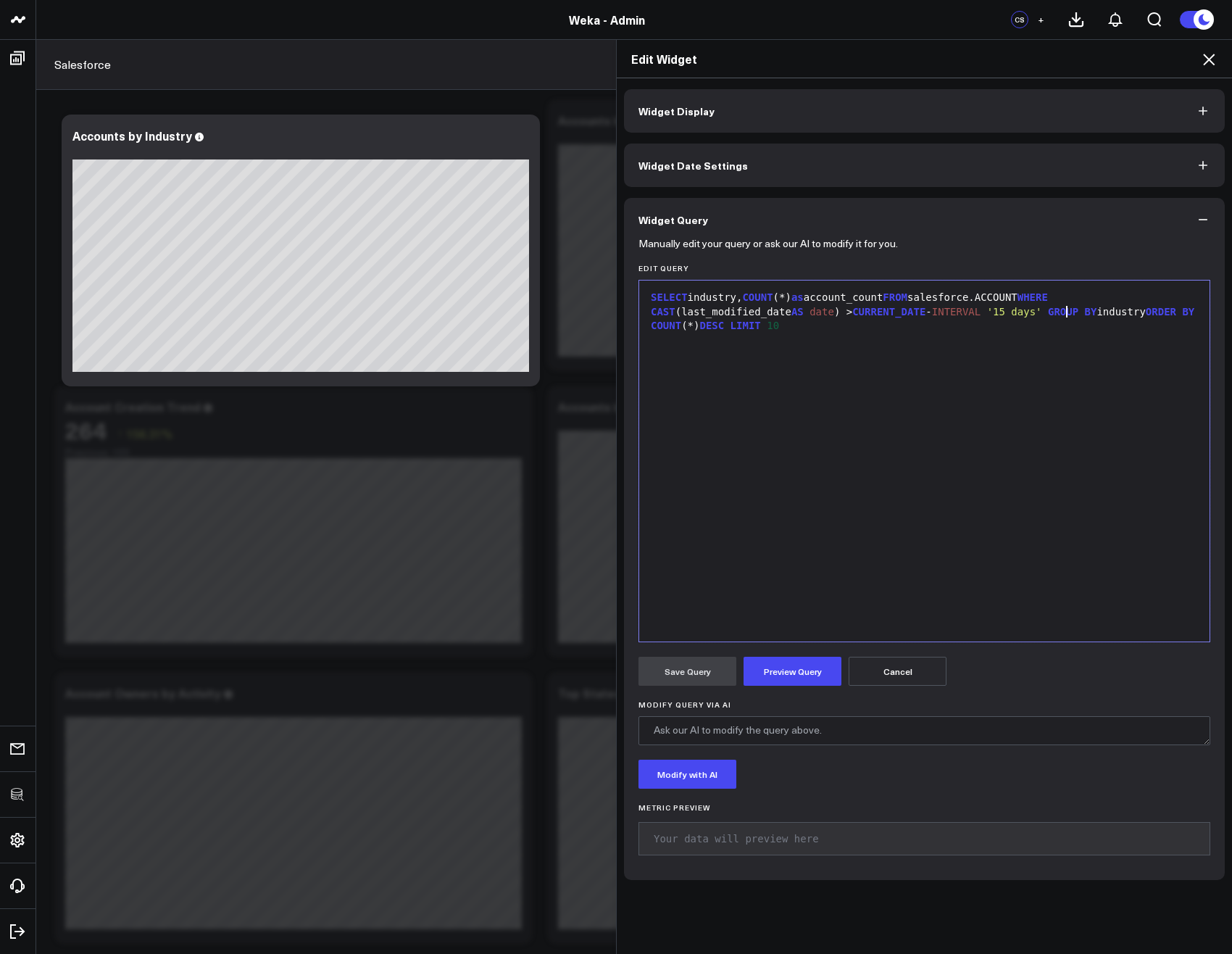
click at [1042, 313] on span "'15 days'" at bounding box center [1015, 312] width 55 height 12
click at [919, 328] on div "AND" at bounding box center [924, 326] width 556 height 15
click at [839, 732] on textarea "Modify Query via AI" at bounding box center [924, 731] width 572 height 29
type textarea "industry IS NOT NULL AND industry != 'Other'"
click at [681, 328] on div "AND" at bounding box center [924, 326] width 556 height 15
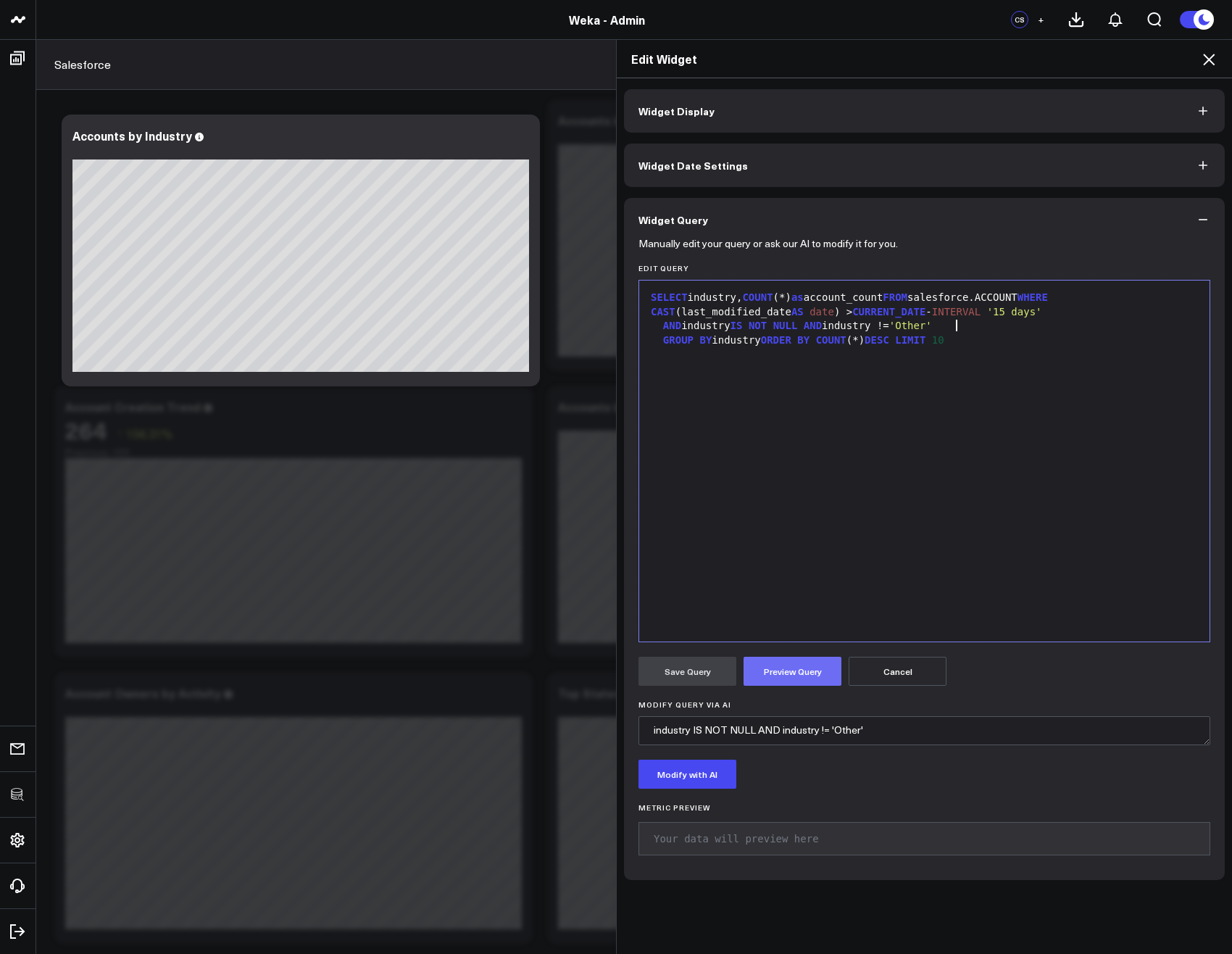
click at [772, 668] on button "Preview Query" at bounding box center [793, 671] width 98 height 29
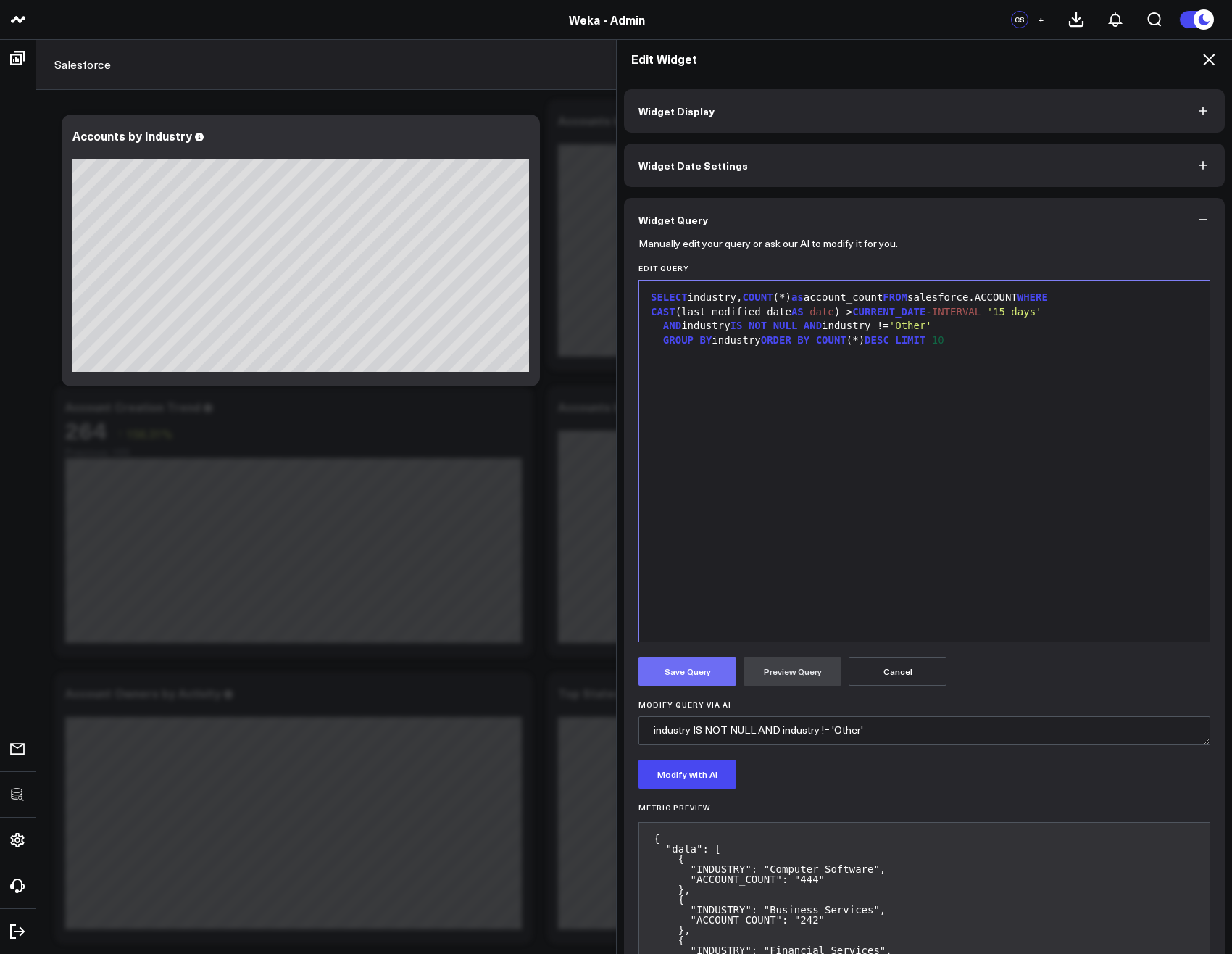
click at [706, 669] on button "Save Query" at bounding box center [687, 671] width 98 height 29
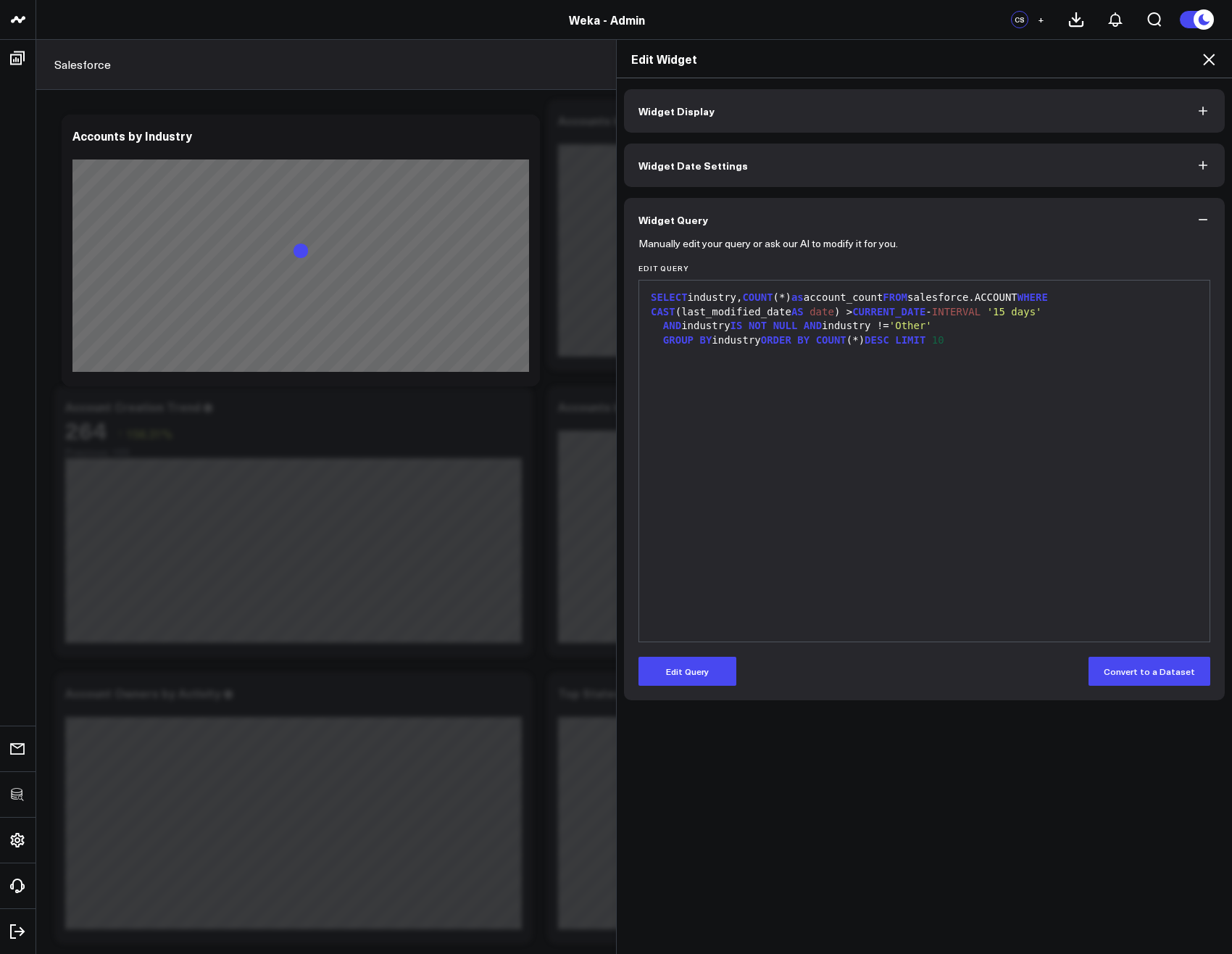
click at [1211, 64] on icon at bounding box center [1209, 60] width 17 height 17
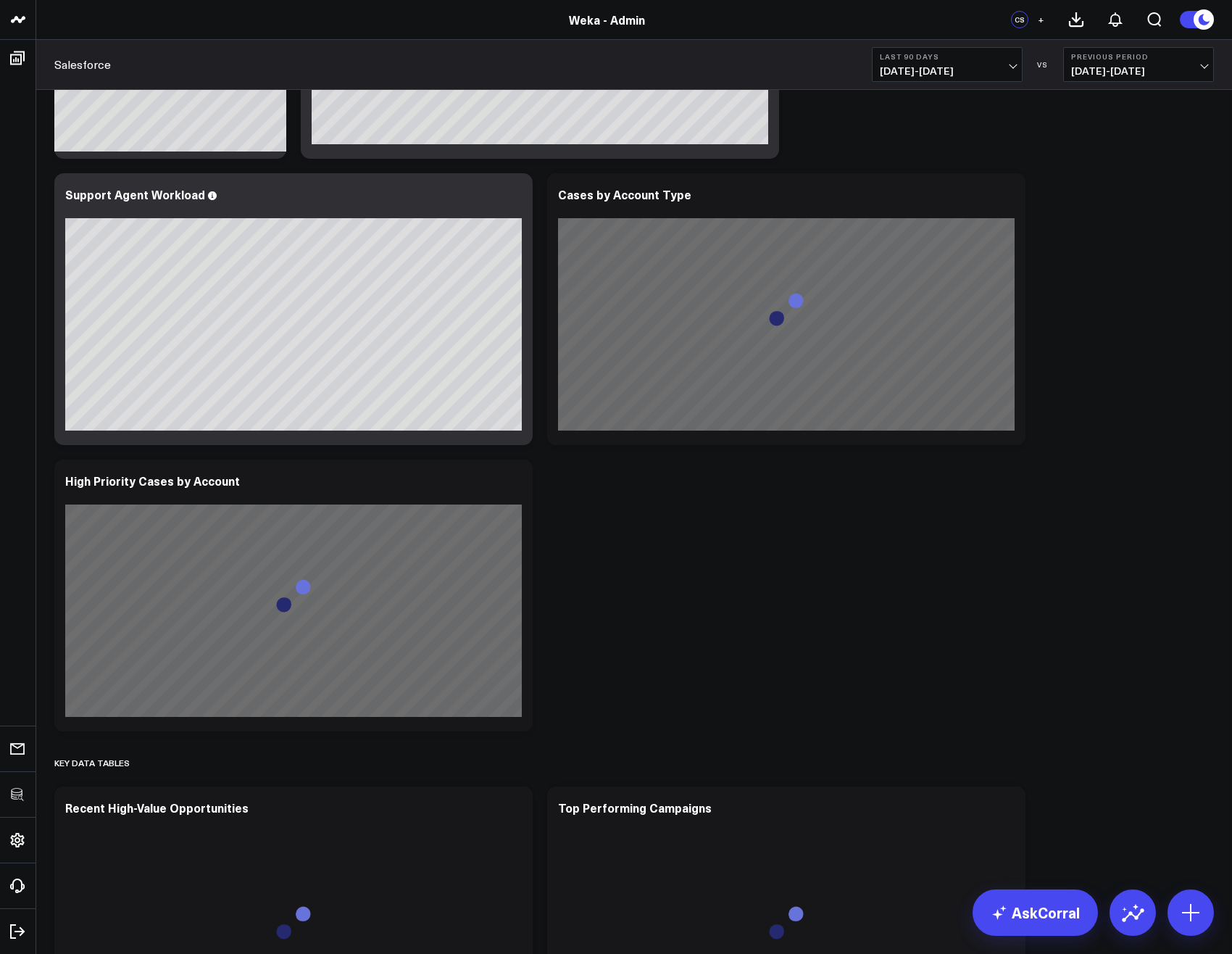
scroll to position [6050, 0]
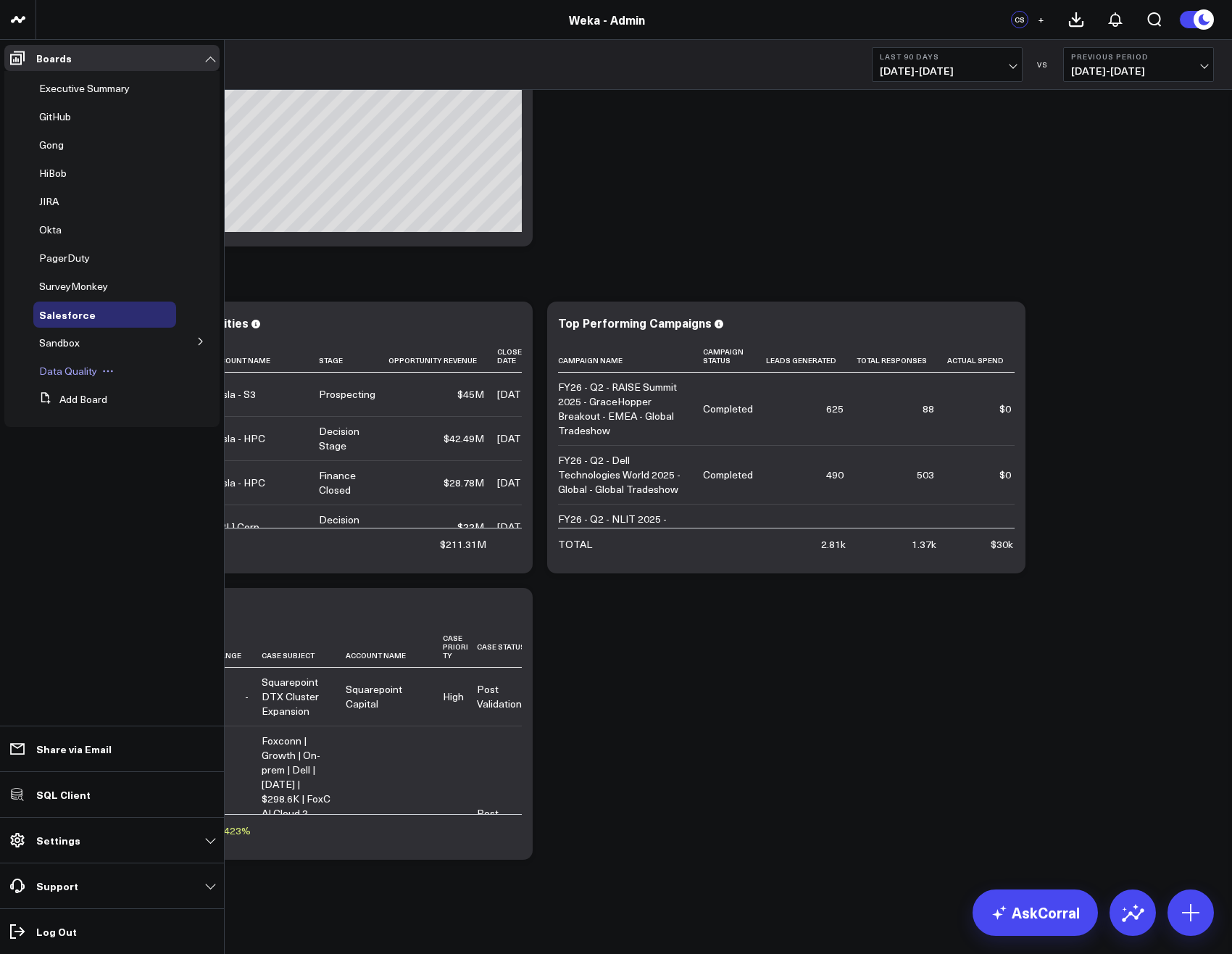
click at [77, 372] on span "Data Quality" at bounding box center [68, 370] width 58 height 14
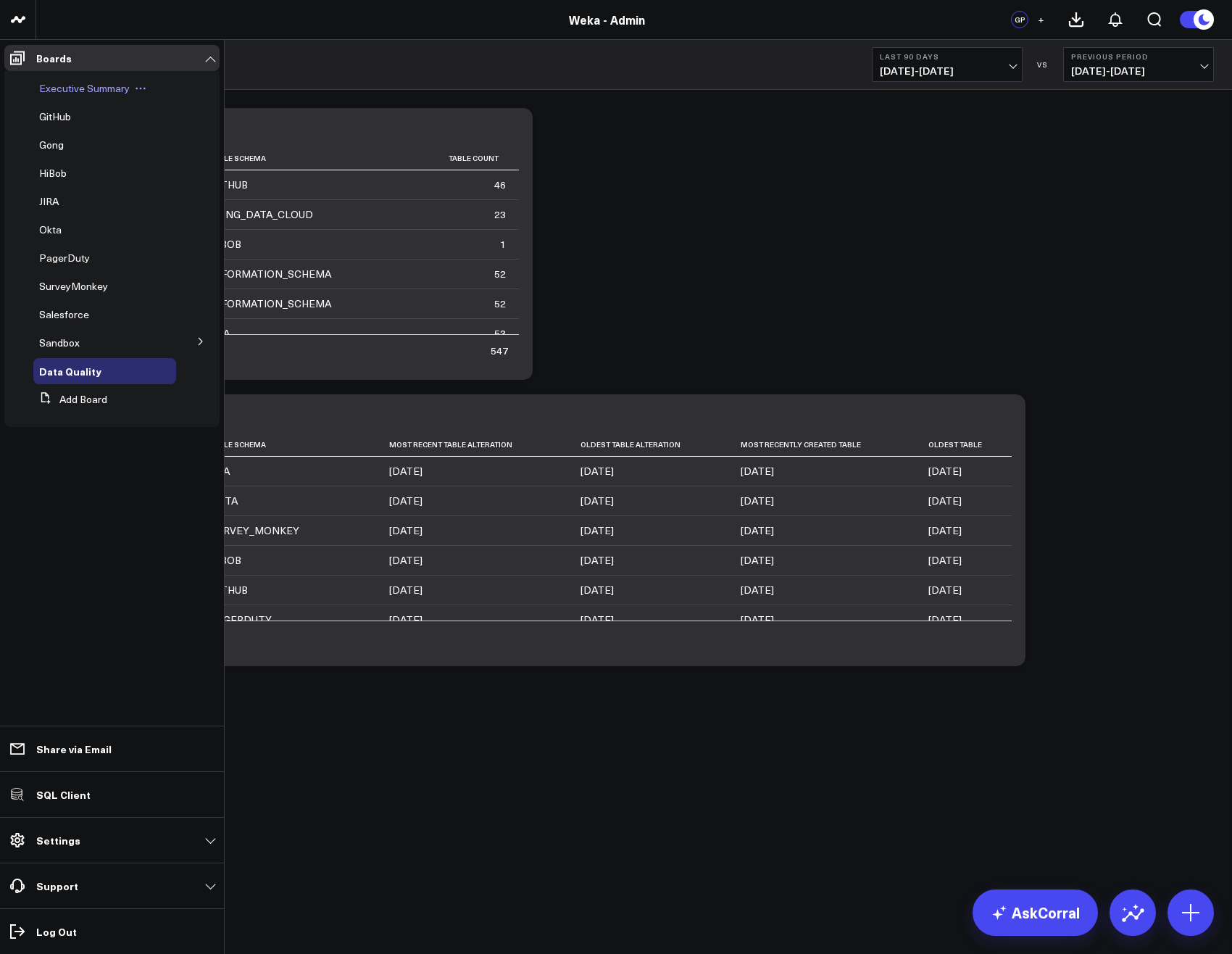
click at [77, 88] on span "Executive Summary" at bounding box center [84, 88] width 91 height 14
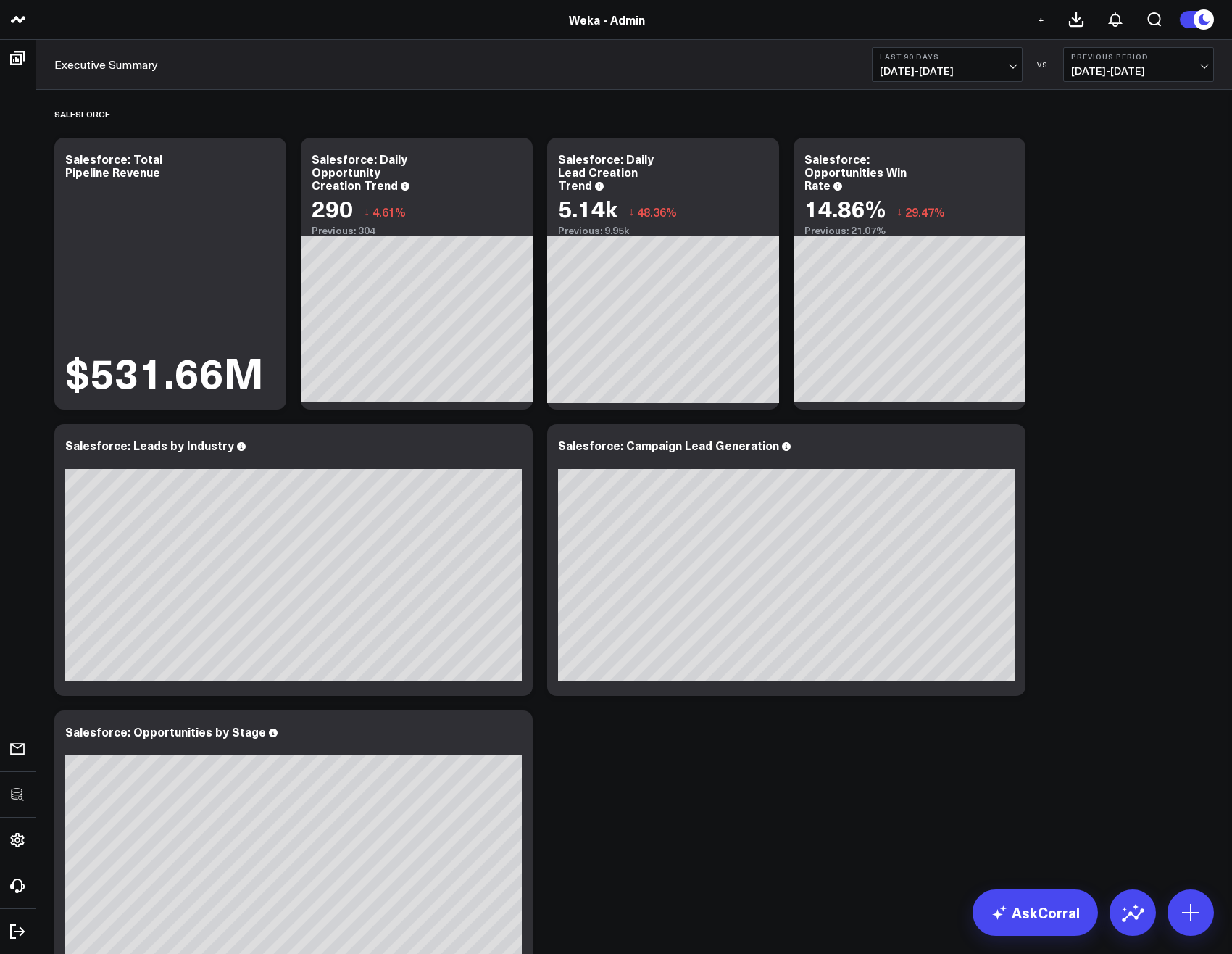
click at [349, 27] on div "Weka - Admin" at bounding box center [607, 20] width 1214 height 16
